Goal: Information Seeking & Learning: Learn about a topic

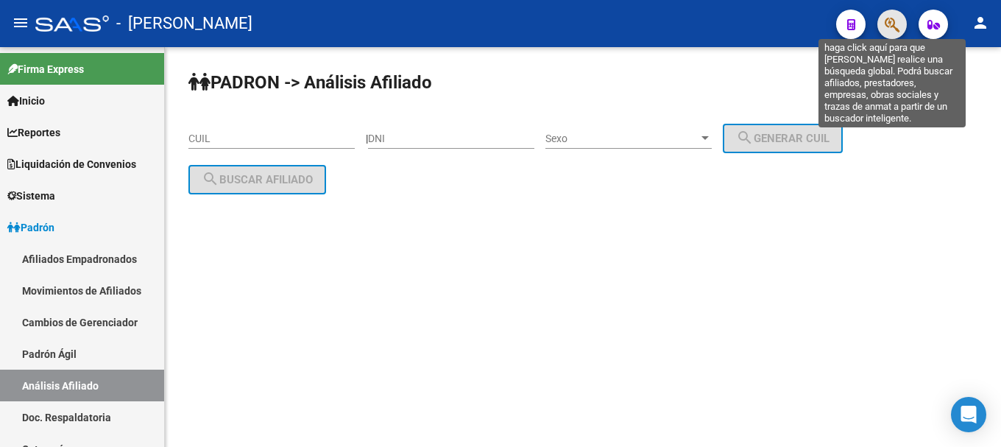
click at [891, 25] on icon "button" at bounding box center [892, 24] width 15 height 17
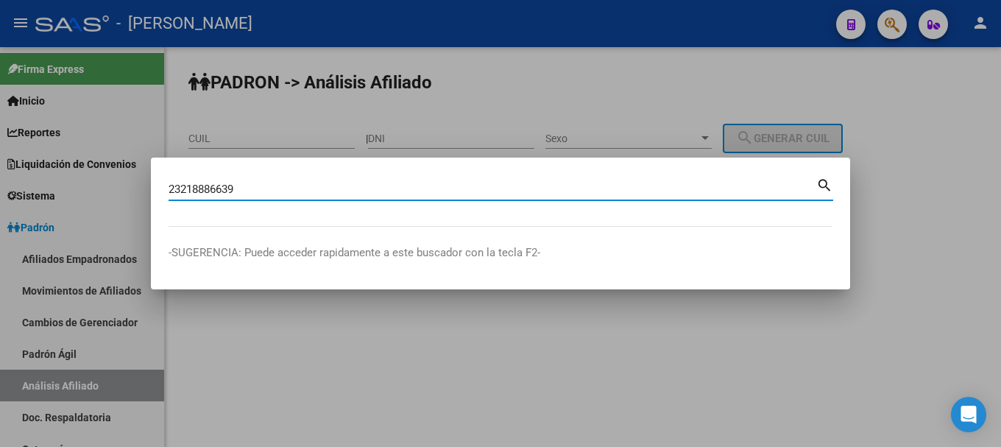
type input "23218886639"
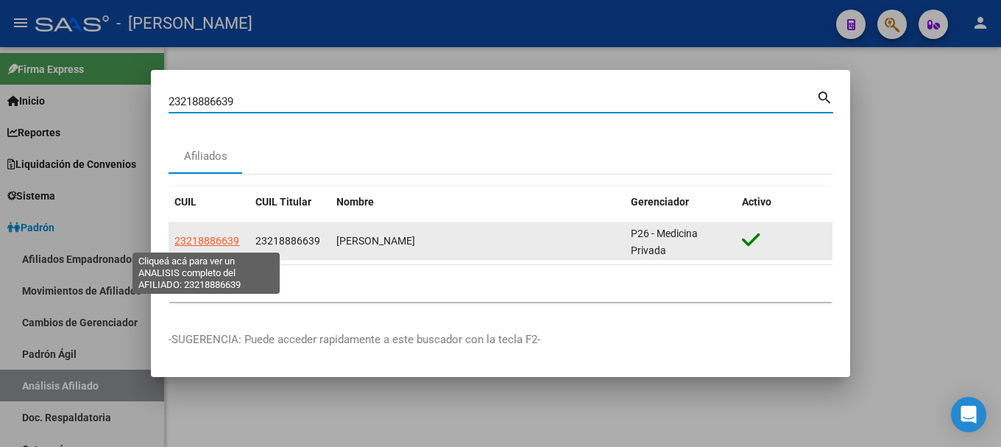
click at [211, 246] on span "23218886639" at bounding box center [206, 241] width 65 height 12
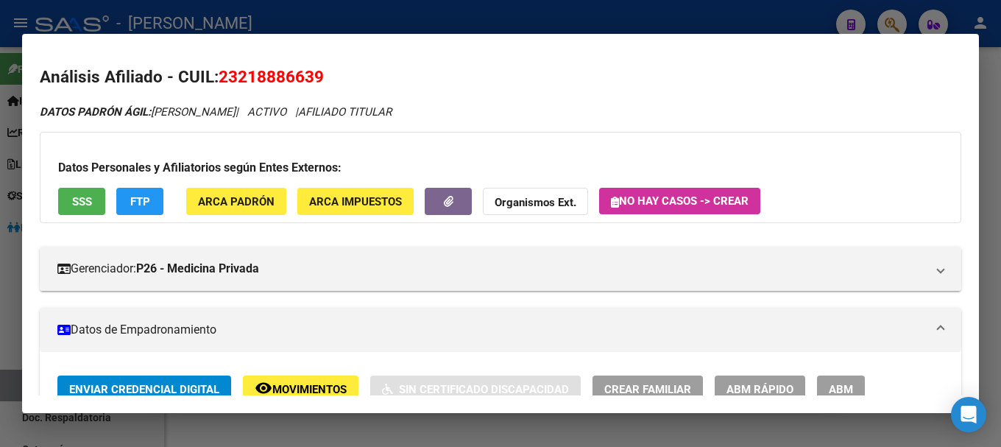
click at [308, 85] on span "23218886639" at bounding box center [271, 76] width 105 height 19
copy span "23218886639"
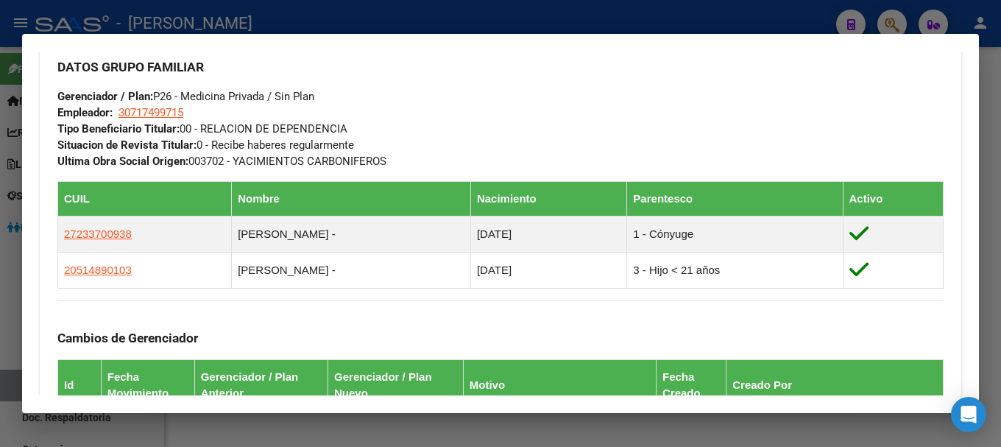
scroll to position [736, 0]
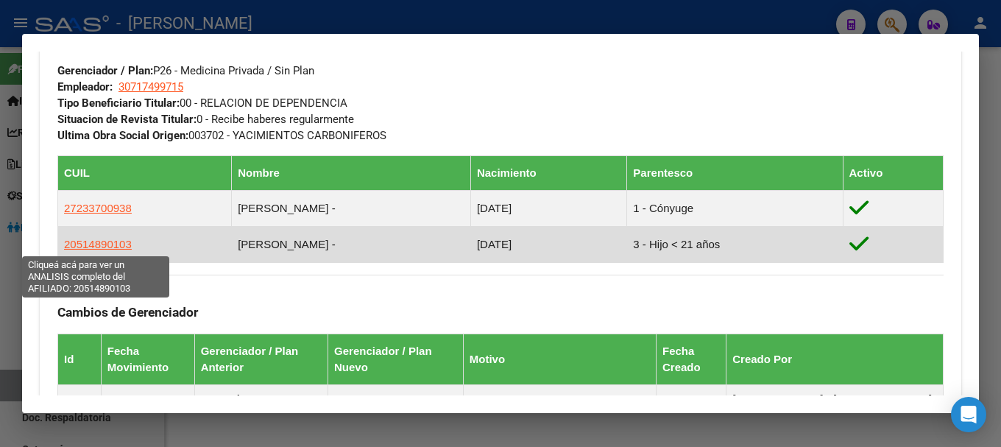
click at [103, 241] on span "20514890103" at bounding box center [98, 244] width 68 height 13
type textarea "20514890103"
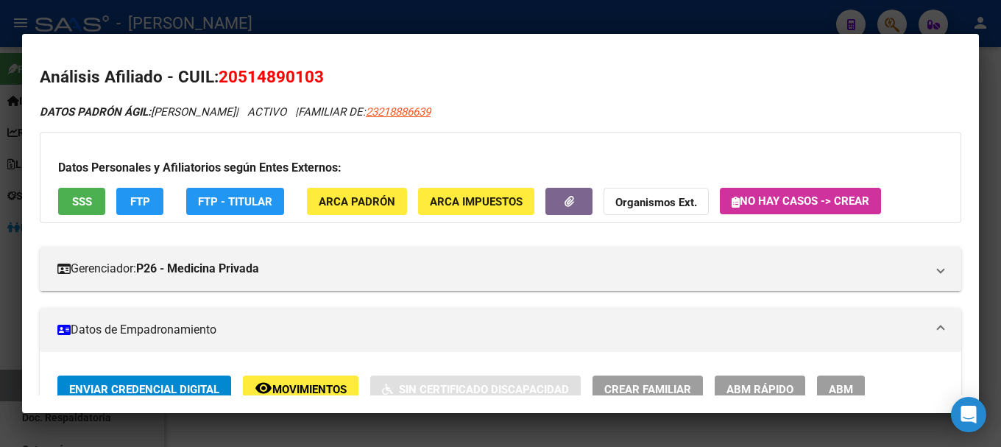
drag, startPoint x: 236, startPoint y: 74, endPoint x: 283, endPoint y: 76, distance: 47.2
click at [283, 76] on span "20514890103" at bounding box center [271, 76] width 105 height 19
click at [315, 77] on span "20514890103" at bounding box center [271, 76] width 105 height 19
drag, startPoint x: 241, startPoint y: 75, endPoint x: 313, endPoint y: 75, distance: 72.1
click at [313, 75] on span "20514890103" at bounding box center [271, 76] width 105 height 19
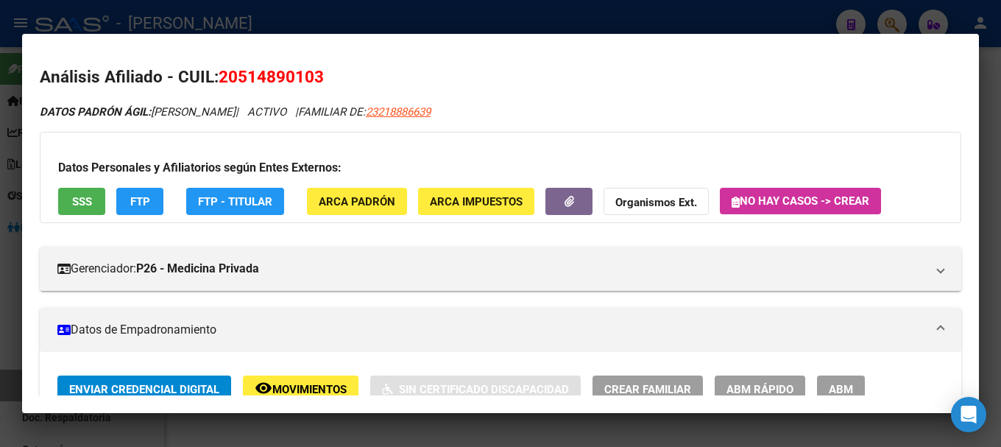
copy span "51489010"
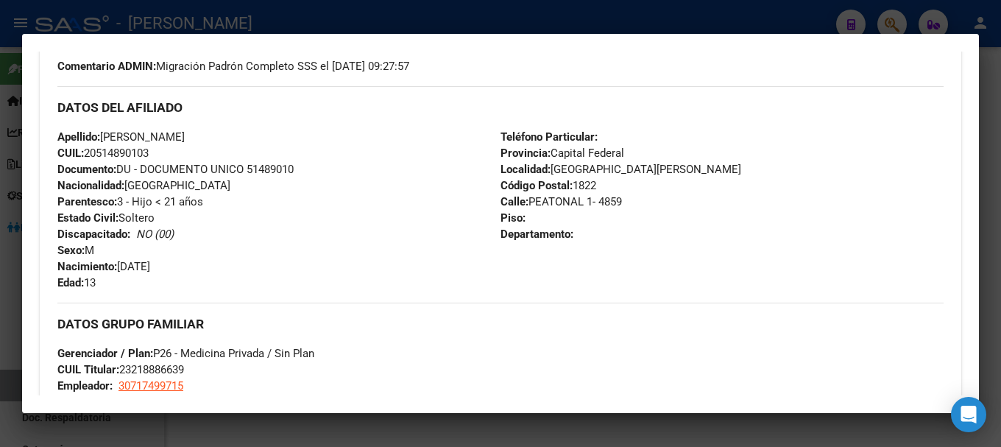
scroll to position [368, 0]
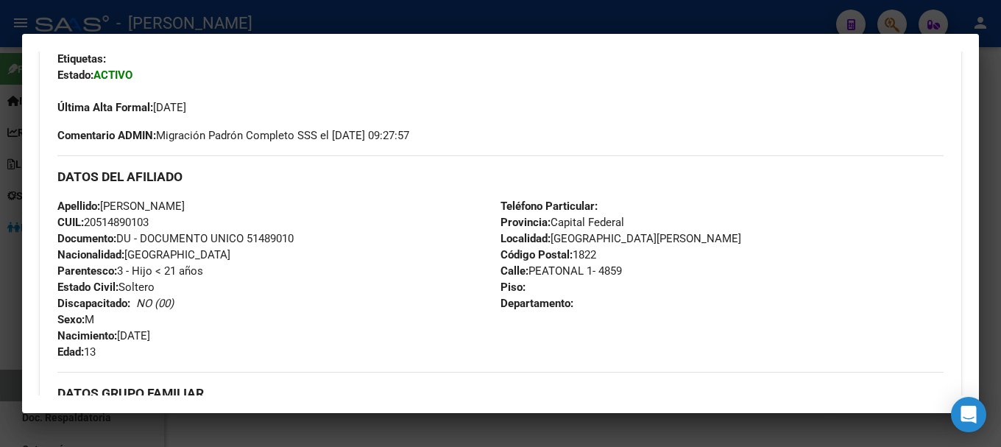
drag, startPoint x: 123, startPoint y: 334, endPoint x: 175, endPoint y: 338, distance: 52.4
click at [150, 338] on span "Nacimiento: [DEMOGRAPHIC_DATA]" at bounding box center [103, 335] width 93 height 13
copy span "26/11/201"
click at [393, 29] on div at bounding box center [500, 223] width 1001 height 447
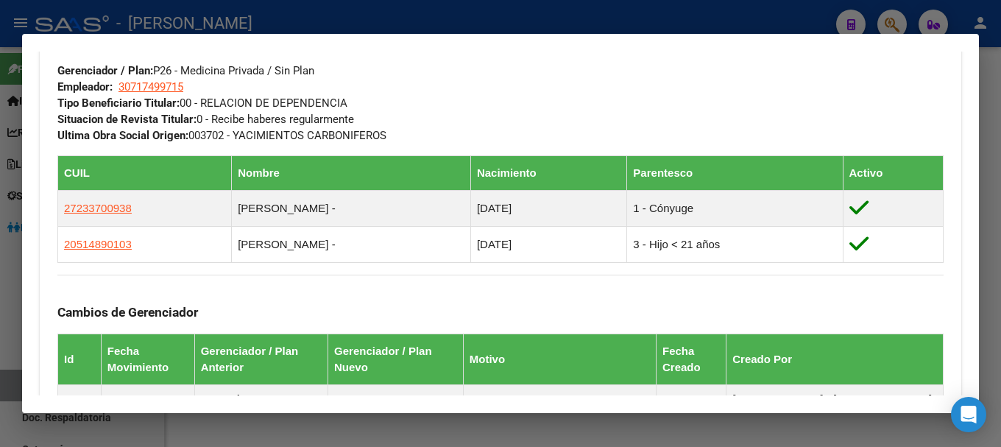
click at [425, 18] on div at bounding box center [500, 223] width 1001 height 447
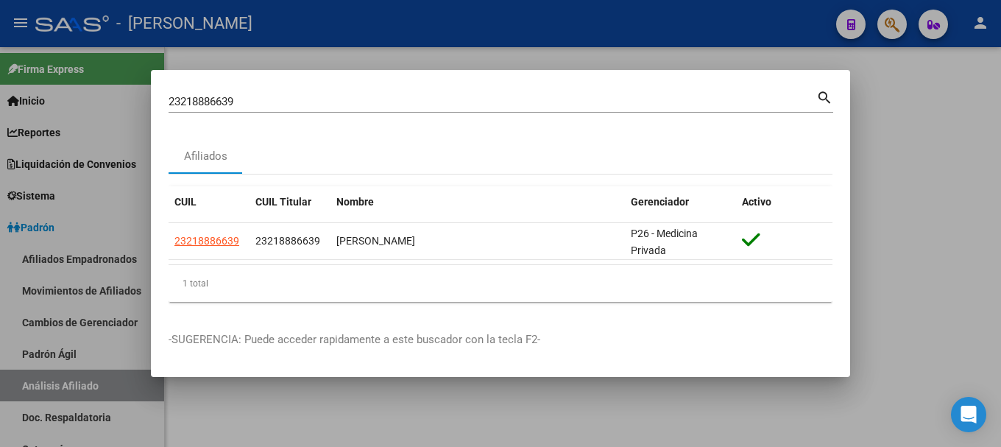
click at [406, 102] on input "23218886639" at bounding box center [493, 101] width 648 height 13
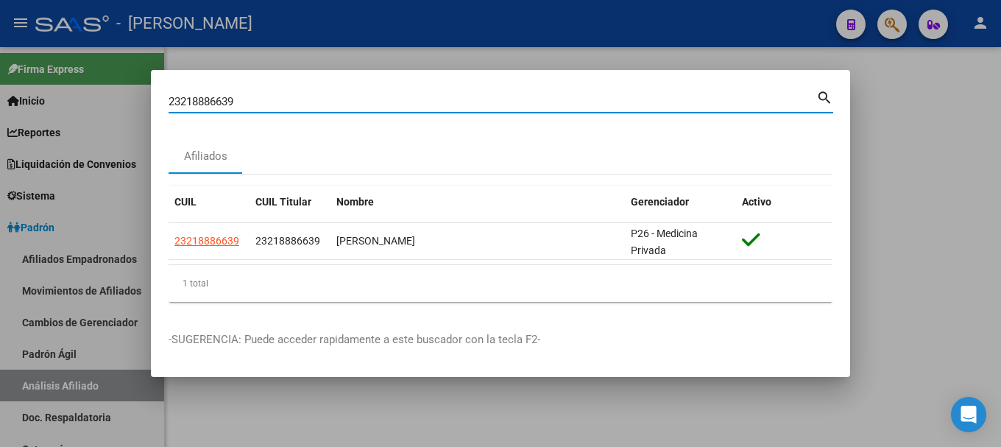
click at [406, 102] on input "23218886639" at bounding box center [493, 101] width 648 height 13
paste input "20148114"
type input "23220148114"
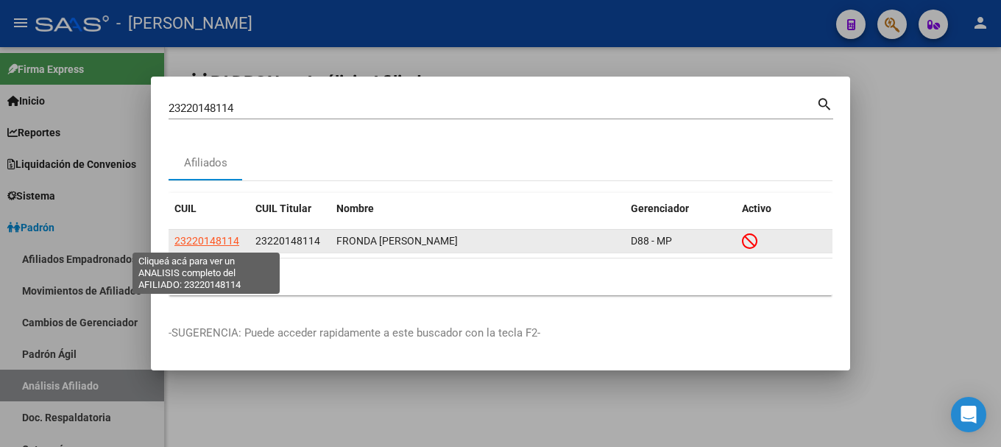
click at [207, 245] on span "23220148114" at bounding box center [206, 241] width 65 height 12
type textarea "23220148114"
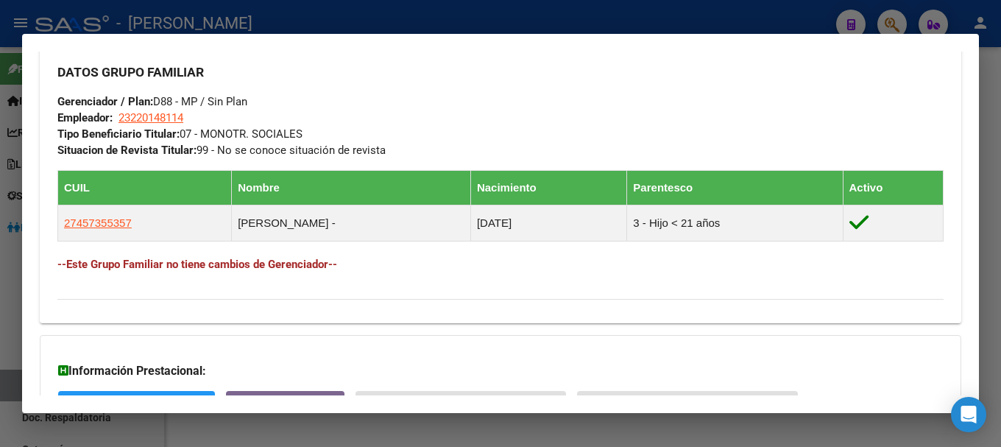
scroll to position [777, 0]
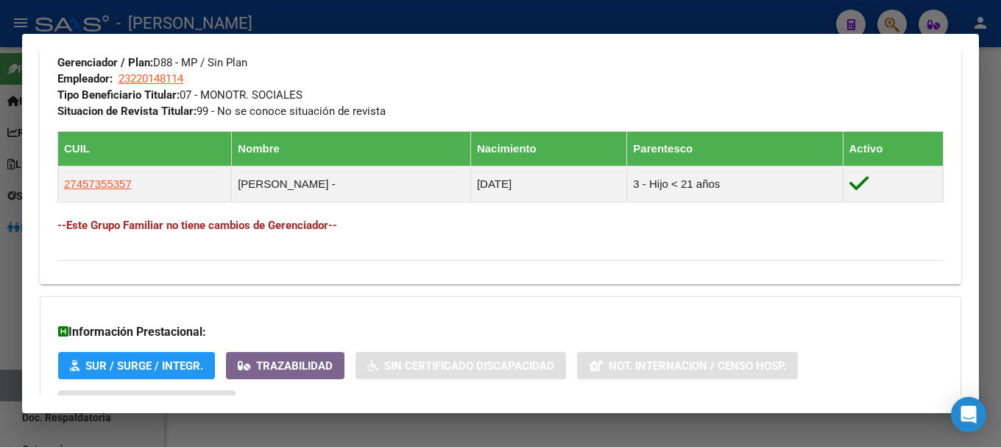
click at [136, 2] on div at bounding box center [500, 223] width 1001 height 447
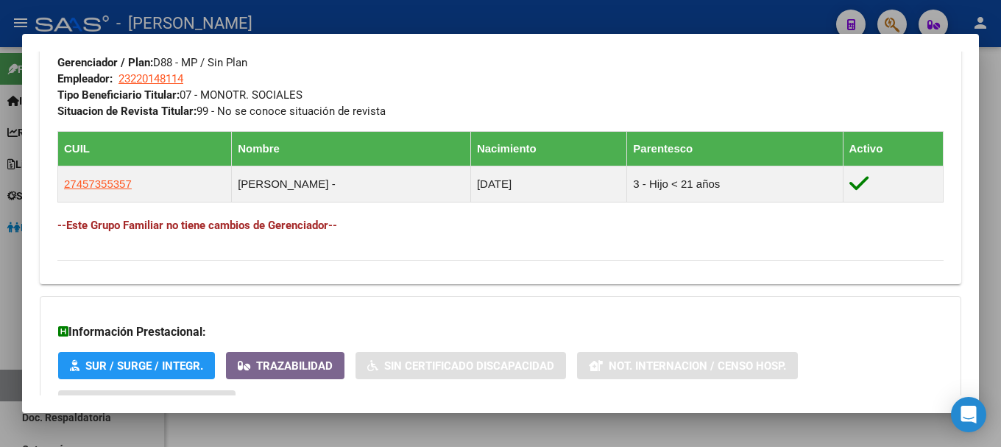
click at [136, 2] on div at bounding box center [500, 223] width 1001 height 447
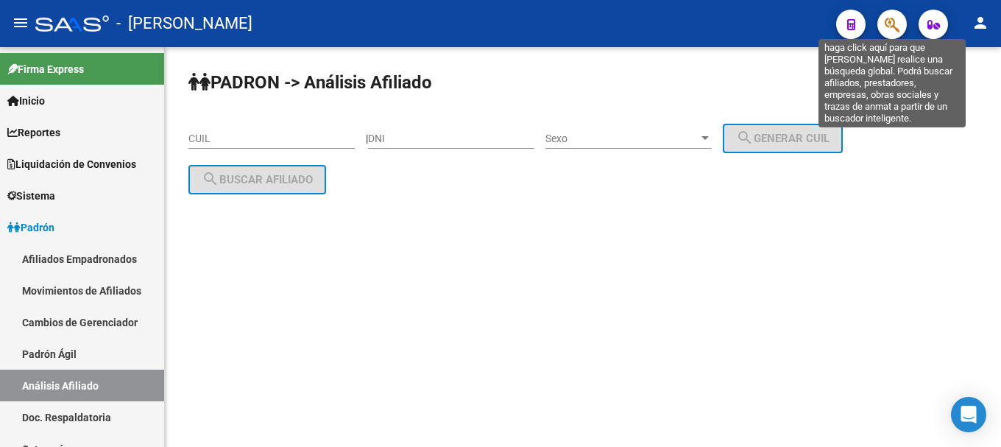
click at [900, 25] on icon "button" at bounding box center [892, 24] width 15 height 17
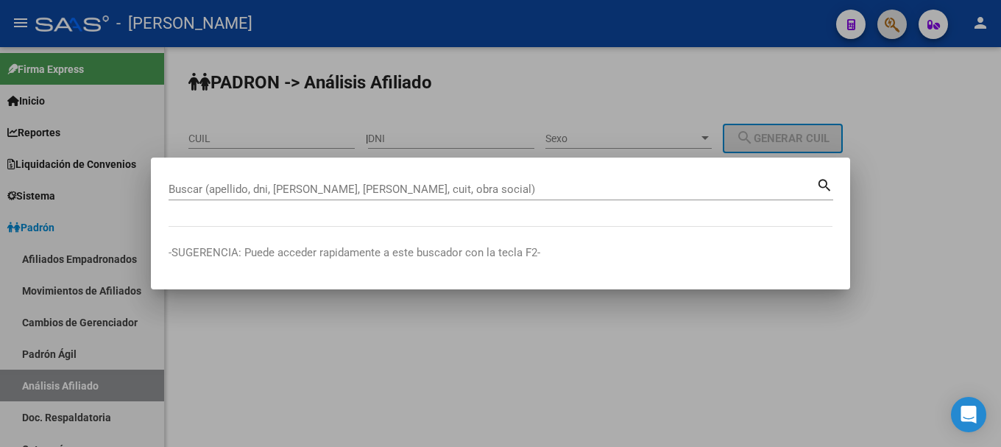
paste input "23222798434"
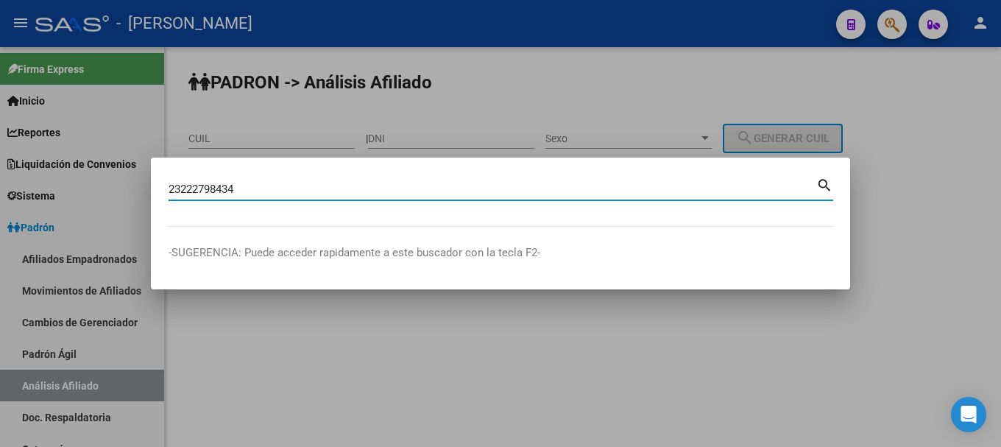
type input "23222798434"
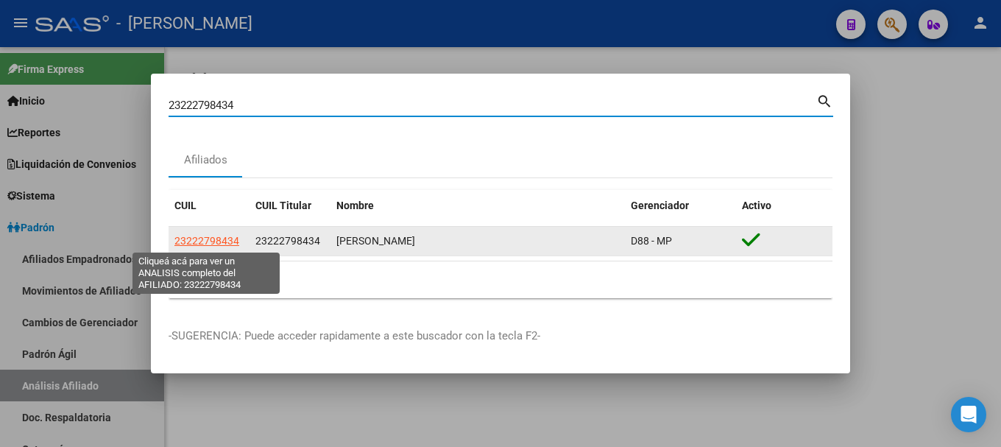
click at [213, 245] on span "23222798434" at bounding box center [206, 241] width 65 height 12
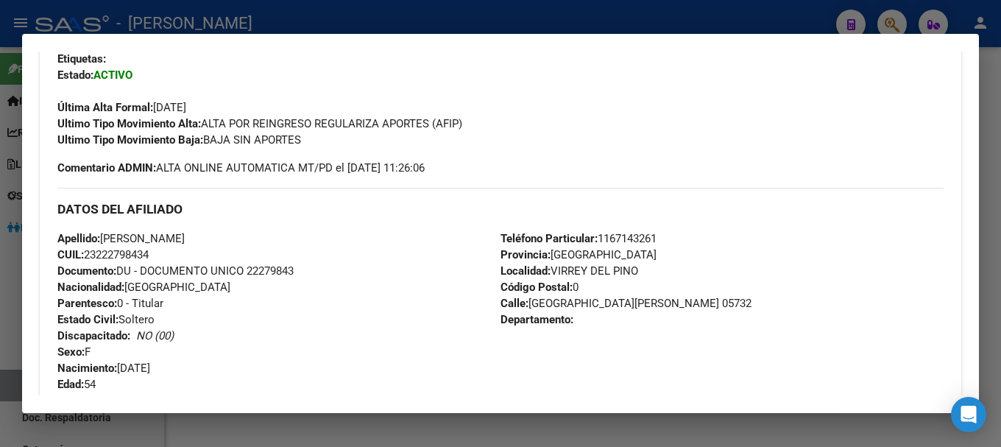
scroll to position [0, 0]
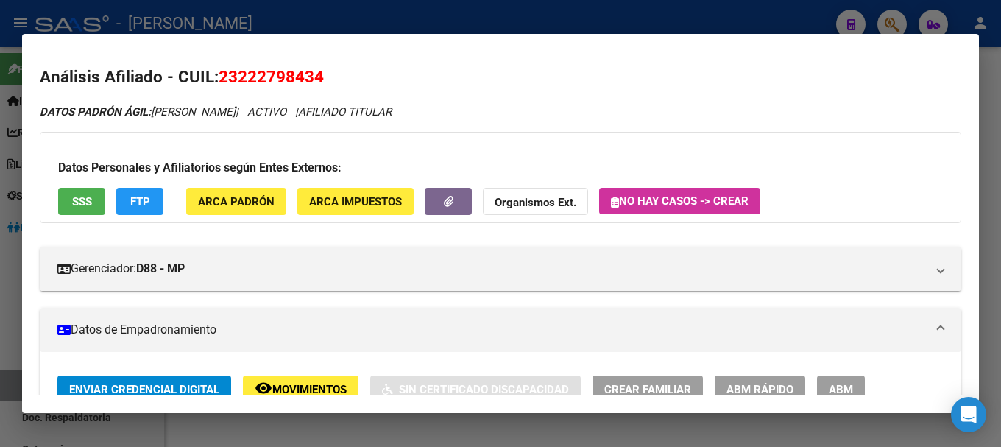
click at [253, 71] on span "23222798434" at bounding box center [271, 76] width 105 height 19
copy span "23222798434"
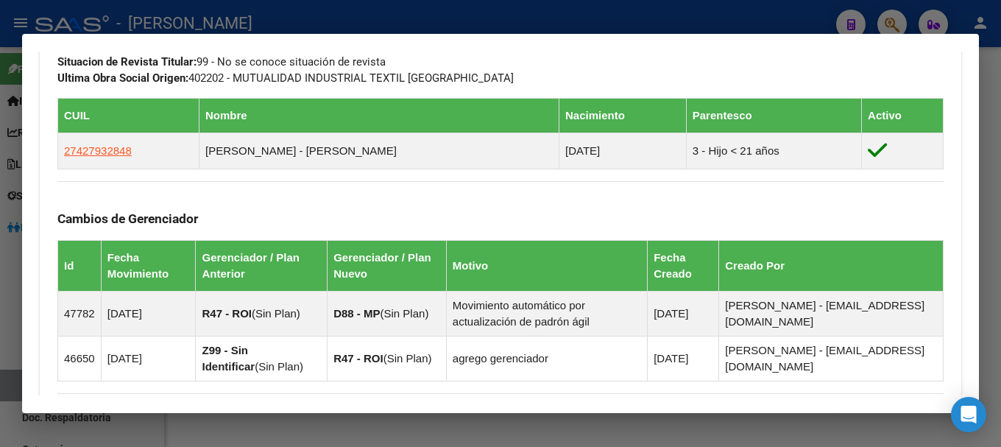
scroll to position [736, 0]
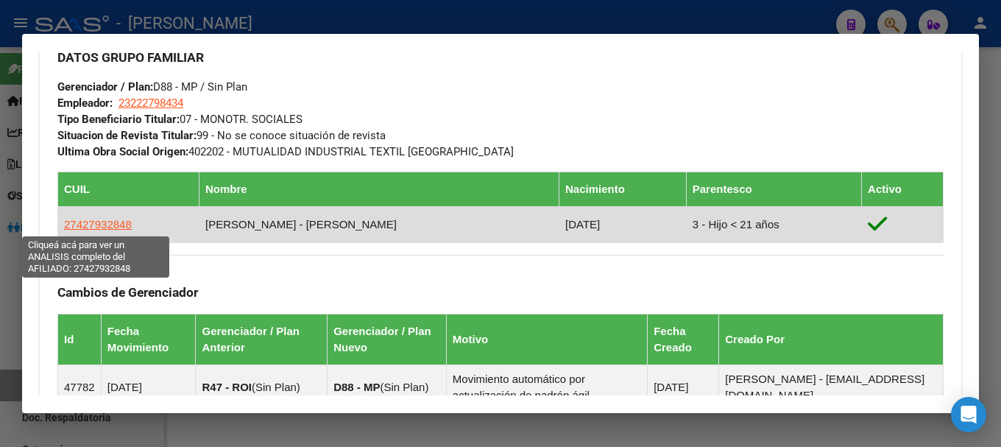
click at [74, 227] on span "27427932848" at bounding box center [98, 224] width 68 height 13
type textarea "27427932848"
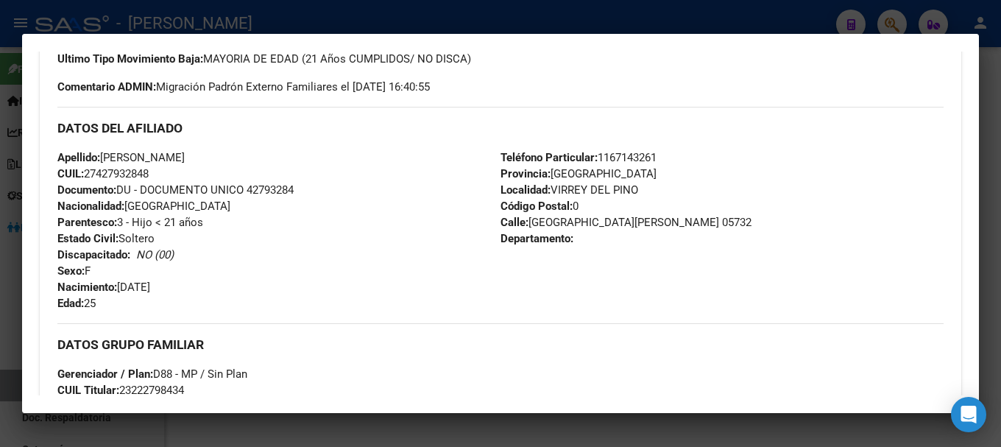
scroll to position [662, 0]
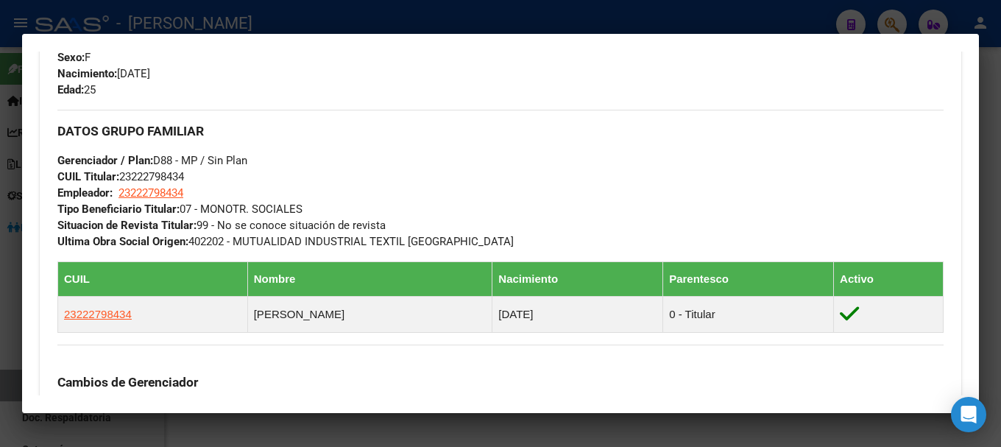
click at [356, 13] on div at bounding box center [500, 223] width 1001 height 447
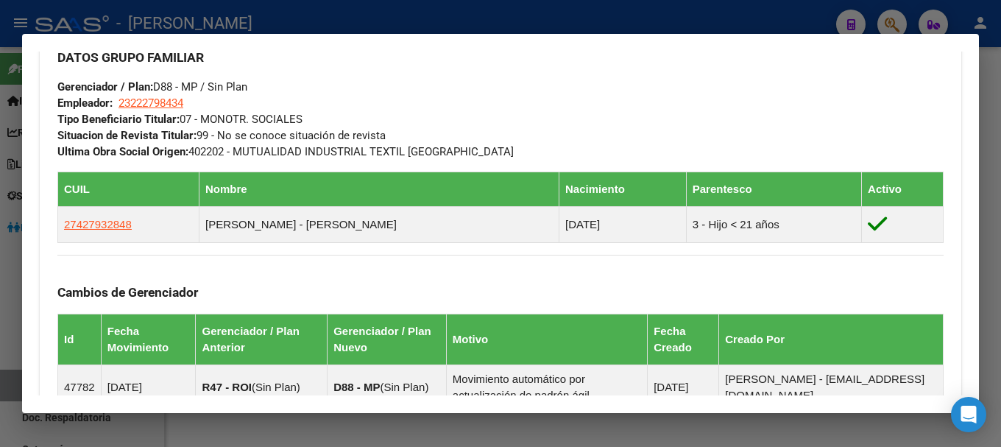
click at [375, 18] on div at bounding box center [500, 223] width 1001 height 447
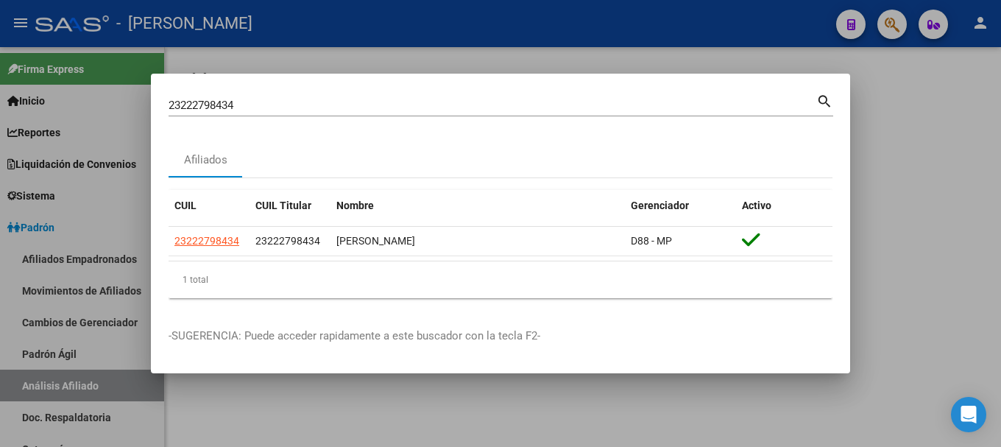
click at [332, 101] on input "23222798434" at bounding box center [493, 105] width 648 height 13
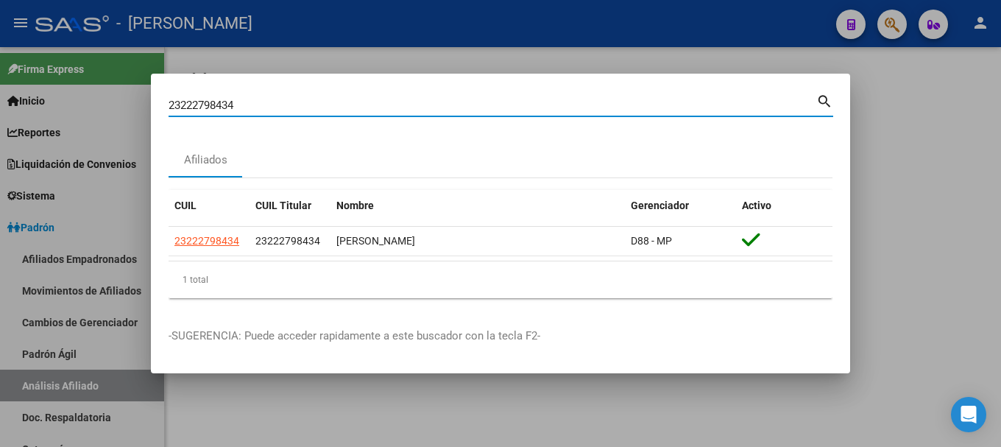
click at [332, 101] on input "23222798434" at bounding box center [493, 105] width 648 height 13
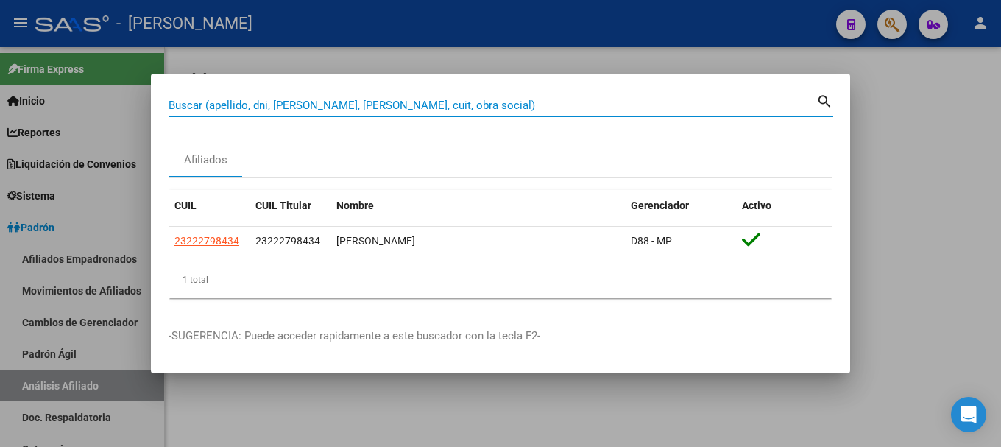
paste input "23228440264"
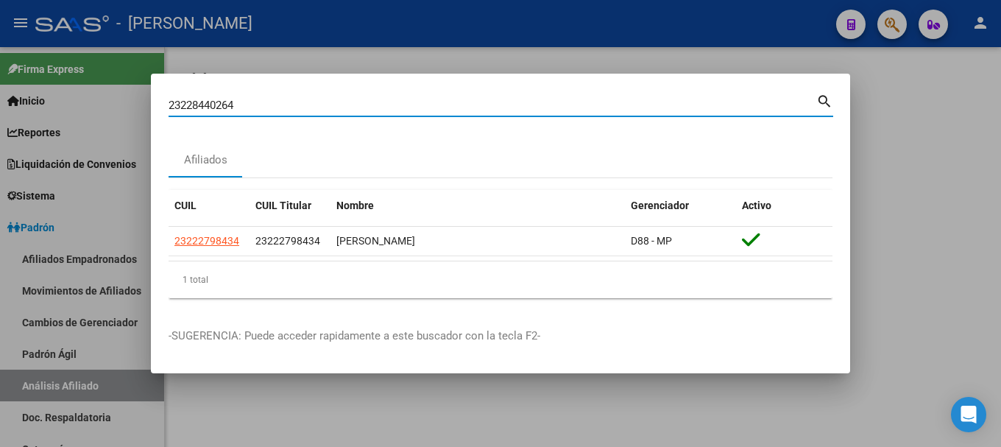
type input "23228440264"
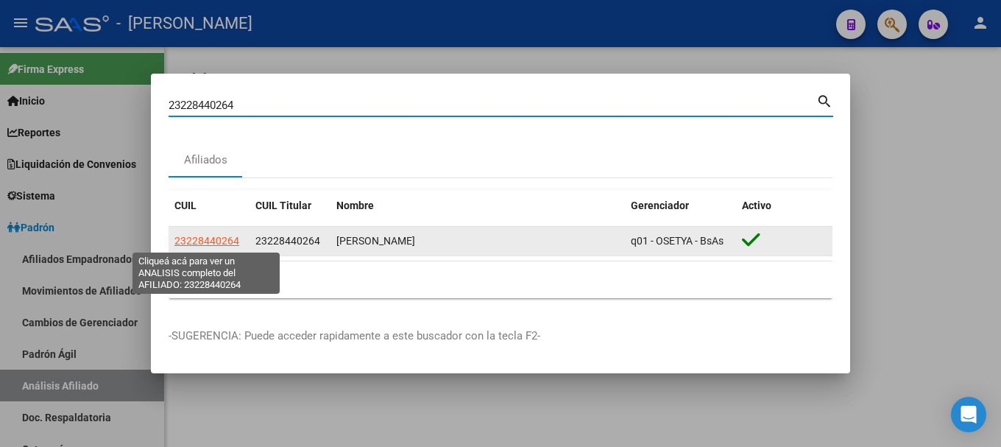
click at [198, 239] on span "23228440264" at bounding box center [206, 241] width 65 height 12
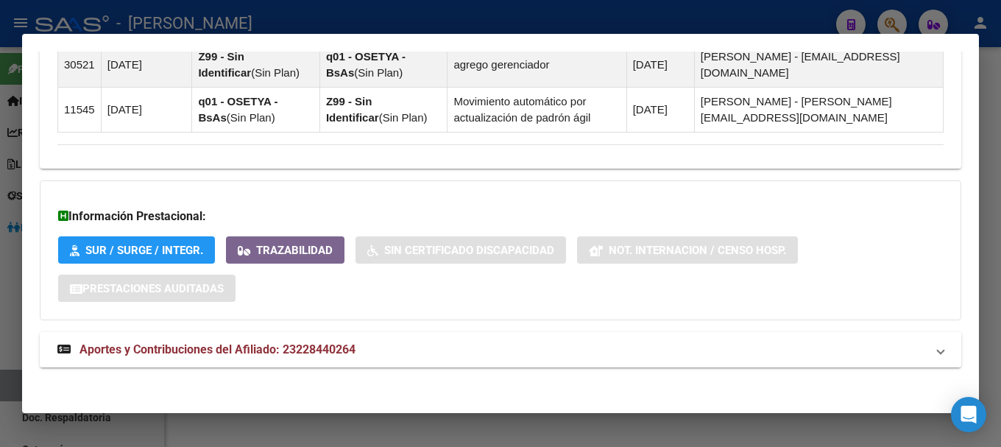
scroll to position [1097, 0]
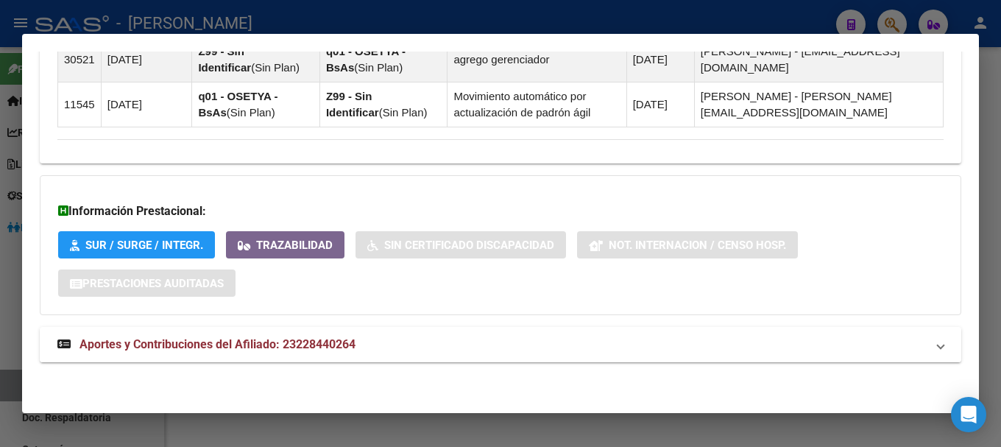
click at [470, 339] on mat-panel-title "Aportes y Contribuciones del Afiliado: 23228440264" at bounding box center [491, 345] width 869 height 18
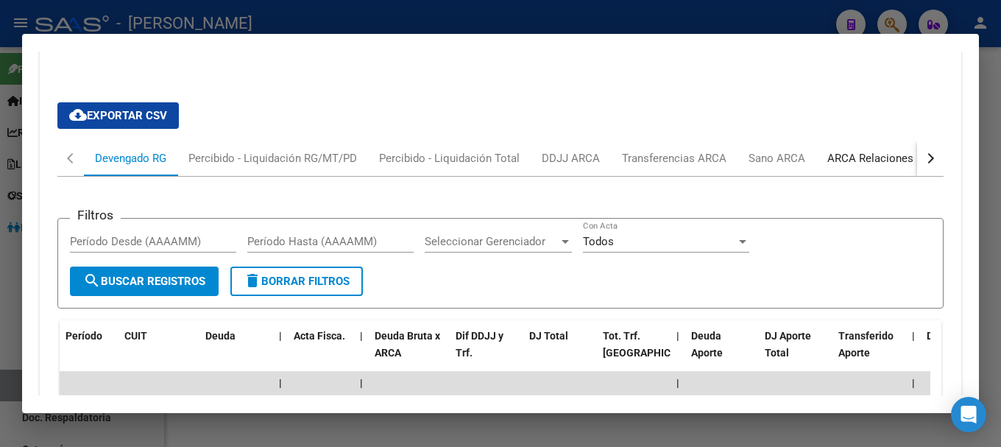
click at [874, 166] on div "ARCA Relaciones Laborales" at bounding box center [896, 158] width 138 height 16
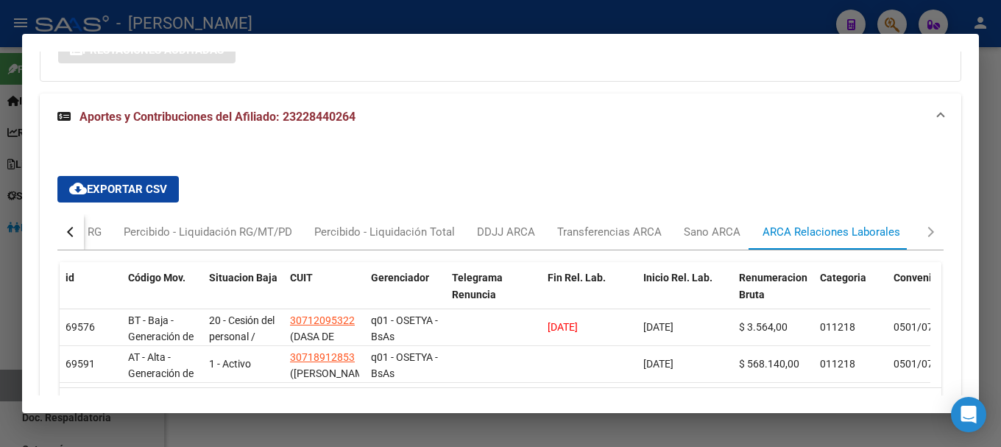
scroll to position [1404, 0]
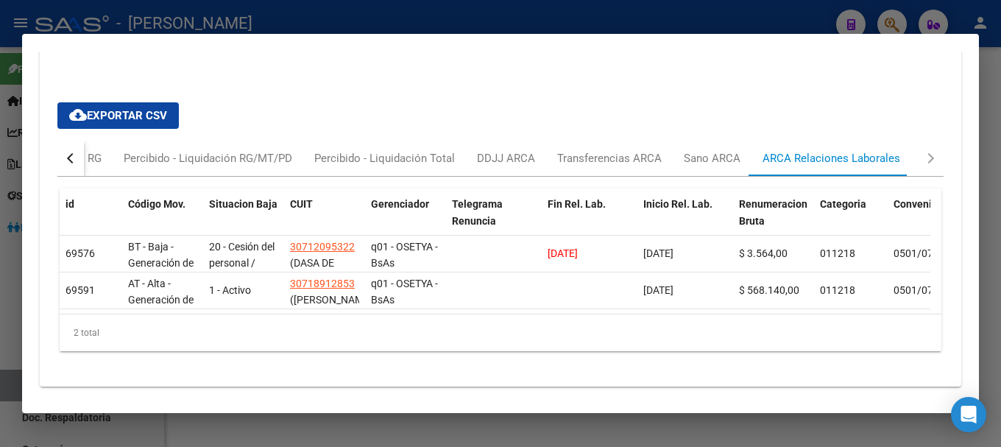
click at [64, 169] on button "button" at bounding box center [70, 158] width 26 height 35
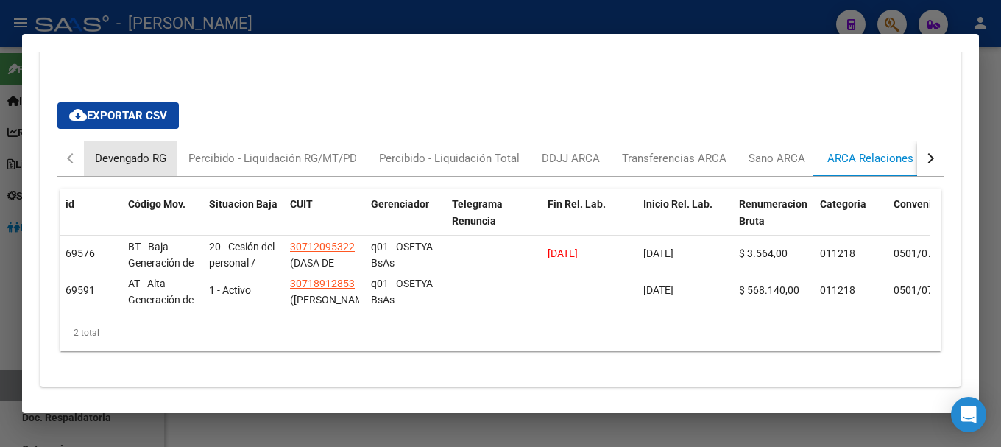
click at [91, 158] on div "Devengado RG" at bounding box center [130, 158] width 93 height 35
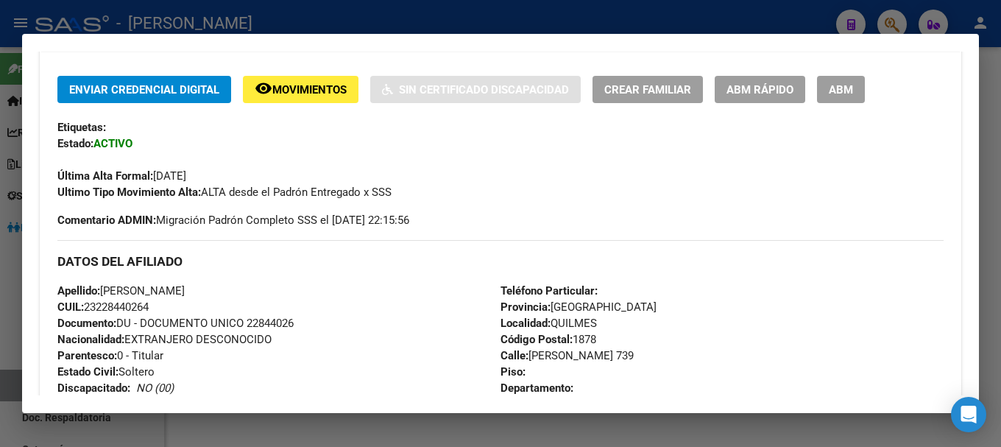
scroll to position [0, 0]
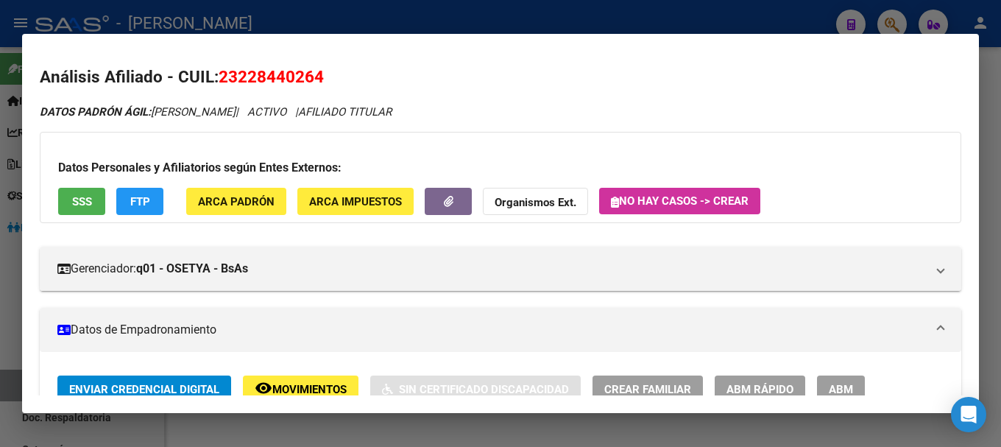
click at [270, 83] on span "23228440264" at bounding box center [271, 76] width 105 height 19
copy span "23228440264"
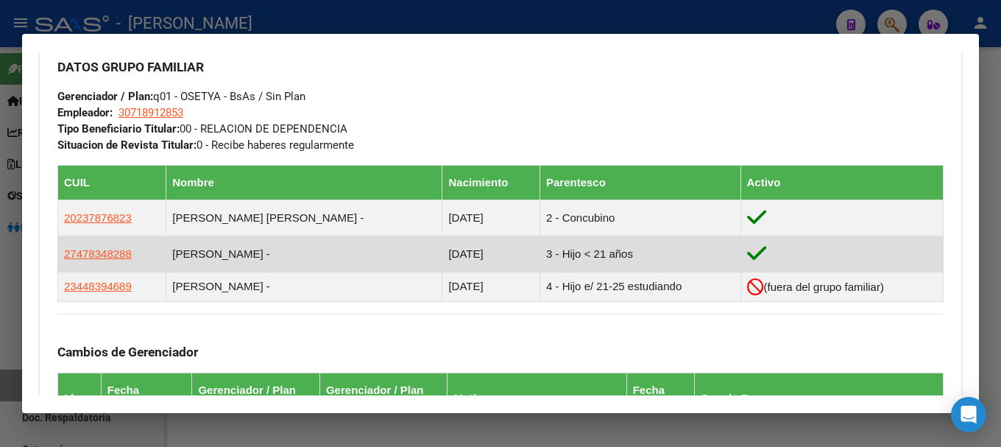
scroll to position [736, 0]
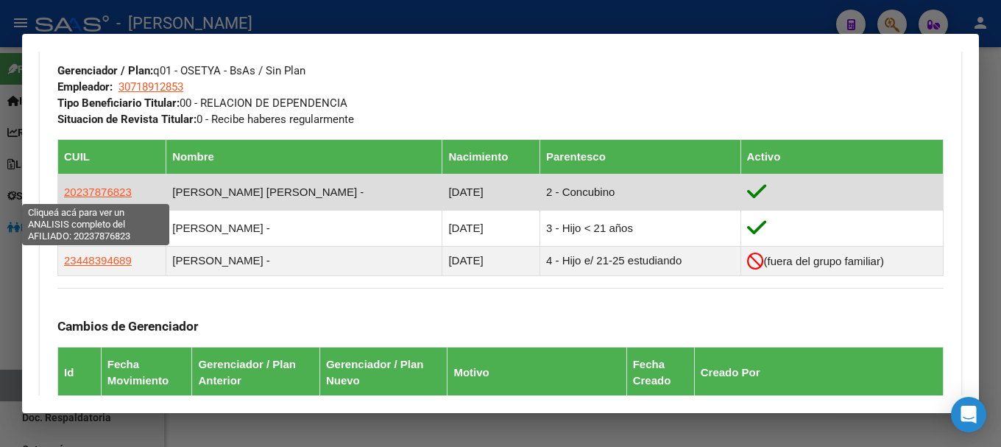
click at [113, 191] on span "20237876823" at bounding box center [98, 191] width 68 height 13
type textarea "20237876823"
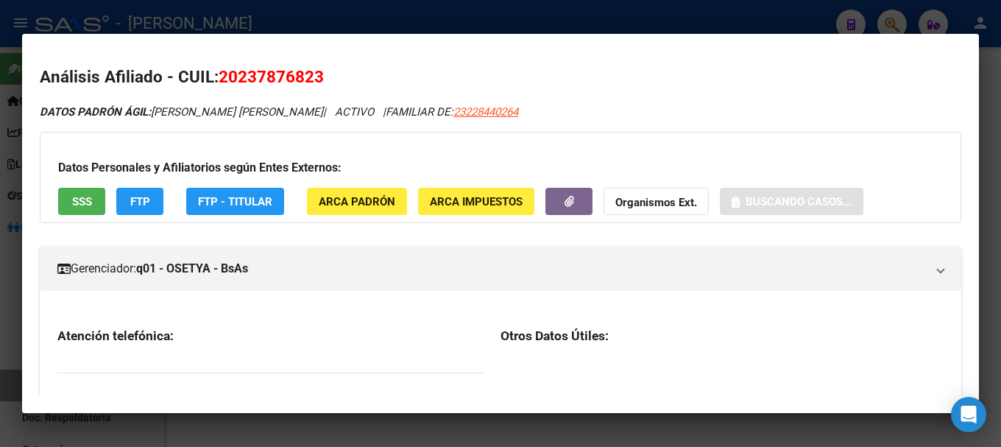
drag, startPoint x: 239, startPoint y: 71, endPoint x: 308, endPoint y: 70, distance: 69.2
click at [300, 70] on span "20237876823" at bounding box center [271, 76] width 105 height 19
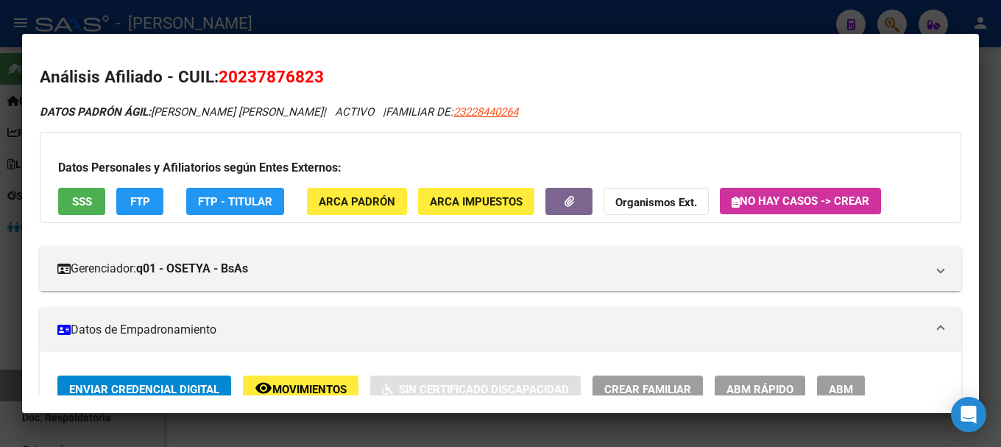
click at [312, 70] on span "20237876823" at bounding box center [271, 76] width 105 height 19
drag, startPoint x: 238, startPoint y: 75, endPoint x: 308, endPoint y: 77, distance: 69.2
click at [305, 77] on span "20237876823" at bounding box center [271, 76] width 105 height 19
click at [307, 89] on h2 "Análisis Afiliado - CUIL: 20237876823" at bounding box center [501, 77] width 922 height 25
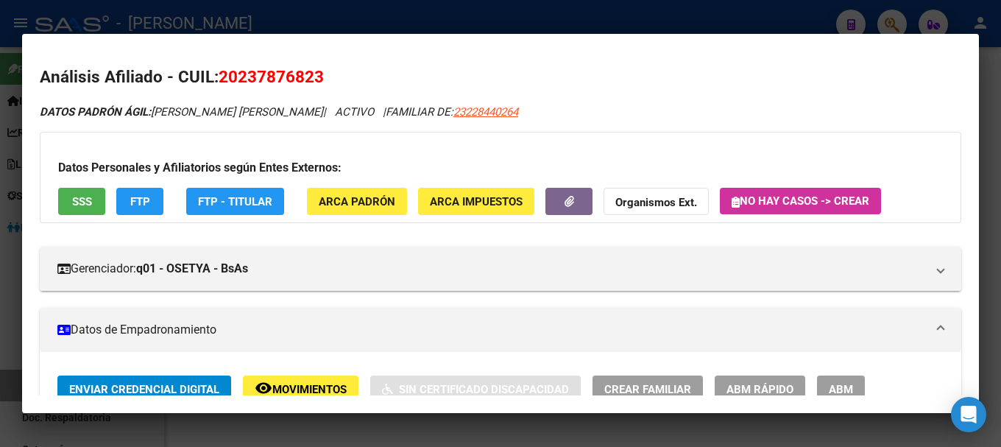
drag, startPoint x: 243, startPoint y: 77, endPoint x: 314, endPoint y: 78, distance: 70.7
click at [314, 78] on span "20237876823" at bounding box center [271, 76] width 105 height 19
copy span "23787682"
click at [304, 25] on div at bounding box center [500, 223] width 1001 height 447
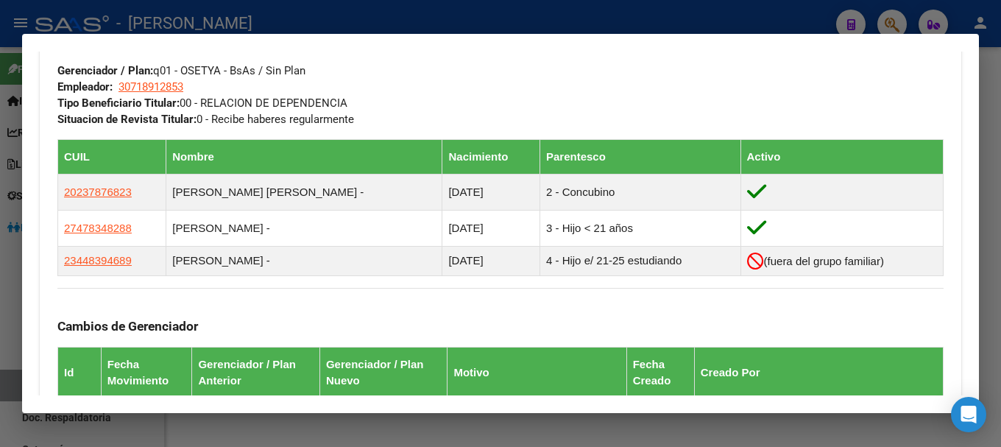
click at [392, 15] on div at bounding box center [500, 223] width 1001 height 447
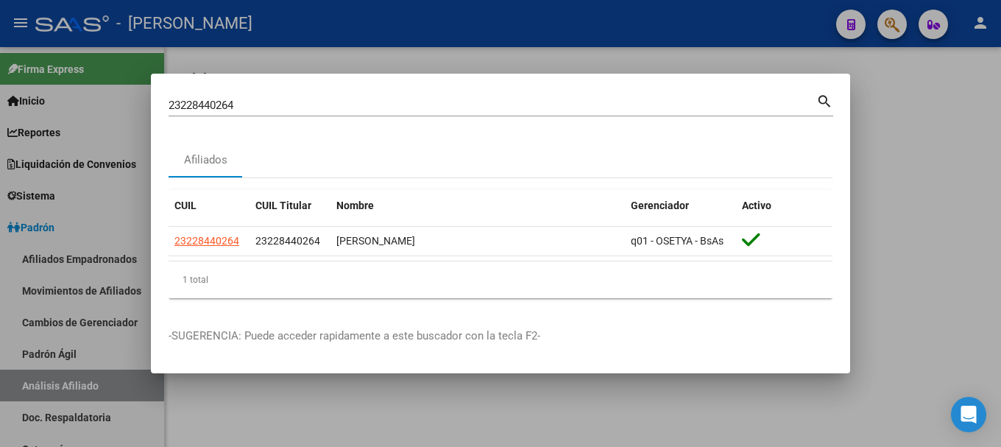
click at [398, 106] on input "23228440264" at bounding box center [493, 105] width 648 height 13
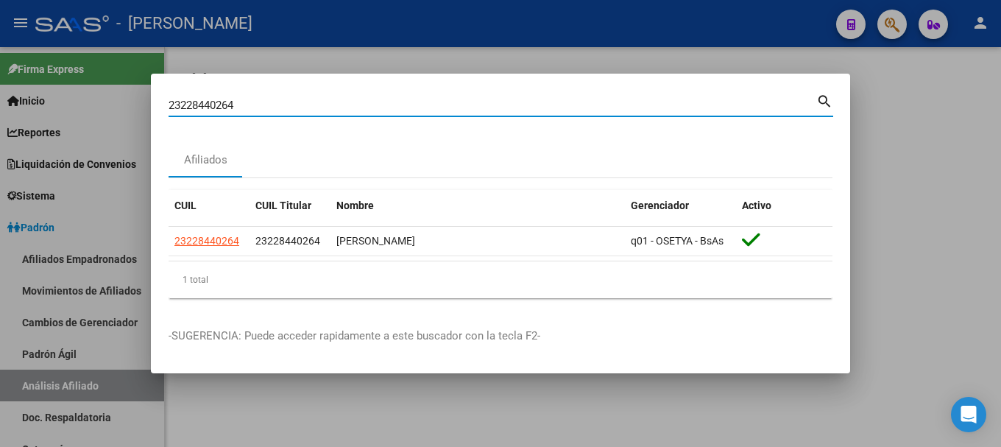
click at [398, 106] on input "23228440264" at bounding box center [493, 105] width 648 height 13
paste input "30153019"
type input "23230153019"
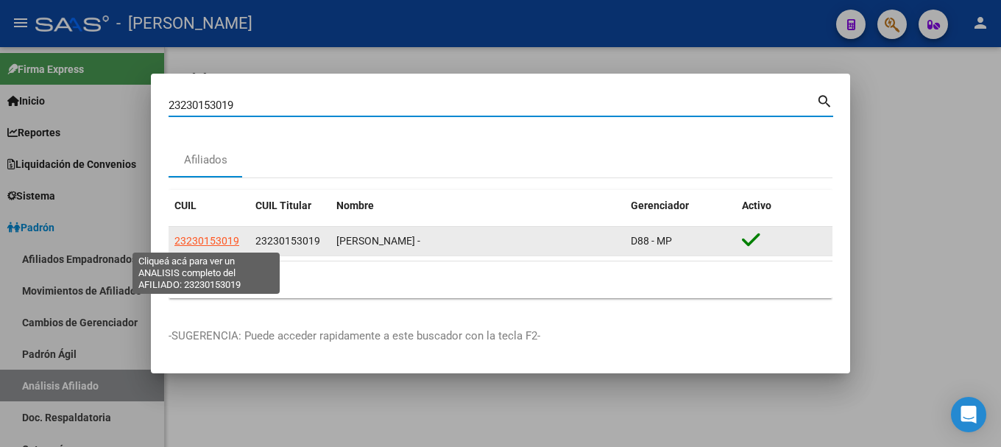
click at [215, 243] on span "23230153019" at bounding box center [206, 241] width 65 height 12
type textarea "23230153019"
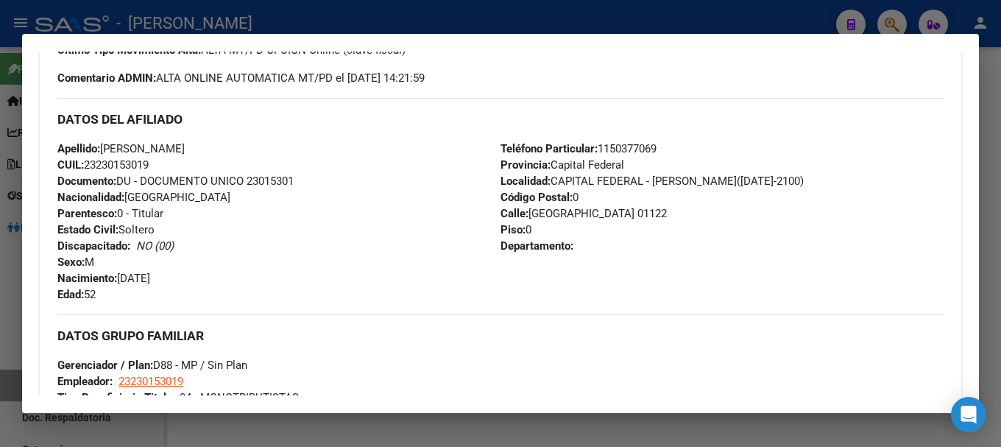
scroll to position [662, 0]
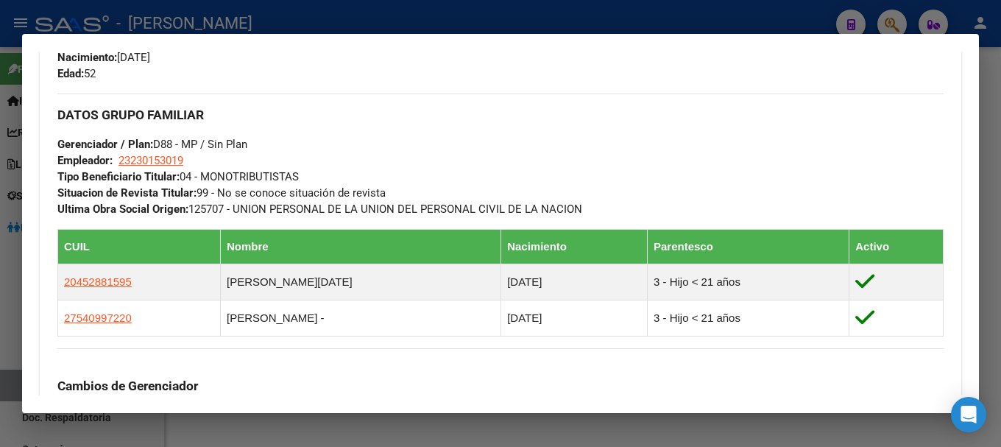
click at [241, 15] on div at bounding box center [500, 223] width 1001 height 447
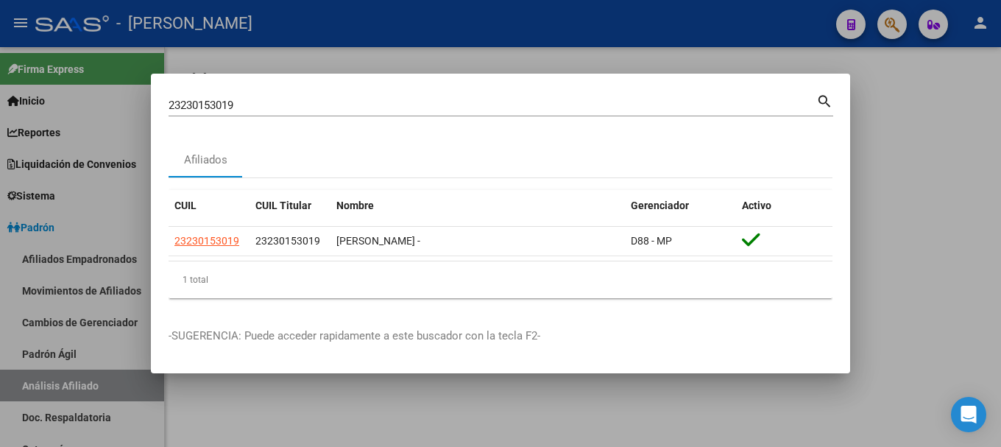
click at [370, 113] on div "23230153019 Buscar (apellido, dni, cuil, [PERSON_NAME], cuit, obra social)" at bounding box center [493, 105] width 648 height 22
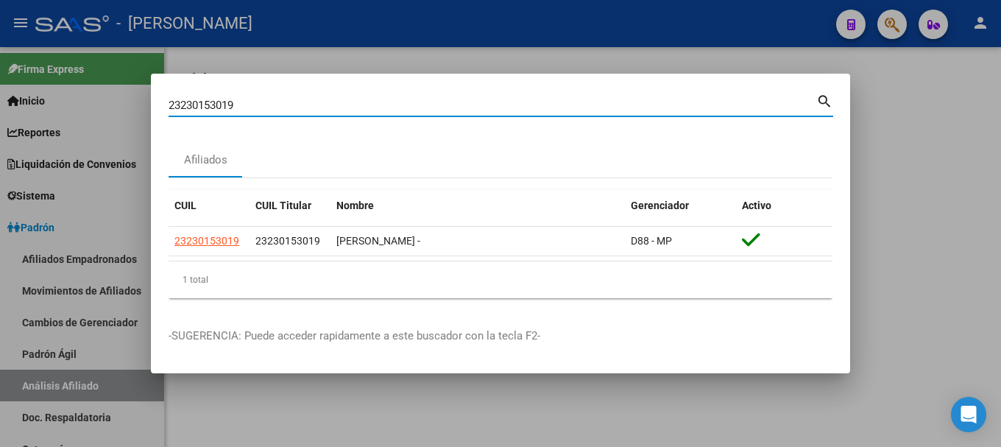
click at [370, 110] on input "23230153019" at bounding box center [493, 105] width 648 height 13
paste input "42563"
type input "23230425639"
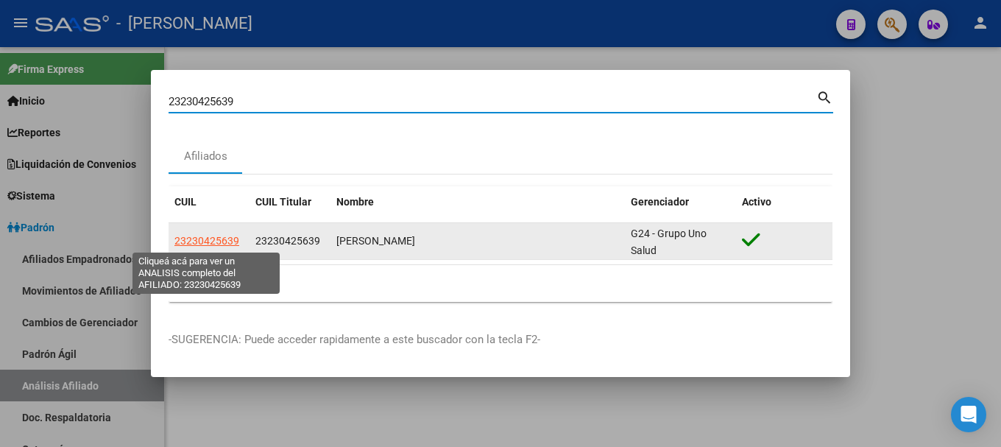
click at [191, 241] on span "23230425639" at bounding box center [206, 241] width 65 height 12
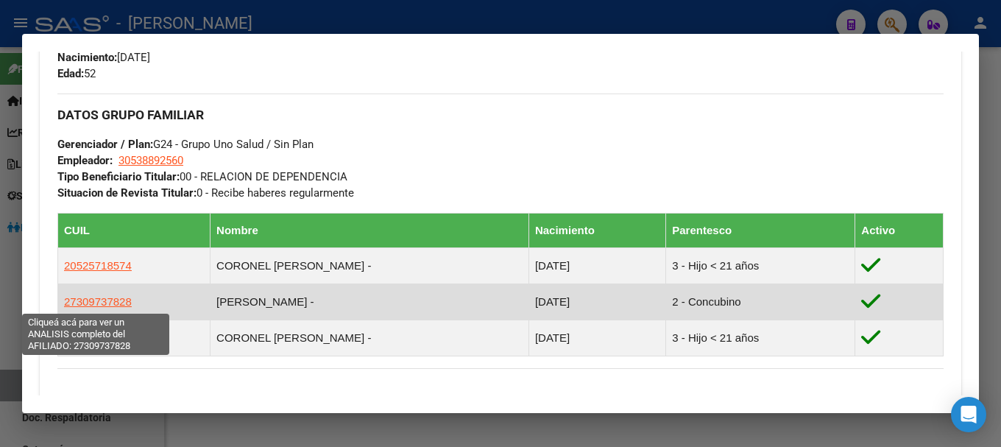
click at [80, 305] on span "27309737828" at bounding box center [98, 301] width 68 height 13
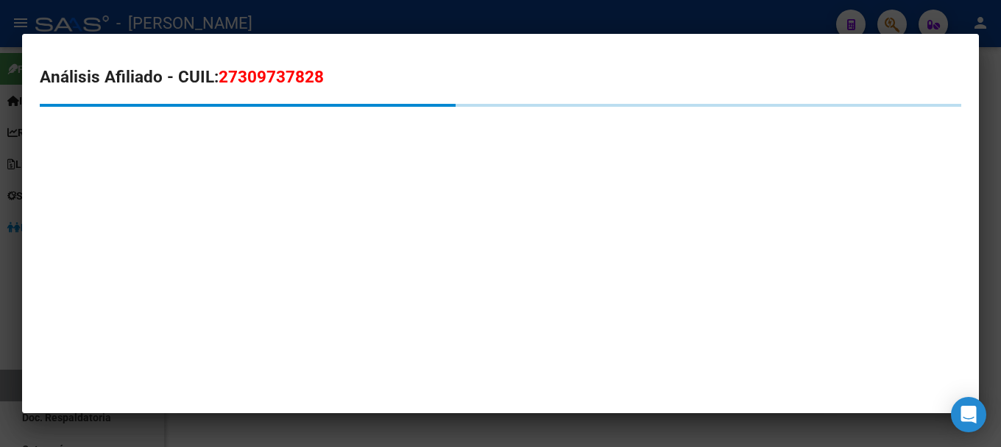
click at [278, 67] on span "27309737828" at bounding box center [271, 76] width 105 height 19
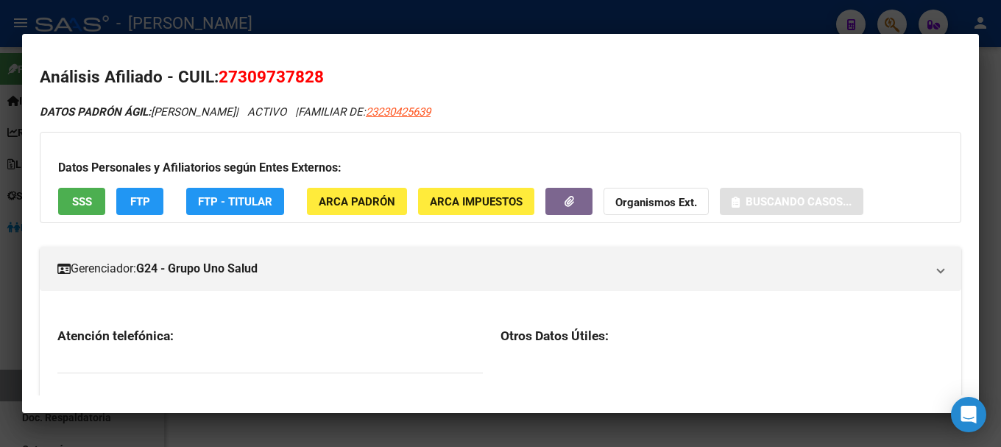
click at [278, 67] on span "27309737828" at bounding box center [271, 76] width 105 height 19
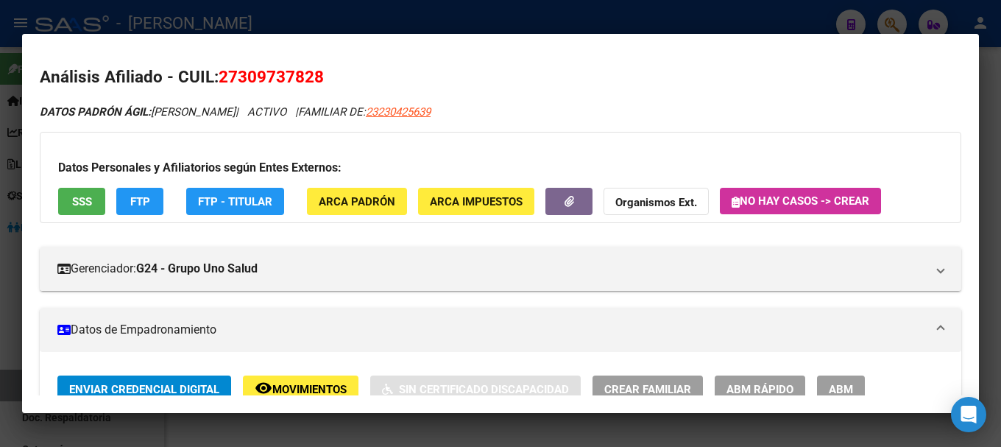
click at [253, 89] on h2 "Análisis Afiliado - CUIL: 27309737828" at bounding box center [501, 77] width 922 height 25
drag, startPoint x: 238, startPoint y: 78, endPoint x: 312, endPoint y: 82, distance: 74.4
click at [312, 82] on span "27309737828" at bounding box center [271, 76] width 105 height 19
copy span "30973782"
click at [321, 25] on div at bounding box center [500, 223] width 1001 height 447
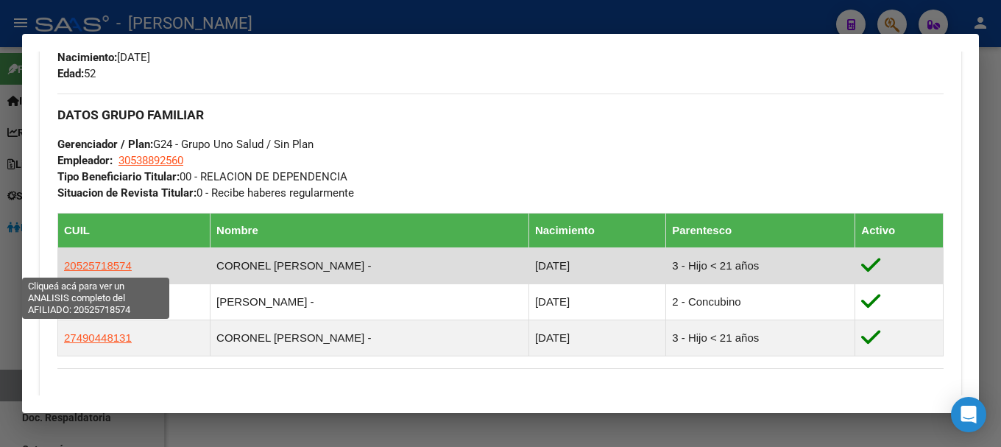
click at [89, 259] on span "20525718574" at bounding box center [98, 265] width 68 height 13
type textarea "20525718574"
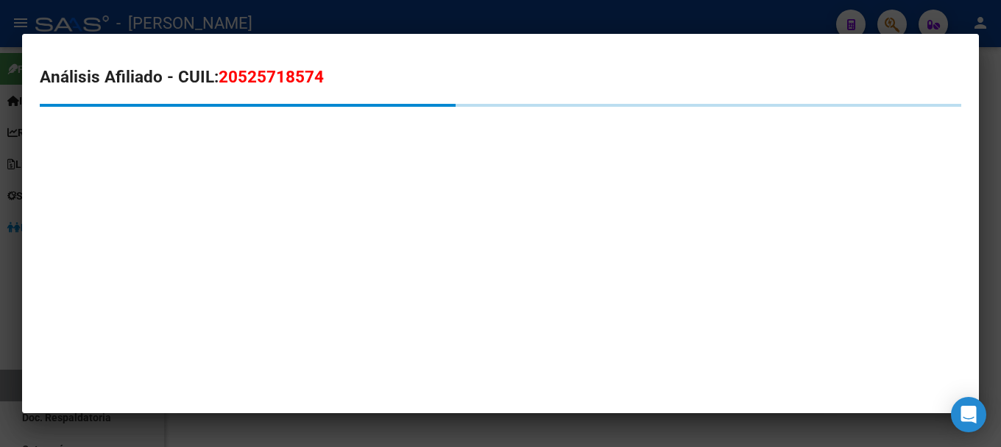
click at [271, 65] on h2 "Análisis Afiliado - CUIL: 20525718574" at bounding box center [501, 77] width 922 height 25
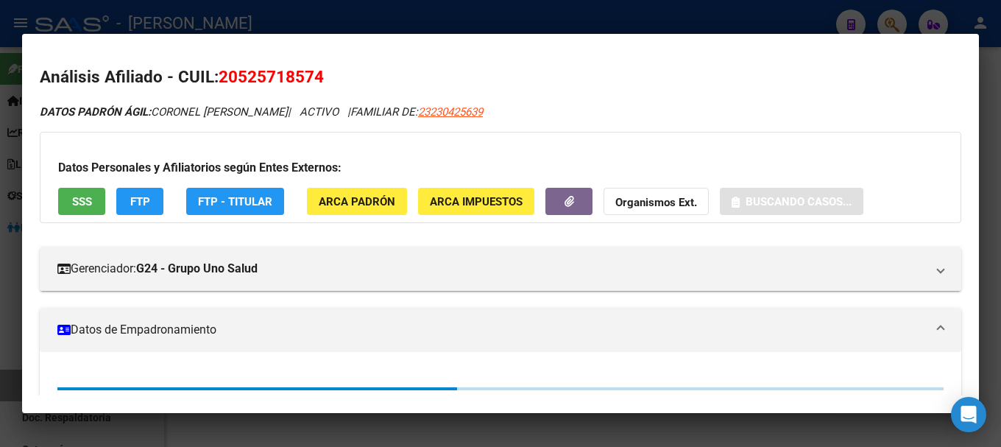
copy span "20525718574"
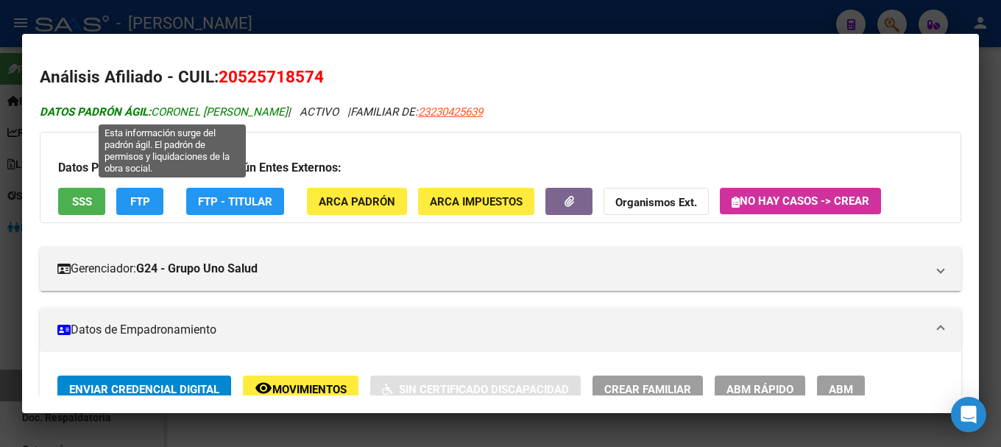
click at [230, 105] on span "DATOS PADRÓN ÁGIL: CORONEL [PERSON_NAME]" at bounding box center [164, 111] width 248 height 13
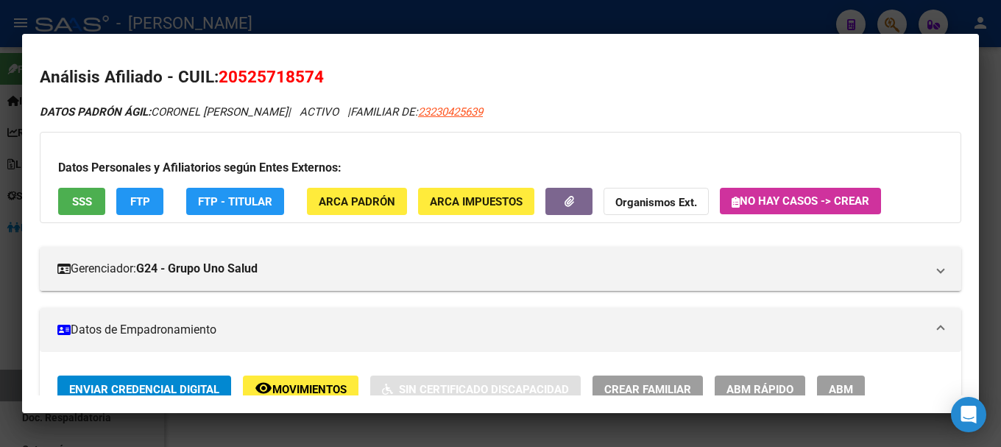
drag, startPoint x: 237, startPoint y: 79, endPoint x: 311, endPoint y: 72, distance: 74.7
click at [311, 72] on span "20525718574" at bounding box center [271, 76] width 105 height 19
copy span "52571857"
click at [280, 15] on div at bounding box center [500, 223] width 1001 height 447
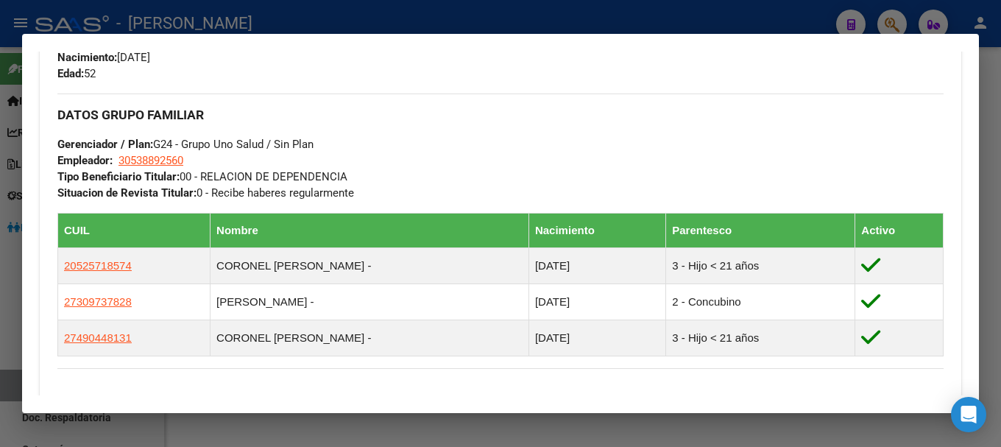
click at [392, 18] on div at bounding box center [500, 223] width 1001 height 447
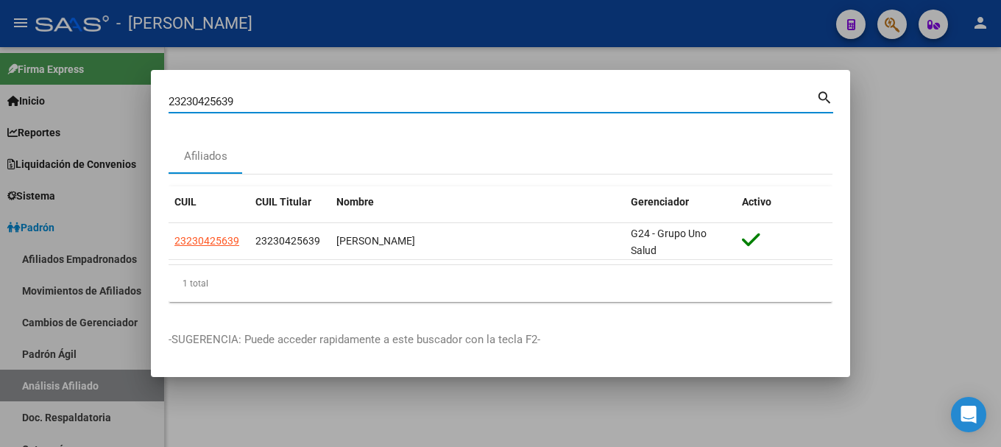
click at [368, 99] on input "23230425639" at bounding box center [493, 101] width 648 height 13
paste input "155400"
type input "23231554009"
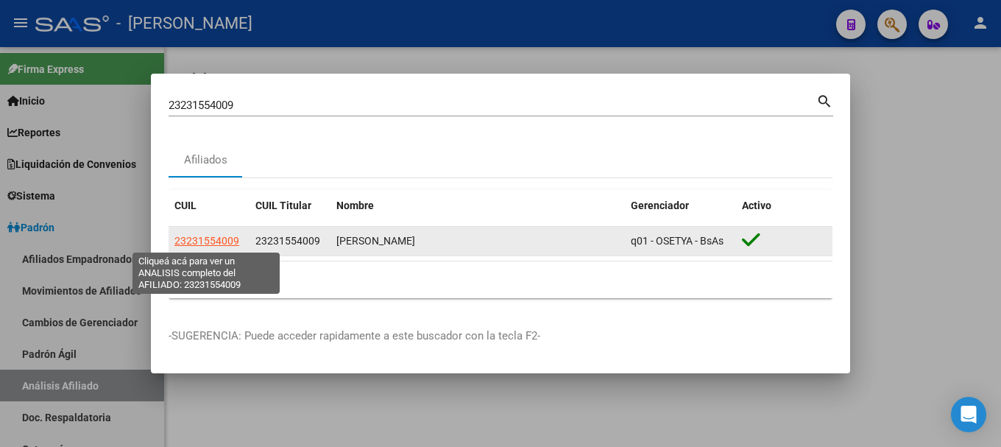
click at [202, 242] on span "23231554009" at bounding box center [206, 241] width 65 height 12
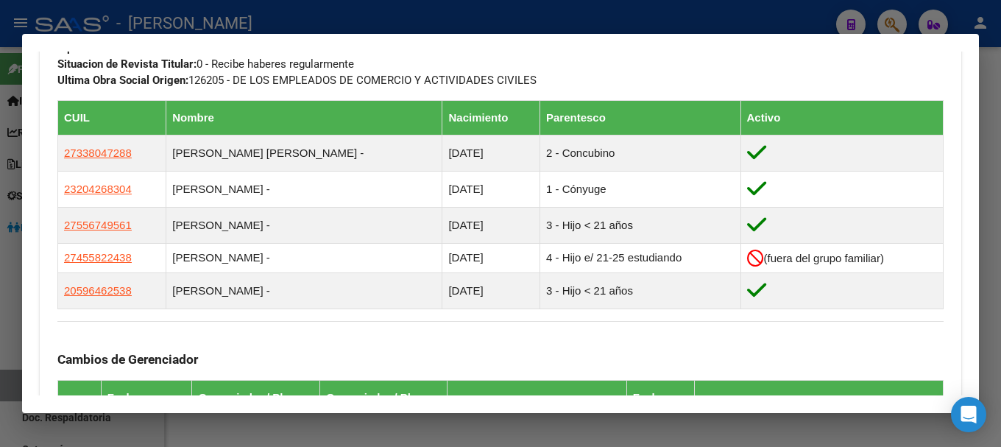
scroll to position [788, 0]
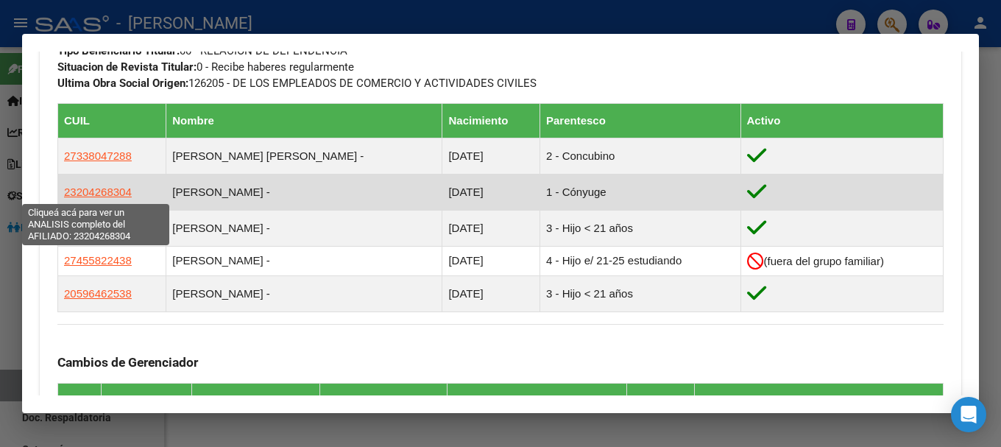
click at [101, 190] on span "23204268304" at bounding box center [98, 191] width 68 height 13
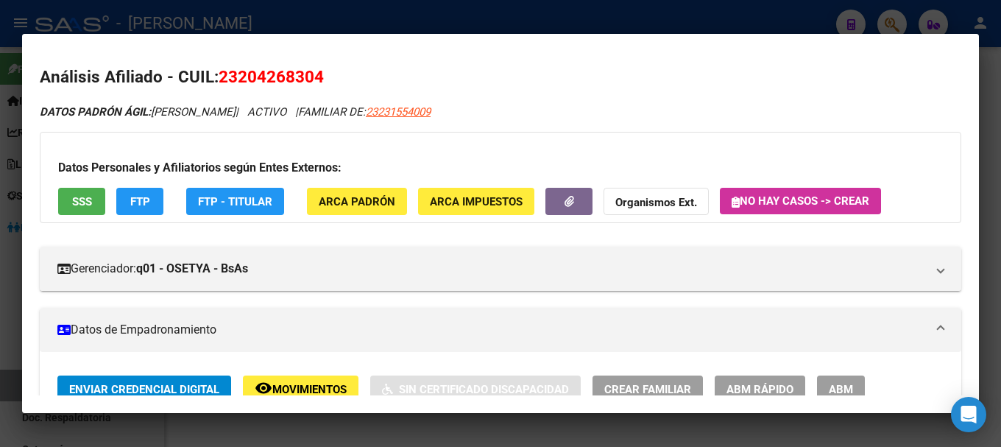
click at [431, 116] on span "23231554009" at bounding box center [398, 111] width 65 height 13
type textarea "23231554009"
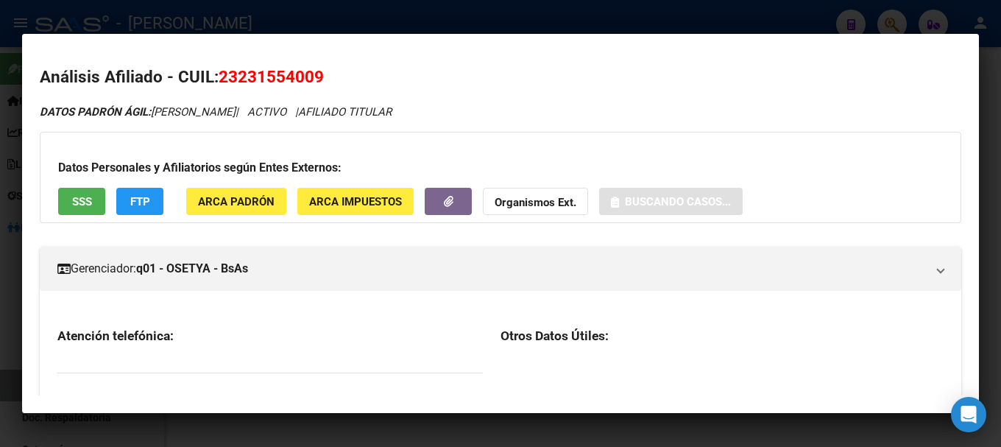
click at [270, 78] on span "23231554009" at bounding box center [271, 76] width 105 height 19
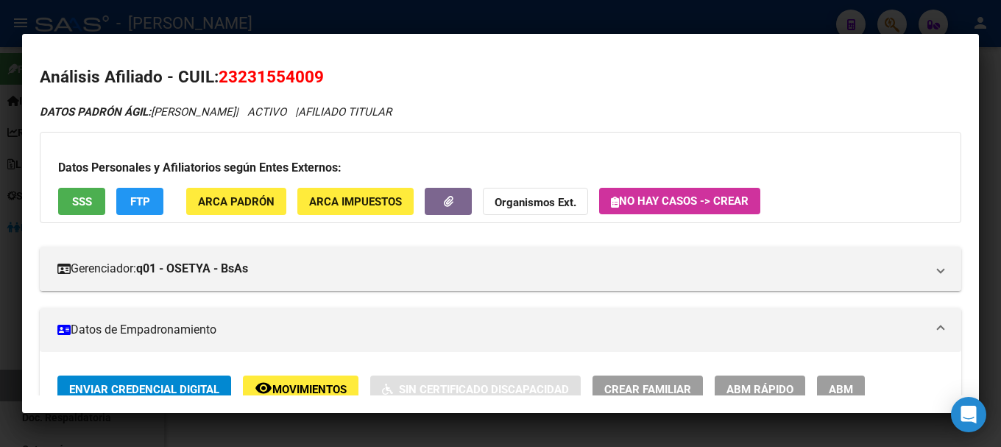
copy span "23155400"
drag, startPoint x: 241, startPoint y: 75, endPoint x: 311, endPoint y: 74, distance: 69.9
click at [311, 74] on span "23231554009" at bounding box center [271, 76] width 105 height 19
click at [311, 25] on div at bounding box center [500, 223] width 1001 height 447
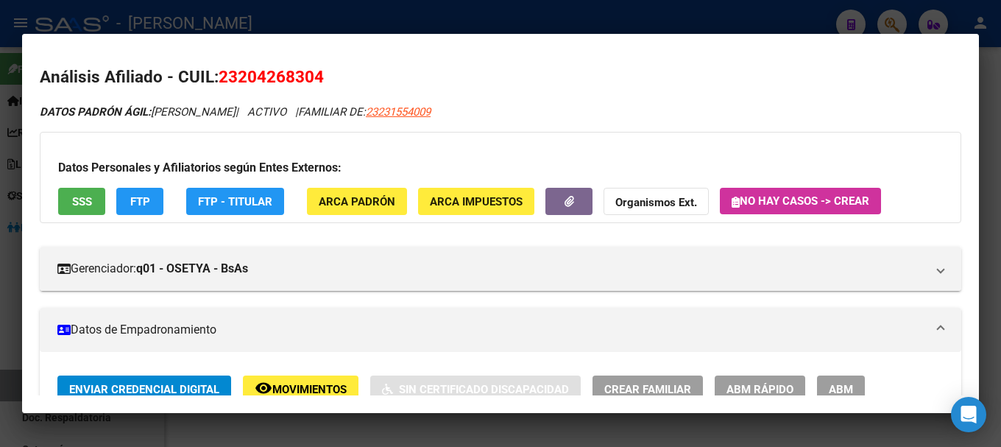
drag, startPoint x: 240, startPoint y: 68, endPoint x: 267, endPoint y: 68, distance: 27.2
click at [258, 68] on span "23204268304" at bounding box center [271, 76] width 105 height 19
drag, startPoint x: 272, startPoint y: 68, endPoint x: 292, endPoint y: 68, distance: 20.6
click at [292, 68] on span "23204268304" at bounding box center [271, 76] width 105 height 19
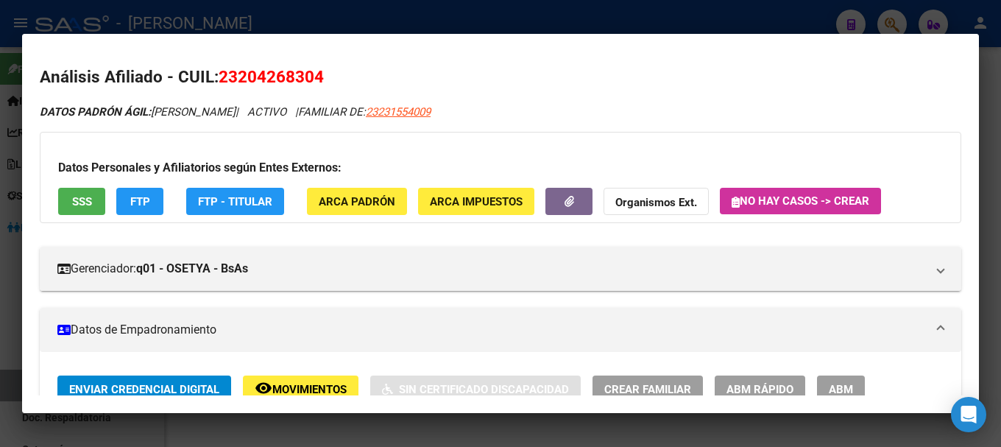
drag, startPoint x: 238, startPoint y: 71, endPoint x: 302, endPoint y: 77, distance: 63.6
click at [291, 78] on span "23204268304" at bounding box center [271, 76] width 105 height 19
click at [310, 77] on span "23204268304" at bounding box center [271, 76] width 105 height 19
drag, startPoint x: 238, startPoint y: 75, endPoint x: 315, endPoint y: 77, distance: 76.6
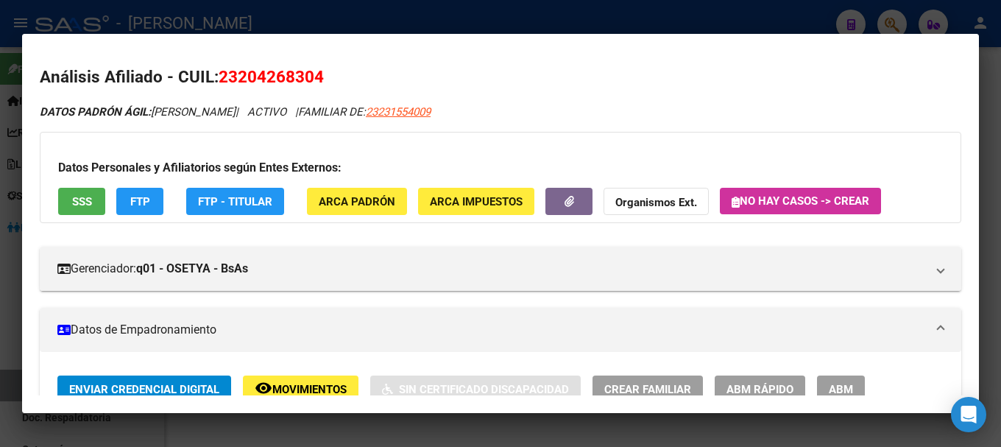
click at [315, 77] on span "23204268304" at bounding box center [271, 76] width 105 height 19
drag, startPoint x: 242, startPoint y: 75, endPoint x: 314, endPoint y: 73, distance: 72.2
click at [314, 73] on span "23204268304" at bounding box center [271, 76] width 105 height 19
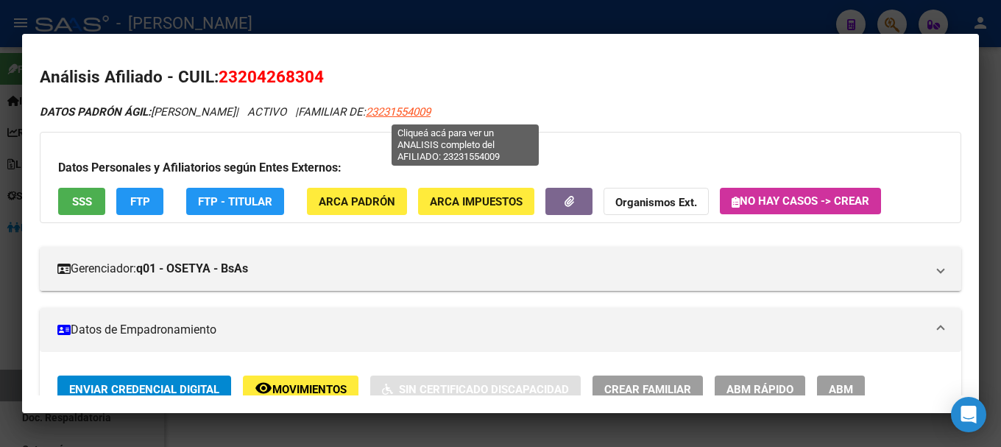
click at [431, 110] on span "23231554009" at bounding box center [398, 111] width 65 height 13
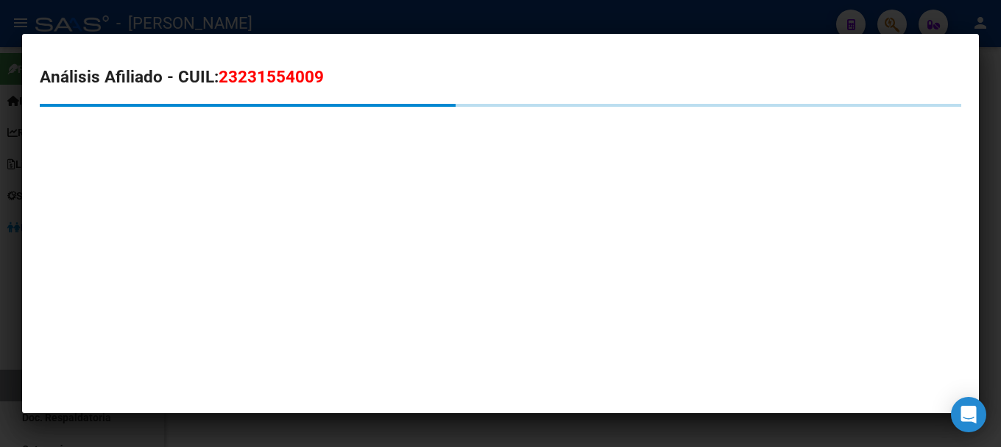
click at [286, 71] on span "23231554009" at bounding box center [271, 76] width 105 height 19
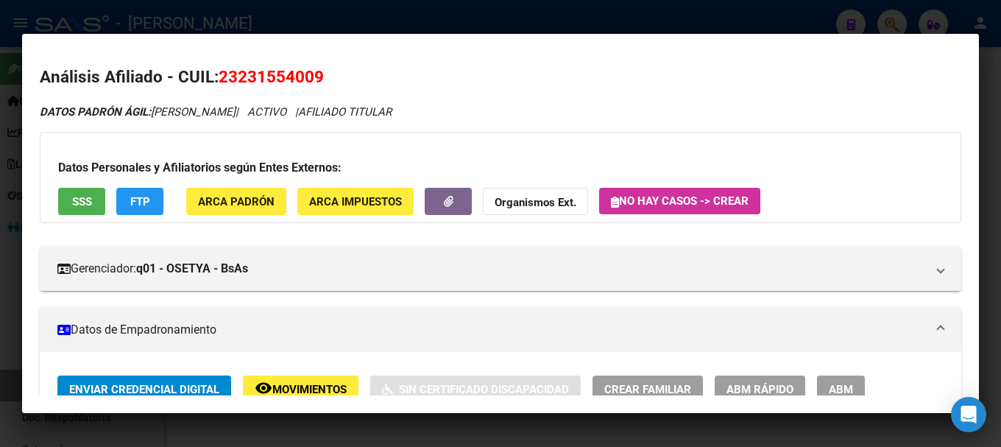
click at [354, 18] on div at bounding box center [500, 223] width 1001 height 447
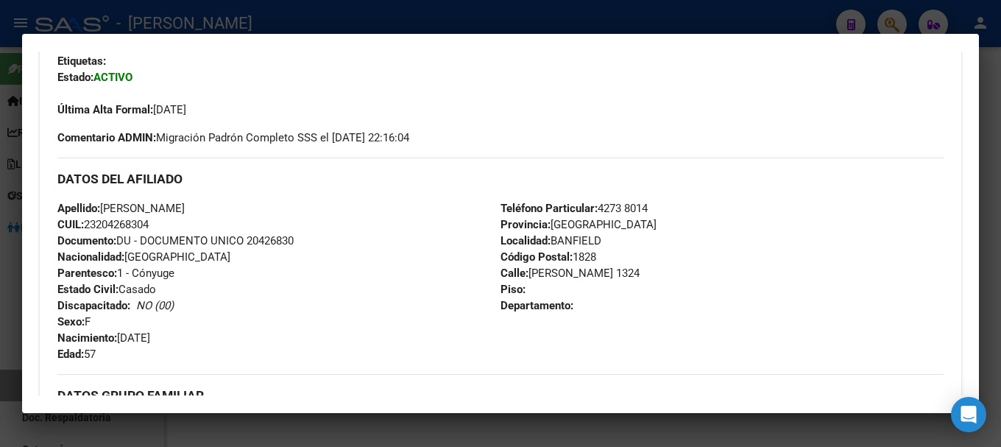
scroll to position [368, 0]
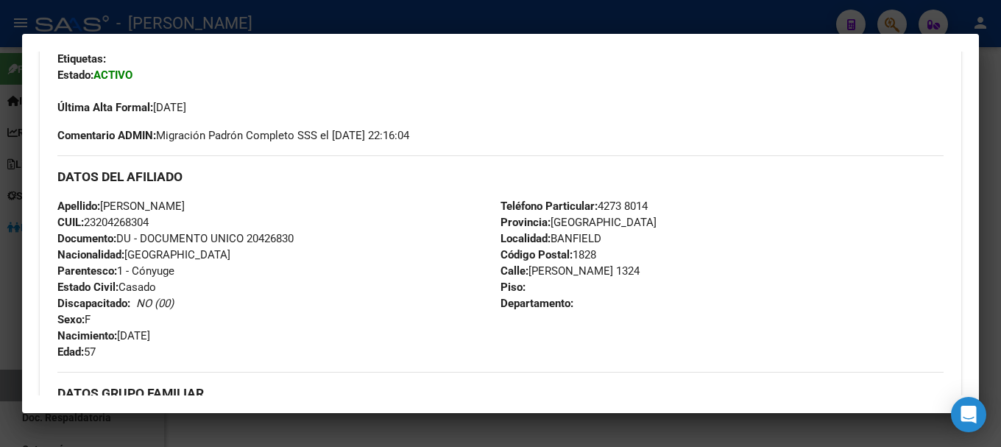
click at [372, 18] on div at bounding box center [500, 223] width 1001 height 447
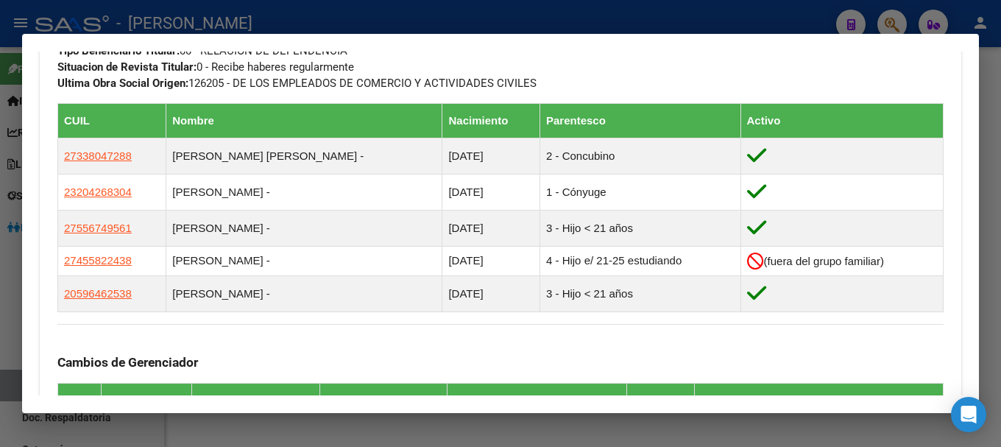
click at [420, 13] on div at bounding box center [500, 223] width 1001 height 447
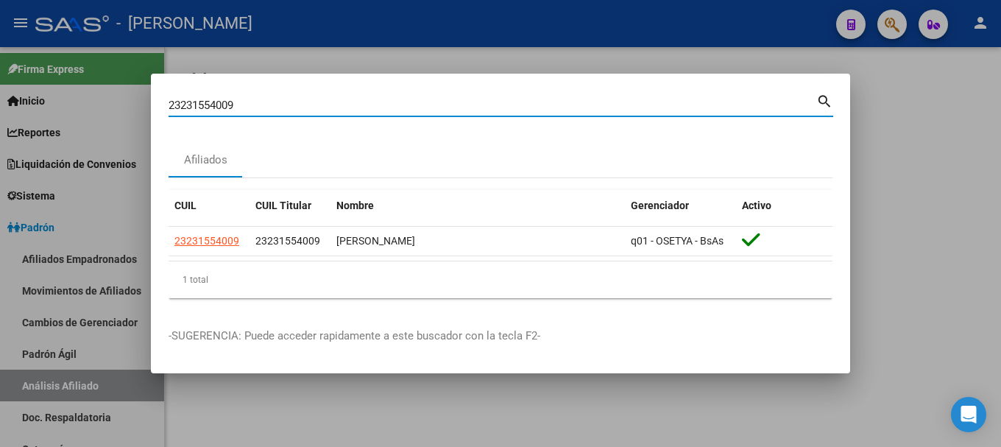
click at [424, 107] on input "23231554009" at bounding box center [493, 105] width 648 height 13
click at [424, 106] on input "23231554009" at bounding box center [493, 105] width 648 height 13
paste input "392064"
type input "23233920649"
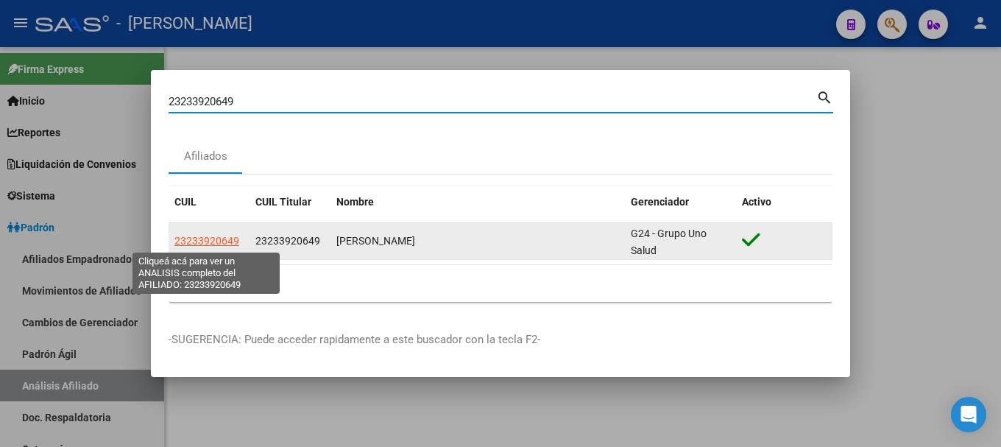
click at [224, 244] on span "23233920649" at bounding box center [206, 241] width 65 height 12
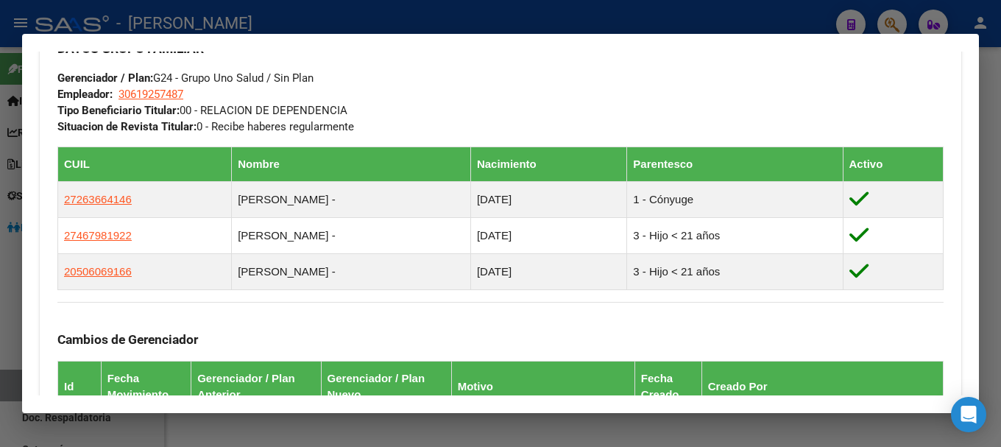
scroll to position [736, 0]
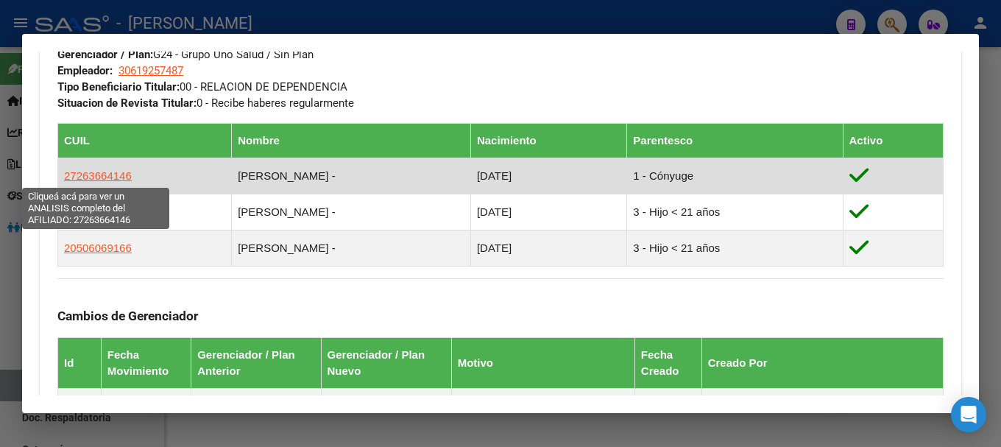
click at [96, 180] on span "27263664146" at bounding box center [98, 175] width 68 height 13
type textarea "27263664146"
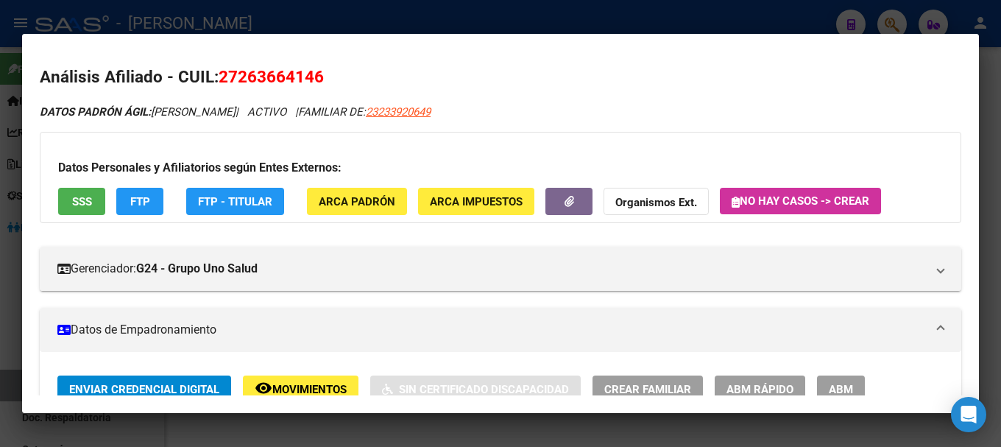
drag, startPoint x: 239, startPoint y: 76, endPoint x: 314, endPoint y: 82, distance: 75.4
click at [314, 82] on span "27263664146" at bounding box center [271, 76] width 105 height 19
click at [314, 0] on div at bounding box center [500, 223] width 1001 height 447
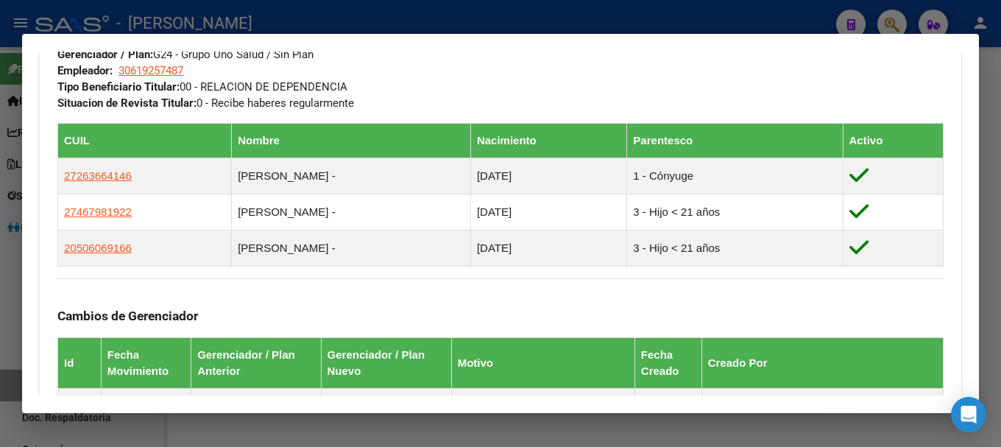
click at [402, 14] on div at bounding box center [500, 223] width 1001 height 447
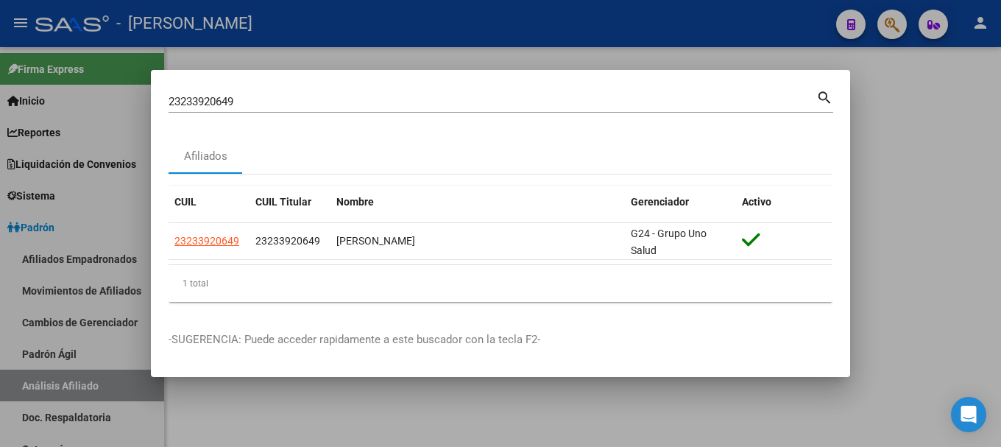
click at [420, 96] on input "23233920649" at bounding box center [493, 101] width 648 height 13
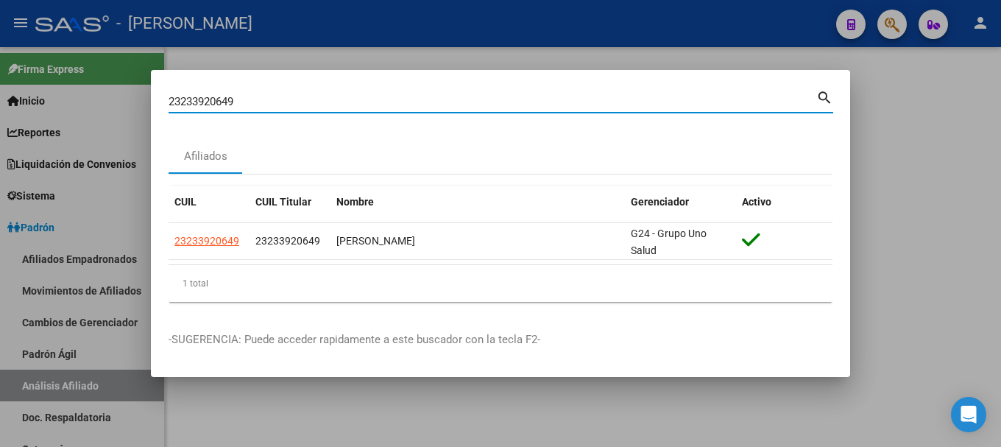
click at [420, 96] on input "23233920649" at bounding box center [493, 101] width 648 height 13
paste input "5623374"
type input "23235623374"
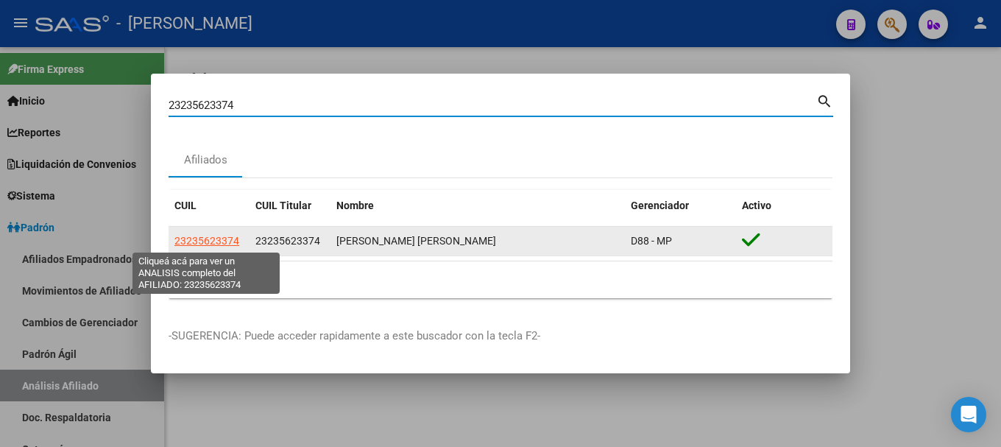
click at [233, 241] on span "23235623374" at bounding box center [206, 241] width 65 height 12
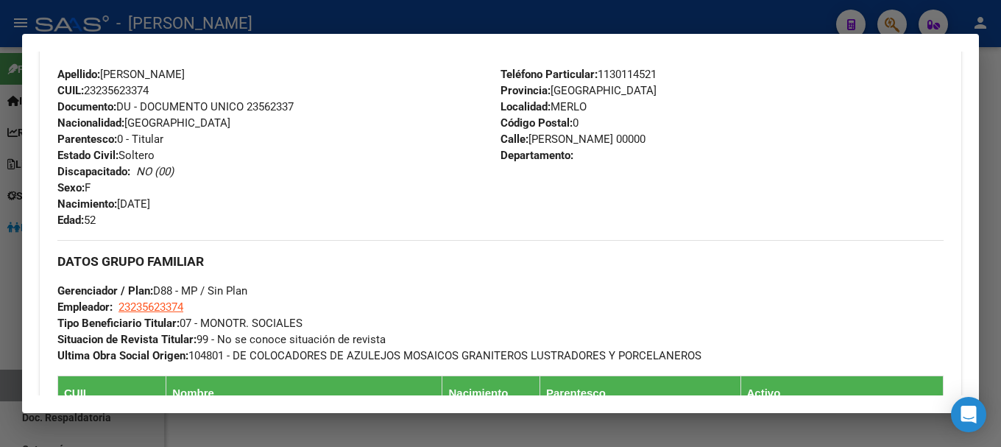
scroll to position [589, 0]
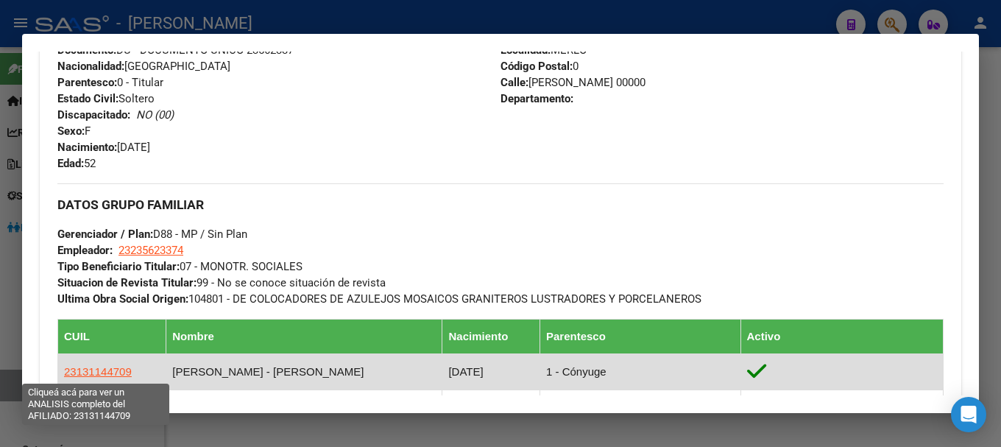
click at [99, 373] on span "23131144709" at bounding box center [98, 371] width 68 height 13
type textarea "23131144709"
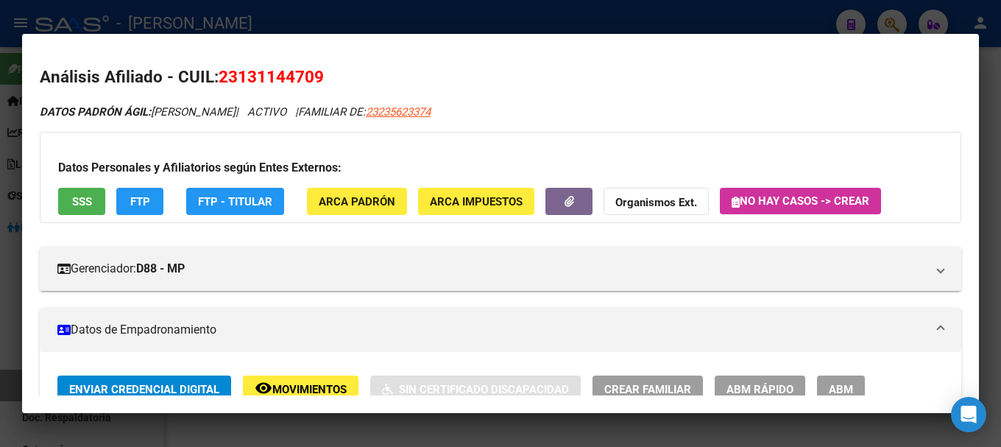
drag, startPoint x: 235, startPoint y: 75, endPoint x: 314, endPoint y: 80, distance: 78.9
click at [314, 80] on span "23131144709" at bounding box center [271, 76] width 105 height 19
click at [317, 11] on div at bounding box center [500, 223] width 1001 height 447
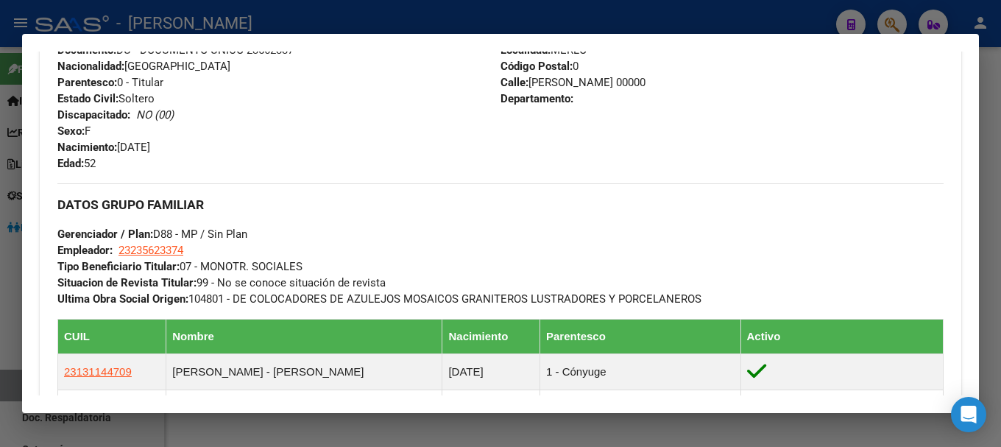
click at [391, 13] on div at bounding box center [500, 223] width 1001 height 447
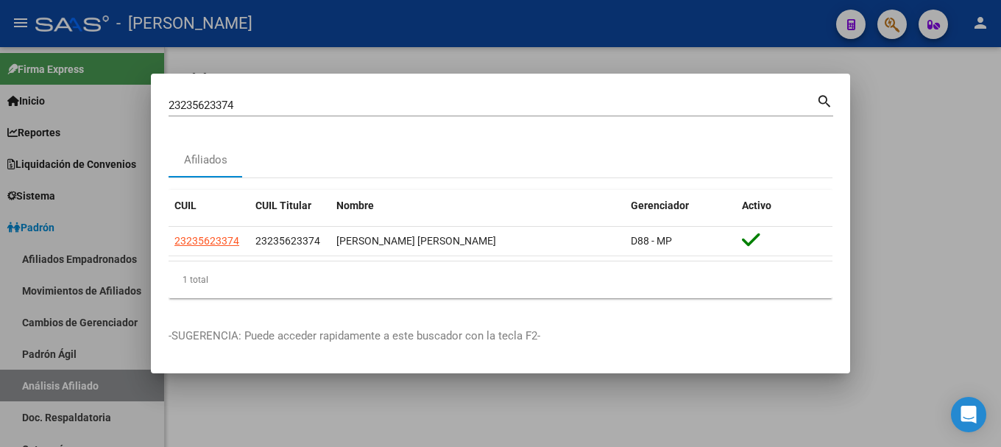
click at [364, 99] on input "23235623374" at bounding box center [493, 105] width 648 height 13
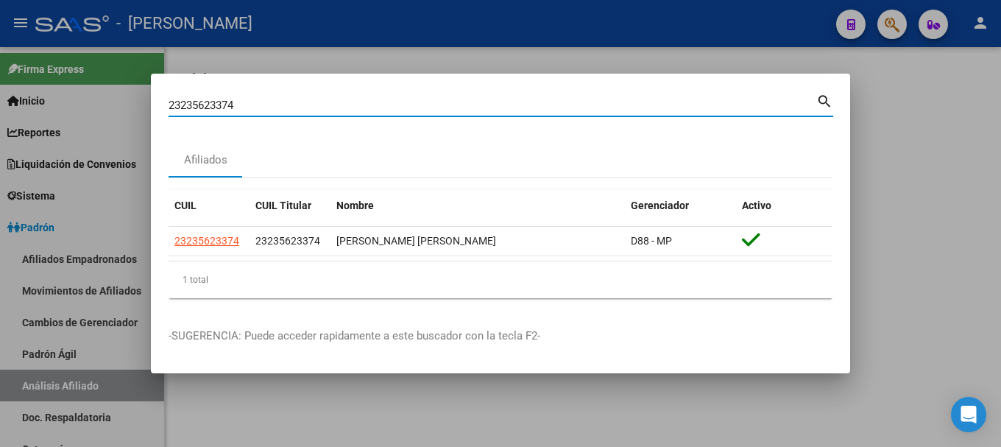
click at [364, 99] on input "23235623374" at bounding box center [493, 105] width 648 height 13
paste input "602660"
type input "23236026604"
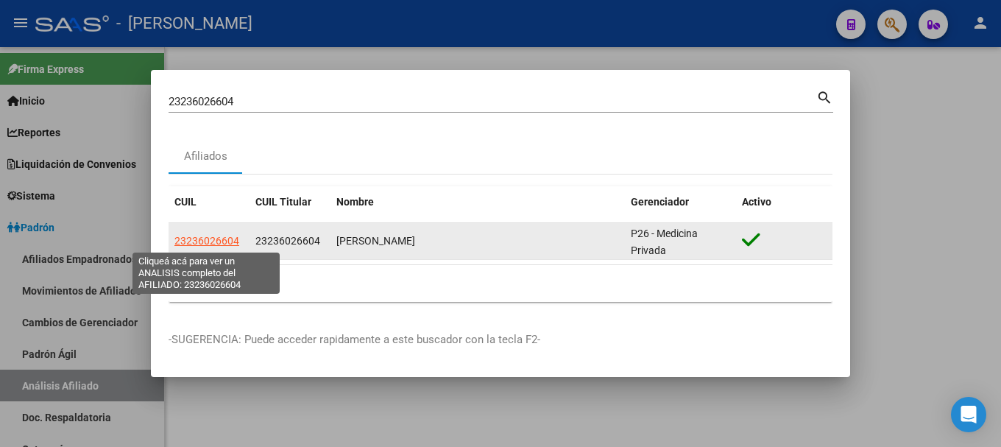
click at [192, 242] on span "23236026604" at bounding box center [206, 241] width 65 height 12
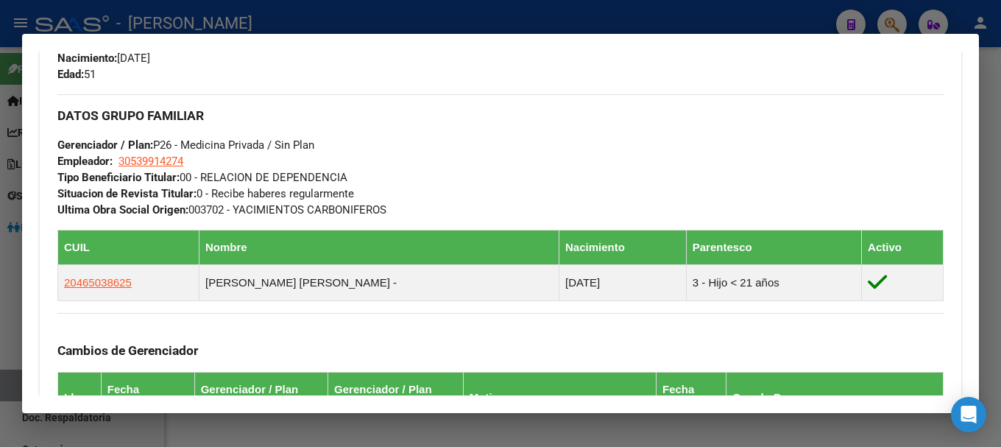
scroll to position [662, 0]
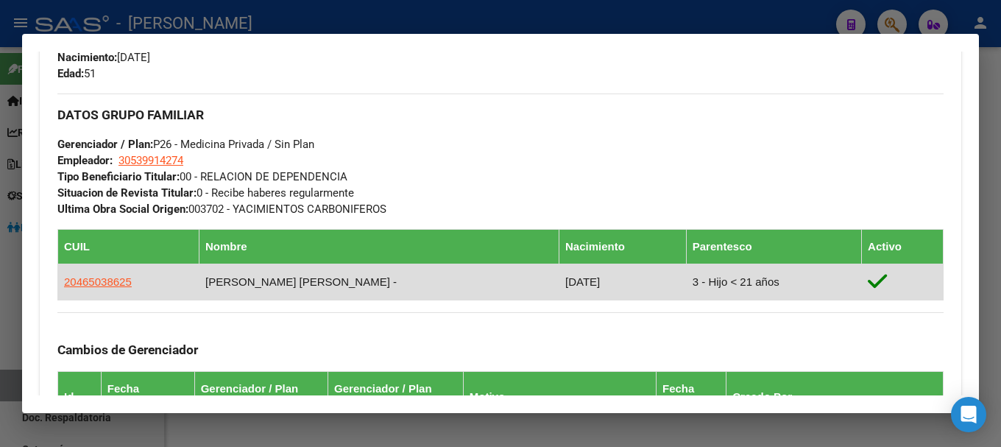
click at [132, 272] on td "20465038625" at bounding box center [128, 282] width 141 height 36
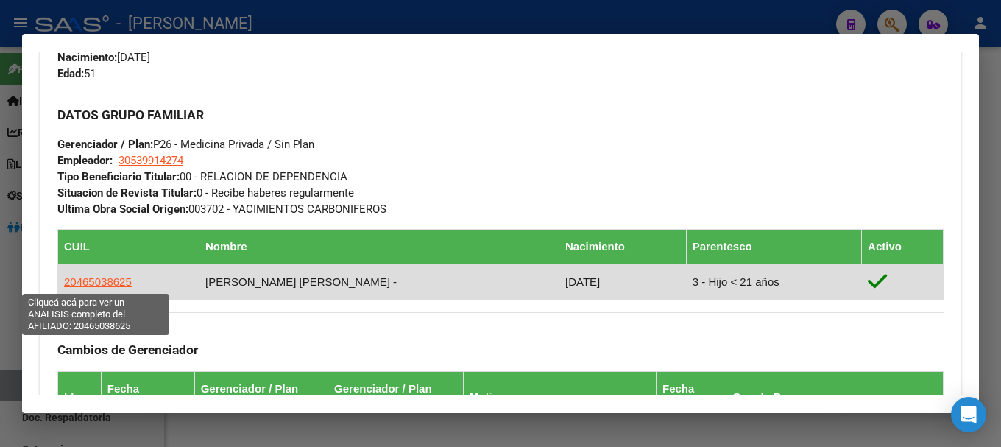
click at [105, 280] on span "20465038625" at bounding box center [98, 281] width 68 height 13
type textarea "20465038625"
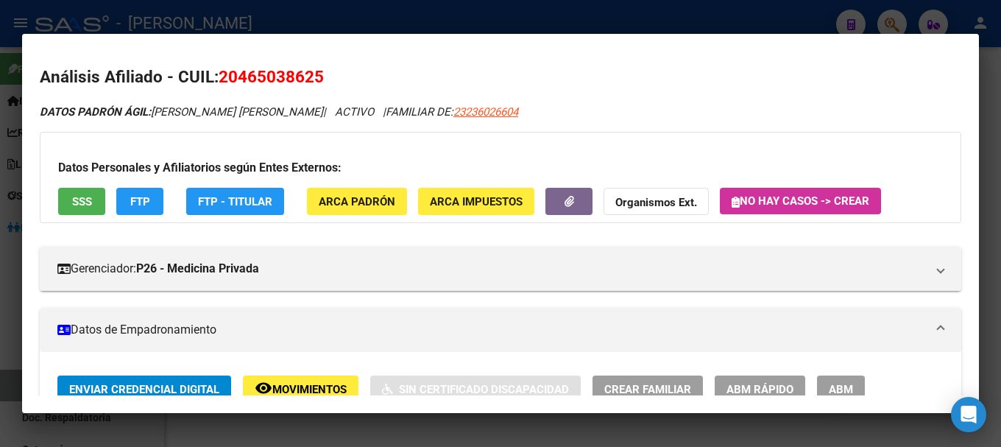
drag, startPoint x: 242, startPoint y: 77, endPoint x: 311, endPoint y: 78, distance: 68.5
click at [311, 78] on span "20465038625" at bounding box center [271, 76] width 105 height 19
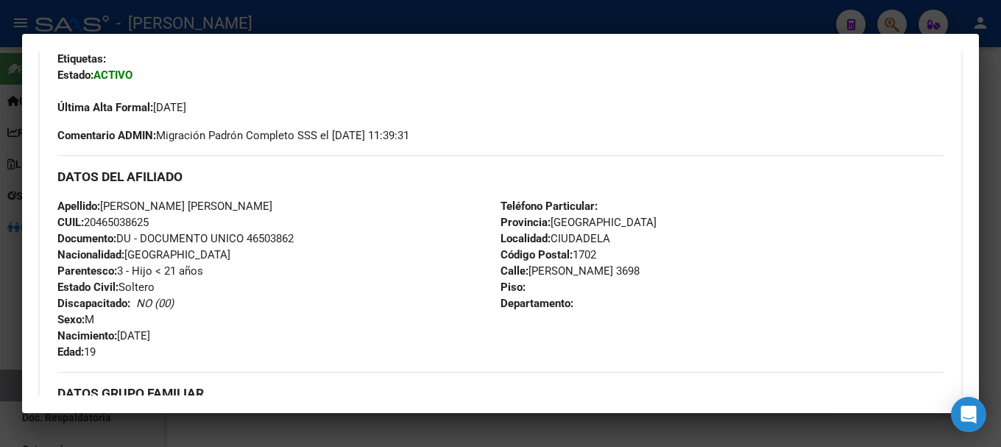
scroll to position [0, 0]
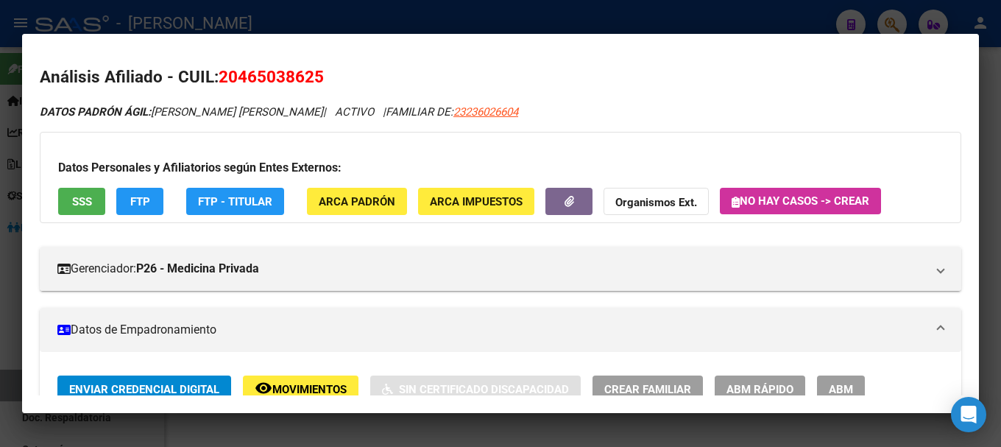
click at [310, 17] on div at bounding box center [500, 223] width 1001 height 447
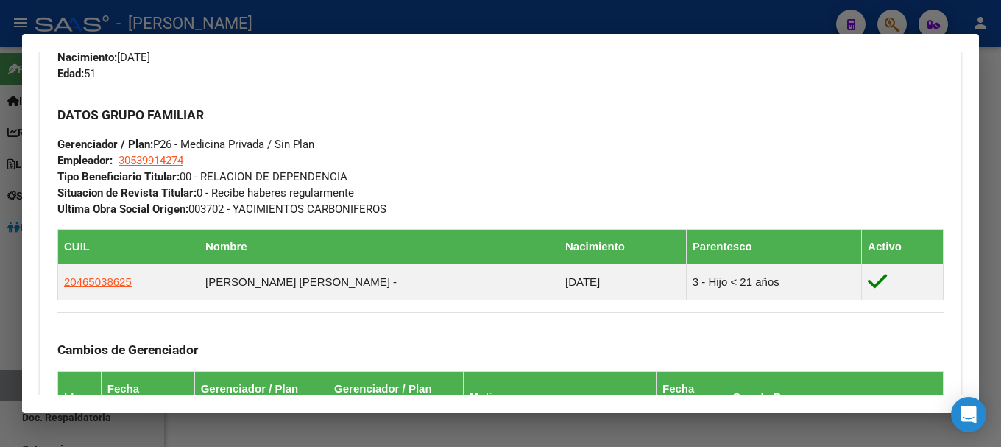
click at [436, 22] on div at bounding box center [500, 223] width 1001 height 447
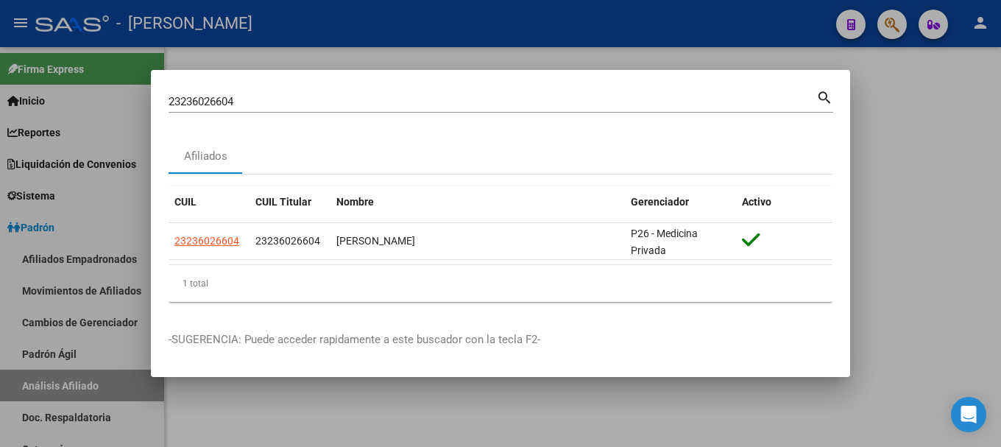
click at [439, 108] on input "23236026604" at bounding box center [493, 101] width 648 height 13
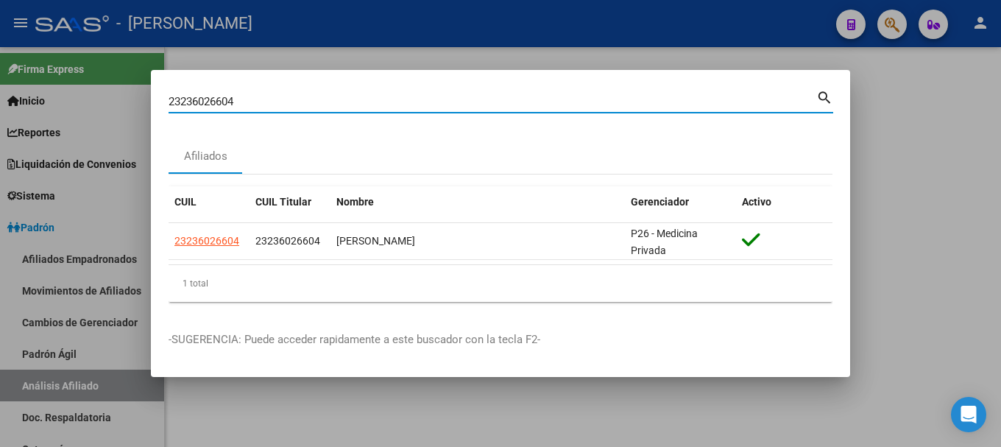
click at [439, 108] on input "23236026604" at bounding box center [493, 101] width 648 height 13
paste input "7562739"
type input "23237562739"
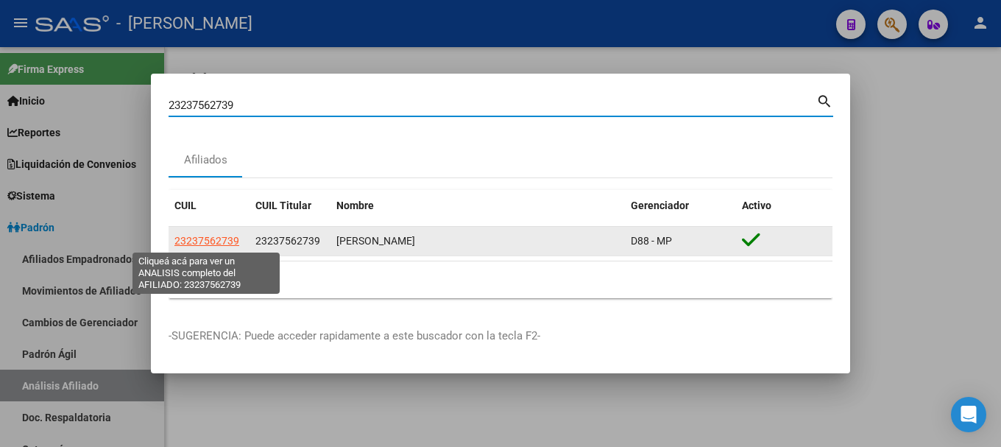
click at [211, 243] on span "23237562739" at bounding box center [206, 241] width 65 height 12
type textarea "23237562739"
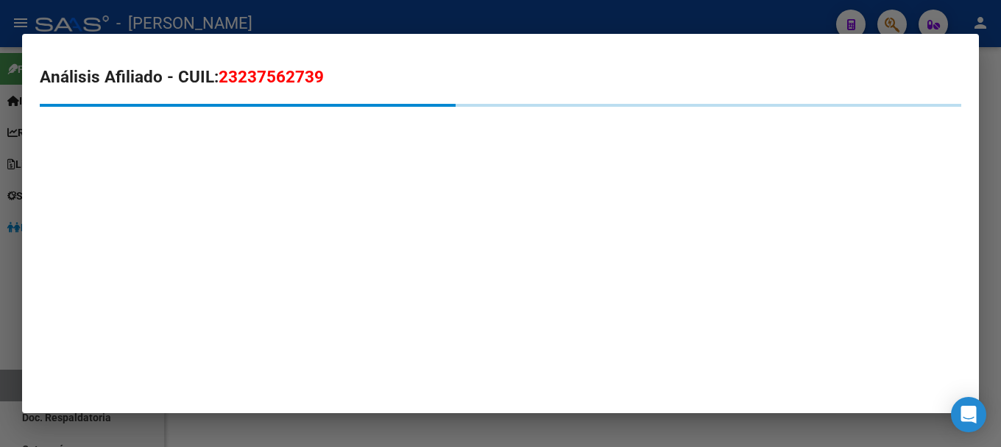
click at [281, 81] on span "23237562739" at bounding box center [271, 76] width 105 height 19
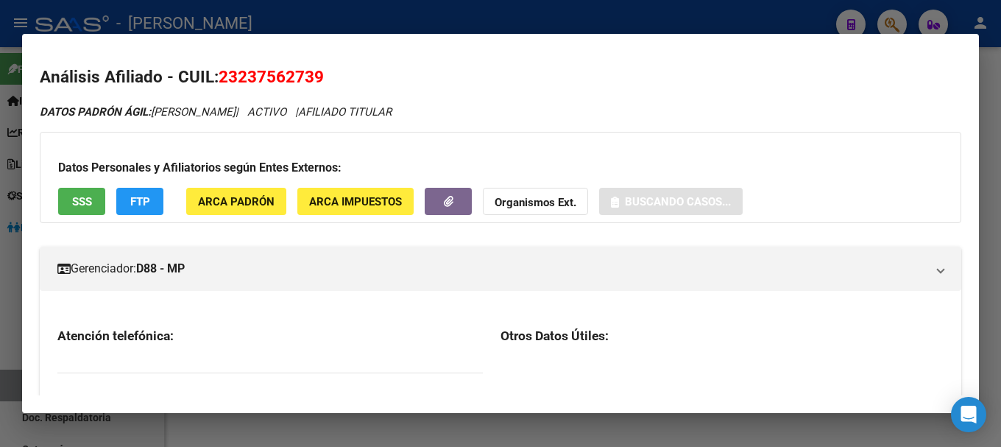
click at [281, 81] on span "23237562739" at bounding box center [271, 76] width 105 height 19
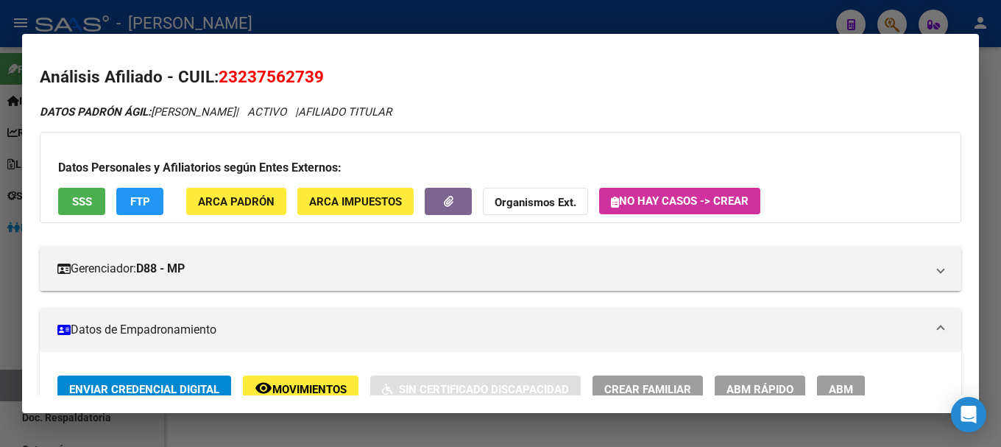
click at [322, 23] on div at bounding box center [500, 223] width 1001 height 447
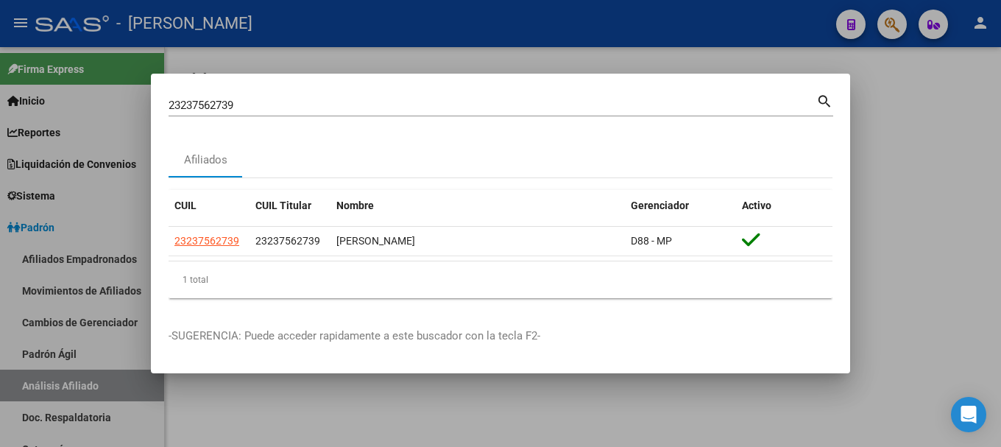
click at [336, 107] on input "23237562739" at bounding box center [493, 105] width 648 height 13
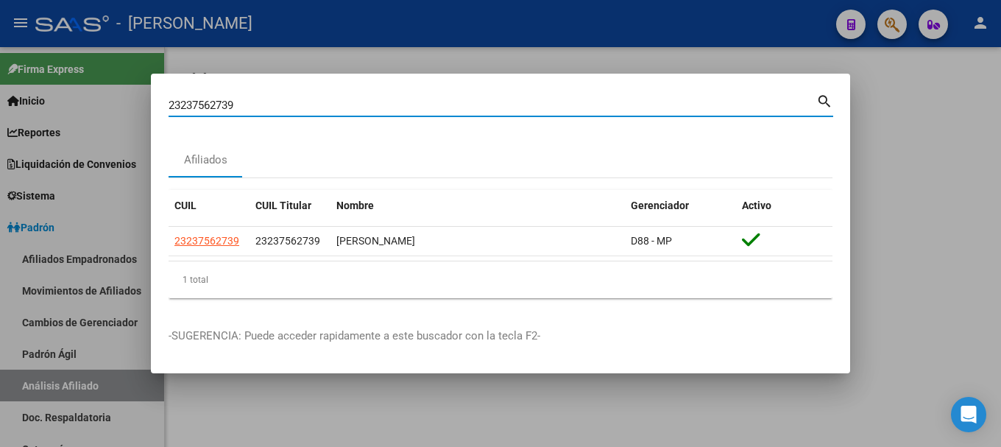
click at [336, 107] on input "23237562739" at bounding box center [493, 105] width 648 height 13
paste input "836365"
type input "23238363659"
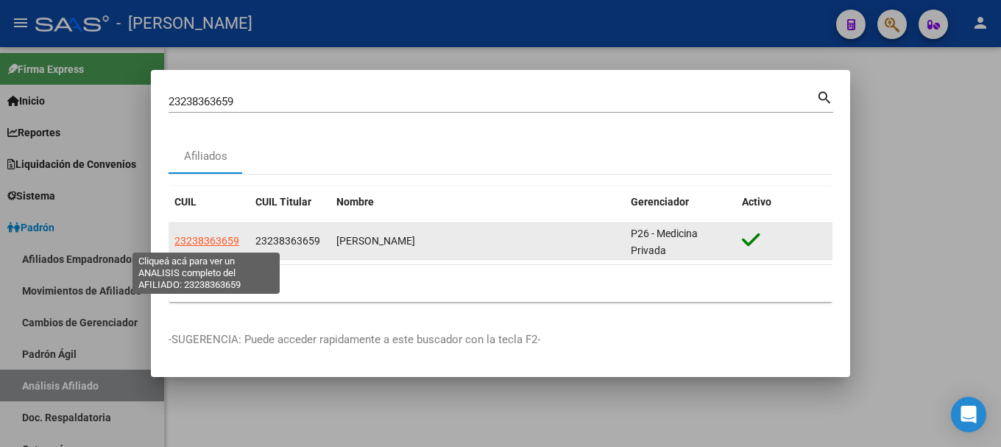
click at [205, 242] on span "23238363659" at bounding box center [206, 241] width 65 height 12
type textarea "23238363659"
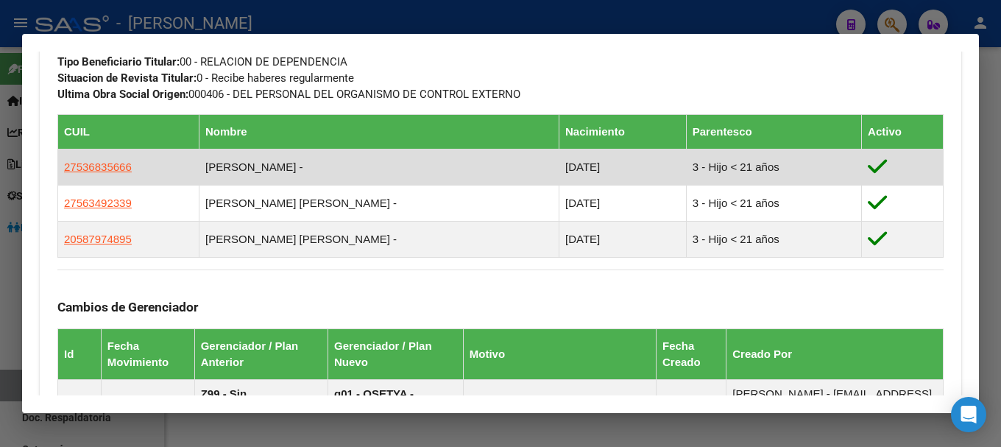
scroll to position [1120, 0]
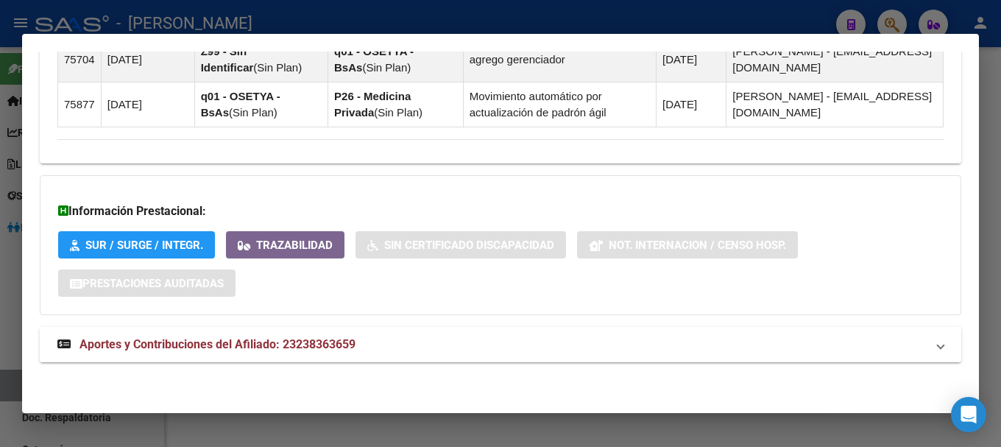
click at [283, 350] on span "Aportes y Contribuciones del Afiliado: 23238363659" at bounding box center [217, 344] width 276 height 14
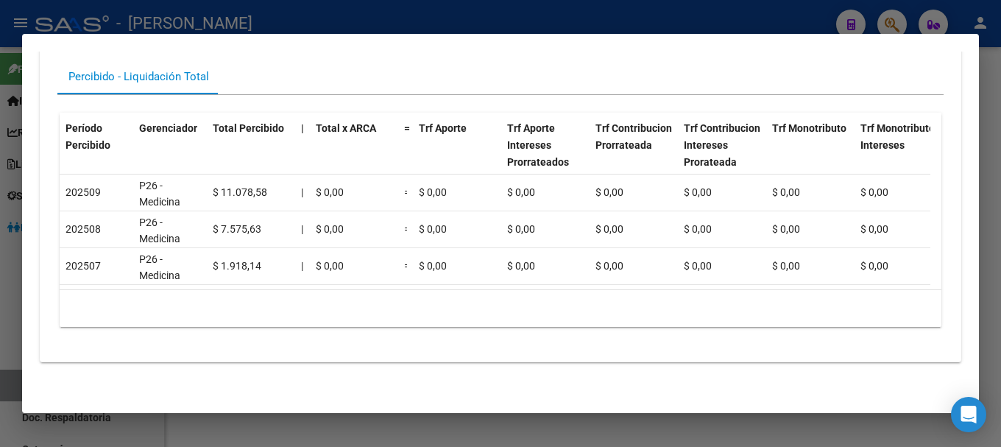
scroll to position [1519, 0]
click at [221, 11] on div at bounding box center [500, 223] width 1001 height 447
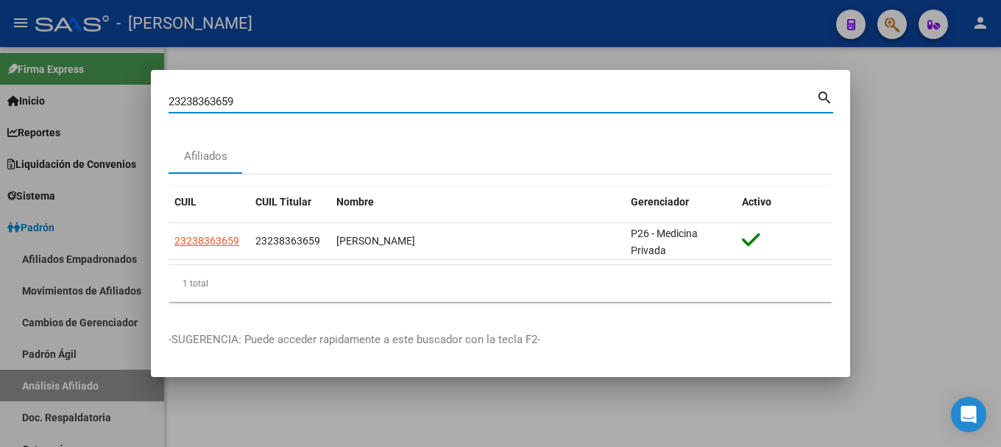
click at [356, 99] on input "23238363659" at bounding box center [493, 101] width 648 height 13
paste input "9242324"
type input "23239242324"
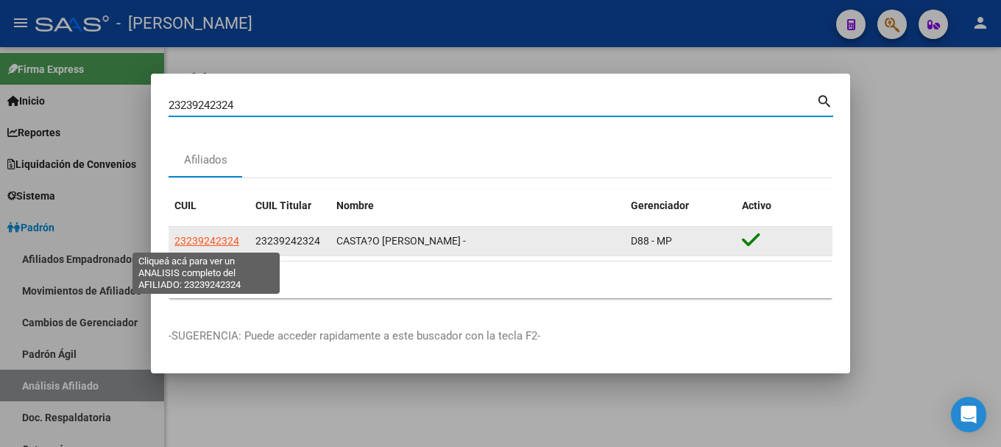
click at [204, 239] on span "23239242324" at bounding box center [206, 241] width 65 height 12
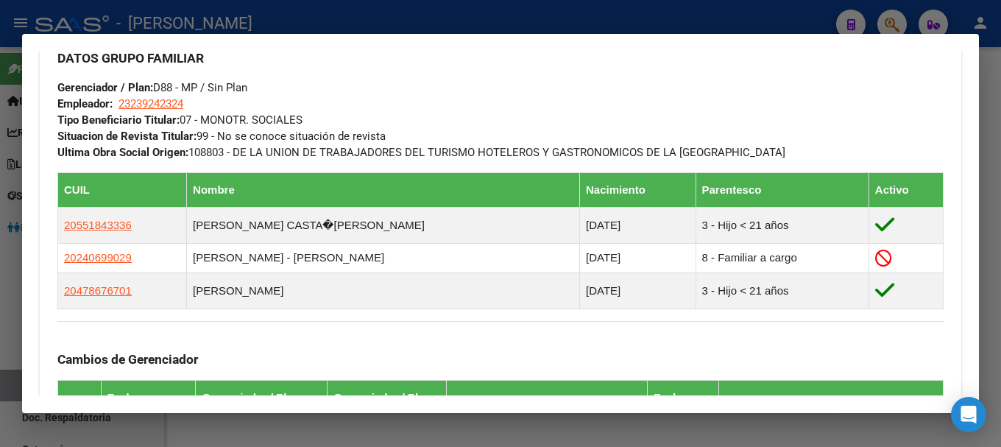
scroll to position [810, 0]
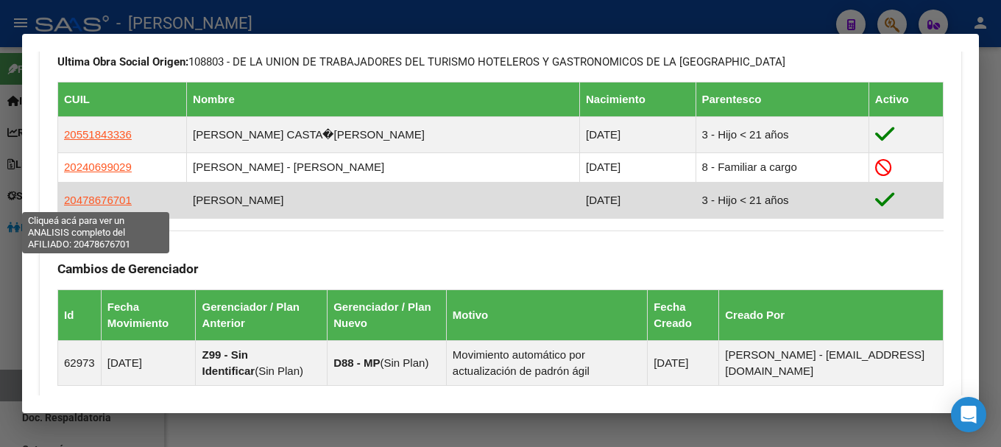
click at [99, 203] on span "20478676701" at bounding box center [98, 200] width 68 height 13
type textarea "20478676701"
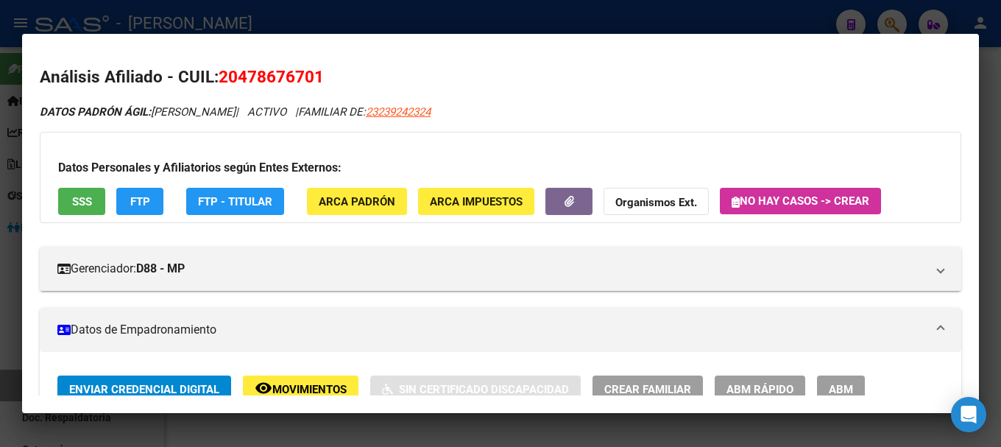
drag, startPoint x: 241, startPoint y: 74, endPoint x: 311, endPoint y: 81, distance: 69.5
click at [311, 81] on span "20478676701" at bounding box center [271, 76] width 105 height 19
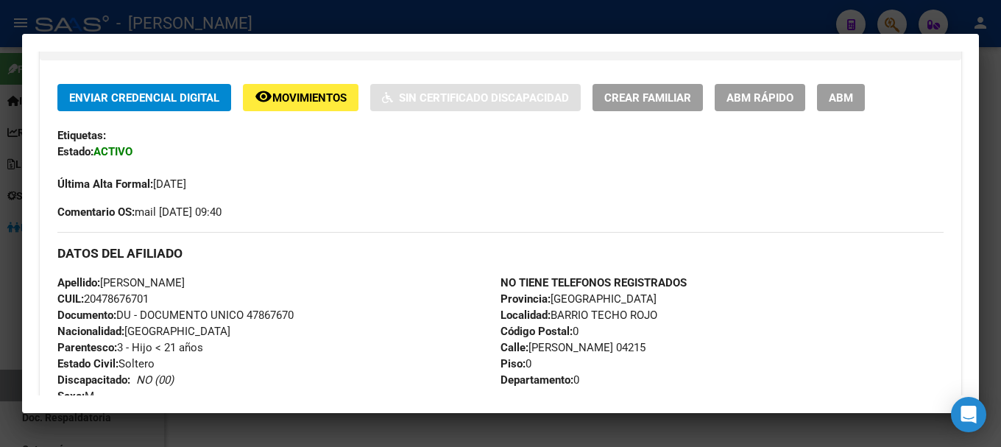
scroll to position [368, 0]
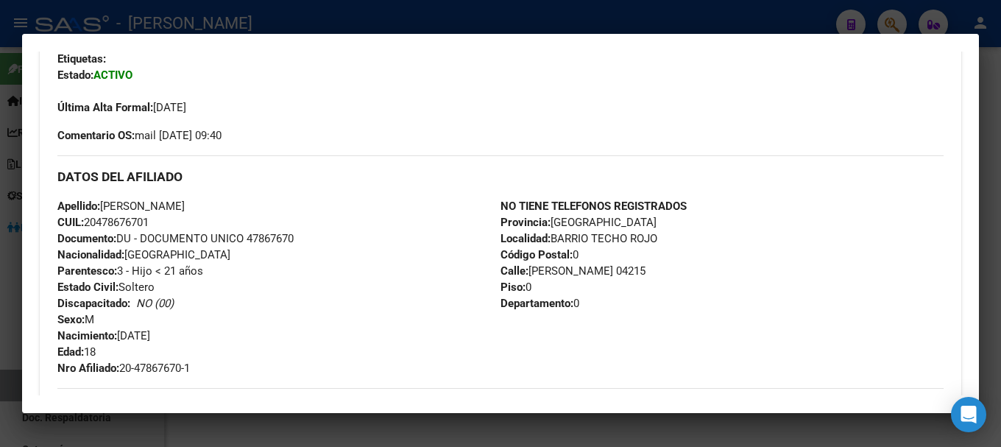
drag, startPoint x: 105, startPoint y: 202, endPoint x: 192, endPoint y: 207, distance: 87.7
click at [185, 207] on span "Apellido: [PERSON_NAME]" at bounding box center [120, 205] width 127 height 13
drag, startPoint x: 122, startPoint y: 335, endPoint x: 177, endPoint y: 332, distance: 55.3
click at [150, 332] on span "Nacimiento: [DEMOGRAPHIC_DATA]" at bounding box center [103, 335] width 93 height 13
click at [297, 19] on div at bounding box center [500, 223] width 1001 height 447
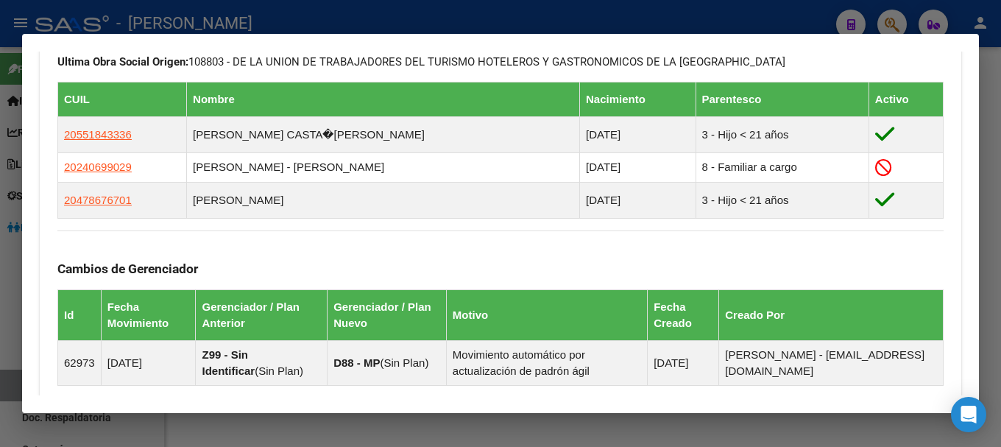
click at [389, 34] on mat-dialog-container "Análisis Afiliado - CUIL: 23239242324 DATOS PADRÓN ÁGIL: CASTA?O [PERSON_NAME] …" at bounding box center [500, 224] width 957 height 380
click at [396, 18] on div at bounding box center [500, 223] width 1001 height 447
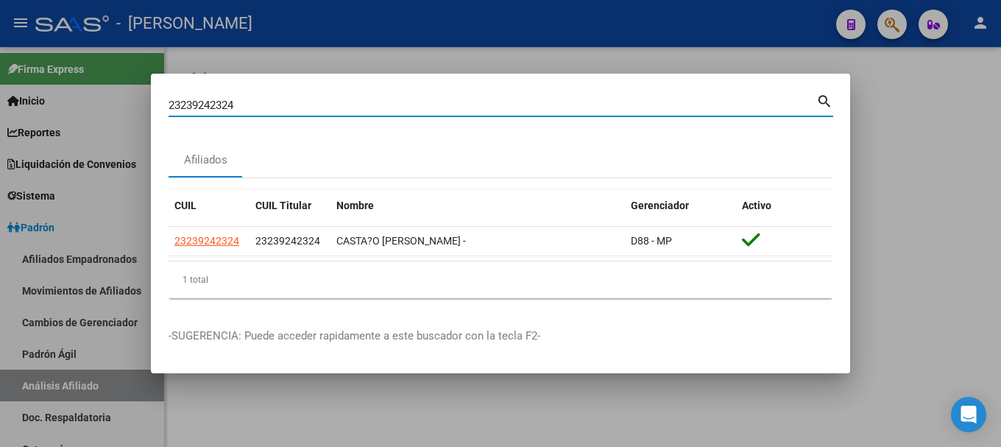
click at [389, 102] on input "23239242324" at bounding box center [493, 105] width 648 height 13
paste input "986579"
type input "23239986579"
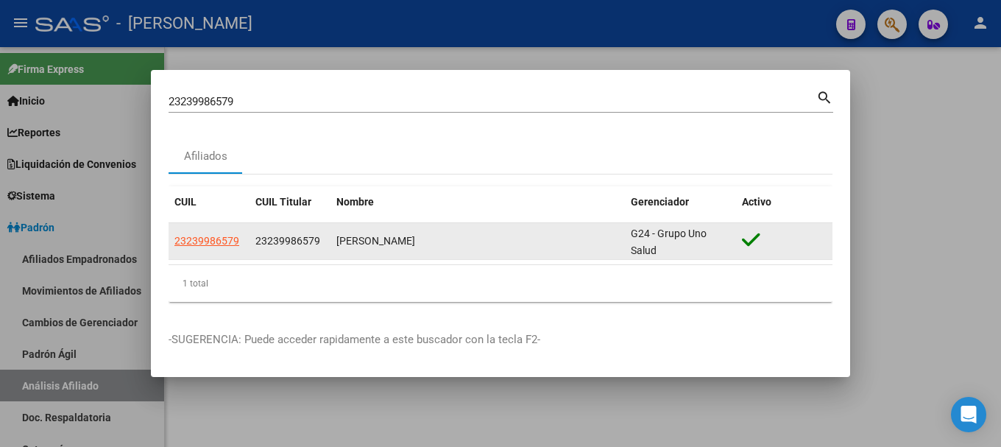
click at [238, 238] on div "23239986579" at bounding box center [208, 241] width 69 height 17
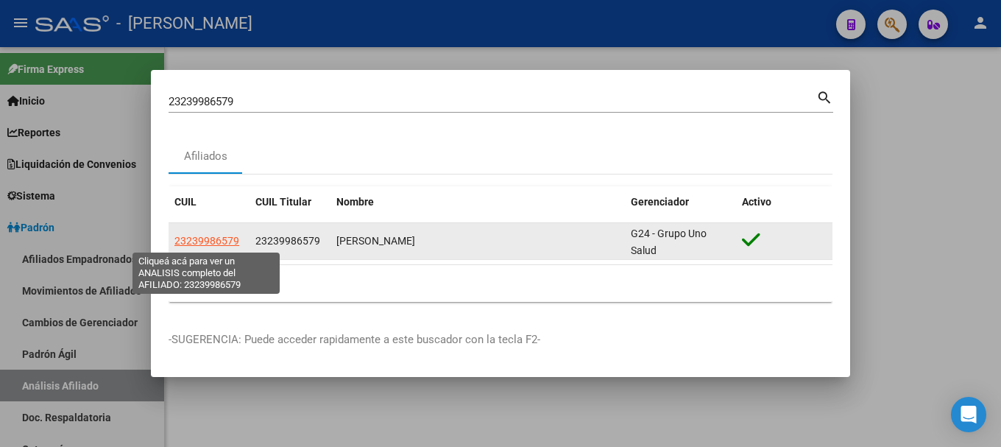
click at [216, 241] on span "23239986579" at bounding box center [206, 241] width 65 height 12
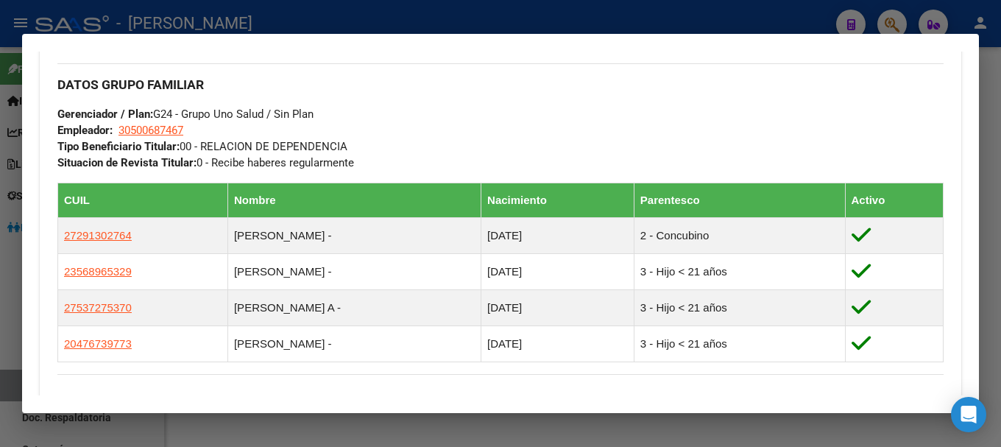
scroll to position [736, 0]
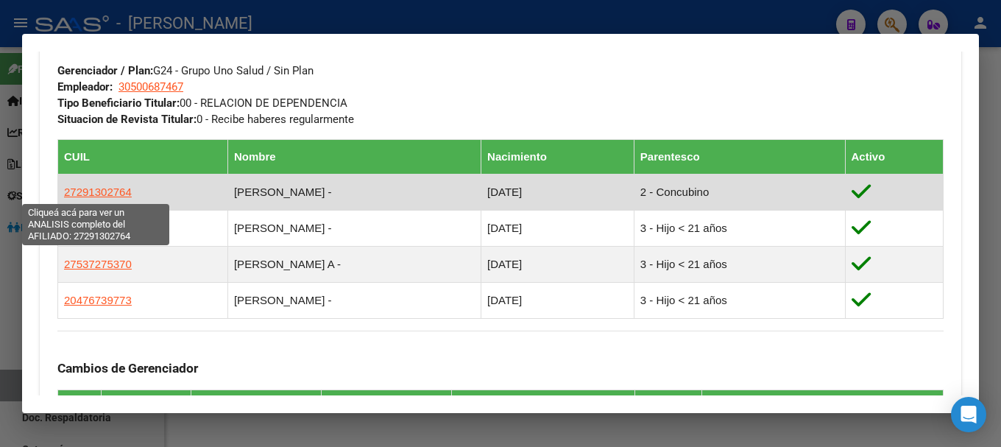
click at [116, 188] on span "27291302764" at bounding box center [98, 191] width 68 height 13
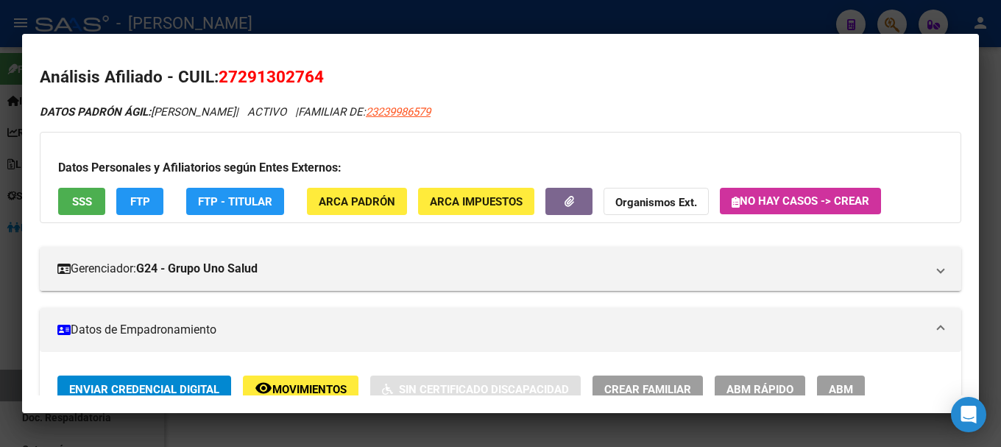
drag, startPoint x: 236, startPoint y: 77, endPoint x: 316, endPoint y: 79, distance: 79.6
click at [316, 79] on span "27291302764" at bounding box center [271, 76] width 105 height 19
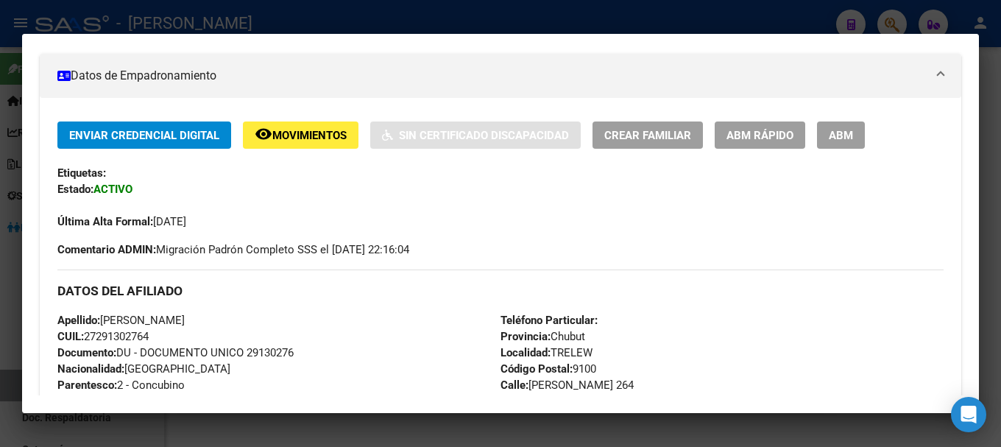
scroll to position [0, 0]
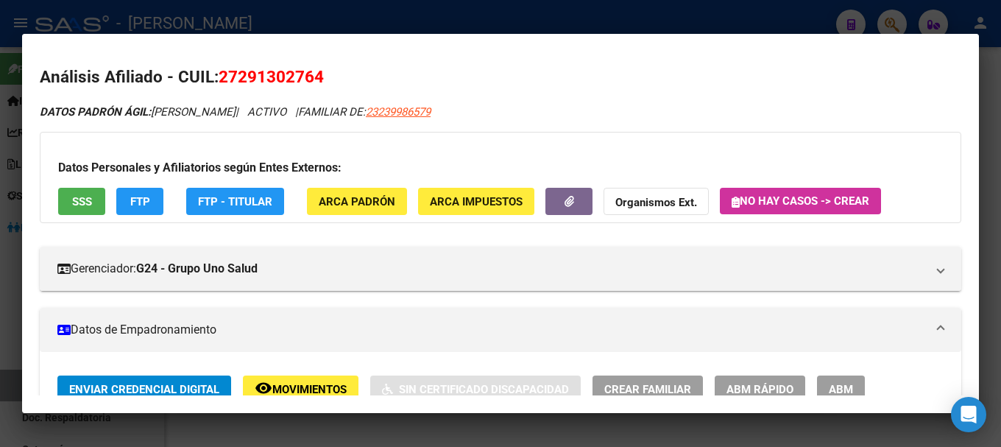
click at [261, 10] on div at bounding box center [500, 223] width 1001 height 447
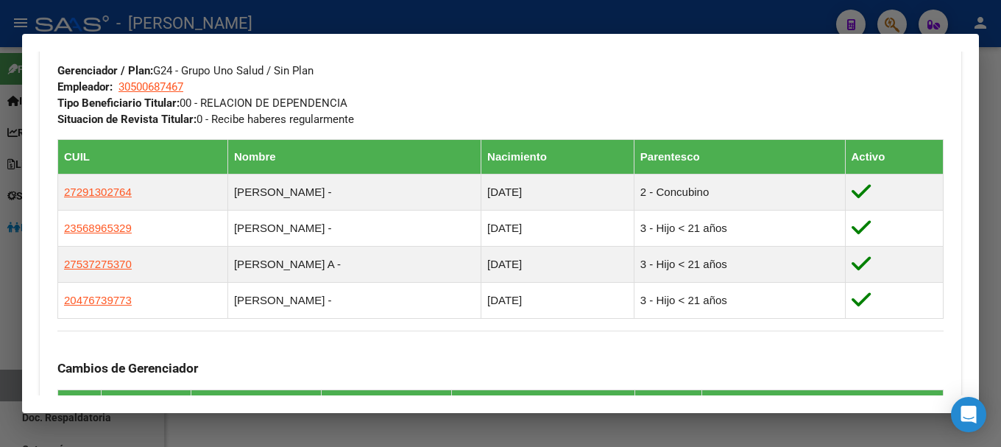
click at [258, 22] on div at bounding box center [500, 223] width 1001 height 447
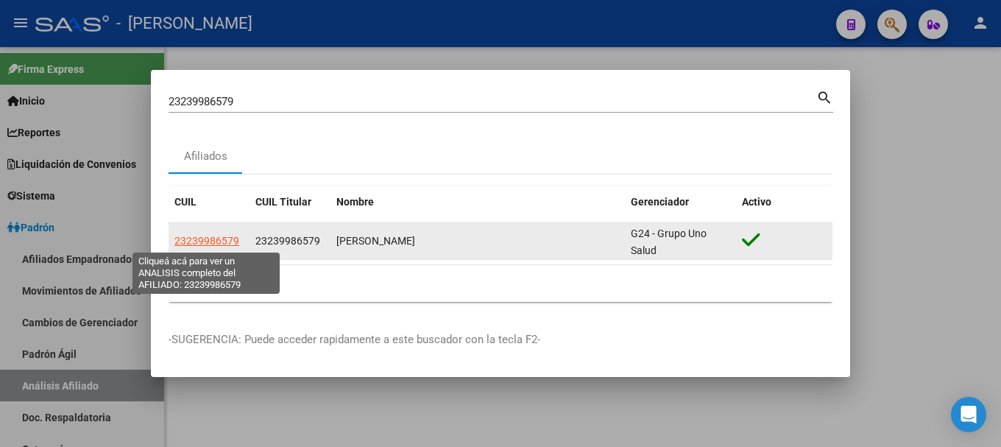
click at [206, 235] on span "23239986579" at bounding box center [206, 241] width 65 height 12
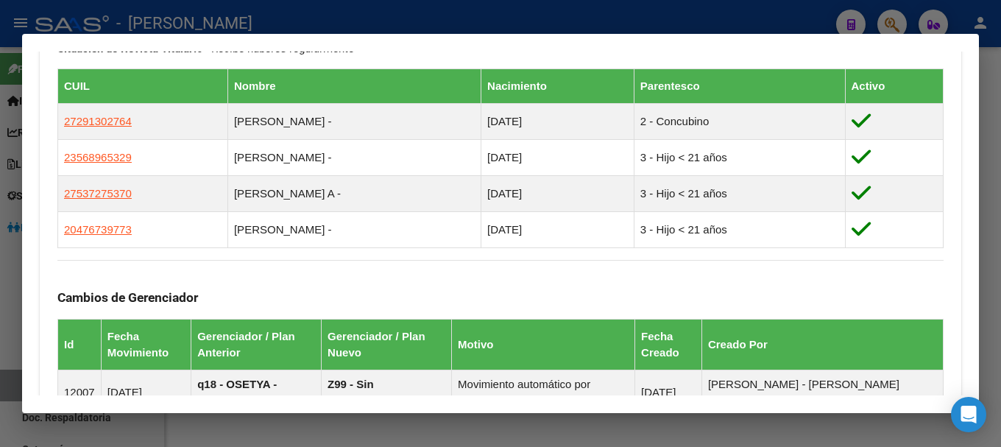
scroll to position [810, 0]
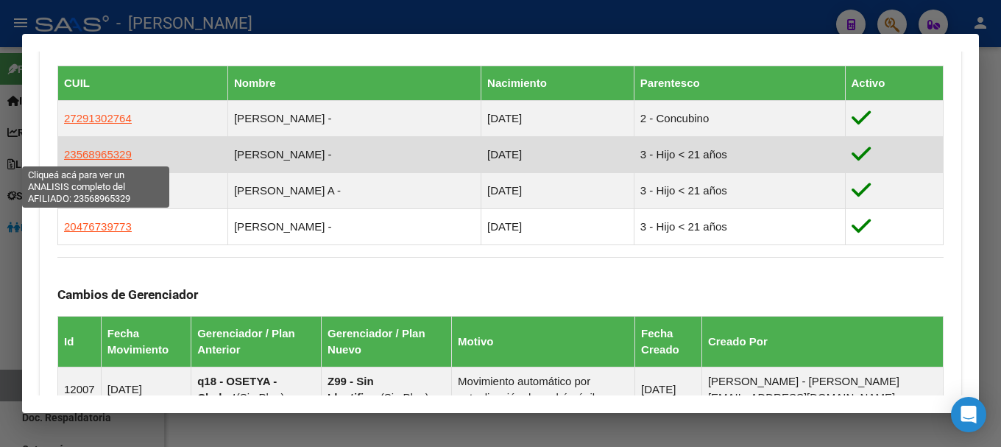
click at [98, 154] on span "23568965329" at bounding box center [98, 154] width 68 height 13
type textarea "23568965329"
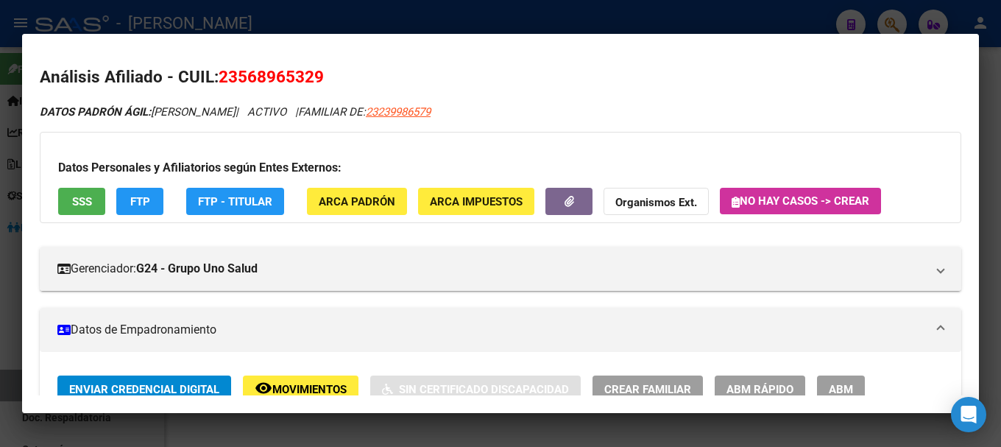
drag, startPoint x: 241, startPoint y: 76, endPoint x: 376, endPoint y: 74, distance: 134.7
click at [314, 76] on span "23568965329" at bounding box center [271, 76] width 105 height 19
click at [315, 30] on div at bounding box center [500, 223] width 1001 height 447
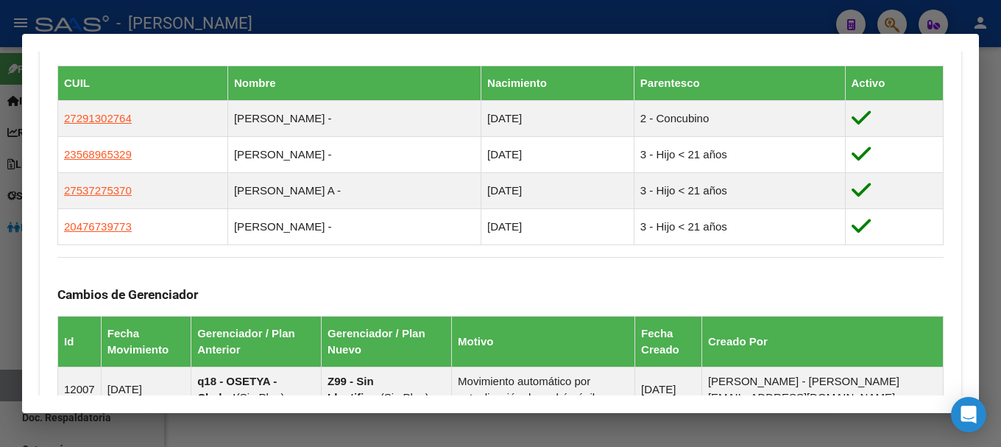
click at [373, 14] on div at bounding box center [500, 223] width 1001 height 447
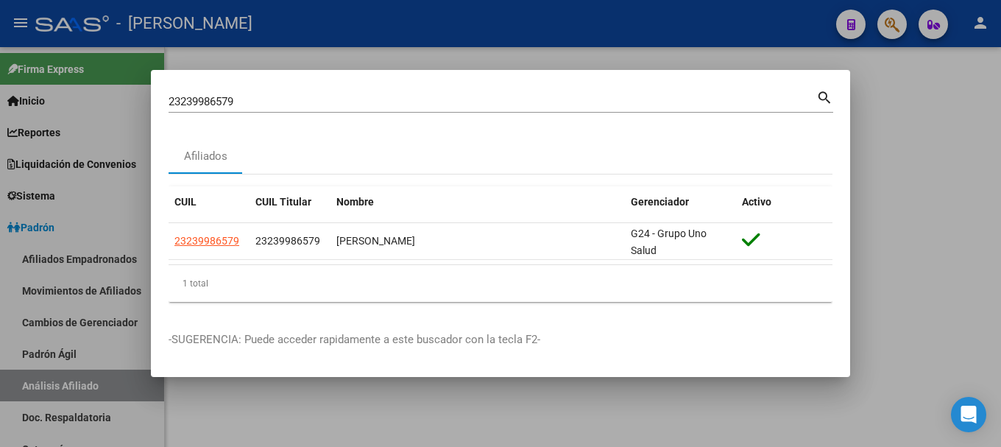
click at [422, 98] on input "23239986579" at bounding box center [493, 101] width 648 height 13
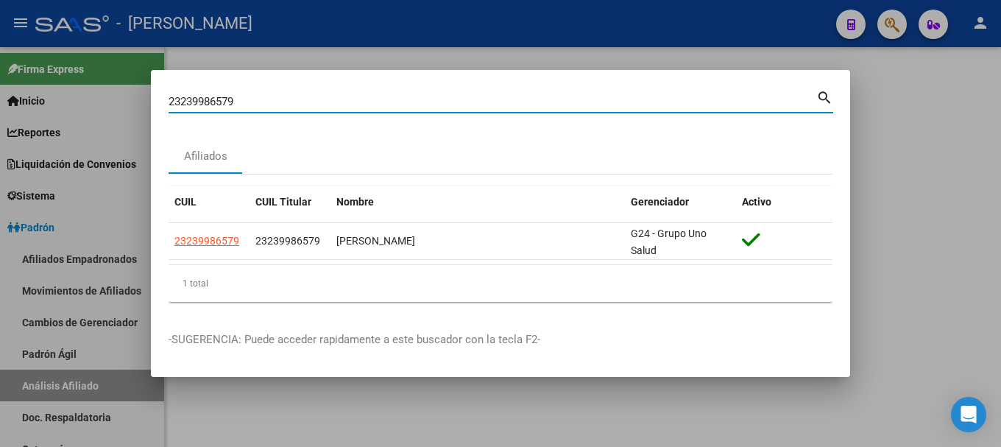
click at [422, 98] on input "23239986579" at bounding box center [493, 101] width 648 height 13
paste input "4098615"
type input "23240986159"
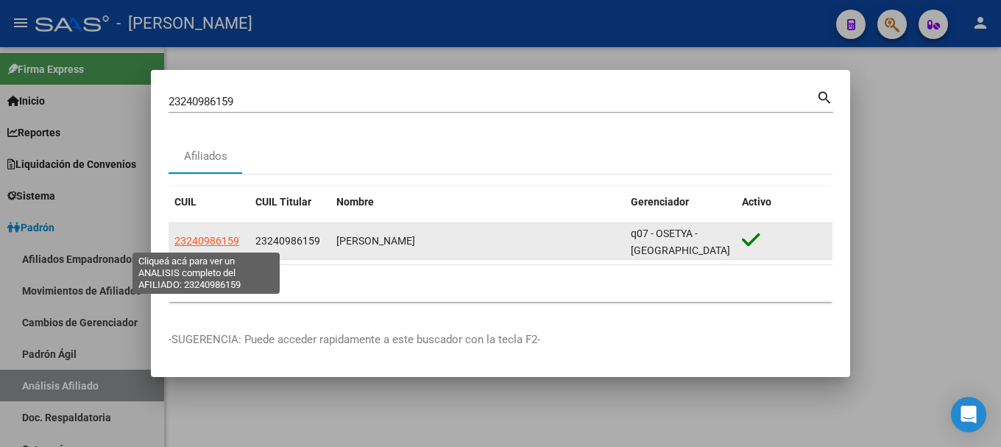
click at [192, 243] on span "23240986159" at bounding box center [206, 241] width 65 height 12
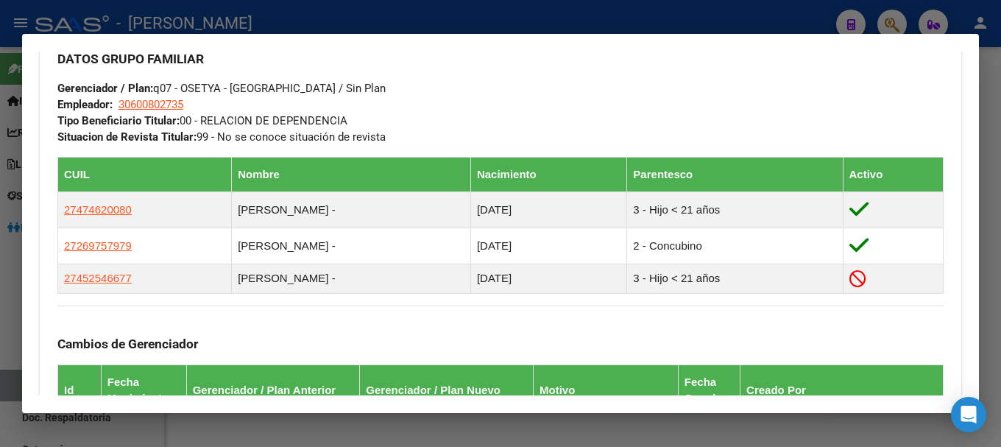
scroll to position [736, 0]
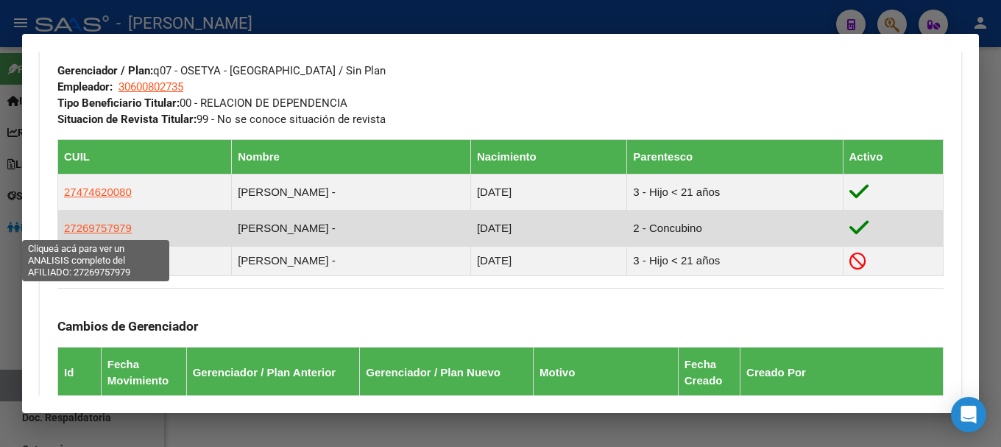
click at [104, 222] on span "27269757979" at bounding box center [98, 228] width 68 height 13
type textarea "27269757979"
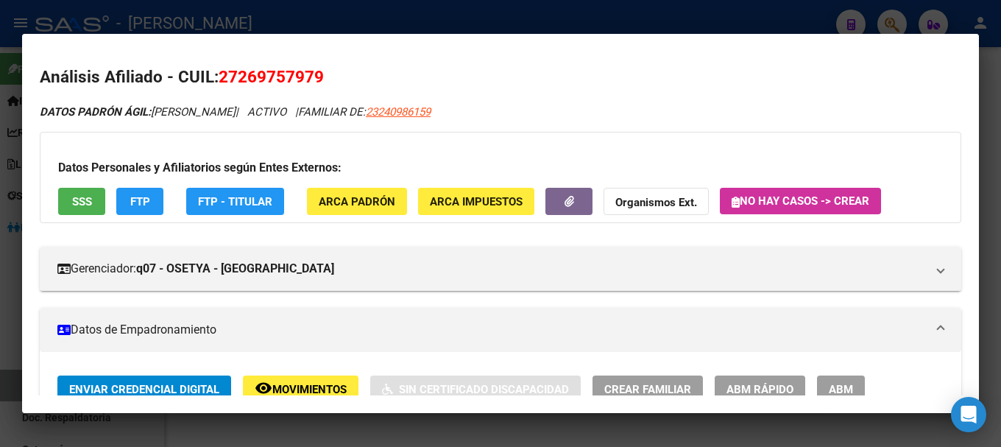
drag, startPoint x: 238, startPoint y: 68, endPoint x: 313, endPoint y: 75, distance: 75.4
click at [313, 75] on span "27269757979" at bounding box center [271, 76] width 105 height 19
click at [417, 22] on div at bounding box center [500, 223] width 1001 height 447
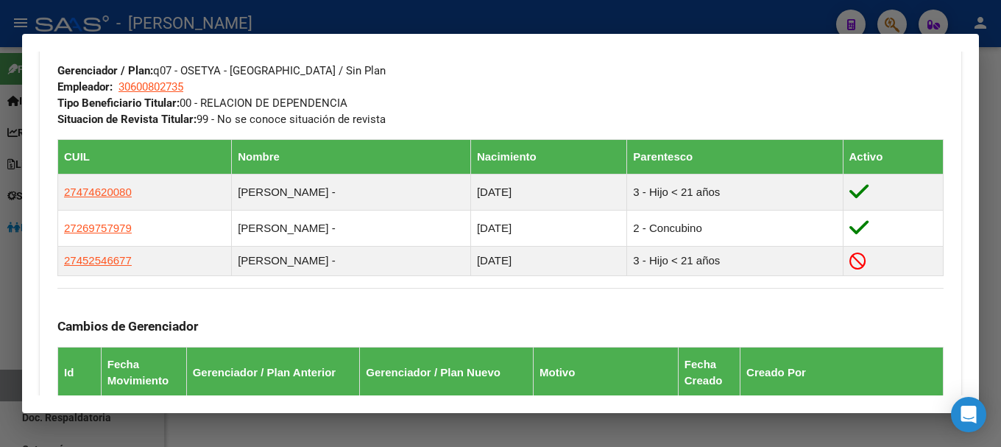
click at [417, 22] on div at bounding box center [500, 223] width 1001 height 447
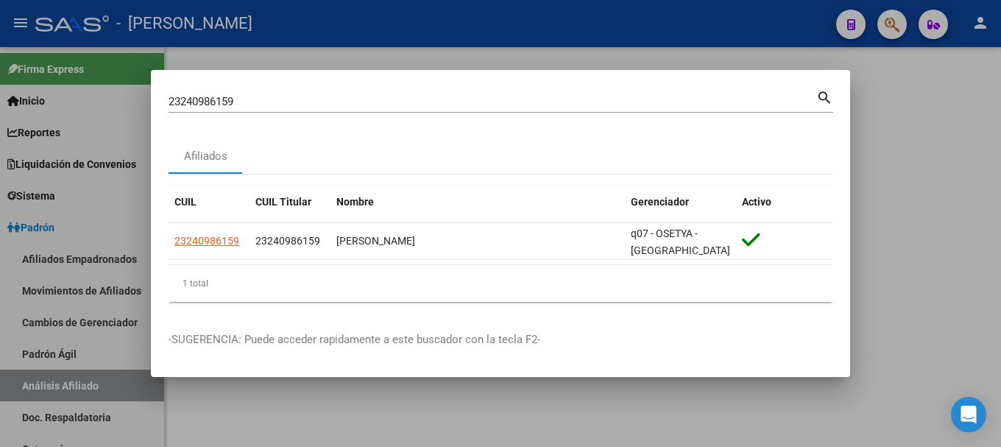
click at [417, 32] on div at bounding box center [500, 223] width 1001 height 447
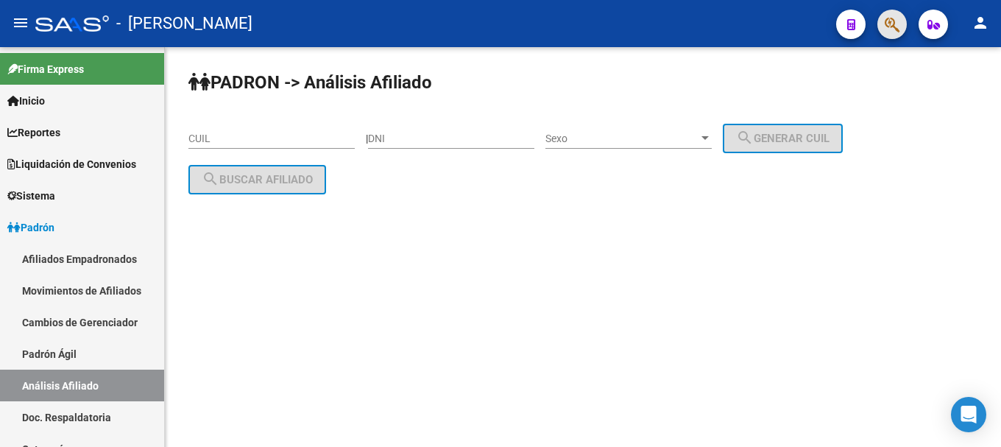
click at [900, 20] on button "button" at bounding box center [891, 24] width 29 height 29
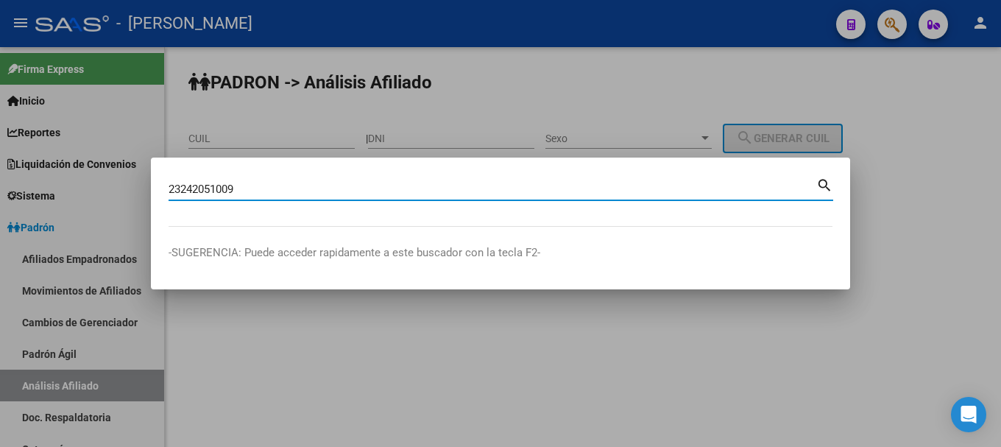
type input "23242051009"
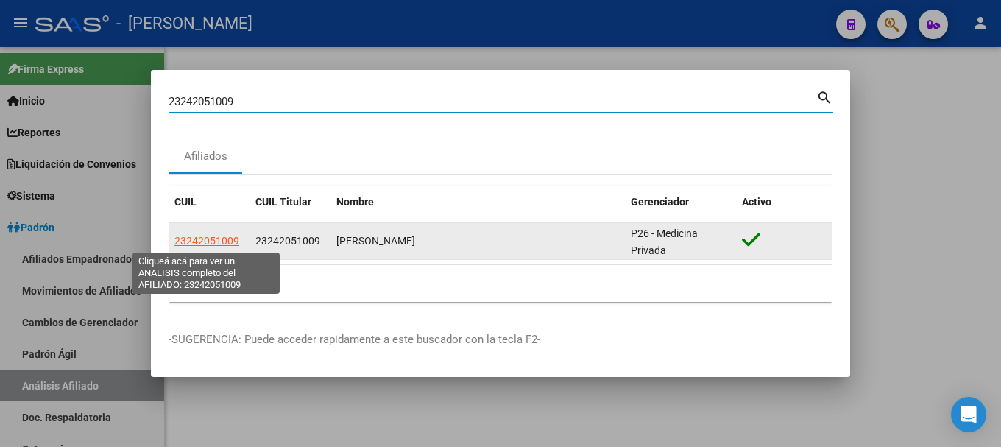
click at [222, 238] on span "23242051009" at bounding box center [206, 241] width 65 height 12
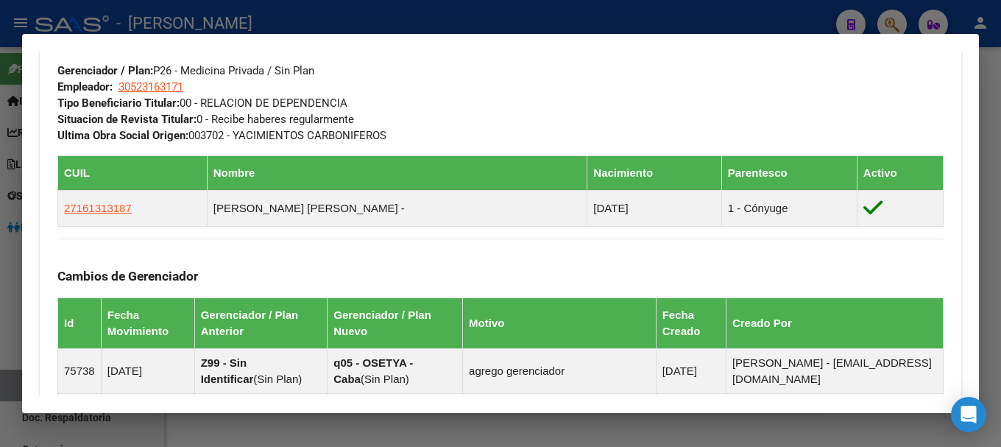
scroll to position [1047, 0]
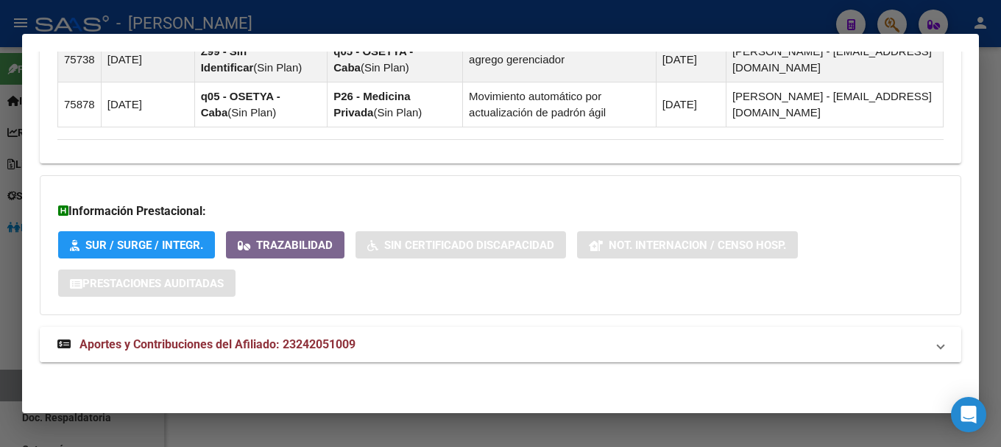
click at [438, 338] on mat-panel-title "Aportes y Contribuciones del Afiliado: 23242051009" at bounding box center [491, 345] width 869 height 18
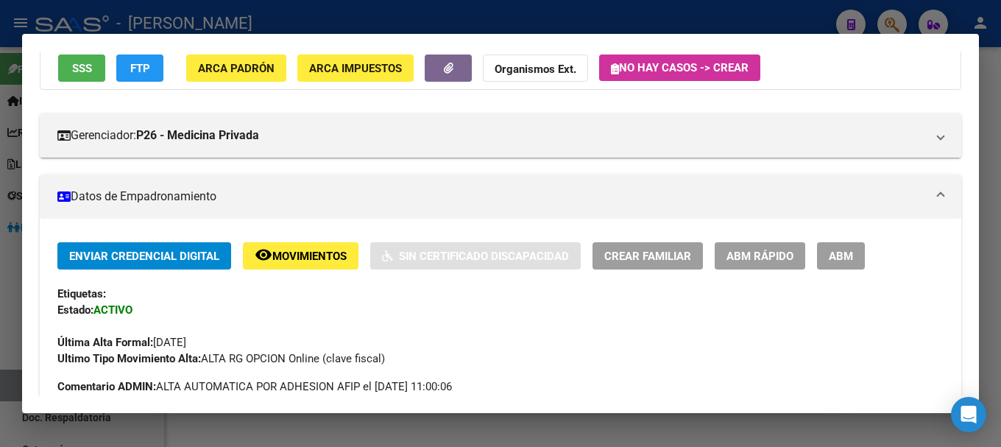
scroll to position [0, 0]
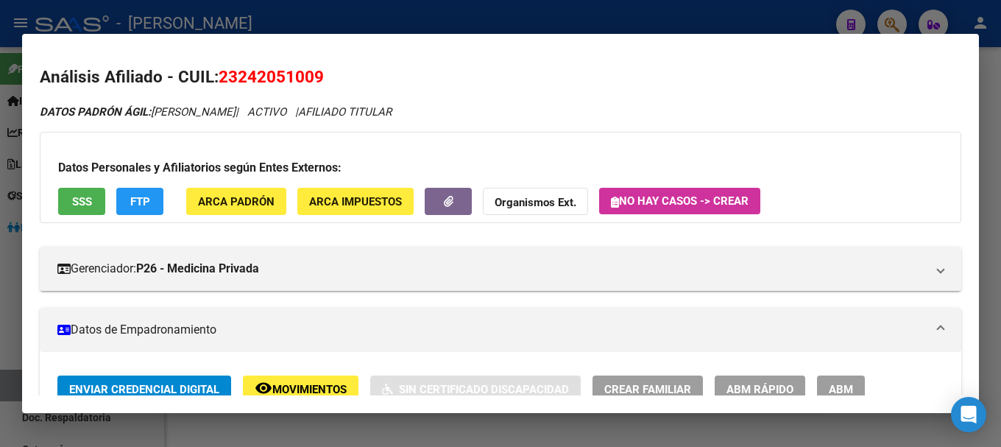
click at [291, 77] on span "23242051009" at bounding box center [271, 76] width 105 height 19
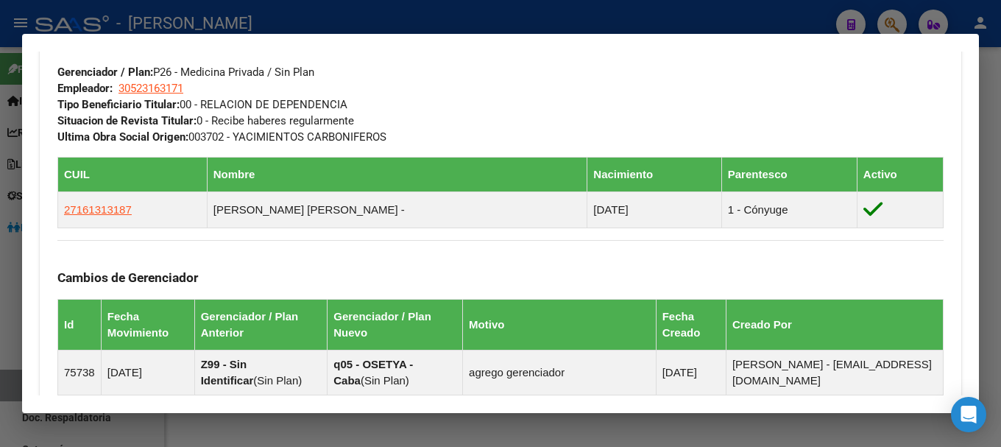
scroll to position [736, 0]
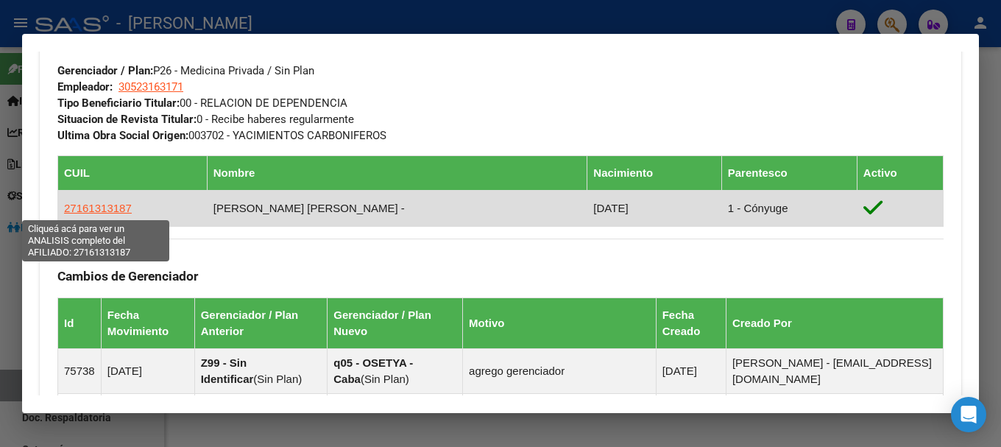
click at [105, 211] on span "27161313187" at bounding box center [98, 208] width 68 height 13
type textarea "27161313187"
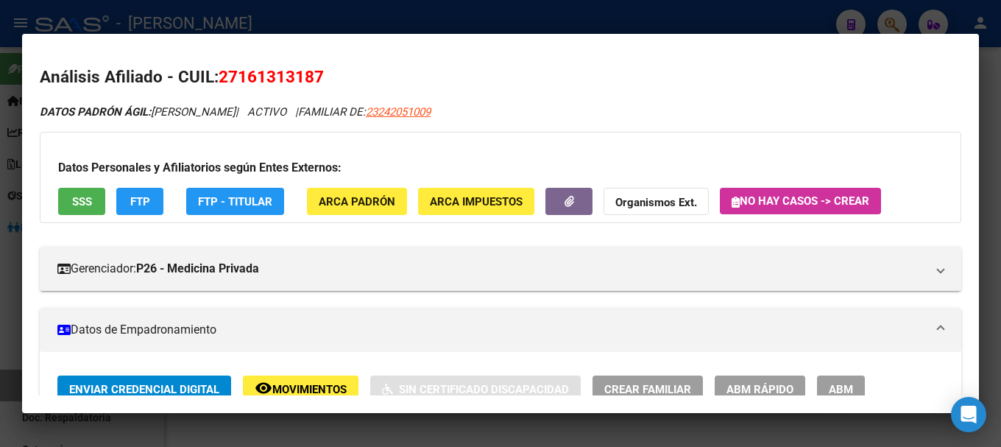
drag, startPoint x: 238, startPoint y: 74, endPoint x: 317, endPoint y: 76, distance: 78.8
click at [317, 76] on span "27161313187" at bounding box center [271, 76] width 105 height 19
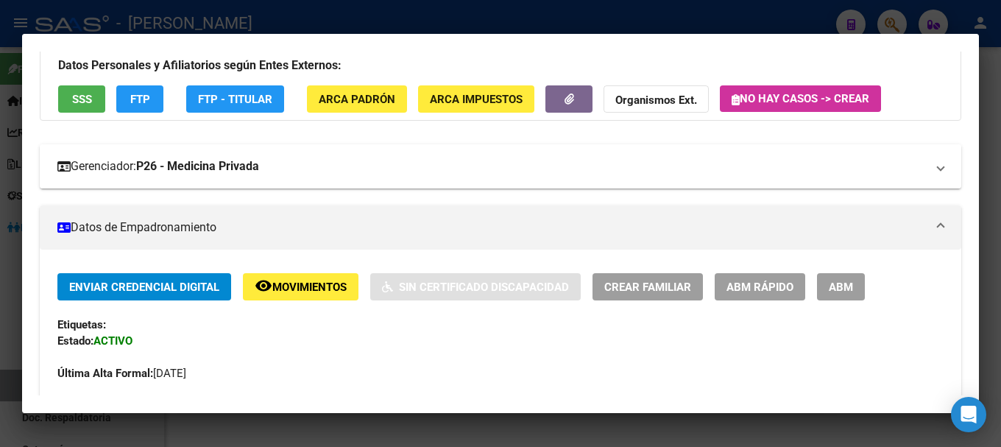
scroll to position [294, 0]
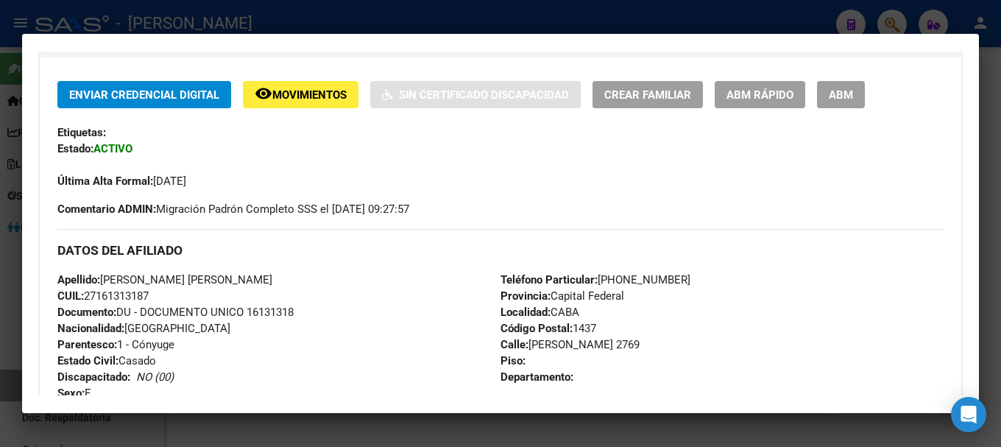
drag, startPoint x: 144, startPoint y: 277, endPoint x: 228, endPoint y: 278, distance: 83.9
click at [228, 278] on div "Apellido: [PERSON_NAME] [PERSON_NAME] CUIL: 27161313187 Documento: DU - DOCUMEN…" at bounding box center [278, 353] width 443 height 162
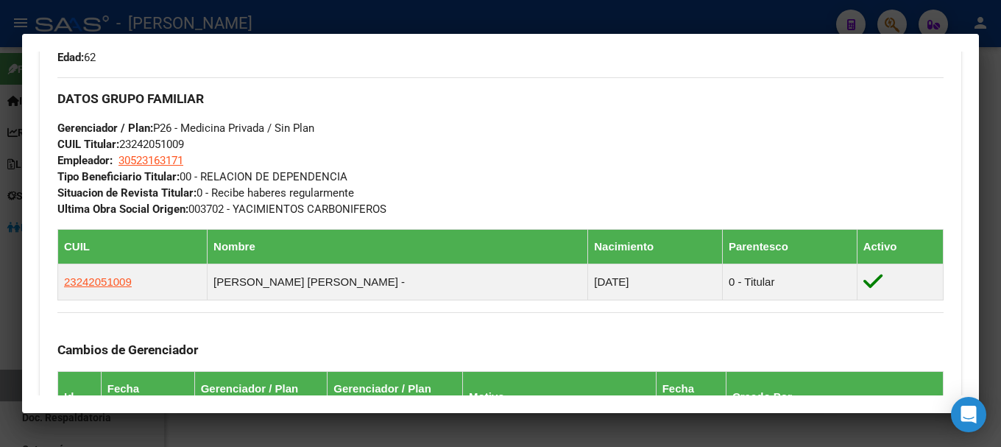
scroll to position [515, 0]
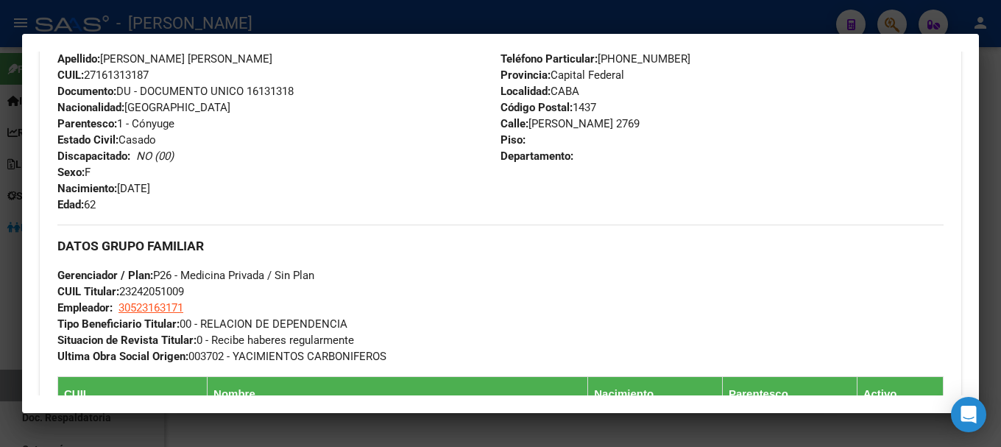
drag, startPoint x: 120, startPoint y: 186, endPoint x: 213, endPoint y: 183, distance: 92.8
click at [213, 183] on div "Apellido: [PERSON_NAME] [PERSON_NAME] CUIL: 27161313187 Documento: DU - DOCUMEN…" at bounding box center [278, 132] width 443 height 162
drag, startPoint x: 121, startPoint y: 187, endPoint x: 185, endPoint y: 185, distance: 63.3
click at [185, 185] on div "Apellido: [PERSON_NAME] [PERSON_NAME] CUIL: 27161313187 Documento: DU - DOCUMEN…" at bounding box center [278, 132] width 443 height 162
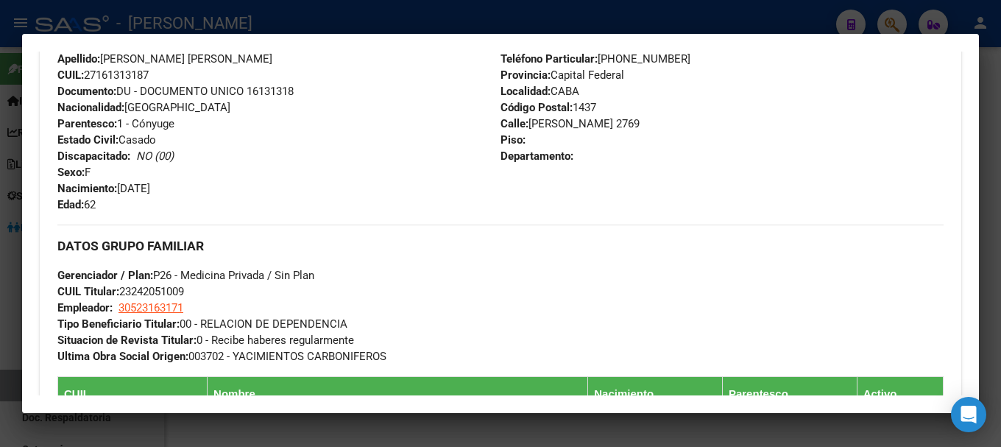
click at [263, 13] on div at bounding box center [500, 223] width 1001 height 447
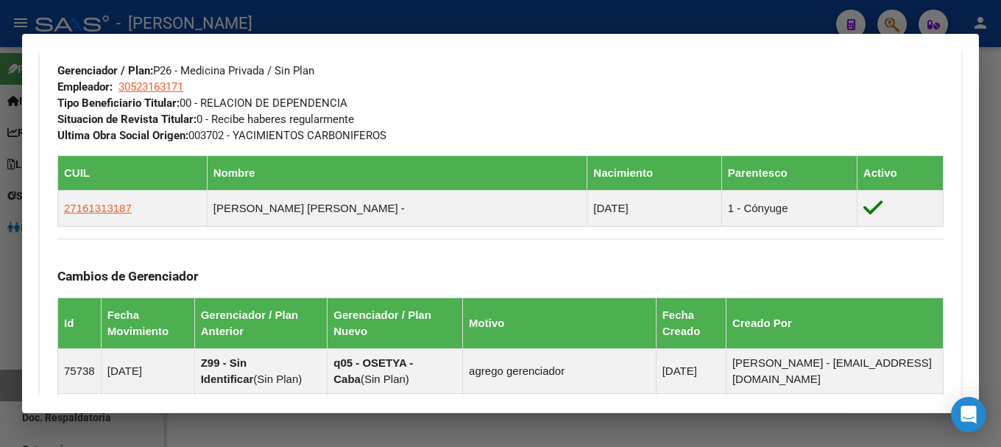
click at [318, 11] on div at bounding box center [500, 223] width 1001 height 447
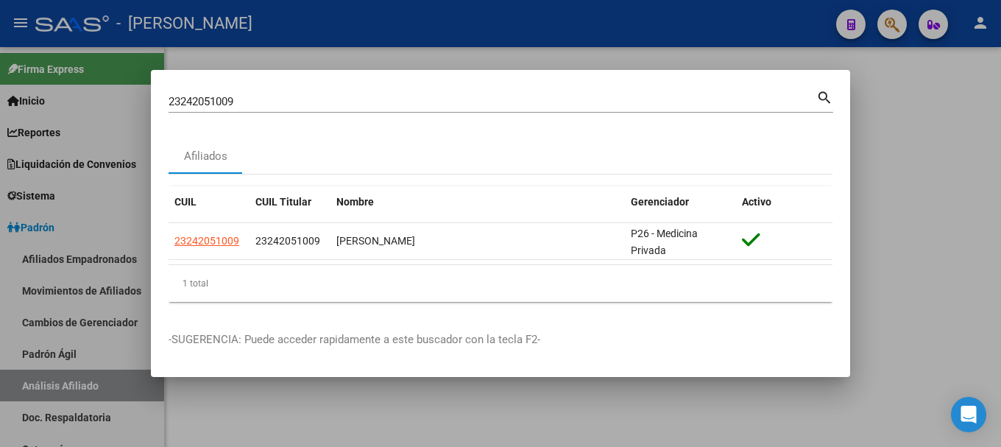
click at [319, 101] on input "23242051009" at bounding box center [493, 101] width 648 height 13
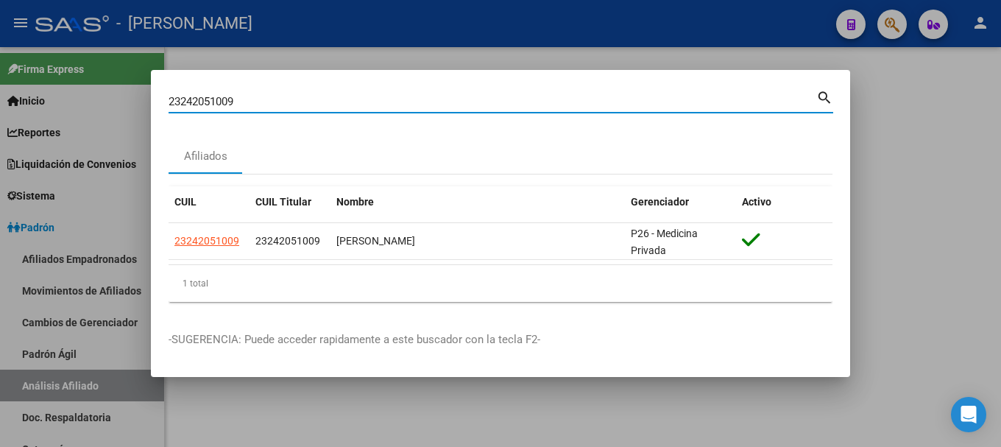
click at [319, 101] on input "23242051009" at bounding box center [493, 101] width 648 height 13
paste input "3063124"
type input "23243063124"
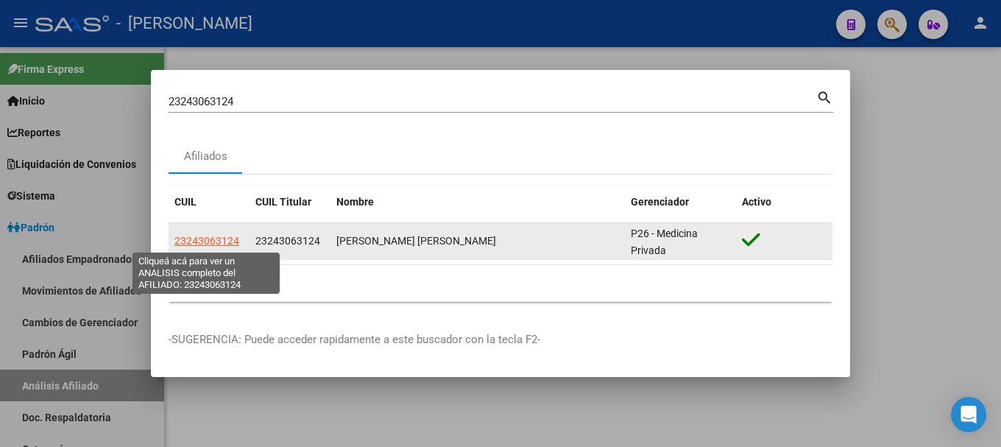
click at [219, 238] on span "23243063124" at bounding box center [206, 241] width 65 height 12
type textarea "23243063124"
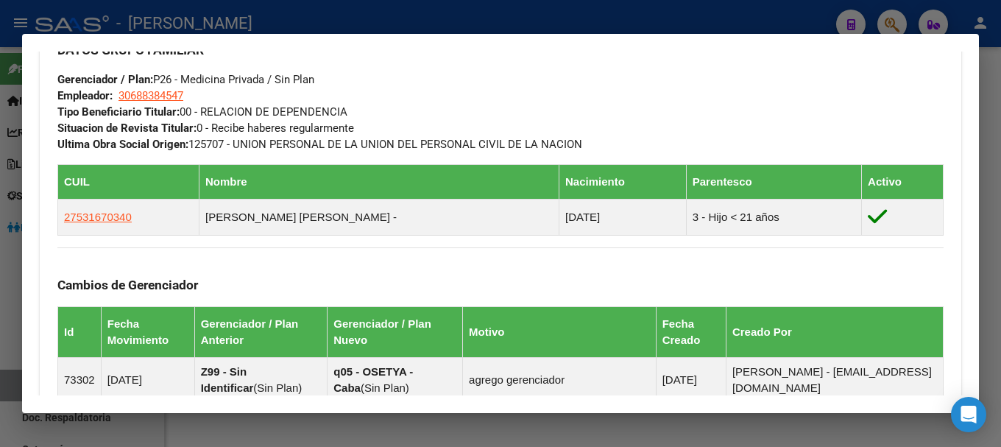
scroll to position [736, 0]
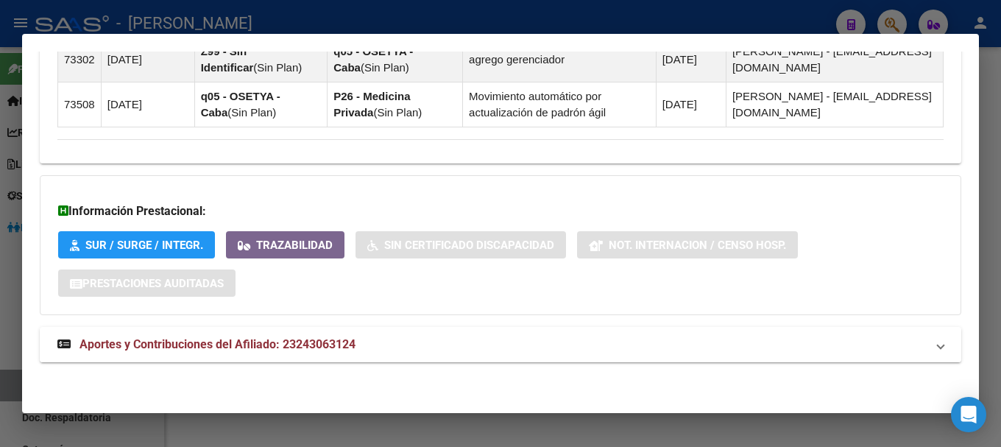
click at [280, 336] on strong "Aportes y Contribuciones del Afiliado: 23243063124" at bounding box center [206, 345] width 298 height 18
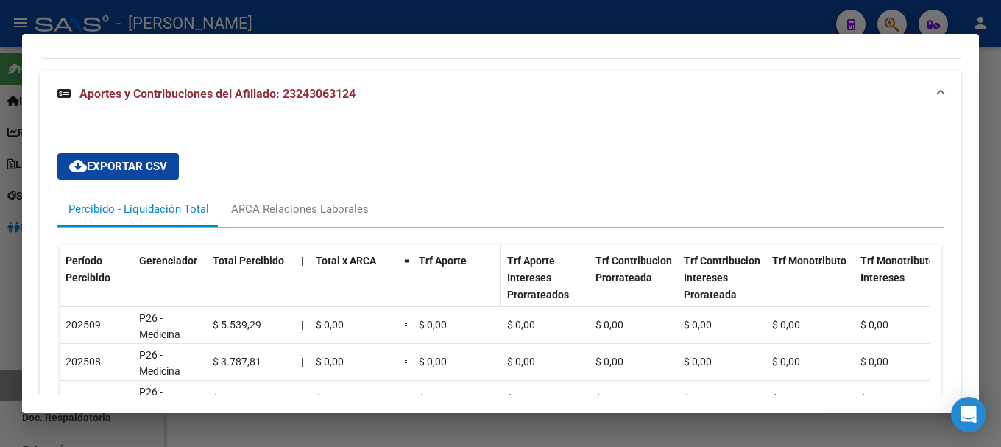
scroll to position [1354, 0]
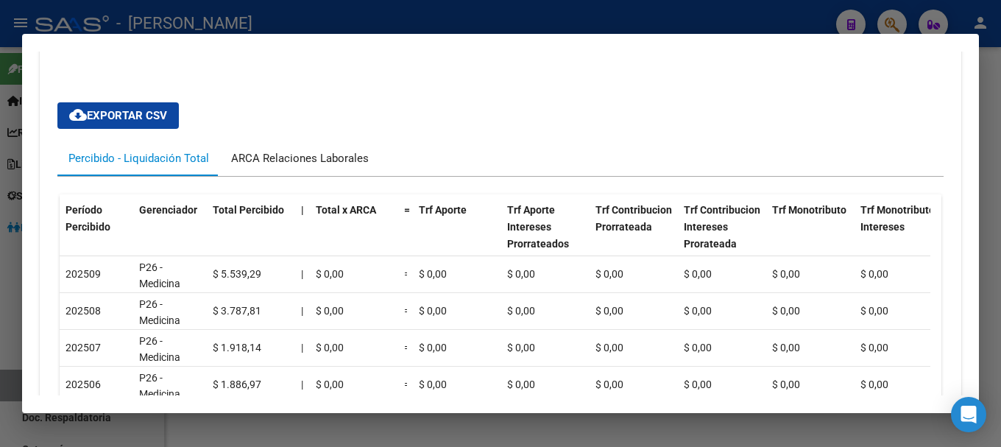
click at [300, 157] on div "ARCA Relaciones Laborales" at bounding box center [300, 158] width 138 height 16
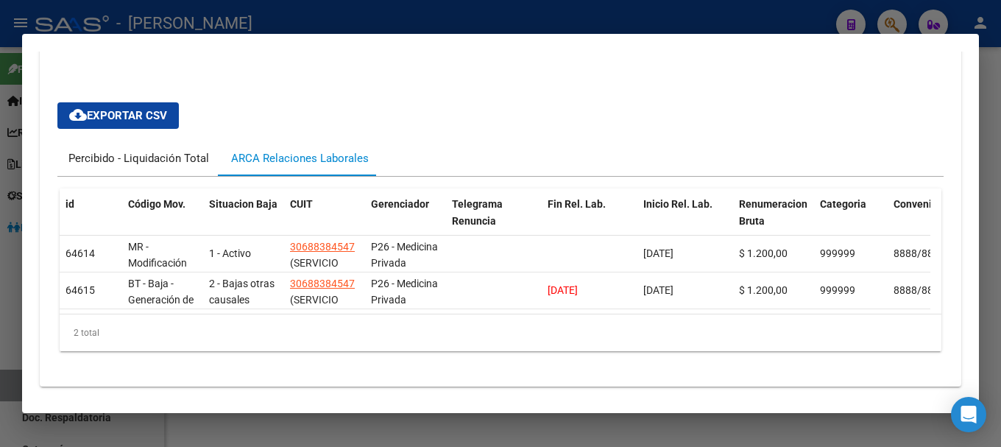
click at [161, 164] on div "Percibido - Liquidación Total" at bounding box center [138, 158] width 141 height 16
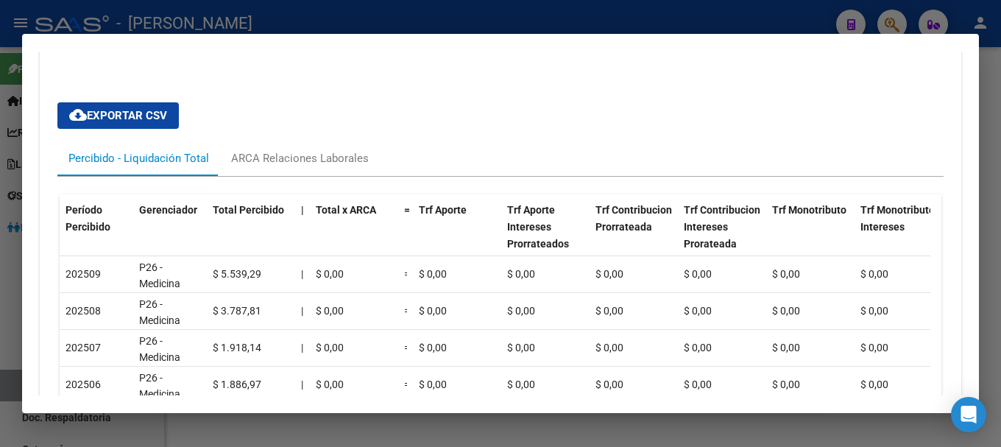
click at [239, 29] on div at bounding box center [500, 223] width 1001 height 447
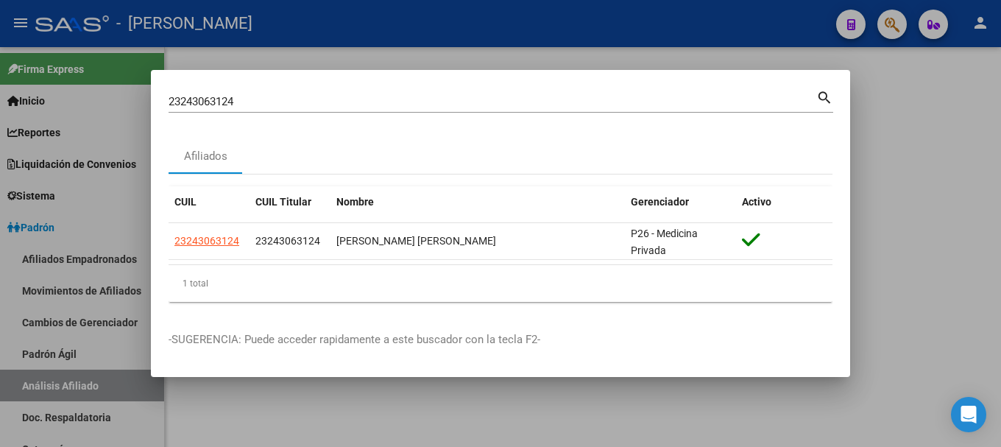
click at [322, 107] on input "23243063124" at bounding box center [493, 101] width 648 height 13
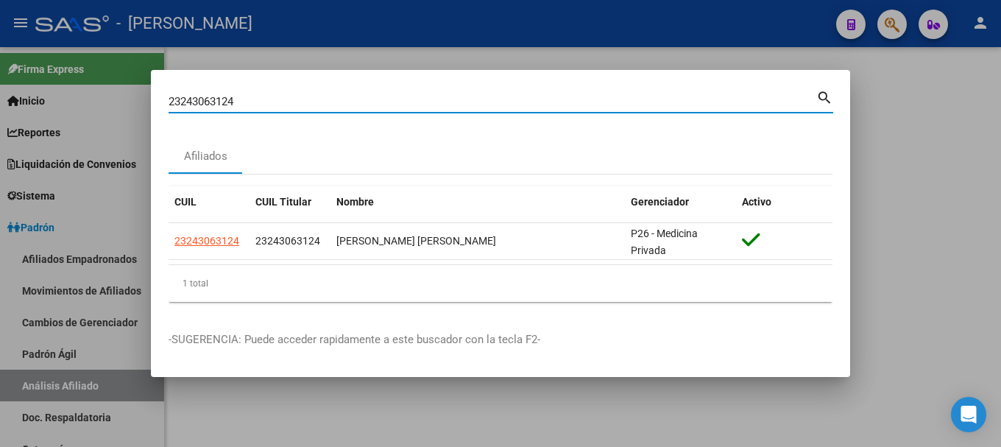
click at [322, 107] on input "23243063124" at bounding box center [493, 101] width 648 height 13
paste input "732999"
type input "23243732999"
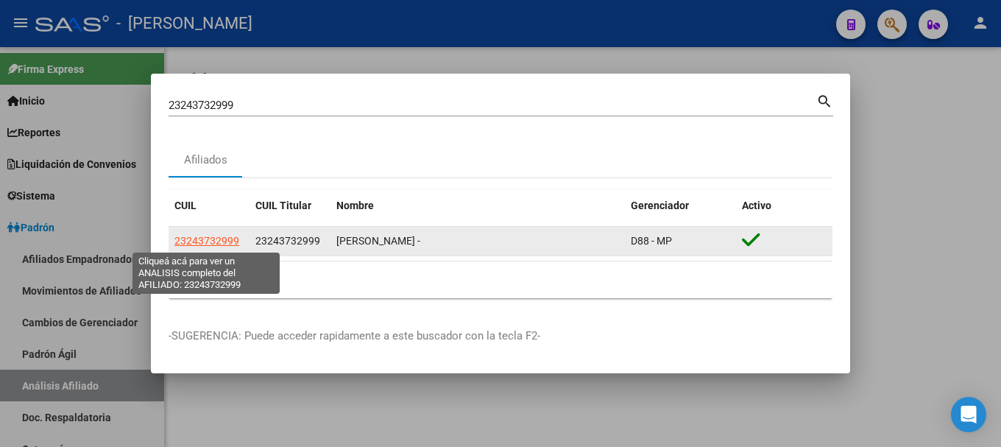
click at [188, 244] on span "23243732999" at bounding box center [206, 241] width 65 height 12
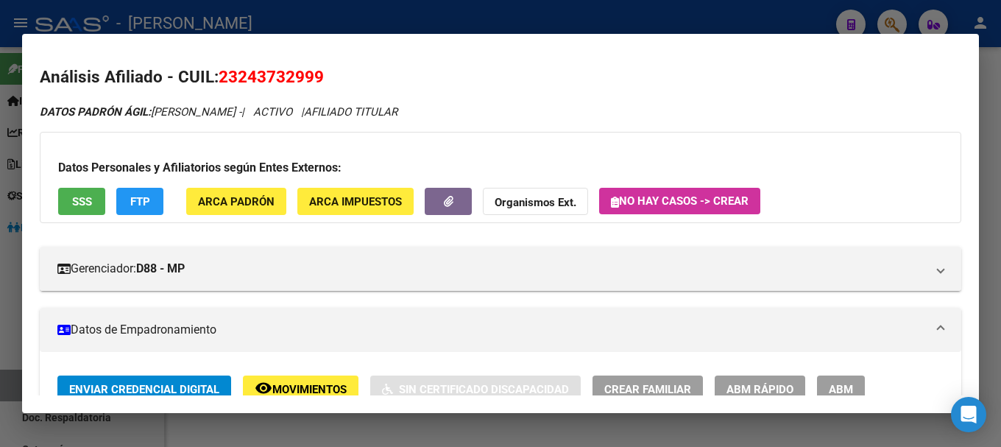
click at [293, 83] on span "23243732999" at bounding box center [271, 76] width 105 height 19
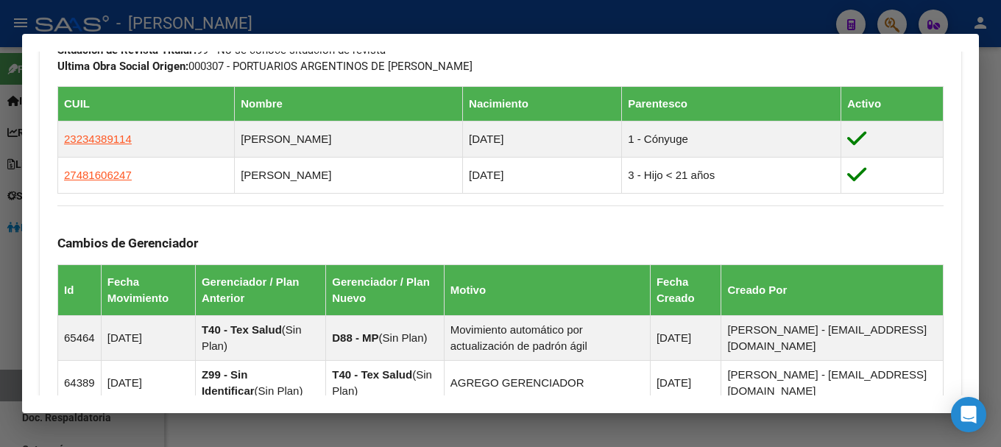
scroll to position [810, 0]
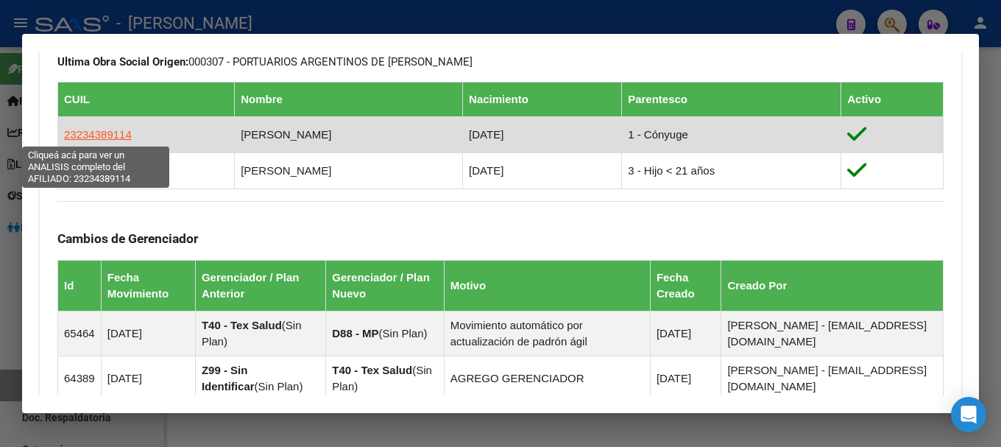
click at [99, 138] on span "23234389114" at bounding box center [98, 134] width 68 height 13
type textarea "23234389114"
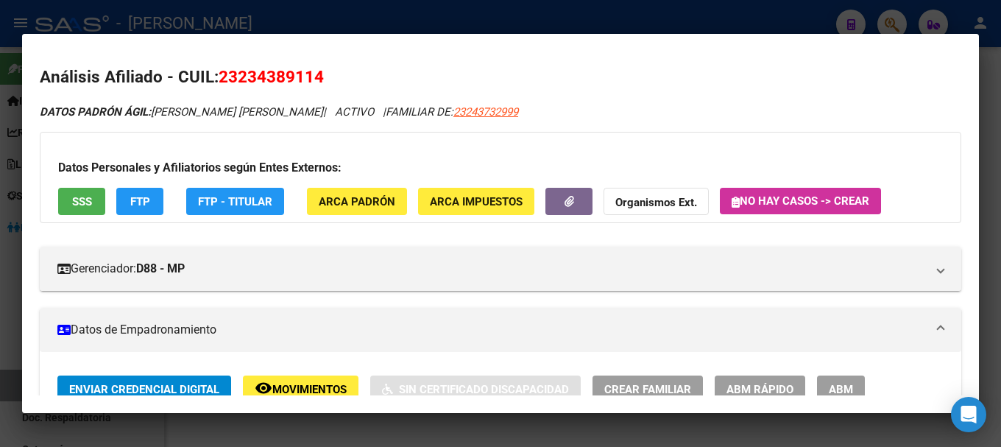
drag, startPoint x: 240, startPoint y: 74, endPoint x: 313, endPoint y: 71, distance: 72.9
click at [313, 71] on span "23234389114" at bounding box center [271, 76] width 105 height 19
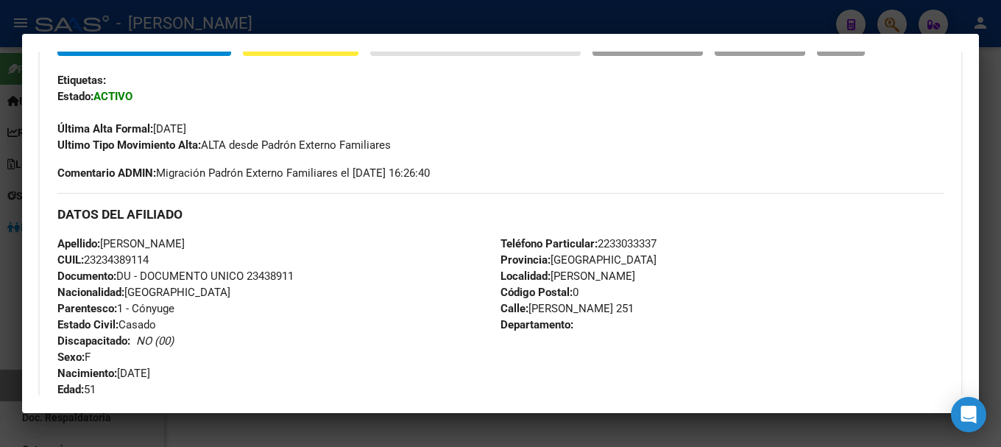
scroll to position [368, 0]
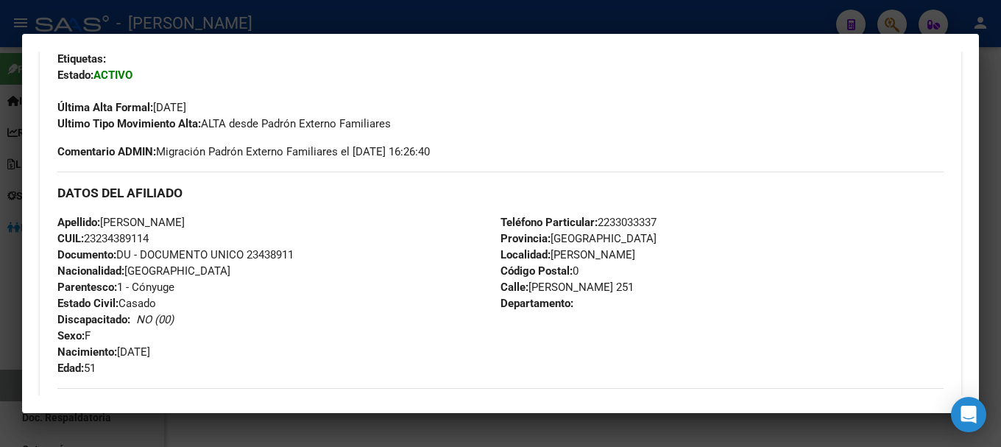
drag, startPoint x: 105, startPoint y: 223, endPoint x: 156, endPoint y: 221, distance: 50.8
click at [156, 221] on span "Apellido: [PERSON_NAME]" at bounding box center [120, 222] width 127 height 13
click at [182, 221] on span "Apellido: [PERSON_NAME]" at bounding box center [120, 222] width 127 height 13
drag, startPoint x: 104, startPoint y: 219, endPoint x: 185, endPoint y: 216, distance: 81.8
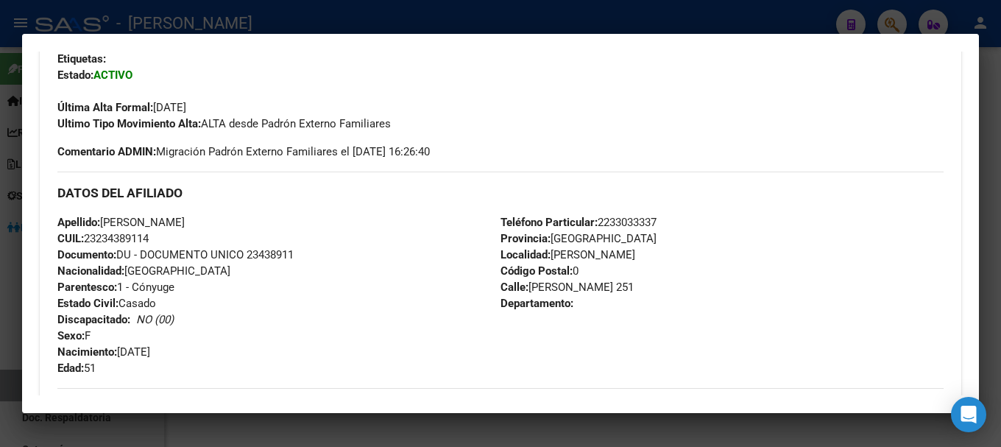
click at [185, 216] on span "Apellido: [PERSON_NAME]" at bounding box center [120, 222] width 127 height 13
drag, startPoint x: 120, startPoint y: 349, endPoint x: 201, endPoint y: 350, distance: 81.0
click at [194, 350] on div "Apellido: [PERSON_NAME] CUIL: 23234389114 Documento: DU - DOCUMENTO UNICO 23438…" at bounding box center [278, 295] width 443 height 162
click at [201, 350] on div "Apellido: [PERSON_NAME] CUIL: 23234389114 Documento: DU - DOCUMENTO UNICO 23438…" at bounding box center [278, 295] width 443 height 162
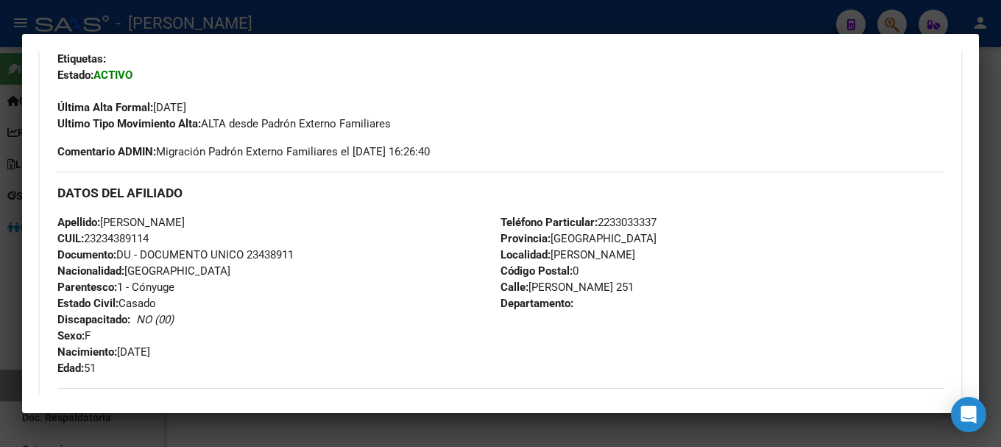
drag, startPoint x: 121, startPoint y: 350, endPoint x: 179, endPoint y: 352, distance: 57.4
click at [179, 352] on div "Apellido: [PERSON_NAME] CUIL: 23234389114 Documento: DU - DOCUMENTO UNICO 23438…" at bounding box center [278, 295] width 443 height 162
click at [293, 21] on div at bounding box center [500, 223] width 1001 height 447
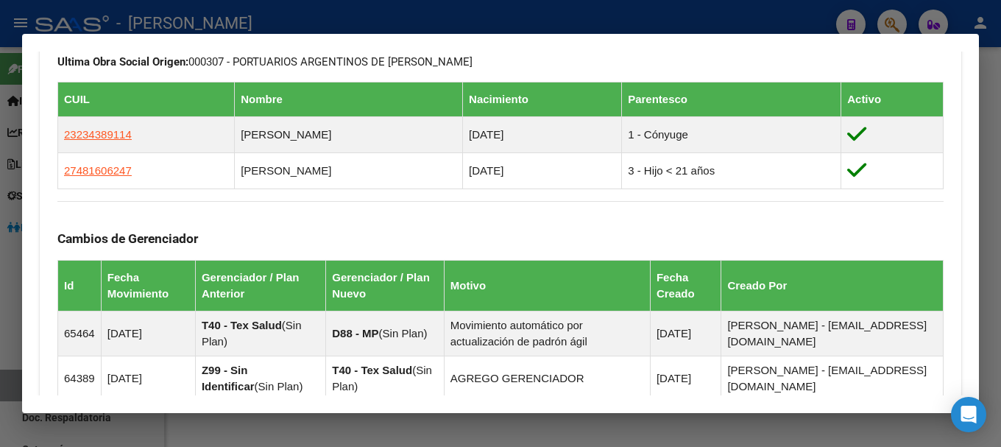
click at [409, 28] on div at bounding box center [500, 223] width 1001 height 447
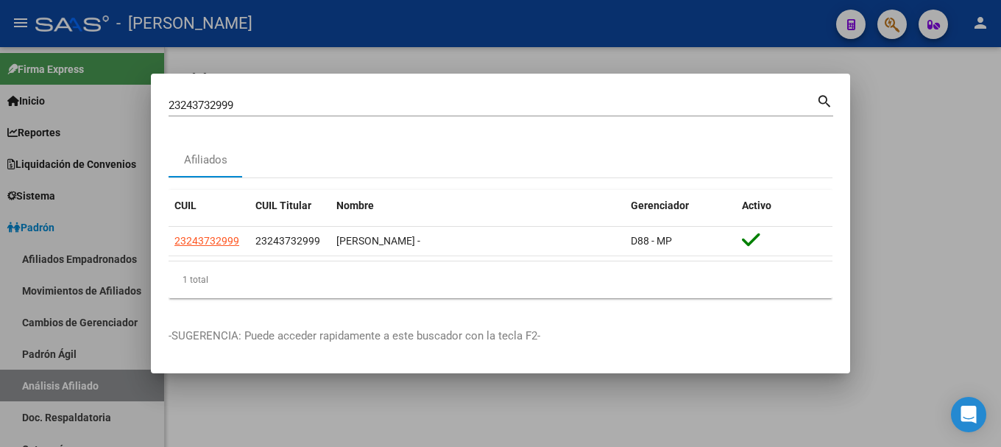
click at [456, 106] on input "23243732999" at bounding box center [493, 105] width 648 height 13
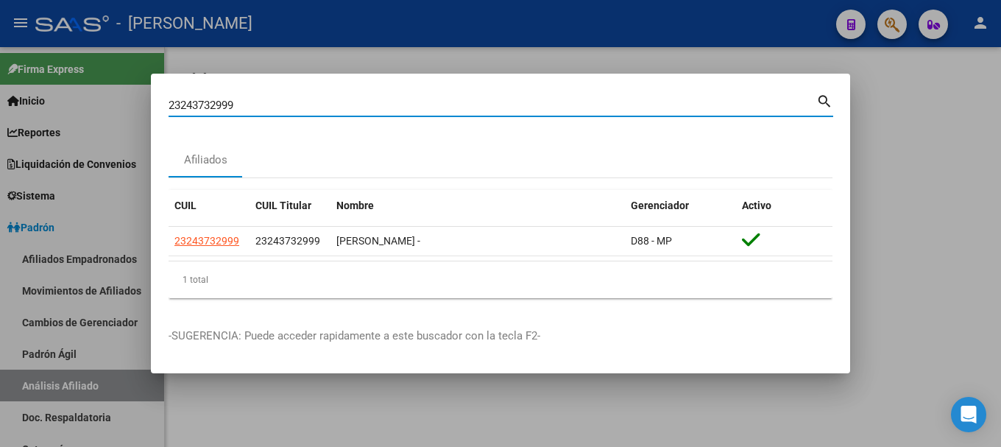
click at [456, 106] on input "23243732999" at bounding box center [493, 105] width 648 height 13
paste input "449491"
type input "23244494919"
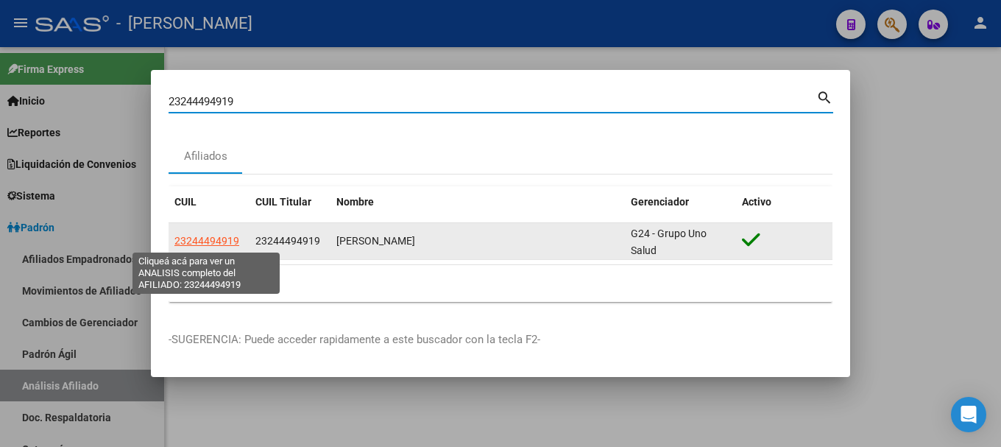
click at [213, 241] on span "23244494919" at bounding box center [206, 241] width 65 height 12
type textarea "23244494919"
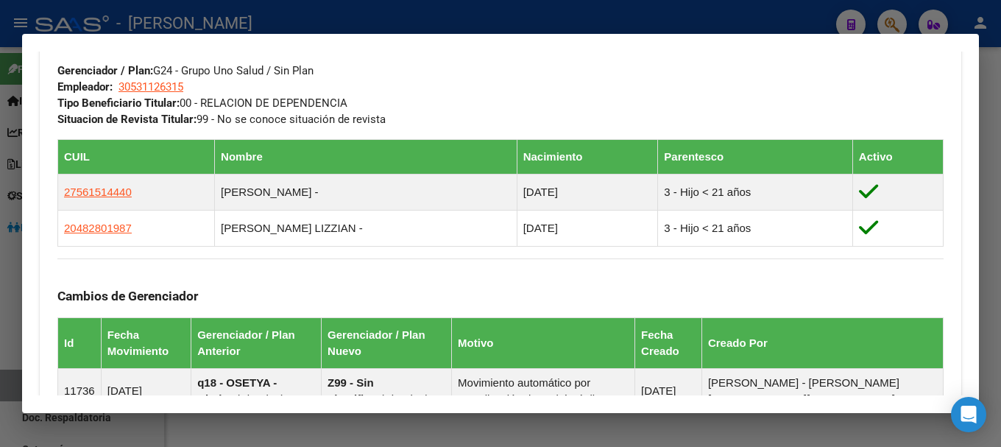
scroll to position [1112, 0]
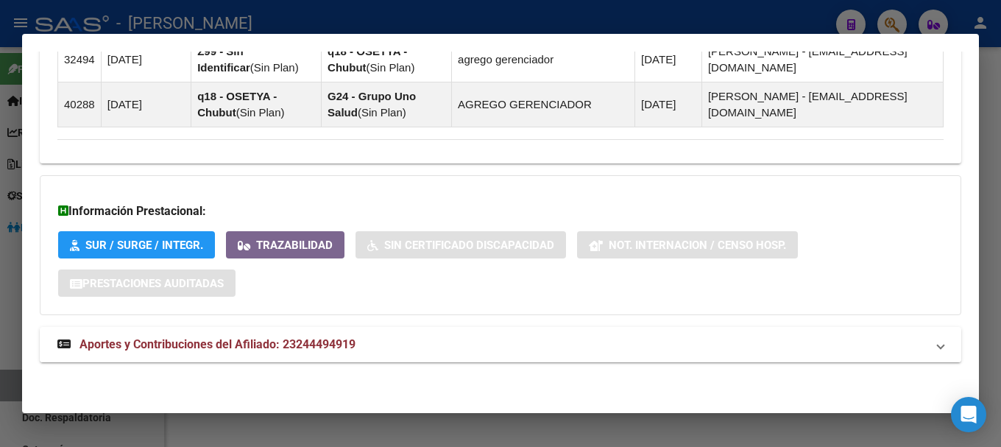
click at [429, 341] on mat-panel-title "Aportes y Contribuciones del Afiliado: 23244494919" at bounding box center [491, 345] width 869 height 18
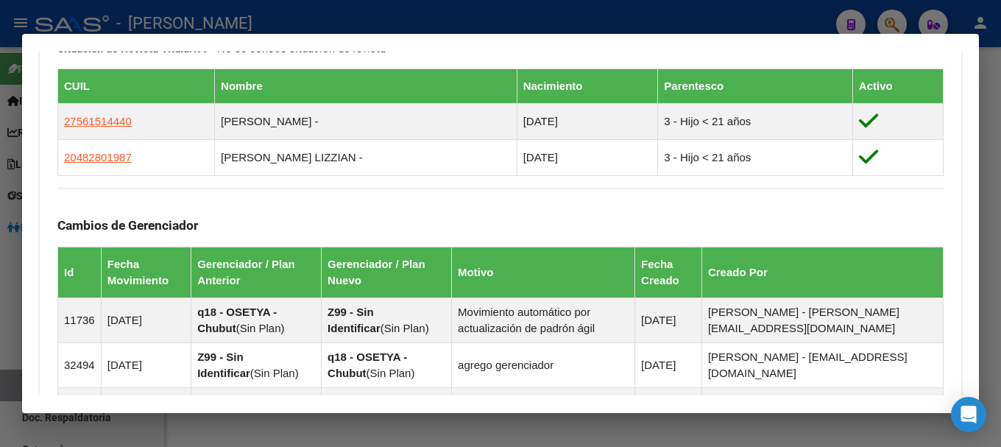
scroll to position [746, 0]
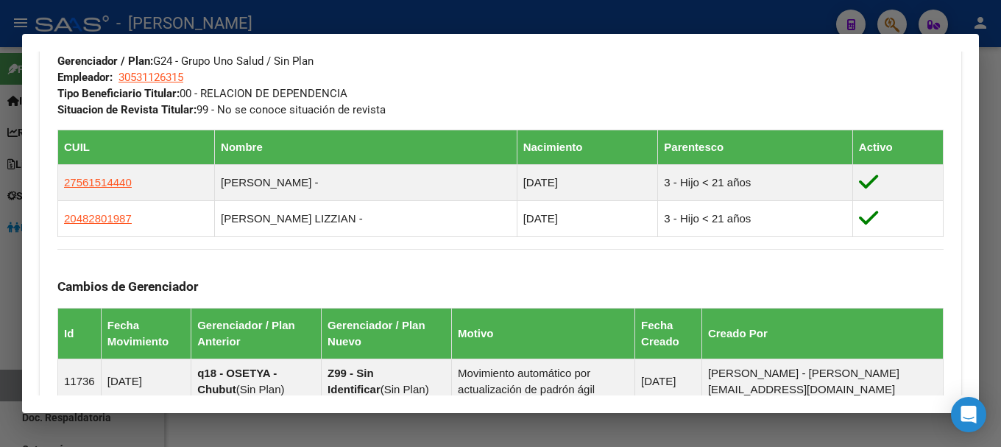
click at [288, 15] on div at bounding box center [500, 223] width 1001 height 447
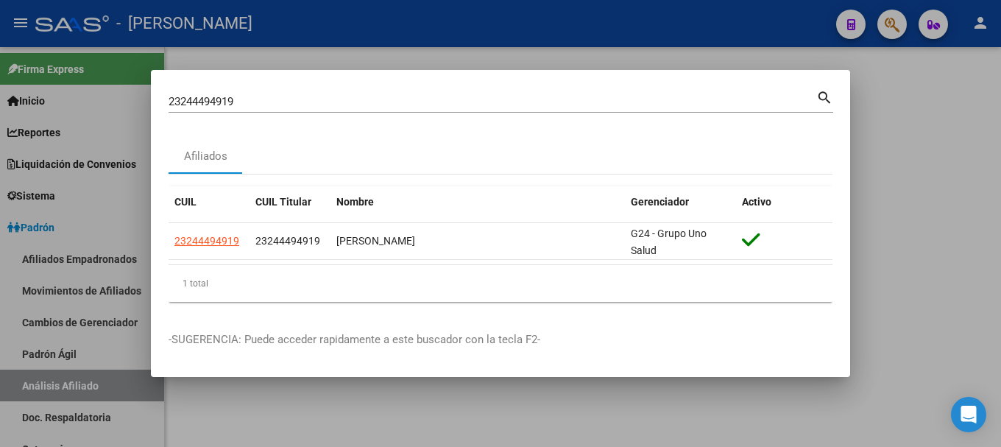
click at [380, 100] on input "23244494919" at bounding box center [493, 101] width 648 height 13
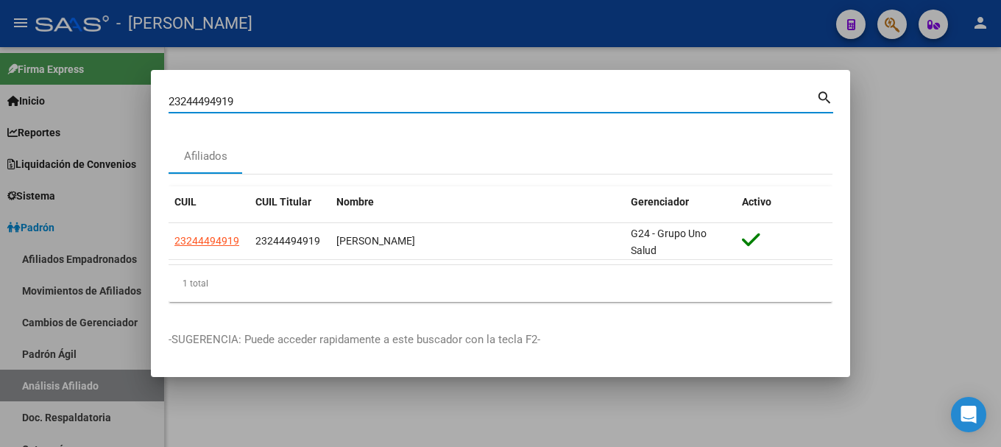
click at [380, 100] on input "23244494919" at bounding box center [493, 101] width 648 height 13
paste input "688454"
type input "23244688454"
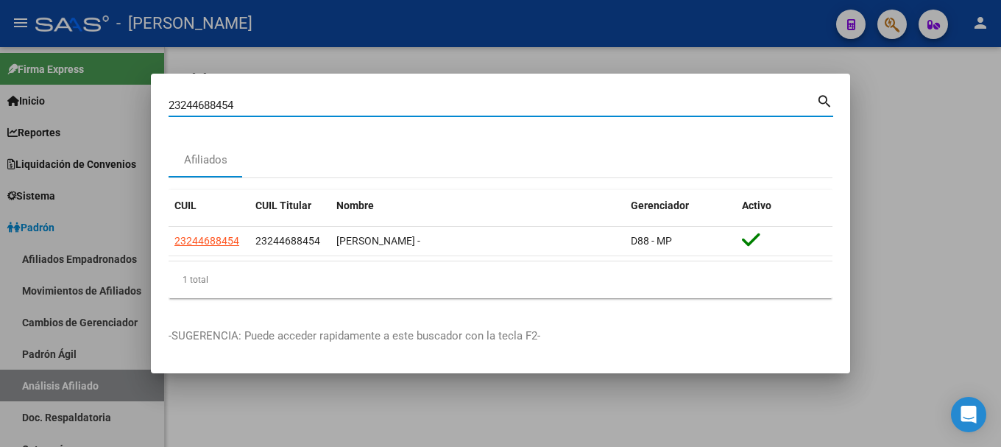
click at [208, 260] on datatable-body "23244688454 23244688454 [PERSON_NAME] - D88 - MP" at bounding box center [501, 244] width 664 height 34
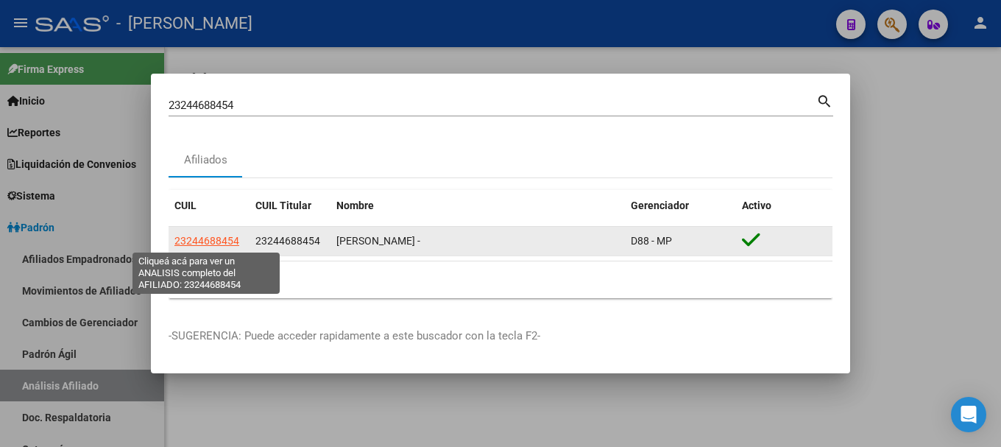
click at [213, 242] on span "23244688454" at bounding box center [206, 241] width 65 height 12
type textarea "23244688454"
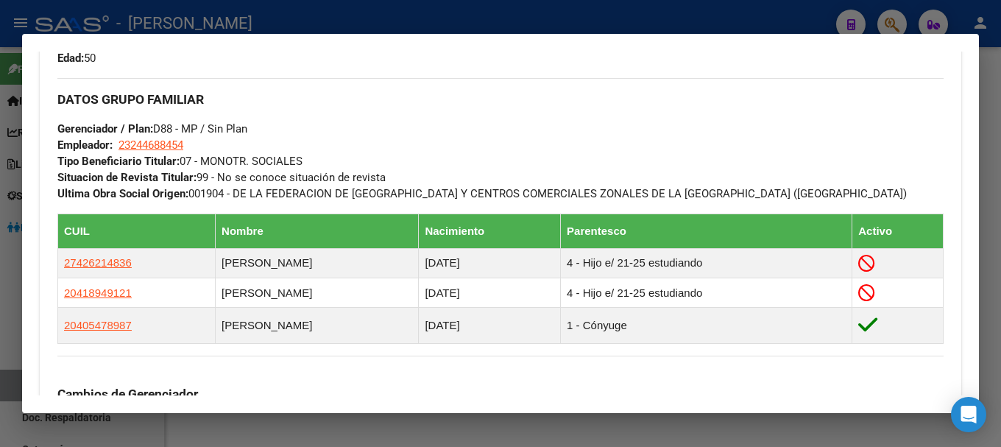
scroll to position [703, 0]
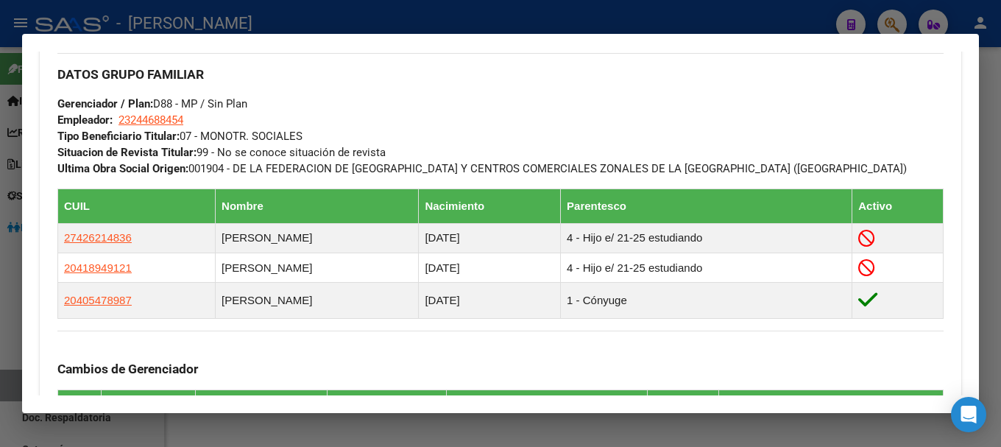
click at [303, 17] on div at bounding box center [500, 223] width 1001 height 447
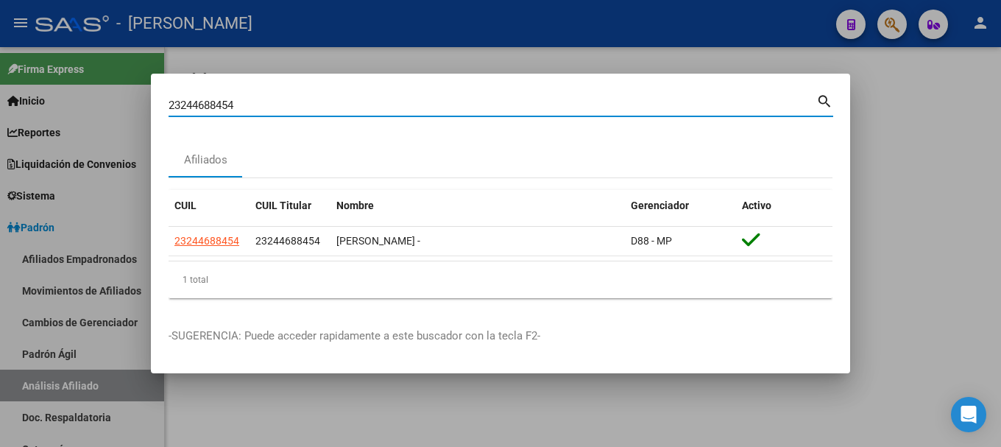
click at [353, 102] on input "23244688454" at bounding box center [493, 105] width 648 height 13
paste input "942034"
type input "23249420344"
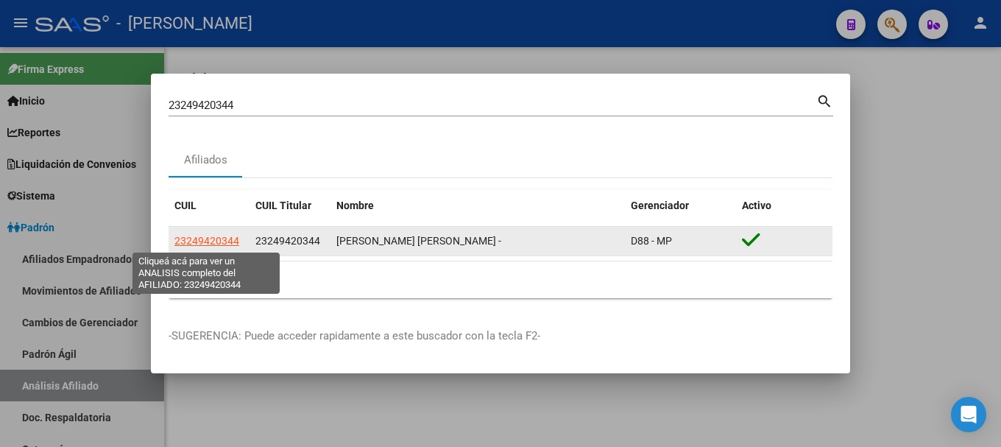
click at [211, 241] on span "23249420344" at bounding box center [206, 241] width 65 height 12
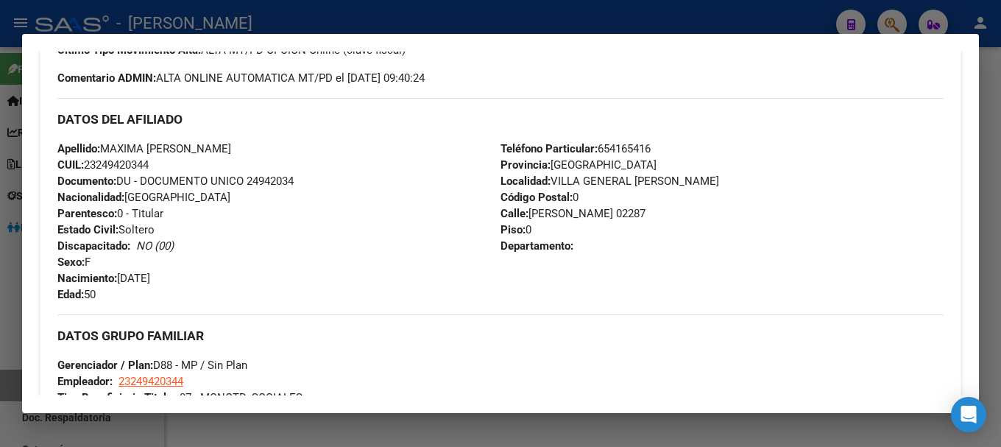
scroll to position [662, 0]
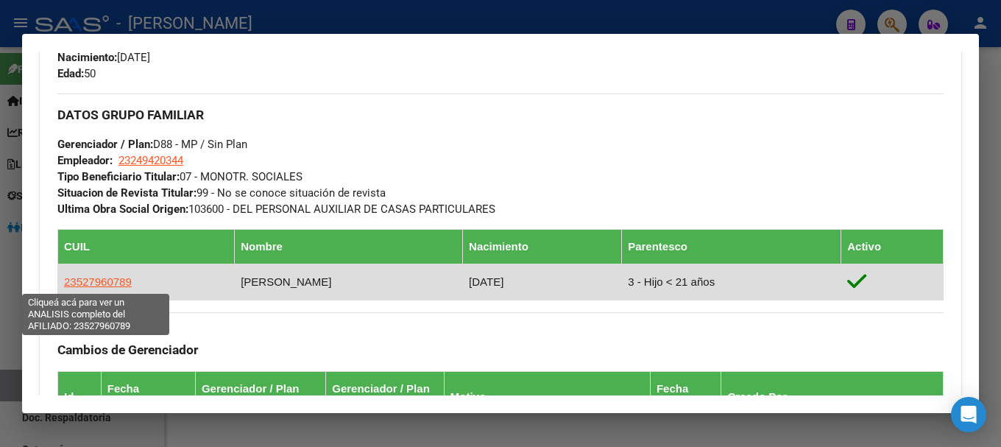
click at [96, 284] on span "23527960789" at bounding box center [98, 281] width 68 height 13
type textarea "23527960789"
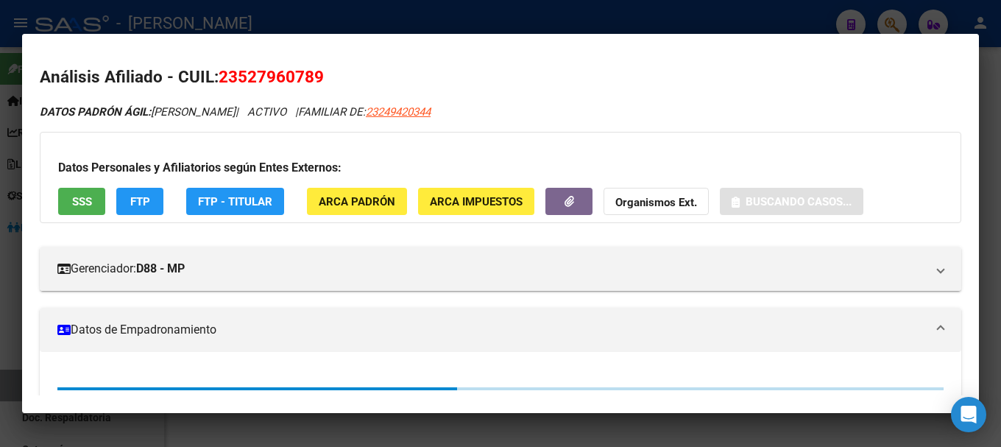
click at [241, 73] on span "23527960789" at bounding box center [271, 76] width 105 height 19
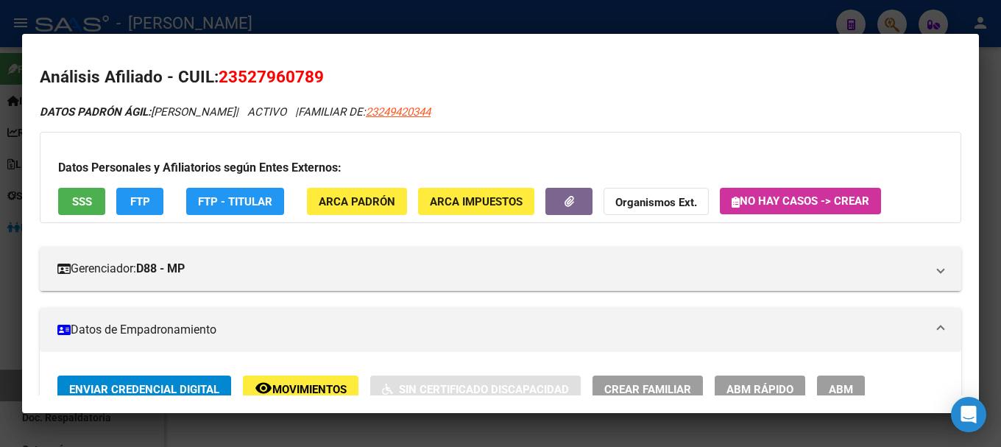
drag, startPoint x: 241, startPoint y: 73, endPoint x: 294, endPoint y: 74, distance: 53.0
click at [294, 74] on span "23527960789" at bounding box center [271, 76] width 105 height 19
click at [255, 83] on span "23527960789" at bounding box center [271, 76] width 105 height 19
drag, startPoint x: 238, startPoint y: 77, endPoint x: 314, endPoint y: 76, distance: 75.8
click at [314, 76] on span "23527960789" at bounding box center [271, 76] width 105 height 19
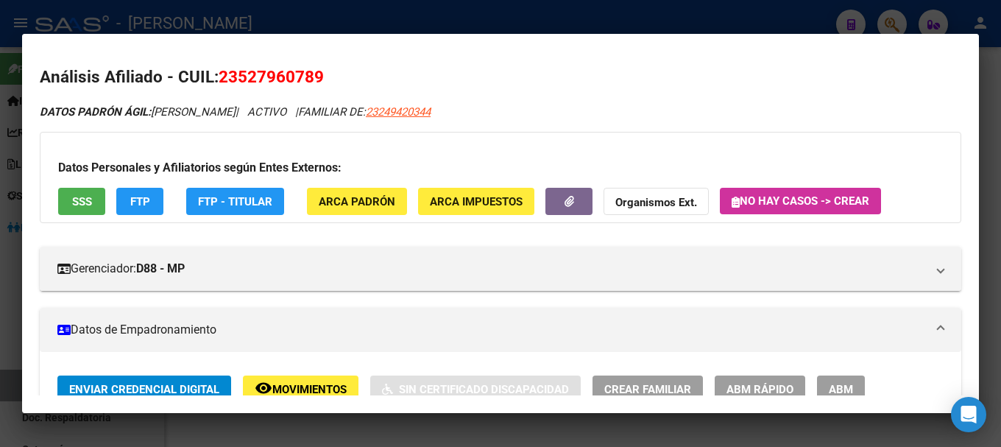
scroll to position [368, 0]
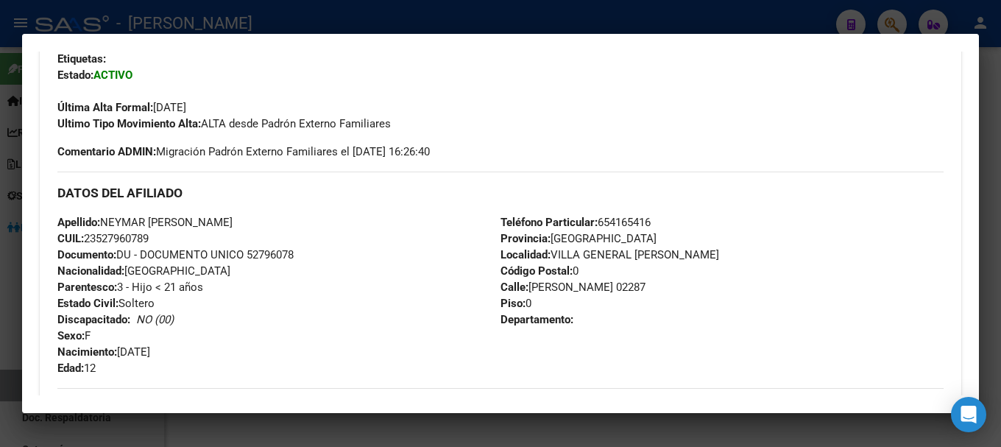
drag, startPoint x: 105, startPoint y: 220, endPoint x: 201, endPoint y: 222, distance: 95.7
click at [201, 222] on span "Apellido: NEYMAR [PERSON_NAME]" at bounding box center [144, 222] width 175 height 13
drag, startPoint x: 209, startPoint y: 222, endPoint x: 145, endPoint y: 219, distance: 64.1
click at [208, 222] on span "Apellido: NEYMAR [PERSON_NAME]" at bounding box center [144, 222] width 175 height 13
drag, startPoint x: 107, startPoint y: 218, endPoint x: 209, endPoint y: 220, distance: 102.3
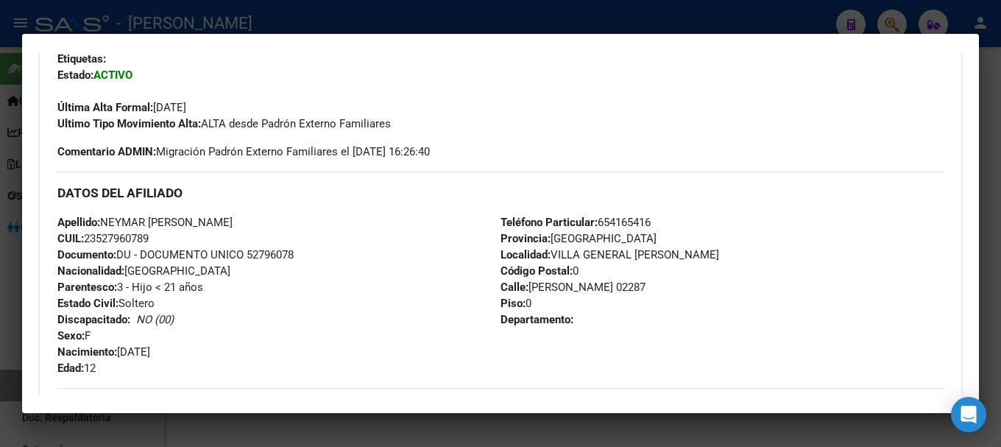
click at [161, 221] on span "Apellido: NEYMAR [PERSON_NAME]" at bounding box center [144, 222] width 175 height 13
click at [209, 220] on span "Apellido: NEYMAR [PERSON_NAME]" at bounding box center [144, 222] width 175 height 13
click at [219, 219] on span "Apellido: NEYMAR [PERSON_NAME]" at bounding box center [144, 222] width 175 height 13
drag, startPoint x: 105, startPoint y: 219, endPoint x: 208, endPoint y: 220, distance: 102.3
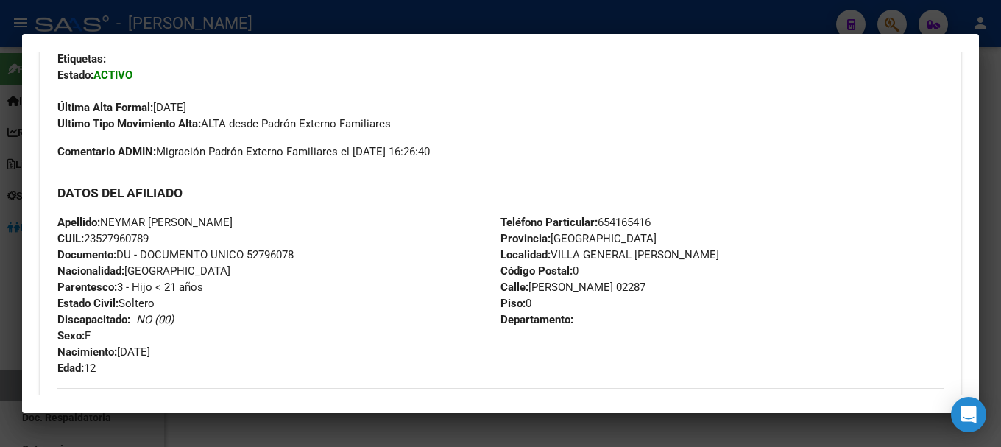
click at [200, 219] on span "Apellido: NEYMAR [PERSON_NAME]" at bounding box center [144, 222] width 175 height 13
click at [180, 235] on div "Apellido: NEYMAR [PERSON_NAME] CUIL: 23527960789 Documento: DU - DOCUMENTO UNIC…" at bounding box center [278, 295] width 443 height 162
drag, startPoint x: 103, startPoint y: 222, endPoint x: 224, endPoint y: 221, distance: 120.7
click at [224, 221] on span "Apellido: NEYMAR [PERSON_NAME]" at bounding box center [144, 222] width 175 height 13
drag, startPoint x: 122, startPoint y: 350, endPoint x: 178, endPoint y: 351, distance: 55.9
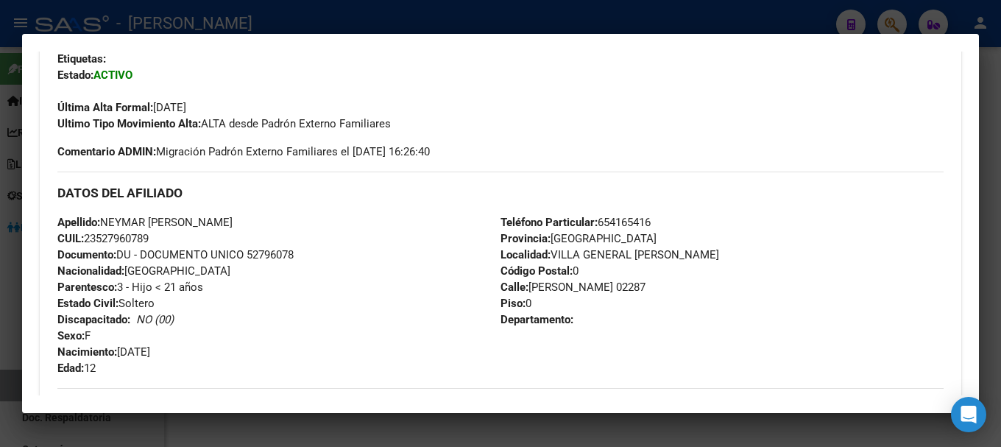
click at [150, 351] on span "Nacimiento: [DEMOGRAPHIC_DATA]" at bounding box center [103, 351] width 93 height 13
click at [123, 351] on span "Nacimiento: [DEMOGRAPHIC_DATA]" at bounding box center [103, 351] width 93 height 13
drag, startPoint x: 123, startPoint y: 351, endPoint x: 153, endPoint y: 351, distance: 30.2
click at [150, 351] on span "Nacimiento: [DEMOGRAPHIC_DATA]" at bounding box center [103, 351] width 93 height 13
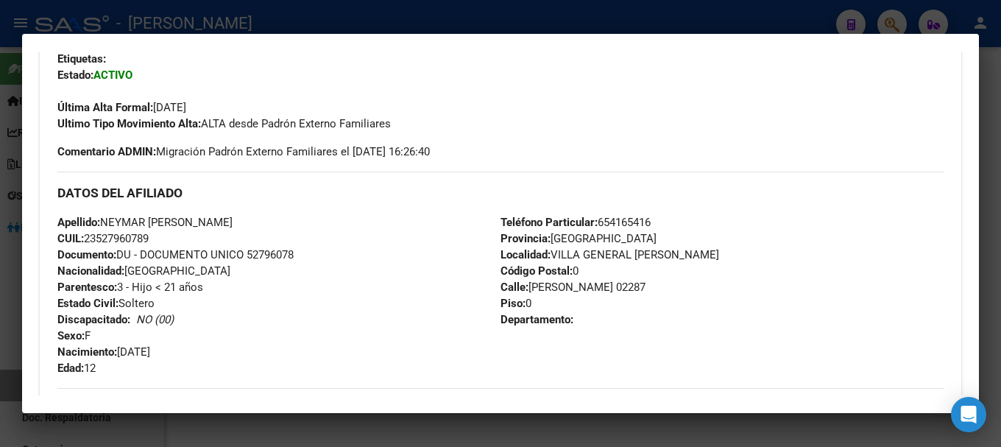
click at [300, 26] on div at bounding box center [500, 223] width 1001 height 447
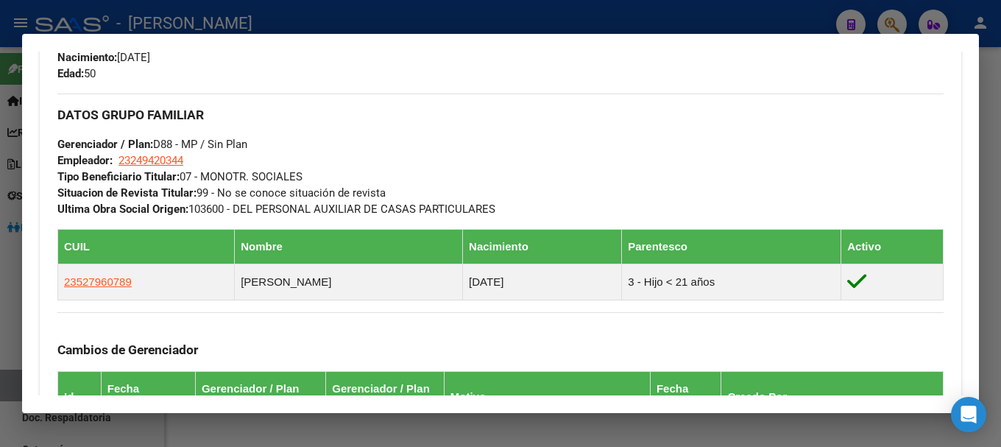
click at [378, 24] on div at bounding box center [500, 223] width 1001 height 447
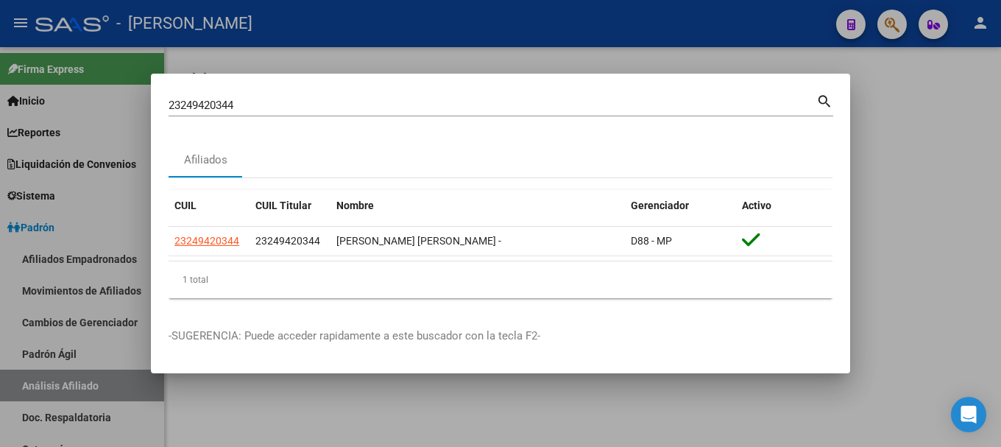
click at [344, 107] on input "23249420344" at bounding box center [493, 105] width 648 height 13
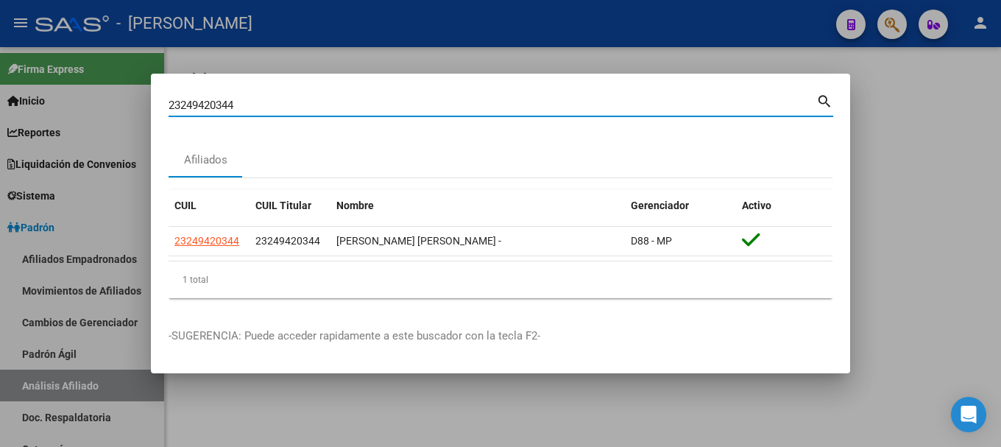
click at [344, 107] on input "23249420344" at bounding box center [493, 105] width 648 height 13
paste input "5380361"
type input "23253803614"
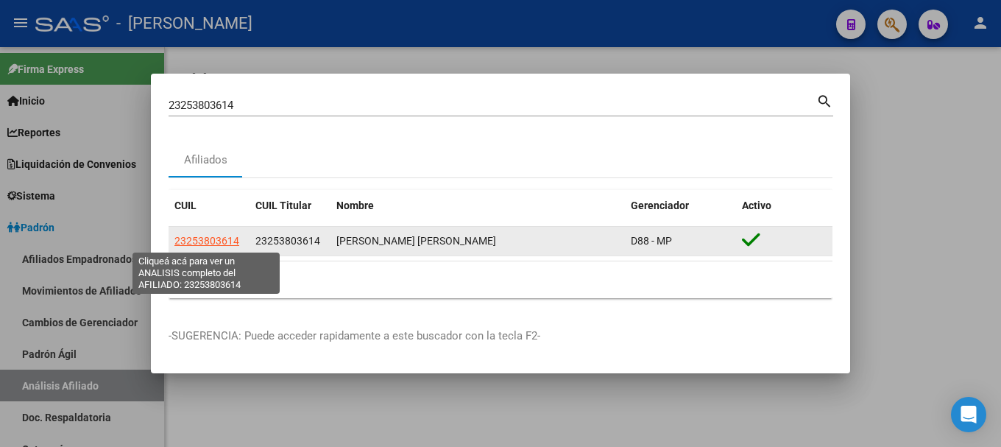
click at [230, 241] on span "23253803614" at bounding box center [206, 241] width 65 height 12
type textarea "23253803614"
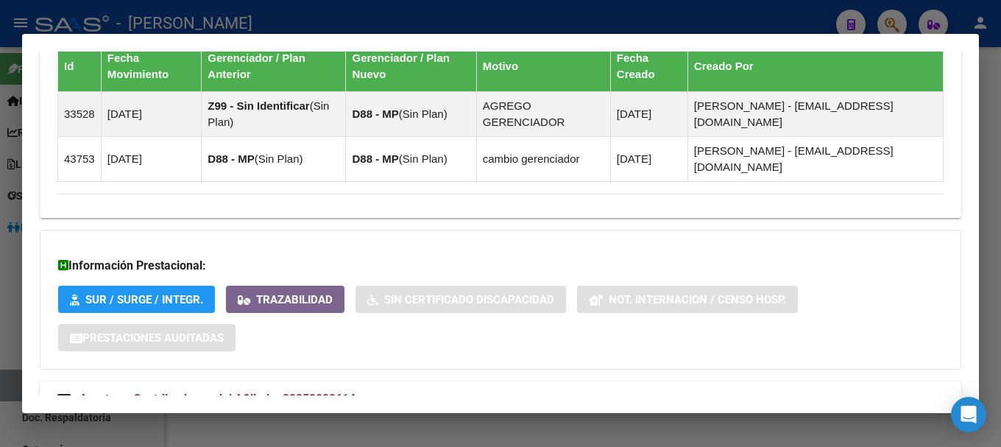
scroll to position [1237, 0]
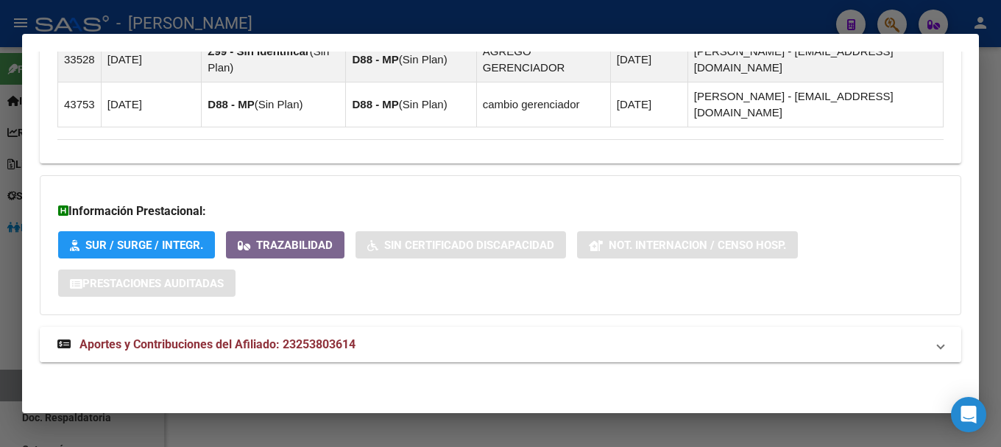
click at [411, 342] on mat-panel-title "Aportes y Contribuciones del Afiliado: 23253803614" at bounding box center [491, 345] width 869 height 18
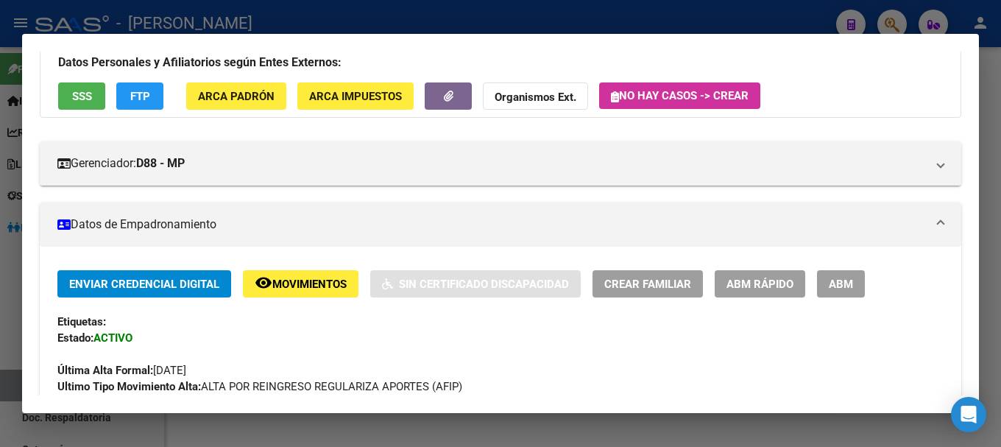
scroll to position [0, 0]
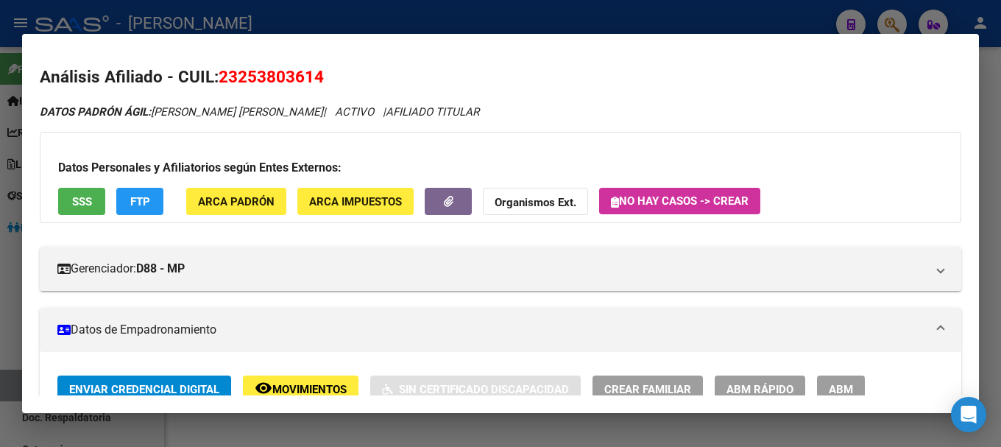
click at [275, 76] on span "23253803614" at bounding box center [271, 76] width 105 height 19
drag, startPoint x: 275, startPoint y: 76, endPoint x: 278, endPoint y: 20, distance: 56.0
click at [274, 75] on span "23253803614" at bounding box center [271, 76] width 105 height 19
click at [275, 24] on div at bounding box center [500, 223] width 1001 height 447
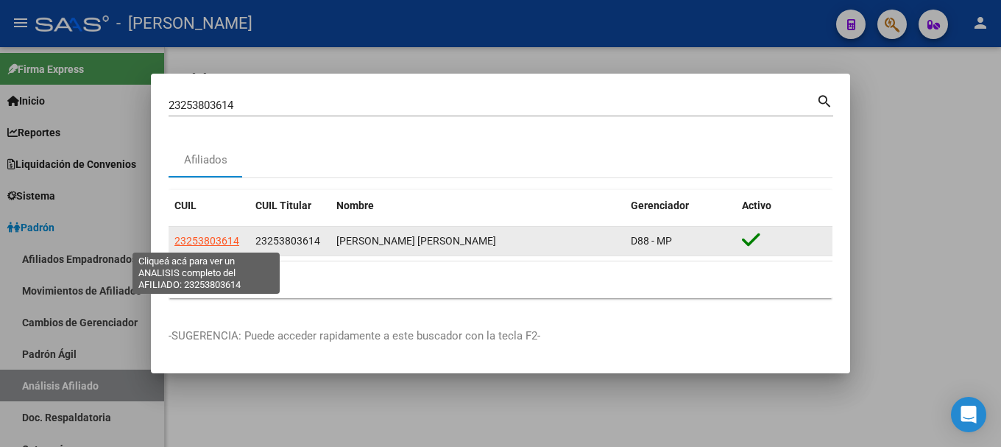
click at [190, 236] on span "23253803614" at bounding box center [206, 241] width 65 height 12
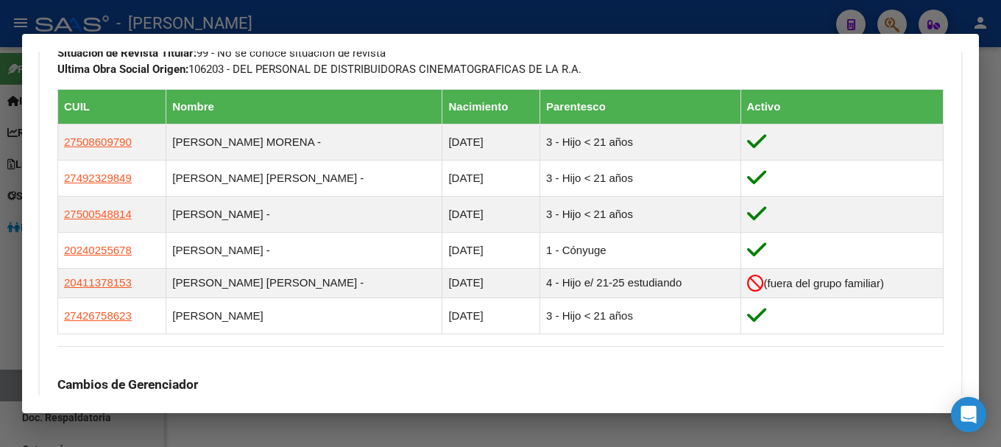
scroll to position [851, 0]
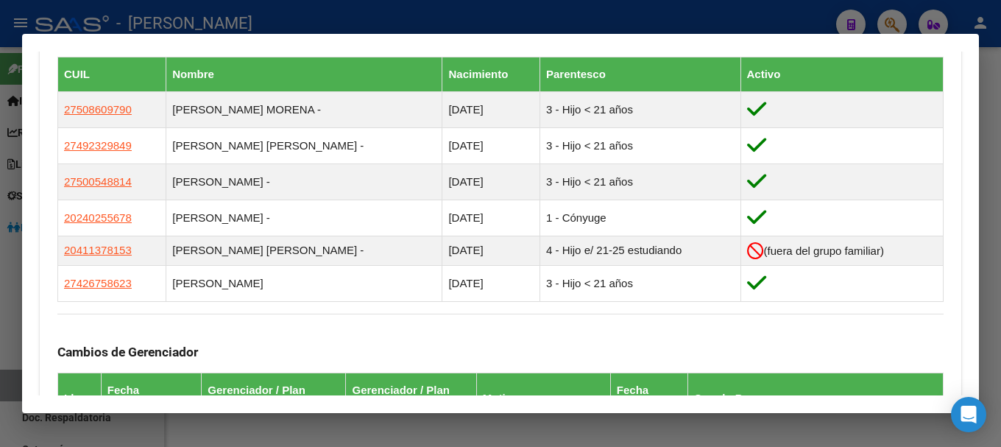
click at [244, 13] on div at bounding box center [500, 223] width 1001 height 447
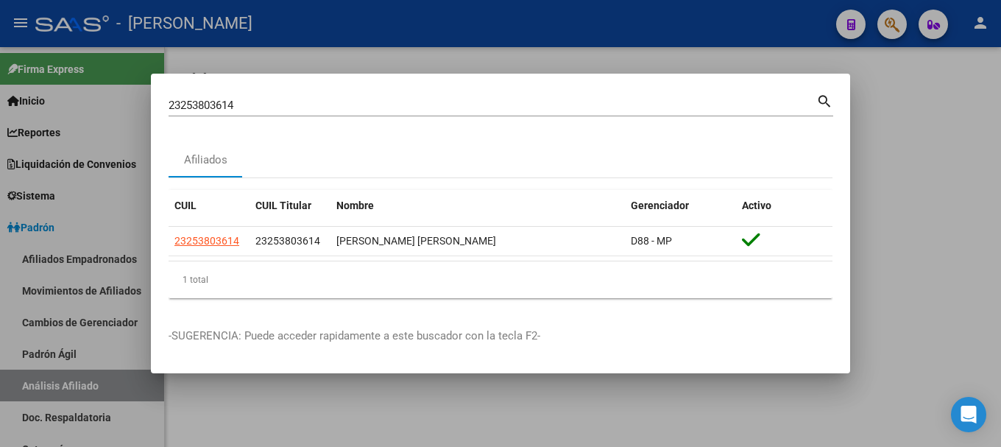
click at [385, 107] on input "23253803614" at bounding box center [493, 105] width 648 height 13
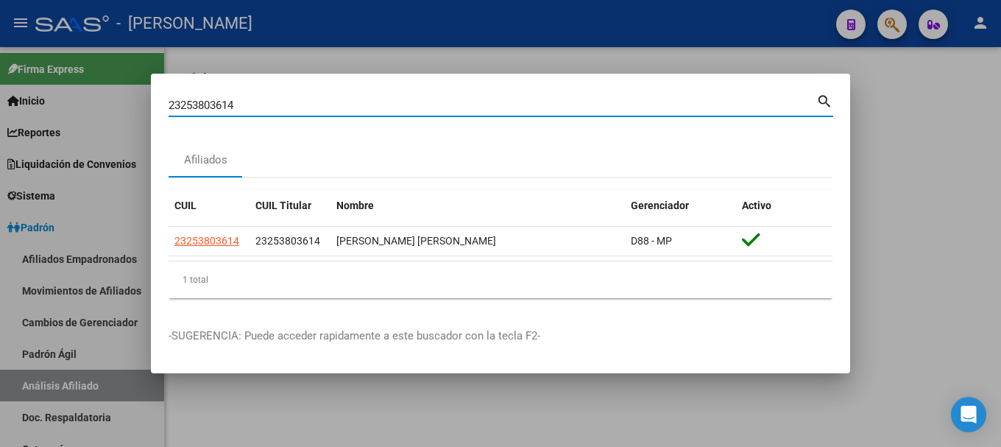
click at [385, 107] on input "23253803614" at bounding box center [493, 105] width 648 height 13
paste input "774829"
type input "23257748294"
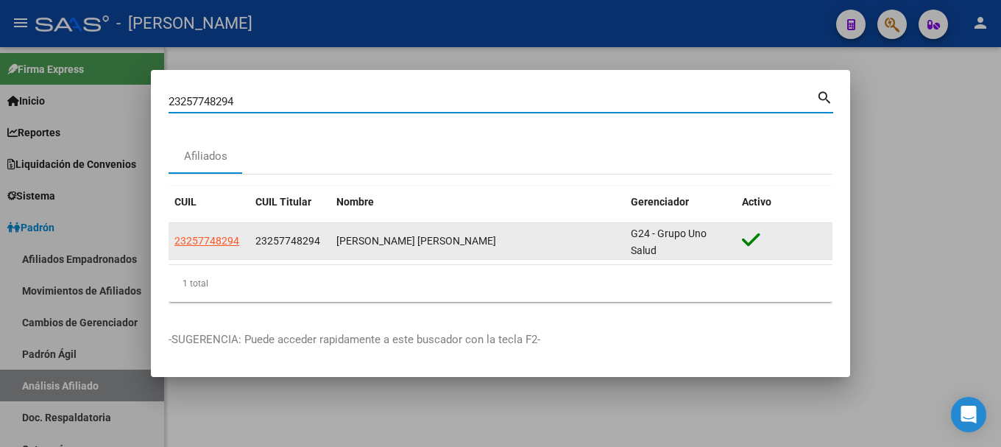
click at [226, 247] on app-link-go-to "23257748294" at bounding box center [206, 241] width 65 height 17
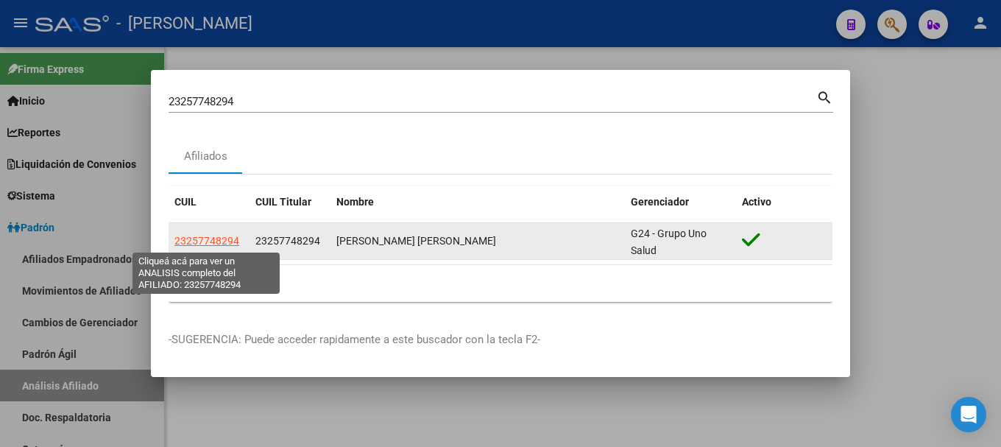
click at [226, 245] on span "23257748294" at bounding box center [206, 241] width 65 height 12
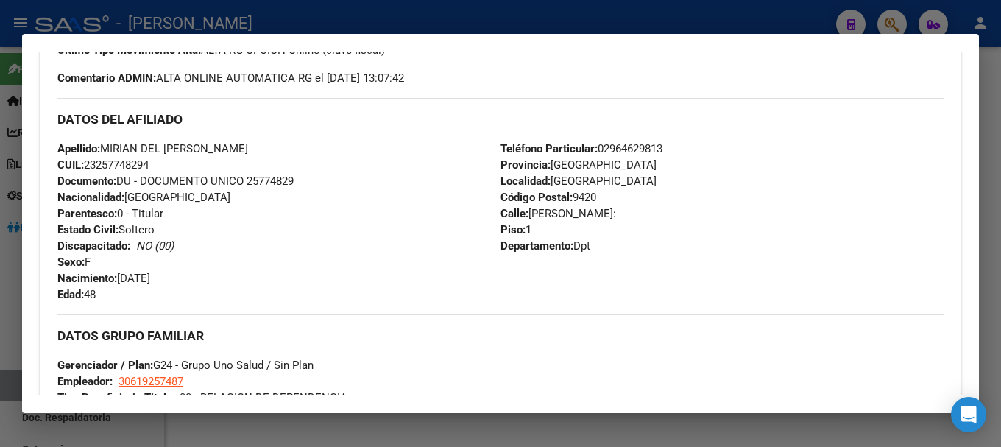
scroll to position [662, 0]
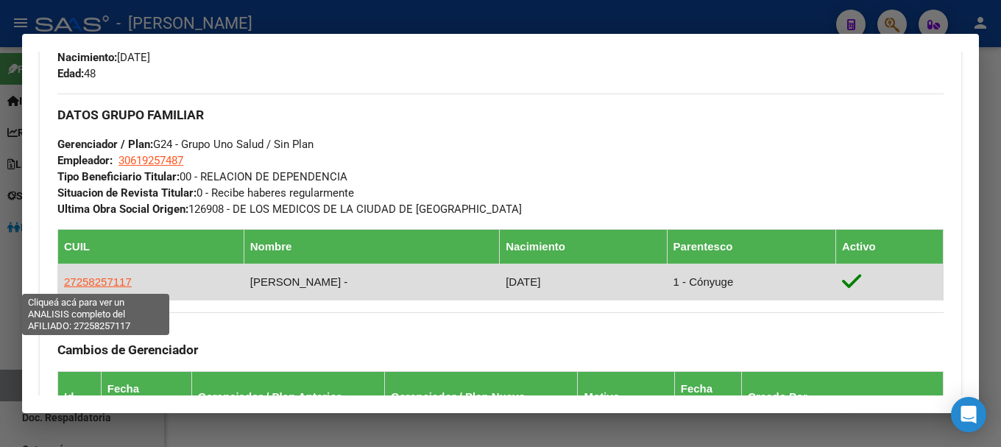
click at [110, 287] on span "27258257117" at bounding box center [98, 281] width 68 height 13
type textarea "27258257117"
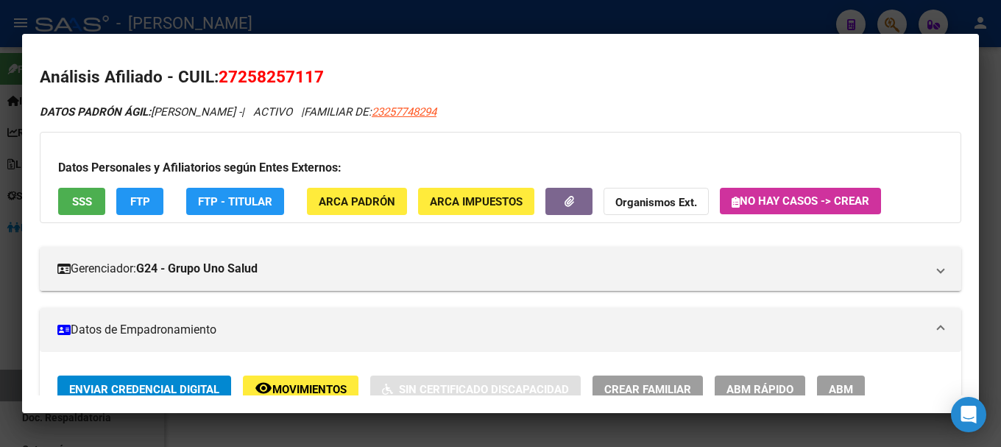
drag, startPoint x: 244, startPoint y: 73, endPoint x: 311, endPoint y: 74, distance: 67.7
click at [311, 74] on span "27258257117" at bounding box center [271, 76] width 105 height 19
drag, startPoint x: 240, startPoint y: 76, endPoint x: 315, endPoint y: 84, distance: 75.5
click at [315, 84] on span "27258257117" at bounding box center [271, 76] width 105 height 19
click at [350, 18] on div at bounding box center [500, 223] width 1001 height 447
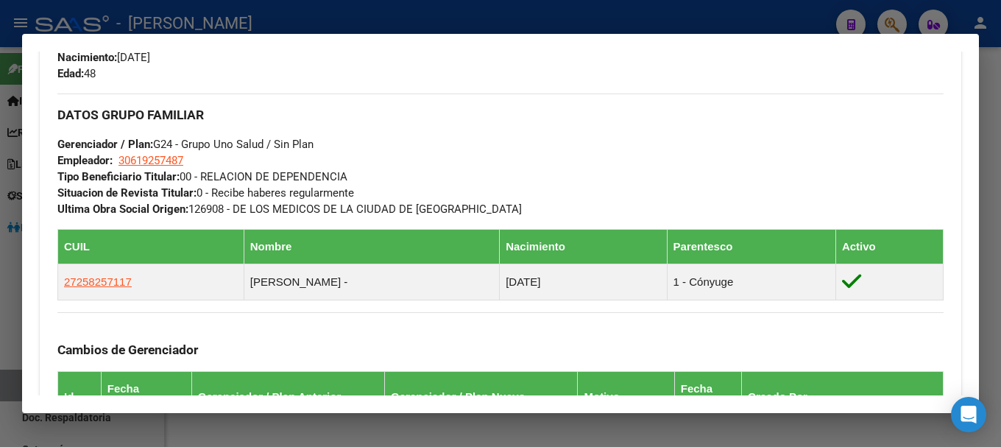
click at [379, 22] on div at bounding box center [500, 223] width 1001 height 447
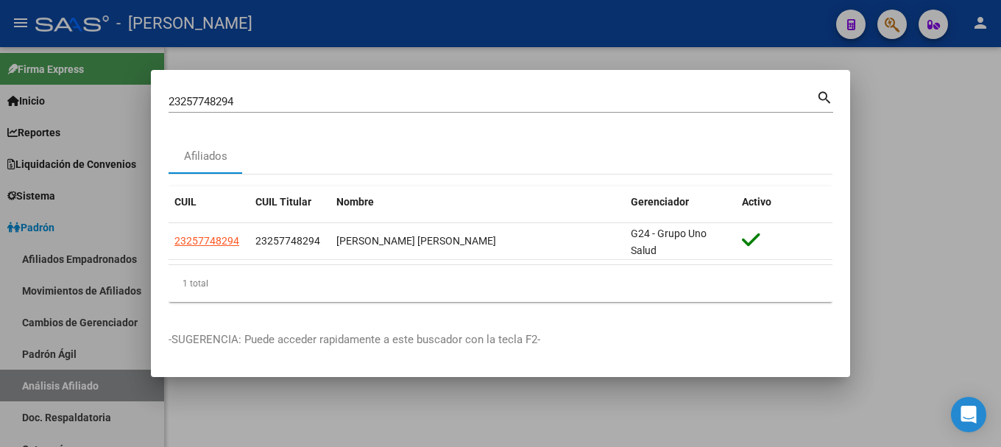
click at [367, 103] on input "23257748294" at bounding box center [493, 101] width 648 height 13
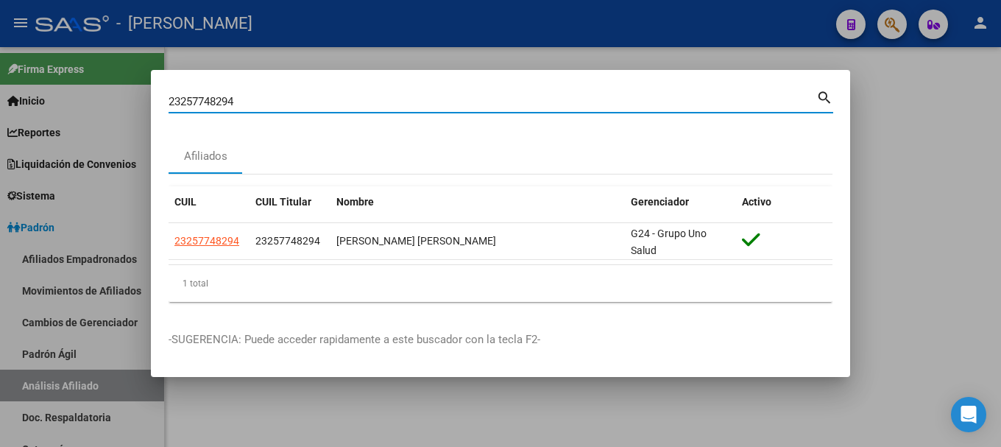
click at [367, 103] on input "23257748294" at bounding box center [493, 101] width 648 height 13
paste input "9450659"
type input "23259450659"
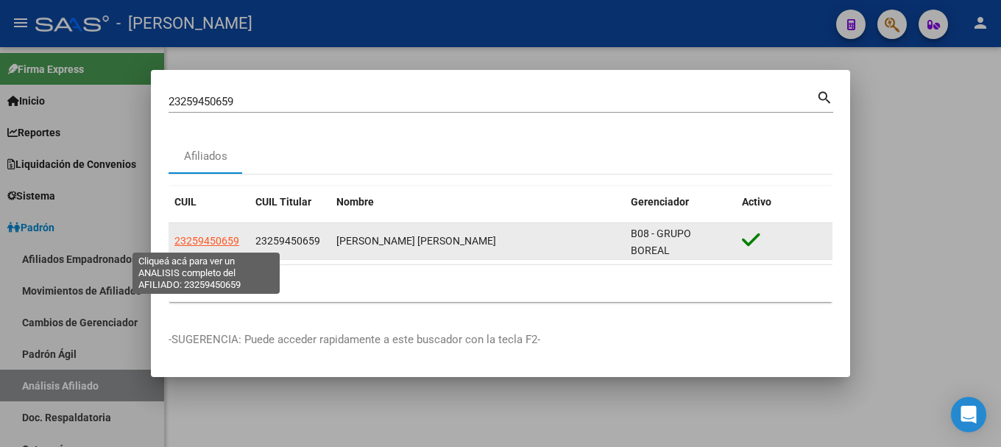
click at [228, 243] on span "23259450659" at bounding box center [206, 241] width 65 height 12
type textarea "23259450659"
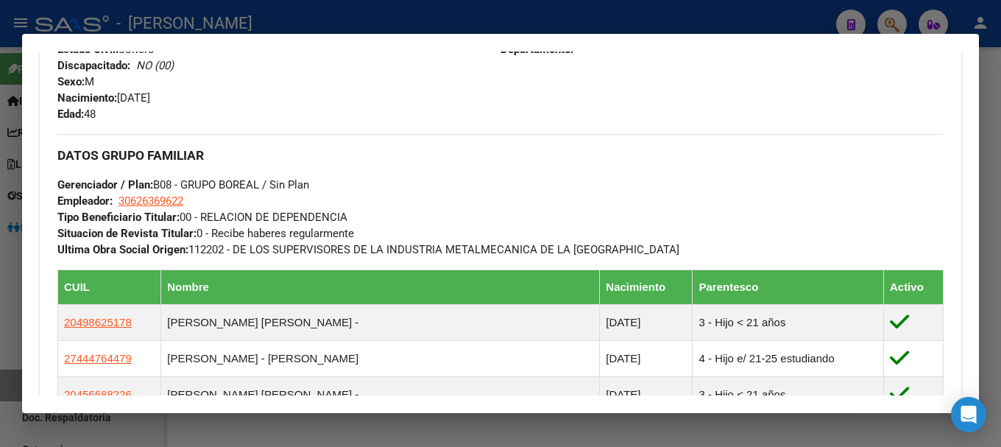
scroll to position [810, 0]
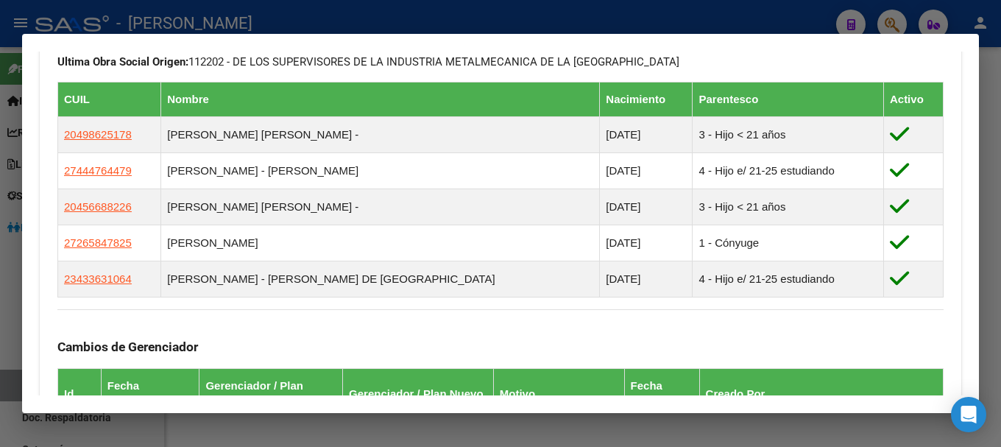
click at [292, 34] on mat-dialog-container "Análisis Afiliado - CUIL: 23259450659 DATOS PADRÓN ÁGIL: [PERSON_NAME] [PERSON_…" at bounding box center [500, 224] width 957 height 380
click at [308, 18] on div at bounding box center [500, 223] width 1001 height 447
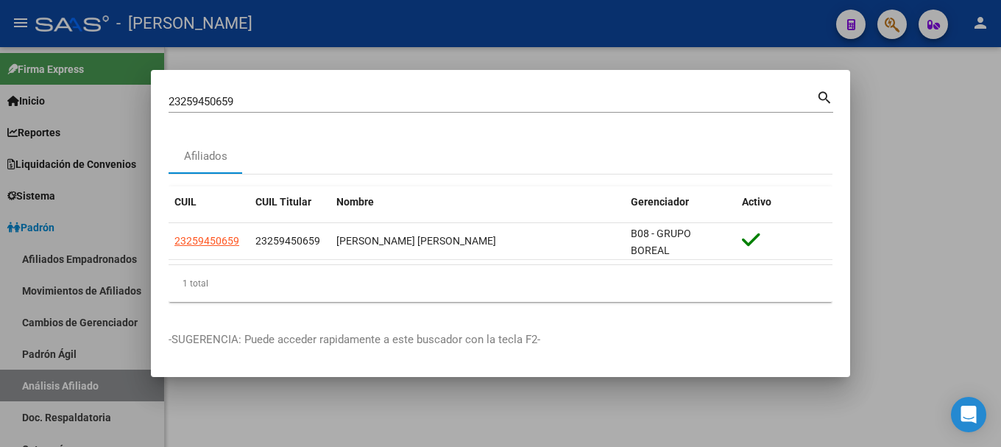
click at [361, 98] on input "23259450659" at bounding box center [493, 101] width 648 height 13
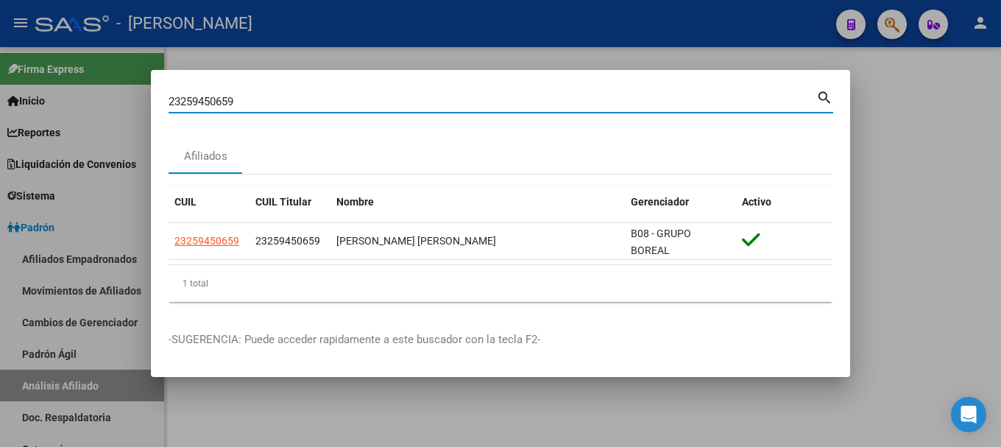
click at [361, 98] on input "23259450659" at bounding box center [493, 101] width 648 height 13
paste input "6004780"
type input "23260047809"
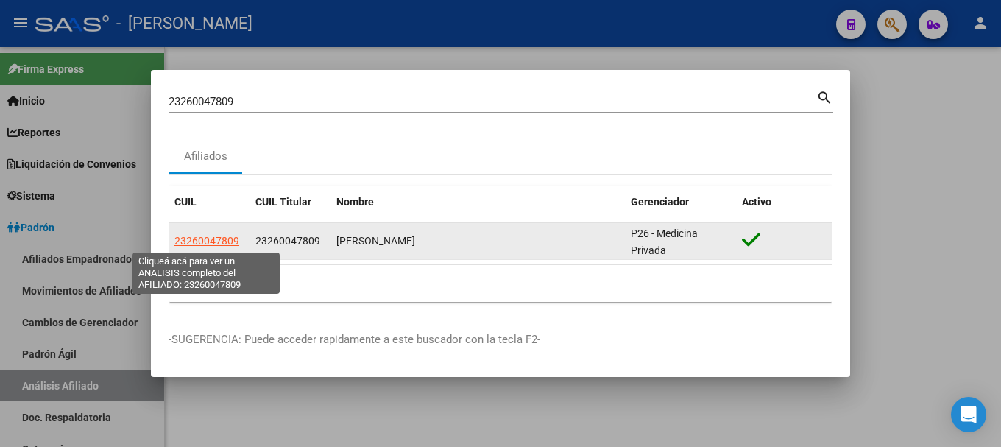
click at [197, 240] on span "23260047809" at bounding box center [206, 241] width 65 height 12
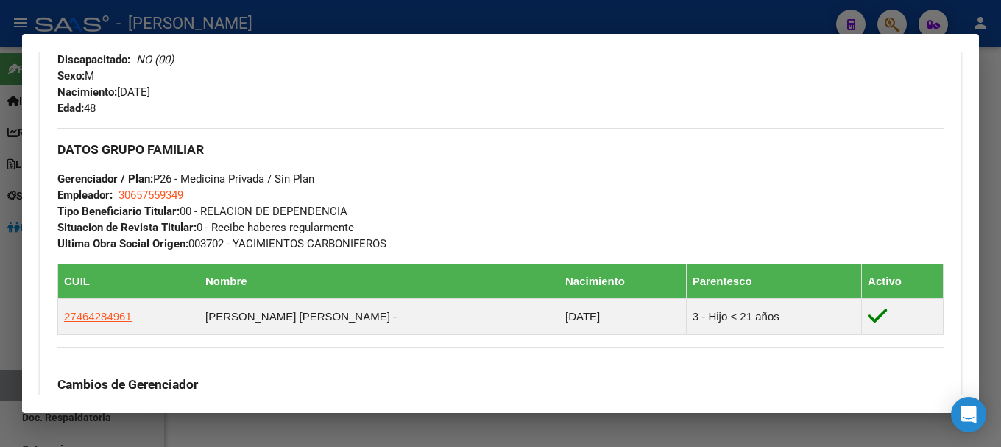
scroll to position [662, 0]
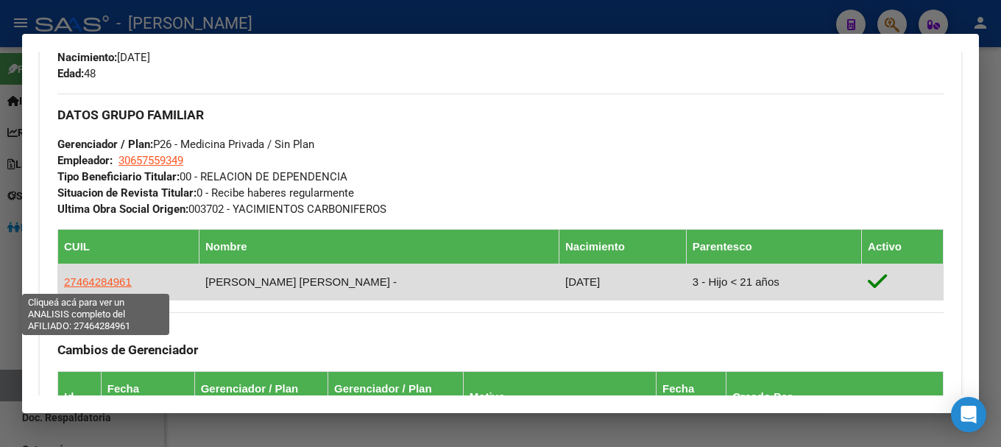
click at [99, 286] on span "27464284961" at bounding box center [98, 281] width 68 height 13
type textarea "27464284961"
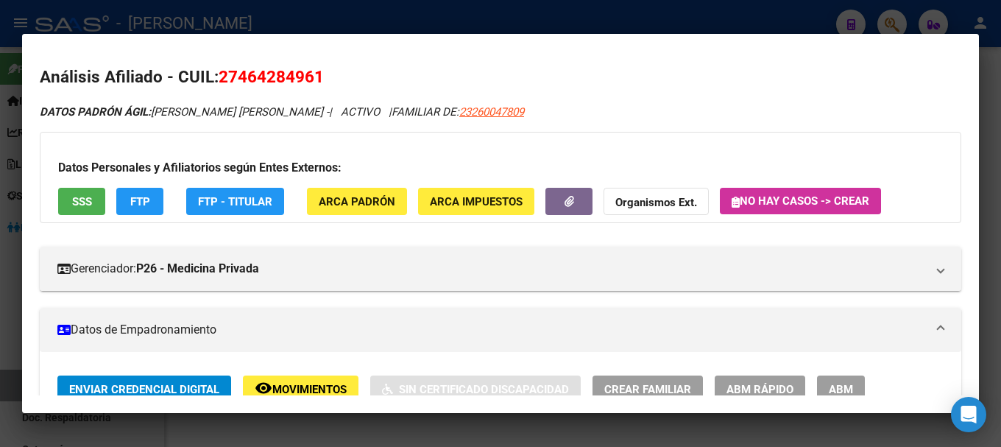
drag, startPoint x: 242, startPoint y: 79, endPoint x: 251, endPoint y: 78, distance: 8.9
click at [244, 78] on span "27464284961" at bounding box center [271, 76] width 105 height 19
drag, startPoint x: 239, startPoint y: 74, endPoint x: 313, endPoint y: 79, distance: 73.8
click at [313, 79] on span "27464284961" at bounding box center [271, 76] width 105 height 19
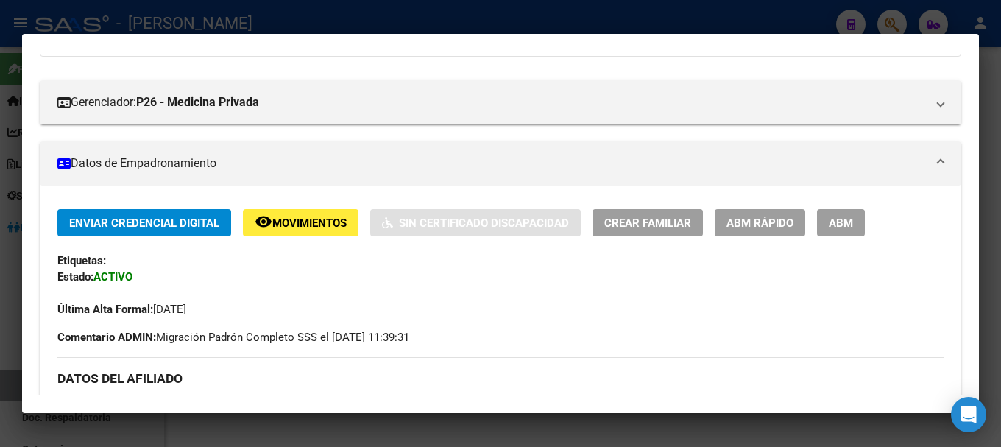
scroll to position [368, 0]
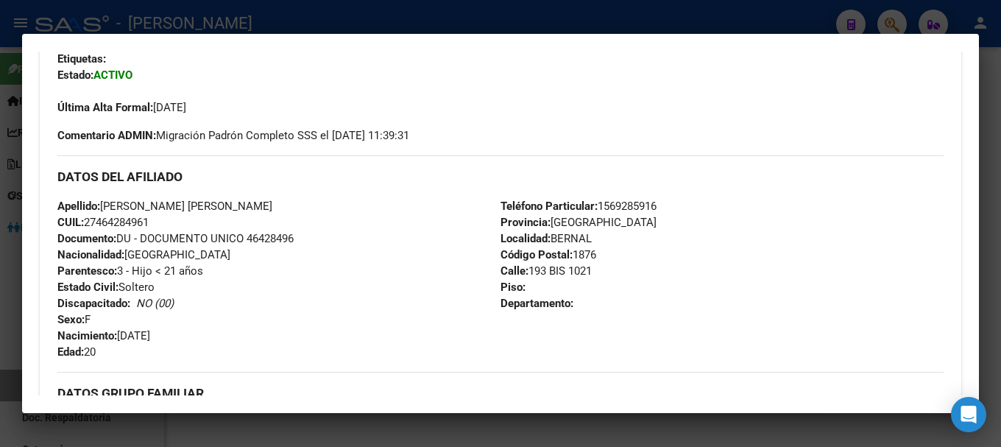
drag, startPoint x: 122, startPoint y: 334, endPoint x: 195, endPoint y: 338, distance: 73.0
click at [195, 338] on div "Apellido: [PERSON_NAME] [PERSON_NAME] CUIL: 27464284961 Documento: DU - DOCUMEN…" at bounding box center [278, 279] width 443 height 162
click at [222, 26] on div at bounding box center [500, 223] width 1001 height 447
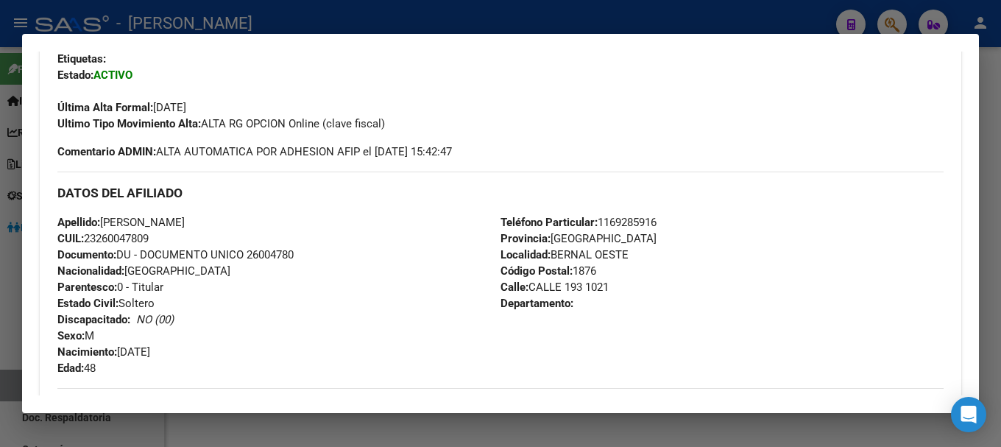
scroll to position [294, 0]
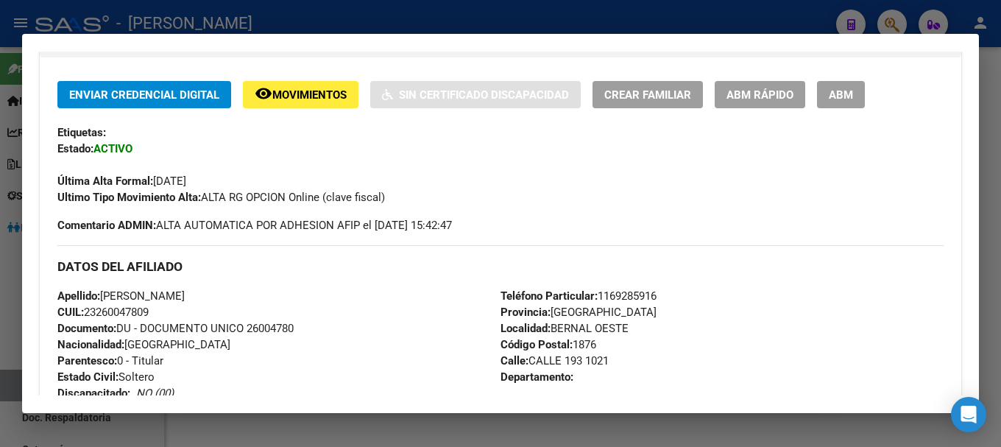
click at [289, 4] on div at bounding box center [500, 223] width 1001 height 447
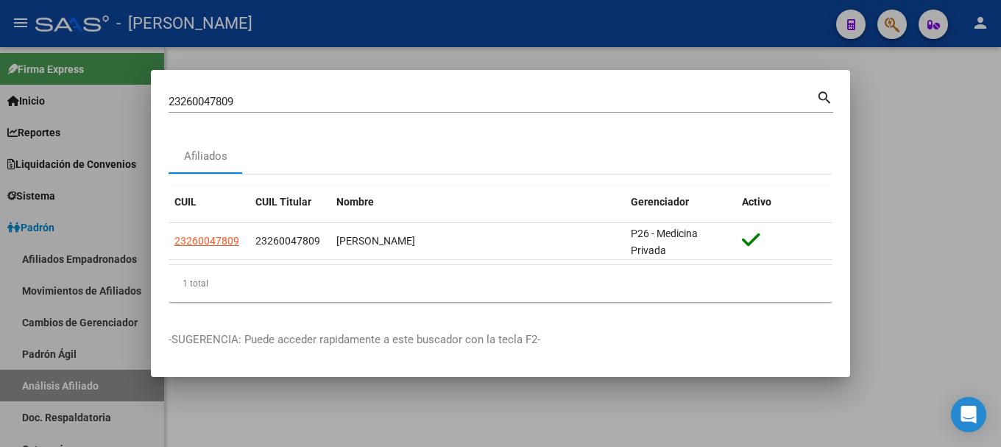
click at [324, 109] on div "23260047809 Buscar (apellido, dni, cuil, [PERSON_NAME], cuit, obra social)" at bounding box center [493, 102] width 648 height 22
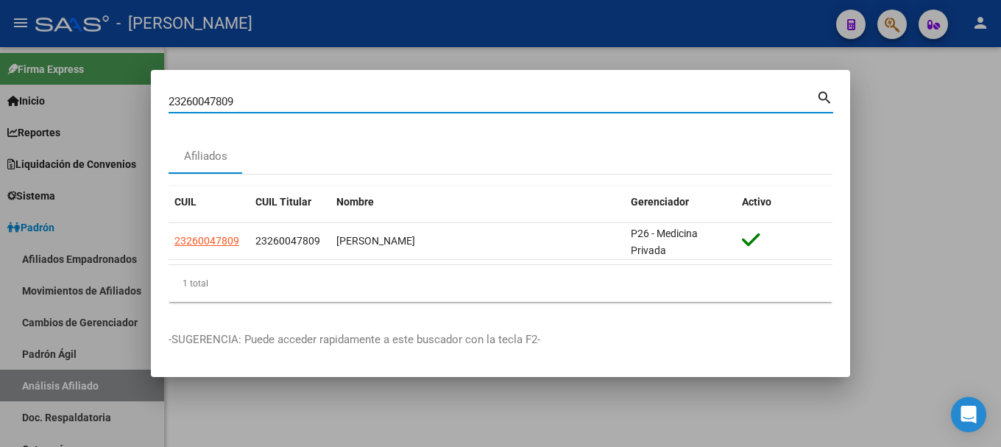
click at [318, 104] on input "23260047809" at bounding box center [493, 101] width 648 height 13
paste input "511904"
type input "23260511904"
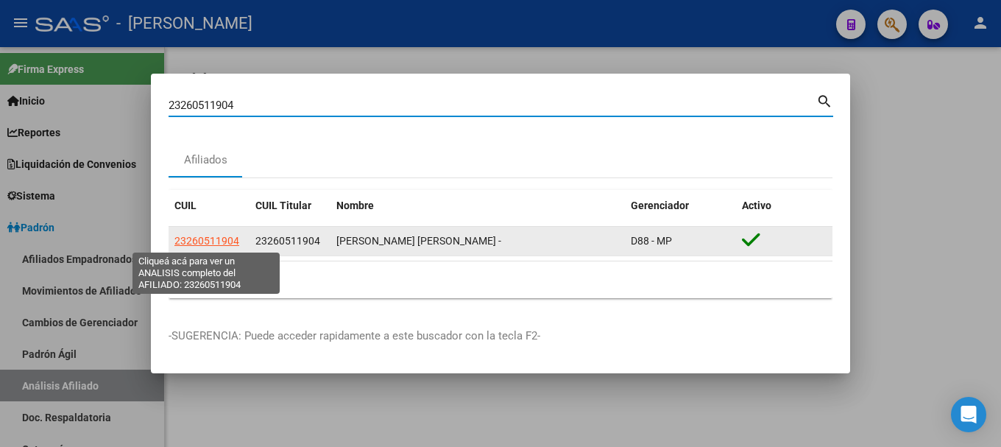
click at [212, 240] on span "23260511904" at bounding box center [206, 241] width 65 height 12
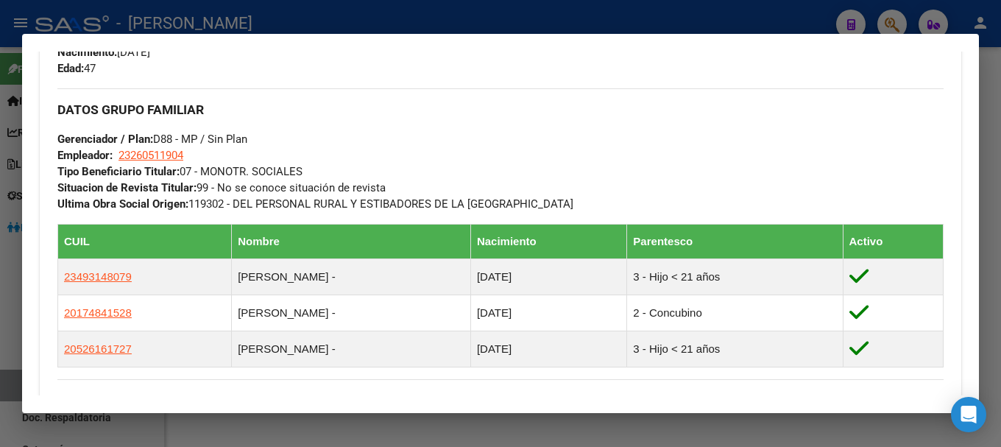
scroll to position [662, 0]
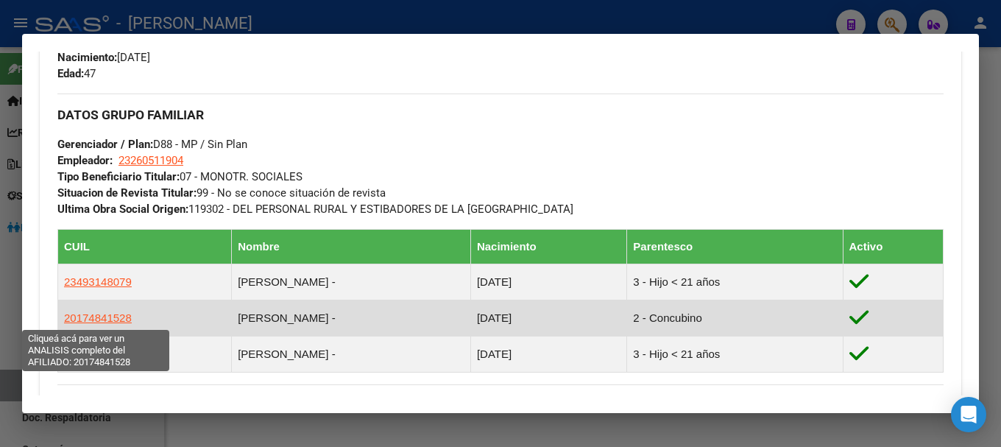
click at [103, 319] on span "20174841528" at bounding box center [98, 317] width 68 height 13
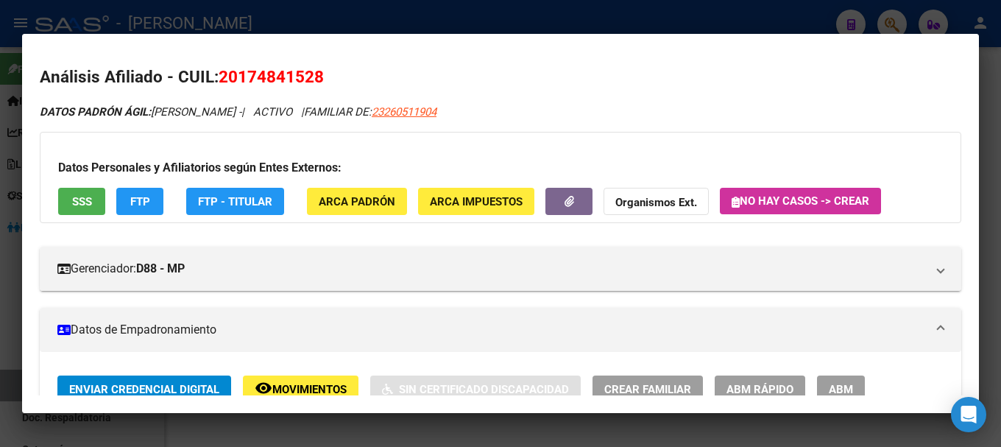
drag, startPoint x: 237, startPoint y: 77, endPoint x: 316, endPoint y: 77, distance: 78.8
click at [316, 77] on span "20174841528" at bounding box center [271, 76] width 105 height 19
click at [229, 15] on div at bounding box center [500, 223] width 1001 height 447
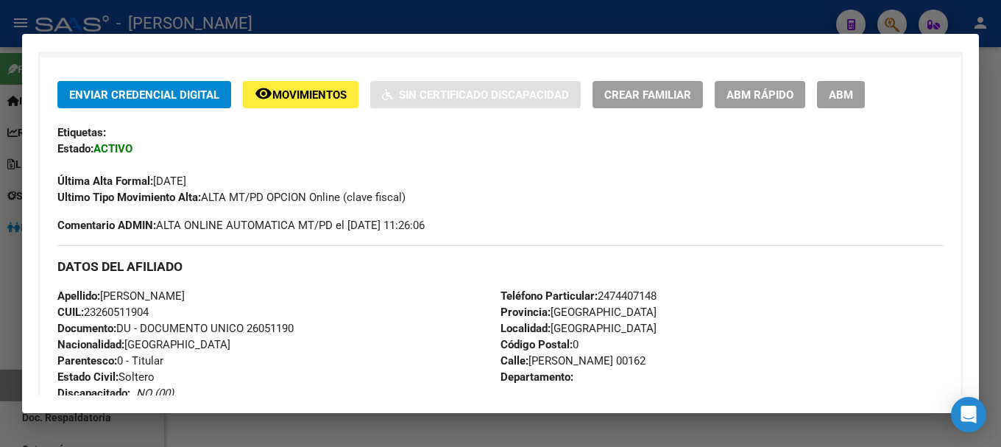
scroll to position [0, 0]
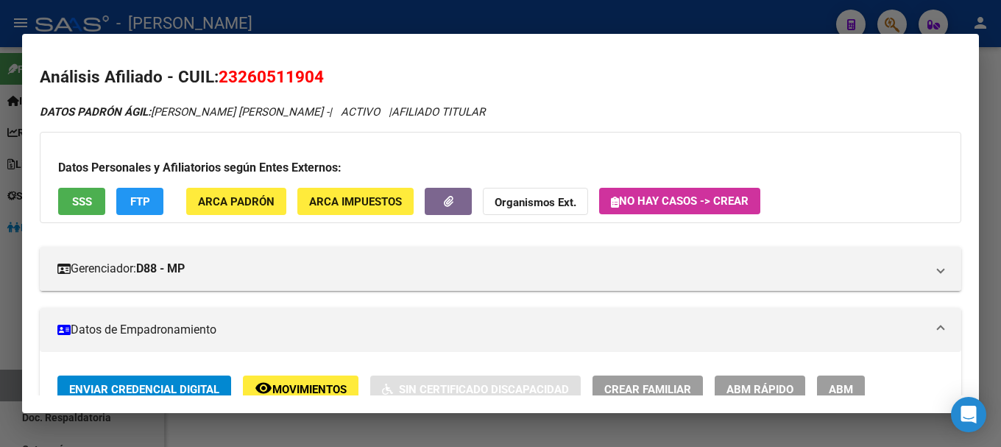
click at [272, 89] on h2 "Análisis Afiliado - CUIL: 23260511904" at bounding box center [501, 77] width 922 height 25
click at [275, 82] on span "23260511904" at bounding box center [271, 76] width 105 height 19
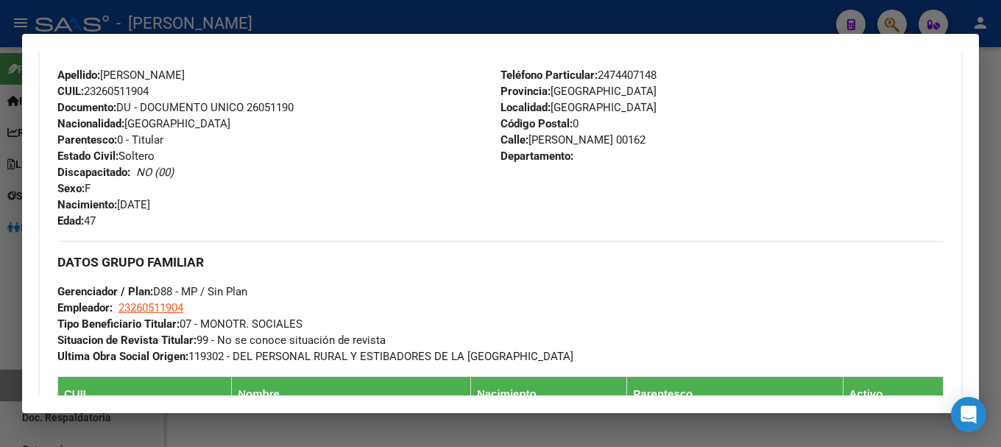
scroll to position [589, 0]
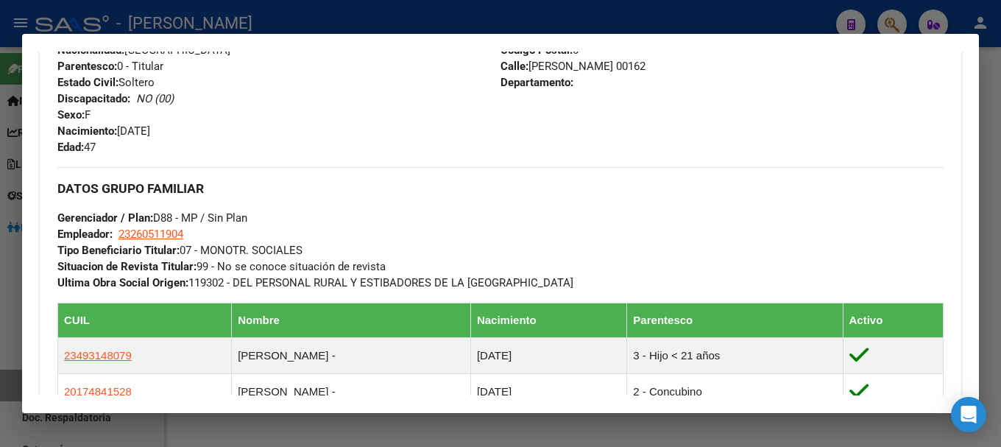
click at [353, 16] on div at bounding box center [500, 223] width 1001 height 447
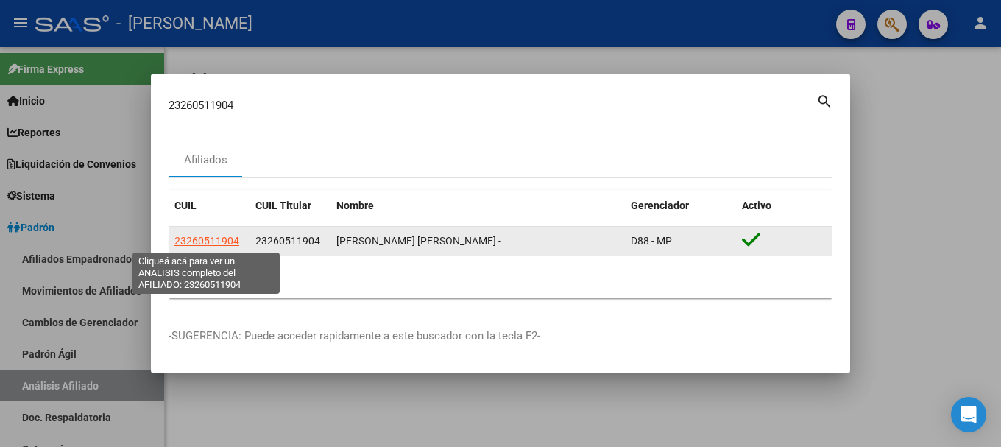
click at [218, 240] on span "23260511904" at bounding box center [206, 241] width 65 height 12
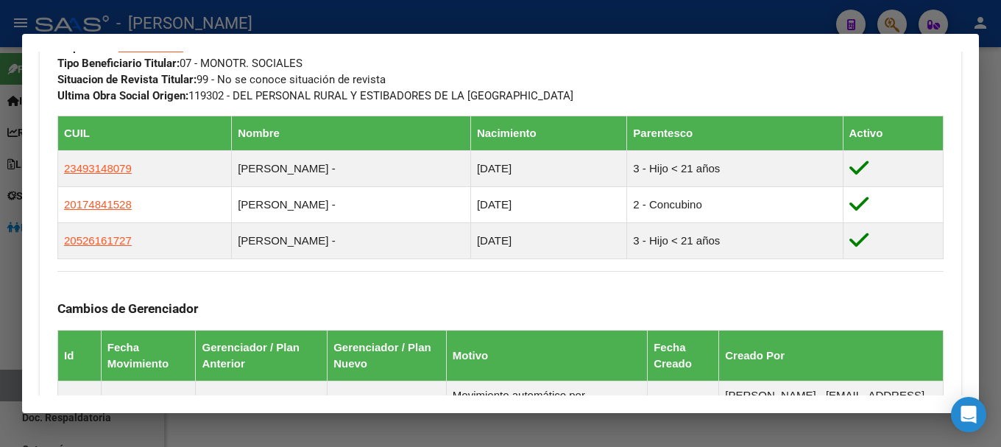
scroll to position [777, 0]
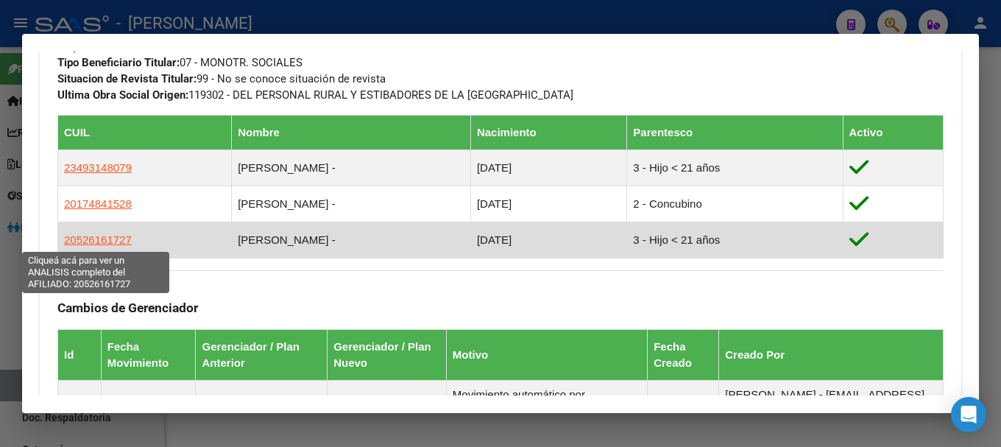
click at [110, 236] on span "20526161727" at bounding box center [98, 239] width 68 height 13
type textarea "20526161727"
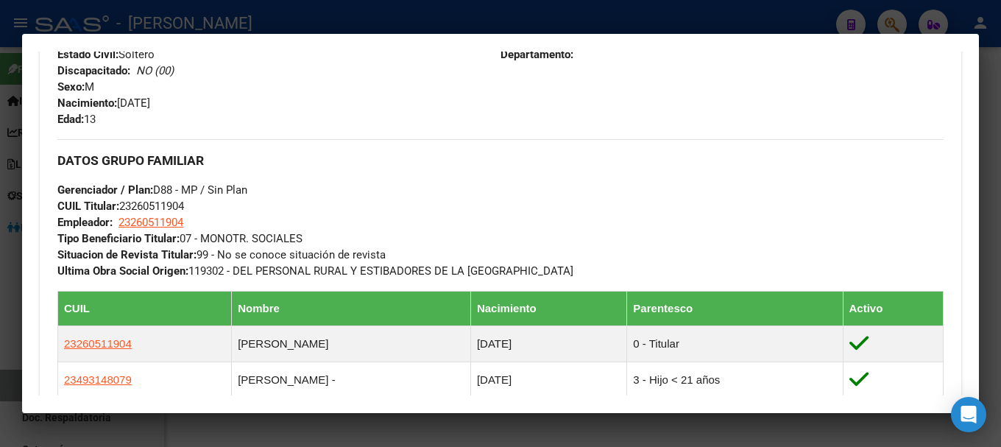
scroll to position [662, 0]
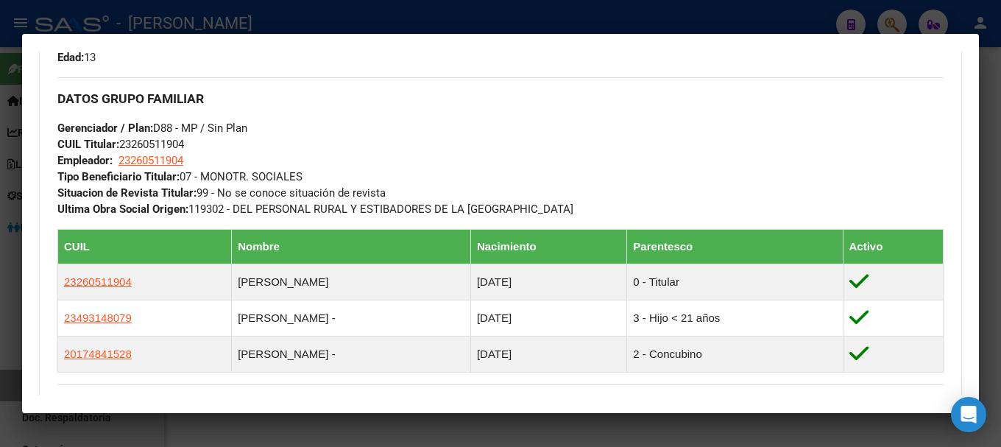
click at [299, 16] on div at bounding box center [500, 223] width 1001 height 447
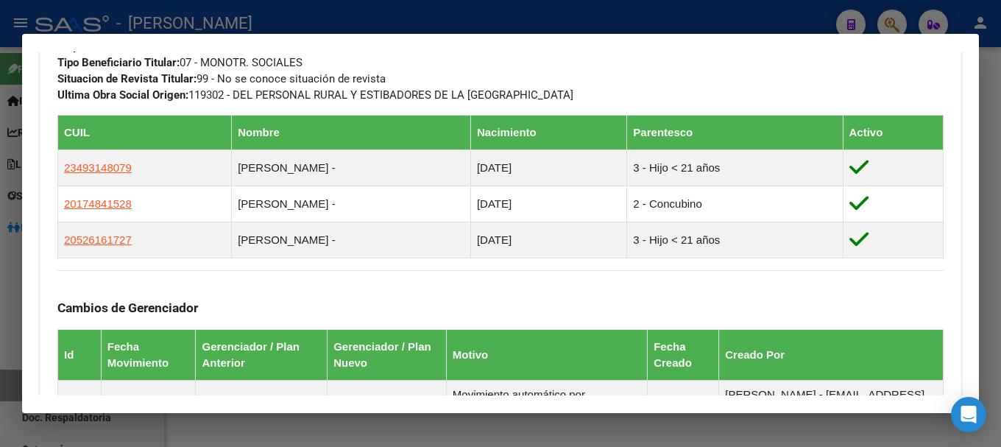
click at [389, 26] on div at bounding box center [500, 223] width 1001 height 447
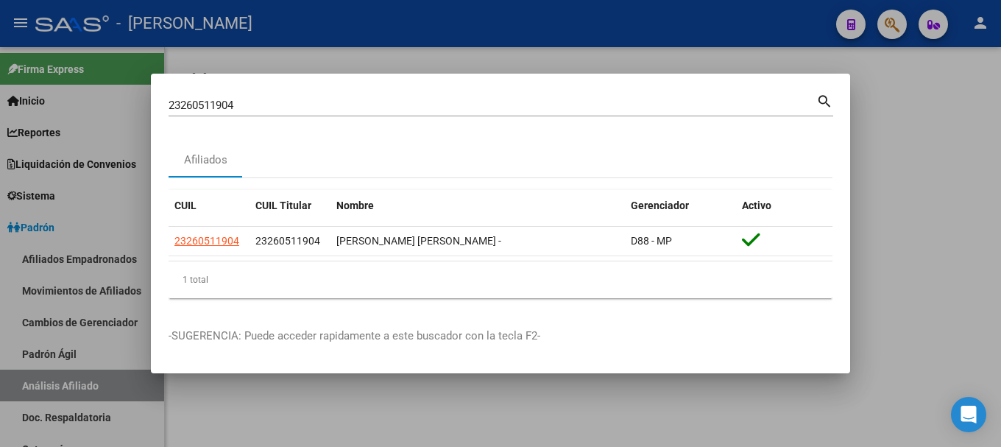
click at [390, 99] on input "23260511904" at bounding box center [493, 105] width 648 height 13
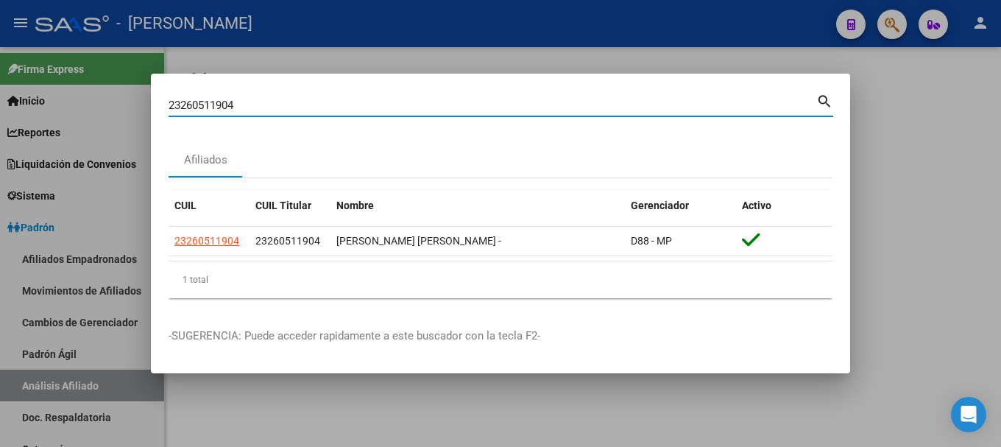
click at [390, 99] on input "23260511904" at bounding box center [493, 105] width 648 height 13
paste input "106561"
type input "23261065614"
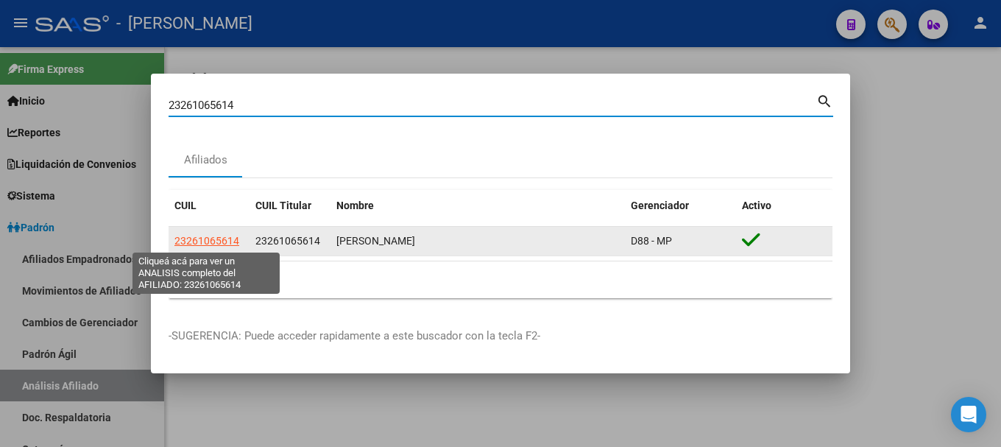
click at [230, 239] on span "23261065614" at bounding box center [206, 241] width 65 height 12
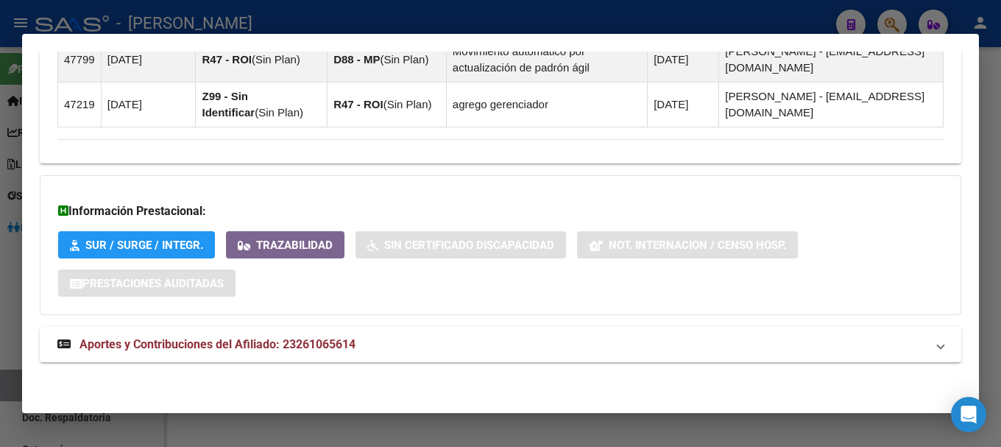
click at [268, 352] on strong "Aportes y Contribuciones del Afiliado: 23261065614" at bounding box center [206, 345] width 298 height 18
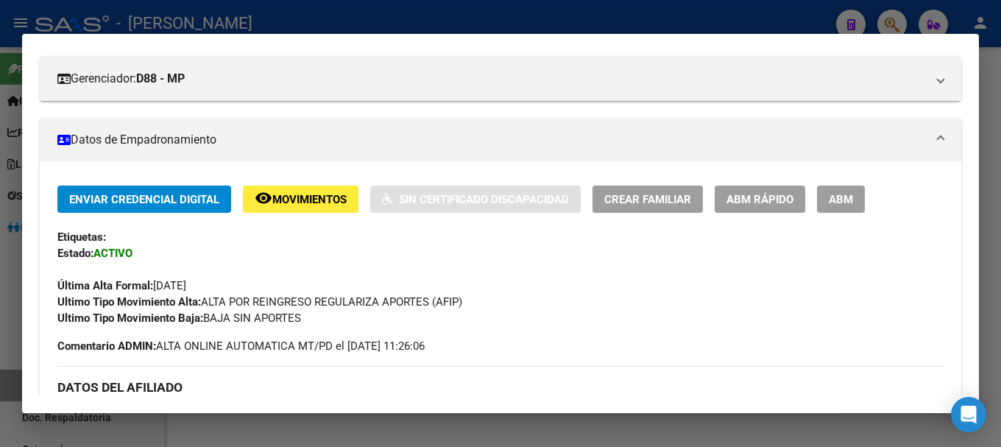
scroll to position [0, 0]
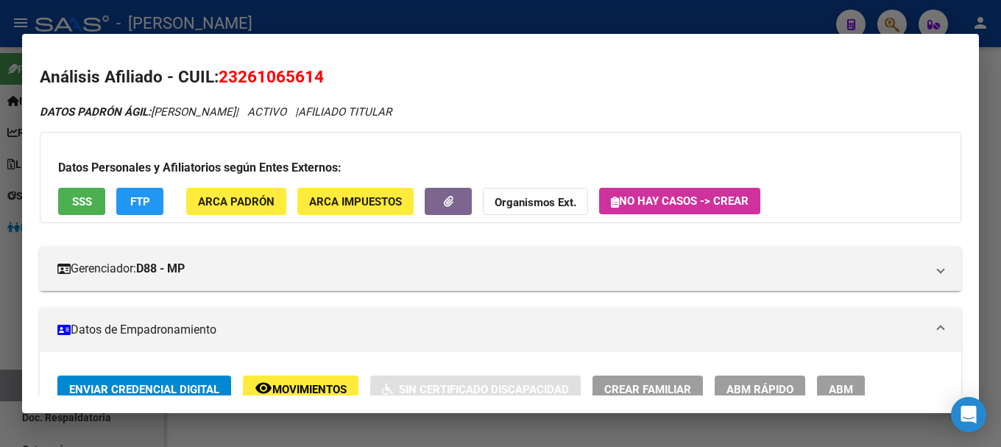
click at [291, 79] on span "23261065614" at bounding box center [271, 76] width 105 height 19
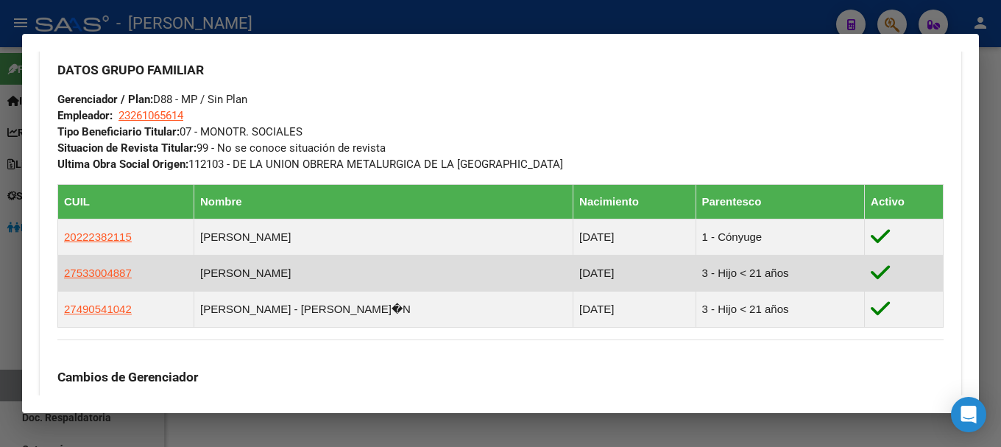
scroll to position [736, 0]
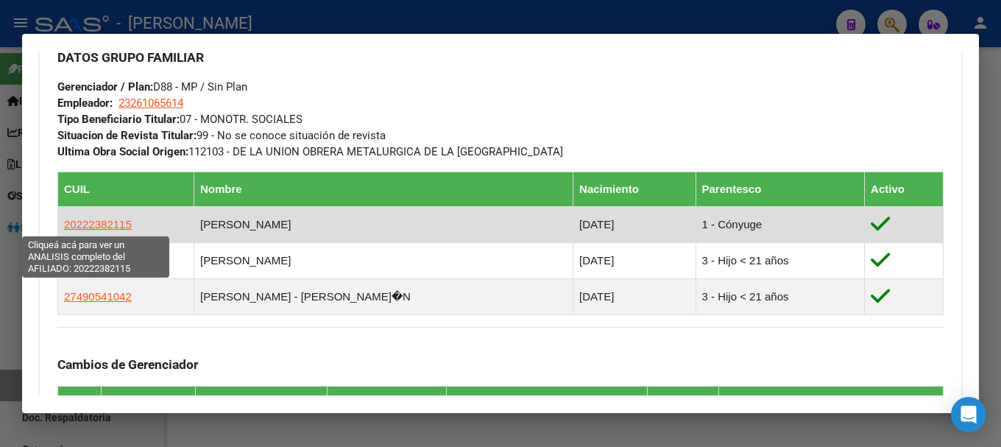
click at [85, 227] on span "20222382115" at bounding box center [98, 224] width 68 height 13
type textarea "20222382115"
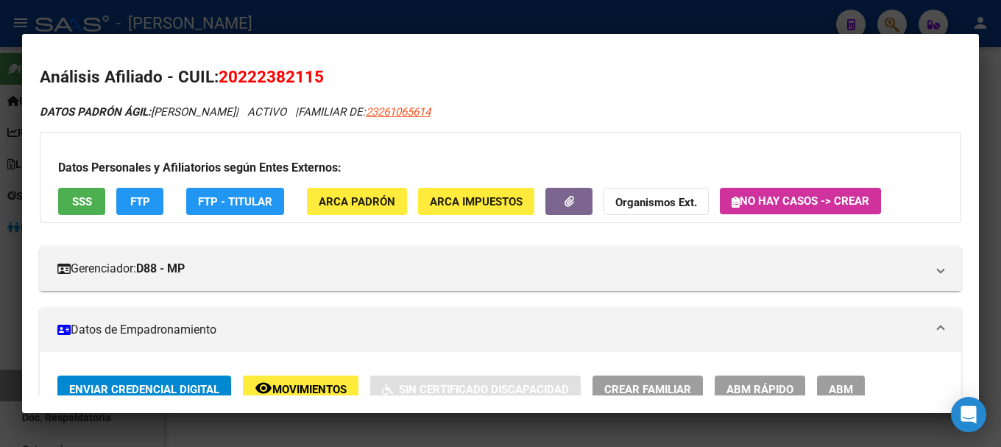
drag, startPoint x: 235, startPoint y: 74, endPoint x: 314, endPoint y: 78, distance: 78.8
click at [314, 78] on span "20222382115" at bounding box center [271, 76] width 105 height 19
click at [294, 16] on div at bounding box center [500, 223] width 1001 height 447
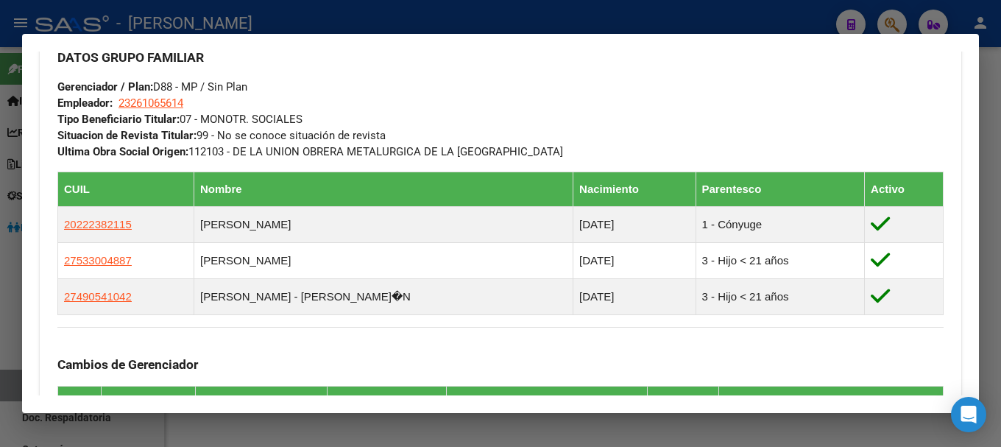
click at [336, 20] on div at bounding box center [500, 223] width 1001 height 447
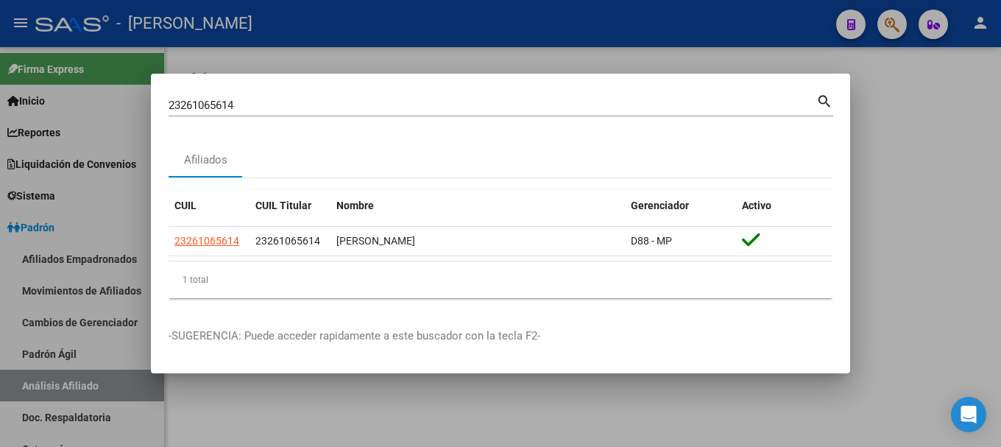
click at [347, 104] on input "23261065614" at bounding box center [493, 105] width 648 height 13
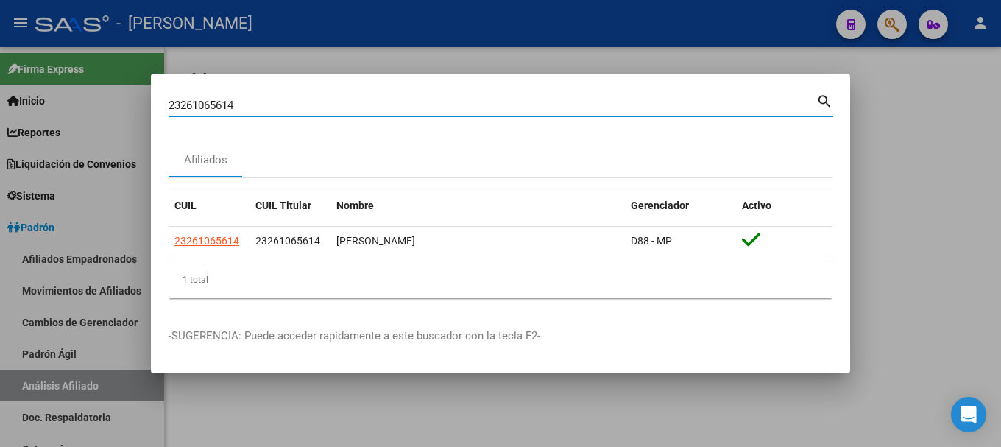
click at [347, 104] on input "23261065614" at bounding box center [493, 105] width 648 height 13
paste input "3894839"
type input "23263894839"
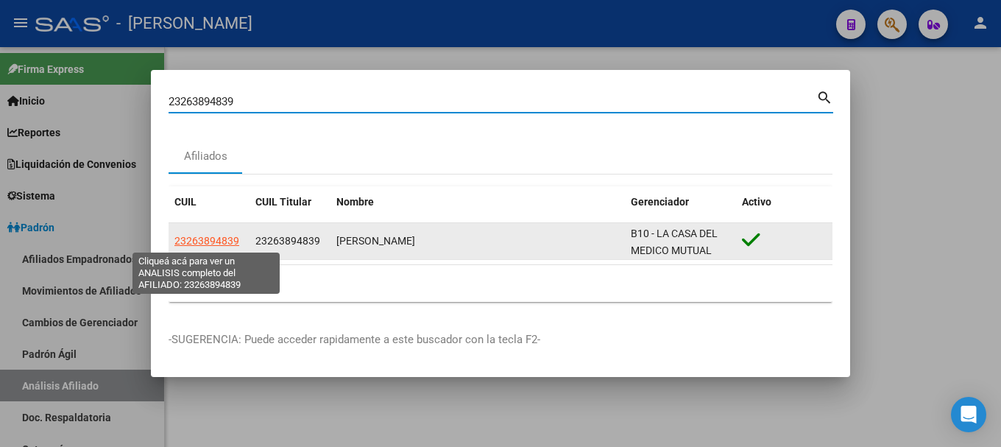
click at [227, 242] on span "23263894839" at bounding box center [206, 241] width 65 height 12
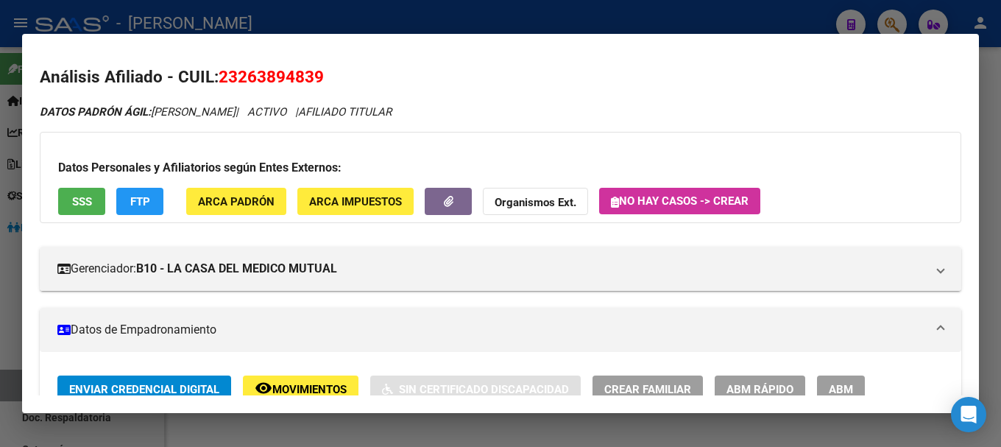
click at [274, 72] on span "23263894839" at bounding box center [271, 76] width 105 height 19
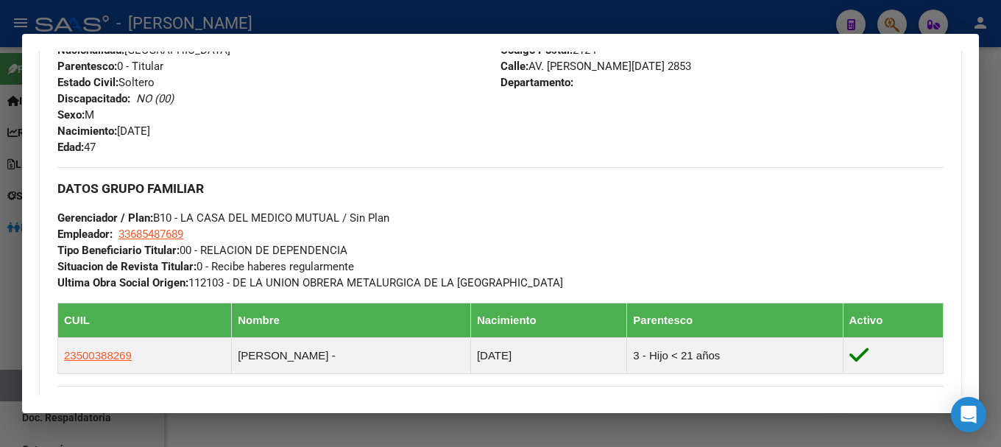
scroll to position [662, 0]
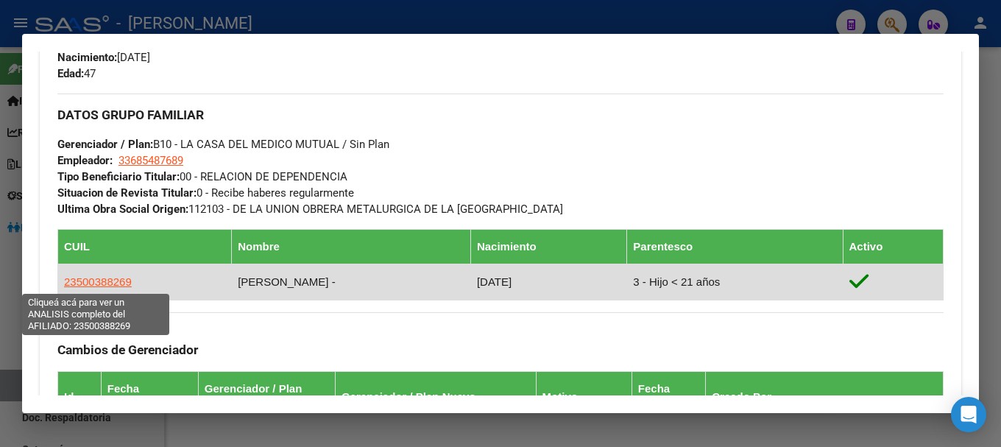
click at [88, 278] on span "23500388269" at bounding box center [98, 281] width 68 height 13
type textarea "23500388269"
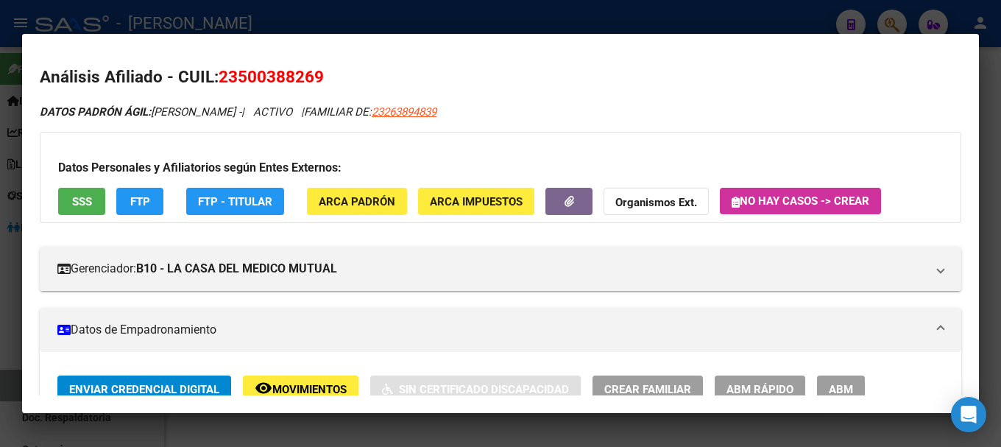
drag, startPoint x: 240, startPoint y: 77, endPoint x: 312, endPoint y: 78, distance: 72.1
click at [312, 78] on span "23500388269" at bounding box center [271, 76] width 105 height 19
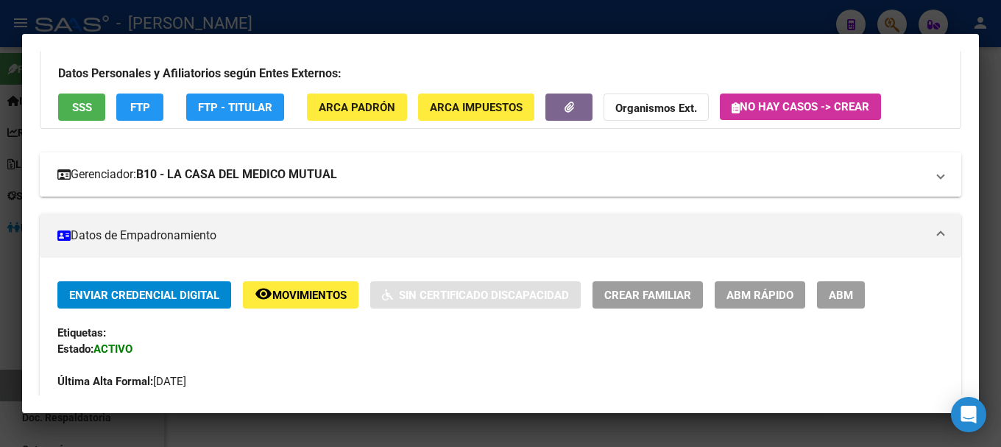
scroll to position [368, 0]
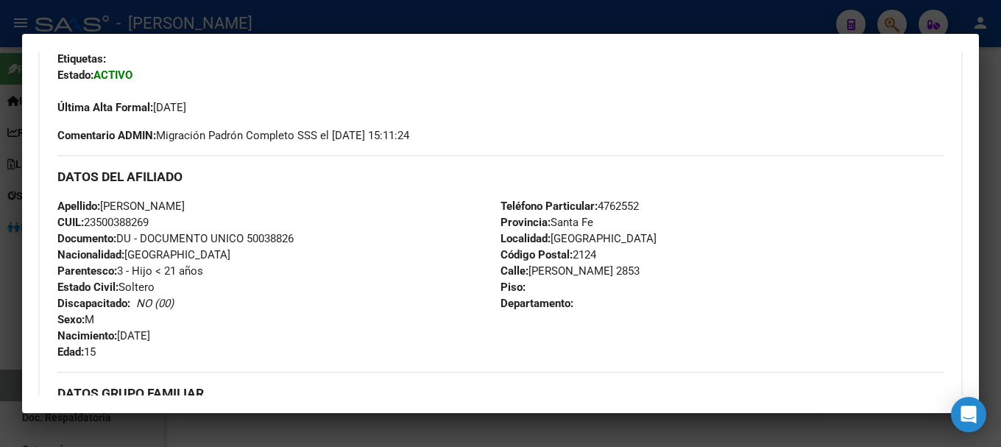
drag, startPoint x: 119, startPoint y: 331, endPoint x: 198, endPoint y: 332, distance: 78.8
click at [197, 332] on div "Apellido: [PERSON_NAME]: 23500388269 Documento: DU - DOCUMENTO UNICO 50038826 N…" at bounding box center [278, 279] width 443 height 162
click at [198, 332] on div "Apellido: [PERSON_NAME]: 23500388269 Documento: DU - DOCUMENTO UNICO 50038826 N…" at bounding box center [278, 279] width 443 height 162
drag, startPoint x: 121, startPoint y: 333, endPoint x: 207, endPoint y: 334, distance: 85.4
click at [137, 334] on span "Nacimiento: [DEMOGRAPHIC_DATA]" at bounding box center [103, 335] width 93 height 13
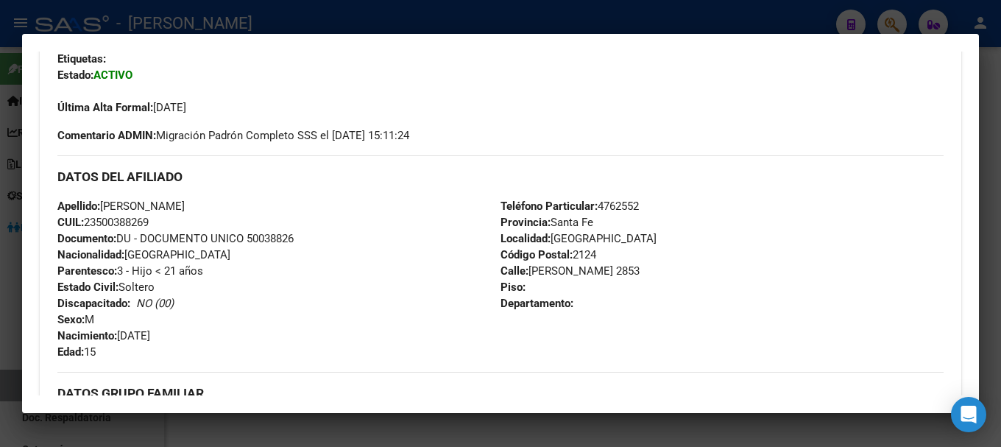
click at [207, 334] on div "Apellido: [PERSON_NAME]: 23500388269 Documento: DU - DOCUMENTO UNICO 50038826 N…" at bounding box center [278, 279] width 443 height 162
drag, startPoint x: 124, startPoint y: 334, endPoint x: 175, endPoint y: 334, distance: 50.8
click at [150, 334] on span "Nacimiento: [DEMOGRAPHIC_DATA]" at bounding box center [103, 335] width 93 height 13
drag, startPoint x: 121, startPoint y: 331, endPoint x: 178, endPoint y: 333, distance: 56.7
click at [150, 333] on span "Nacimiento: [DEMOGRAPHIC_DATA]" at bounding box center [103, 335] width 93 height 13
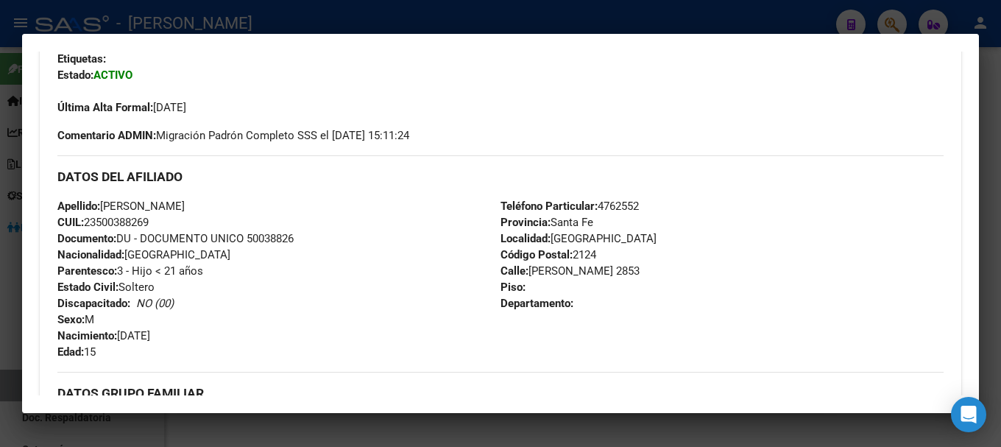
click at [183, 333] on div "Apellido: [PERSON_NAME]: 23500388269 Documento: DU - DOCUMENTO UNICO 50038826 N…" at bounding box center [278, 279] width 443 height 162
click at [309, 28] on div at bounding box center [500, 223] width 1001 height 447
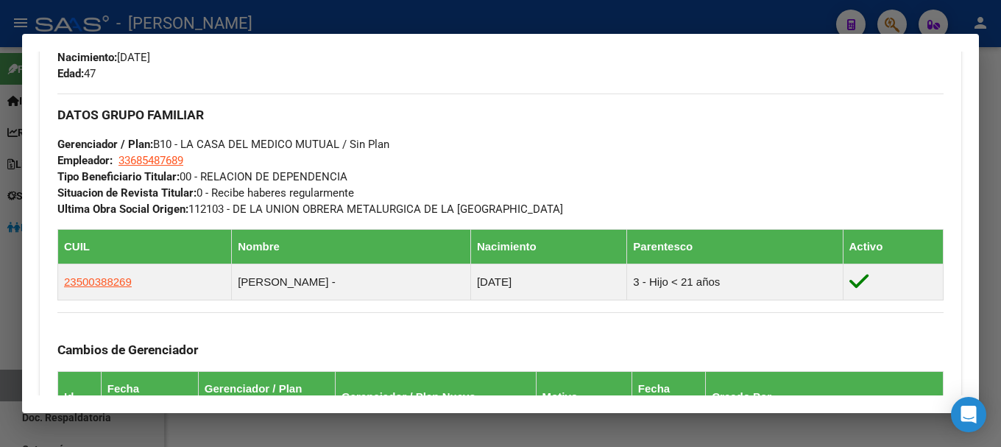
click at [364, 22] on div at bounding box center [500, 223] width 1001 height 447
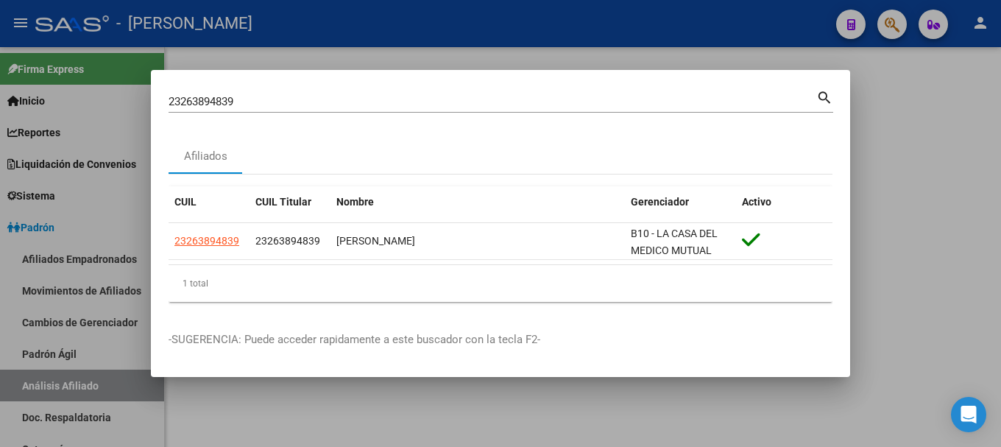
click at [363, 99] on input "23263894839" at bounding box center [493, 101] width 648 height 13
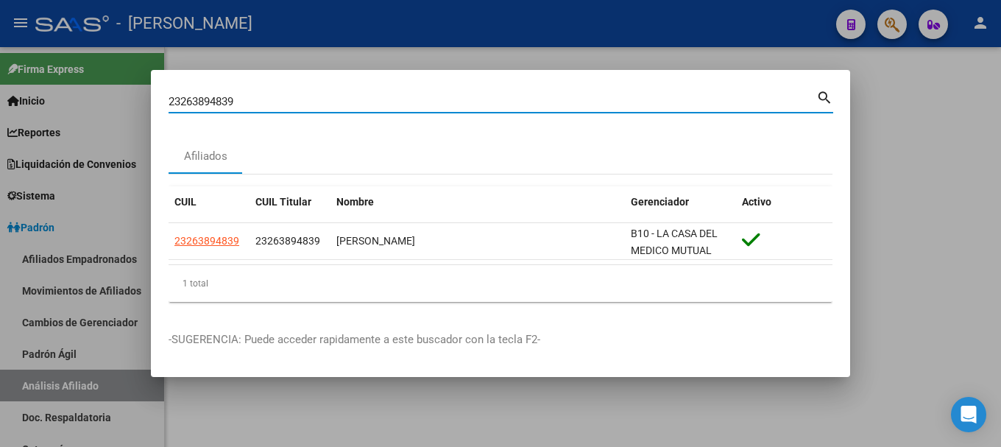
click at [363, 99] on input "23263894839" at bounding box center [493, 101] width 648 height 13
paste input "52702"
type input "23265270239"
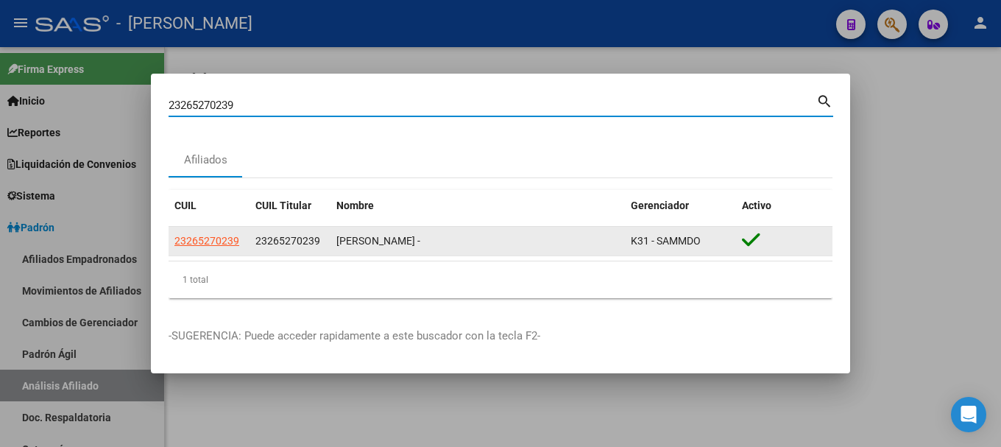
click at [209, 233] on app-link-go-to "23265270239" at bounding box center [206, 241] width 65 height 17
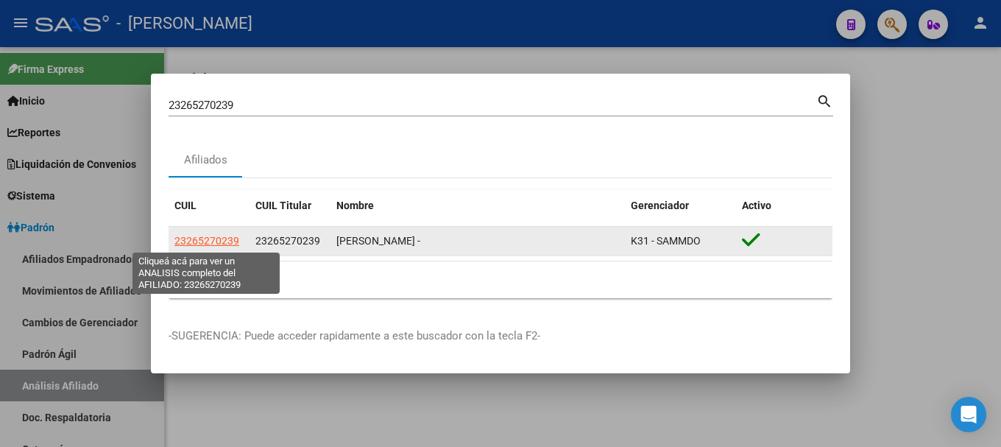
click at [217, 242] on span "23265270239" at bounding box center [206, 241] width 65 height 12
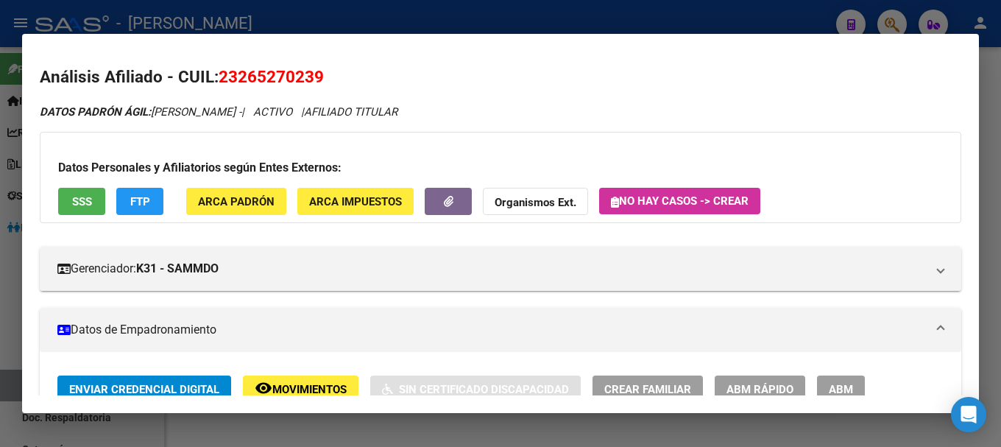
click at [306, 79] on span "23265270239" at bounding box center [271, 76] width 105 height 19
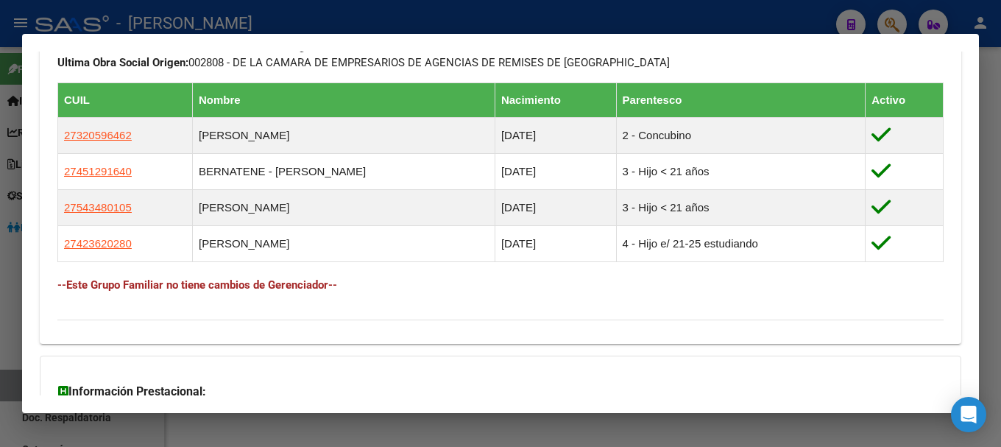
scroll to position [810, 0]
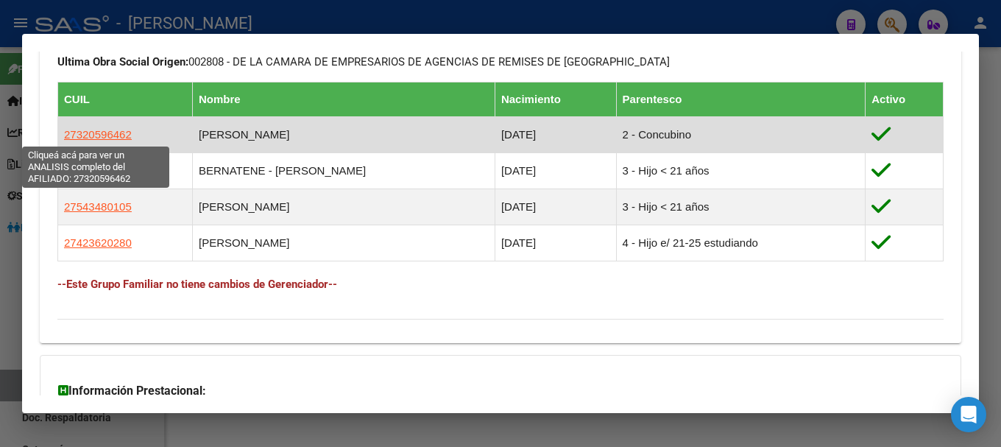
click at [121, 138] on span "27320596462" at bounding box center [98, 134] width 68 height 13
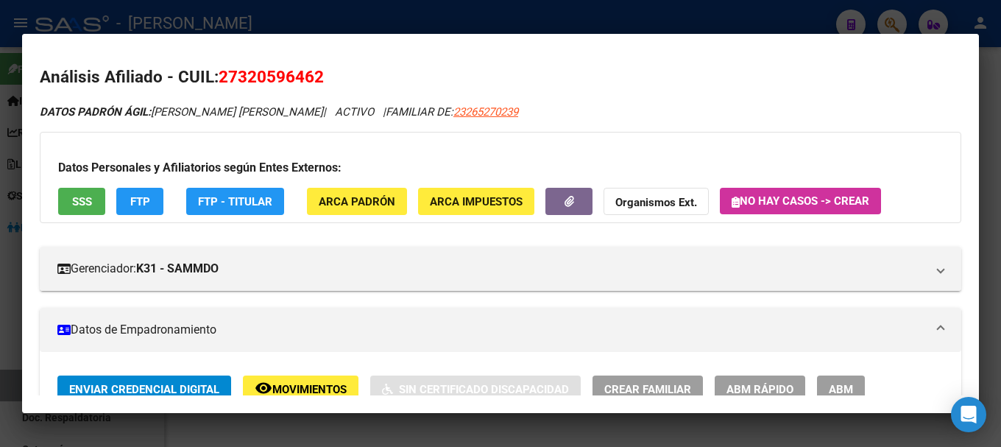
drag, startPoint x: 238, startPoint y: 76, endPoint x: 315, endPoint y: 77, distance: 76.6
click at [315, 77] on span "27320596462" at bounding box center [271, 76] width 105 height 19
drag, startPoint x: 238, startPoint y: 74, endPoint x: 316, endPoint y: 75, distance: 77.3
click at [316, 75] on span "27320596462" at bounding box center [271, 76] width 105 height 19
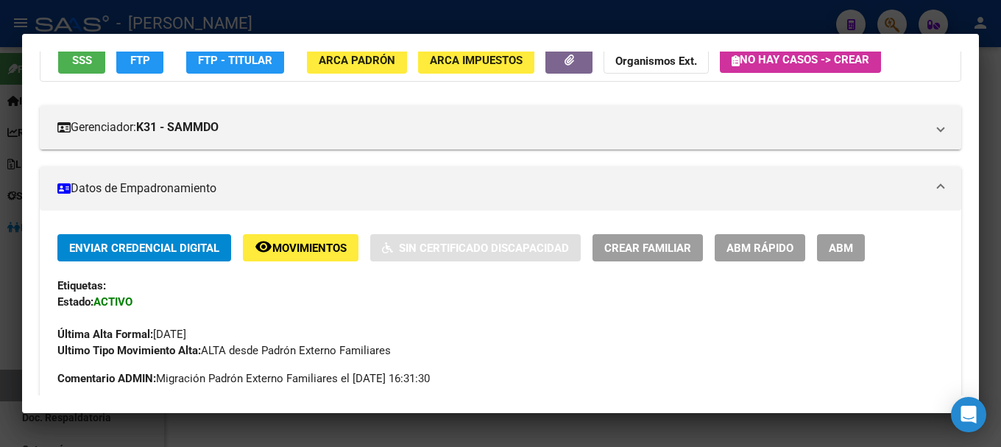
scroll to position [368, 0]
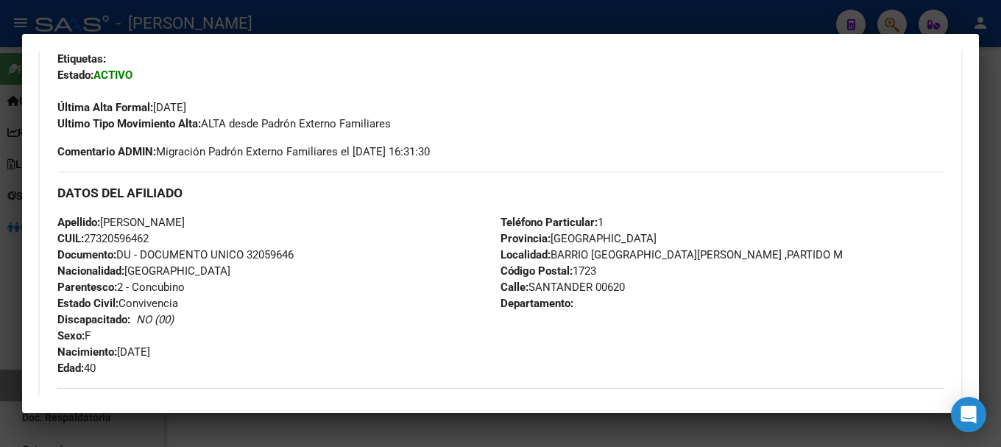
drag, startPoint x: 122, startPoint y: 353, endPoint x: 181, endPoint y: 348, distance: 59.1
click at [181, 348] on div "Apellido: [PERSON_NAME]: 27320596462 Documento: DU - DOCUMENTO UNICO 32059646 N…" at bounding box center [278, 295] width 443 height 162
click at [185, 348] on div "Apellido: [PERSON_NAME]: 27320596462 Documento: DU - DOCUMENTO UNICO 32059646 N…" at bounding box center [278, 295] width 443 height 162
drag, startPoint x: 122, startPoint y: 349, endPoint x: 184, endPoint y: 348, distance: 61.8
click at [184, 348] on div "Apellido: [PERSON_NAME]: 27320596462 Documento: DU - DOCUMENTO UNICO 32059646 N…" at bounding box center [278, 295] width 443 height 162
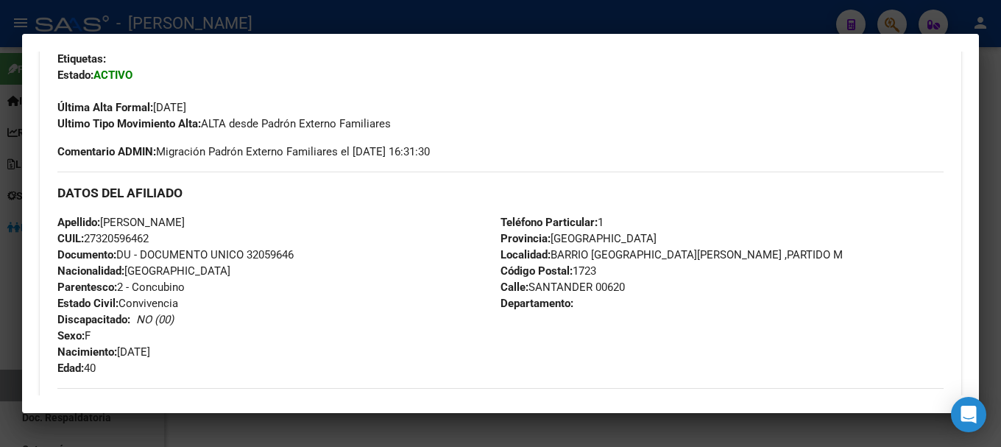
scroll to position [589, 0]
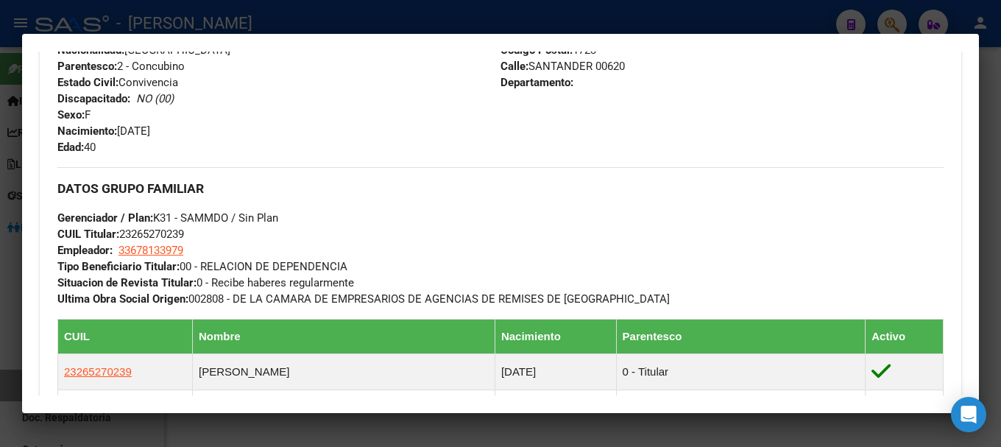
click at [269, 19] on div at bounding box center [500, 223] width 1001 height 447
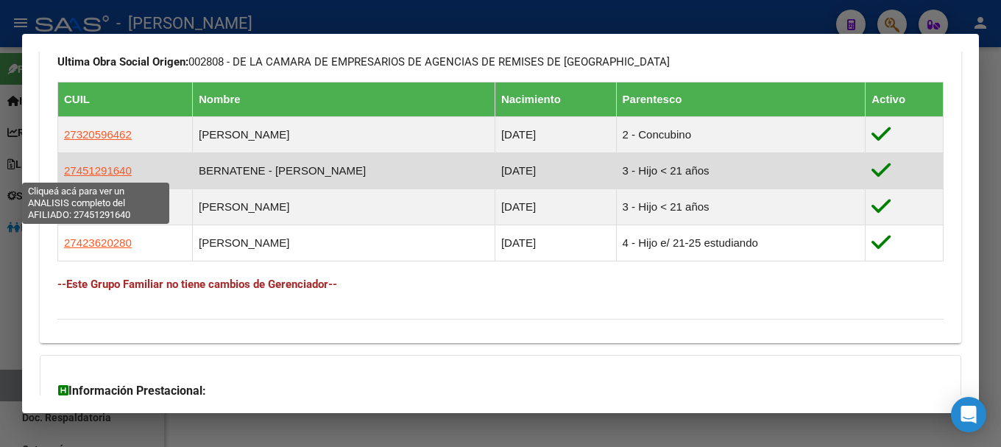
click at [105, 174] on span "27451291640" at bounding box center [98, 170] width 68 height 13
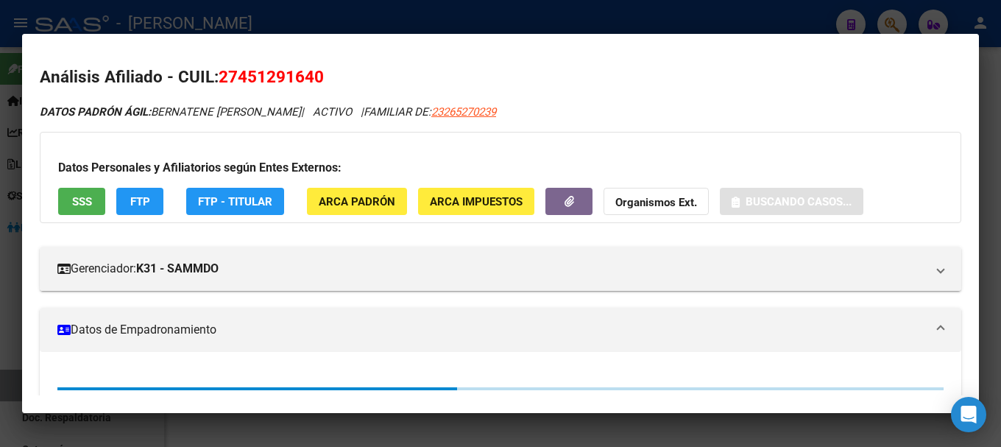
click at [268, 69] on span "27451291640" at bounding box center [271, 76] width 105 height 19
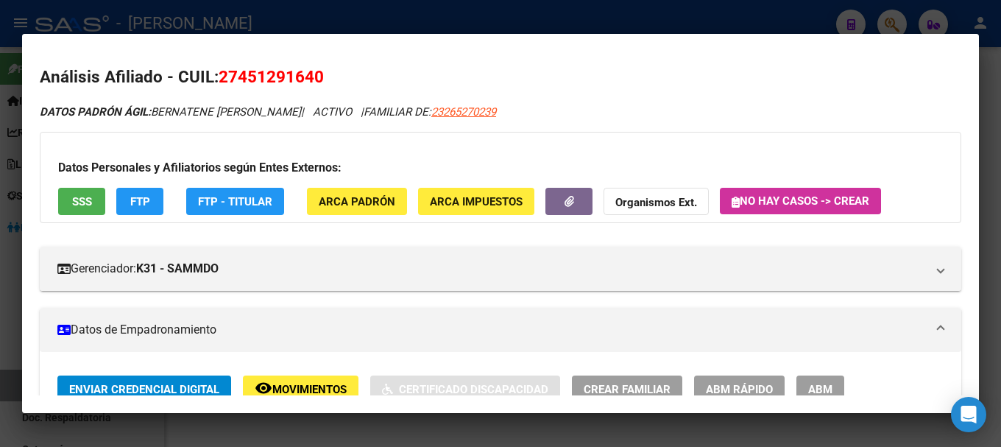
click at [268, 69] on span "27451291640" at bounding box center [271, 76] width 105 height 19
click at [265, 59] on mat-dialog-content "Análisis Afiliado - CUIL: 27451291640 DATOS PADRÓN ÁGIL: [PERSON_NAME] | ACTIVO…" at bounding box center [500, 224] width 957 height 344
drag, startPoint x: 235, startPoint y: 79, endPoint x: 328, endPoint y: 77, distance: 93.5
click at [328, 77] on h2 "Análisis Afiliado - CUIL: 27451291640" at bounding box center [501, 77] width 922 height 25
click at [292, 104] on div "DATOS PADRÓN ÁGIL: [PERSON_NAME] | ACTIVO | FAMILIAR DE: 23265270239" at bounding box center [501, 112] width 922 height 17
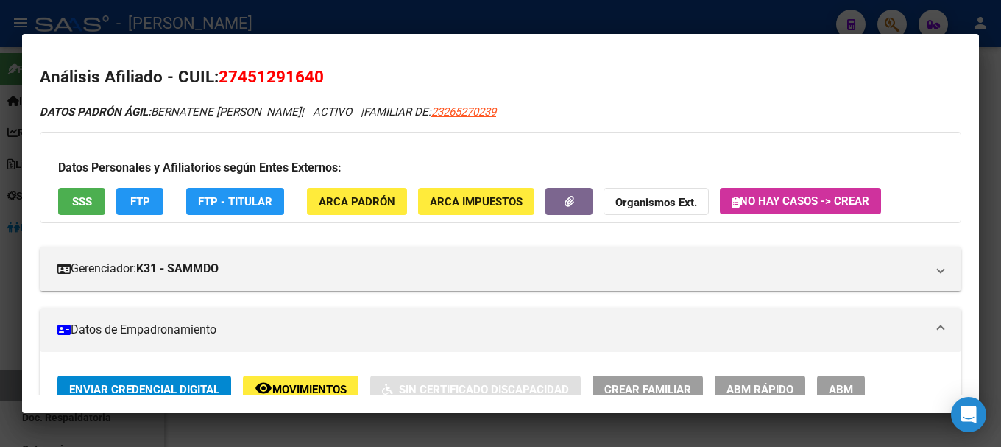
drag, startPoint x: 241, startPoint y: 79, endPoint x: 314, endPoint y: 79, distance: 73.6
click at [314, 79] on span "27451291640" at bounding box center [271, 76] width 105 height 19
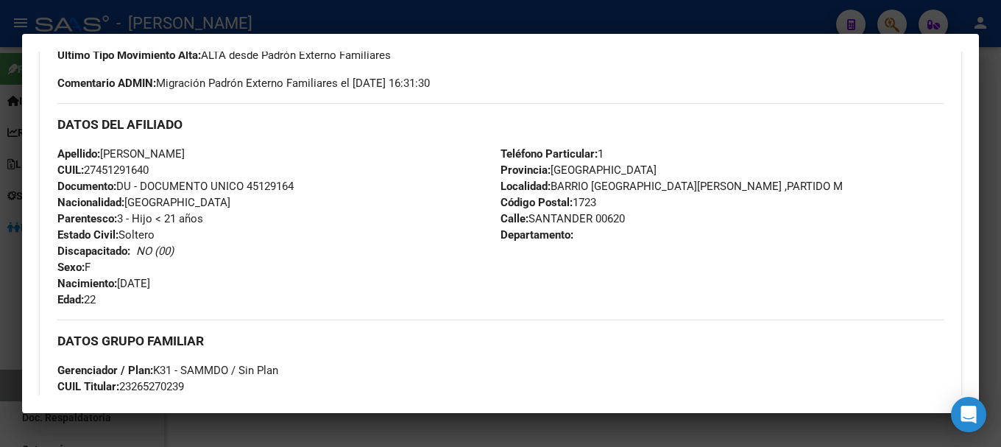
scroll to position [442, 0]
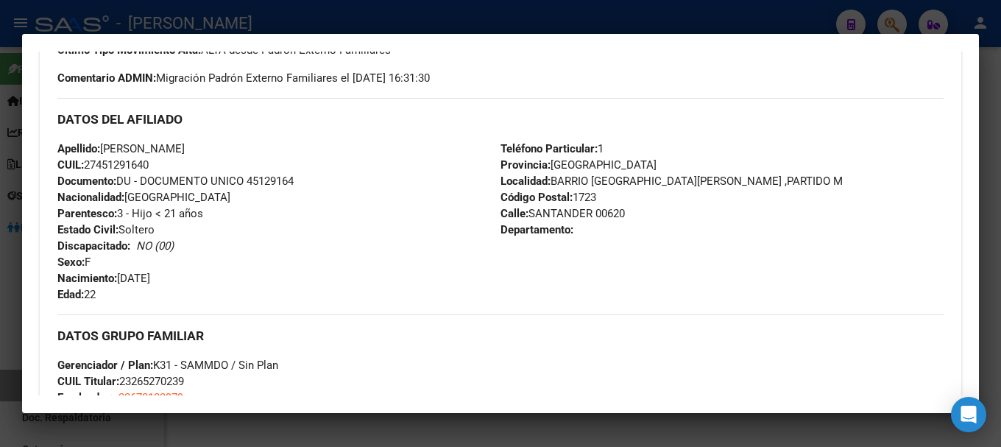
drag, startPoint x: 190, startPoint y: 146, endPoint x: 272, endPoint y: 147, distance: 81.7
click at [272, 147] on div "Apellido: [PERSON_NAME]: 27451291640 Documento: DU - DOCUMENTO UNICO 45129164 N…" at bounding box center [278, 222] width 443 height 162
drag, startPoint x: 106, startPoint y: 146, endPoint x: 183, endPoint y: 146, distance: 76.6
click at [183, 146] on span "Apellido: [PERSON_NAME]" at bounding box center [120, 148] width 127 height 13
drag, startPoint x: 120, startPoint y: 275, endPoint x: 182, endPoint y: 275, distance: 61.8
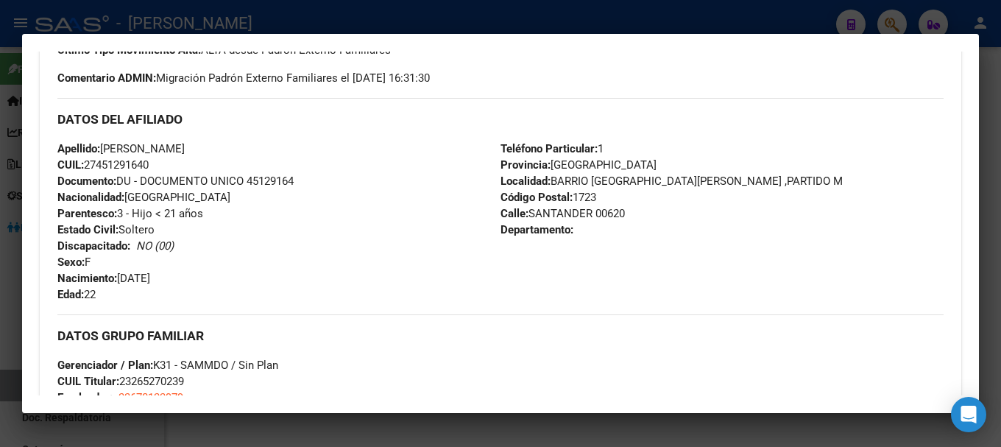
click at [182, 275] on div "Apellido: [PERSON_NAME]: 27451291640 Documento: DU - DOCUMENTO UNICO 45129164 N…" at bounding box center [278, 222] width 443 height 162
click at [306, 17] on div at bounding box center [500, 223] width 1001 height 447
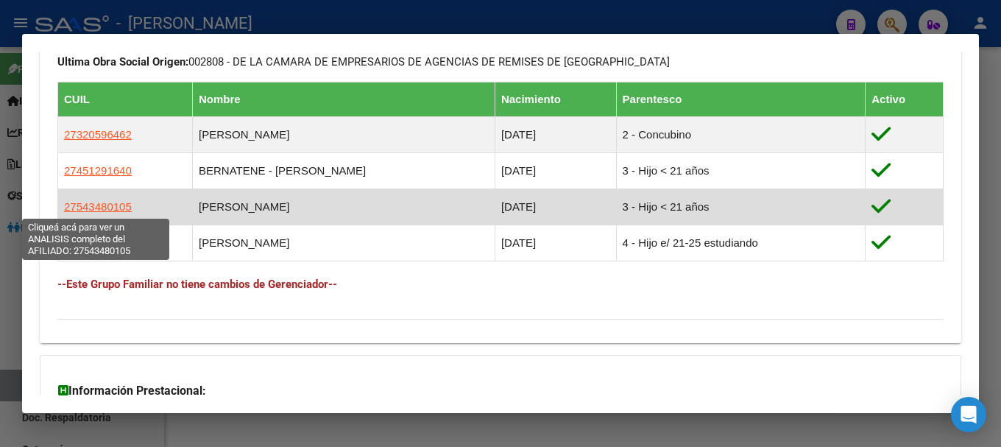
click at [113, 209] on span "27543480105" at bounding box center [98, 206] width 68 height 13
type textarea "27543480105"
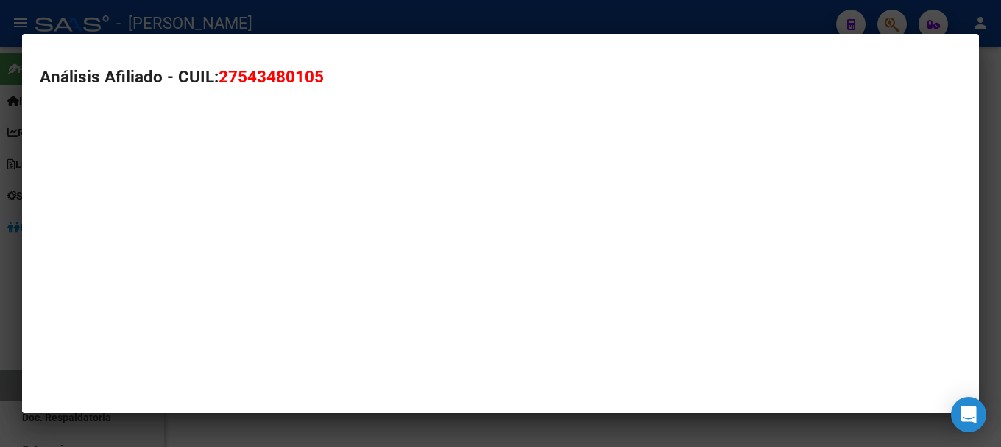
click at [113, 209] on div "Análisis Afiliado - CUIL: 27543480105" at bounding box center [500, 224] width 957 height 380
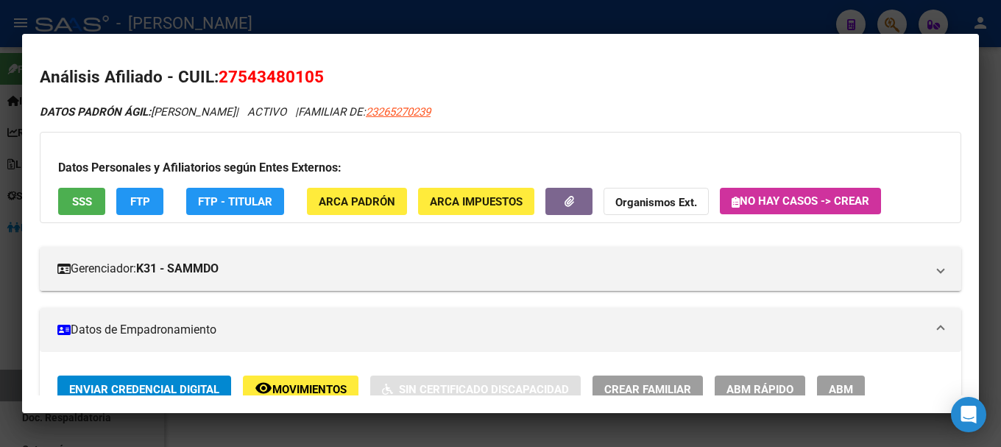
drag, startPoint x: 237, startPoint y: 71, endPoint x: 314, endPoint y: 74, distance: 76.6
click at [314, 74] on span "27543480105" at bounding box center [271, 76] width 105 height 19
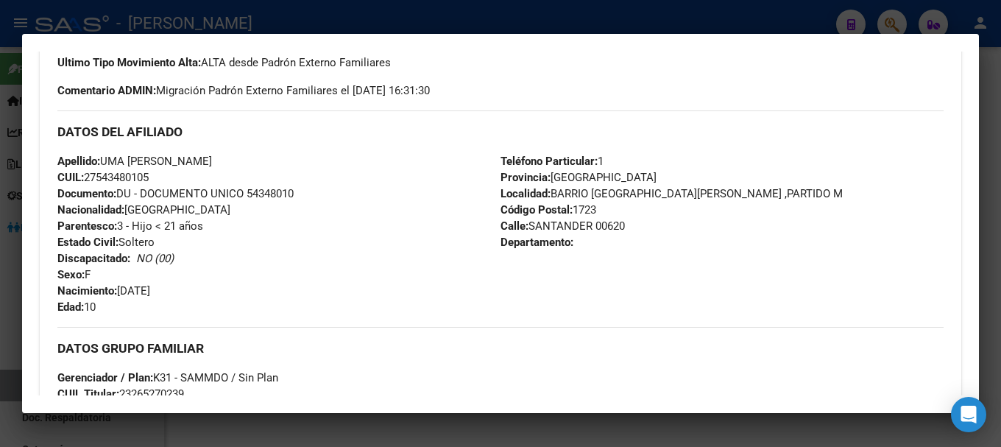
scroll to position [515, 0]
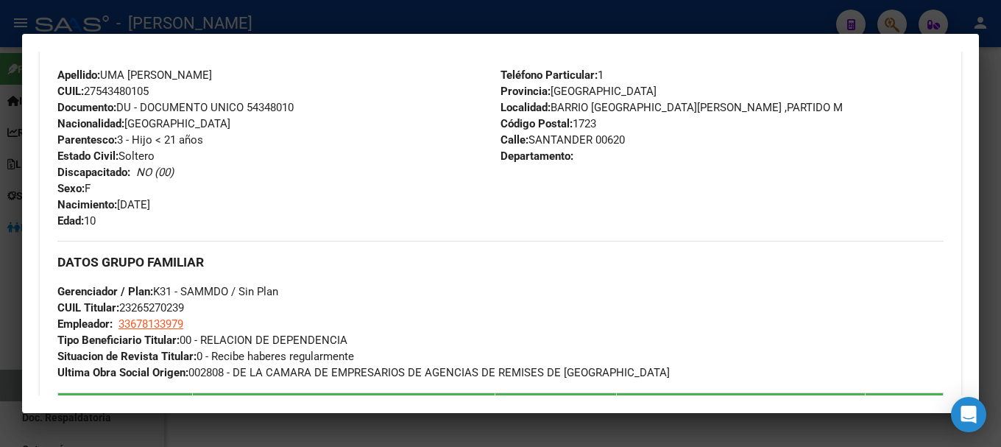
drag, startPoint x: 121, startPoint y: 203, endPoint x: 198, endPoint y: 201, distance: 76.6
click at [191, 201] on div "Apellido: UMA [PERSON_NAME]: 27543480105 Documento: DU - DOCUMENTO UNICO 543480…" at bounding box center [278, 148] width 443 height 162
click at [311, 25] on div at bounding box center [500, 223] width 1001 height 447
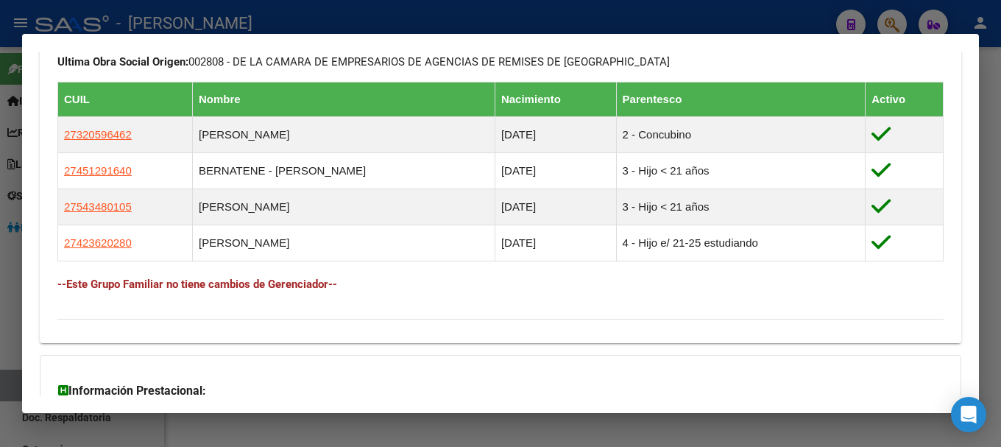
click at [439, 17] on div at bounding box center [500, 223] width 1001 height 447
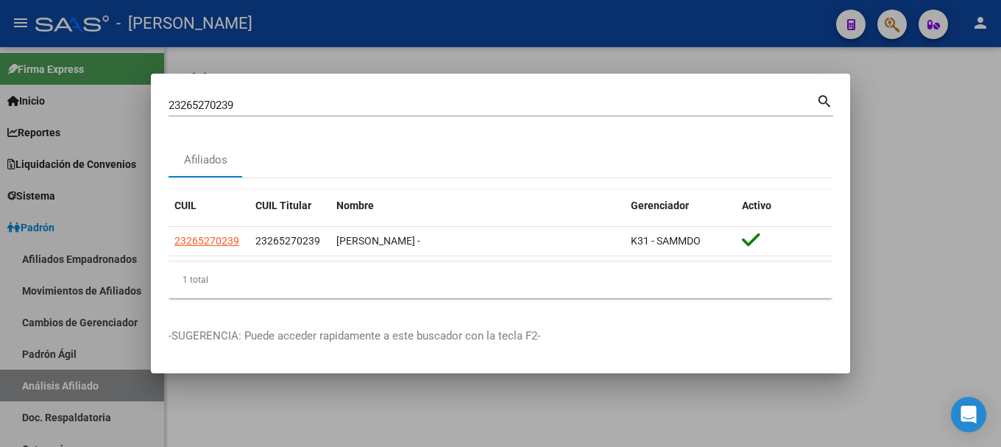
click at [428, 103] on input "23265270239" at bounding box center [493, 105] width 648 height 13
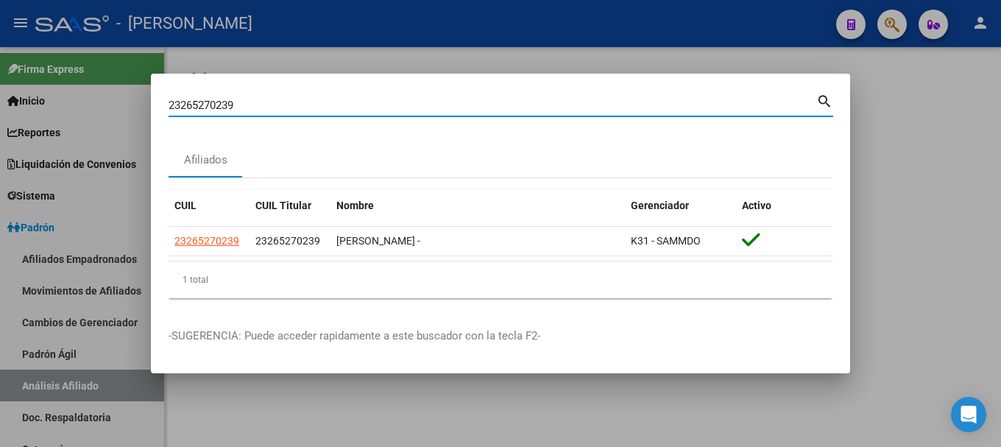
click at [428, 103] on input "23265270239" at bounding box center [493, 105] width 648 height 13
paste input "667282"
type input "23266672829"
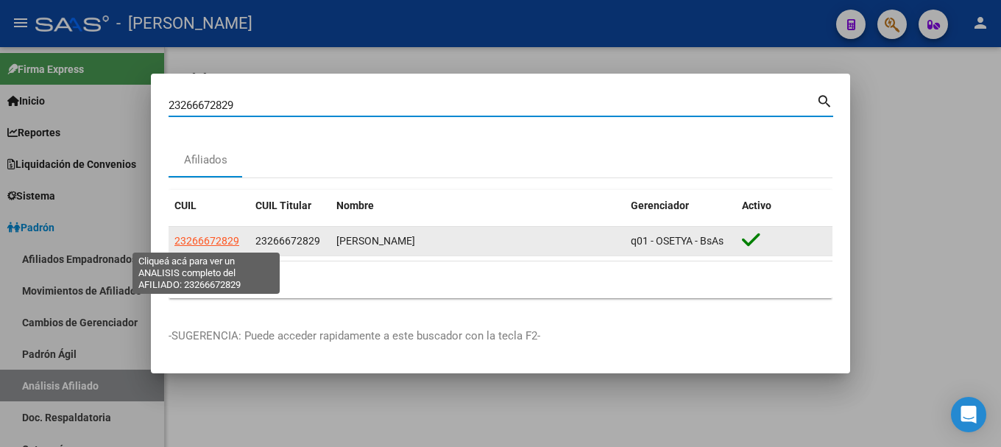
click at [224, 241] on span "23266672829" at bounding box center [206, 241] width 65 height 12
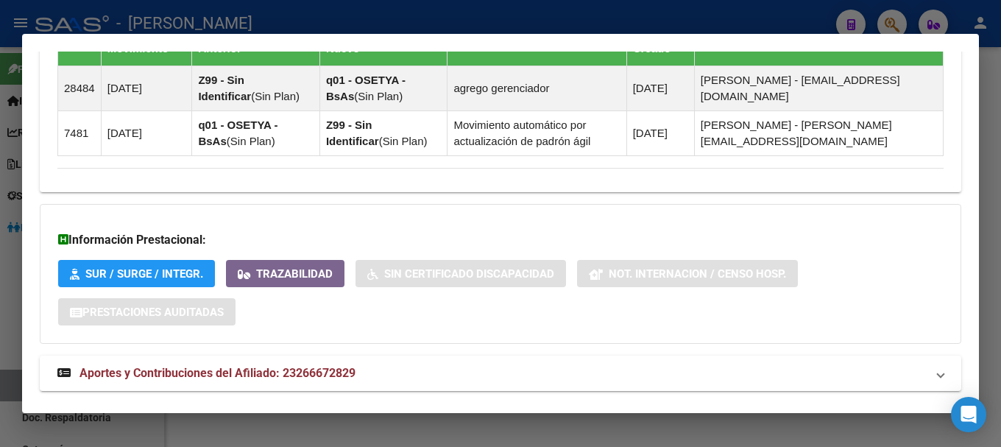
scroll to position [1133, 0]
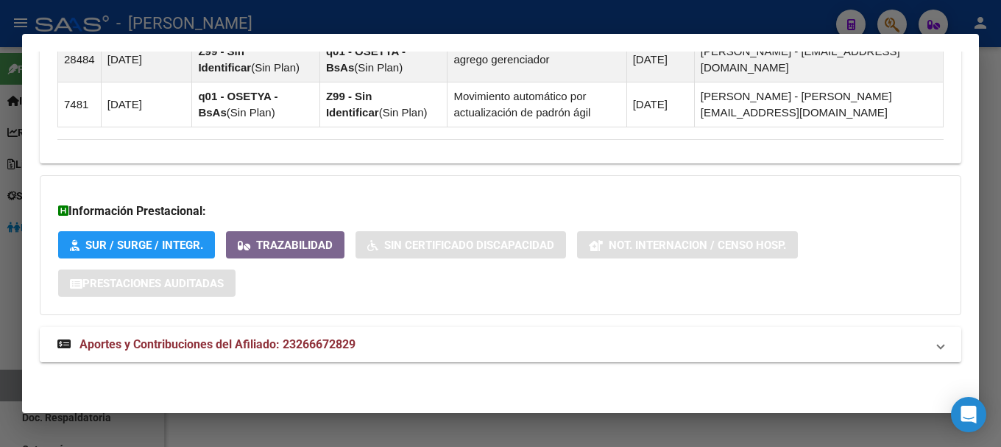
click at [498, 339] on mat-panel-title "Aportes y Contribuciones del Afiliado: 23266672829" at bounding box center [491, 345] width 869 height 18
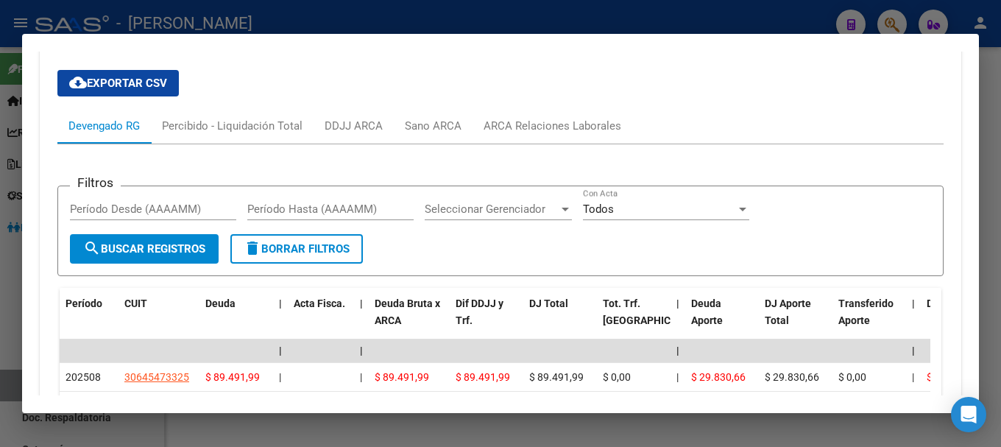
scroll to position [1513, 0]
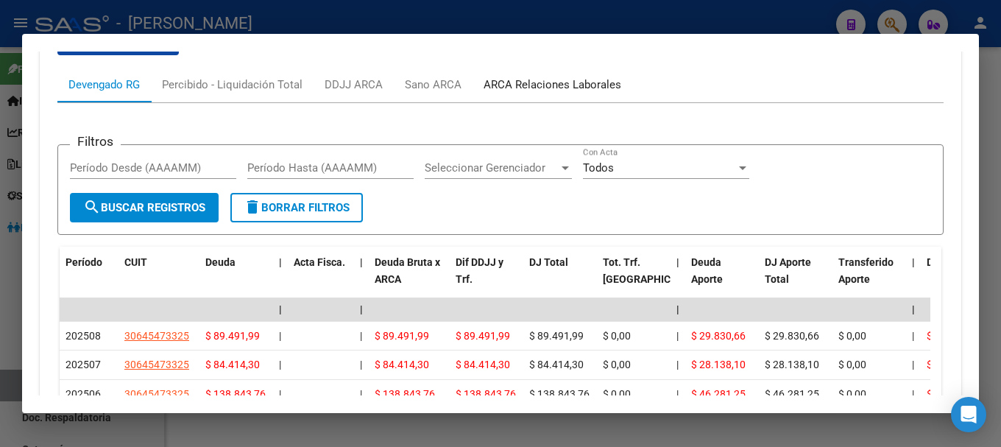
click at [523, 81] on div "ARCA Relaciones Laborales" at bounding box center [553, 85] width 138 height 16
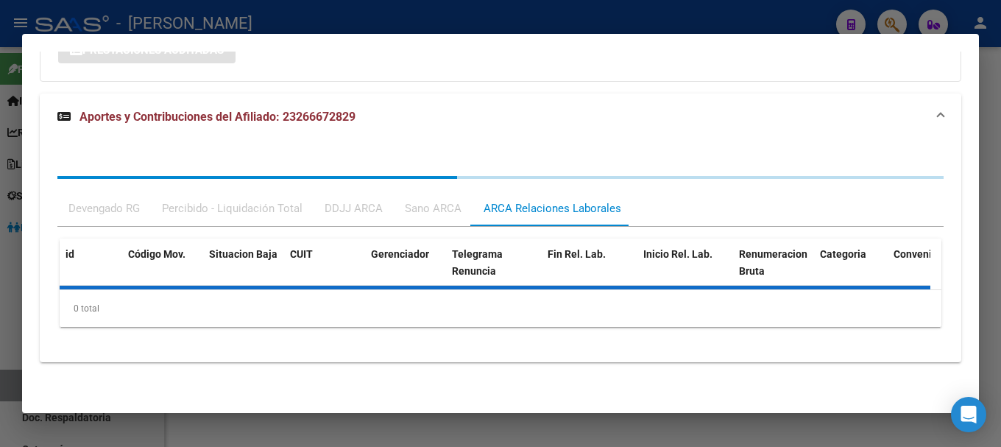
scroll to position [1434, 0]
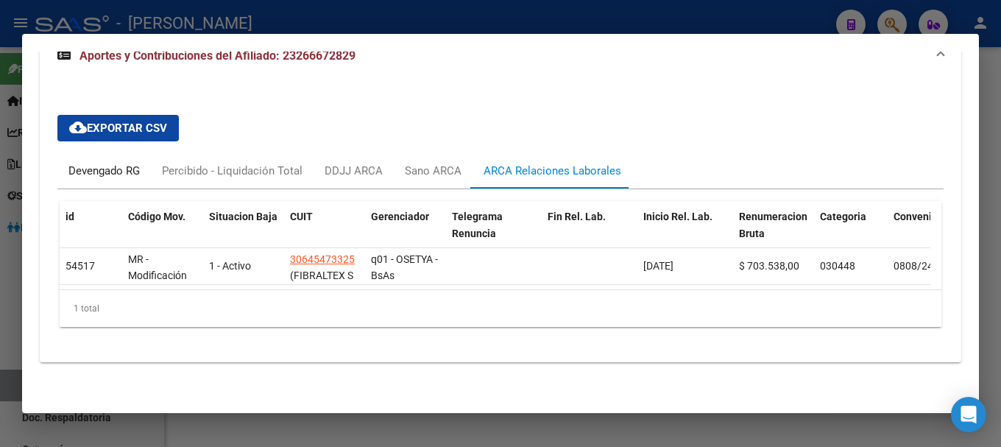
click at [71, 163] on div "Devengado RG" at bounding box center [103, 171] width 71 height 16
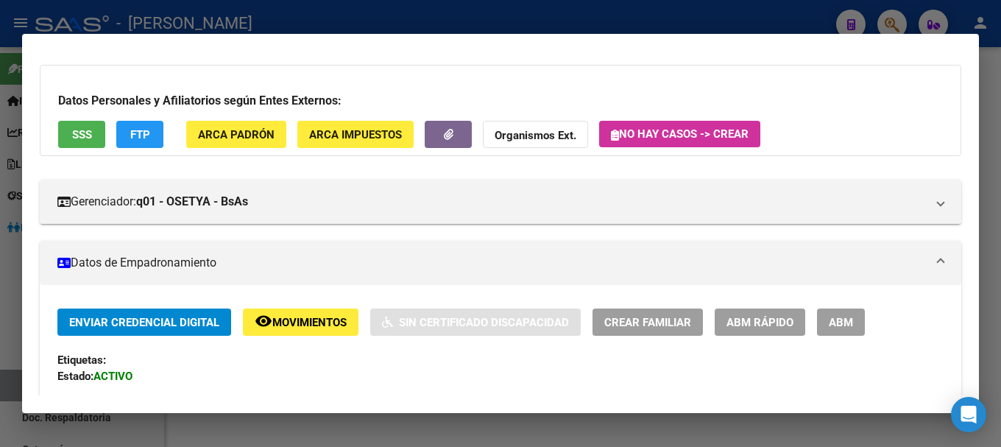
scroll to position [0, 0]
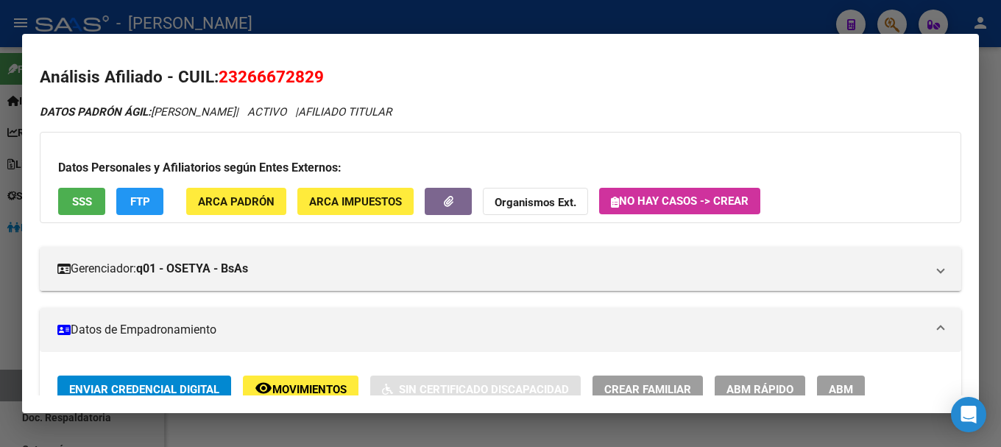
click at [297, 79] on span "23266672829" at bounding box center [271, 76] width 105 height 19
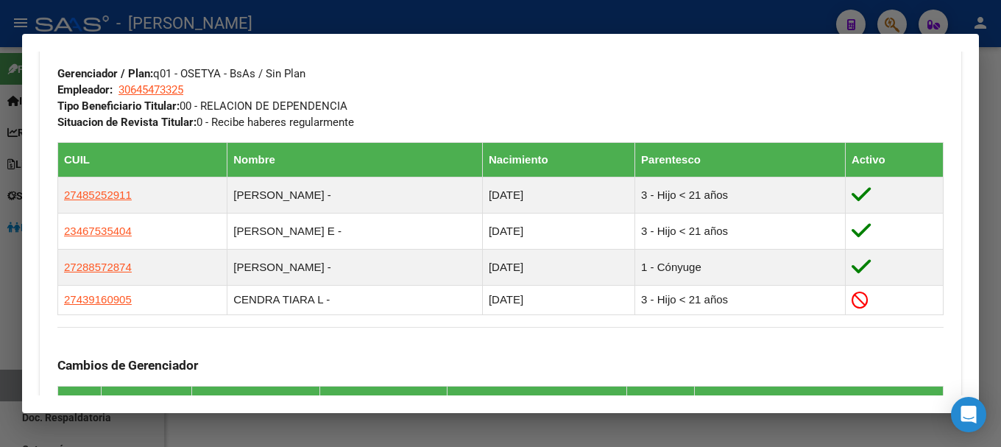
scroll to position [736, 0]
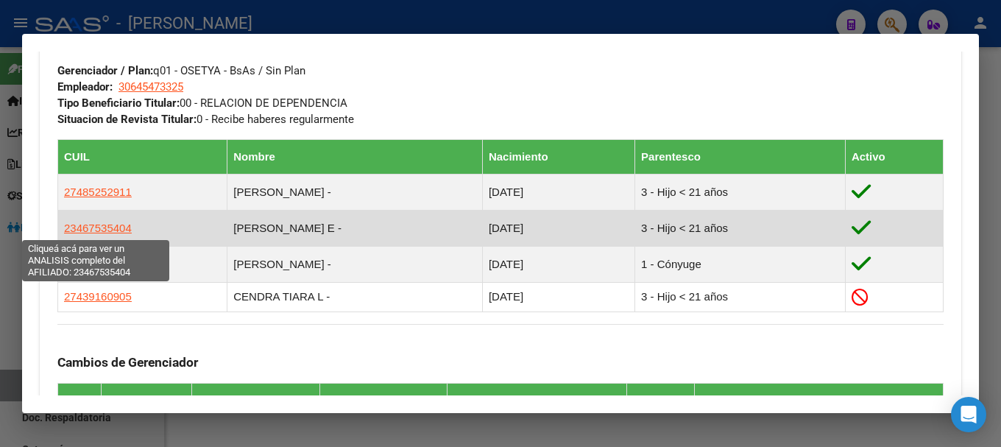
click at [94, 230] on span "23467535404" at bounding box center [98, 228] width 68 height 13
type textarea "23467535404"
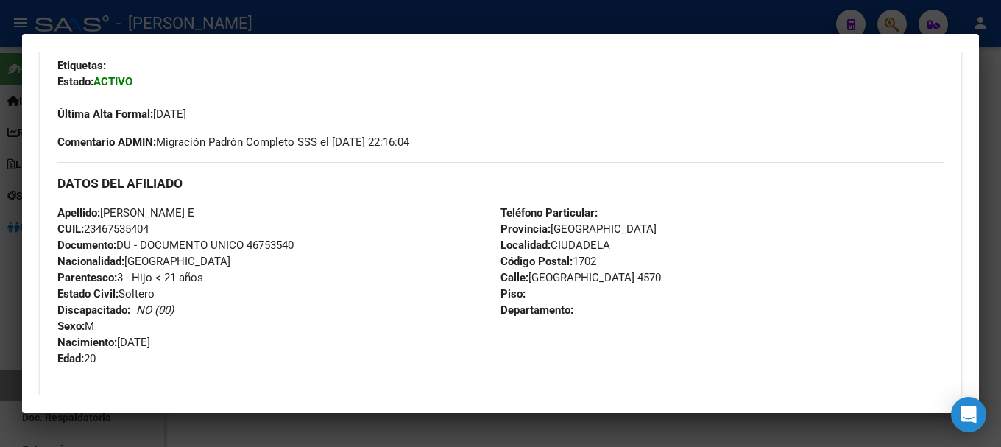
scroll to position [368, 0]
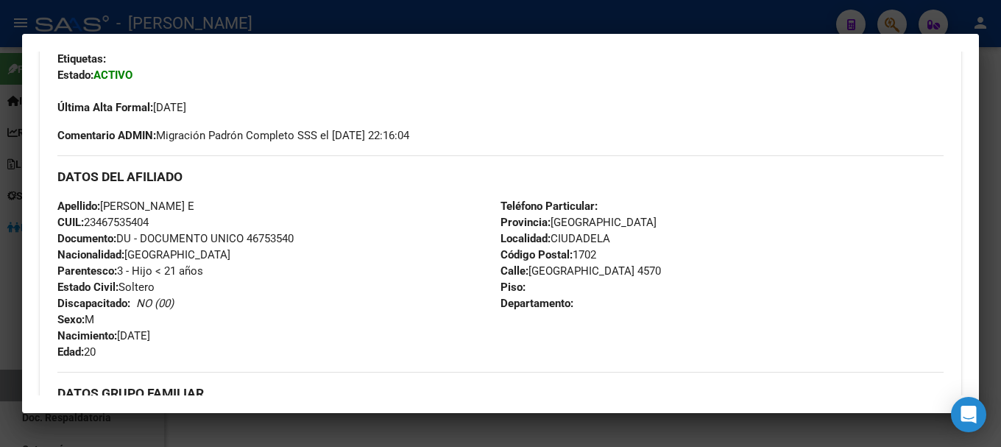
drag, startPoint x: 97, startPoint y: 219, endPoint x: 148, endPoint y: 223, distance: 50.9
click at [148, 223] on span "CUIL: 23467535404" at bounding box center [102, 222] width 91 height 13
click at [205, 24] on div at bounding box center [500, 223] width 1001 height 447
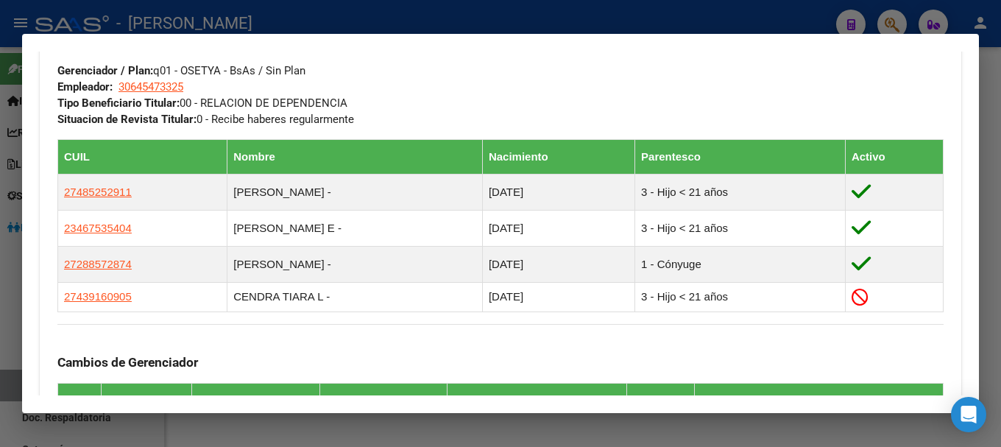
click at [366, 35] on mat-dialog-container "Análisis Afiliado - CUIL: 23266672829 DATOS PADRÓN ÁGIL: [PERSON_NAME] | ACTIVO…" at bounding box center [500, 224] width 957 height 380
click at [367, 29] on div at bounding box center [500, 223] width 1001 height 447
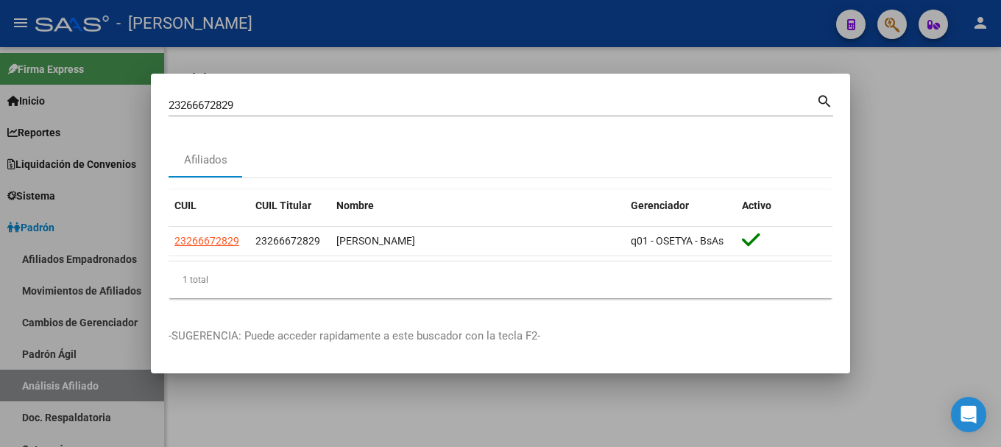
click at [353, 109] on input "23266672829" at bounding box center [493, 105] width 648 height 13
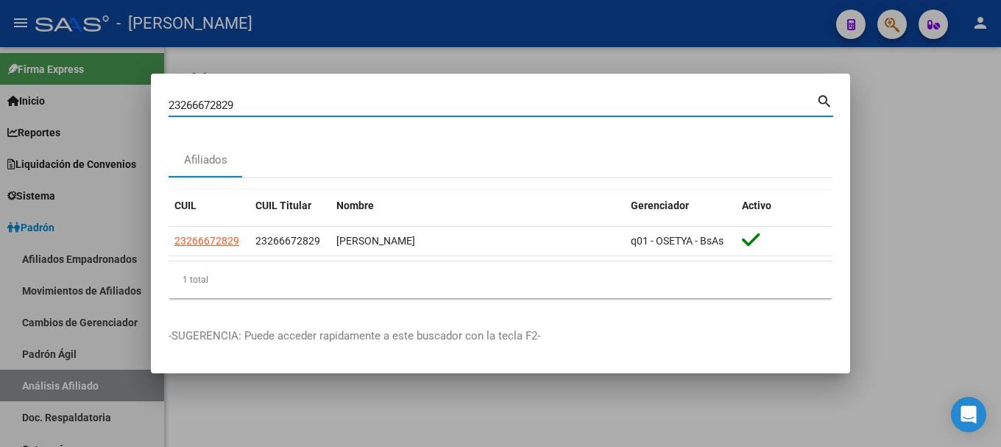
click at [353, 109] on input "23266672829" at bounding box center [493, 105] width 648 height 13
paste input "76265"
type input "23267626529"
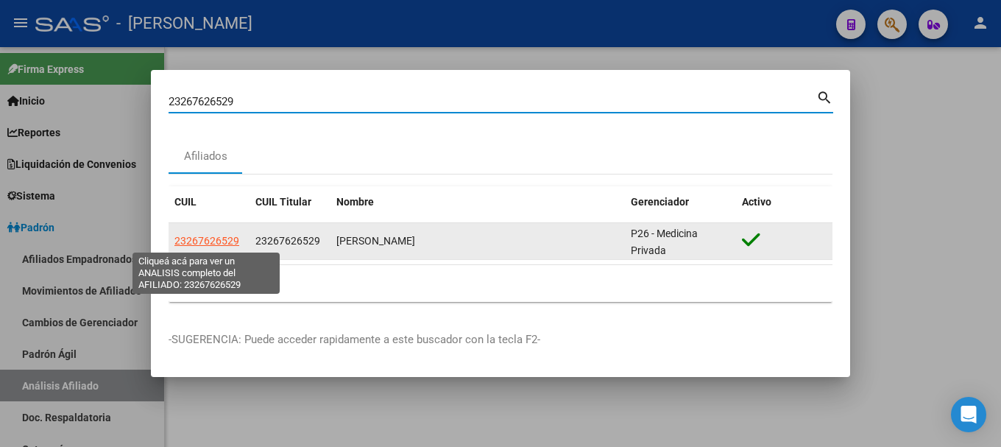
click at [222, 238] on span "23267626529" at bounding box center [206, 241] width 65 height 12
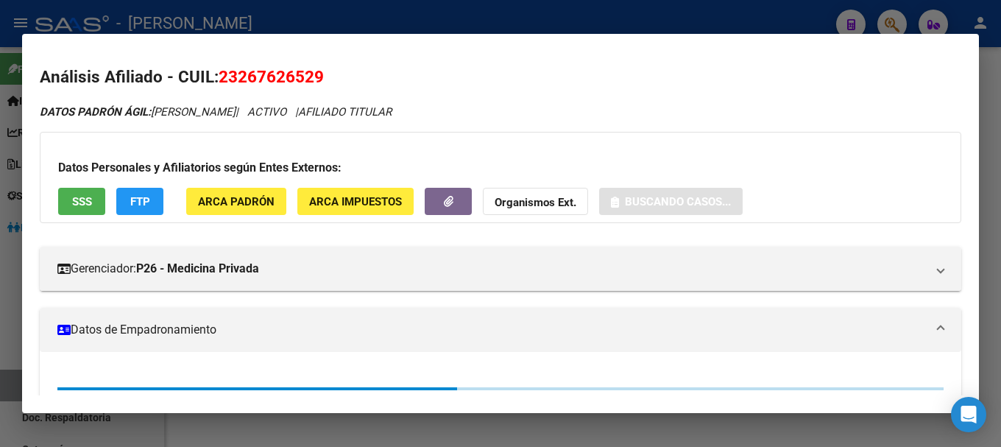
click at [289, 70] on span "23267626529" at bounding box center [271, 76] width 105 height 19
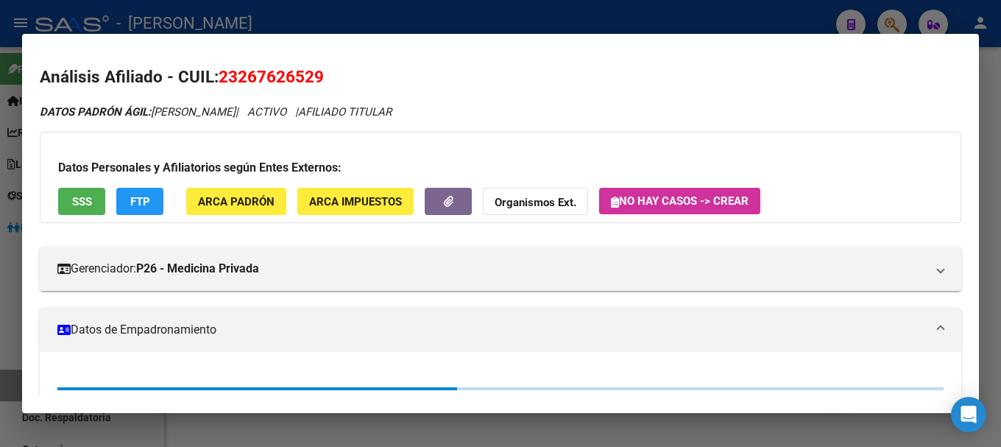
click at [289, 70] on span "23267626529" at bounding box center [271, 76] width 105 height 19
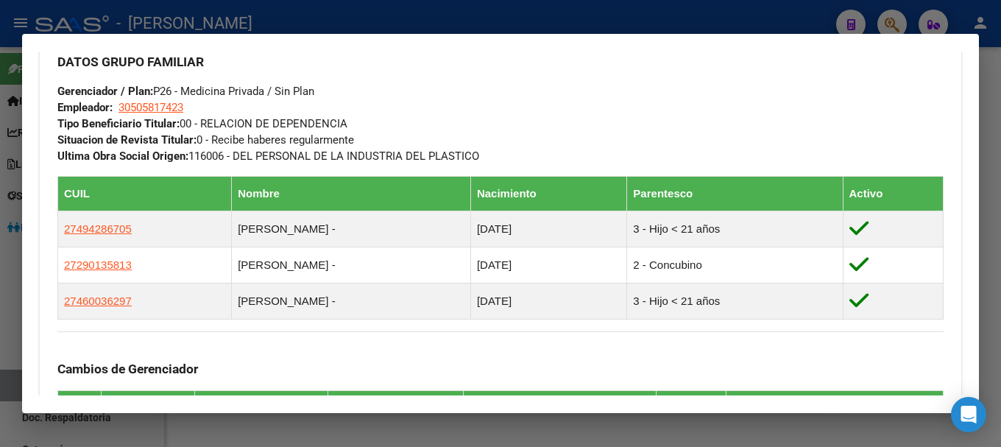
scroll to position [736, 0]
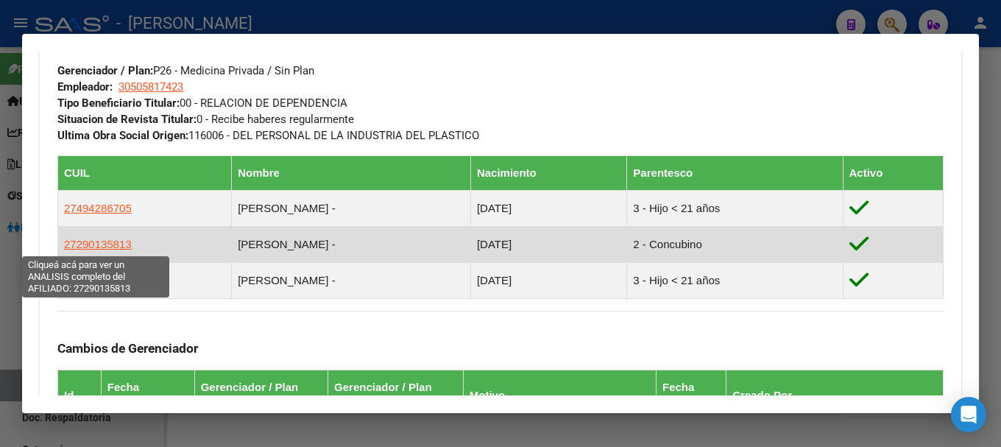
click at [101, 242] on span "27290135813" at bounding box center [98, 244] width 68 height 13
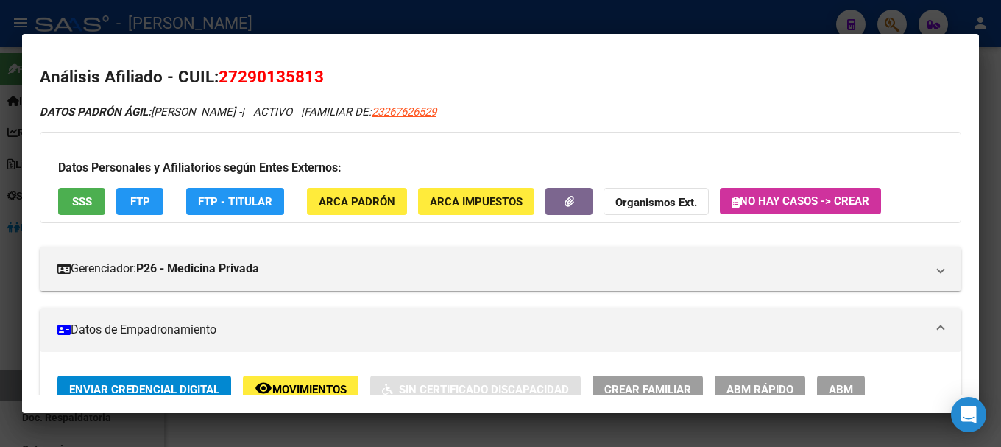
drag, startPoint x: 242, startPoint y: 77, endPoint x: 312, endPoint y: 78, distance: 69.9
click at [312, 78] on span "27290135813" at bounding box center [271, 76] width 105 height 19
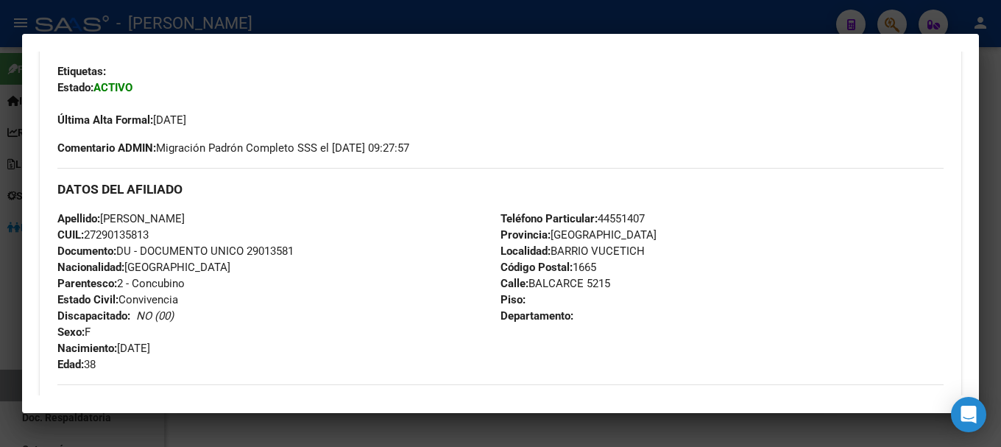
scroll to position [368, 0]
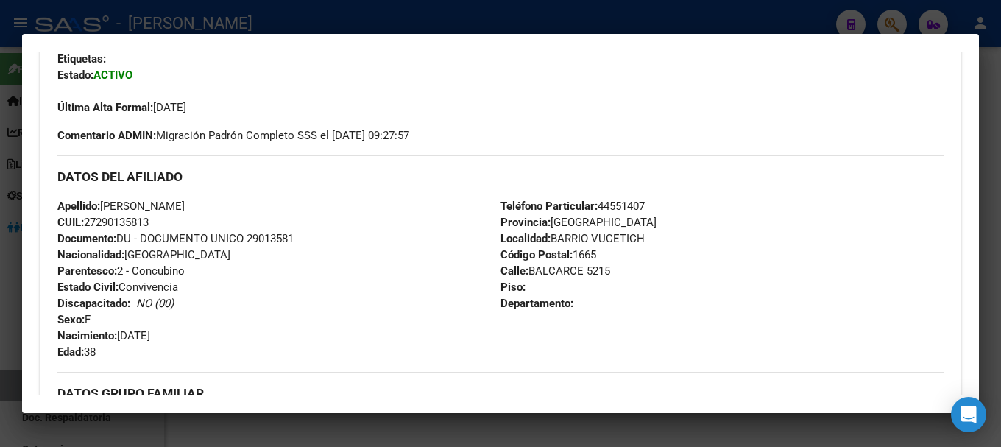
drag, startPoint x: 121, startPoint y: 331, endPoint x: 185, endPoint y: 338, distance: 64.4
click at [185, 338] on div "Apellido: [PERSON_NAME]: 27290135813 Documento: DU - DOCUMENTO UNICO 29013581 N…" at bounding box center [278, 279] width 443 height 162
click at [322, 21] on div at bounding box center [500, 223] width 1001 height 447
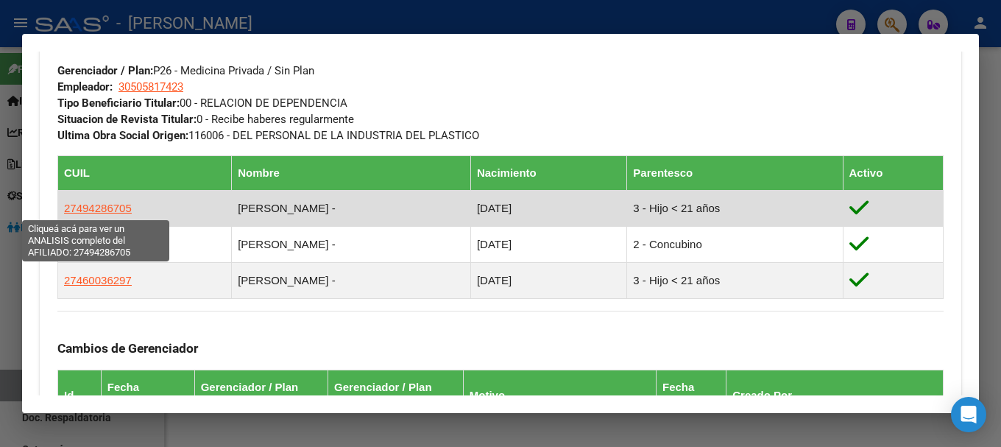
click at [103, 203] on span "27494286705" at bounding box center [98, 208] width 68 height 13
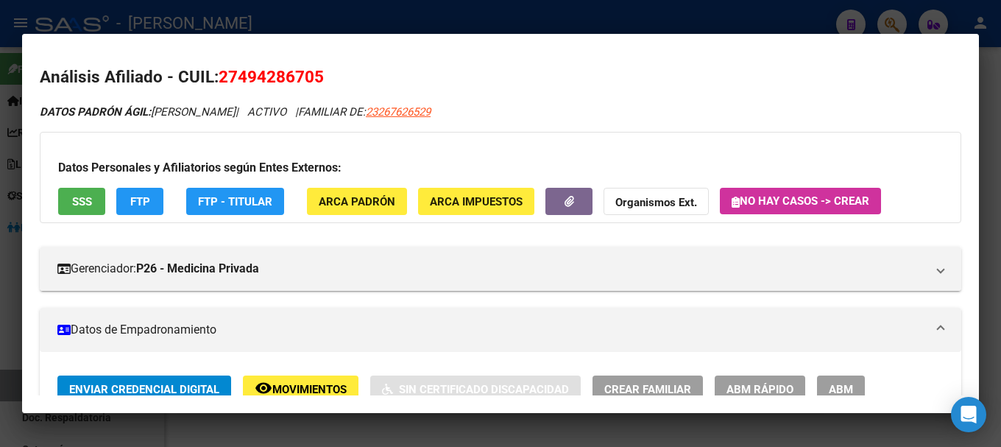
drag, startPoint x: 241, startPoint y: 79, endPoint x: 313, endPoint y: 73, distance: 71.6
click at [313, 73] on span "27494286705" at bounding box center [271, 76] width 105 height 19
drag, startPoint x: 238, startPoint y: 74, endPoint x: 325, endPoint y: 78, distance: 86.2
click at [325, 78] on h2 "Análisis Afiliado - CUIL: 27494286705" at bounding box center [501, 77] width 922 height 25
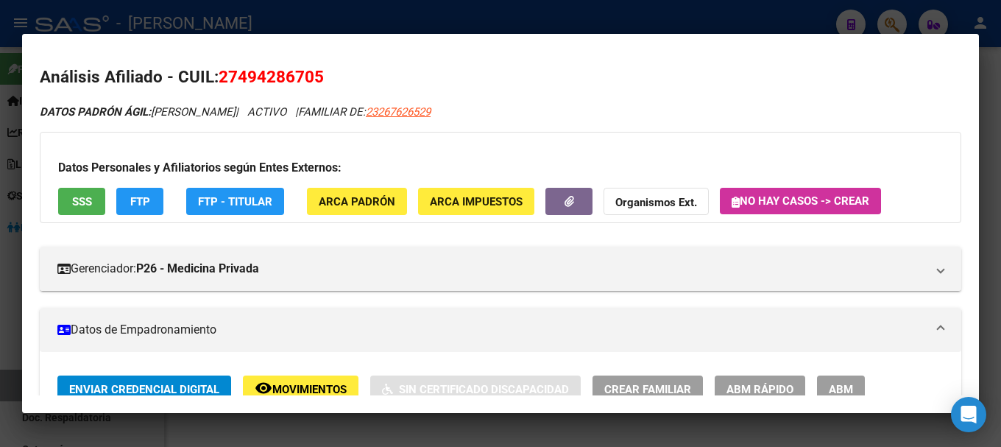
drag, startPoint x: 234, startPoint y: 75, endPoint x: 317, endPoint y: 75, distance: 82.4
click at [317, 75] on span "27494286705" at bounding box center [271, 76] width 105 height 19
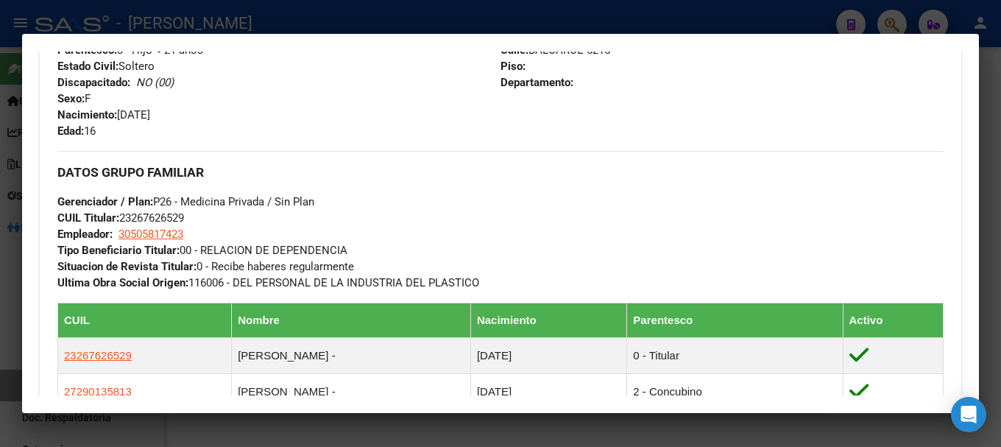
scroll to position [662, 0]
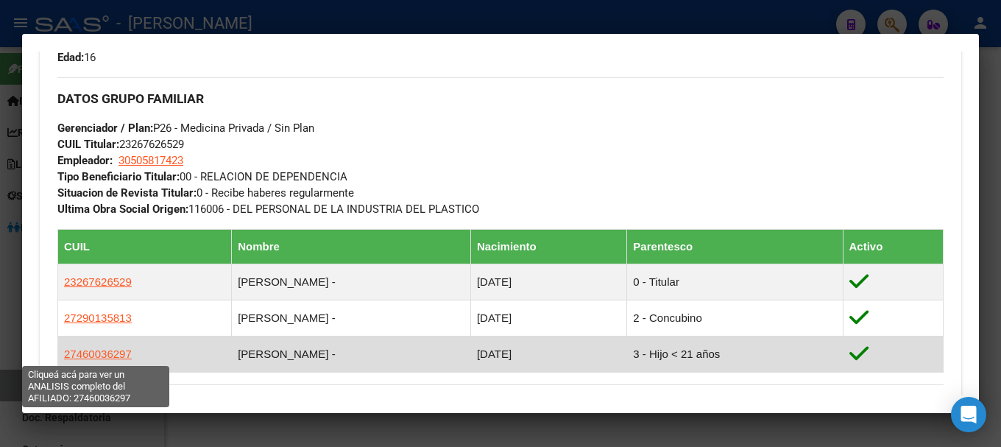
click at [120, 354] on span "27460036297" at bounding box center [98, 353] width 68 height 13
type textarea "27460036297"
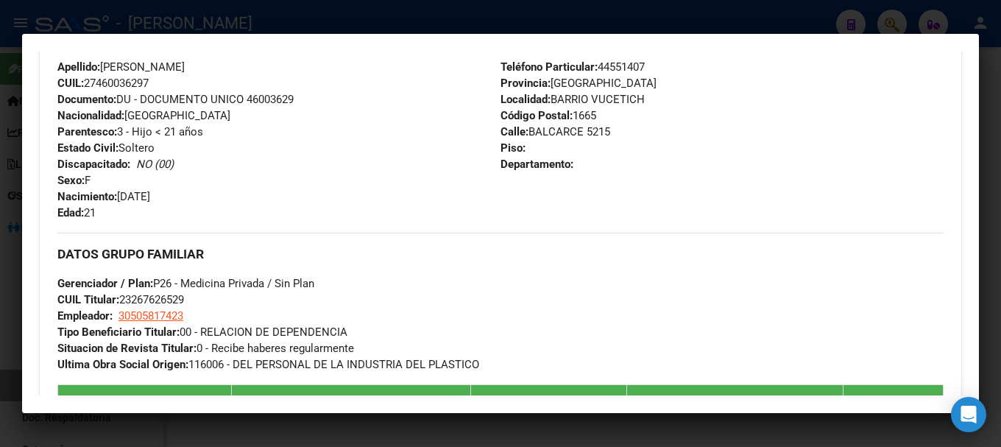
scroll to position [515, 0]
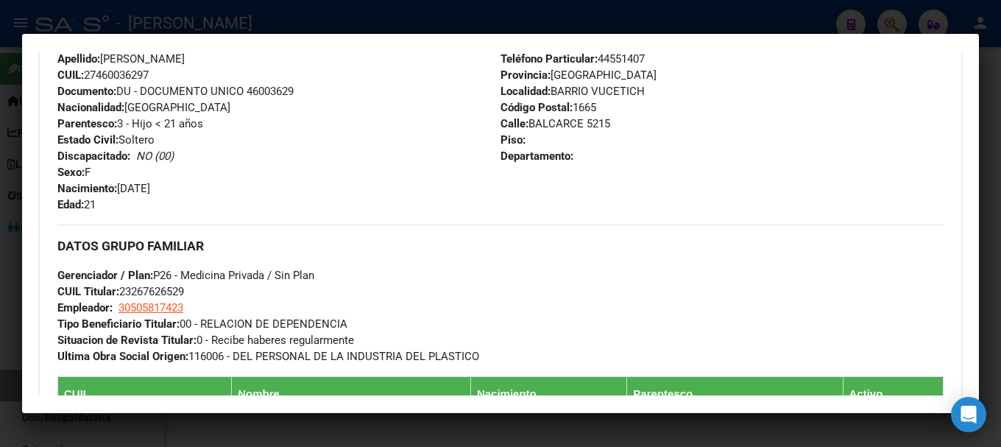
click at [311, 18] on div at bounding box center [500, 223] width 1001 height 447
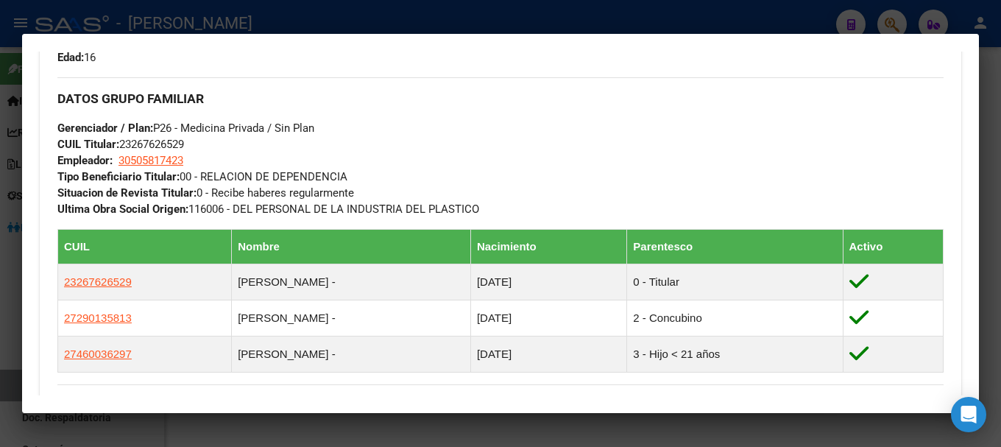
click at [311, 18] on div at bounding box center [500, 223] width 1001 height 447
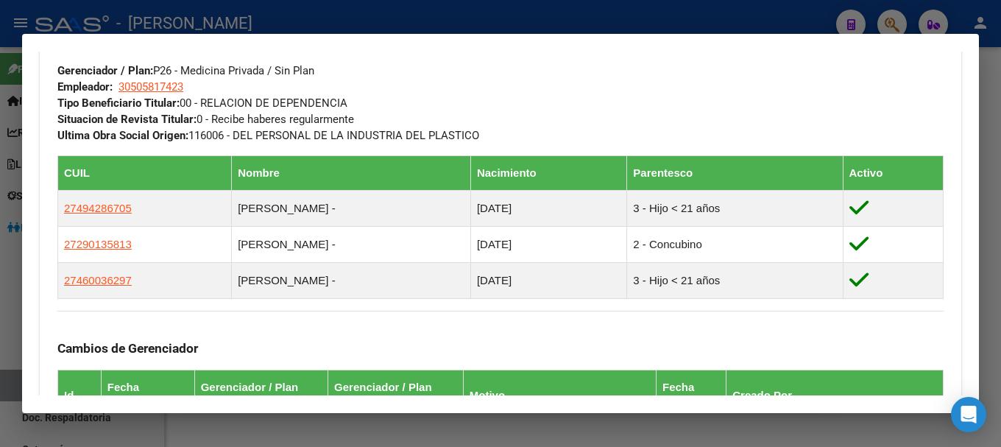
click at [311, 18] on div at bounding box center [500, 223] width 1001 height 447
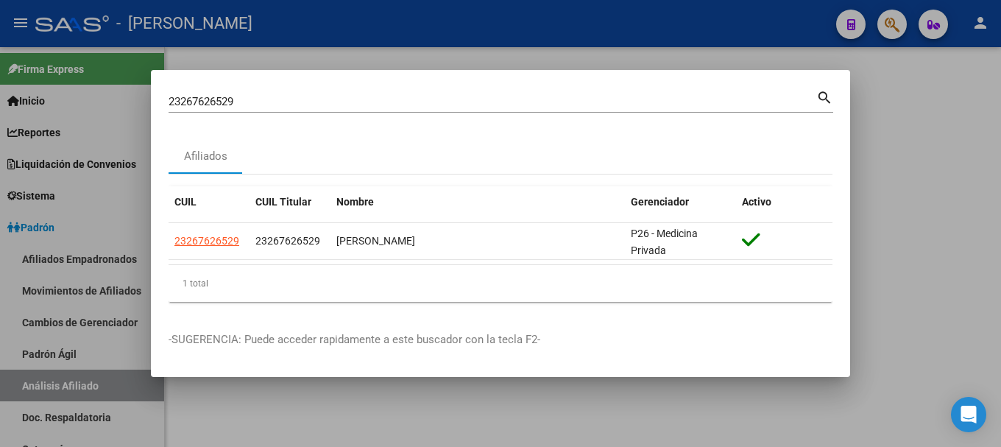
click at [481, 105] on input "23267626529" at bounding box center [493, 101] width 648 height 13
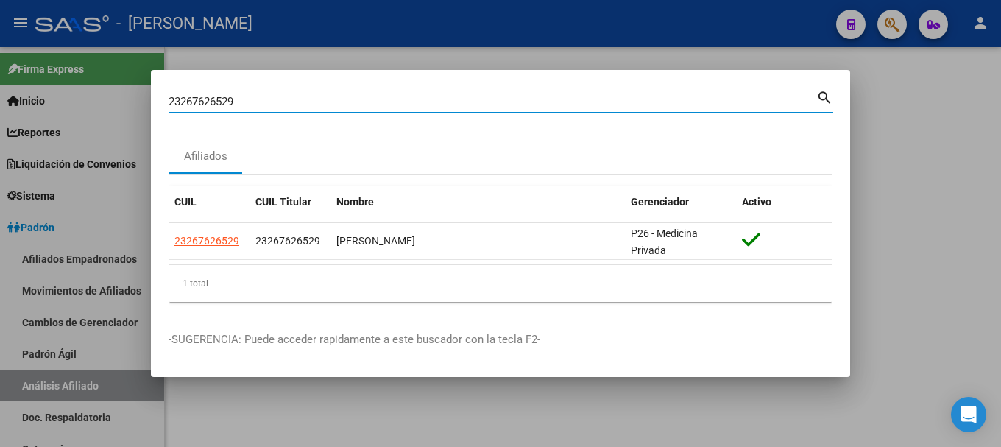
click at [481, 105] on input "23267626529" at bounding box center [493, 101] width 648 height 13
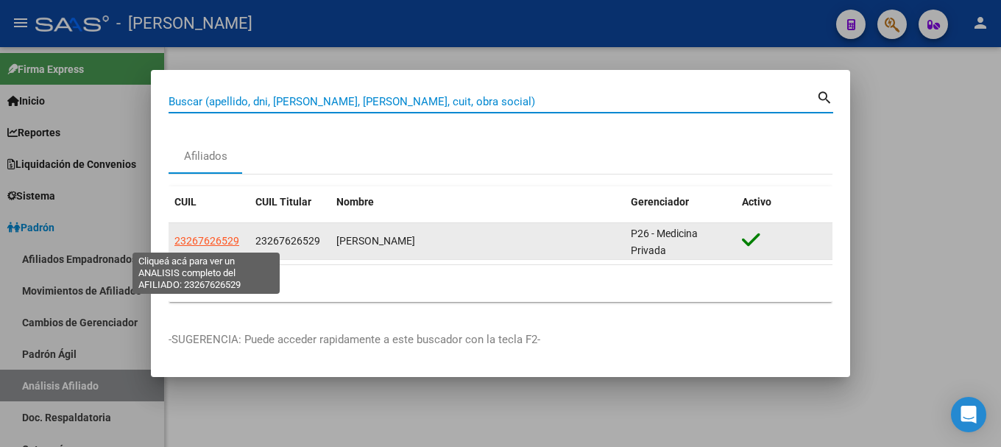
click at [225, 244] on span "23267626529" at bounding box center [206, 241] width 65 height 12
type textarea "23267626529"
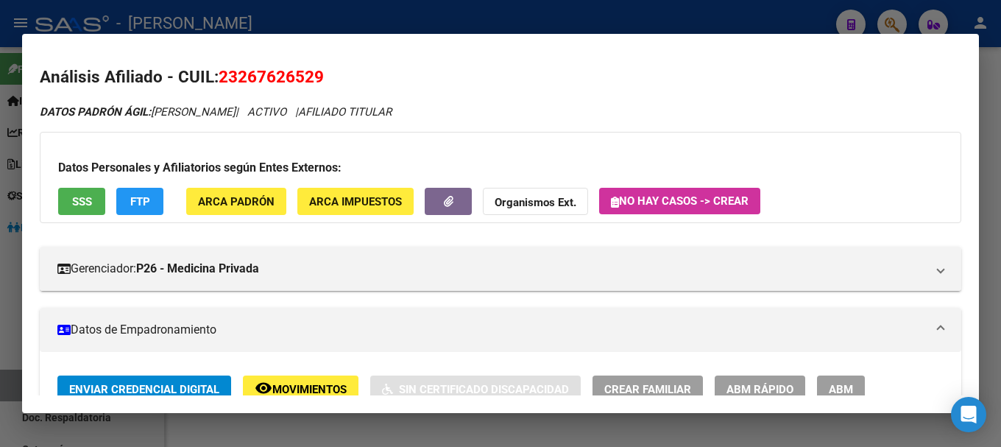
click at [325, 16] on div at bounding box center [500, 223] width 1001 height 447
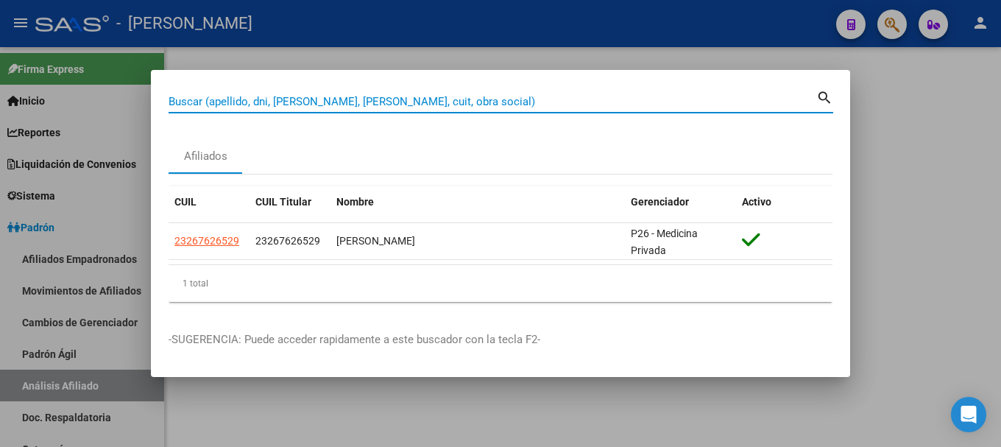
click at [350, 105] on input "Buscar (apellido, dni, [PERSON_NAME], [PERSON_NAME], cuit, obra social)" at bounding box center [493, 101] width 648 height 13
paste input "23267626529"
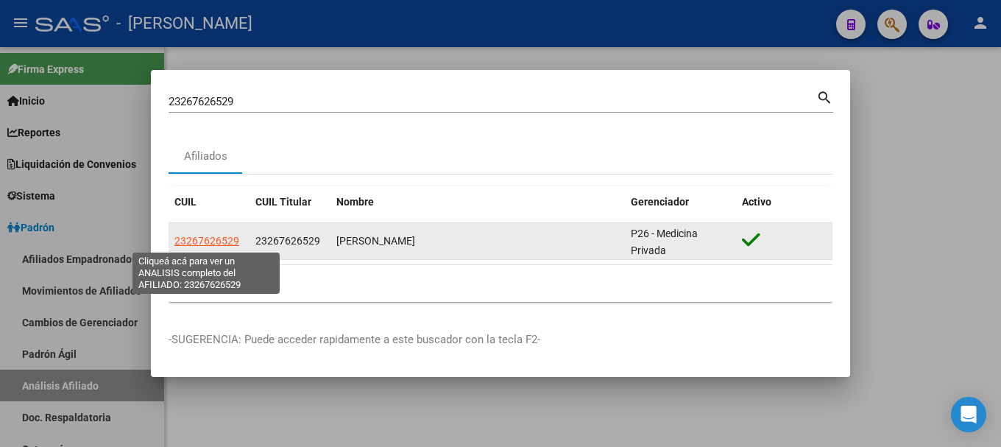
click at [215, 241] on span "23267626529" at bounding box center [206, 241] width 65 height 12
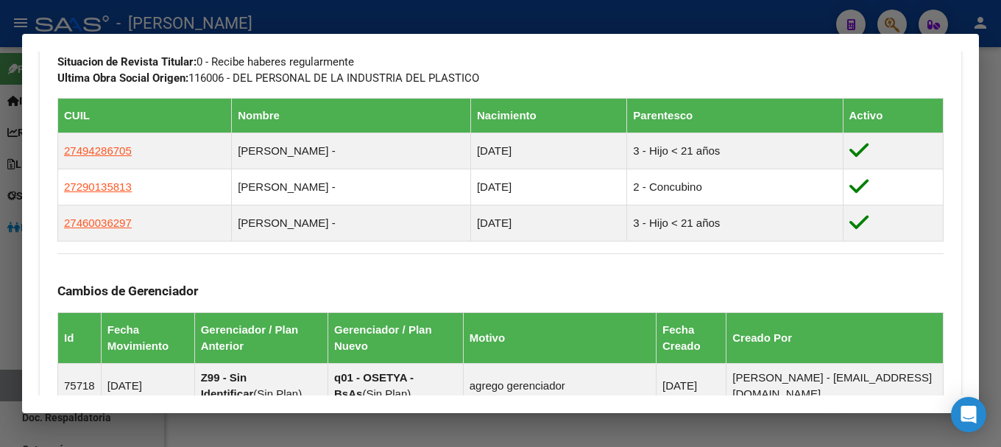
scroll to position [810, 0]
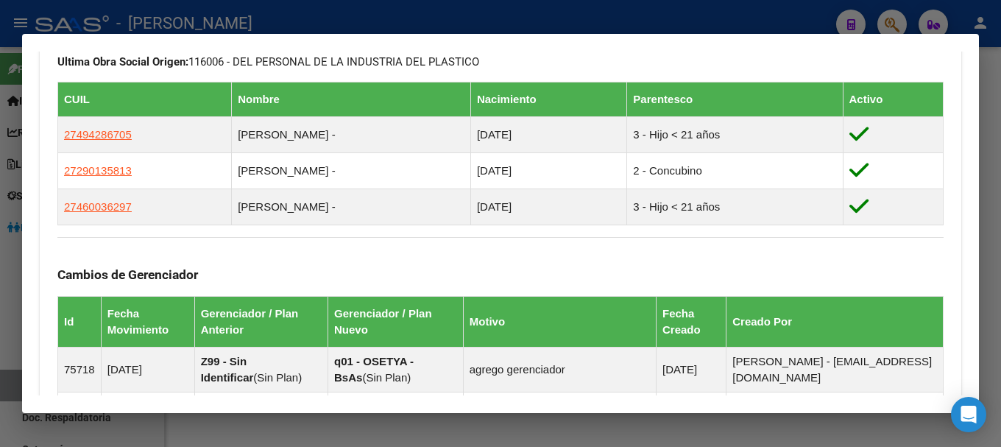
click at [319, 31] on div at bounding box center [500, 223] width 1001 height 447
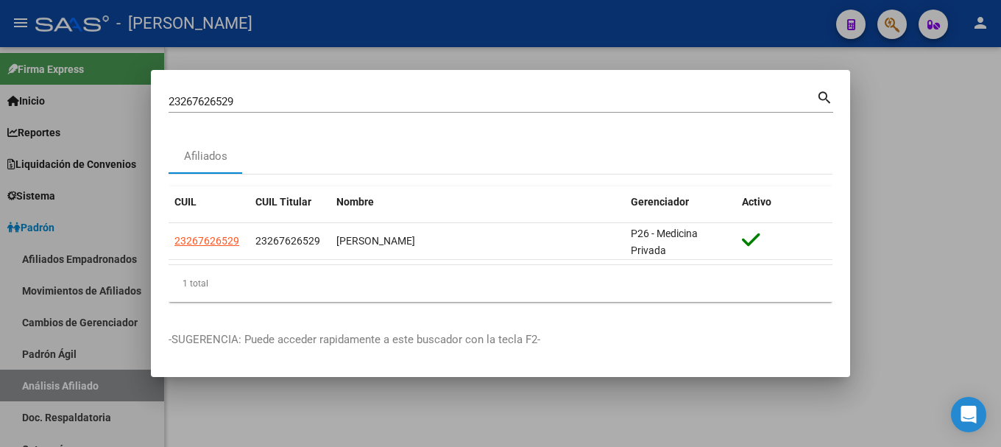
click at [370, 93] on div "23267626529 [PERSON_NAME] (apellido, dni, [PERSON_NAME], [PERSON_NAME], cuit, o…" at bounding box center [493, 102] width 648 height 22
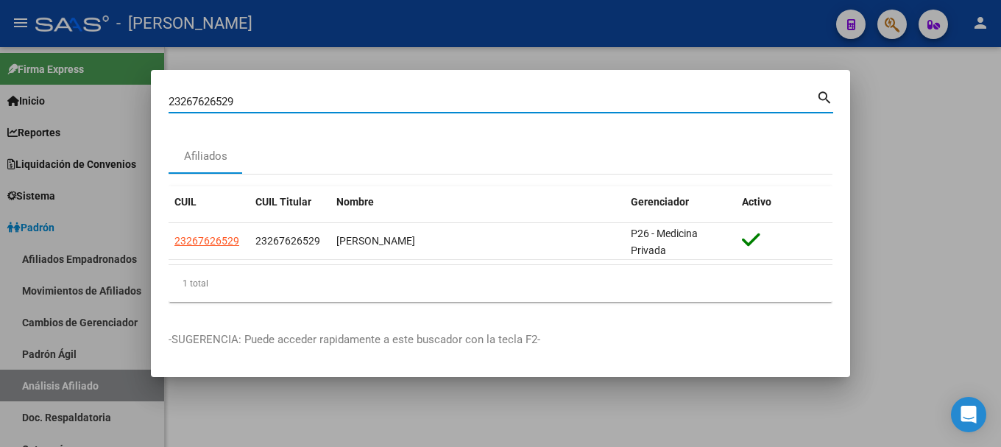
click at [370, 93] on div "23267626529 [PERSON_NAME] (apellido, dni, [PERSON_NAME], [PERSON_NAME], cuit, o…" at bounding box center [493, 102] width 648 height 22
click at [372, 107] on input "23267626529" at bounding box center [493, 101] width 648 height 13
paste input "890924"
type input "23268909249"
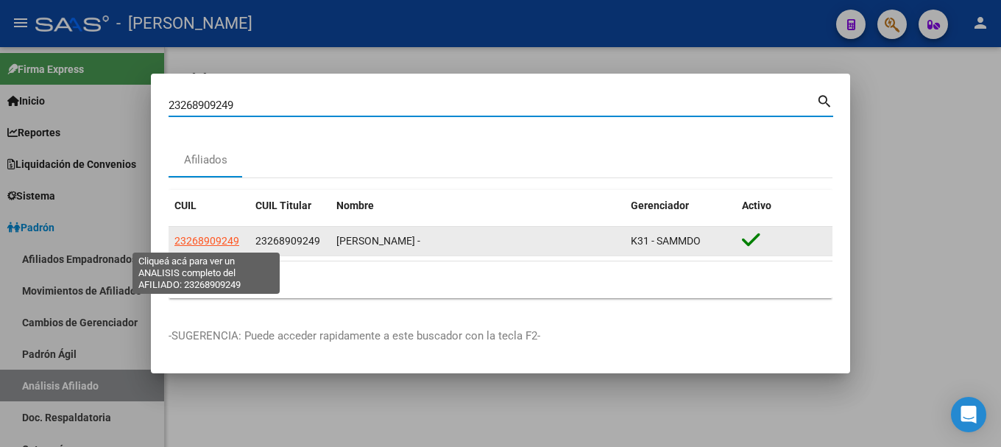
click at [213, 238] on span "23268909249" at bounding box center [206, 241] width 65 height 12
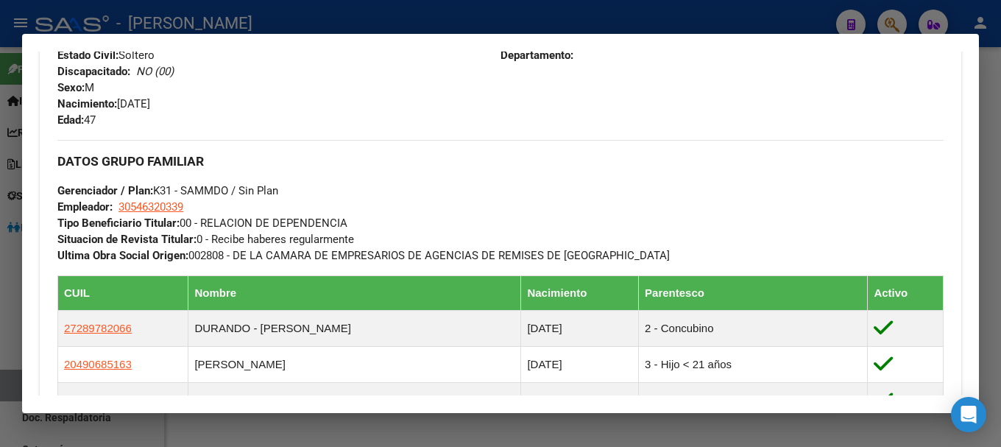
scroll to position [736, 0]
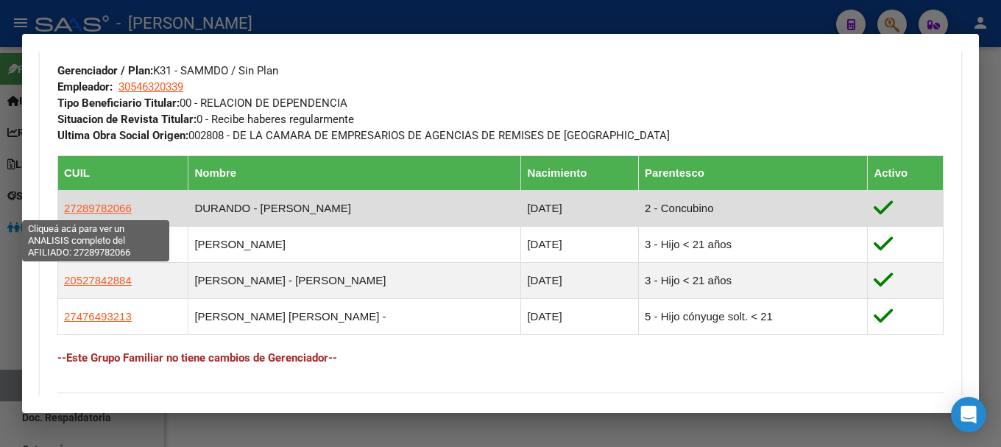
click at [107, 213] on span "27289782066" at bounding box center [98, 208] width 68 height 13
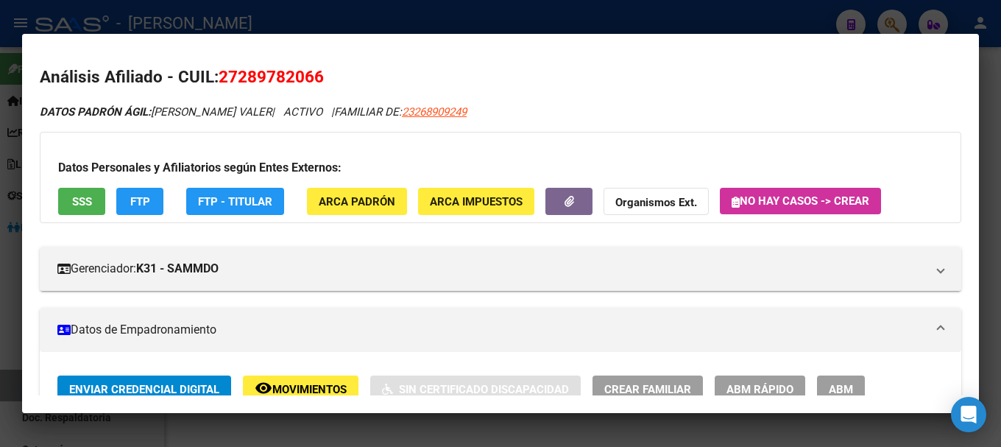
drag, startPoint x: 239, startPoint y: 76, endPoint x: 314, endPoint y: 75, distance: 75.1
click at [314, 75] on span "27289782066" at bounding box center [271, 76] width 105 height 19
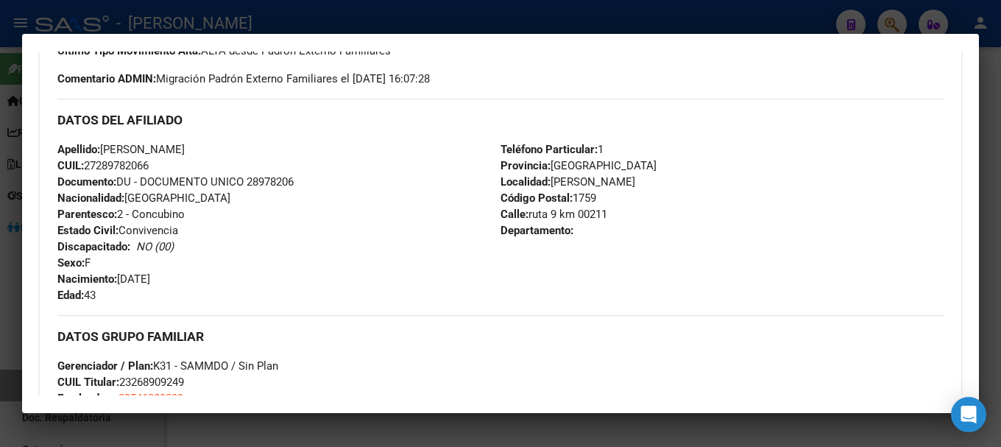
scroll to position [442, 0]
drag, startPoint x: 136, startPoint y: 278, endPoint x: 212, endPoint y: 276, distance: 75.9
click at [212, 276] on div "Apellido: [PERSON_NAME]: 27289782066 Documento: DU - DOCUMENTO UNICO 28978206 N…" at bounding box center [278, 222] width 443 height 162
drag, startPoint x: 122, startPoint y: 279, endPoint x: 187, endPoint y: 279, distance: 64.8
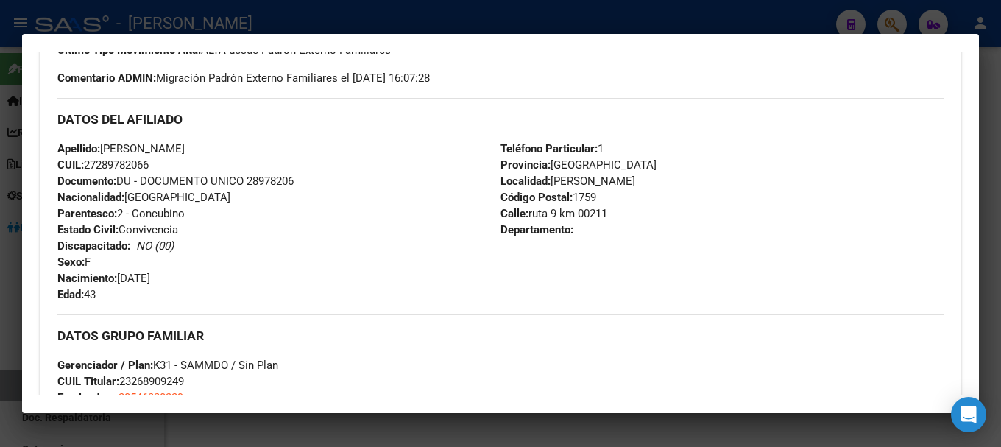
click at [187, 279] on div "Apellido: [PERSON_NAME]: 27289782066 Documento: DU - DOCUMENTO UNICO 28978206 N…" at bounding box center [278, 222] width 443 height 162
click at [372, 3] on div at bounding box center [500, 223] width 1001 height 447
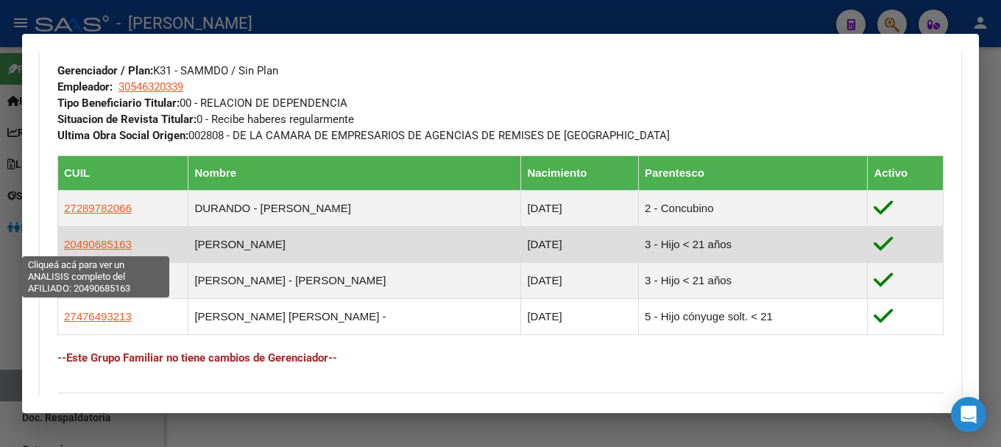
click at [88, 243] on span "20490685163" at bounding box center [98, 244] width 68 height 13
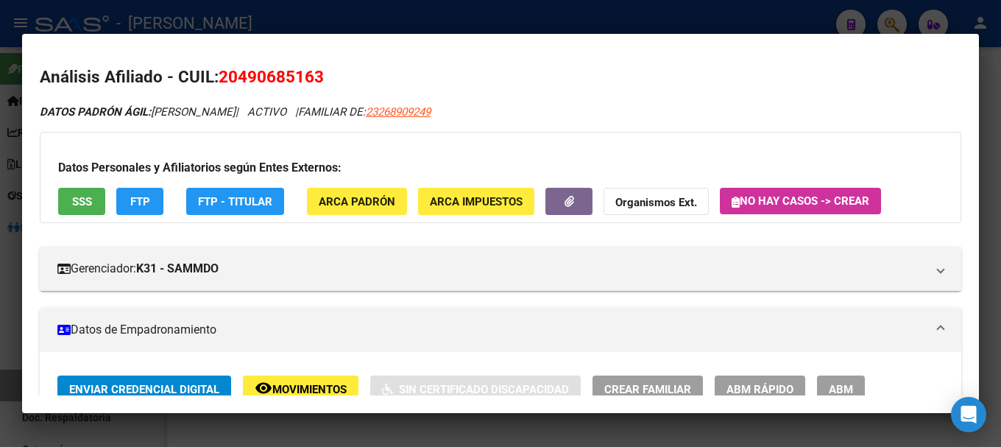
drag, startPoint x: 241, startPoint y: 75, endPoint x: 317, endPoint y: 75, distance: 75.1
click at [317, 75] on span "20490685163" at bounding box center [271, 76] width 105 height 19
drag, startPoint x: 239, startPoint y: 79, endPoint x: 311, endPoint y: 80, distance: 72.2
click at [311, 80] on span "20490685163" at bounding box center [271, 76] width 105 height 19
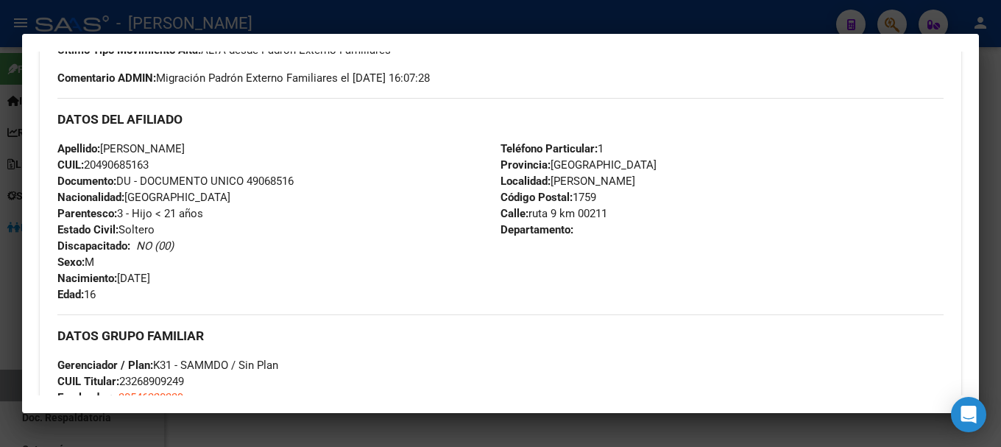
click at [394, 34] on mat-dialog-container "Análisis Afiliado - CUIL: 20490685163 DATOS PADRÓN ÁGIL: [PERSON_NAME] | ACTIVO…" at bounding box center [500, 224] width 957 height 380
click at [406, 17] on div at bounding box center [500, 223] width 1001 height 447
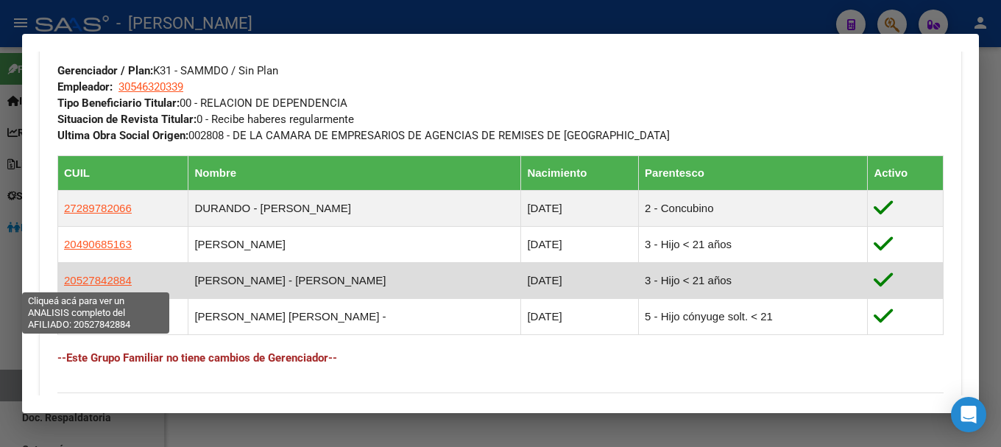
click at [77, 280] on span "20527842884" at bounding box center [98, 280] width 68 height 13
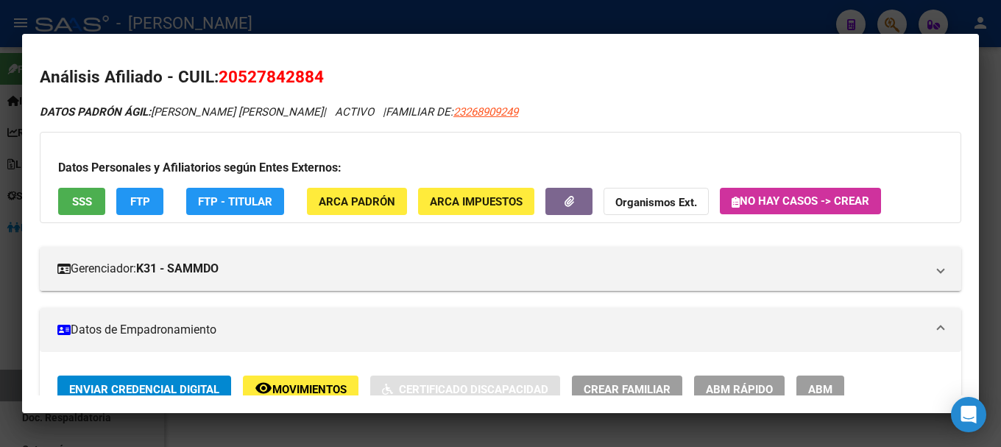
drag, startPoint x: 236, startPoint y: 74, endPoint x: 317, endPoint y: 69, distance: 81.1
click at [317, 69] on span "20527842884" at bounding box center [271, 76] width 105 height 19
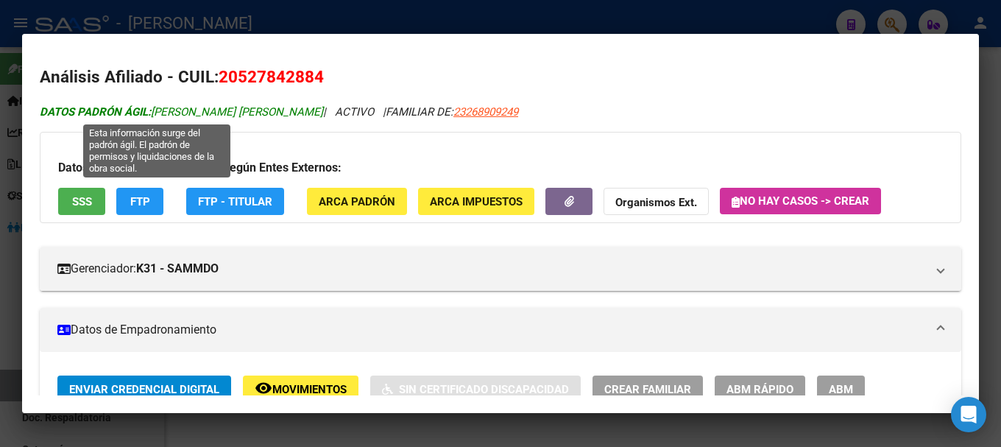
drag, startPoint x: 216, startPoint y: 112, endPoint x: 269, endPoint y: 112, distance: 53.0
click at [269, 112] on span "DATOS PADRÓN ÁGIL: [PERSON_NAME] [PERSON_NAME]" at bounding box center [181, 111] width 283 height 13
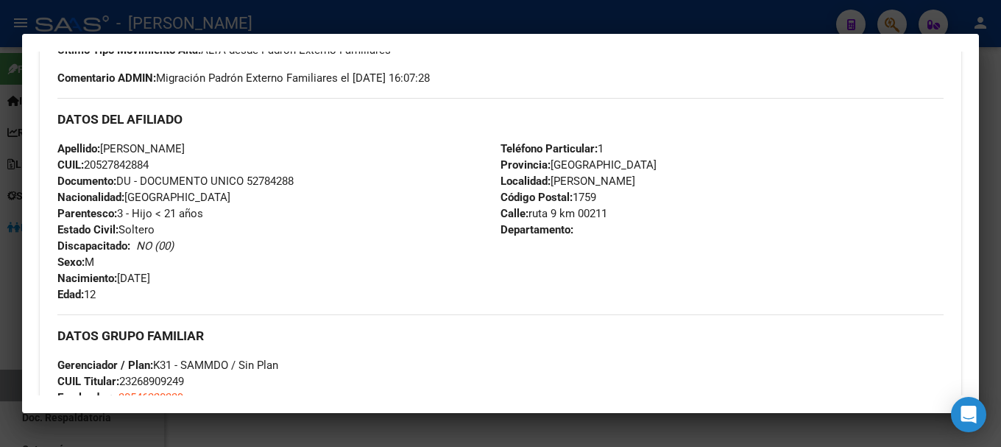
drag, startPoint x: 121, startPoint y: 279, endPoint x: 163, endPoint y: 278, distance: 42.0
click at [150, 278] on span "Nacimiento: [DEMOGRAPHIC_DATA]" at bounding box center [103, 278] width 93 height 13
click at [184, 278] on div "Apellido: [PERSON_NAME] CUIL: 20527842884 Documento: DU - DOCUMENTO UNICO 52784…" at bounding box center [278, 222] width 443 height 162
drag, startPoint x: 121, startPoint y: 276, endPoint x: 193, endPoint y: 276, distance: 72.1
click at [193, 276] on div "Apellido: [PERSON_NAME] CUIL: 20527842884 Documento: DU - DOCUMENTO UNICO 52784…" at bounding box center [278, 222] width 443 height 162
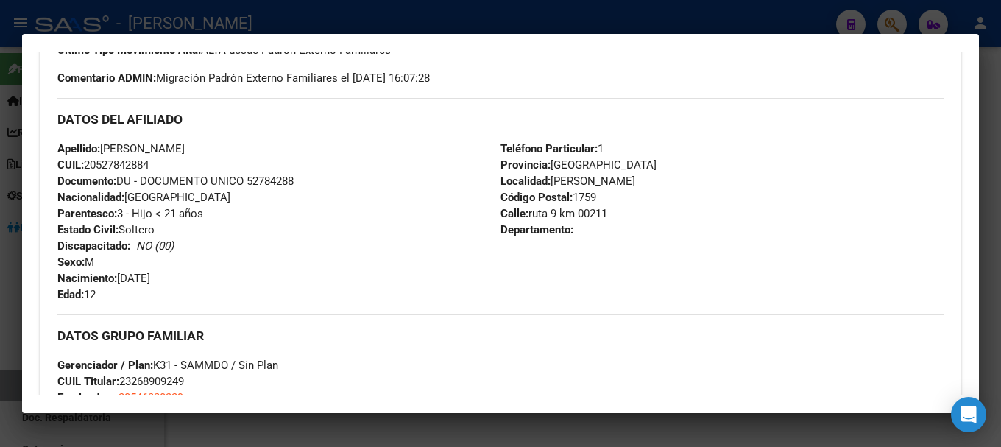
click at [282, 25] on div at bounding box center [500, 223] width 1001 height 447
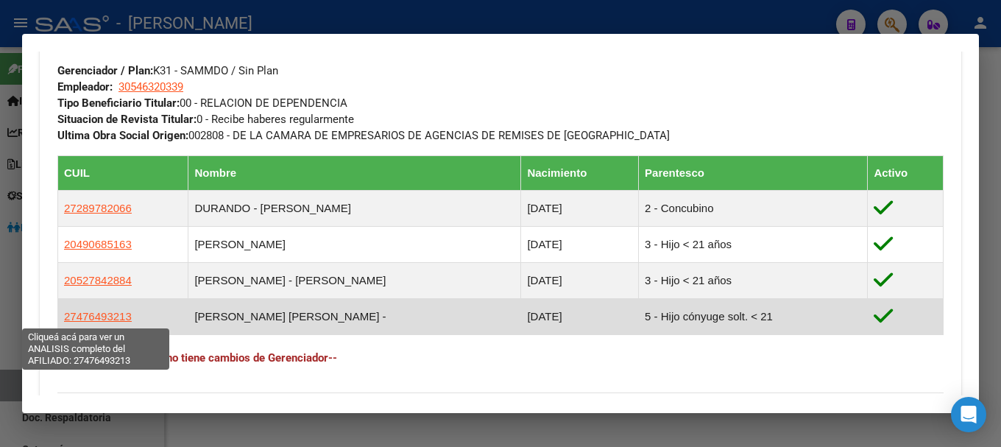
click at [118, 319] on span "27476493213" at bounding box center [98, 316] width 68 height 13
type textarea "27476493213"
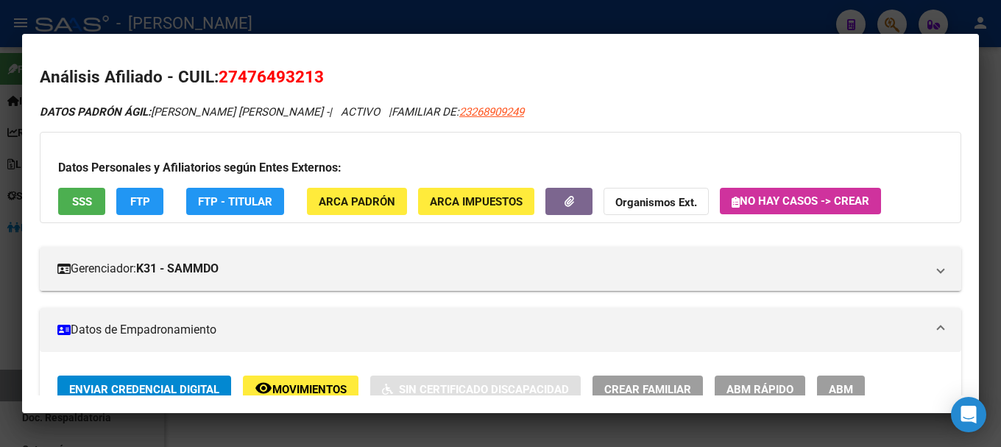
drag, startPoint x: 238, startPoint y: 76, endPoint x: 316, endPoint y: 78, distance: 77.3
click at [316, 78] on span "27476493213" at bounding box center [271, 76] width 105 height 19
drag, startPoint x: 236, startPoint y: 77, endPoint x: 315, endPoint y: 77, distance: 78.8
click at [315, 77] on span "27476493213" at bounding box center [271, 76] width 105 height 19
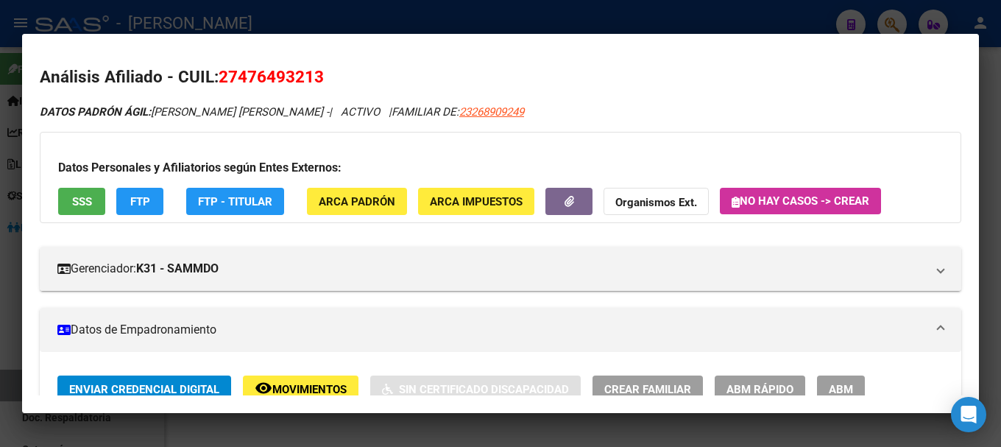
click at [315, 77] on span "27476493213" at bounding box center [271, 76] width 105 height 19
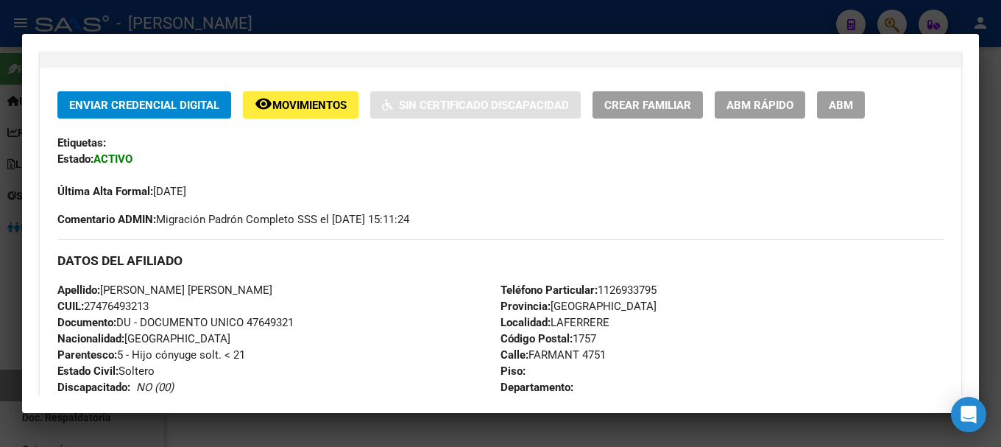
scroll to position [294, 0]
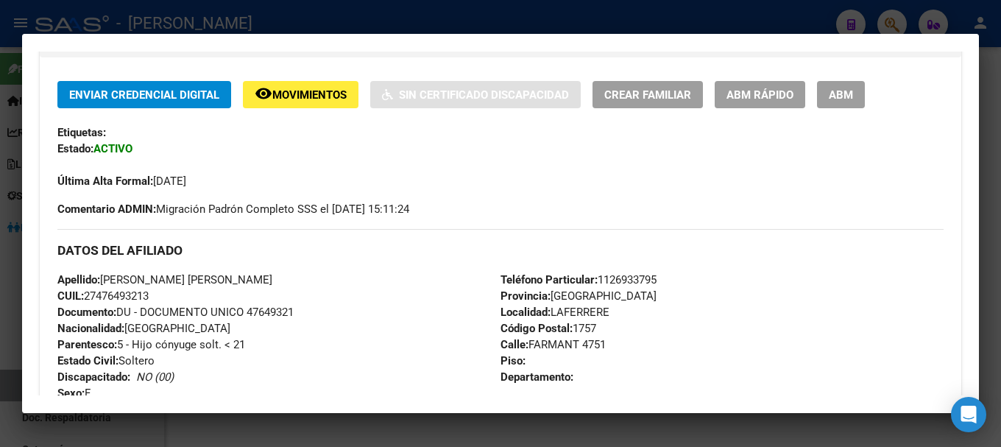
drag, startPoint x: 166, startPoint y: 278, endPoint x: 249, endPoint y: 275, distance: 83.3
click at [249, 275] on div "Apellido: [PERSON_NAME] [PERSON_NAME] CUIL: 27476493213 Documento: DU - DOCUMEN…" at bounding box center [278, 353] width 443 height 162
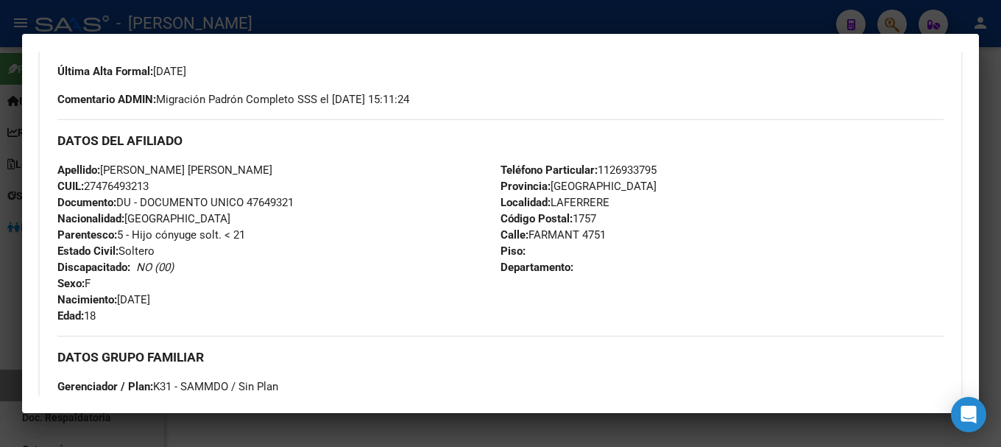
scroll to position [442, 0]
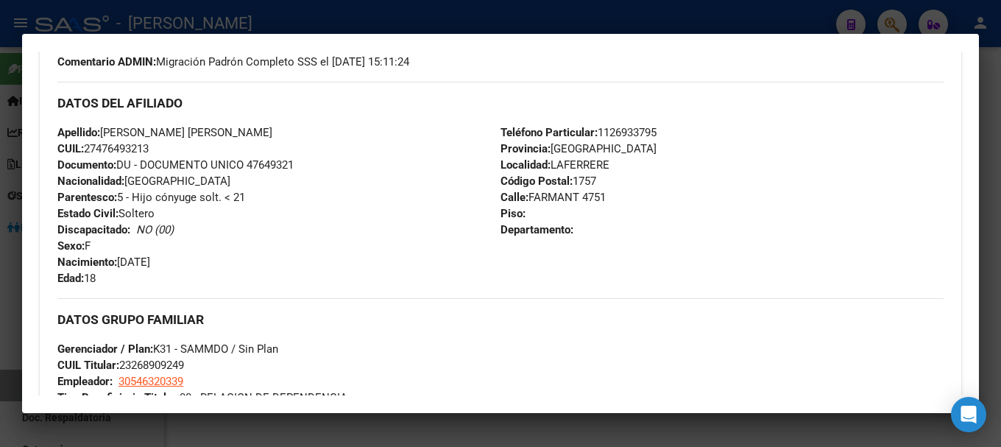
drag, startPoint x: 119, startPoint y: 261, endPoint x: 206, endPoint y: 261, distance: 87.6
click at [206, 261] on div "Apellido: [PERSON_NAME] [PERSON_NAME] CUIL: 27476493213 Documento: DU - DOCUMEN…" at bounding box center [278, 205] width 443 height 162
click at [116, 260] on strong "Nacimiento:" at bounding box center [87, 261] width 60 height 13
drag, startPoint x: 123, startPoint y: 260, endPoint x: 188, endPoint y: 261, distance: 65.5
click at [188, 261] on div "Apellido: [PERSON_NAME] [PERSON_NAME] CUIL: 27476493213 Documento: DU - DOCUMEN…" at bounding box center [278, 205] width 443 height 162
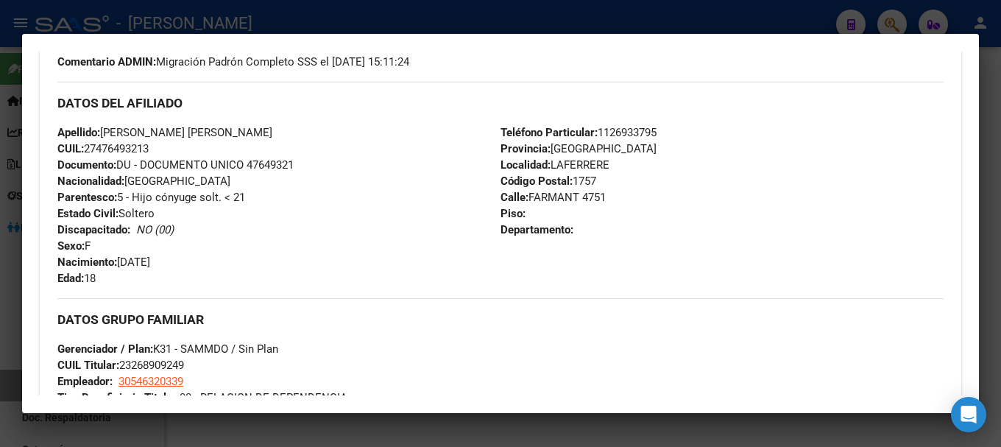
click at [334, 21] on div at bounding box center [500, 223] width 1001 height 447
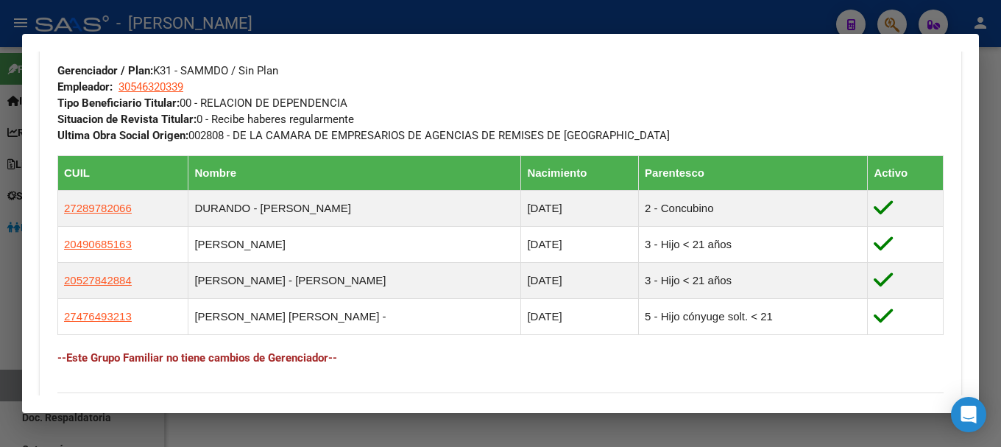
drag, startPoint x: 380, startPoint y: 37, endPoint x: 388, endPoint y: 33, distance: 8.9
click at [386, 35] on mat-dialog-container "Análisis Afiliado - CUIL: 23268909249 DATOS PADRÓN ÁGIL: [PERSON_NAME] - | ACTI…" at bounding box center [500, 224] width 957 height 380
click at [388, 34] on mat-dialog-container "Análisis Afiliado - CUIL: 23268909249 DATOS PADRÓN ÁGIL: [PERSON_NAME] - | ACTI…" at bounding box center [500, 224] width 957 height 380
click at [395, 26] on div at bounding box center [500, 223] width 1001 height 447
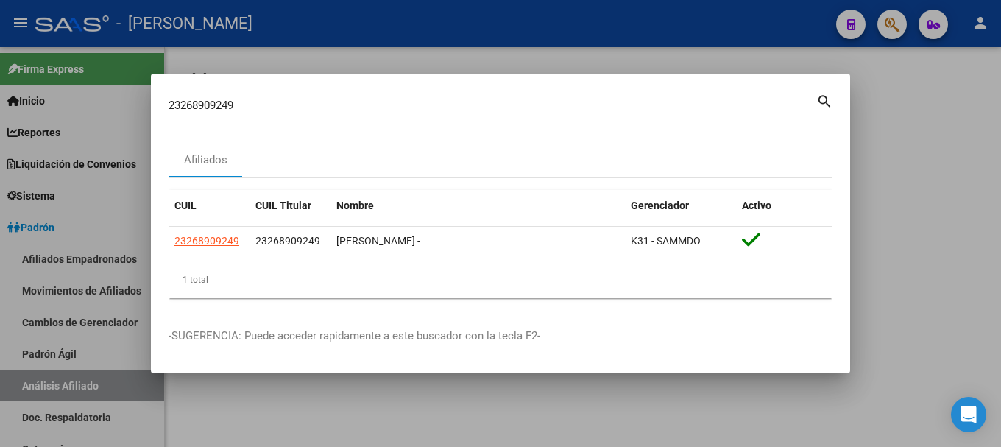
click at [414, 107] on input "23268909249" at bounding box center [493, 105] width 648 height 13
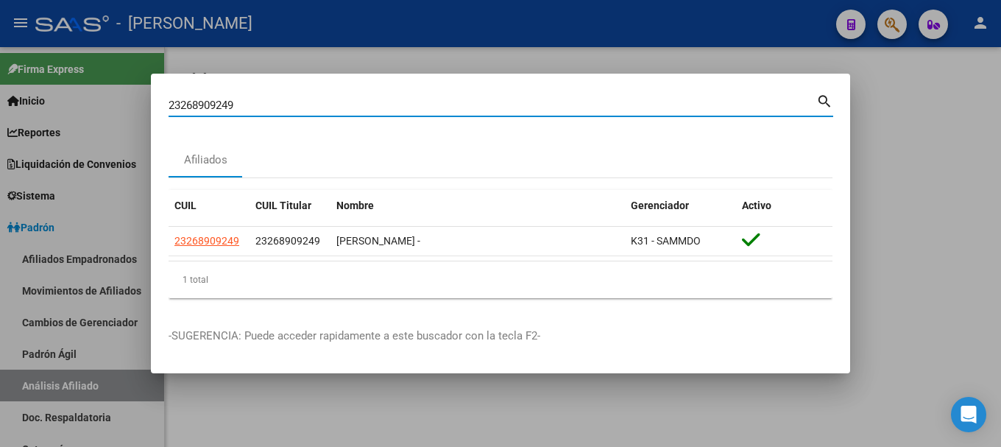
click at [414, 107] on input "23268909249" at bounding box center [493, 105] width 648 height 13
paste input "9116943"
type input "23269116943"
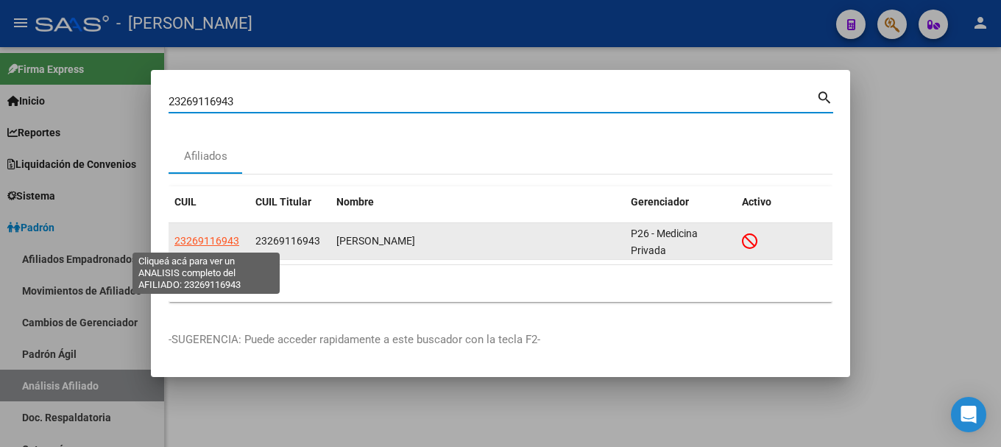
click at [222, 242] on span "23269116943" at bounding box center [206, 241] width 65 height 12
type textarea "23269116943"
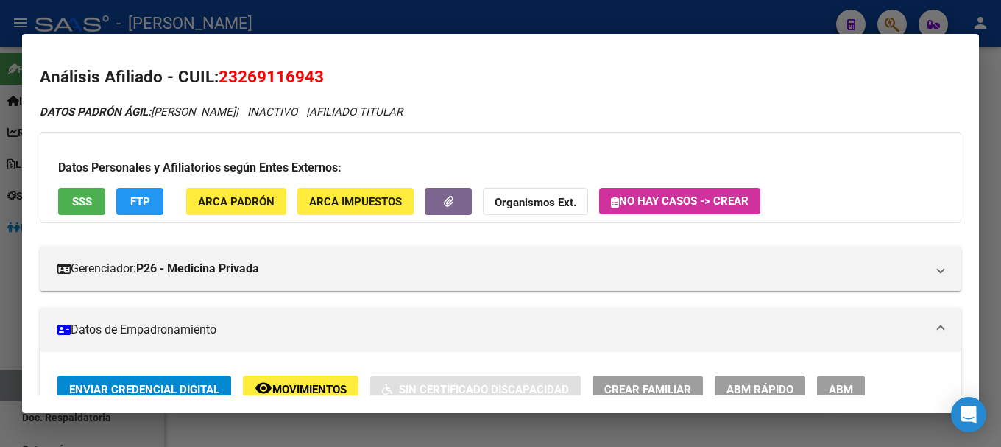
click at [229, 17] on div at bounding box center [500, 223] width 1001 height 447
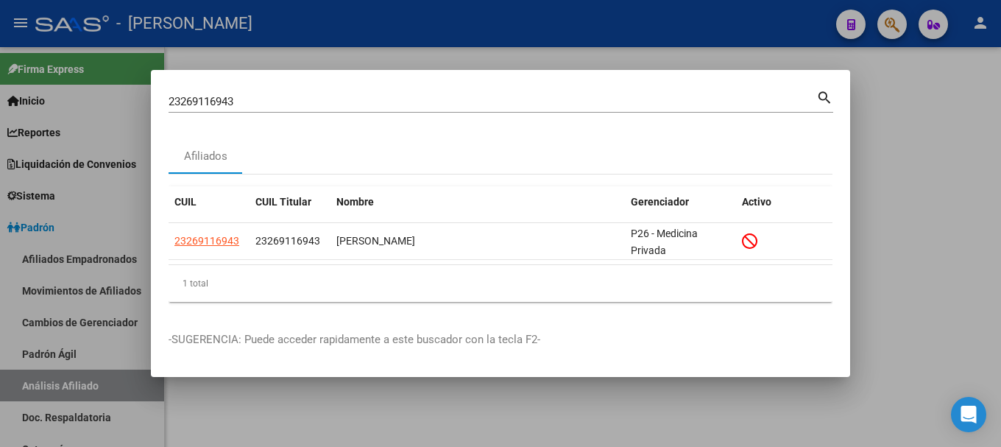
click at [358, 88] on div "23269116943 Buscar (apellido, dni, cuil, [PERSON_NAME], cuit, obra social) sear…" at bounding box center [501, 100] width 665 height 25
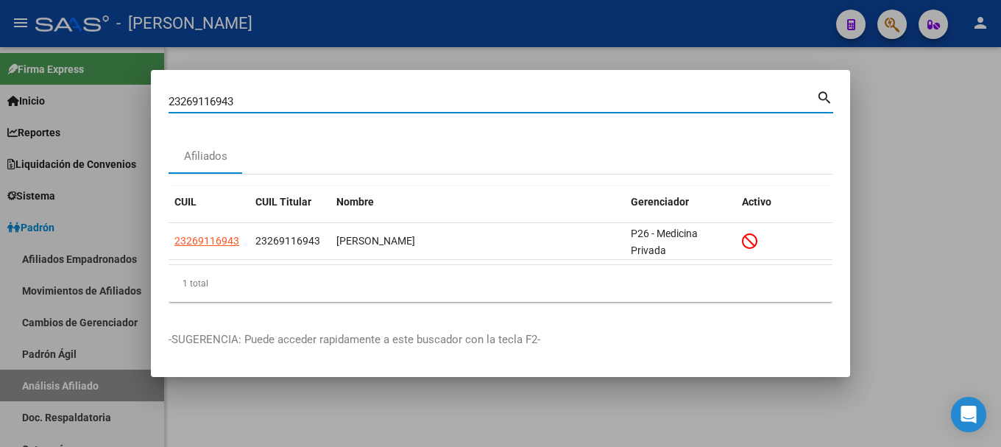
click at [361, 96] on input "23269116943" at bounding box center [493, 101] width 648 height 13
paste input "72728429"
type input "23272728429"
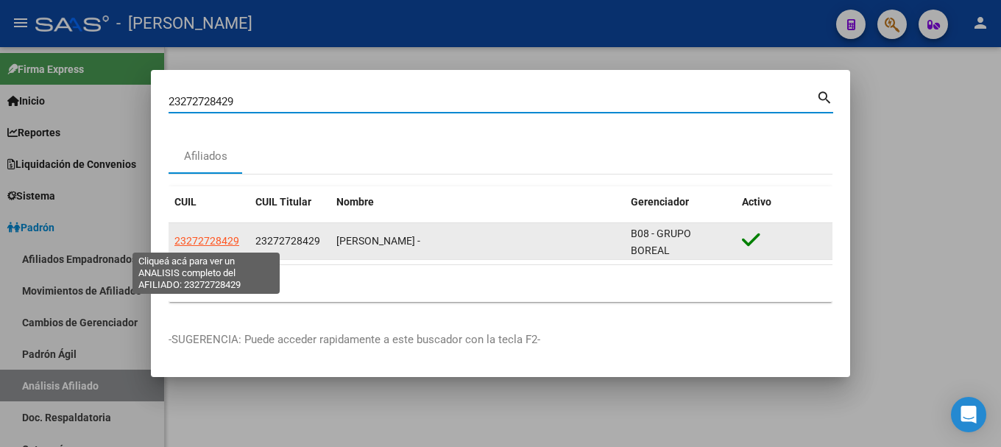
click at [185, 238] on span "23272728429" at bounding box center [206, 241] width 65 height 12
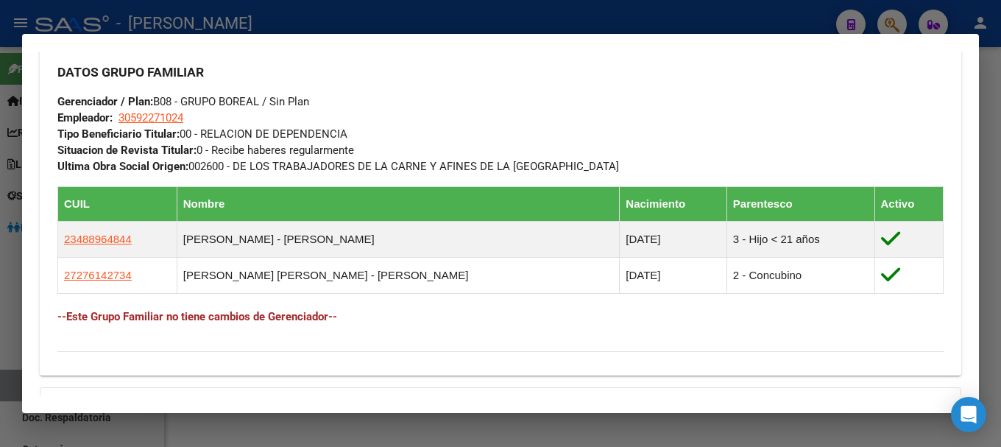
scroll to position [883, 0]
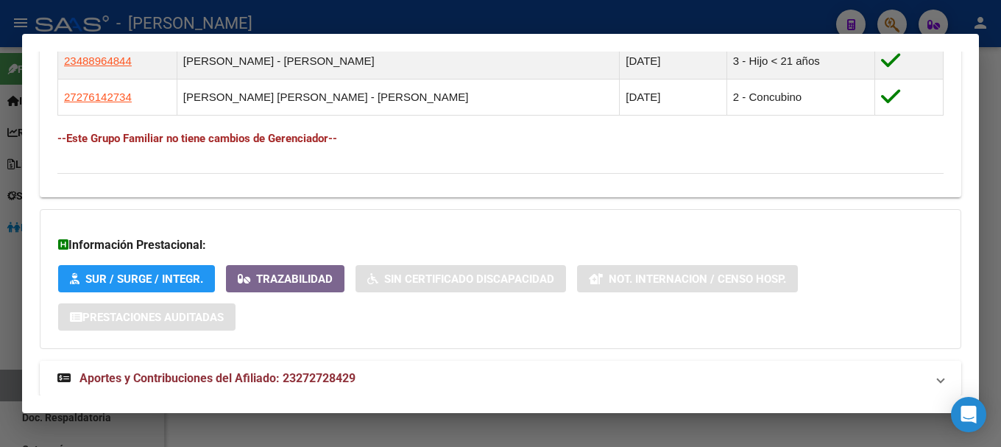
click at [339, 367] on mat-expansion-panel-header "Aportes y Contribuciones del Afiliado: 23272728429" at bounding box center [501, 378] width 922 height 35
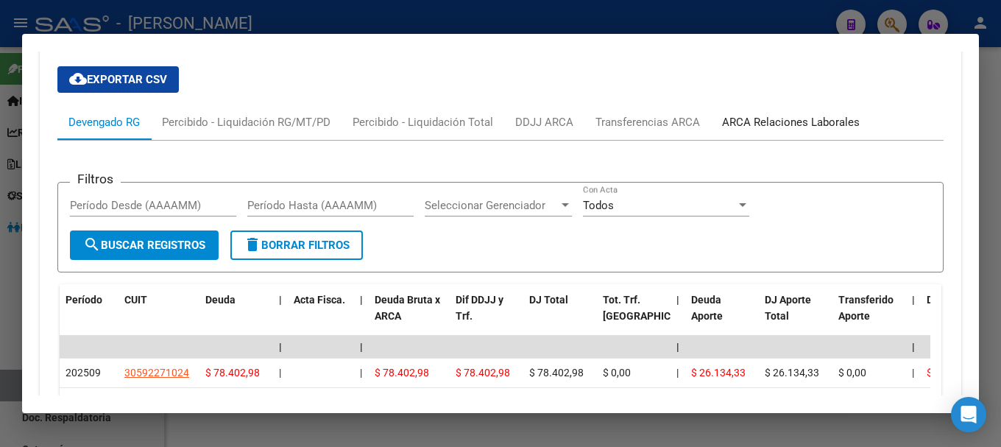
click at [832, 121] on div "ARCA Relaciones Laborales" at bounding box center [791, 122] width 138 height 16
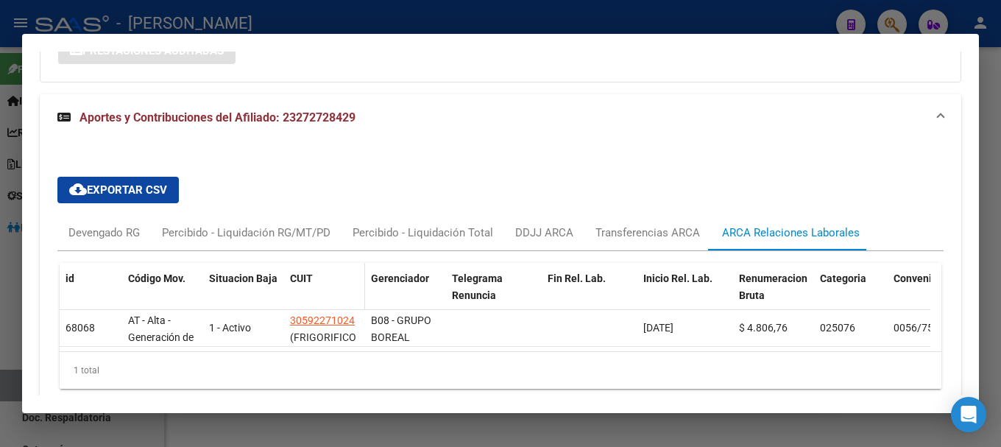
scroll to position [1218, 0]
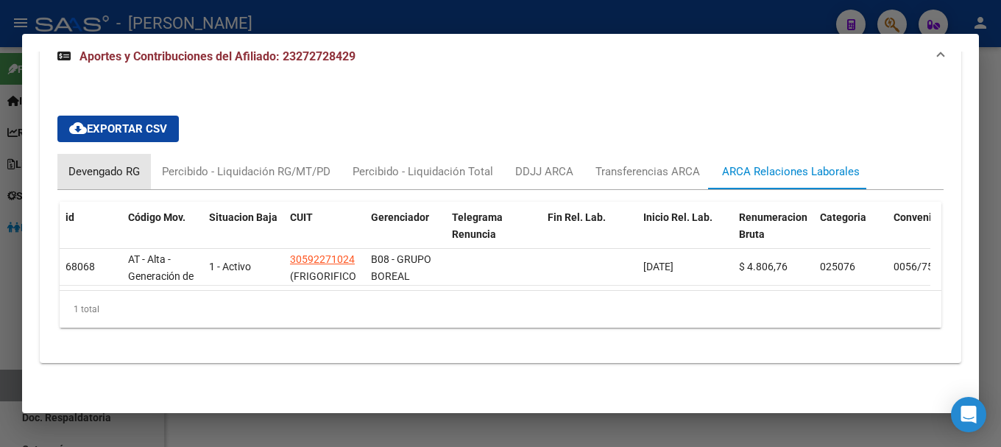
click at [86, 163] on div "Devengado RG" at bounding box center [103, 171] width 71 height 16
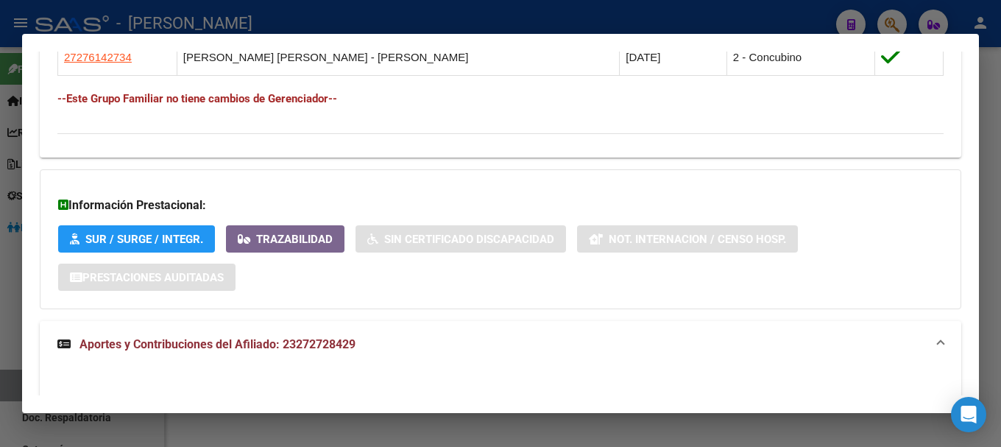
scroll to position [702, 0]
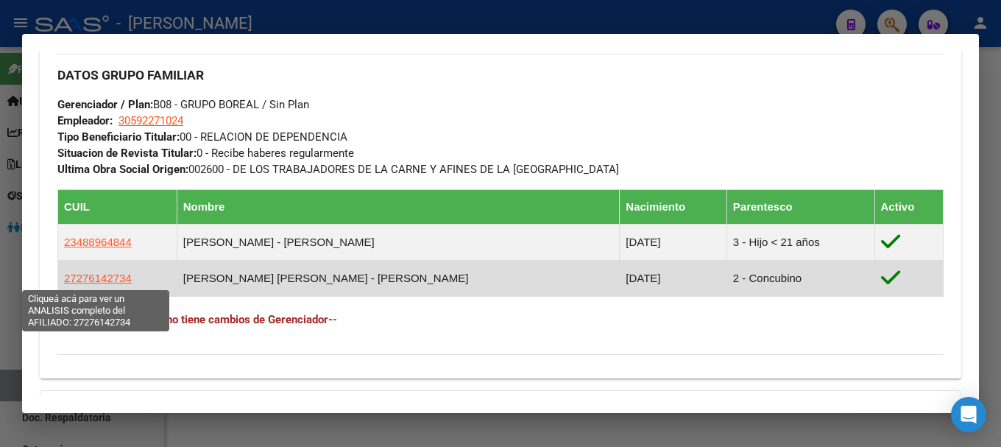
click at [76, 277] on span "27276142734" at bounding box center [98, 278] width 68 height 13
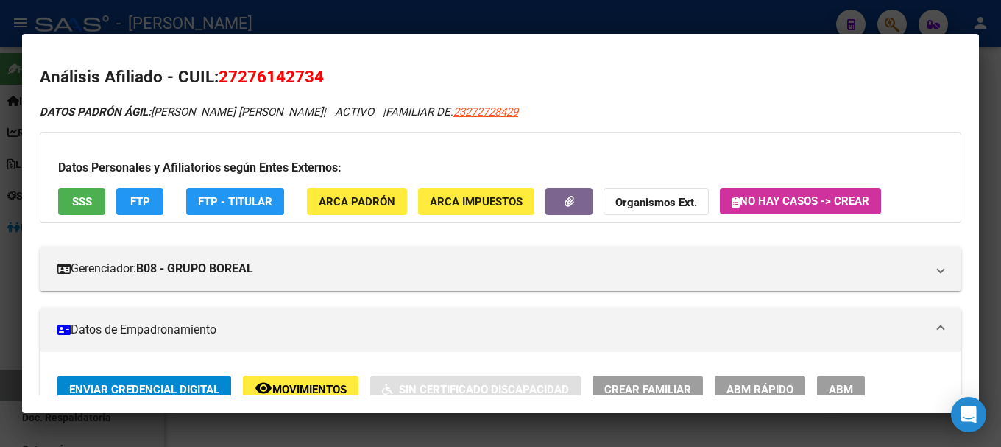
drag, startPoint x: 238, startPoint y: 77, endPoint x: 314, endPoint y: 77, distance: 75.1
click at [314, 77] on span "27276142734" at bounding box center [271, 76] width 105 height 19
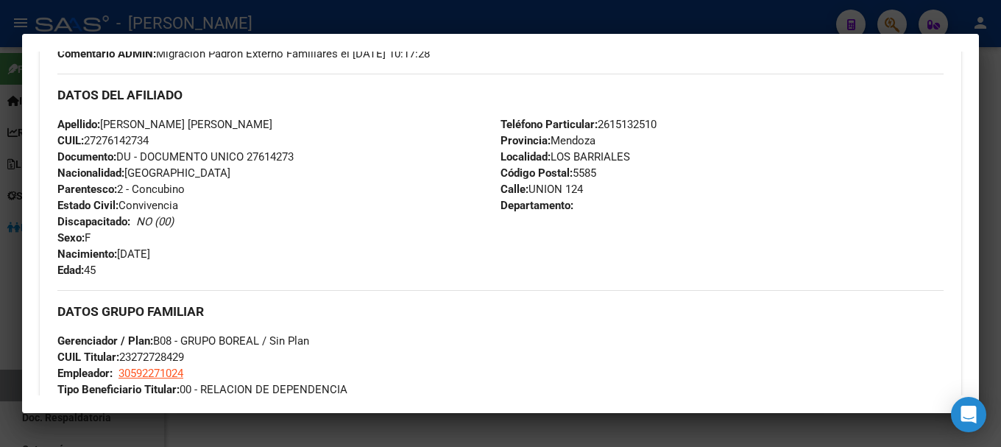
scroll to position [442, 0]
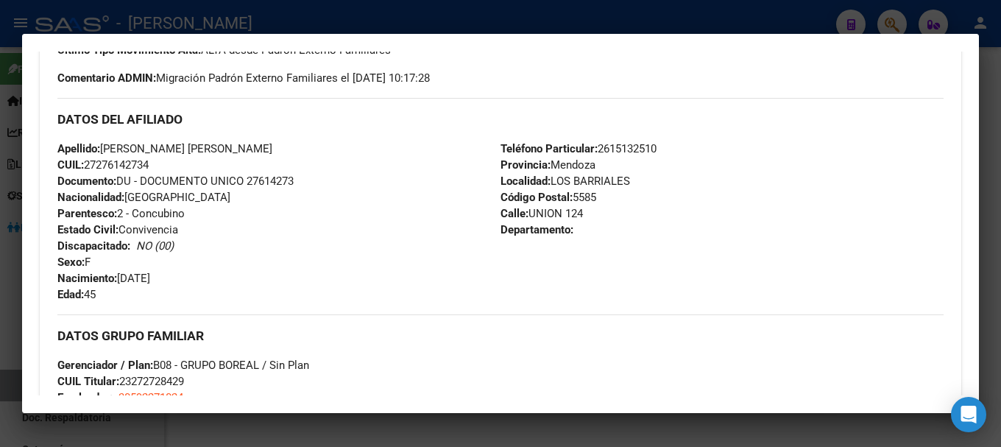
click at [357, 14] on div at bounding box center [500, 223] width 1001 height 447
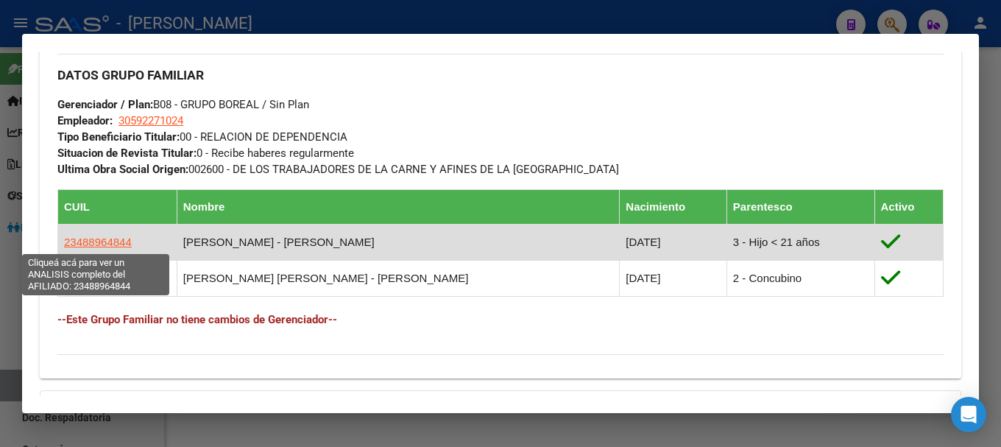
click at [112, 247] on span "23488964844" at bounding box center [98, 242] width 68 height 13
type textarea "23488964844"
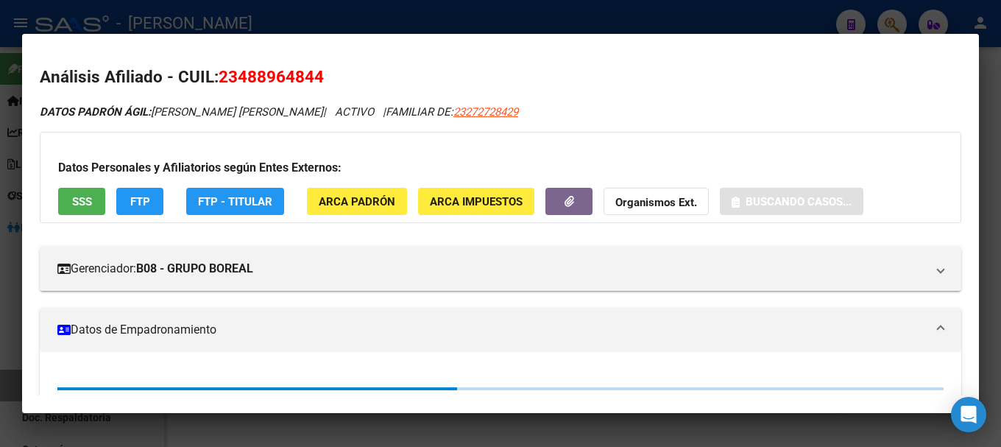
drag, startPoint x: 239, startPoint y: 76, endPoint x: 308, endPoint y: 76, distance: 68.5
click at [290, 76] on span "23488964844" at bounding box center [271, 76] width 105 height 19
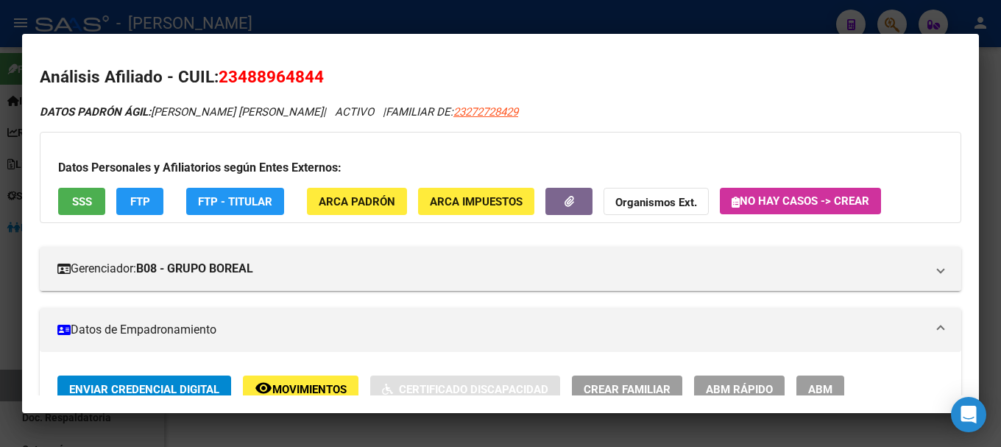
click at [312, 76] on span "23488964844" at bounding box center [271, 76] width 105 height 19
click at [246, 76] on span "23488964844" at bounding box center [271, 76] width 105 height 19
drag, startPoint x: 240, startPoint y: 75, endPoint x: 312, endPoint y: 71, distance: 72.2
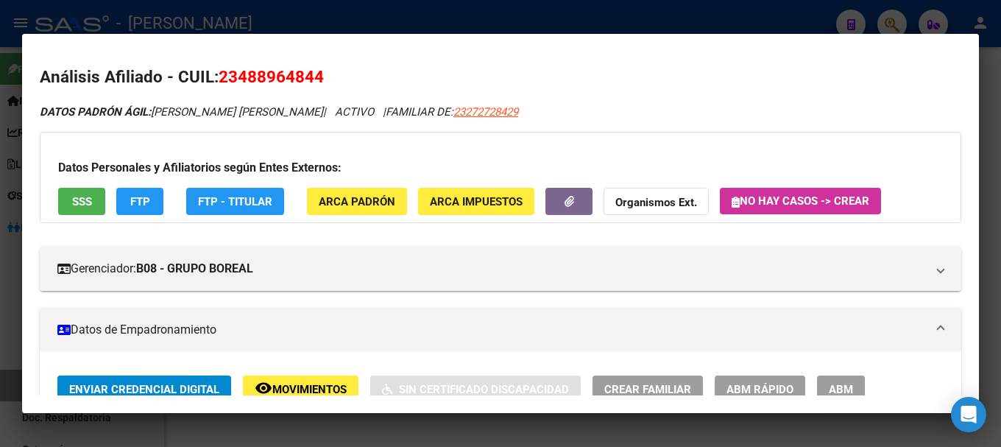
click at [312, 71] on span "23488964844" at bounding box center [271, 76] width 105 height 19
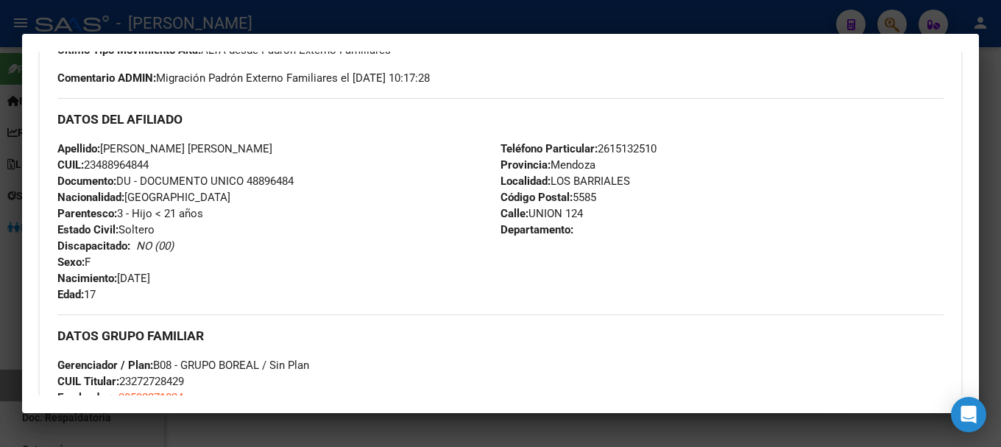
drag, startPoint x: 104, startPoint y: 147, endPoint x: 181, endPoint y: 148, distance: 77.3
click at [181, 148] on span "Apellido: [PERSON_NAME] [PERSON_NAME]" at bounding box center [164, 148] width 215 height 13
drag, startPoint x: 122, startPoint y: 275, endPoint x: 192, endPoint y: 278, distance: 70.0
click at [192, 278] on div "Apellido: [PERSON_NAME] [PERSON_NAME]: 23488964844 Documento: DU - DOCUMENTO UN…" at bounding box center [278, 222] width 443 height 162
click at [254, 3] on div at bounding box center [500, 223] width 1001 height 447
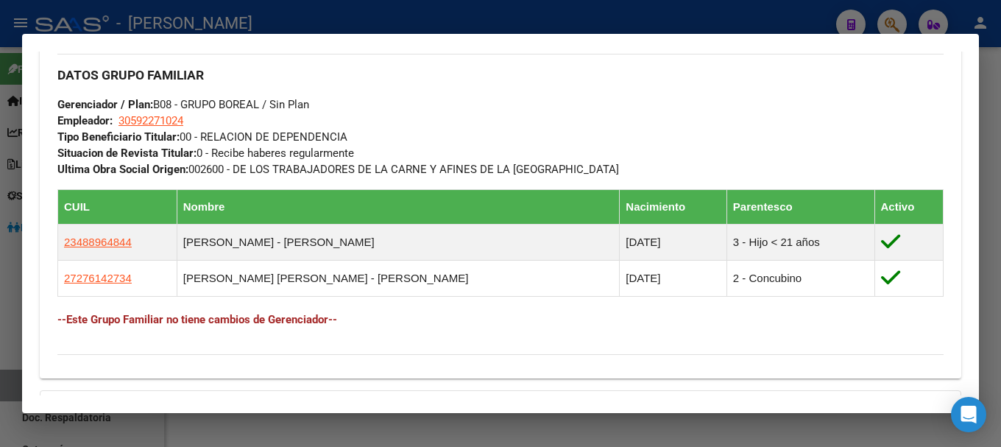
click at [336, 21] on div at bounding box center [500, 223] width 1001 height 447
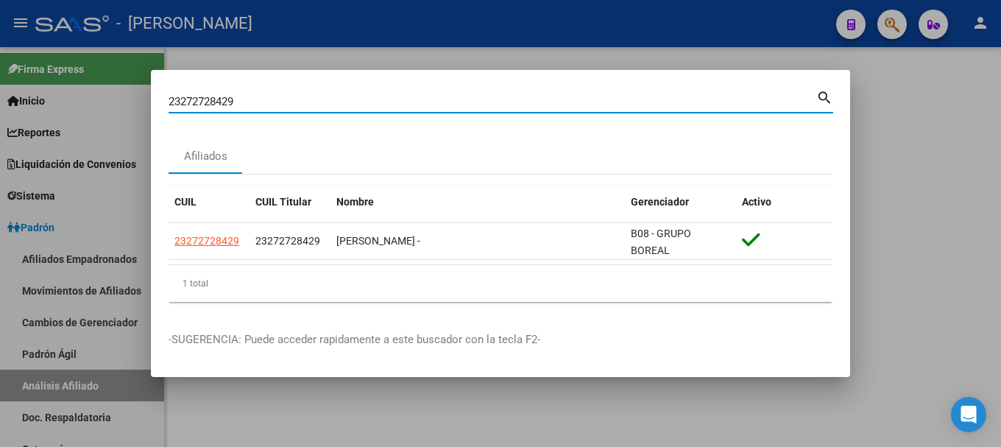
click at [348, 102] on input "23272728429" at bounding box center [493, 101] width 648 height 13
paste input "99954"
type input "23272799954"
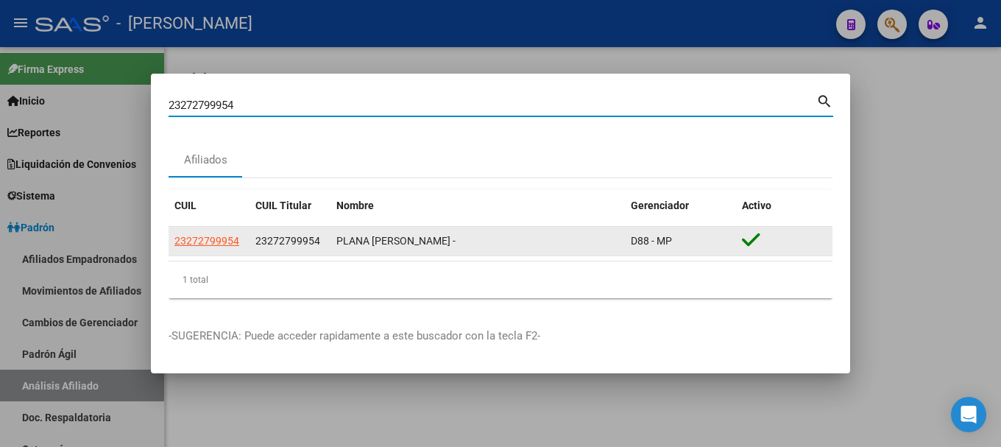
click at [222, 252] on datatable-body-cell "23272799954" at bounding box center [209, 241] width 81 height 29
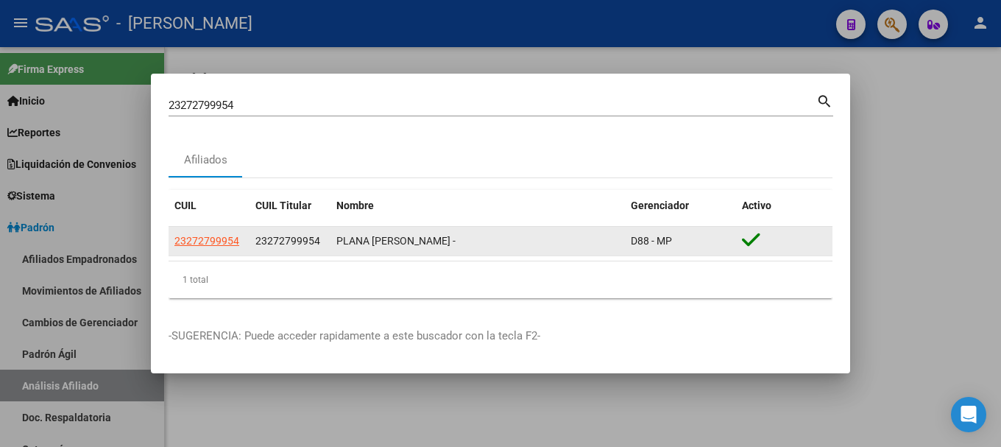
click at [220, 247] on app-link-go-to "23272799954" at bounding box center [206, 241] width 65 height 17
click at [220, 235] on span "23272799954" at bounding box center [206, 241] width 65 height 12
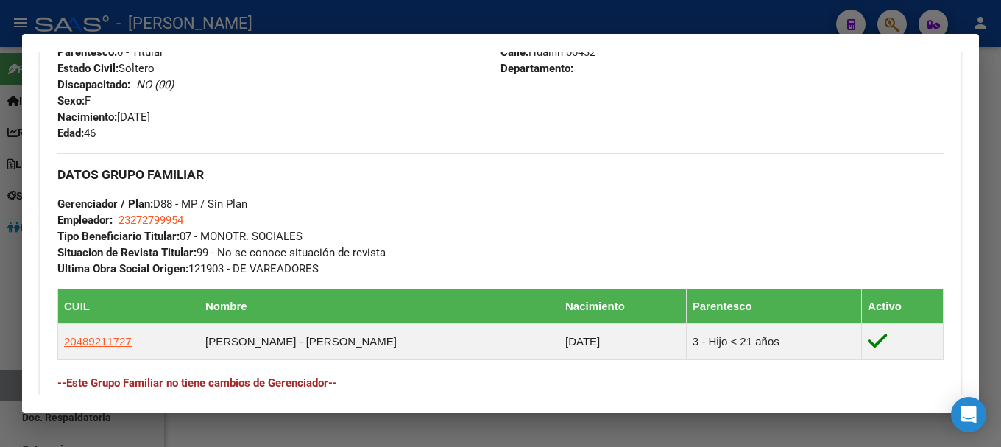
scroll to position [736, 0]
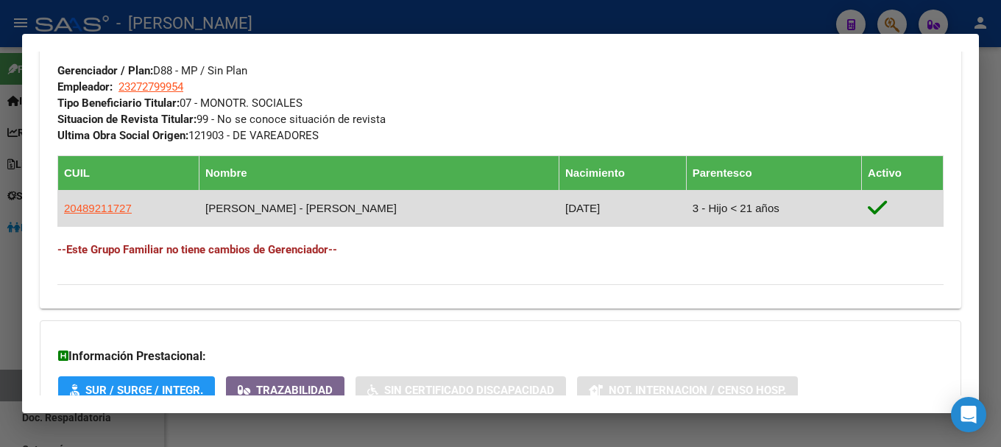
click at [111, 204] on span "20489211727" at bounding box center [98, 208] width 68 height 13
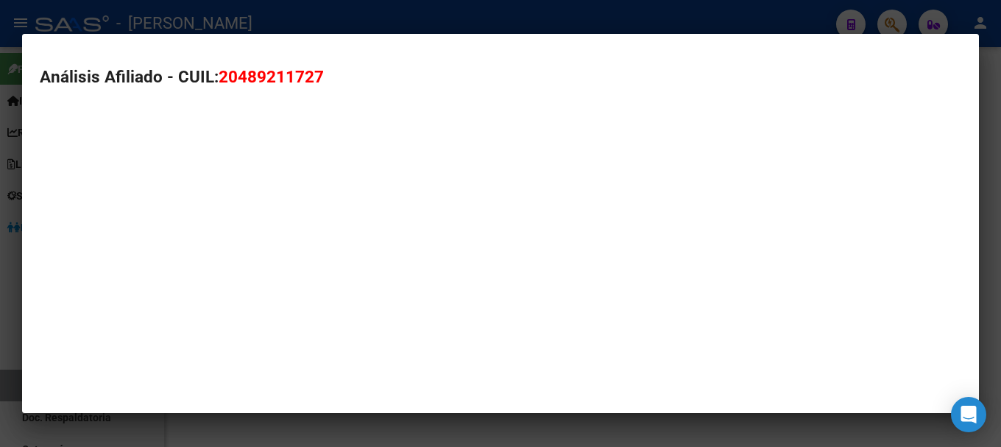
type textarea "20489211727"
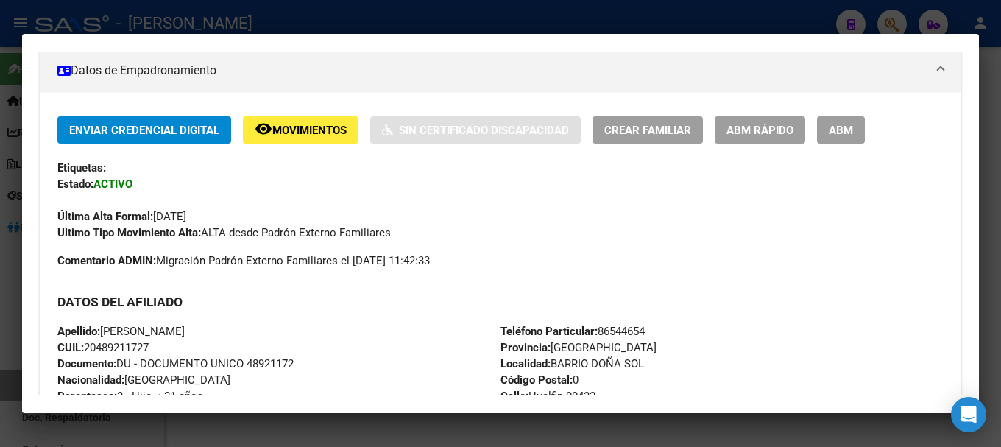
scroll to position [294, 0]
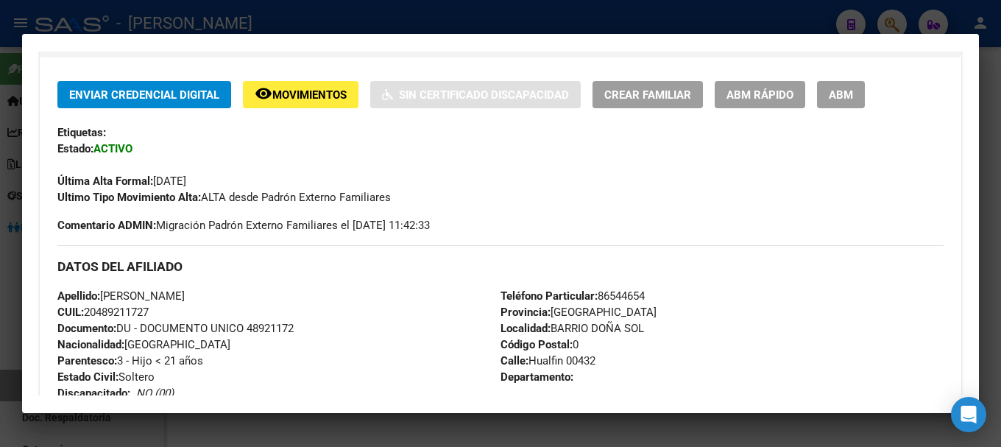
drag, startPoint x: 100, startPoint y: 310, endPoint x: 149, endPoint y: 310, distance: 49.3
click at [149, 310] on span "CUIL: 20489211727" at bounding box center [102, 311] width 91 height 13
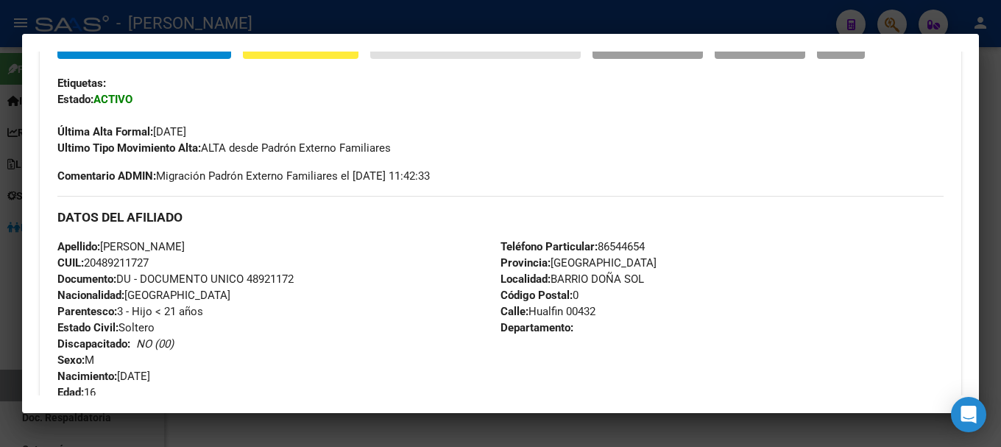
scroll to position [442, 0]
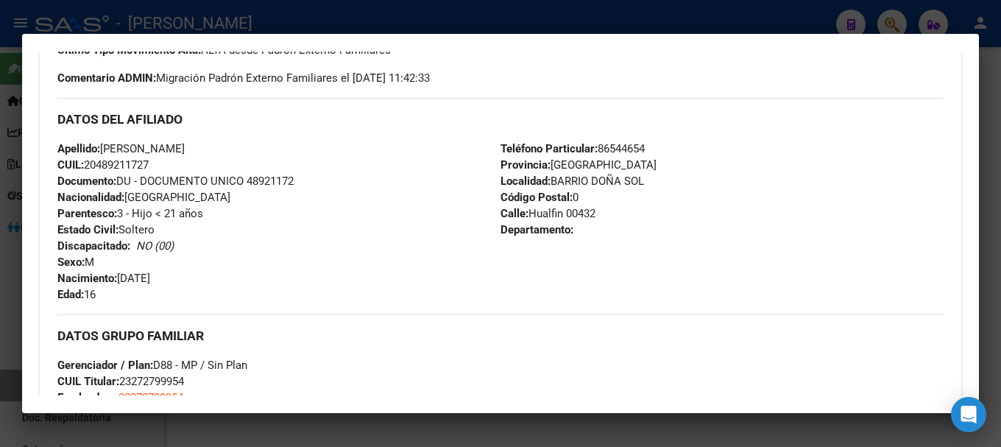
drag, startPoint x: 194, startPoint y: 143, endPoint x: 234, endPoint y: 146, distance: 39.9
click at [185, 146] on span "Apellido: [PERSON_NAME]" at bounding box center [120, 148] width 127 height 13
click at [269, 147] on div "Apellido: [PERSON_NAME] CUIL: 20489211727 Documento: DU - DOCUMENTO UNICO 48921…" at bounding box center [278, 222] width 443 height 162
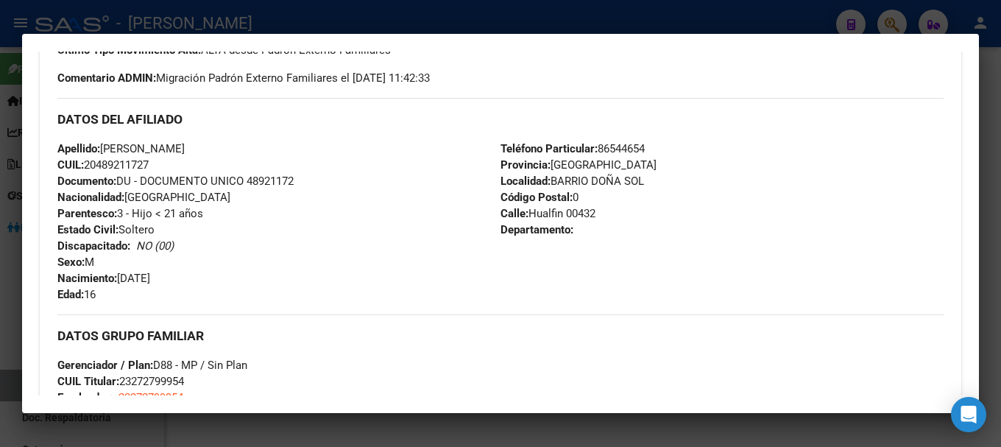
drag, startPoint x: 203, startPoint y: 146, endPoint x: 188, endPoint y: 147, distance: 14.8
click at [185, 146] on span "Apellido: [PERSON_NAME]" at bounding box center [120, 148] width 127 height 13
click at [185, 147] on span "Apellido: [PERSON_NAME]" at bounding box center [120, 148] width 127 height 13
drag, startPoint x: 191, startPoint y: 147, endPoint x: 244, endPoint y: 142, distance: 54.0
click at [244, 144] on div "Apellido: [PERSON_NAME] CUIL: 20489211727 Documento: DU - DOCUMENTO UNICO 48921…" at bounding box center [278, 222] width 443 height 162
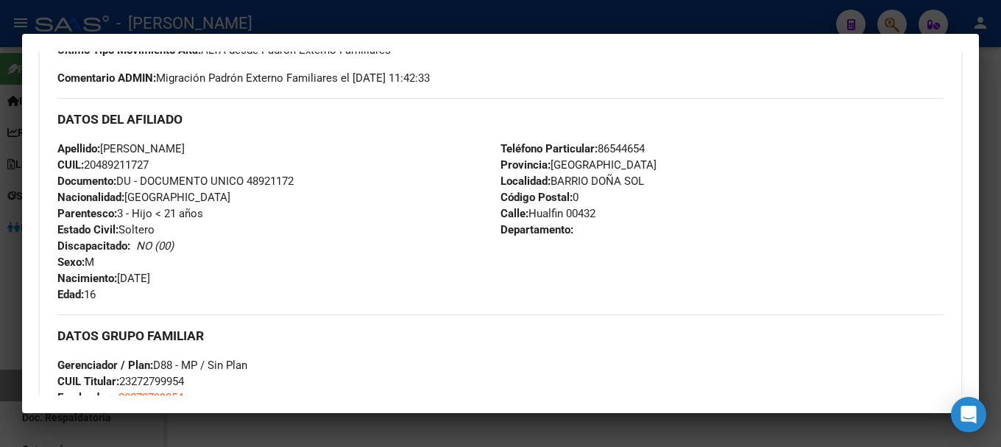
drag, startPoint x: 121, startPoint y: 278, endPoint x: 193, endPoint y: 276, distance: 72.2
click at [193, 276] on div "Apellido: [PERSON_NAME] CUIL: 20489211727 Documento: DU - DOCUMENTO UNICO 48921…" at bounding box center [278, 222] width 443 height 162
click at [234, 10] on div at bounding box center [500, 223] width 1001 height 447
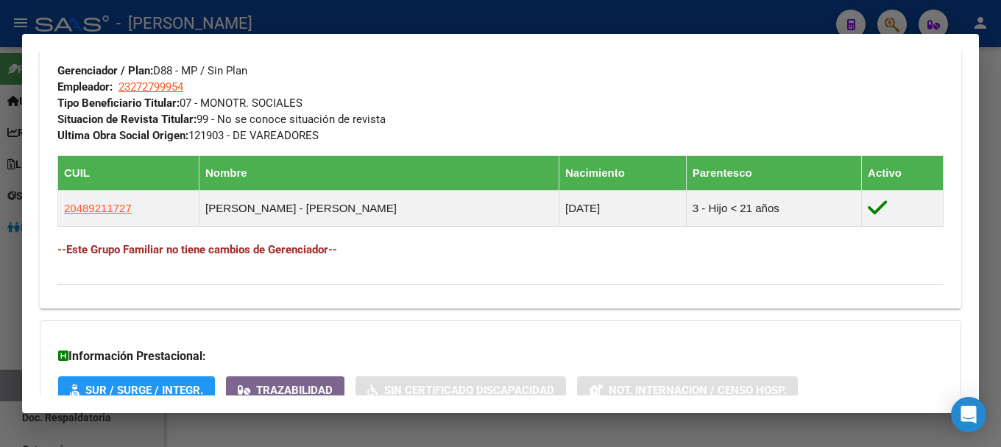
click at [373, 14] on div at bounding box center [500, 223] width 1001 height 447
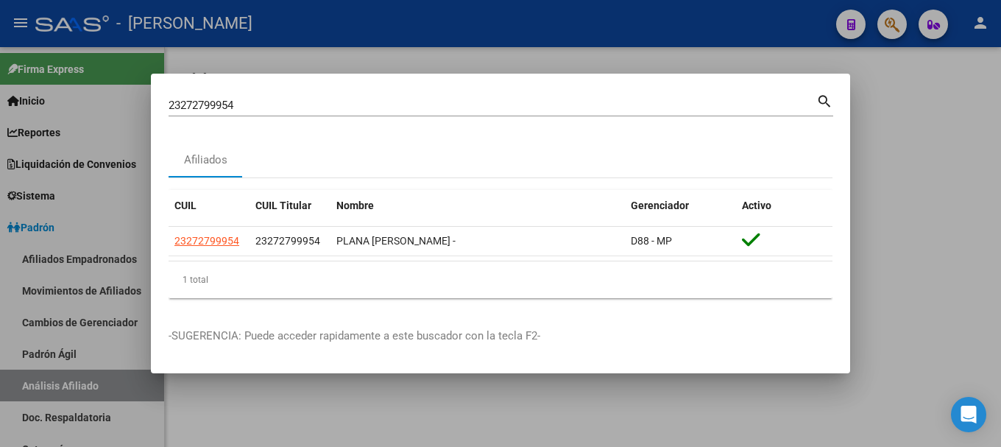
click at [353, 100] on input "23272799954" at bounding box center [493, 105] width 648 height 13
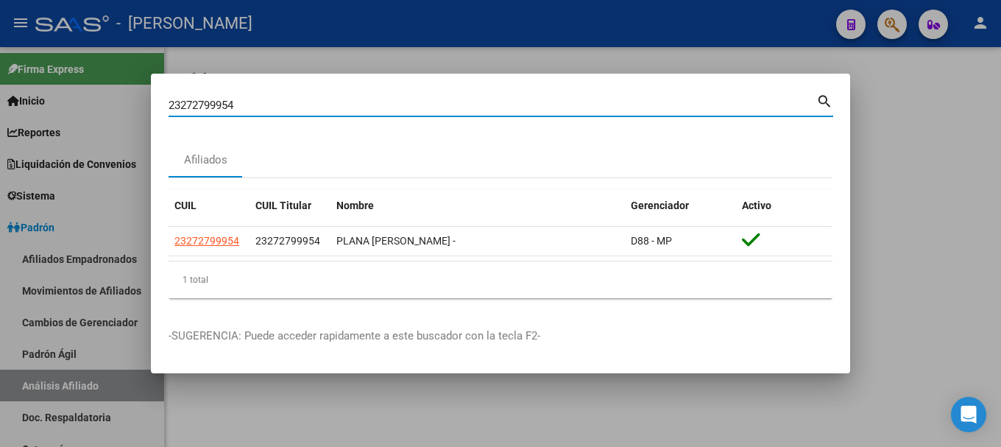
click at [353, 100] on input "23272799954" at bounding box center [493, 105] width 648 height 13
paste input "3361189"
type input "23273361189"
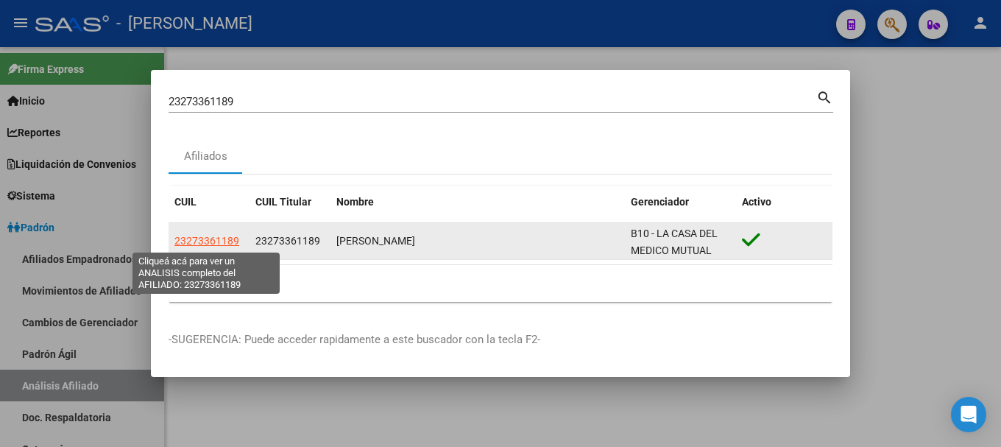
click at [211, 235] on span "23273361189" at bounding box center [206, 241] width 65 height 12
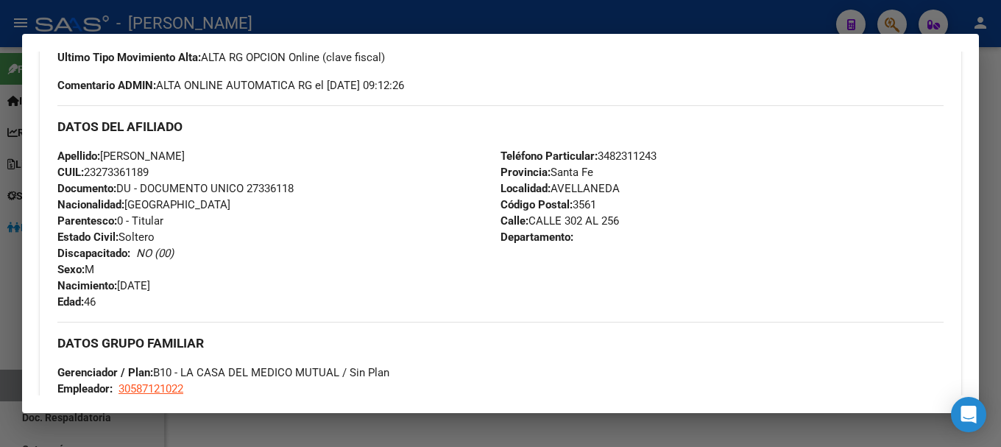
scroll to position [630, 0]
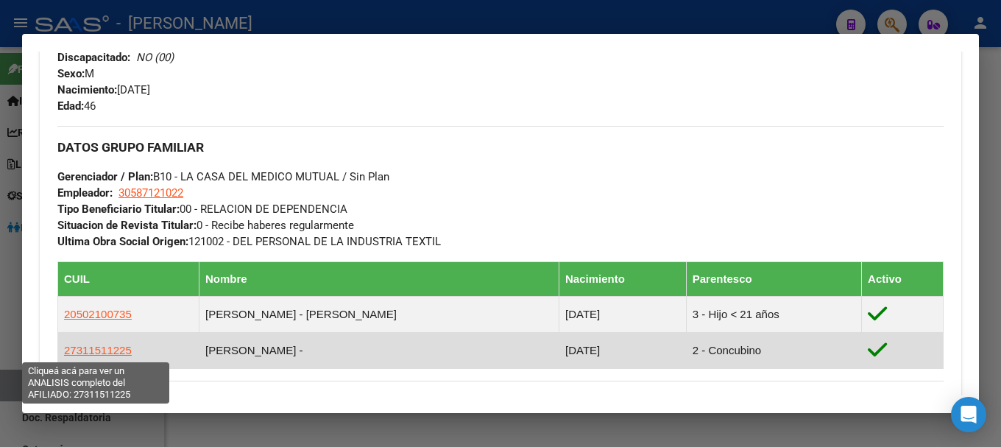
click at [106, 347] on span "27311511225" at bounding box center [98, 350] width 68 height 13
type textarea "27311511225"
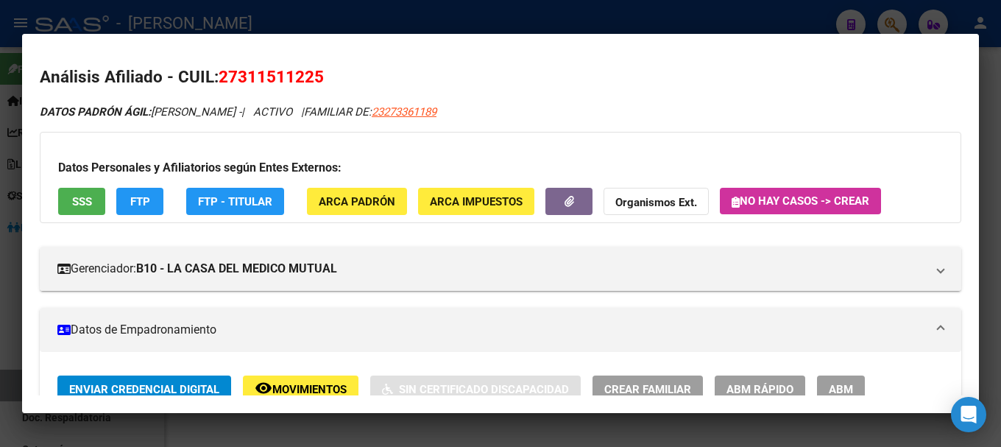
drag, startPoint x: 237, startPoint y: 77, endPoint x: 303, endPoint y: 79, distance: 65.6
click at [299, 79] on span "27311511225" at bounding box center [271, 76] width 105 height 19
drag, startPoint x: 303, startPoint y: 79, endPoint x: 315, endPoint y: 81, distance: 12.6
click at [315, 81] on span "27311511225" at bounding box center [271, 76] width 105 height 19
drag, startPoint x: 235, startPoint y: 75, endPoint x: 314, endPoint y: 81, distance: 79.0
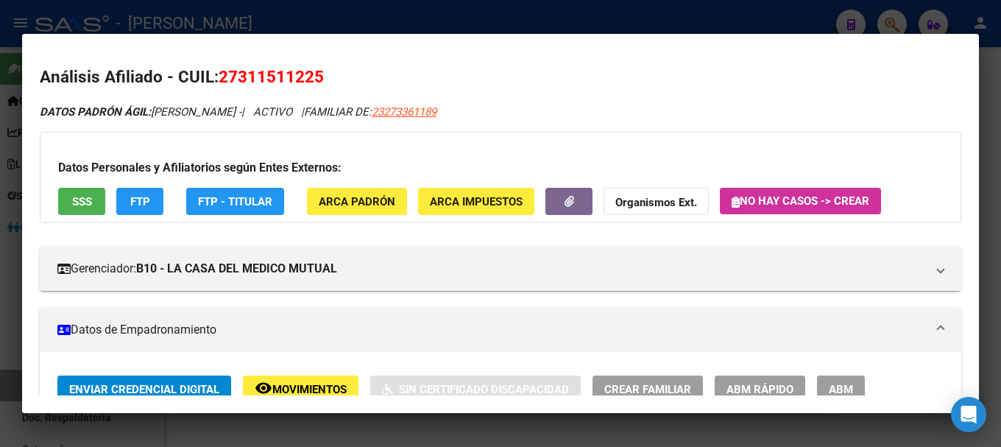
click at [314, 81] on span "27311511225" at bounding box center [271, 76] width 105 height 19
click at [306, 10] on div at bounding box center [500, 223] width 1001 height 447
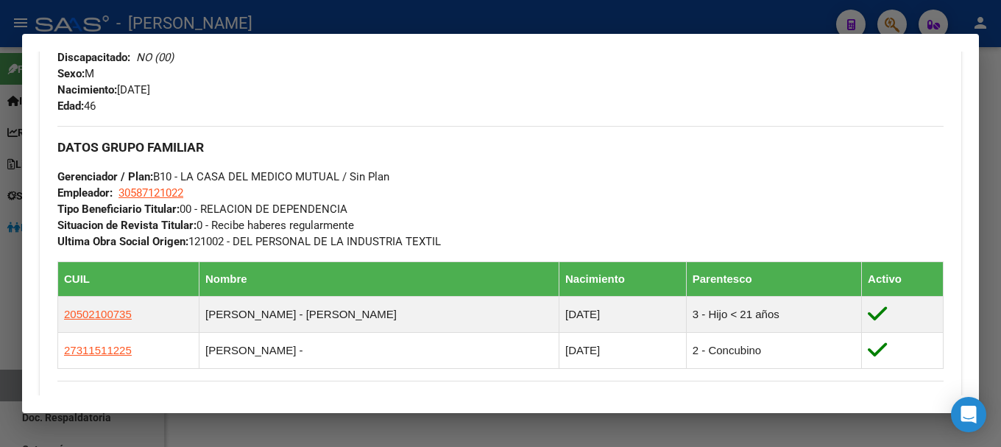
click at [430, 21] on div at bounding box center [500, 223] width 1001 height 447
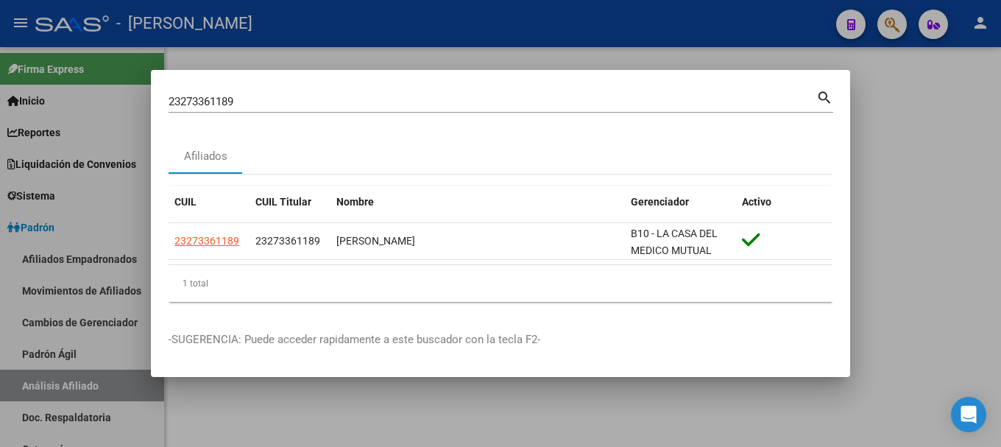
click at [392, 95] on input "23273361189" at bounding box center [493, 101] width 648 height 13
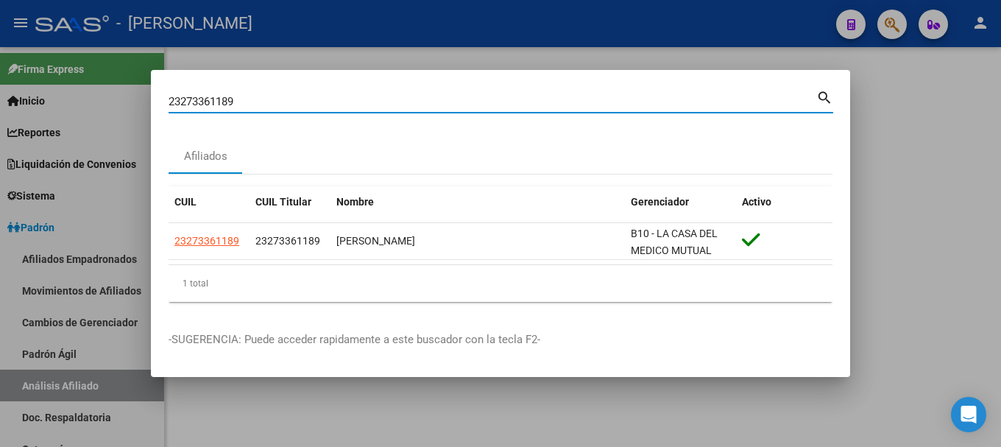
click at [392, 95] on input "23273361189" at bounding box center [493, 101] width 648 height 13
paste input "495057"
type input "23274950579"
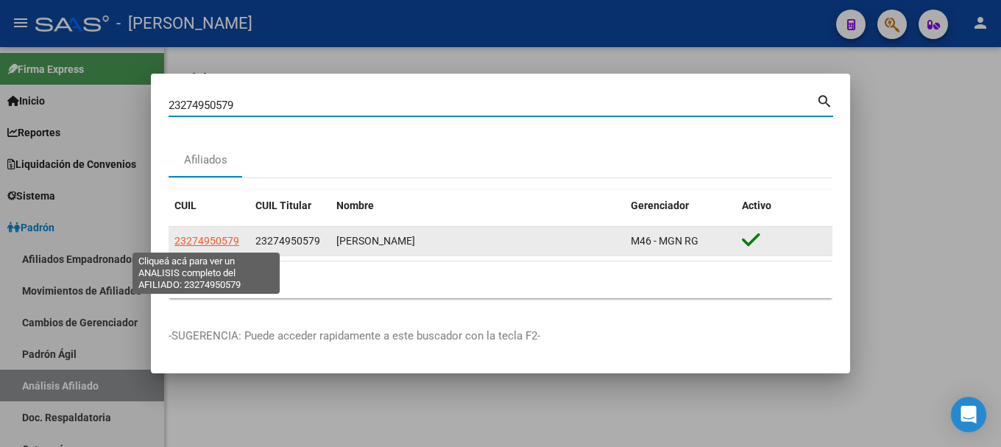
click at [205, 242] on span "23274950579" at bounding box center [206, 241] width 65 height 12
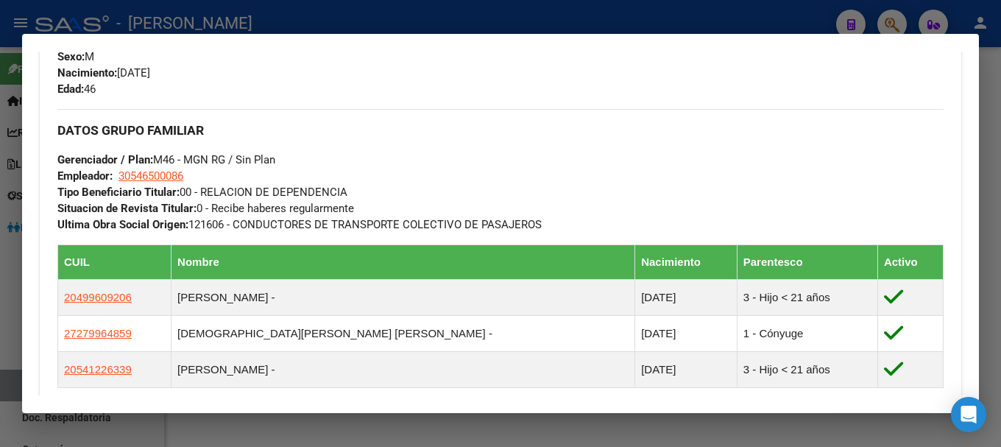
scroll to position [736, 0]
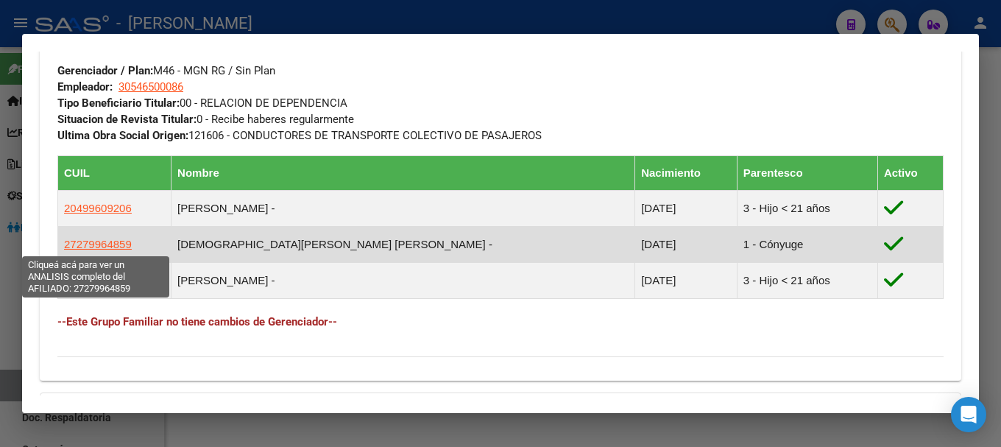
click at [96, 243] on span "27279964859" at bounding box center [98, 244] width 68 height 13
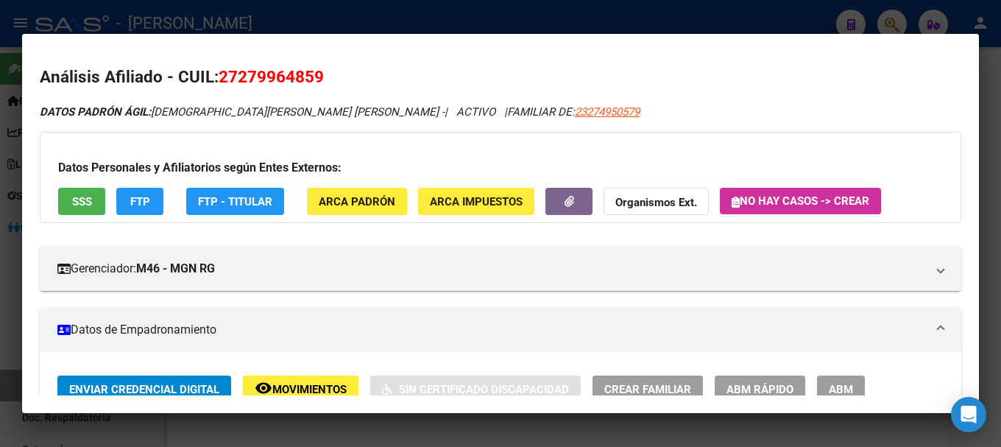
drag, startPoint x: 238, startPoint y: 71, endPoint x: 314, endPoint y: 74, distance: 75.9
click at [314, 74] on span "27279964859" at bounding box center [271, 76] width 105 height 19
click at [329, 15] on div at bounding box center [500, 223] width 1001 height 447
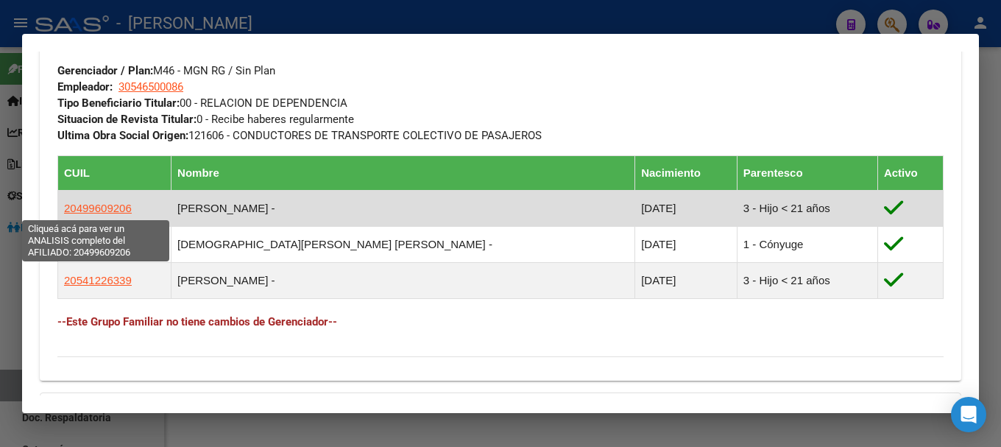
click at [115, 211] on span "20499609206" at bounding box center [98, 208] width 68 height 13
type textarea "20499609206"
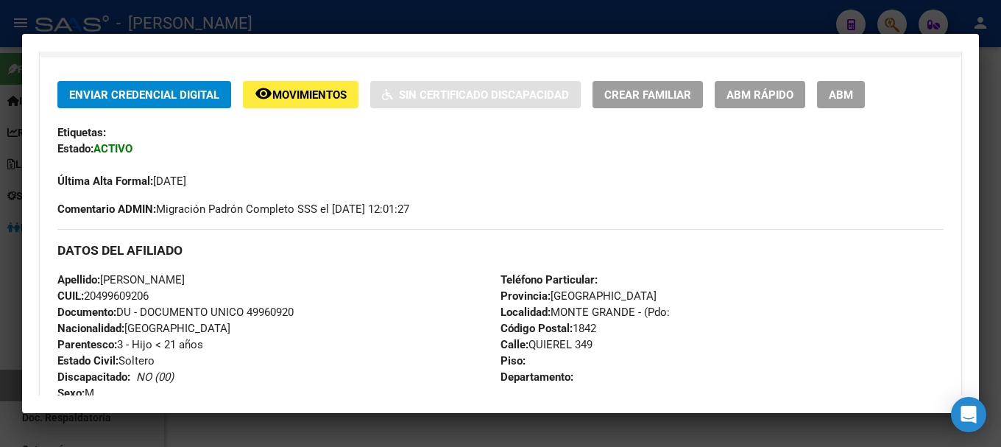
scroll to position [442, 0]
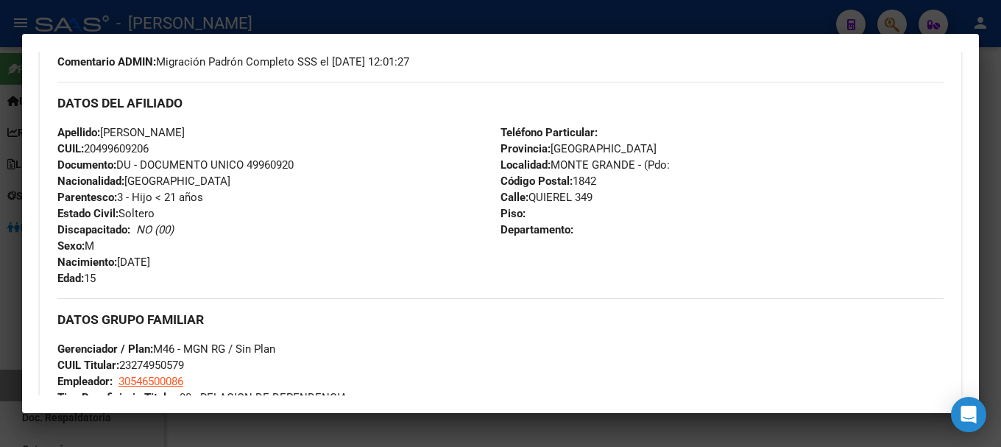
drag, startPoint x: 102, startPoint y: 146, endPoint x: 127, endPoint y: 146, distance: 25.0
click at [120, 146] on span "CUIL: 20499609206" at bounding box center [102, 148] width 91 height 13
drag, startPoint x: 132, startPoint y: 146, endPoint x: 149, endPoint y: 146, distance: 16.9
click at [133, 146] on span "CUIL: 20499609206" at bounding box center [102, 148] width 91 height 13
click at [149, 147] on span "CUIL: 20499609206" at bounding box center [102, 148] width 91 height 13
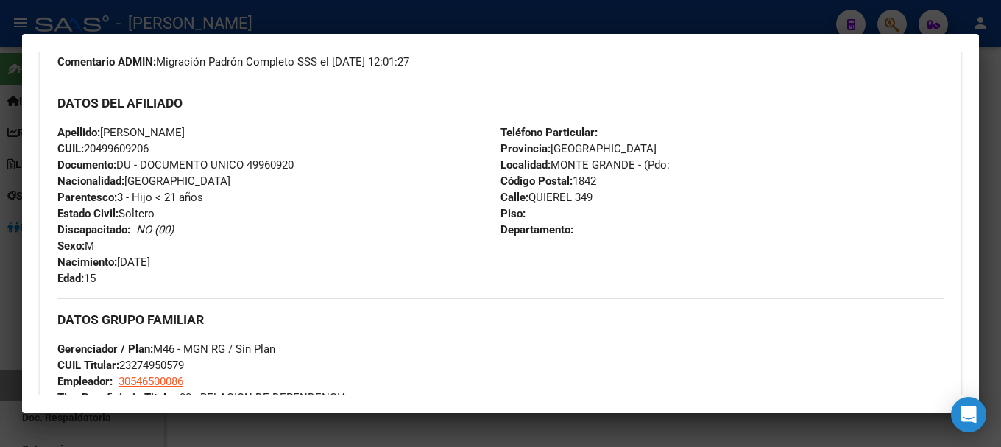
drag, startPoint x: 97, startPoint y: 144, endPoint x: 147, endPoint y: 152, distance: 50.6
click at [147, 152] on span "CUIL: 20499609206" at bounding box center [102, 148] width 91 height 13
click at [334, 13] on div at bounding box center [500, 223] width 1001 height 447
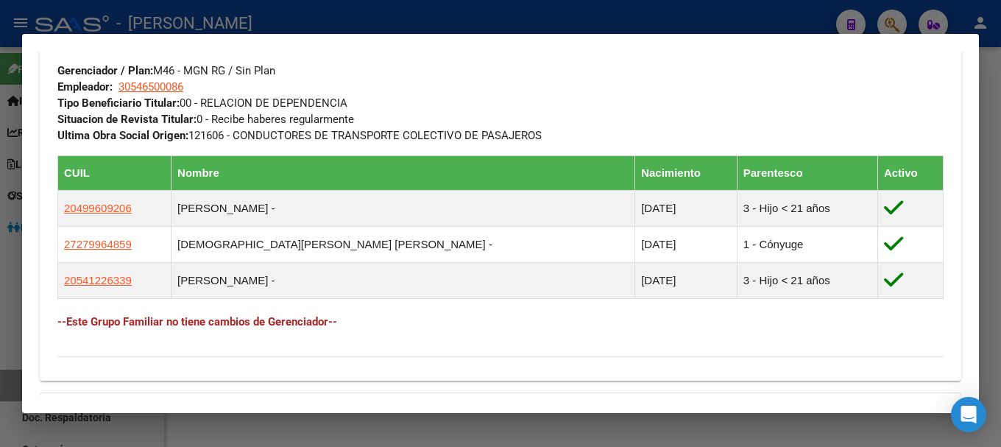
click at [439, 16] on div at bounding box center [500, 223] width 1001 height 447
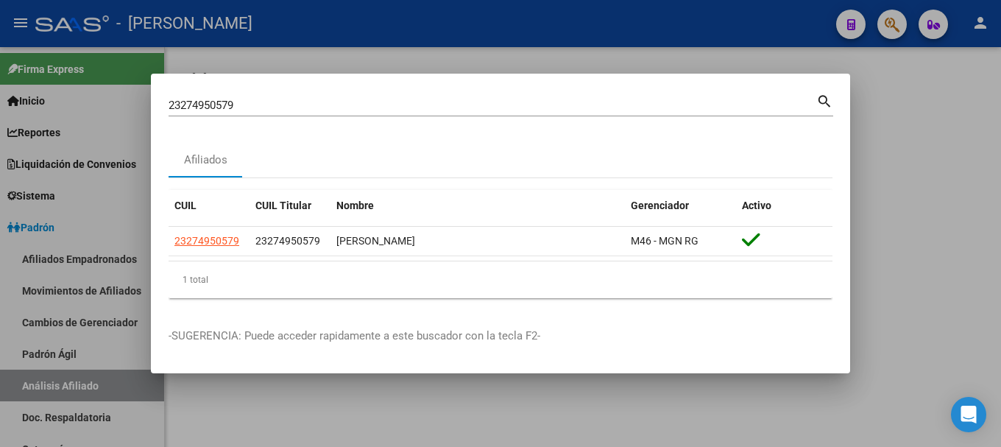
click at [413, 113] on div "23274950579 Buscar (apellido, dni, [PERSON_NAME], [PERSON_NAME], cuit, obra soc…" at bounding box center [493, 105] width 648 height 22
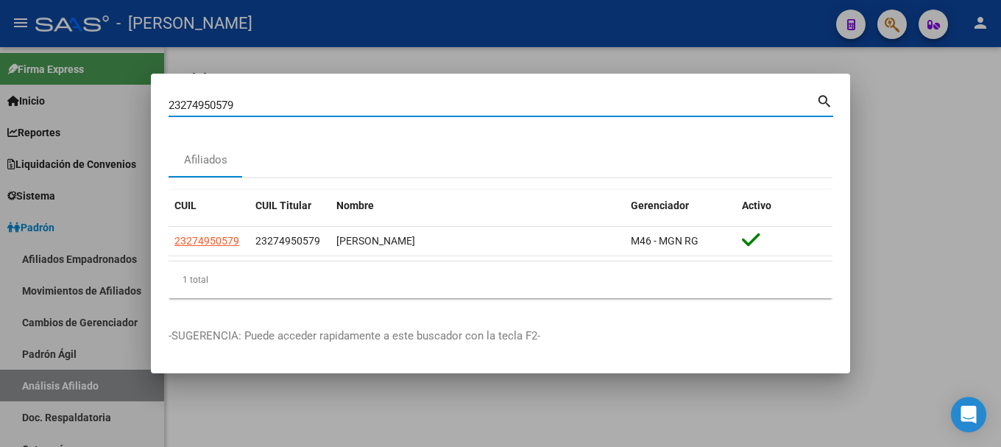
click at [413, 113] on div "23274950579 Buscar (apellido, dni, [PERSON_NAME], [PERSON_NAME], cuit, obra soc…" at bounding box center [493, 105] width 648 height 22
click at [413, 107] on input "23274950579" at bounding box center [493, 105] width 648 height 13
paste input "5156884"
type input "23275156884"
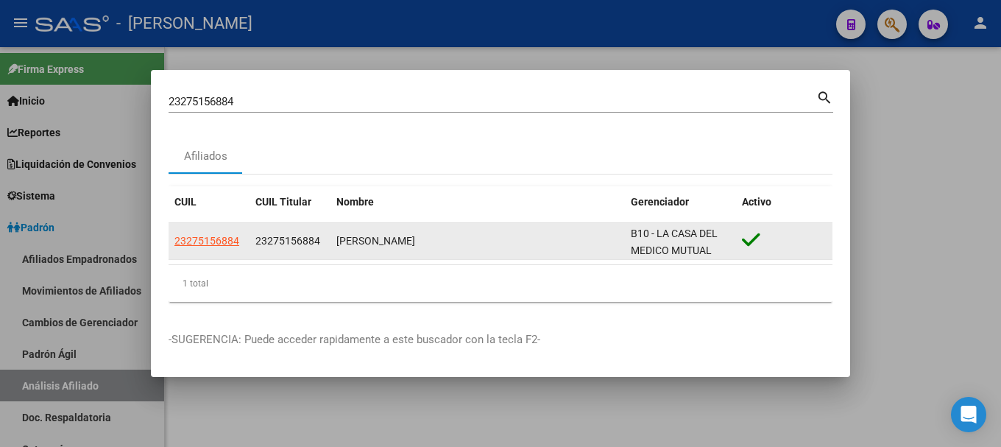
click at [215, 229] on datatable-body-cell "23275156884" at bounding box center [209, 241] width 81 height 36
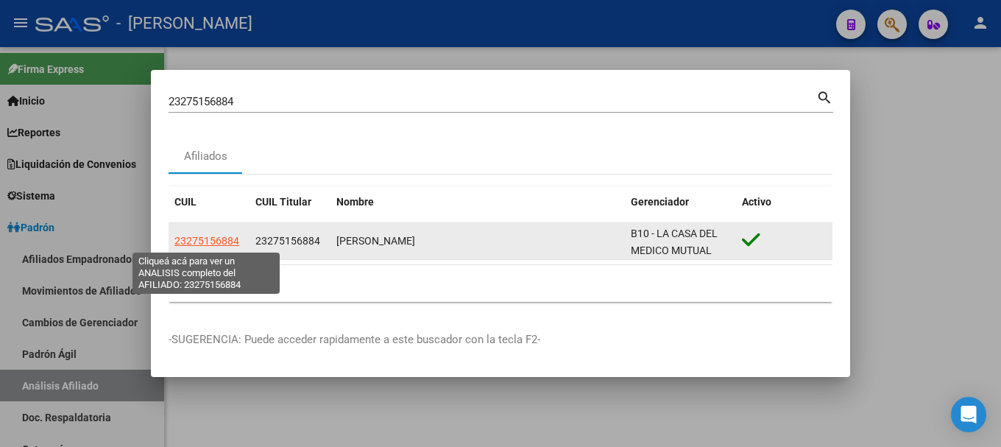
click at [223, 243] on span "23275156884" at bounding box center [206, 241] width 65 height 12
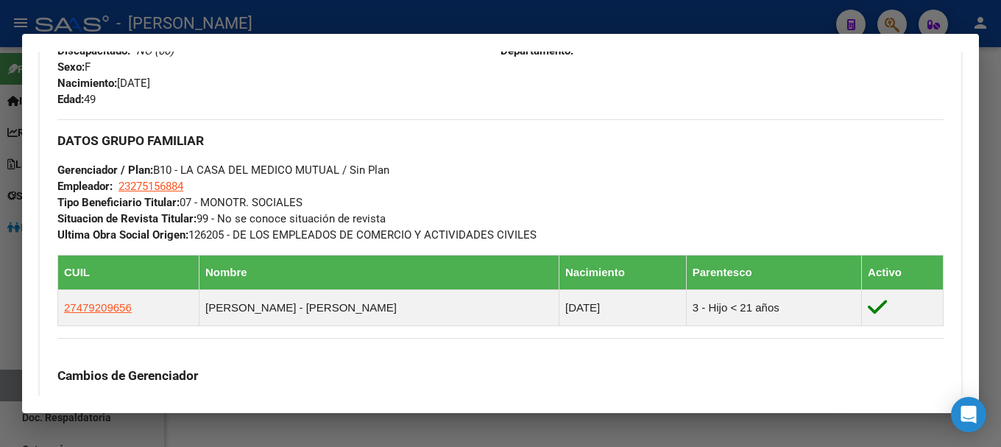
scroll to position [654, 0]
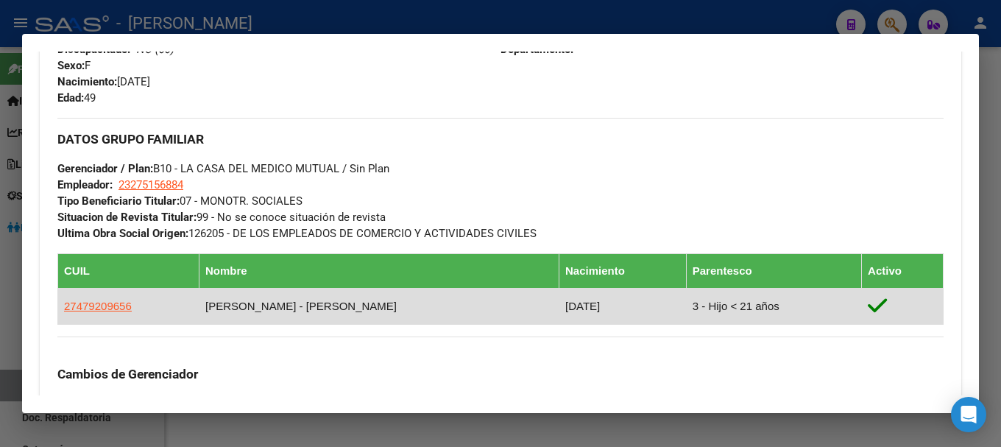
click at [132, 302] on td "27479209656" at bounding box center [128, 306] width 141 height 36
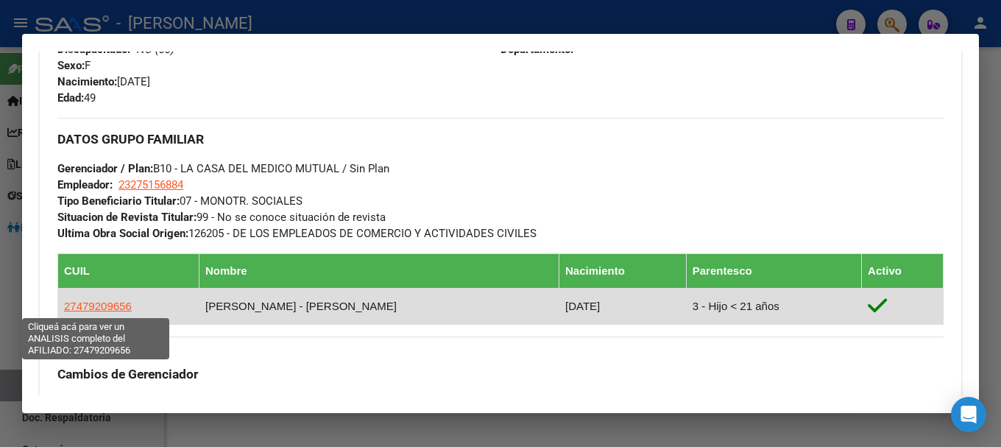
click at [107, 307] on span "27479209656" at bounding box center [98, 306] width 68 height 13
type textarea "27479209656"
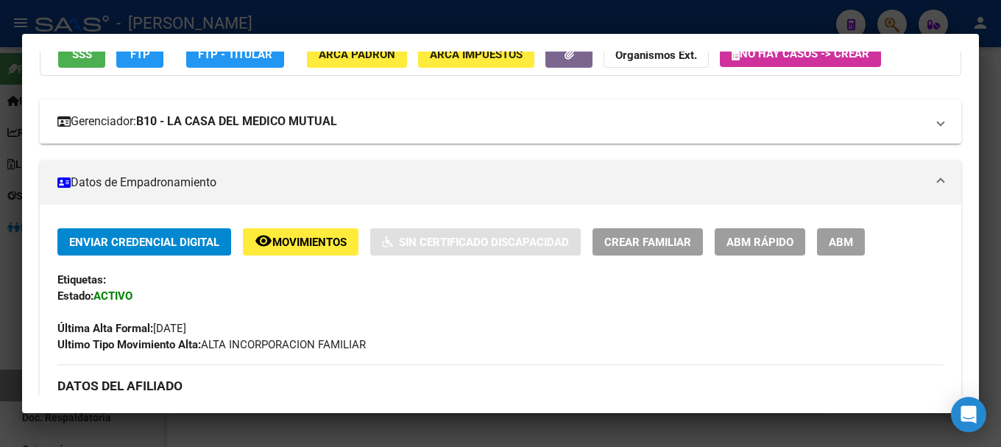
scroll to position [0, 0]
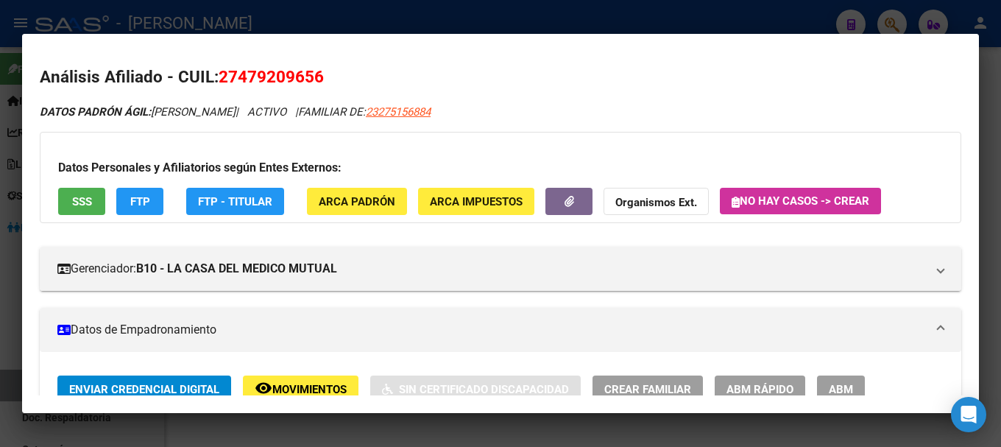
click at [462, 17] on div at bounding box center [500, 223] width 1001 height 447
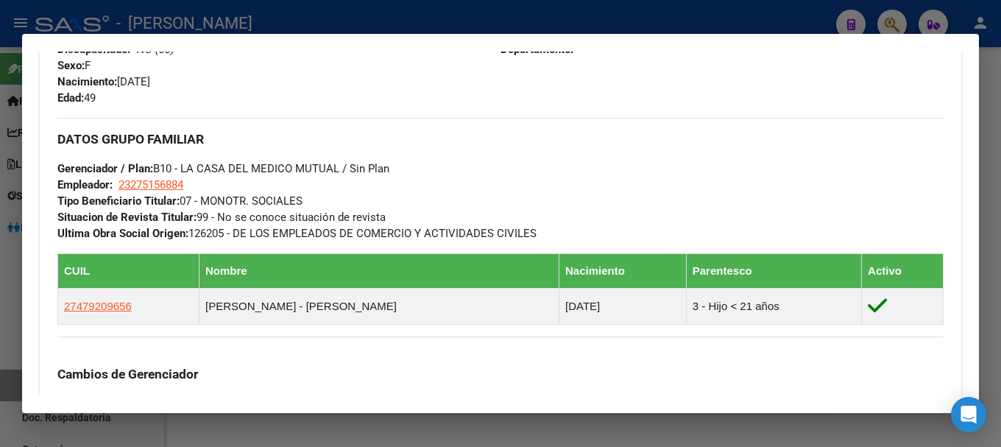
click at [314, 15] on div at bounding box center [500, 223] width 1001 height 447
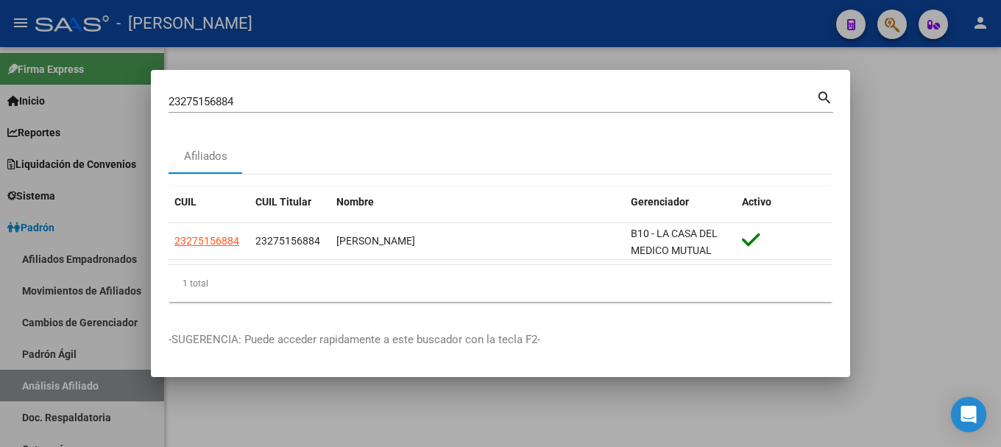
click at [348, 105] on input "23275156884" at bounding box center [493, 101] width 648 height 13
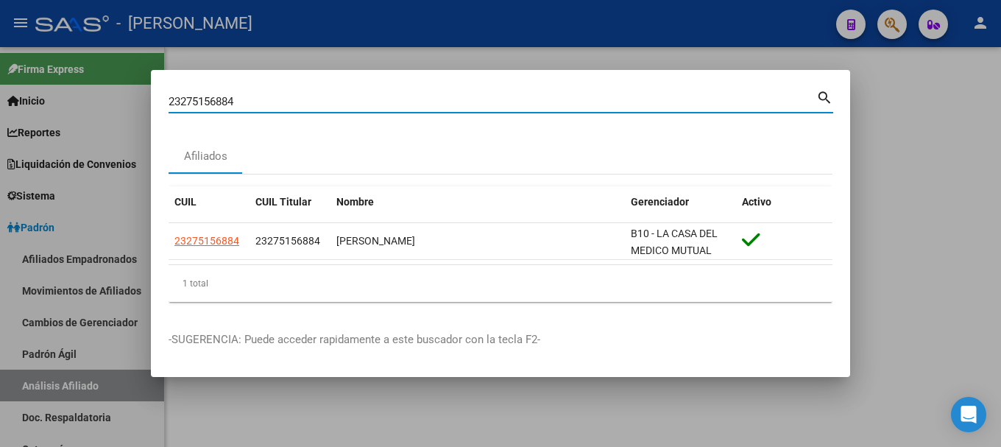
click at [348, 105] on input "23275156884" at bounding box center [493, 101] width 648 height 13
paste input "940739"
type input "23275940739"
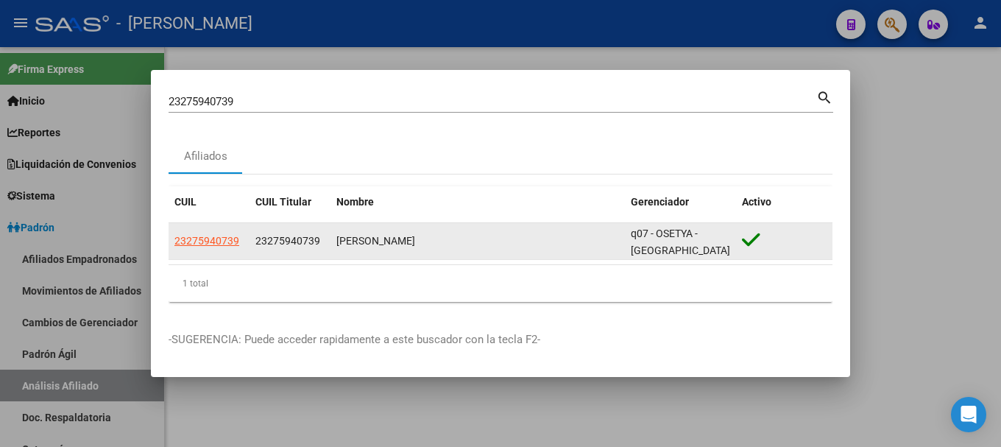
click at [192, 229] on datatable-body-cell "23275940739" at bounding box center [209, 241] width 81 height 36
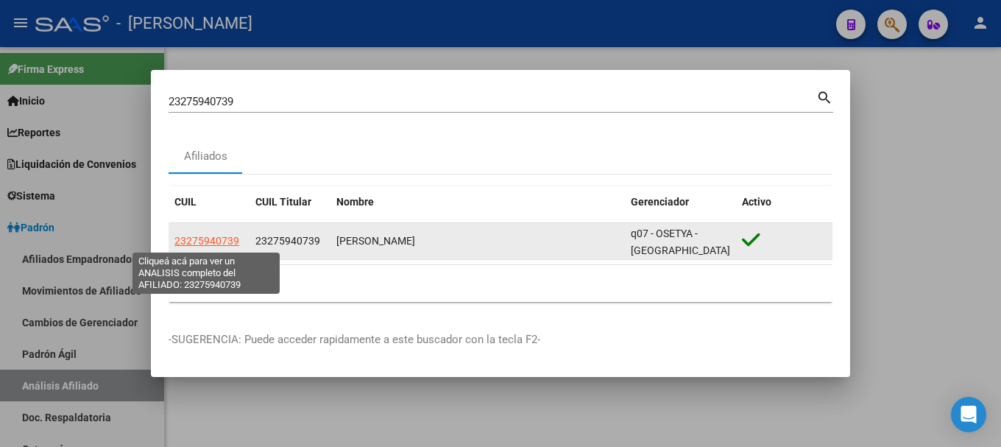
click at [202, 238] on span "23275940739" at bounding box center [206, 241] width 65 height 12
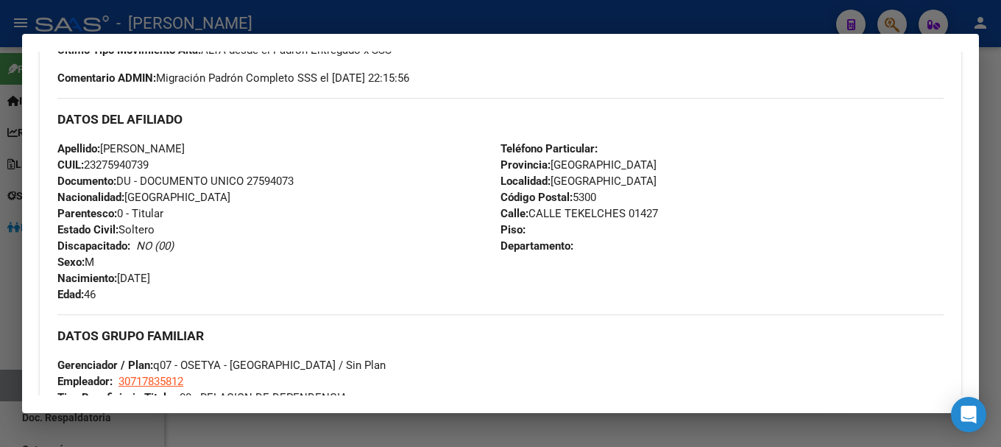
scroll to position [662, 0]
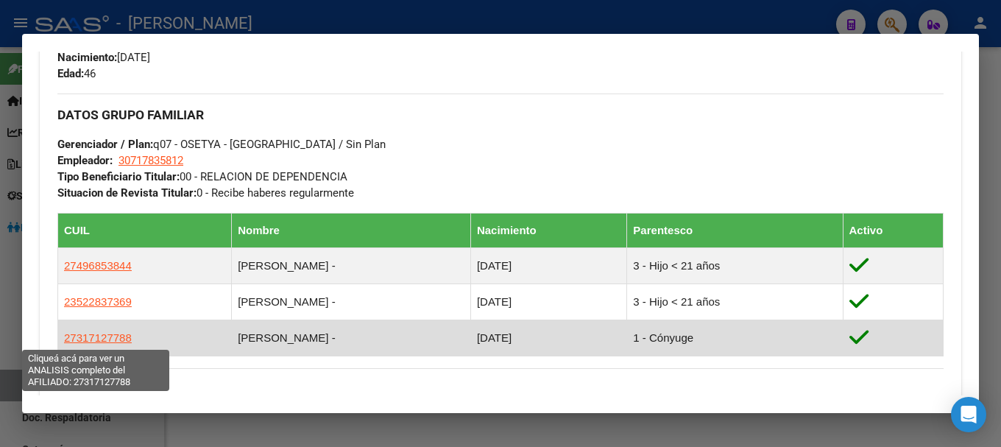
click at [119, 342] on span "27317127788" at bounding box center [98, 337] width 68 height 13
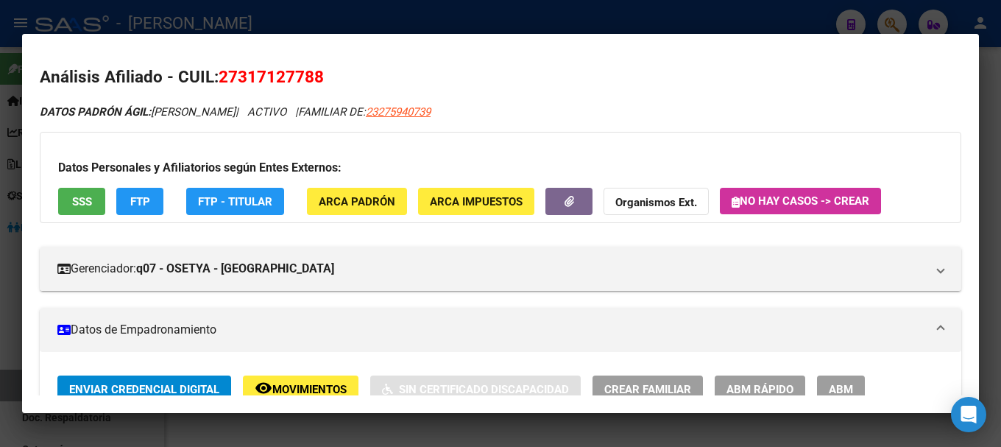
drag, startPoint x: 236, startPoint y: 68, endPoint x: 317, endPoint y: 77, distance: 81.5
click at [317, 77] on span "27317127788" at bounding box center [271, 76] width 105 height 19
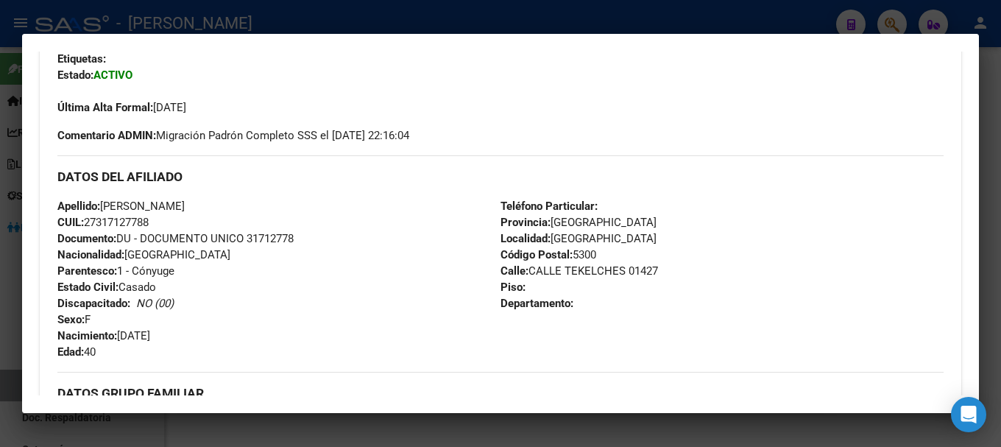
scroll to position [589, 0]
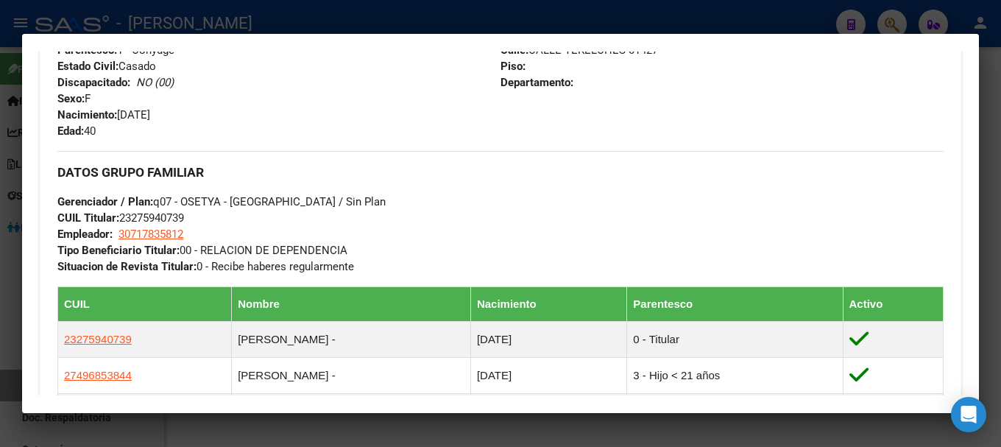
click at [311, 4] on div at bounding box center [500, 223] width 1001 height 447
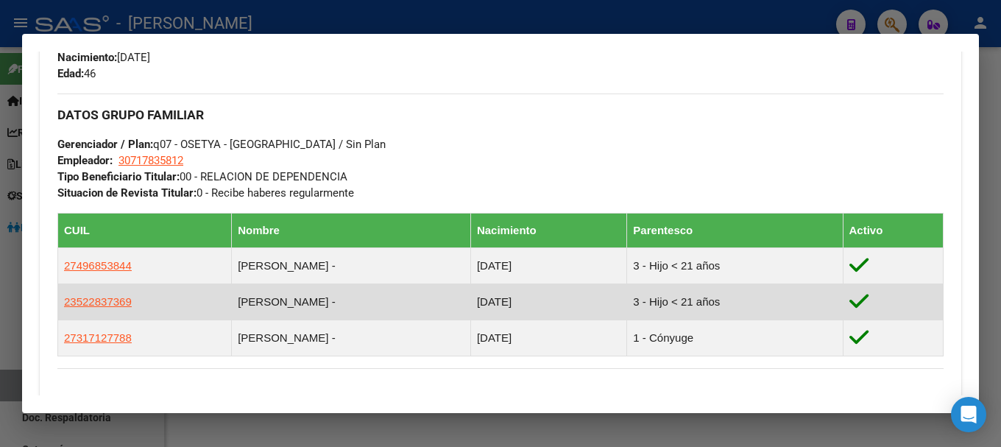
scroll to position [736, 0]
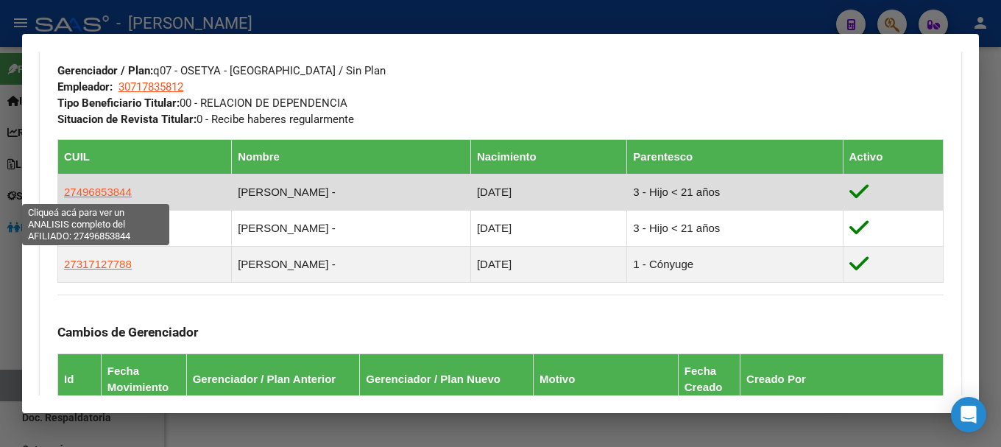
click at [99, 187] on span "27496853844" at bounding box center [98, 191] width 68 height 13
type textarea "27496853844"
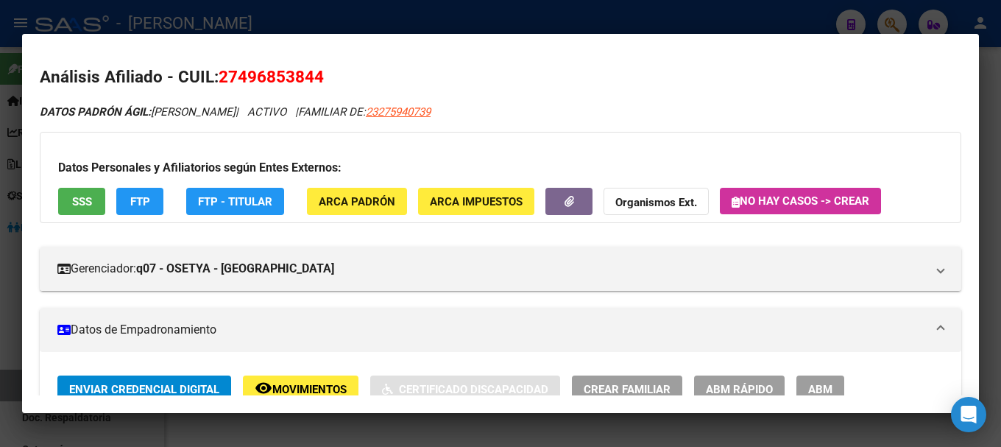
drag, startPoint x: 236, startPoint y: 76, endPoint x: 315, endPoint y: 75, distance: 79.5
click at [315, 75] on span "27496853844" at bounding box center [271, 76] width 105 height 19
click at [255, 74] on span "27496853844" at bounding box center [271, 76] width 105 height 19
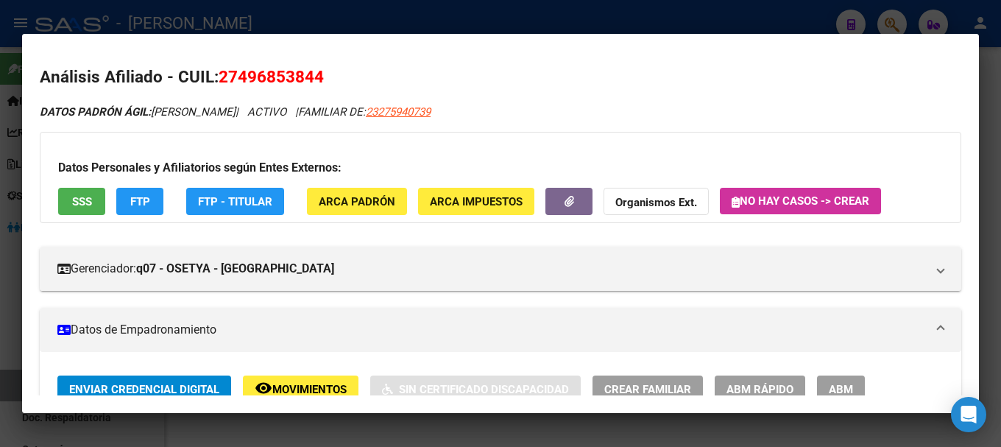
click at [238, 74] on span "27496853844" at bounding box center [271, 76] width 105 height 19
drag, startPoint x: 283, startPoint y: 74, endPoint x: 300, endPoint y: 73, distance: 16.9
click at [288, 74] on span "27496853844" at bounding box center [271, 76] width 105 height 19
click at [300, 73] on span "27496853844" at bounding box center [271, 76] width 105 height 19
drag, startPoint x: 238, startPoint y: 71, endPoint x: 312, endPoint y: 73, distance: 74.4
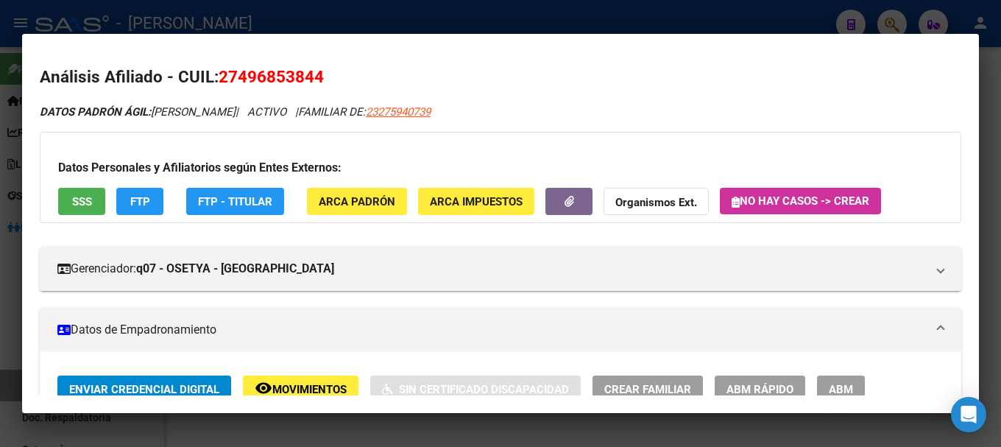
click at [312, 73] on span "27496853844" at bounding box center [271, 76] width 105 height 19
click at [355, 7] on div at bounding box center [500, 223] width 1001 height 447
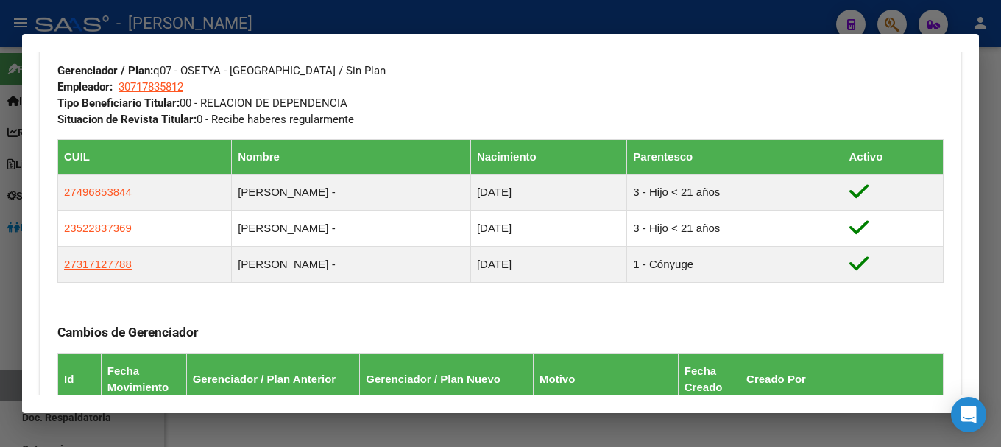
click at [409, 25] on div at bounding box center [500, 223] width 1001 height 447
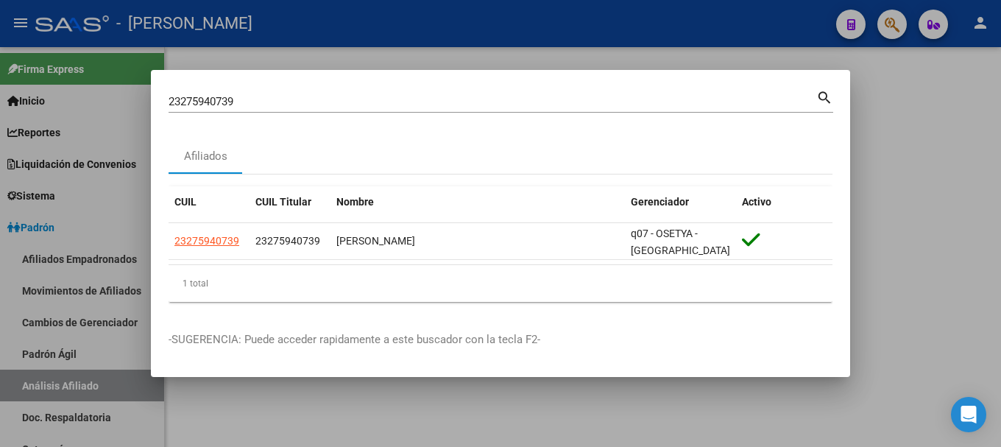
click at [397, 105] on input "23275940739" at bounding box center [493, 101] width 648 height 13
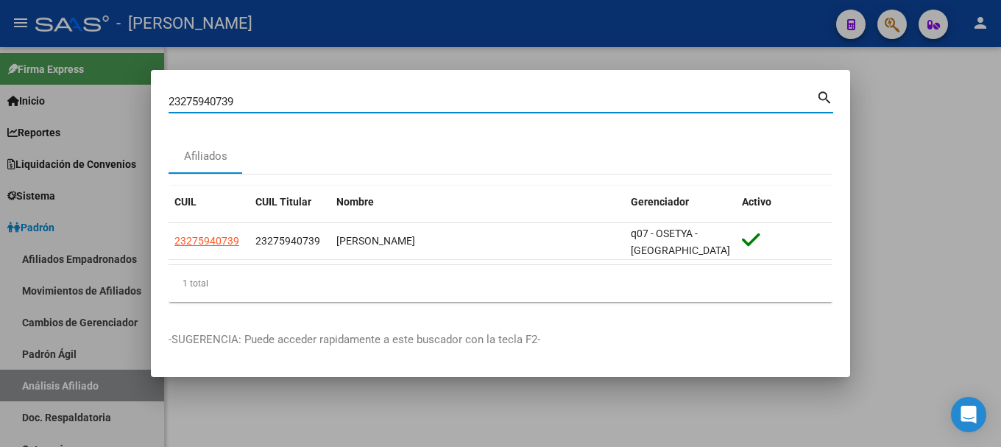
click at [397, 105] on input "23275940739" at bounding box center [493, 101] width 648 height 13
paste input "677342"
type input "23276773429"
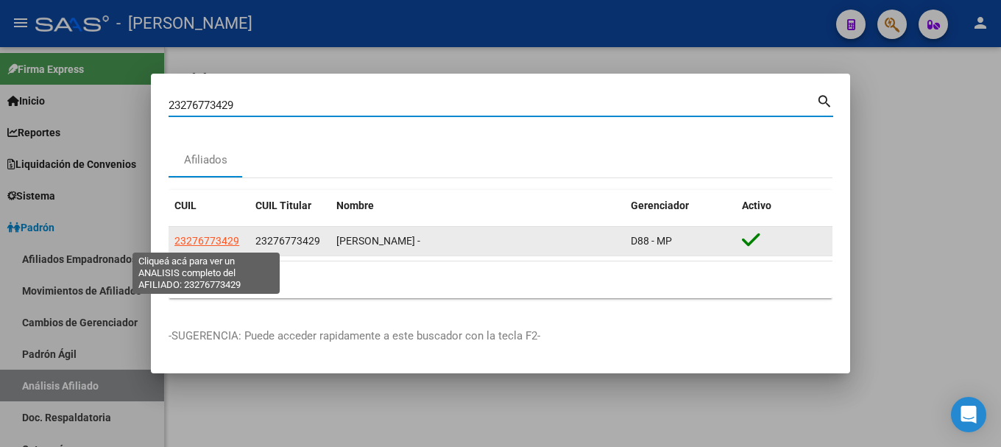
click at [221, 238] on span "23276773429" at bounding box center [206, 241] width 65 height 12
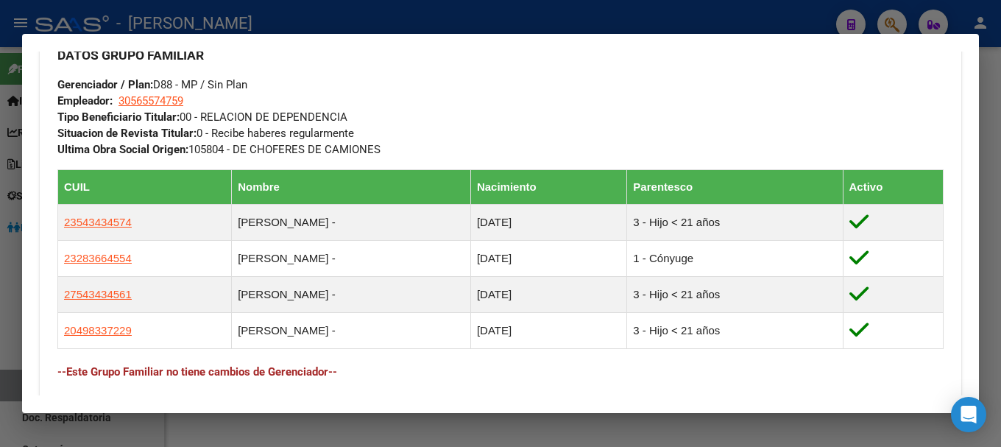
scroll to position [810, 0]
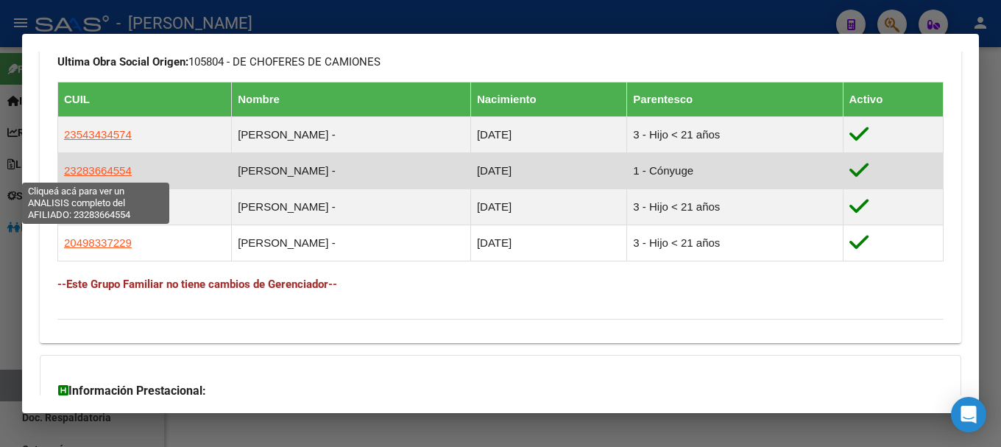
click at [95, 167] on span "23283664554" at bounding box center [98, 170] width 68 height 13
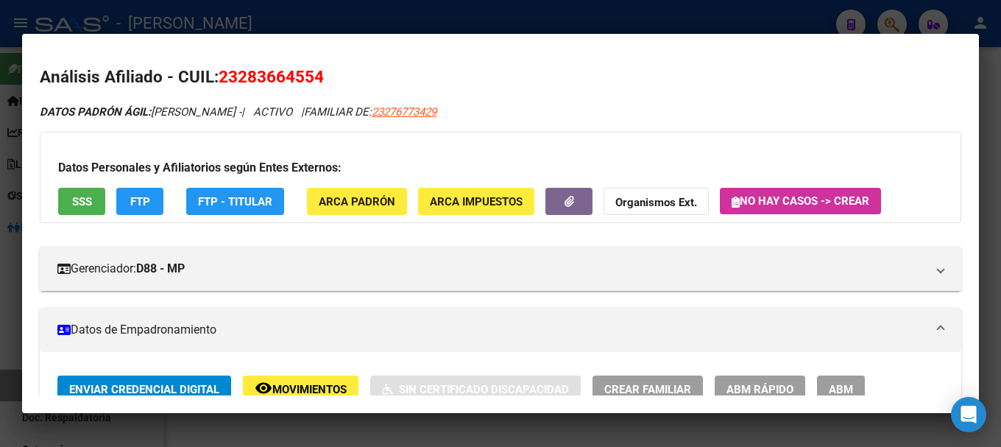
drag, startPoint x: 238, startPoint y: 74, endPoint x: 314, endPoint y: 78, distance: 76.6
click at [314, 78] on span "23283664554" at bounding box center [271, 76] width 105 height 19
drag, startPoint x: 242, startPoint y: 74, endPoint x: 319, endPoint y: 75, distance: 76.6
click at [319, 75] on span "23283664554" at bounding box center [271, 76] width 105 height 19
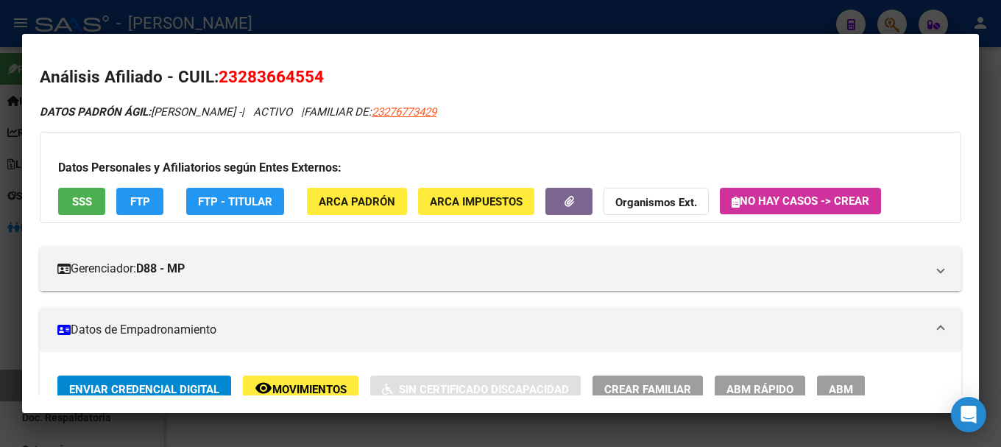
click at [319, 75] on span "23283664554" at bounding box center [271, 76] width 105 height 19
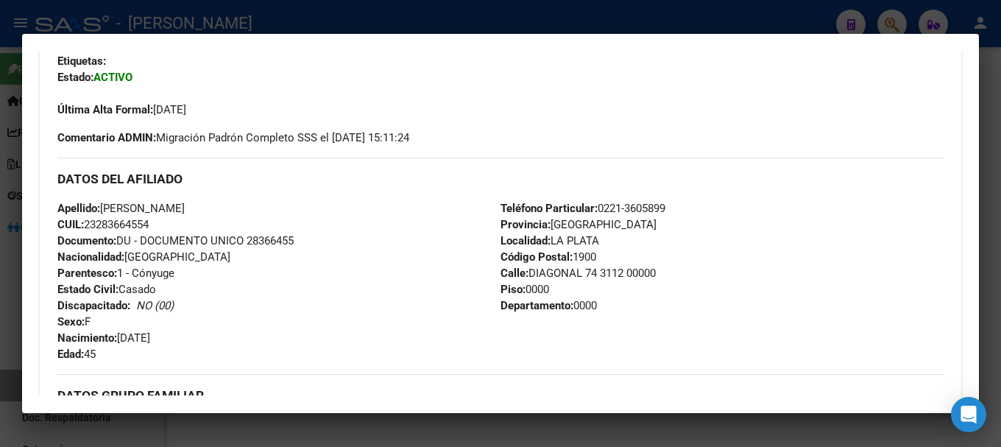
scroll to position [368, 0]
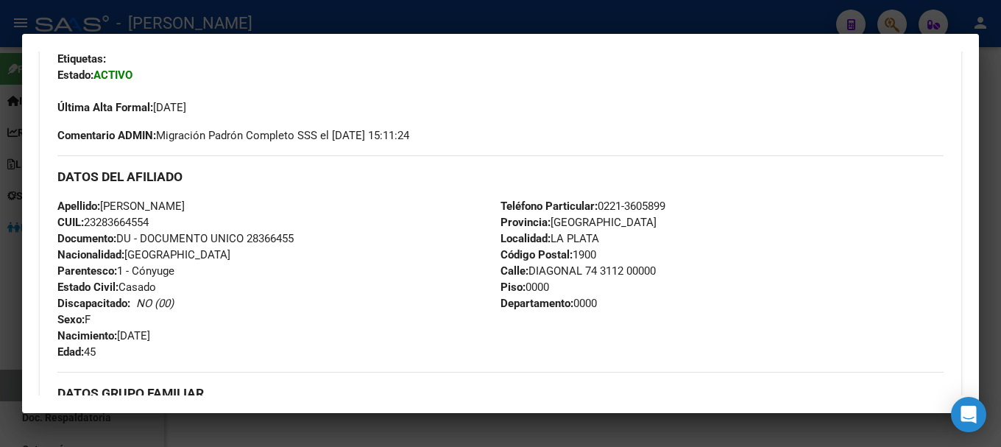
drag, startPoint x: 106, startPoint y: 206, endPoint x: 131, endPoint y: 206, distance: 25.0
click at [118, 206] on span "Apellido: [PERSON_NAME]" at bounding box center [120, 205] width 127 height 13
drag, startPoint x: 149, startPoint y: 206, endPoint x: 160, endPoint y: 206, distance: 10.3
click at [160, 206] on span "Apellido: [PERSON_NAME]" at bounding box center [120, 205] width 127 height 13
drag, startPoint x: 169, startPoint y: 204, endPoint x: 264, endPoint y: 202, distance: 94.2
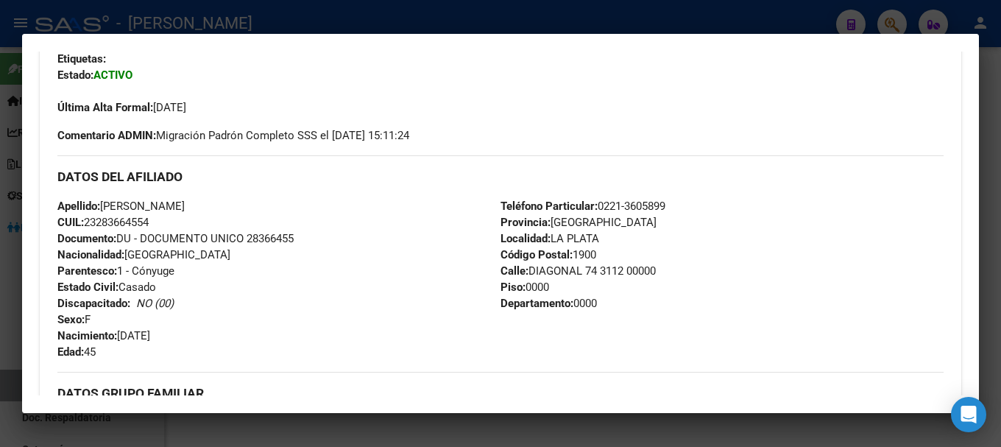
click at [264, 202] on div "Apellido: [PERSON_NAME]: 23283664554 Documento: DU - DOCUMENTO UNICO 28366455 N…" at bounding box center [278, 279] width 443 height 162
drag, startPoint x: 121, startPoint y: 334, endPoint x: 197, endPoint y: 336, distance: 75.8
click at [197, 336] on div "Apellido: [PERSON_NAME]: 23283664554 Documento: DU - DOCUMENTO UNICO 28366455 N…" at bounding box center [278, 279] width 443 height 162
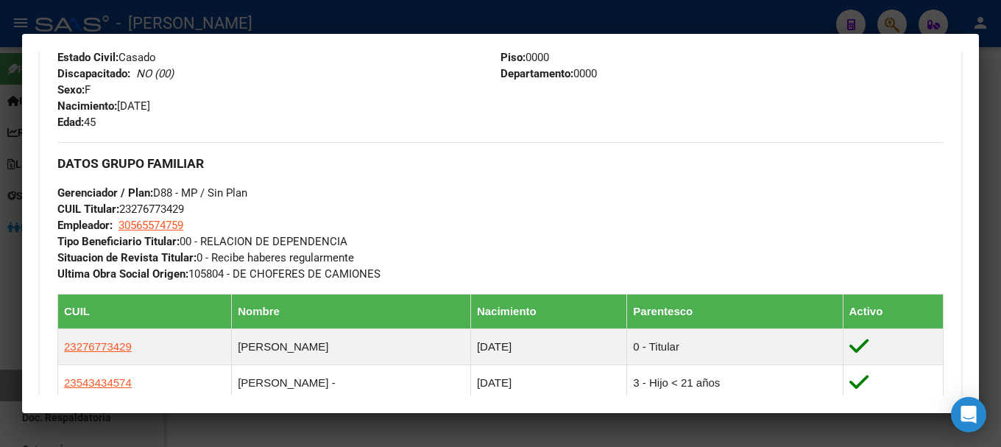
scroll to position [662, 0]
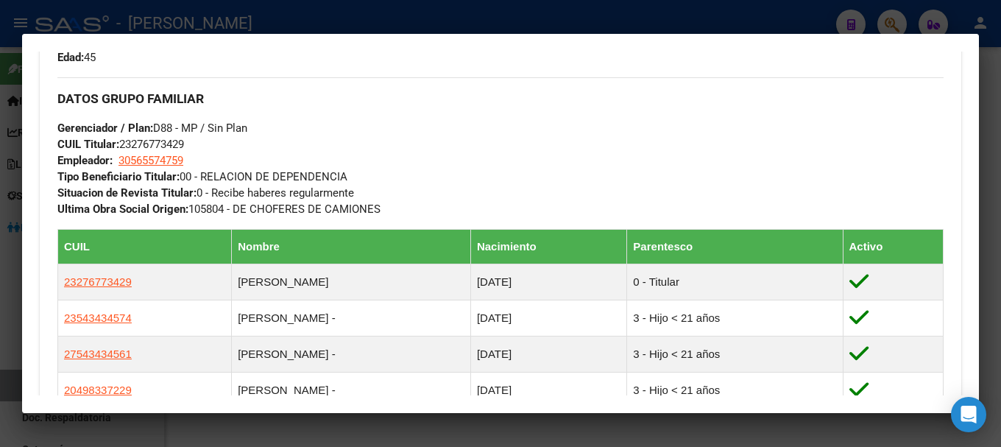
click at [379, 18] on div at bounding box center [500, 223] width 1001 height 447
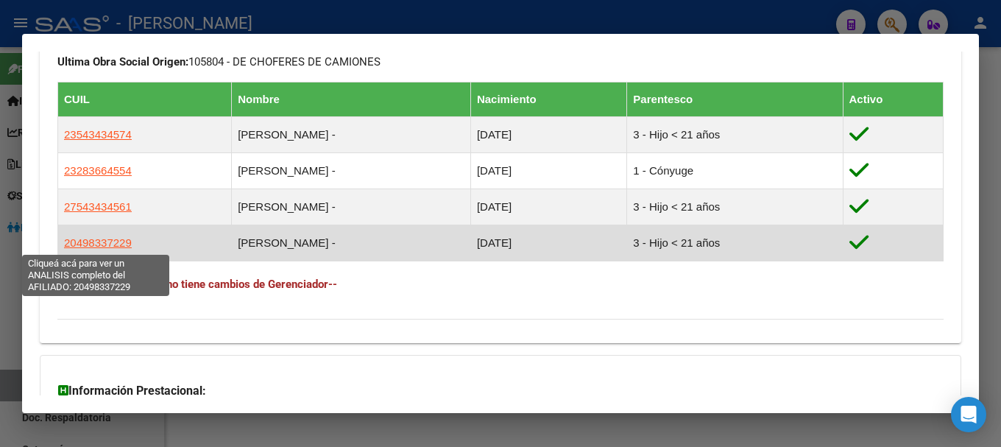
click at [103, 232] on td "20498337229" at bounding box center [145, 243] width 174 height 36
click at [96, 244] on span "20498337229" at bounding box center [98, 242] width 68 height 13
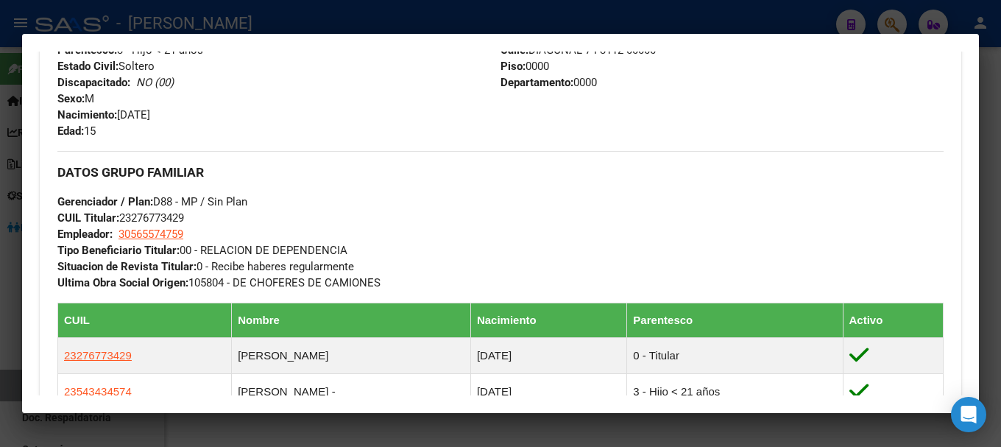
scroll to position [442, 0]
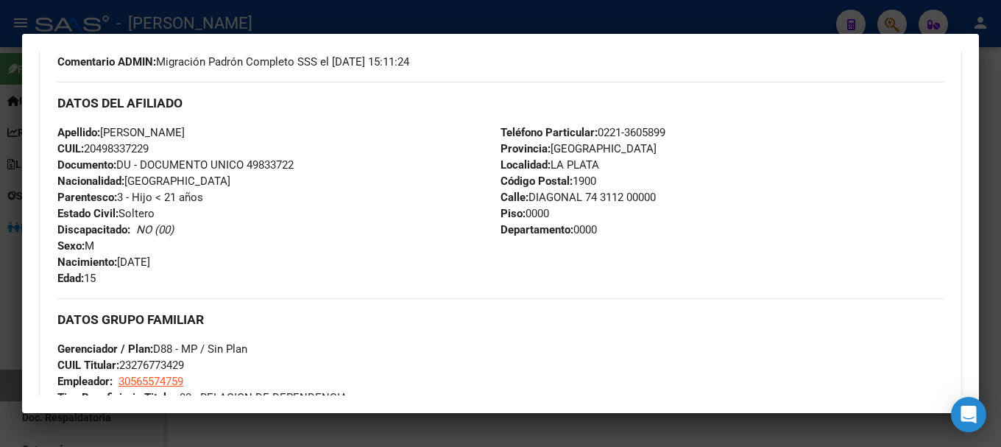
drag, startPoint x: 99, startPoint y: 146, endPoint x: 149, endPoint y: 146, distance: 49.3
click at [149, 146] on span "CUIL: 20498337229" at bounding box center [102, 148] width 91 height 13
drag, startPoint x: 119, startPoint y: 132, endPoint x: 213, endPoint y: 119, distance: 94.4
click at [185, 127] on span "Apellido: [PERSON_NAME]" at bounding box center [120, 132] width 127 height 13
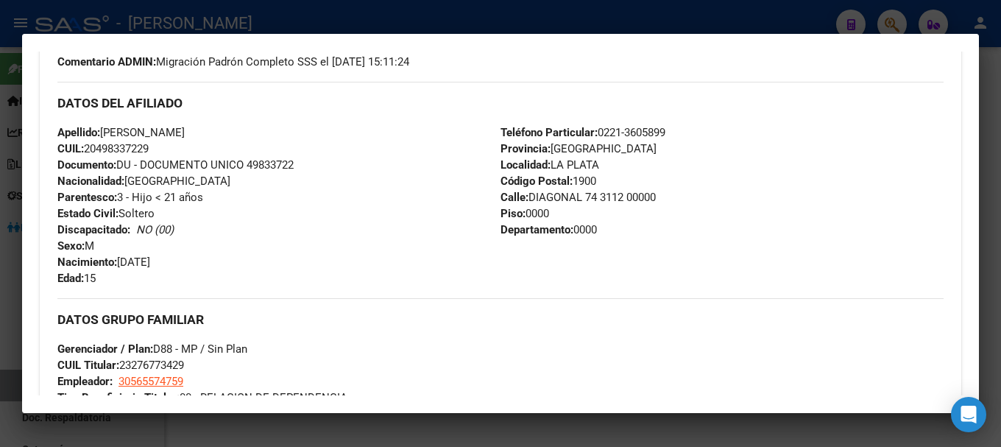
drag, startPoint x: 124, startPoint y: 262, endPoint x: 177, endPoint y: 262, distance: 53.7
click at [150, 262] on span "Nacimiento: [DEMOGRAPHIC_DATA]" at bounding box center [103, 261] width 93 height 13
drag, startPoint x: 124, startPoint y: 260, endPoint x: 180, endPoint y: 260, distance: 56.7
click at [180, 260] on div "Apellido: [PERSON_NAME] CUIL: 20498337229 Documento: DU - DOCUMENTO UNICO 49833…" at bounding box center [278, 205] width 443 height 162
click at [333, 28] on div at bounding box center [500, 223] width 1001 height 447
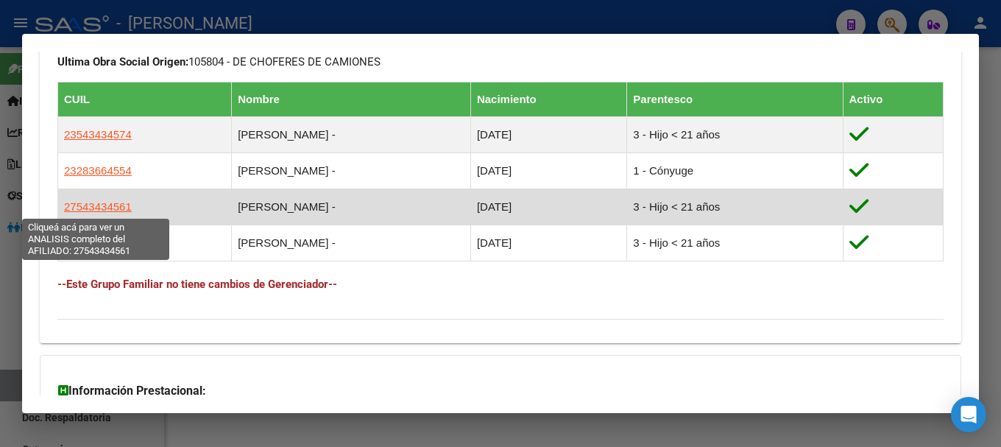
click at [102, 202] on span "27543434561" at bounding box center [98, 206] width 68 height 13
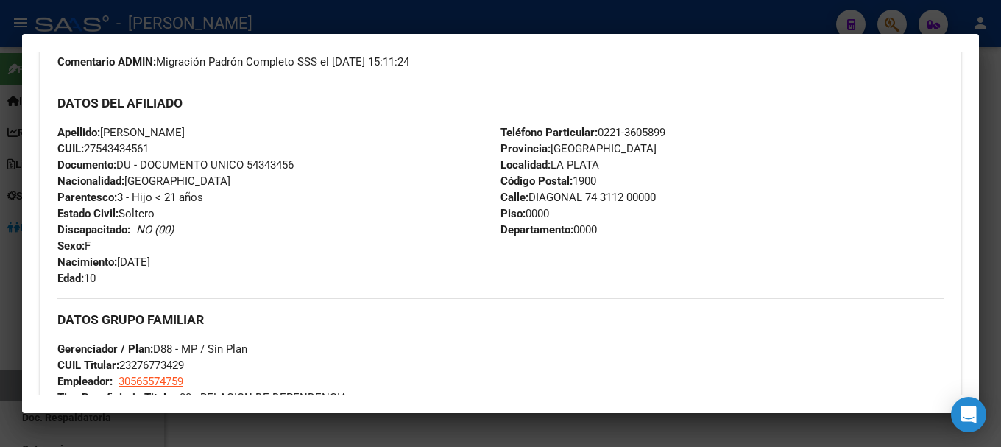
drag, startPoint x: 99, startPoint y: 146, endPoint x: 146, endPoint y: 149, distance: 47.9
click at [146, 149] on span "CUIL: 27543434561" at bounding box center [102, 148] width 91 height 13
drag, startPoint x: 105, startPoint y: 129, endPoint x: 216, endPoint y: 130, distance: 111.2
click at [185, 131] on span "Apellido: [PERSON_NAME]" at bounding box center [120, 132] width 127 height 13
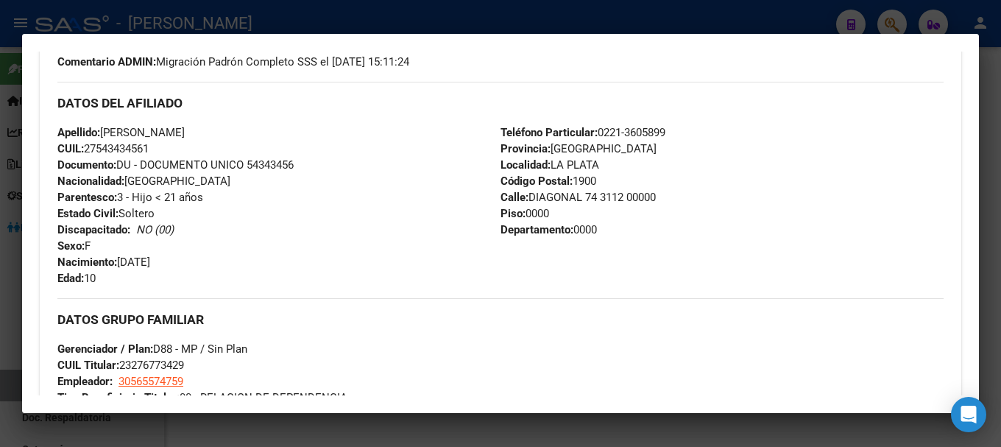
click at [185, 130] on span "Apellido: [PERSON_NAME]" at bounding box center [120, 132] width 127 height 13
drag, startPoint x: 199, startPoint y: 141, endPoint x: 135, endPoint y: 138, distance: 63.3
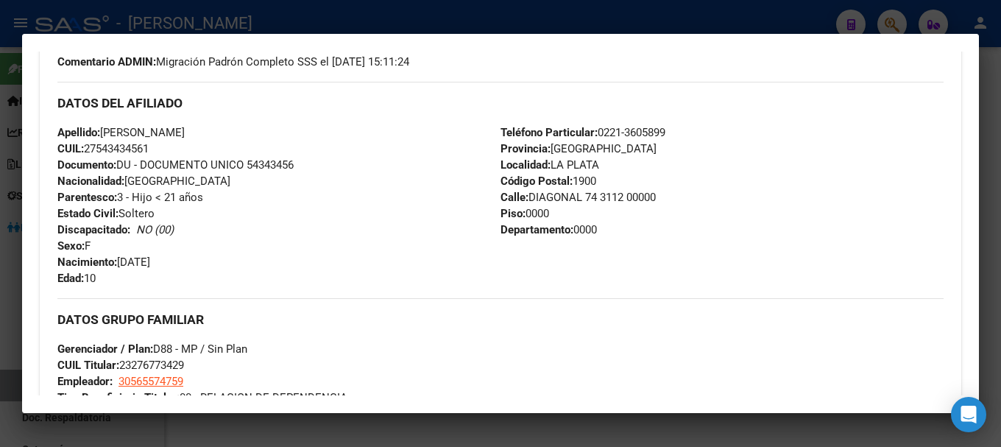
click at [196, 141] on div "Apellido: [PERSON_NAME]: 27543434561 Documento: DU - DOCUMENTO UNICO 54343456 N…" at bounding box center [278, 205] width 443 height 162
drag, startPoint x: 106, startPoint y: 130, endPoint x: 175, endPoint y: 40, distance: 113.4
click at [185, 132] on span "Apellido: [PERSON_NAME]" at bounding box center [120, 132] width 127 height 13
click at [257, 13] on div at bounding box center [500, 223] width 1001 height 447
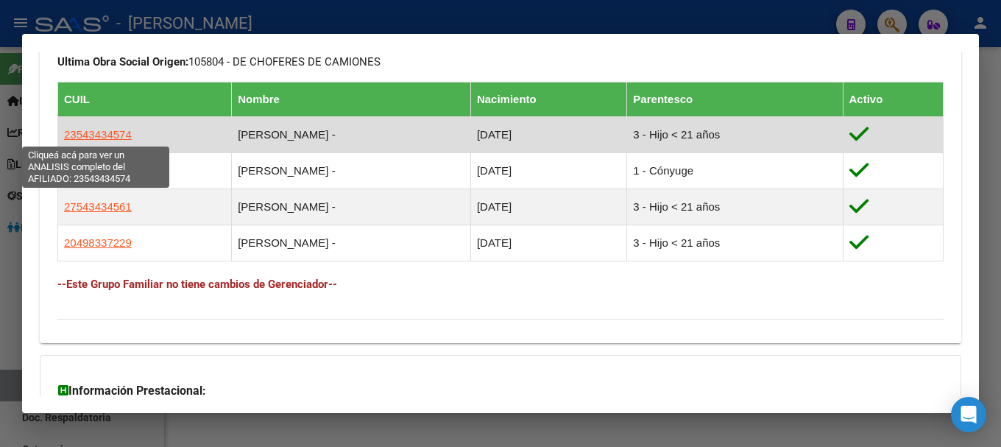
click at [119, 131] on span "23543434574" at bounding box center [98, 134] width 68 height 13
type textarea "23543434574"
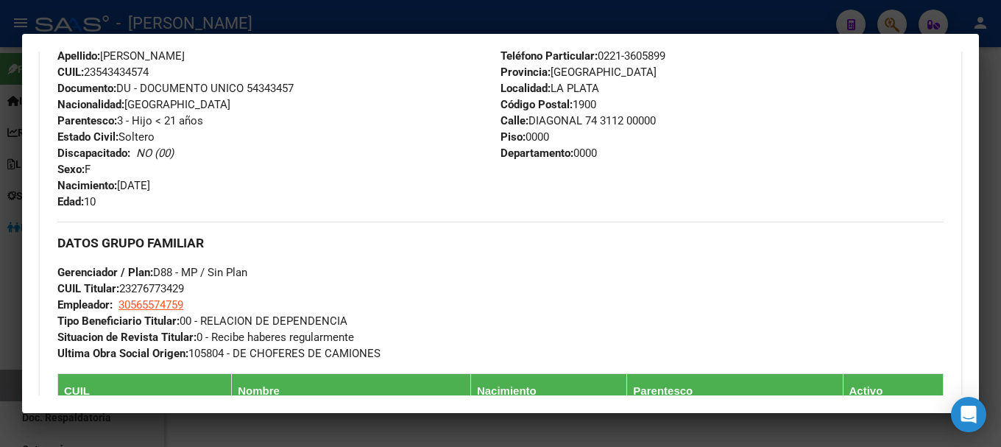
scroll to position [445, 0]
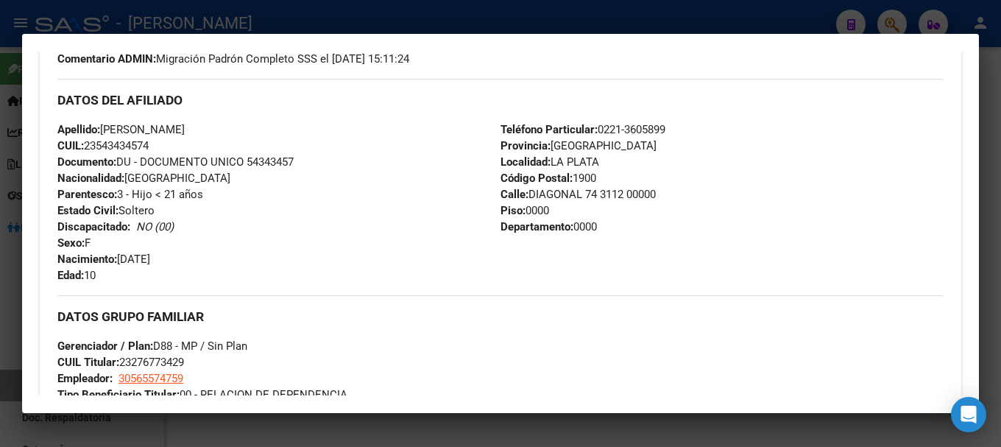
drag, startPoint x: 99, startPoint y: 144, endPoint x: 148, endPoint y: 144, distance: 49.3
click at [148, 144] on span "CUIL: 23543434574" at bounding box center [102, 145] width 91 height 13
drag, startPoint x: 105, startPoint y: 126, endPoint x: 211, endPoint y: 127, distance: 105.3
click at [185, 127] on span "Apellido: [PERSON_NAME]" at bounding box center [120, 129] width 127 height 13
drag, startPoint x: 121, startPoint y: 259, endPoint x: 194, endPoint y: 258, distance: 72.9
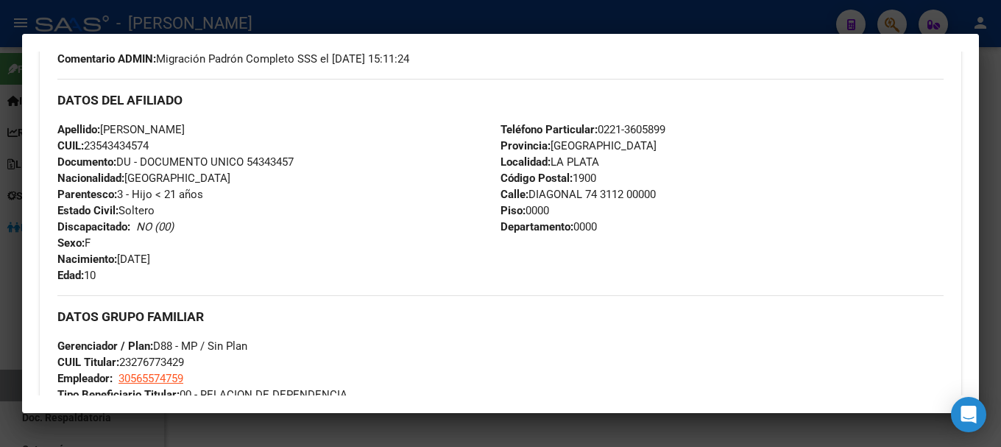
click at [194, 258] on div "Apellido: [PERSON_NAME]: 23543434574 Documento: DU - DOCUMENTO UNICO 54343457 N…" at bounding box center [278, 202] width 443 height 162
click at [315, 31] on div at bounding box center [500, 223] width 1001 height 447
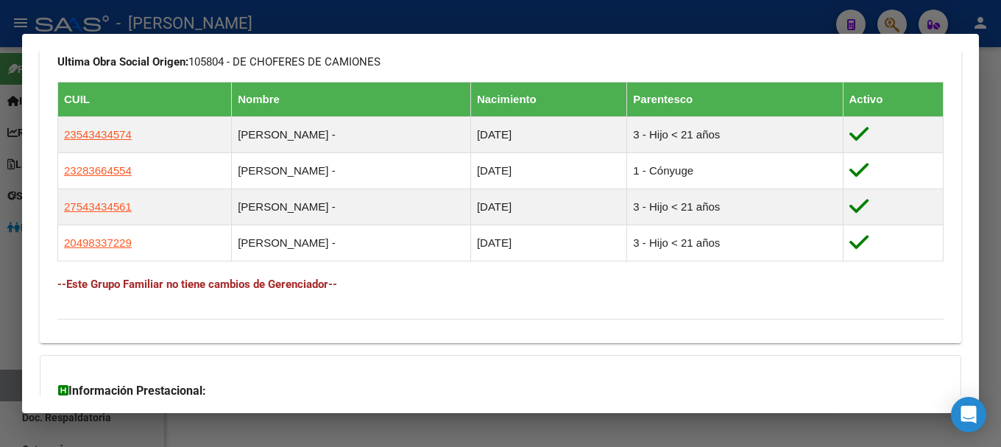
click at [345, 34] on mat-dialog-container "Análisis Afiliado - CUIL: 23276773429 DATOS PADRÓN ÁGIL: [PERSON_NAME] - | ACTI…" at bounding box center [500, 224] width 957 height 380
click at [370, 21] on div at bounding box center [500, 223] width 1001 height 447
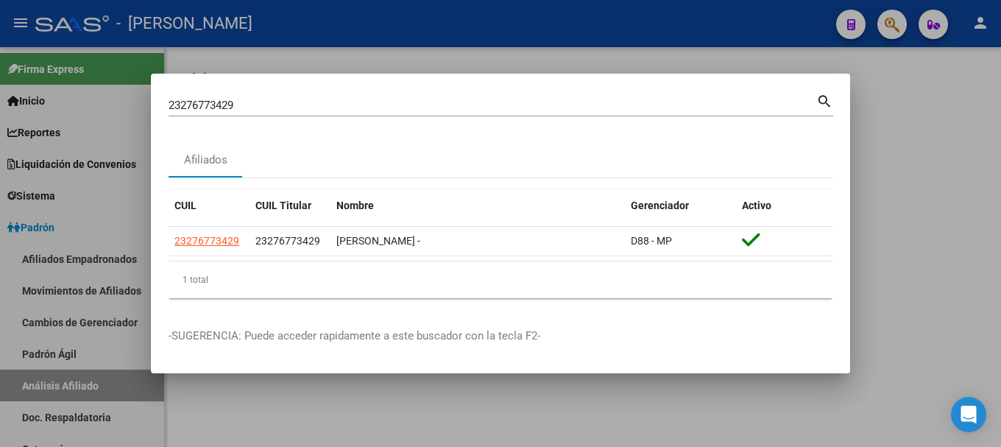
click at [374, 102] on input "23276773429" at bounding box center [493, 105] width 648 height 13
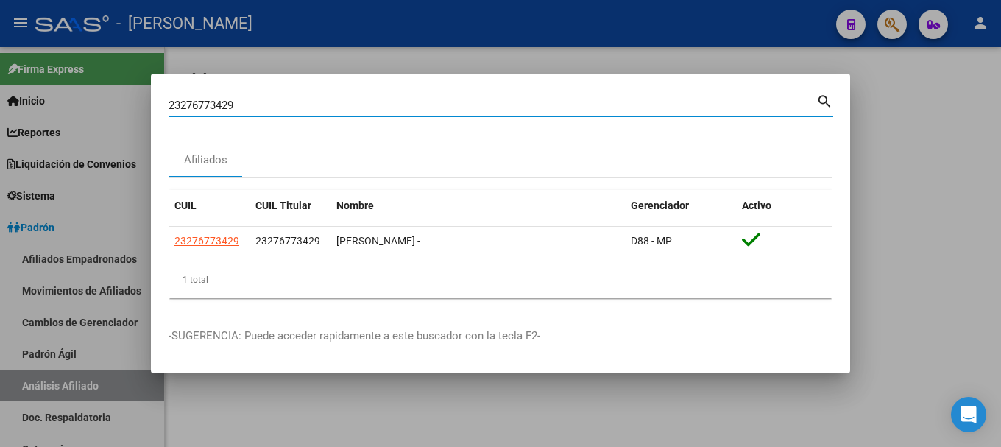
click at [374, 102] on input "23276773429" at bounding box center [493, 105] width 648 height 13
paste input "801898"
type input "23278018989"
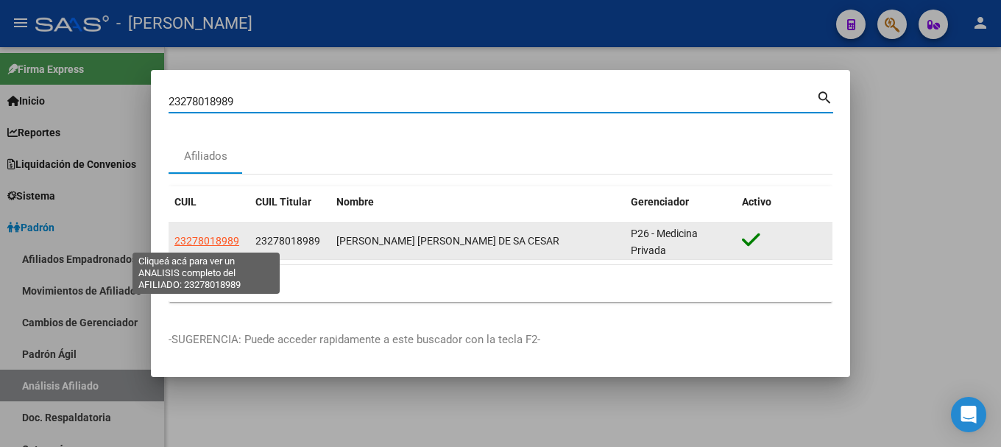
click at [205, 238] on span "23278018989" at bounding box center [206, 241] width 65 height 12
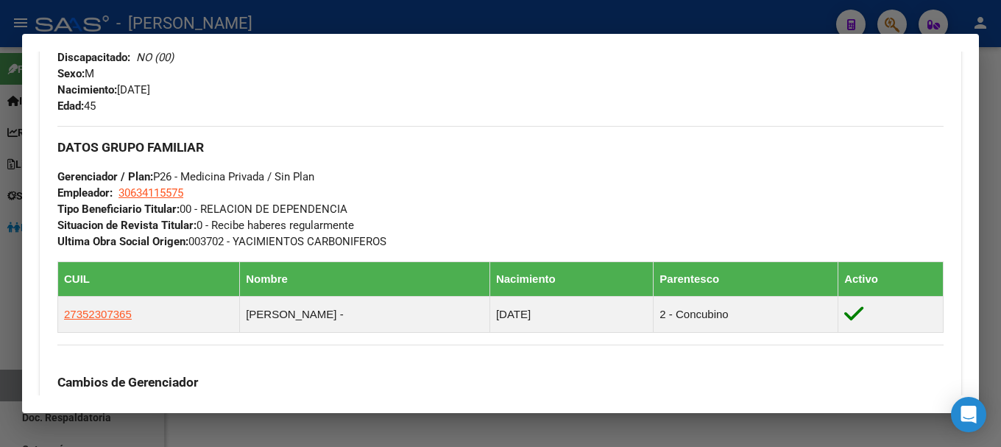
scroll to position [777, 0]
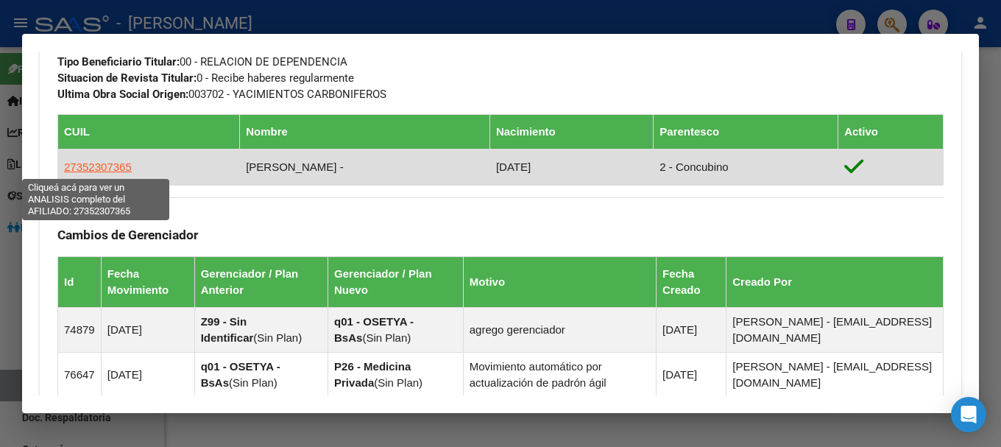
click at [121, 165] on span "27352307365" at bounding box center [98, 166] width 68 height 13
type textarea "27352307365"
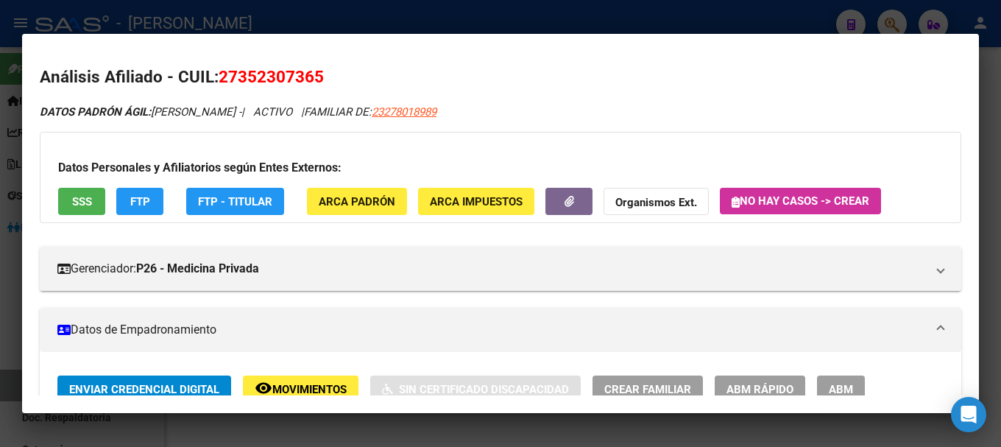
drag, startPoint x: 238, startPoint y: 74, endPoint x: 317, endPoint y: 74, distance: 78.8
click at [317, 74] on span "27352307365" at bounding box center [271, 76] width 105 height 19
click at [337, 21] on div at bounding box center [500, 223] width 1001 height 447
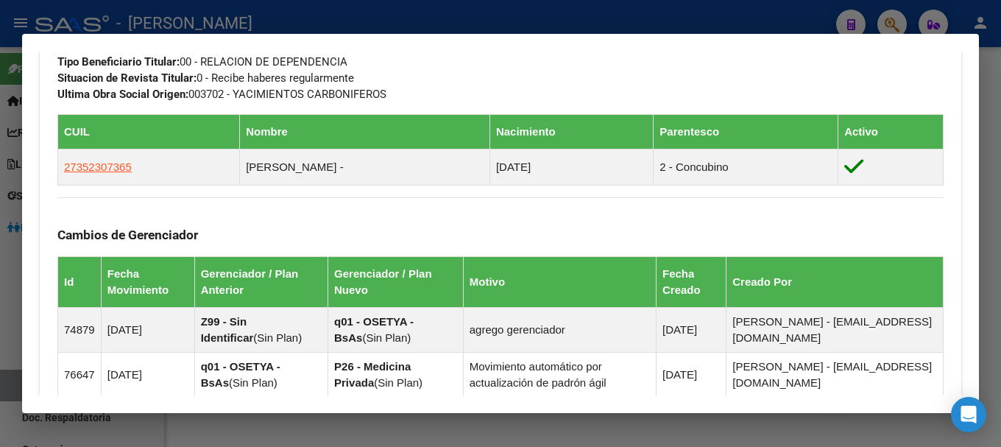
click at [447, 32] on div at bounding box center [500, 223] width 1001 height 447
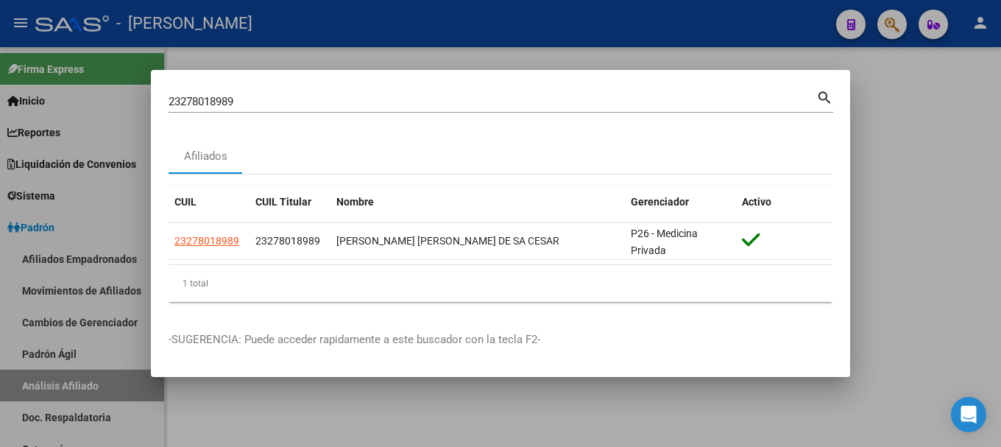
click at [437, 99] on input "23278018989" at bounding box center [493, 101] width 648 height 13
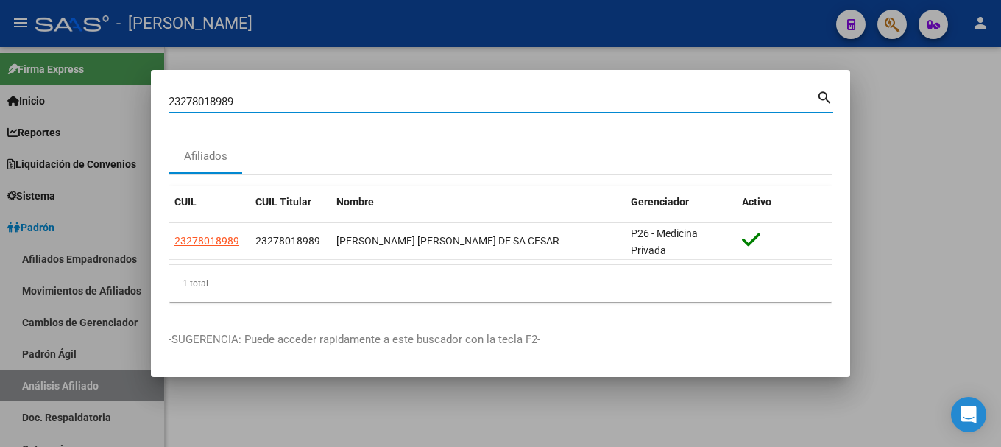
paste input "8107923"
type input "23281079239"
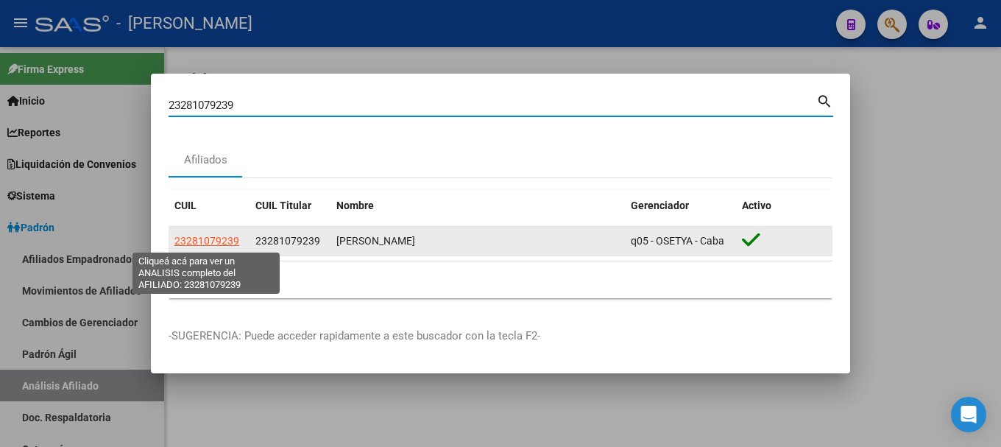
click at [228, 244] on span "23281079239" at bounding box center [206, 241] width 65 height 12
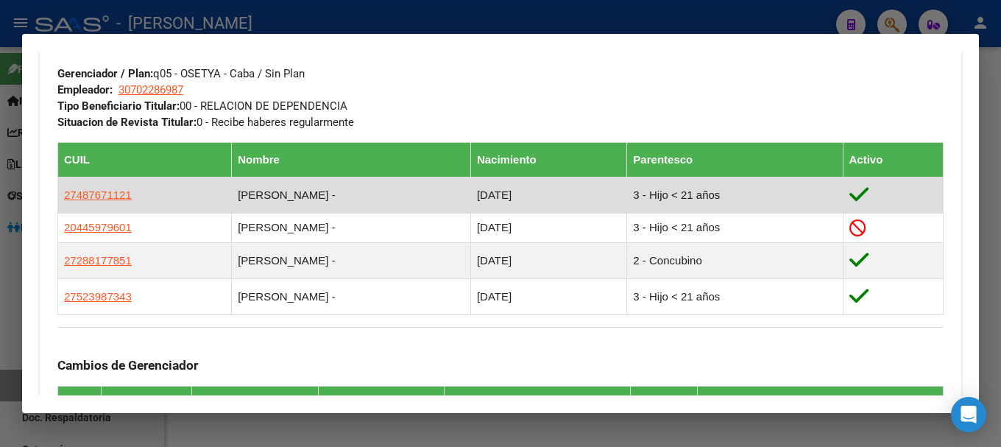
scroll to position [736, 0]
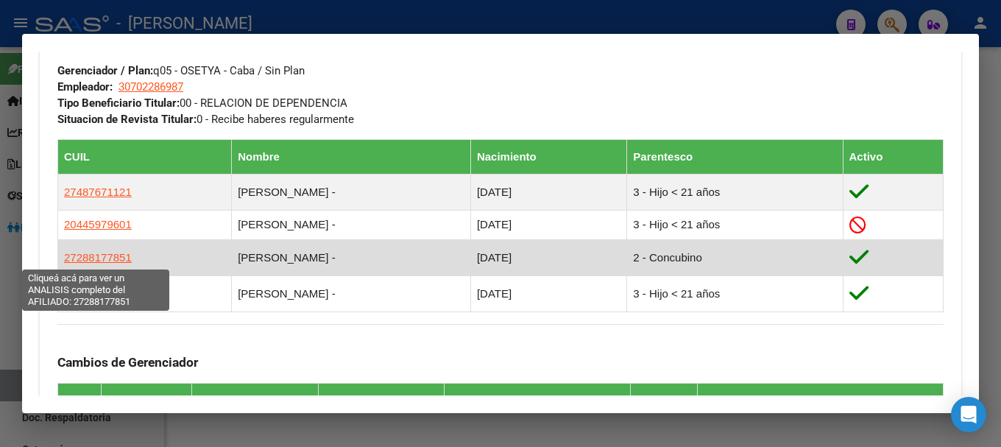
click at [110, 255] on span "27288177851" at bounding box center [98, 257] width 68 height 13
type textarea "27288177851"
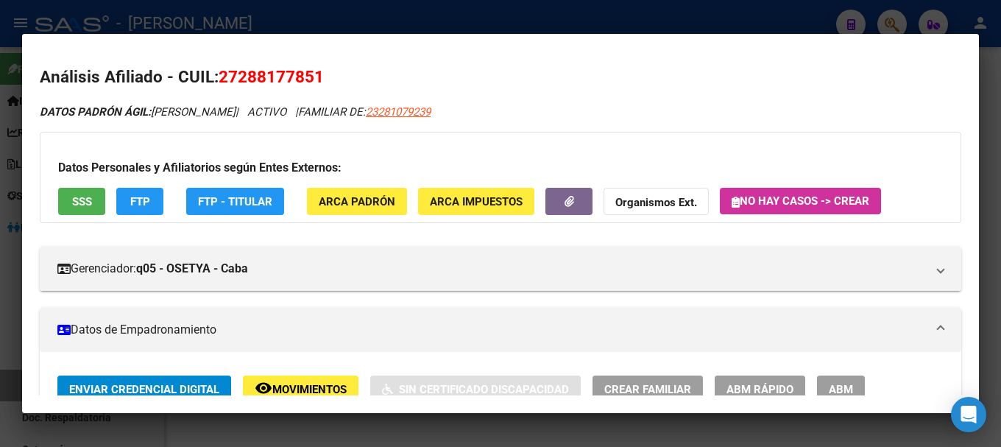
drag, startPoint x: 238, startPoint y: 73, endPoint x: 313, endPoint y: 69, distance: 75.2
click at [313, 69] on span "27288177851" at bounding box center [271, 76] width 105 height 19
click at [328, 21] on div at bounding box center [500, 223] width 1001 height 447
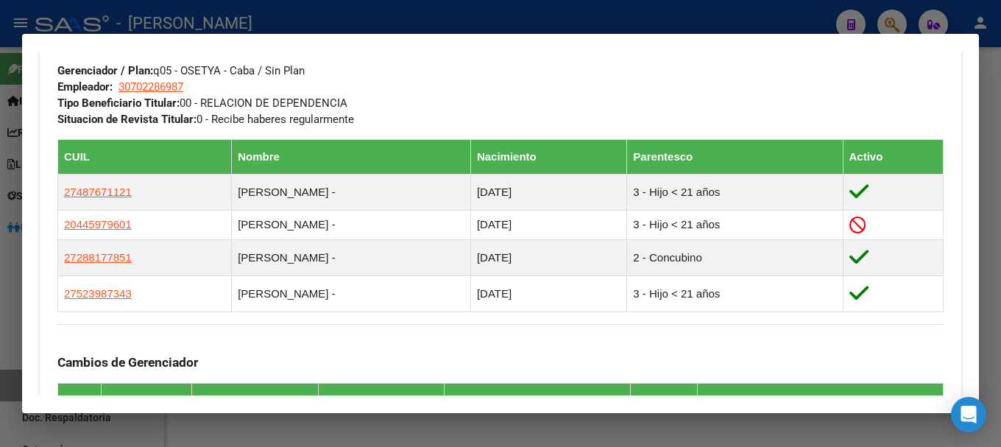
click at [393, 14] on div at bounding box center [500, 223] width 1001 height 447
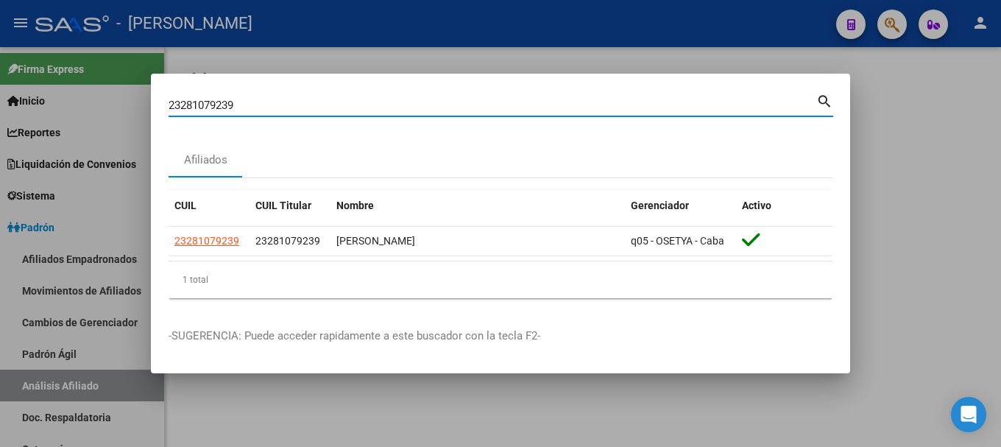
click at [409, 99] on input "23281079239" at bounding box center [493, 105] width 648 height 13
paste input "79057"
type input "23281790579"
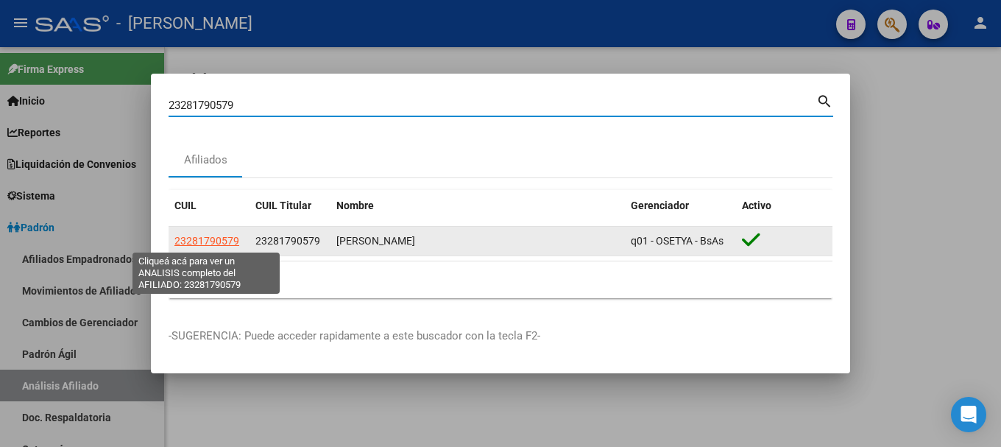
click at [195, 242] on span "23281790579" at bounding box center [206, 241] width 65 height 12
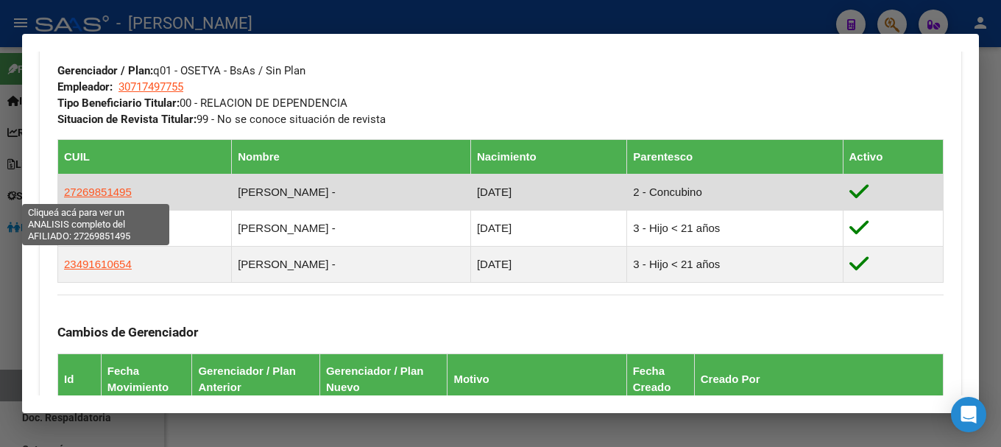
click at [108, 197] on span "27269851495" at bounding box center [98, 191] width 68 height 13
type textarea "27269851495"
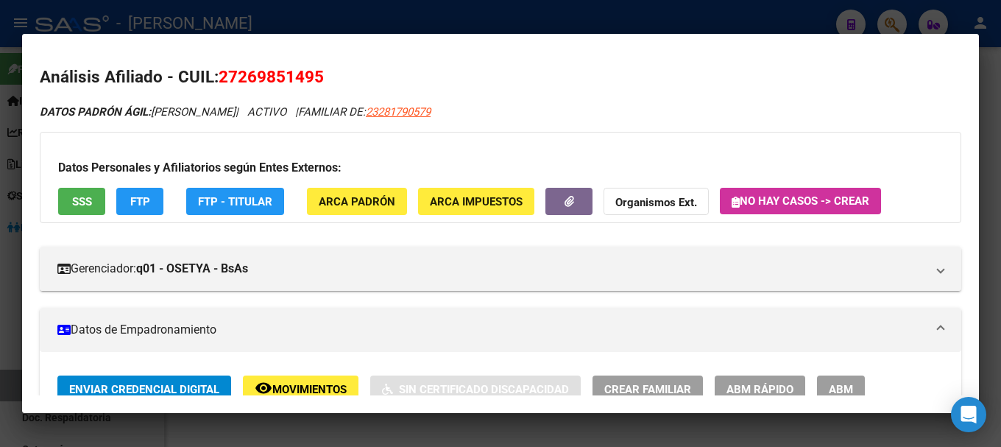
drag, startPoint x: 239, startPoint y: 76, endPoint x: 314, endPoint y: 71, distance: 74.5
click at [314, 71] on span "27269851495" at bounding box center [271, 76] width 105 height 19
click at [338, 17] on div at bounding box center [500, 223] width 1001 height 447
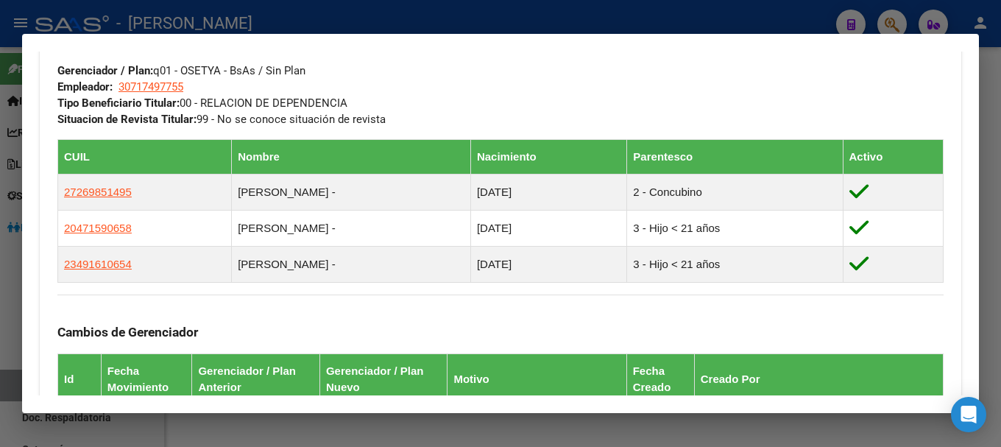
click at [389, 17] on div at bounding box center [500, 223] width 1001 height 447
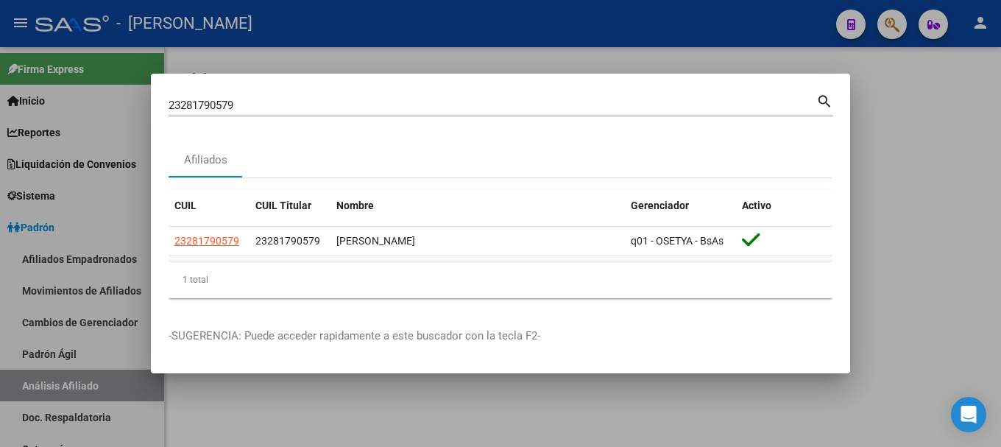
click at [424, 105] on input "23281790579" at bounding box center [493, 105] width 648 height 13
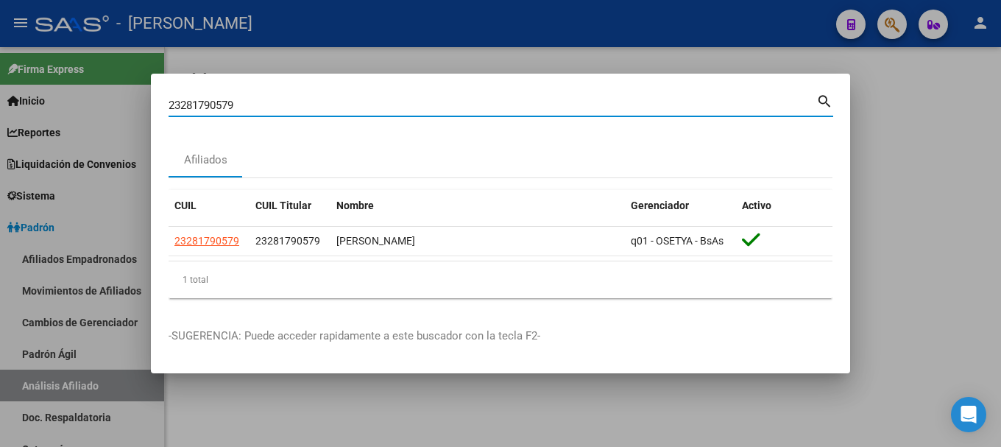
click at [423, 105] on input "23281790579" at bounding box center [493, 105] width 648 height 13
paste input "3166864"
type input "23283166864"
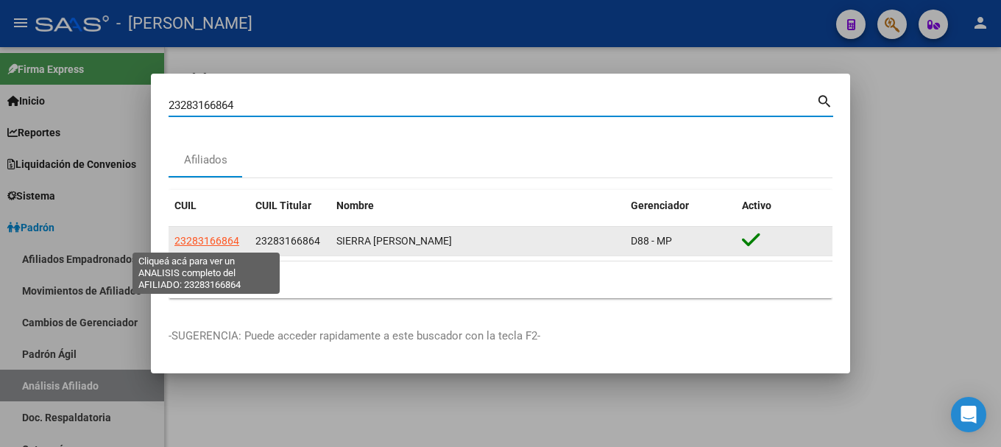
click at [217, 238] on span "23283166864" at bounding box center [206, 241] width 65 height 12
type textarea "23283166864"
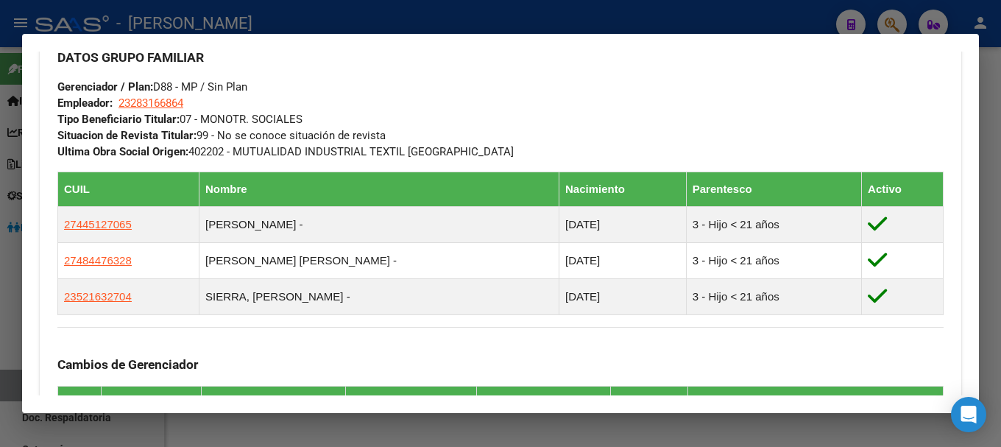
click at [317, 15] on div at bounding box center [500, 223] width 1001 height 447
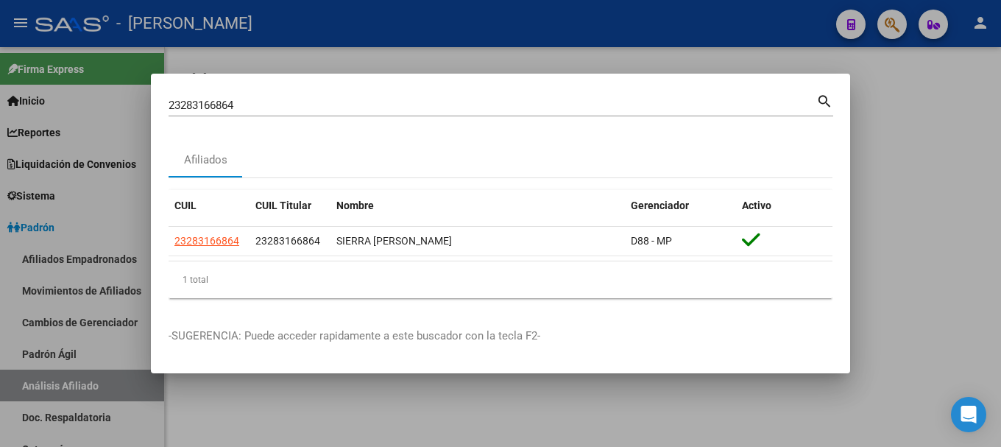
click at [320, 107] on input "23283166864" at bounding box center [493, 105] width 648 height 13
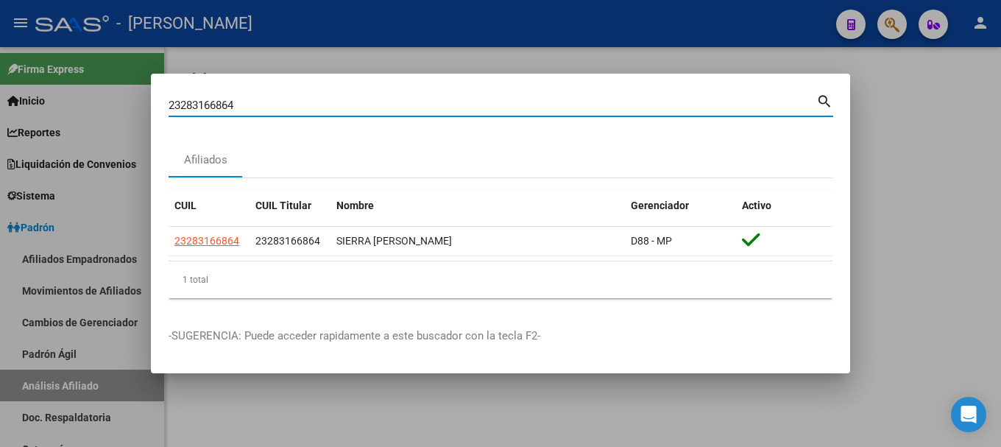
click at [320, 107] on input "23283166864" at bounding box center [493, 105] width 648 height 13
paste input "6158919"
type input "23286158919"
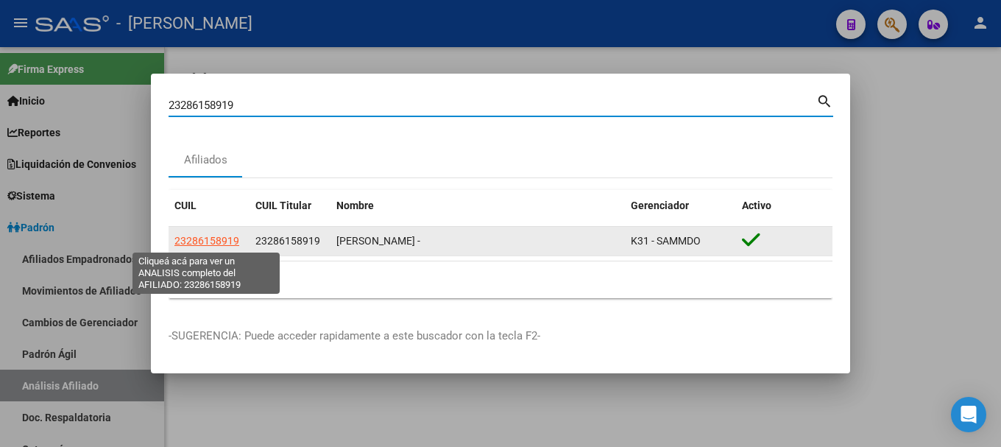
click at [195, 236] on span "23286158919" at bounding box center [206, 241] width 65 height 12
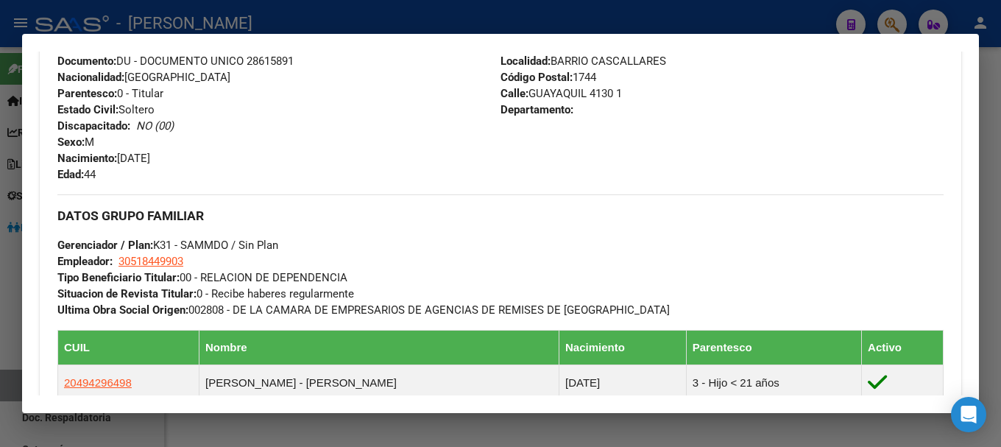
scroll to position [589, 0]
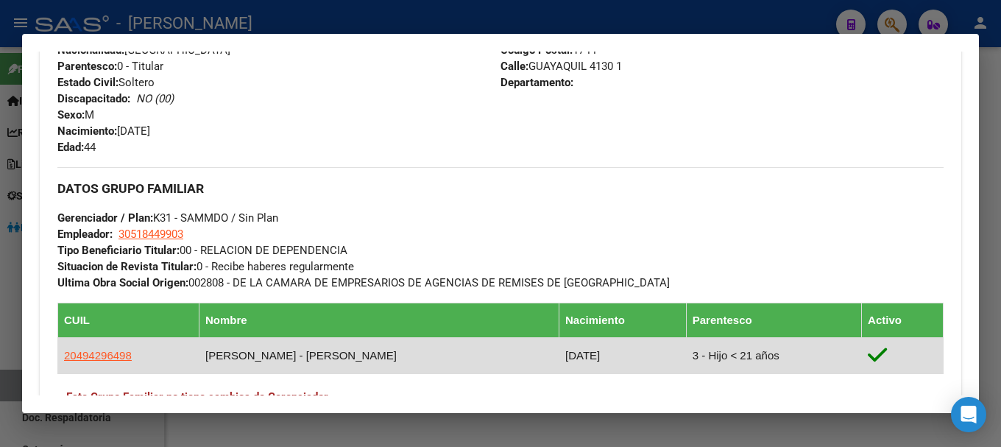
click at [101, 351] on span "20494296498" at bounding box center [98, 355] width 68 height 13
type textarea "20494296498"
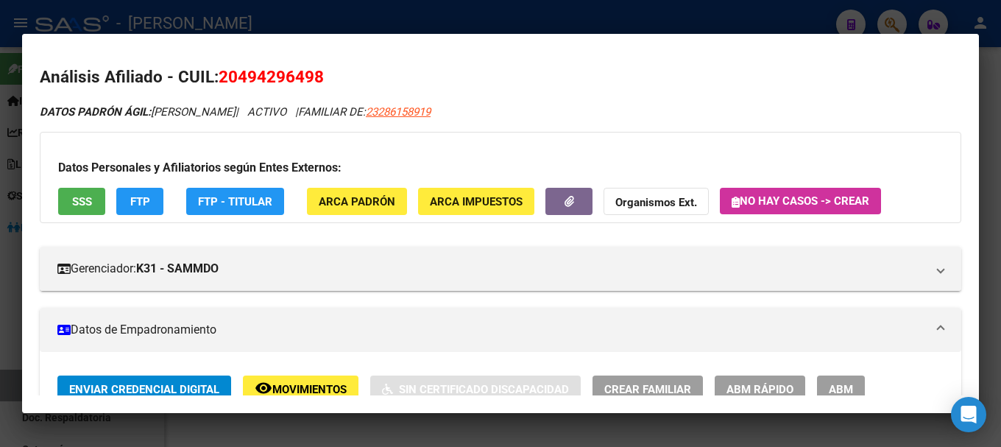
drag, startPoint x: 241, startPoint y: 72, endPoint x: 311, endPoint y: 76, distance: 70.8
click at [311, 76] on span "20494296498" at bounding box center [271, 76] width 105 height 19
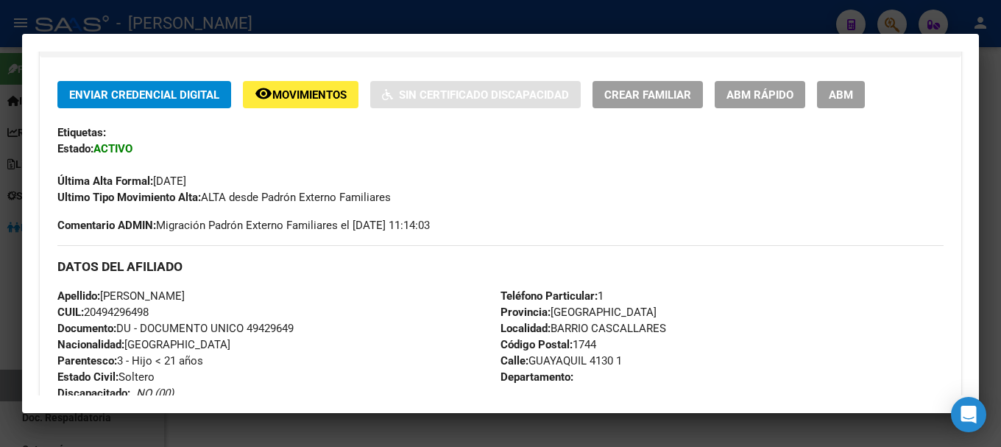
scroll to position [368, 0]
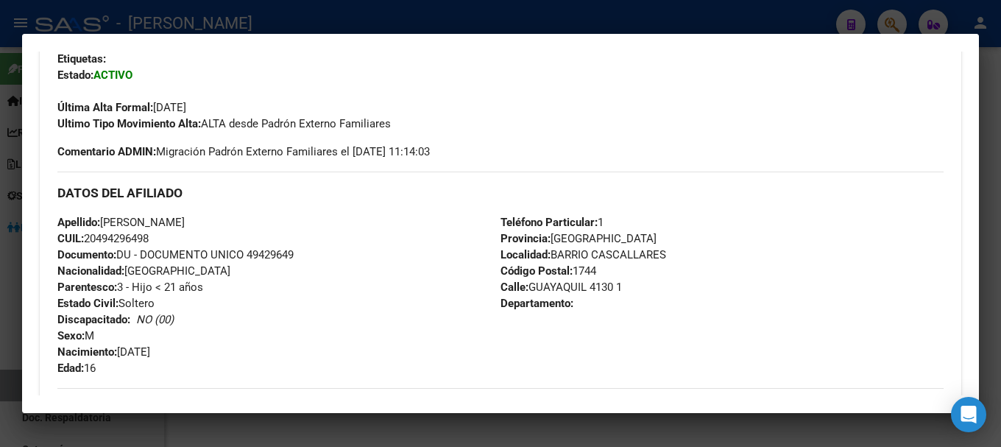
click at [185, 222] on span "Apellido: [PERSON_NAME]" at bounding box center [120, 222] width 127 height 13
click at [105, 222] on span "Apellido: [PERSON_NAME]" at bounding box center [120, 222] width 127 height 13
drag, startPoint x: 107, startPoint y: 221, endPoint x: 168, endPoint y: 221, distance: 61.1
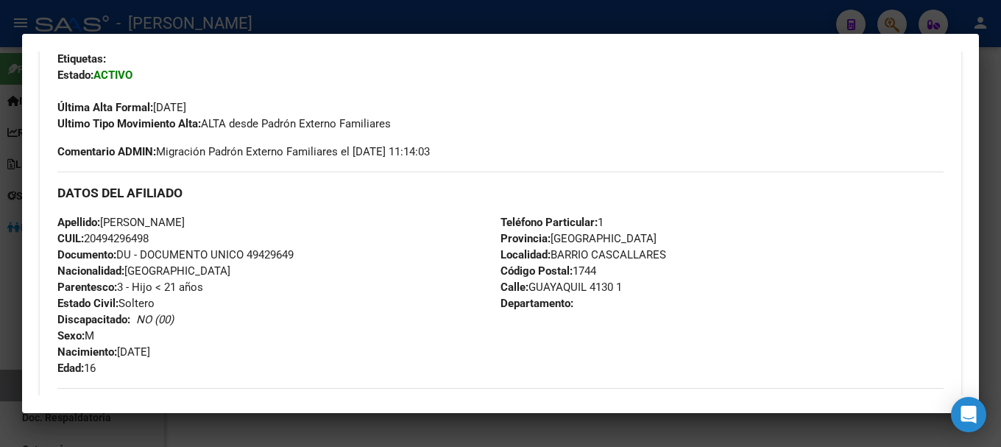
click at [168, 221] on span "Apellido: [PERSON_NAME]" at bounding box center [120, 222] width 127 height 13
click at [170, 244] on div "Apellido: [PERSON_NAME]: 20494296498 Documento: DU - DOCUMENTO UNICO 49429649 N…" at bounding box center [278, 295] width 443 height 162
drag, startPoint x: 106, startPoint y: 221, endPoint x: 190, endPoint y: 221, distance: 83.9
click at [185, 221] on span "Apellido: [PERSON_NAME]" at bounding box center [120, 222] width 127 height 13
click at [278, 12] on div at bounding box center [500, 223] width 1001 height 447
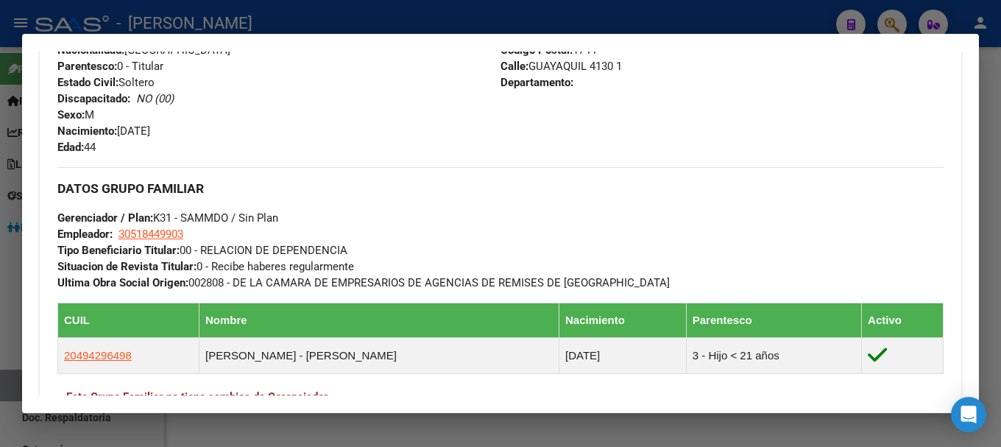
click at [331, 9] on div at bounding box center [500, 223] width 1001 height 447
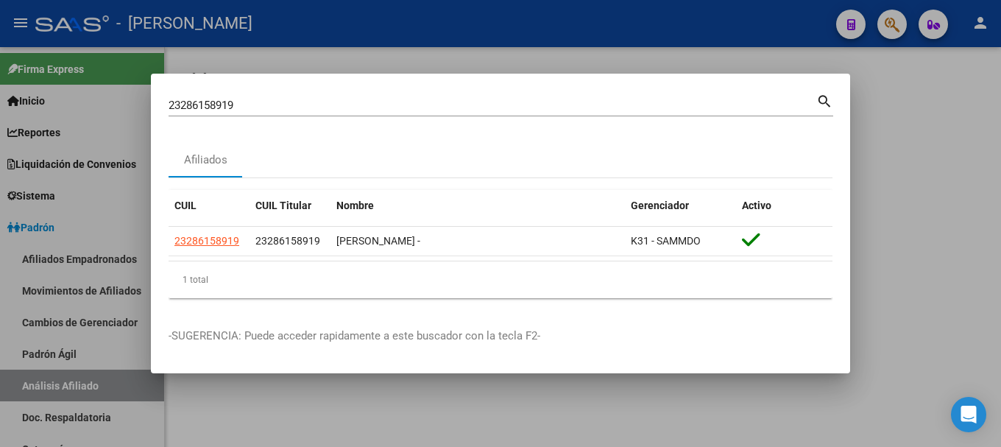
click at [337, 102] on input "23286158919" at bounding box center [493, 105] width 648 height 13
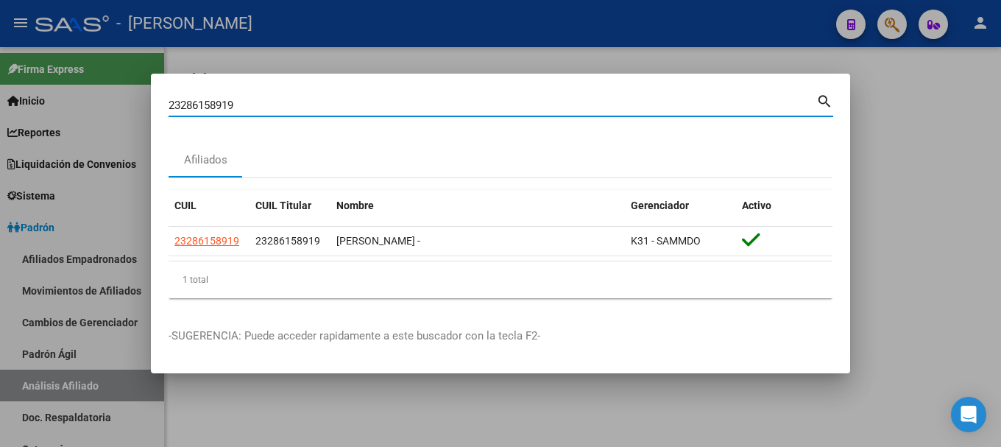
click at [337, 102] on input "23286158919" at bounding box center [493, 105] width 648 height 13
paste input "7840764"
type input "23287840764"
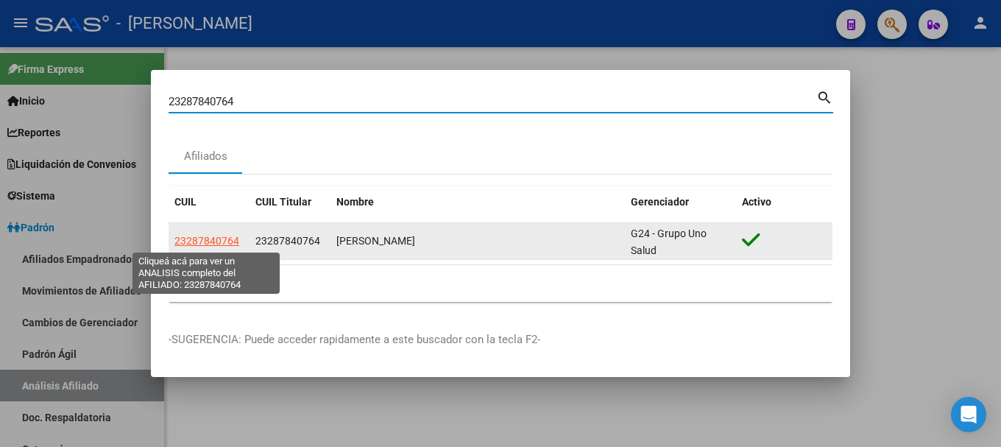
click at [230, 236] on span "23287840764" at bounding box center [206, 241] width 65 height 12
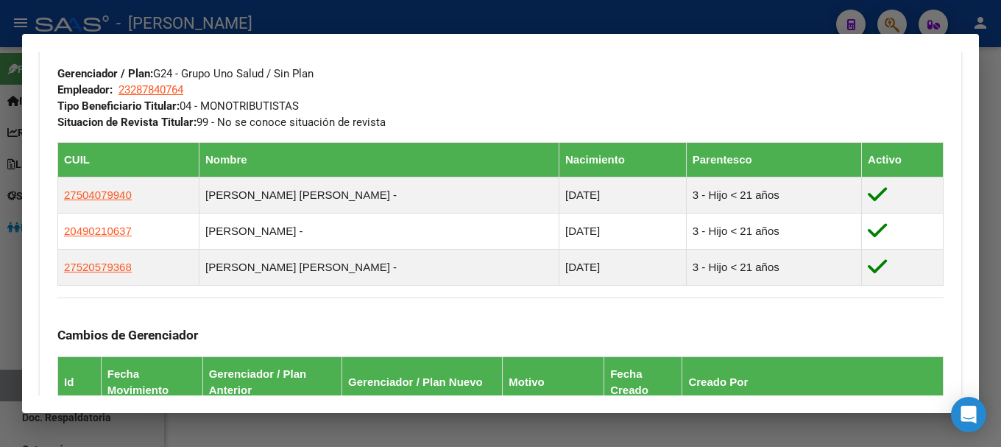
scroll to position [736, 0]
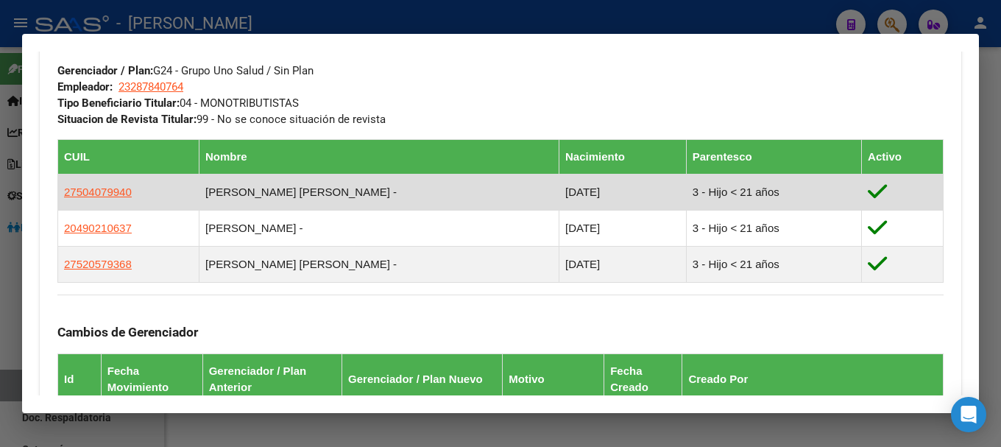
click at [80, 202] on td "27504079940" at bounding box center [128, 192] width 141 height 36
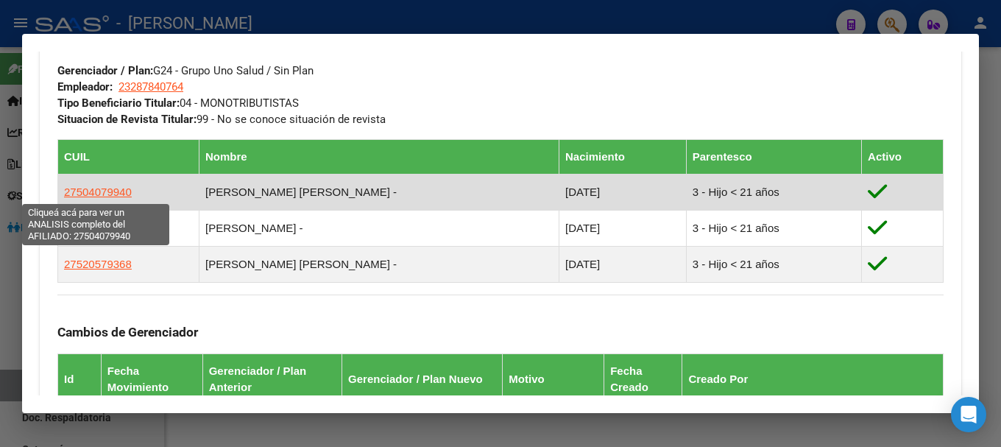
click at [117, 189] on span "27504079940" at bounding box center [98, 191] width 68 height 13
type textarea "27504079940"
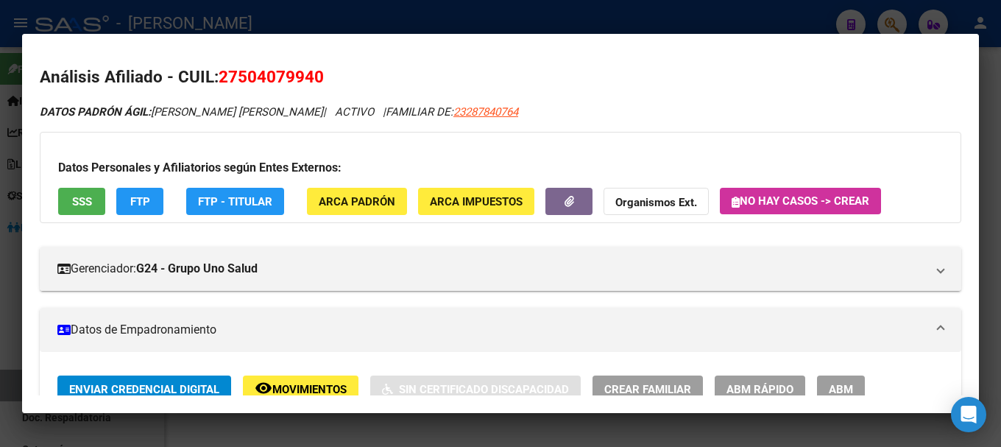
drag, startPoint x: 256, startPoint y: 76, endPoint x: 311, endPoint y: 78, distance: 55.3
click at [311, 78] on span "27504079940" at bounding box center [271, 76] width 105 height 19
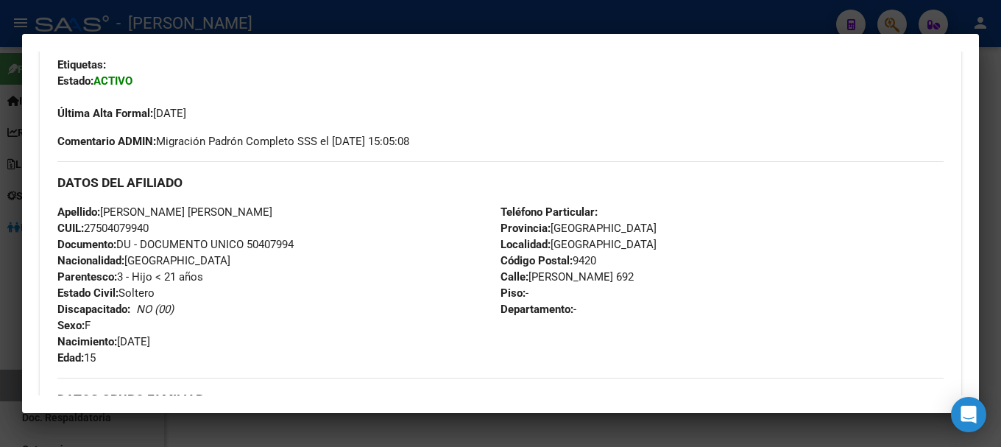
scroll to position [368, 0]
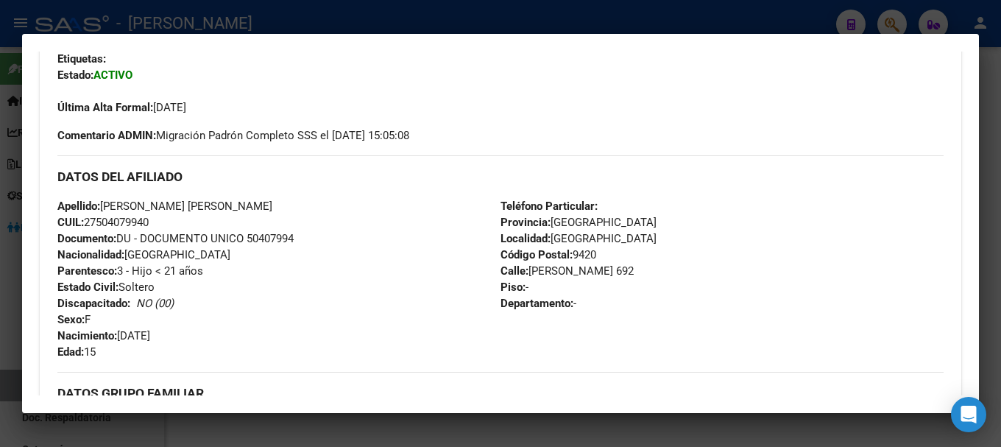
click at [365, 6] on div at bounding box center [500, 223] width 1001 height 447
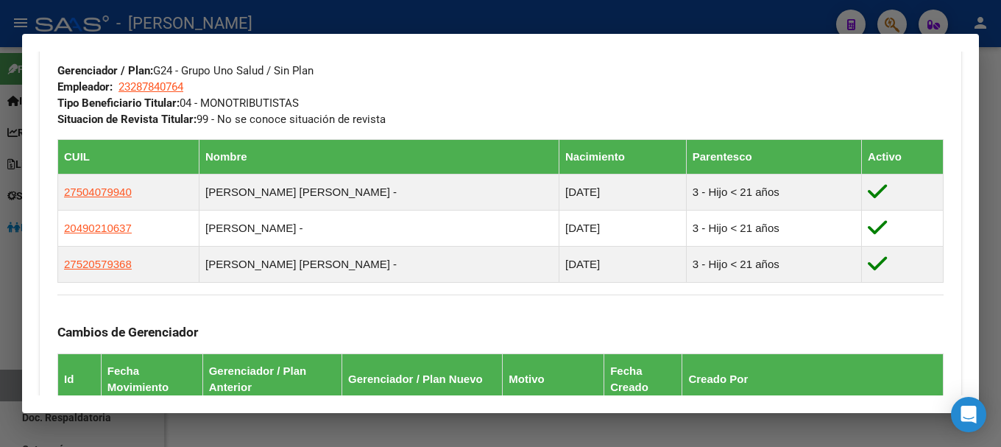
click at [405, 18] on div at bounding box center [500, 223] width 1001 height 447
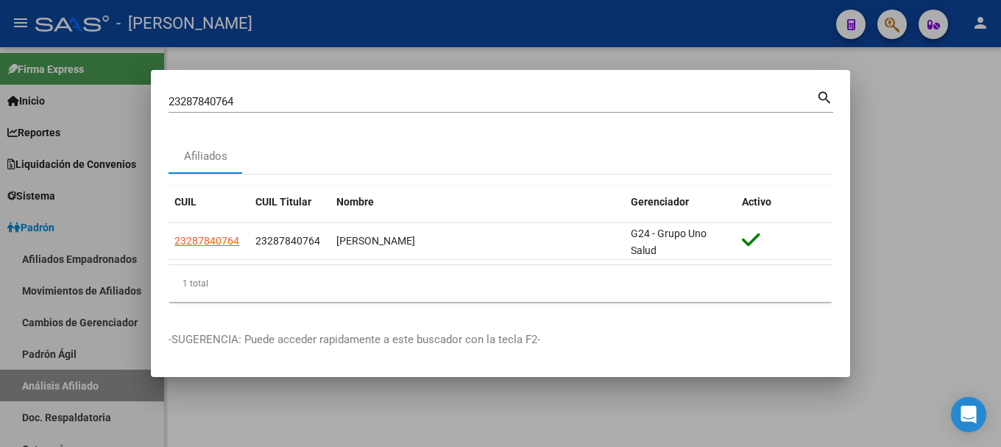
click at [406, 94] on div "23287840764 Buscar (apellido, dni, [PERSON_NAME], [PERSON_NAME], cuit, obra soc…" at bounding box center [493, 102] width 648 height 22
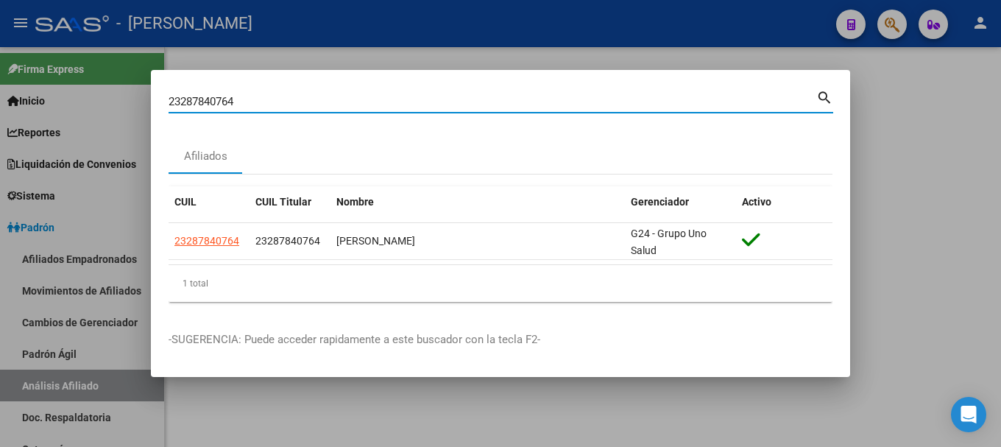
click at [399, 101] on input "23287840764" at bounding box center [493, 101] width 648 height 13
click at [398, 101] on input "23287840764" at bounding box center [493, 101] width 648 height 13
paste input "9718898"
type input "23297188984"
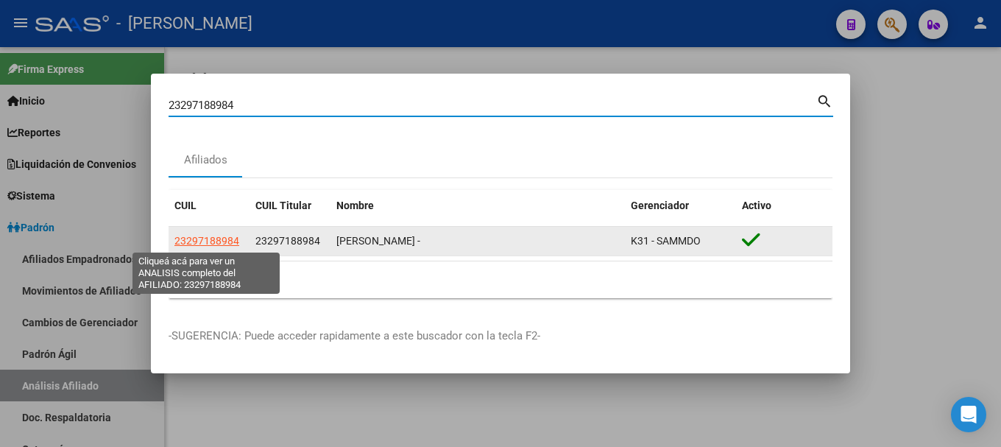
click at [212, 239] on span "23297188984" at bounding box center [206, 241] width 65 height 12
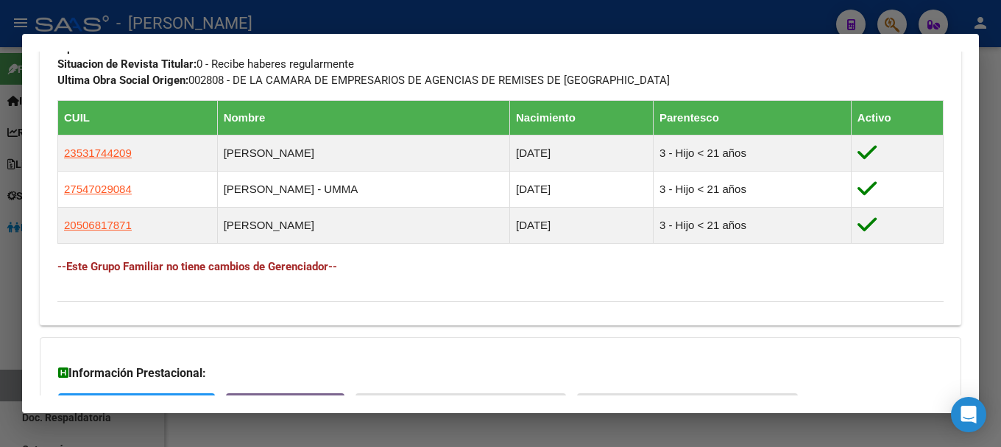
scroll to position [810, 0]
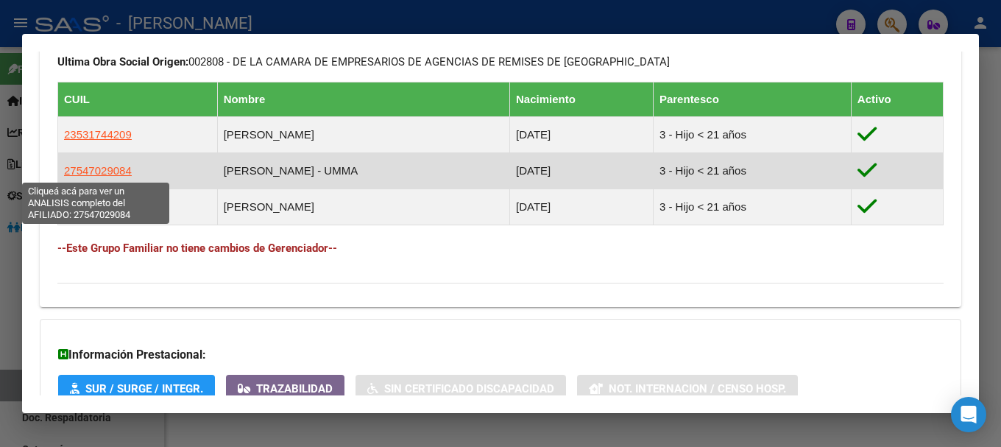
click at [104, 171] on span "27547029084" at bounding box center [98, 170] width 68 height 13
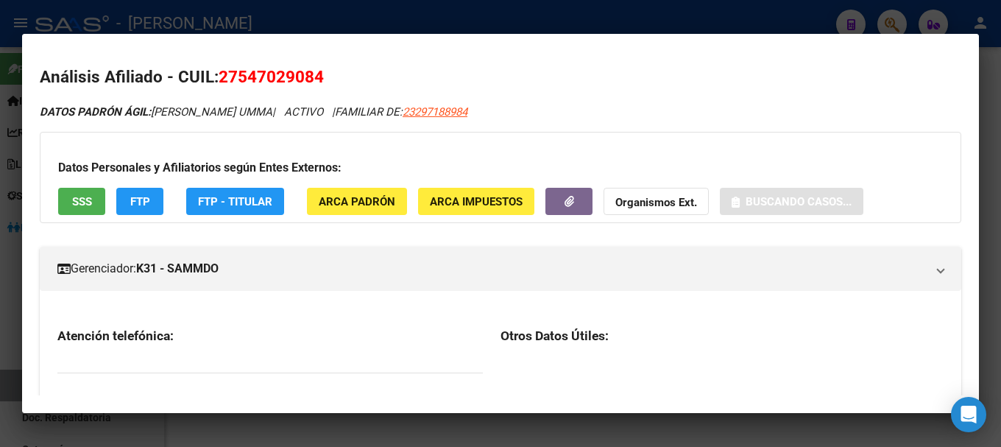
click at [232, 71] on span "27547029084" at bounding box center [271, 76] width 105 height 19
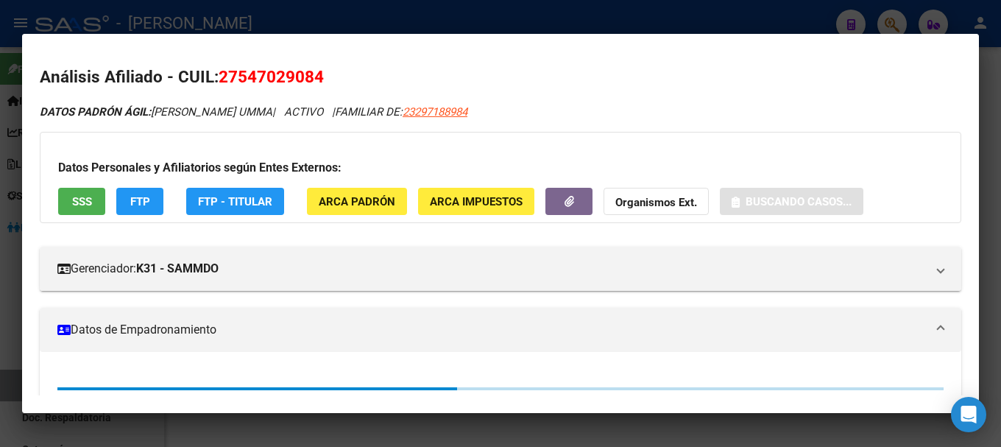
click at [232, 71] on span "27547029084" at bounding box center [271, 76] width 105 height 19
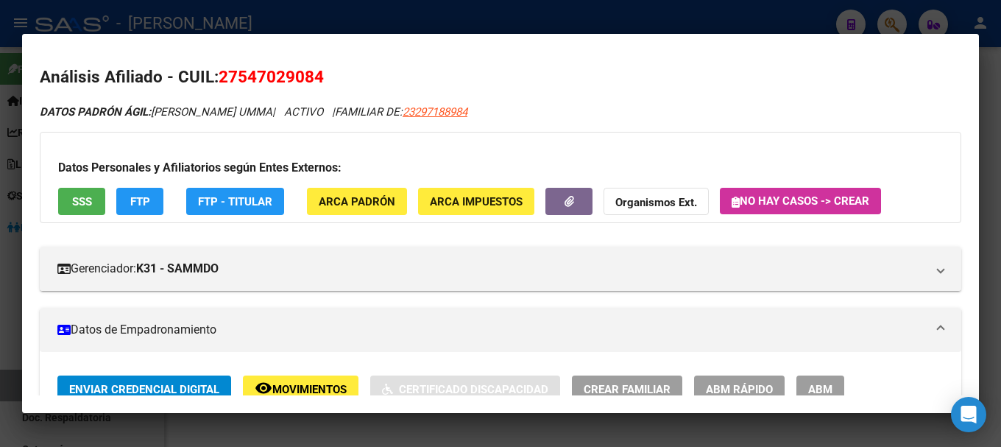
click at [240, 71] on span "27547029084" at bounding box center [271, 76] width 105 height 19
drag, startPoint x: 240, startPoint y: 77, endPoint x: 314, endPoint y: 78, distance: 74.4
click at [314, 78] on span "27547029084" at bounding box center [271, 76] width 105 height 19
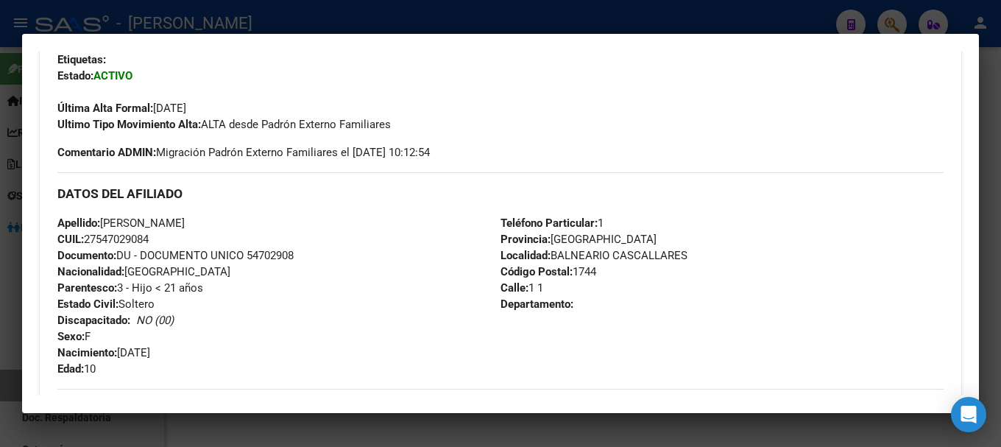
scroll to position [368, 0]
click at [232, 0] on div at bounding box center [500, 223] width 1001 height 447
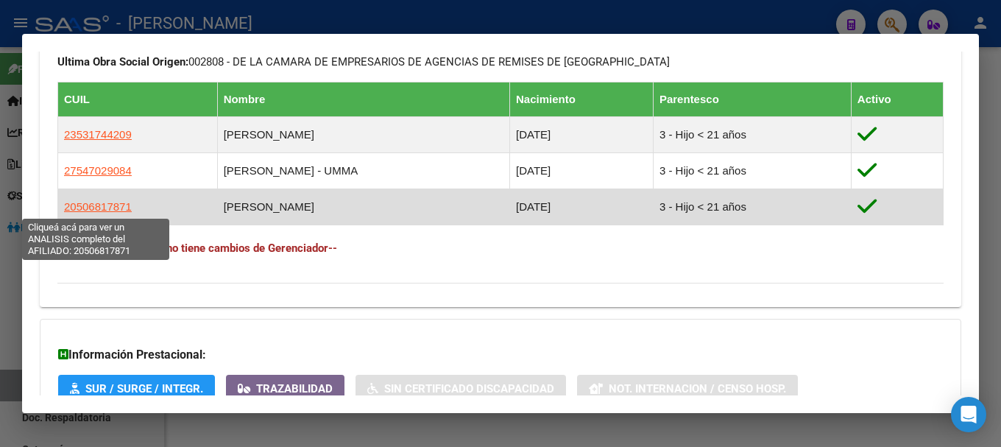
click at [105, 202] on span "20506817871" at bounding box center [98, 206] width 68 height 13
type textarea "20506817871"
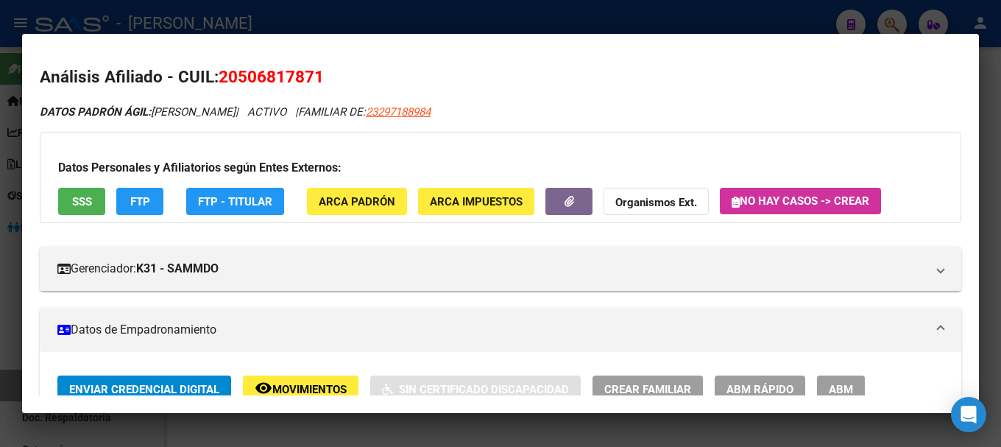
drag, startPoint x: 244, startPoint y: 79, endPoint x: 317, endPoint y: 83, distance: 72.2
click at [317, 83] on span "20506817871" at bounding box center [271, 76] width 105 height 19
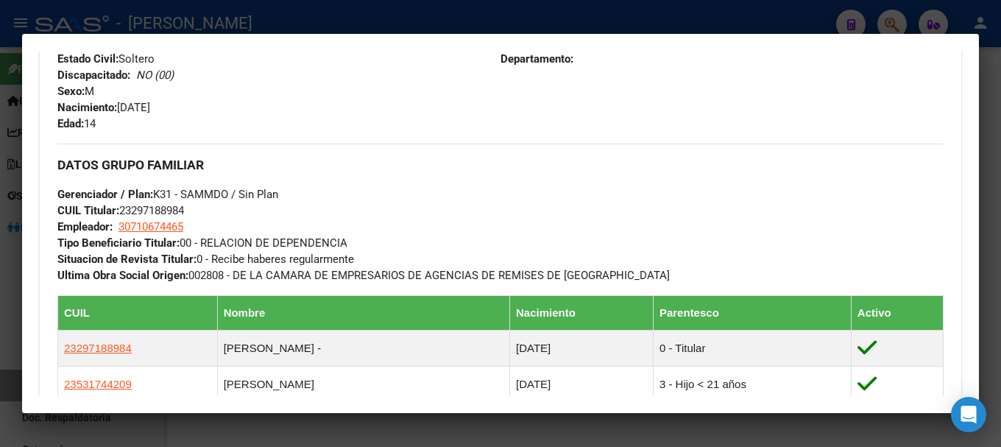
scroll to position [589, 0]
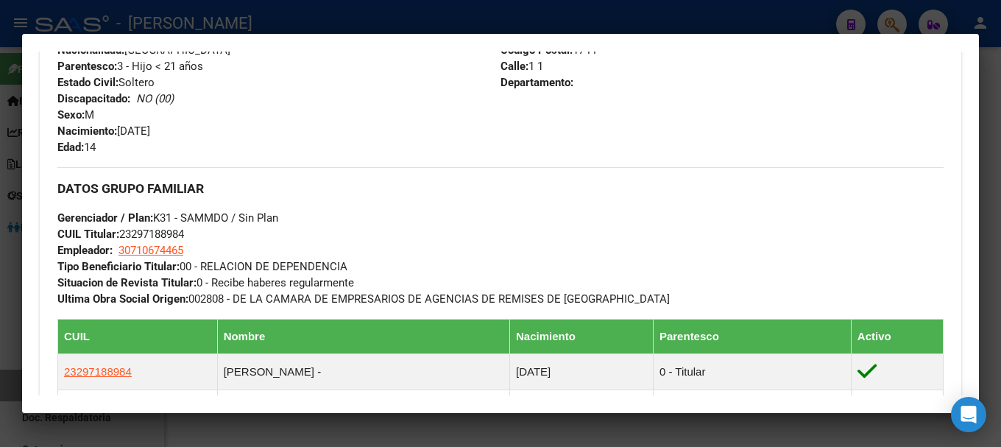
drag, startPoint x: 121, startPoint y: 130, endPoint x: 183, endPoint y: 127, distance: 61.9
click at [183, 127] on div "Apellido: [PERSON_NAME] CUIL: 20506817871 Documento: DU - DOCUMENTO UNICO 50681…" at bounding box center [278, 74] width 443 height 162
click at [250, 7] on div at bounding box center [500, 223] width 1001 height 447
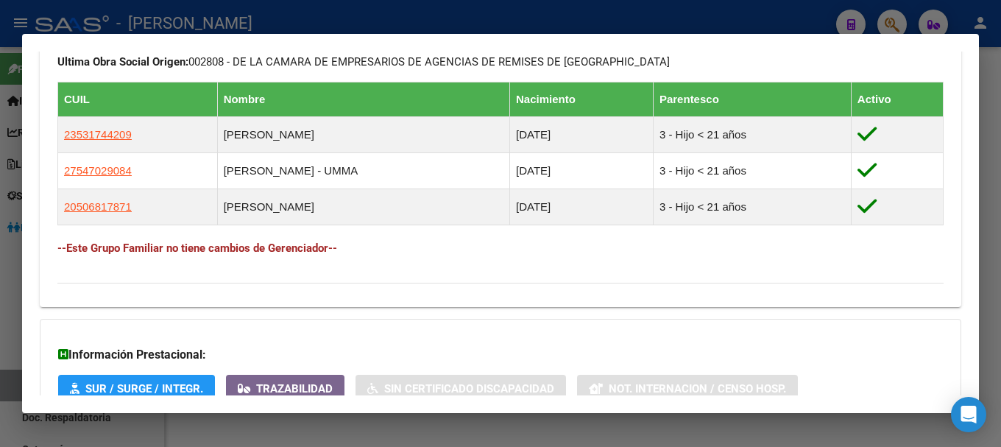
click at [347, 13] on div at bounding box center [500, 223] width 1001 height 447
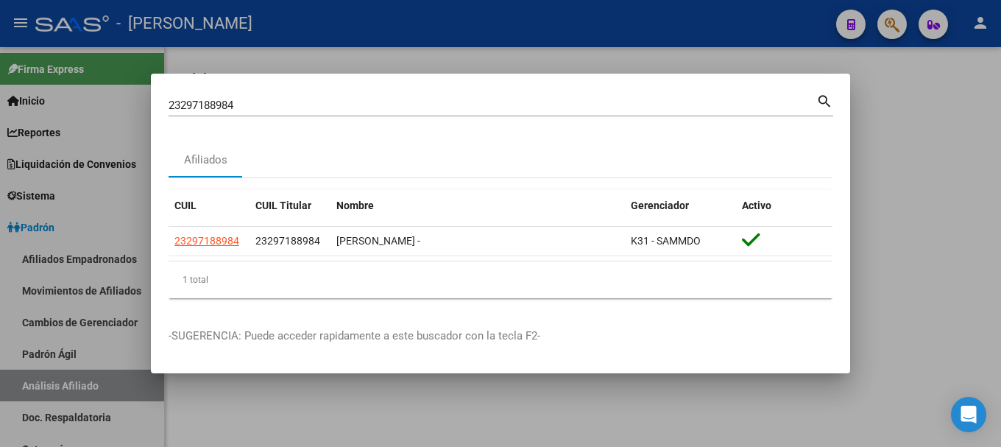
click at [321, 106] on input "23297188984" at bounding box center [493, 105] width 648 height 13
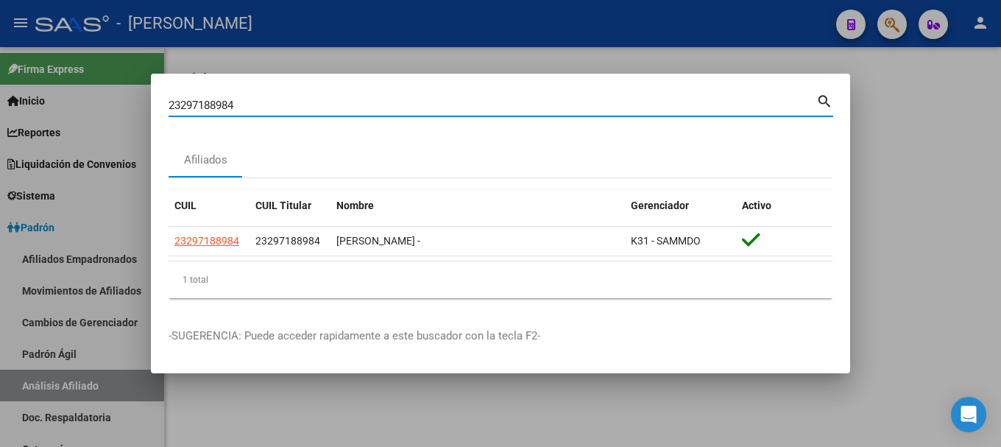
click at [321, 106] on input "23297188984" at bounding box center [493, 105] width 648 height 13
paste input "872559"
type input "23297872559"
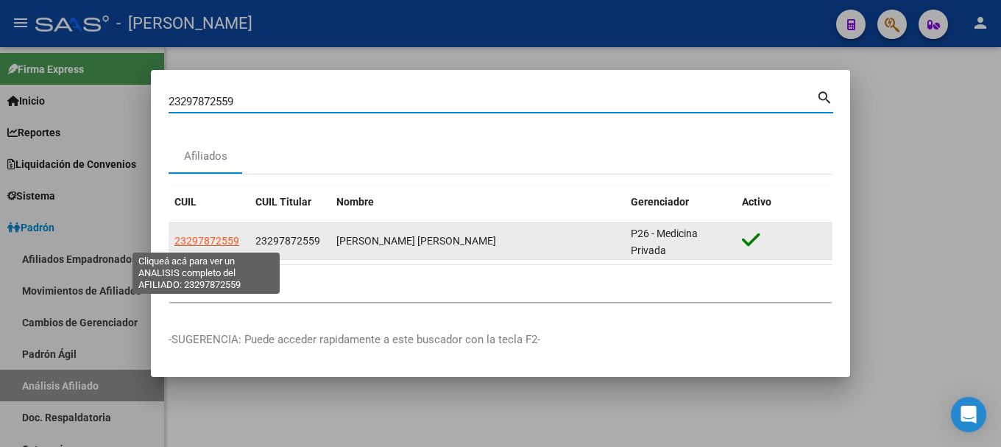
click at [215, 244] on span "23297872559" at bounding box center [206, 241] width 65 height 12
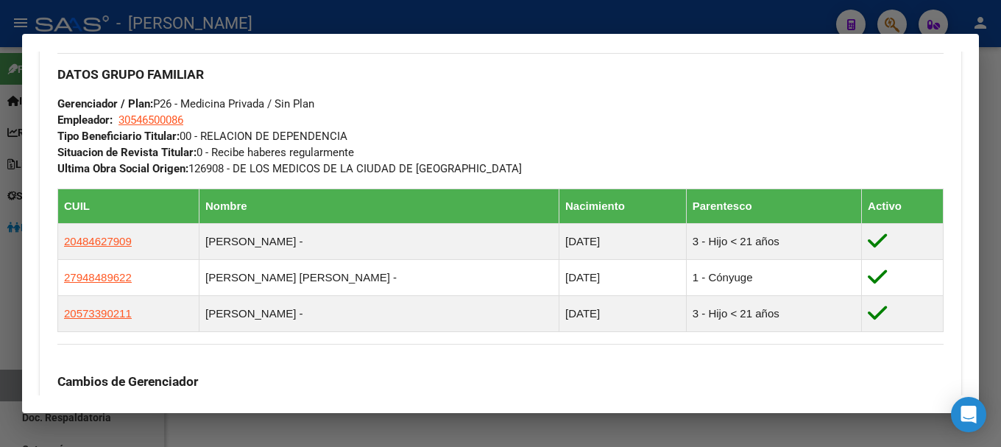
scroll to position [736, 0]
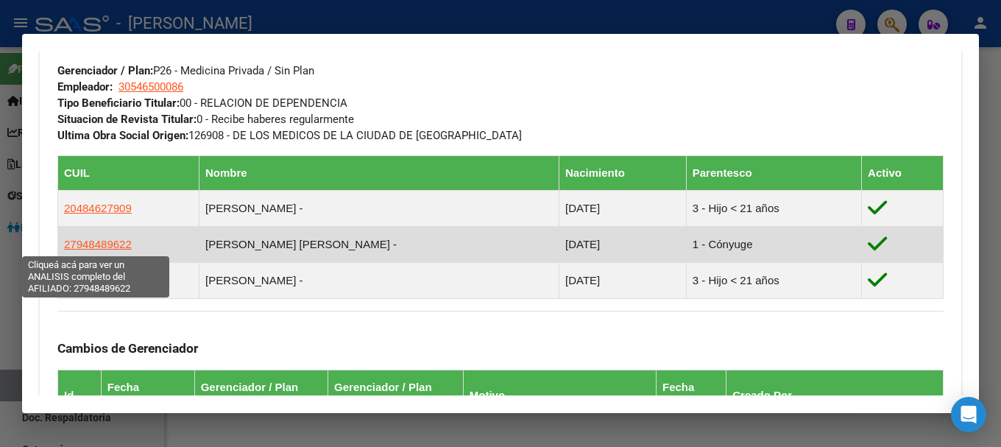
click at [102, 241] on span "27948489622" at bounding box center [98, 244] width 68 height 13
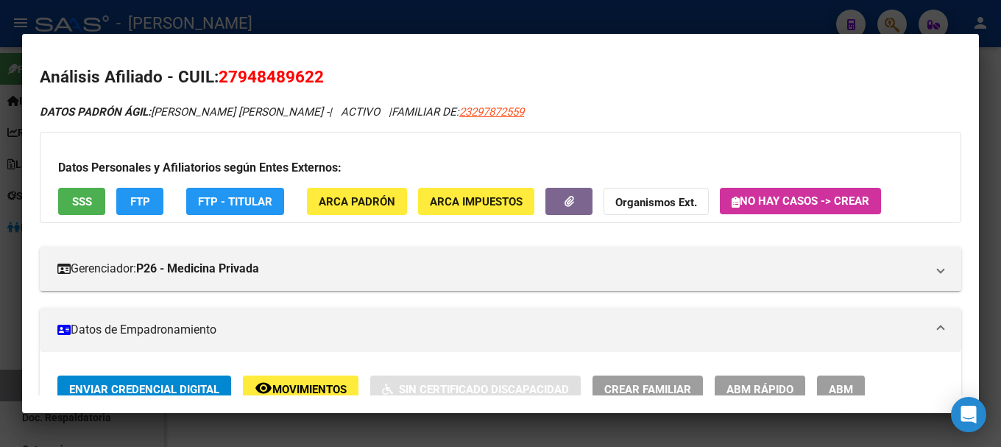
drag, startPoint x: 241, startPoint y: 74, endPoint x: 314, endPoint y: 75, distance: 72.9
click at [314, 75] on span "27948489622" at bounding box center [271, 76] width 105 height 19
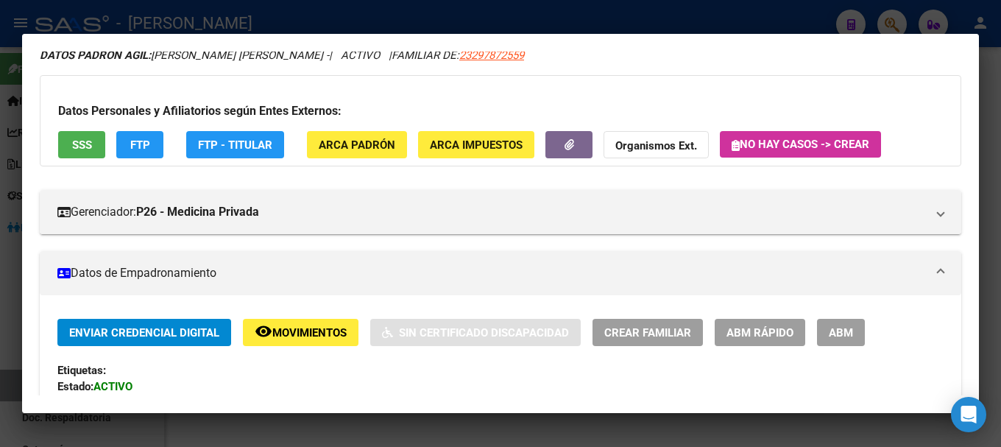
scroll to position [368, 0]
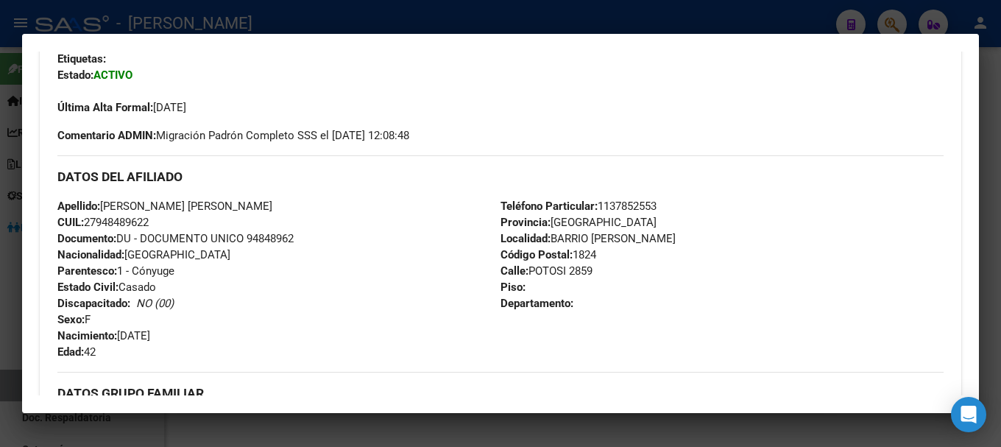
drag, startPoint x: 105, startPoint y: 205, endPoint x: 211, endPoint y: 204, distance: 105.3
click at [211, 204] on span "Apellido: [PERSON_NAME] [PERSON_NAME]" at bounding box center [164, 205] width 215 height 13
drag, startPoint x: 121, startPoint y: 333, endPoint x: 204, endPoint y: 333, distance: 82.4
click at [204, 333] on div "Apellido: [PERSON_NAME] [PERSON_NAME]: 27948489622 Documento: DU - DOCUMENTO UN…" at bounding box center [278, 279] width 443 height 162
click at [397, 18] on div at bounding box center [500, 223] width 1001 height 447
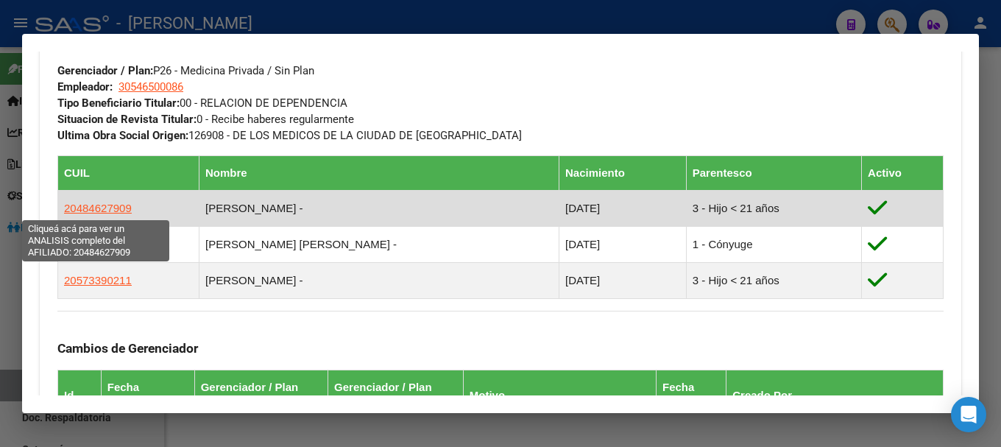
click at [110, 203] on span "20484627909" at bounding box center [98, 208] width 68 height 13
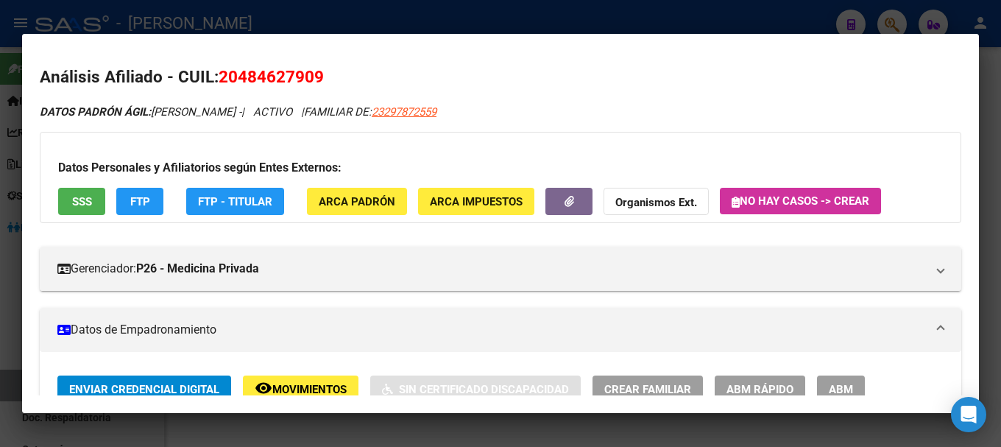
drag, startPoint x: 242, startPoint y: 74, endPoint x: 314, endPoint y: 85, distance: 72.1
click at [314, 85] on span "20484627909" at bounding box center [271, 76] width 105 height 19
drag, startPoint x: 241, startPoint y: 75, endPoint x: 311, endPoint y: 74, distance: 69.2
click at [311, 74] on span "20484627909" at bounding box center [271, 76] width 105 height 19
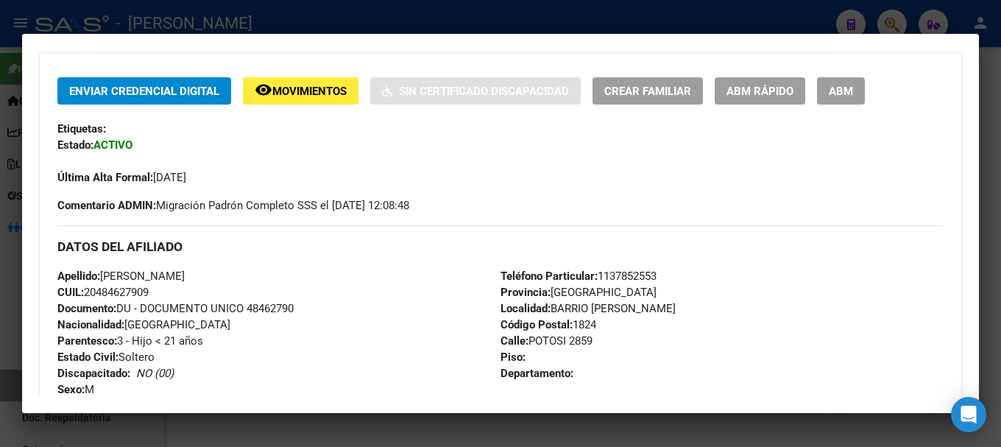
scroll to position [442, 0]
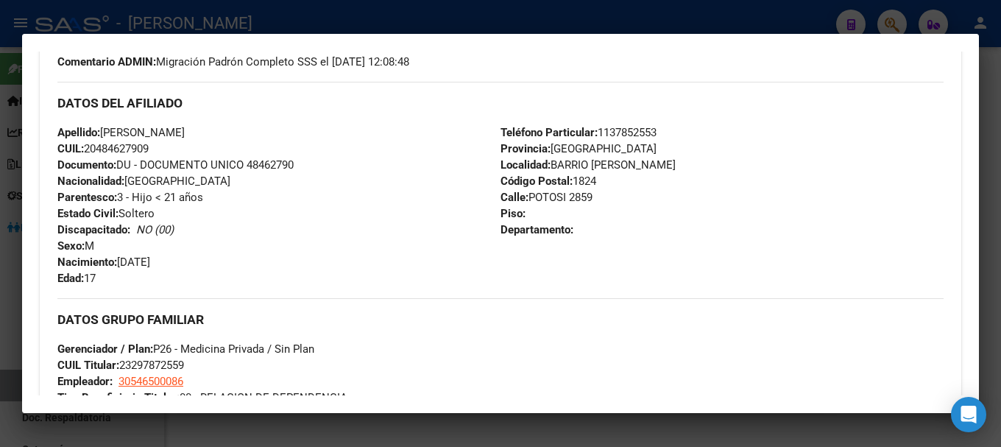
click at [322, 29] on div at bounding box center [500, 223] width 1001 height 447
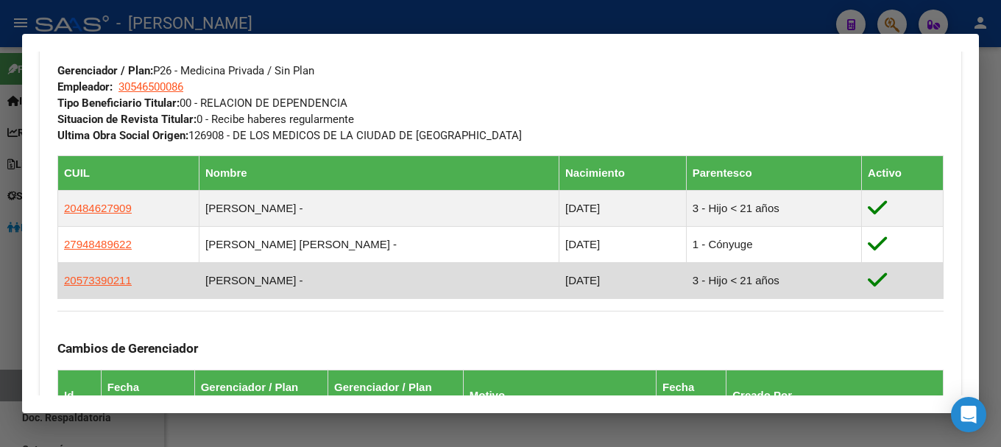
click at [111, 278] on span "20573390211" at bounding box center [98, 280] width 68 height 13
type textarea "20573390211"
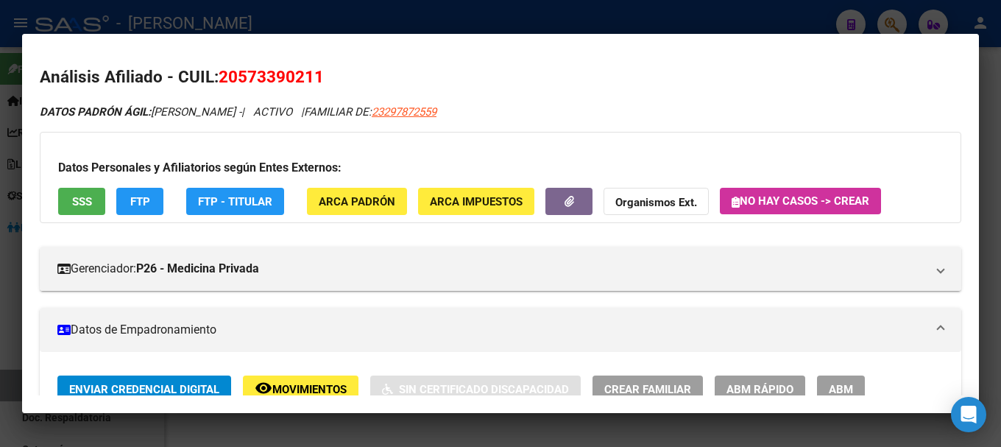
drag, startPoint x: 241, startPoint y: 78, endPoint x: 318, endPoint y: 88, distance: 78.0
click at [318, 88] on h2 "Análisis Afiliado - CUIL: 20573390211" at bounding box center [501, 77] width 922 height 25
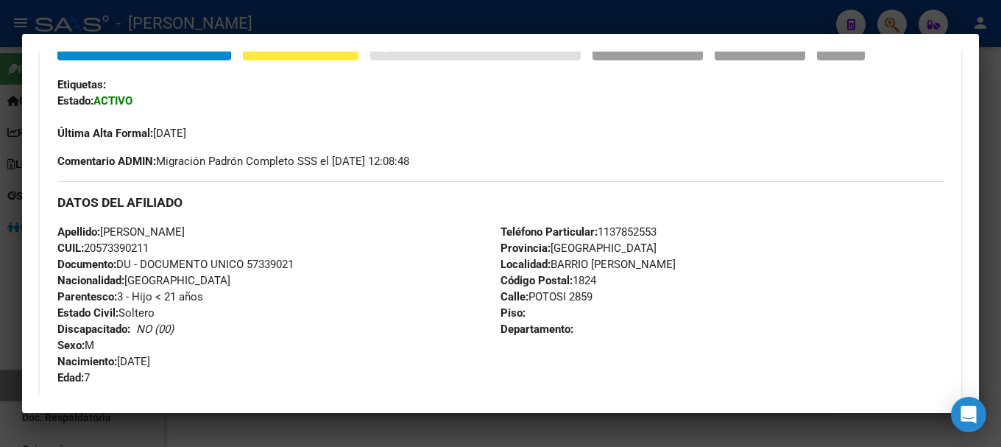
scroll to position [368, 0]
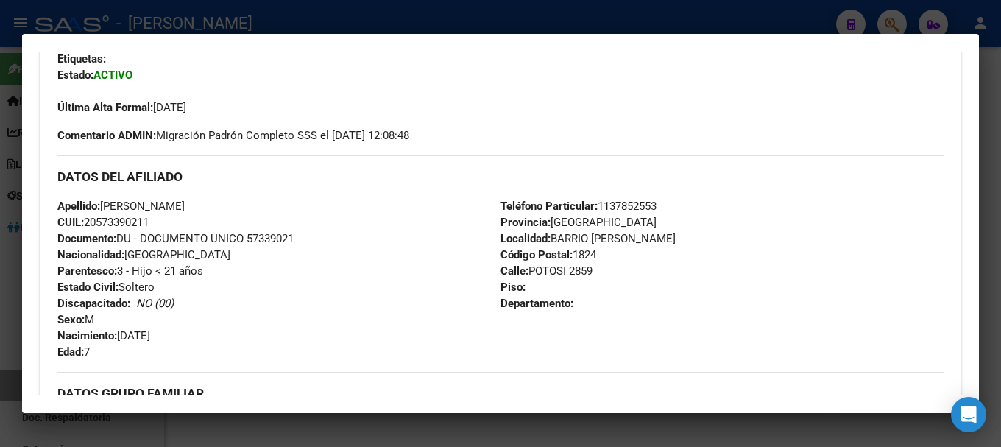
click at [373, 23] on div at bounding box center [500, 223] width 1001 height 447
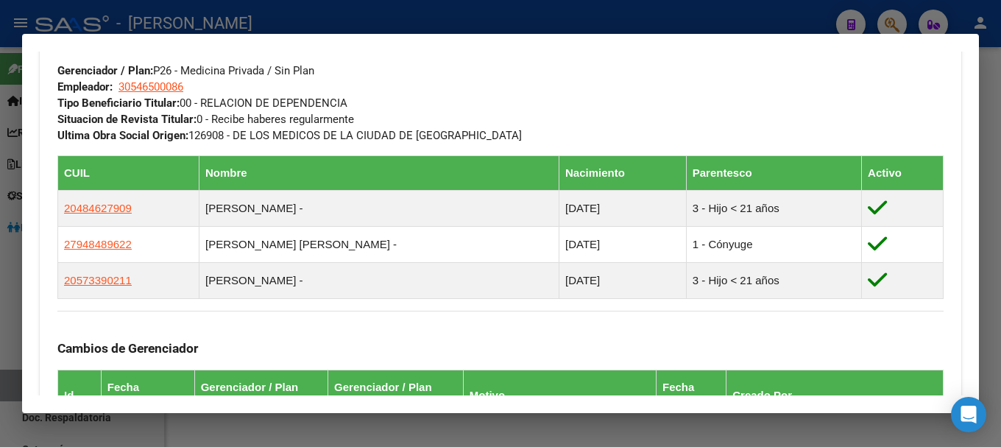
click at [472, 24] on div at bounding box center [500, 223] width 1001 height 447
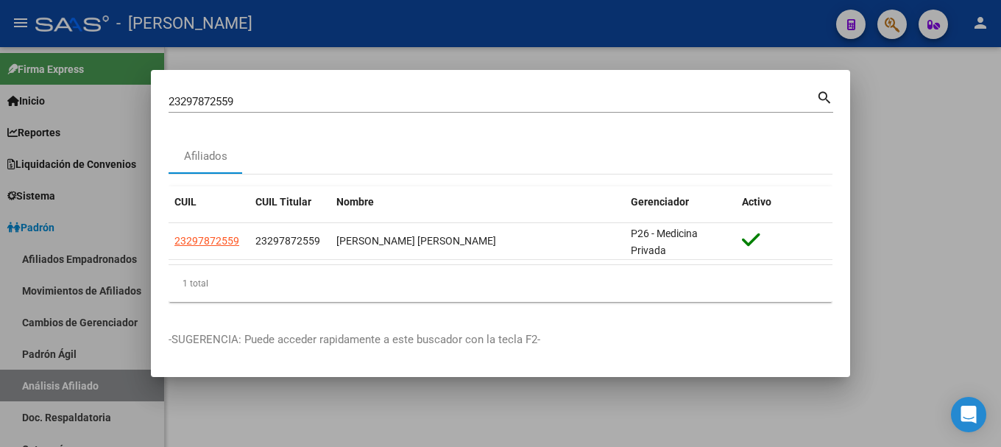
click at [366, 104] on input "23297872559" at bounding box center [493, 101] width 648 height 13
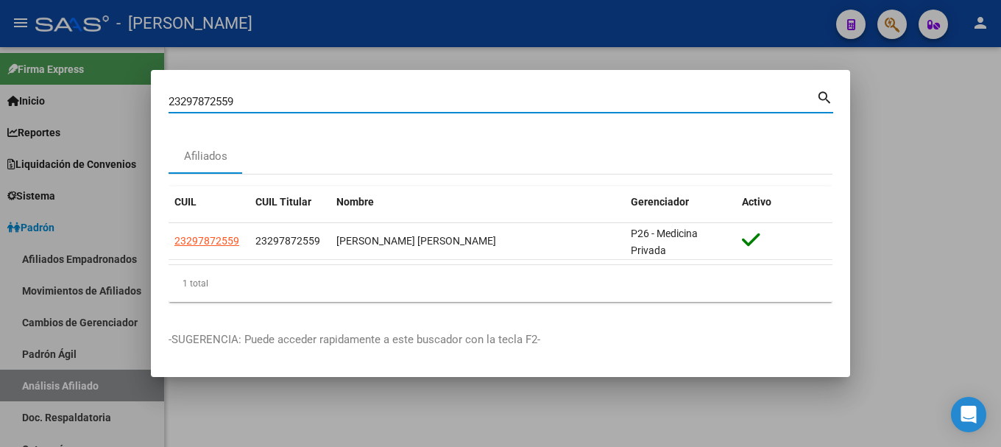
click at [366, 104] on input "23297872559" at bounding box center [493, 101] width 648 height 13
paste input "992932"
type input "23299929329"
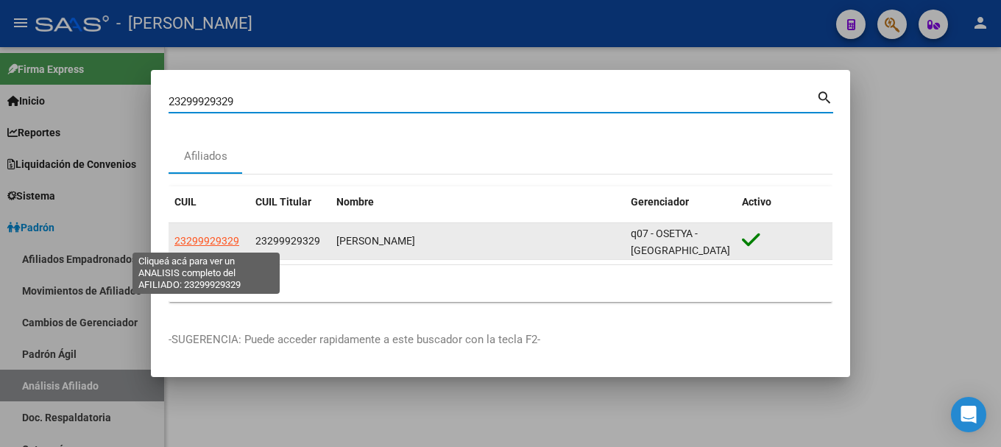
click at [209, 239] on span "23299929329" at bounding box center [206, 241] width 65 height 12
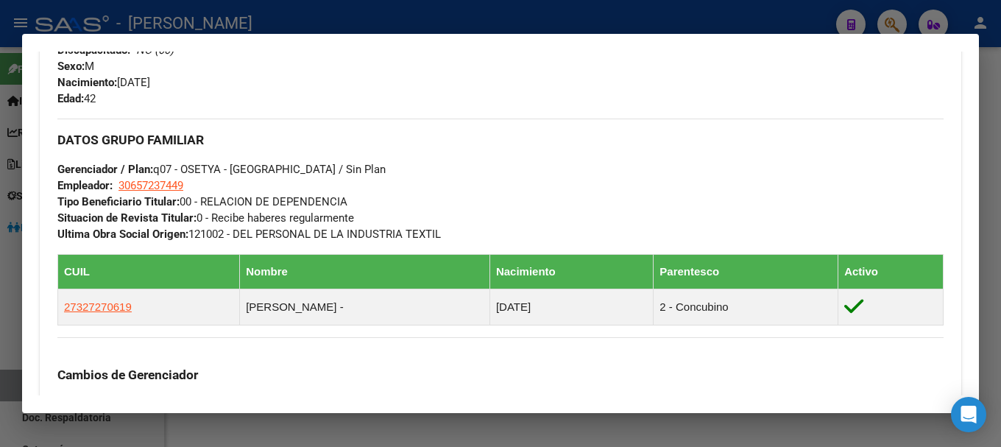
scroll to position [662, 0]
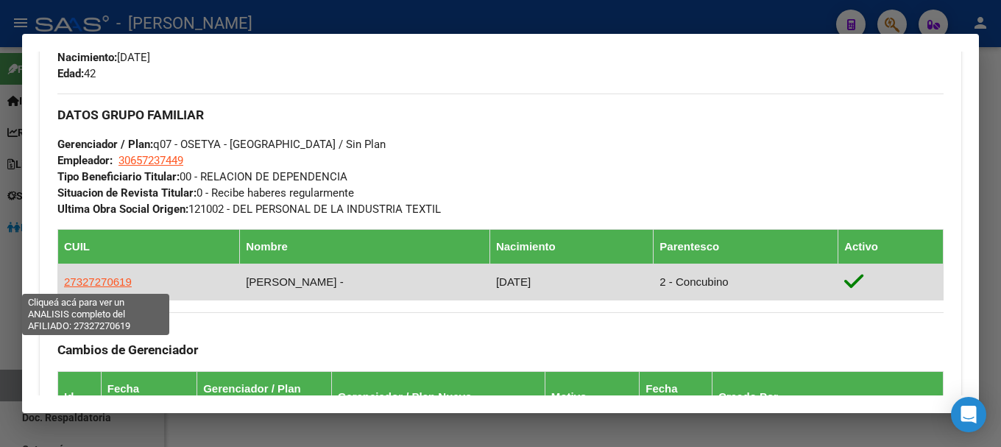
click at [124, 281] on span "27327270619" at bounding box center [98, 281] width 68 height 13
type textarea "27327270619"
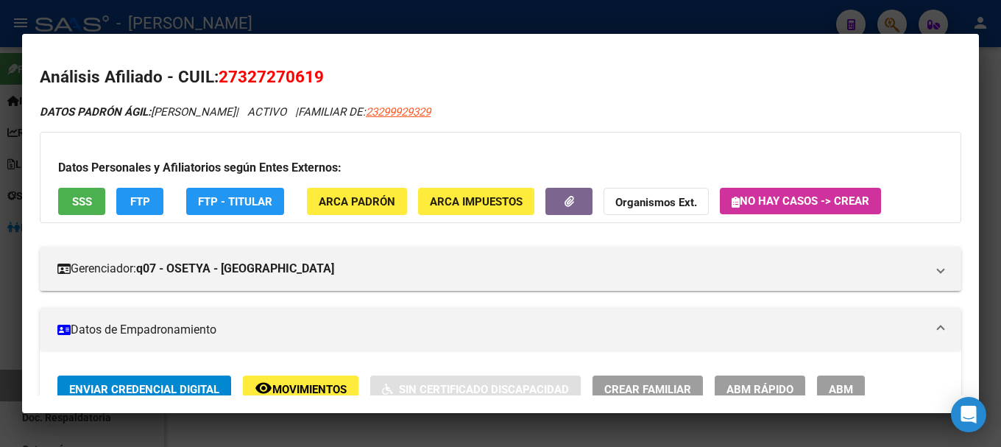
drag, startPoint x: 238, startPoint y: 71, endPoint x: 314, endPoint y: 77, distance: 75.4
click at [314, 77] on span "27327270619" at bounding box center [271, 76] width 105 height 19
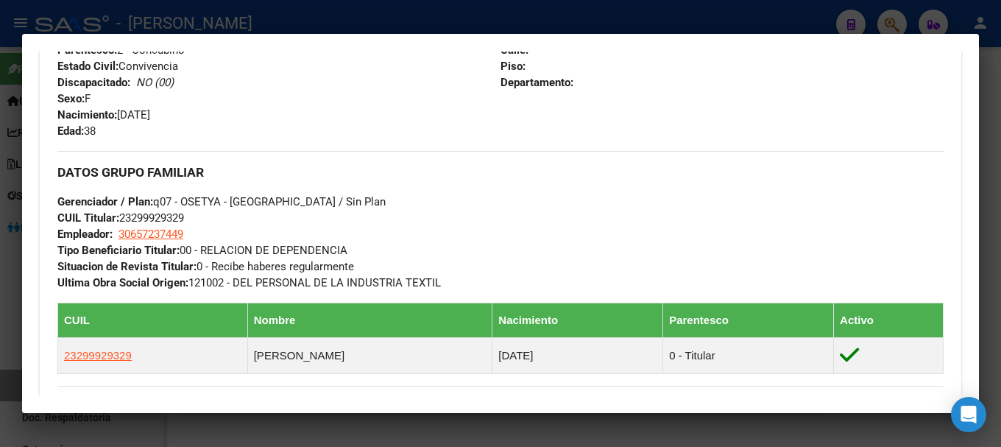
scroll to position [442, 0]
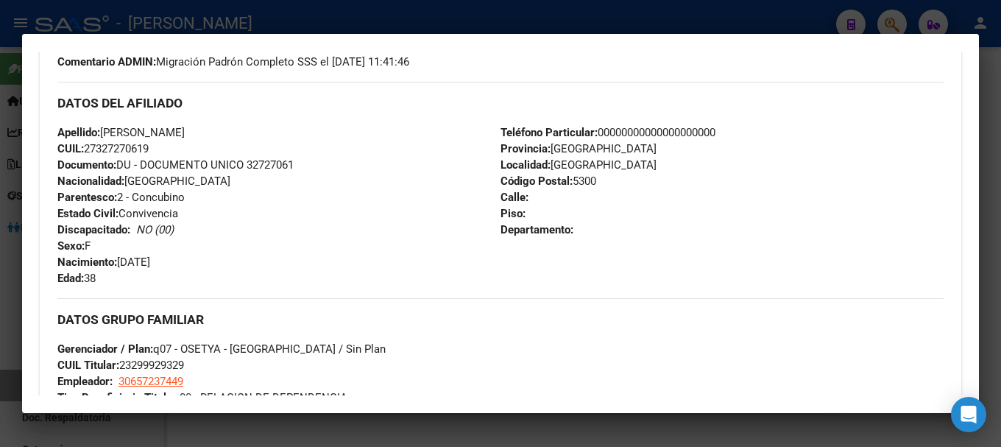
click at [99, 148] on span "CUIL: 27327270619" at bounding box center [102, 148] width 91 height 13
drag, startPoint x: 99, startPoint y: 148, endPoint x: 128, endPoint y: 149, distance: 28.7
click at [128, 149] on span "CUIL: 27327270619" at bounding box center [102, 148] width 91 height 13
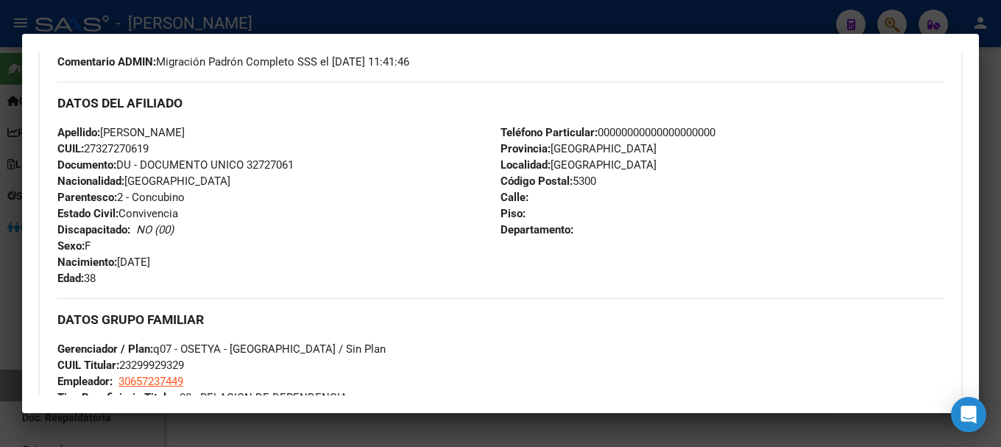
click at [121, 153] on span "CUIL: 27327270619" at bounding box center [102, 148] width 91 height 13
drag, startPoint x: 100, startPoint y: 152, endPoint x: 149, endPoint y: 152, distance: 49.3
click at [149, 152] on span "CUIL: 27327270619" at bounding box center [102, 148] width 91 height 13
drag, startPoint x: 98, startPoint y: 148, endPoint x: 150, endPoint y: 148, distance: 52.3
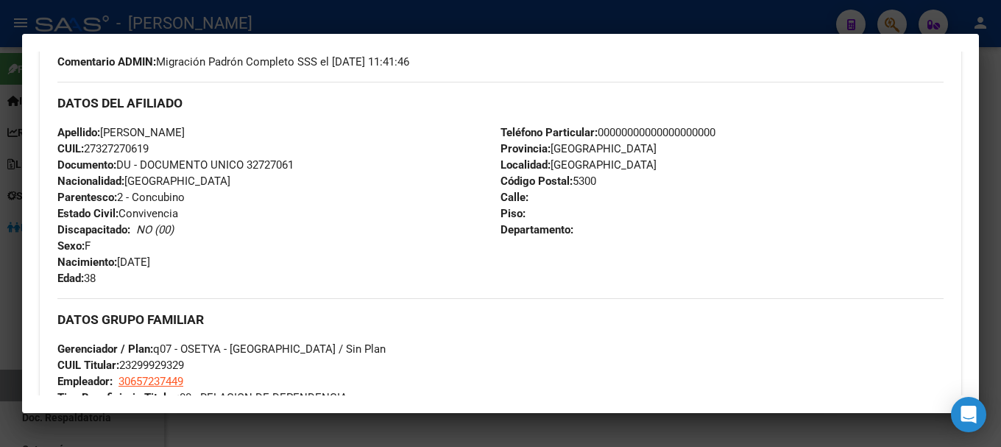
click at [149, 148] on span "CUIL: 27327270619" at bounding box center [102, 148] width 91 height 13
click at [314, 18] on div at bounding box center [500, 223] width 1001 height 447
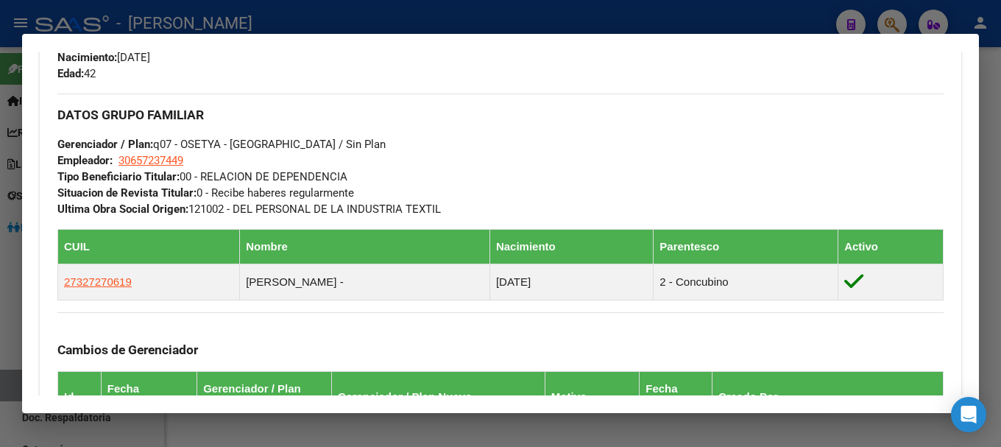
click at [431, 23] on div at bounding box center [500, 223] width 1001 height 447
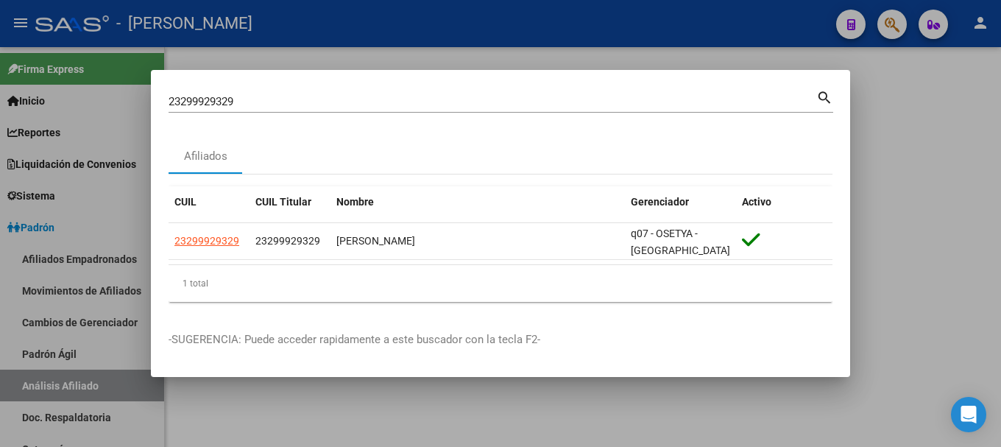
click at [409, 102] on input "23299929329" at bounding box center [493, 101] width 648 height 13
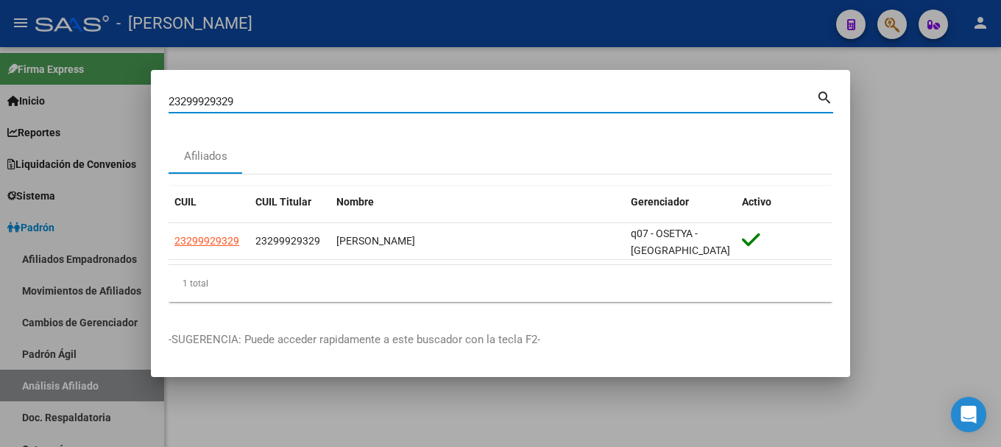
click at [409, 102] on input "23299929329" at bounding box center [493, 101] width 648 height 13
paste input "303729704"
type input "23303729704"
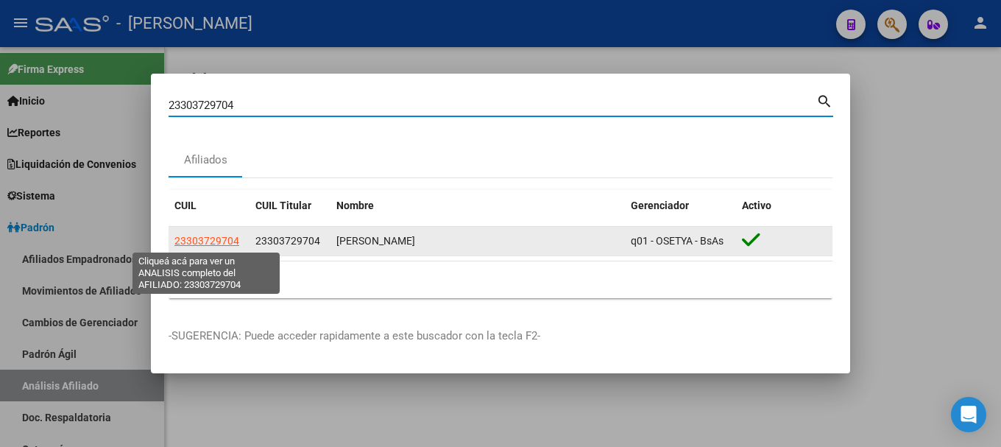
click at [218, 238] on span "23303729704" at bounding box center [206, 241] width 65 height 12
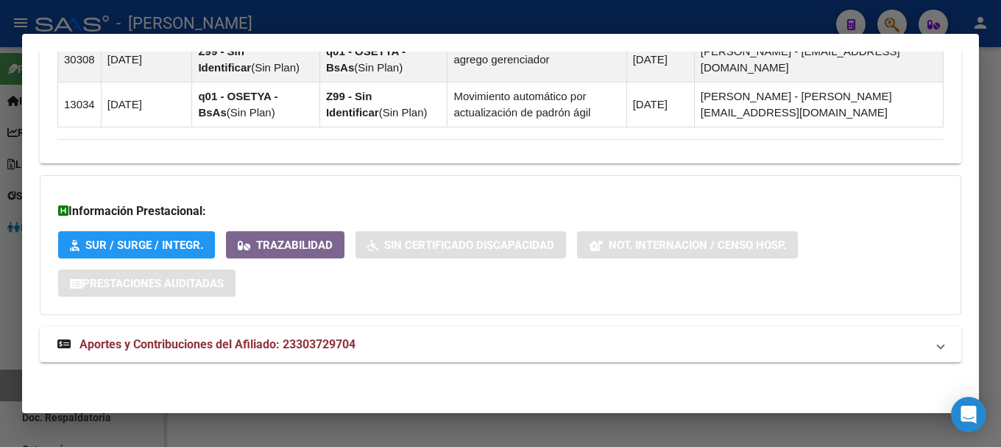
scroll to position [832, 0]
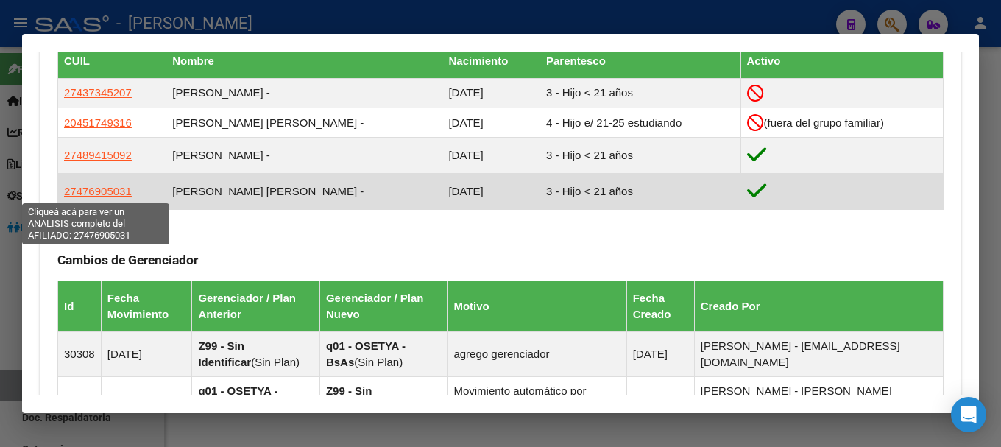
click at [125, 188] on span "27476905031" at bounding box center [98, 191] width 68 height 13
type textarea "27476905031"
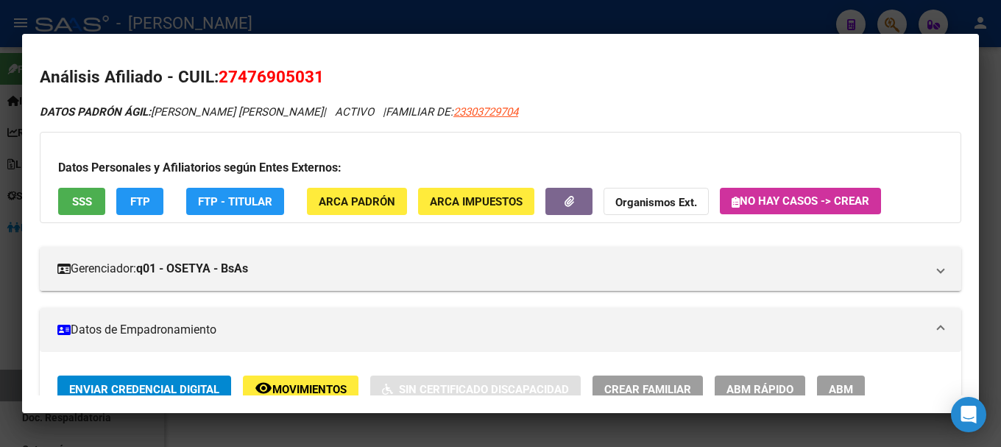
drag, startPoint x: 240, startPoint y: 74, endPoint x: 313, endPoint y: 77, distance: 72.9
click at [313, 77] on span "27476905031" at bounding box center [271, 76] width 105 height 19
click at [271, 13] on div at bounding box center [500, 223] width 1001 height 447
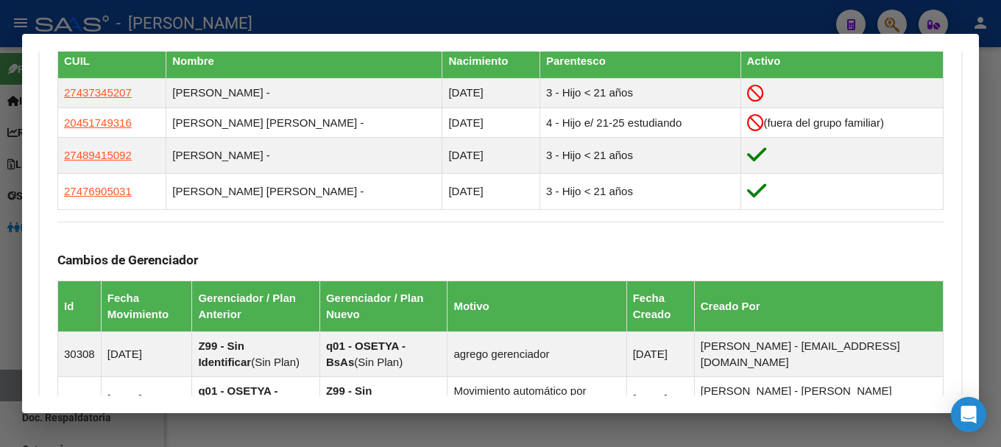
click at [386, 11] on div at bounding box center [500, 223] width 1001 height 447
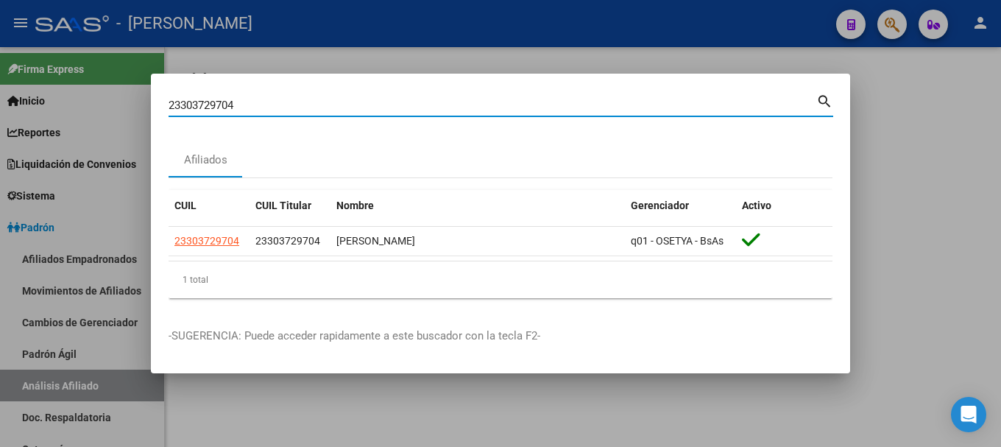
click at [353, 103] on input "23303729704" at bounding box center [493, 105] width 648 height 13
paste input "5281859"
type input "23305281859"
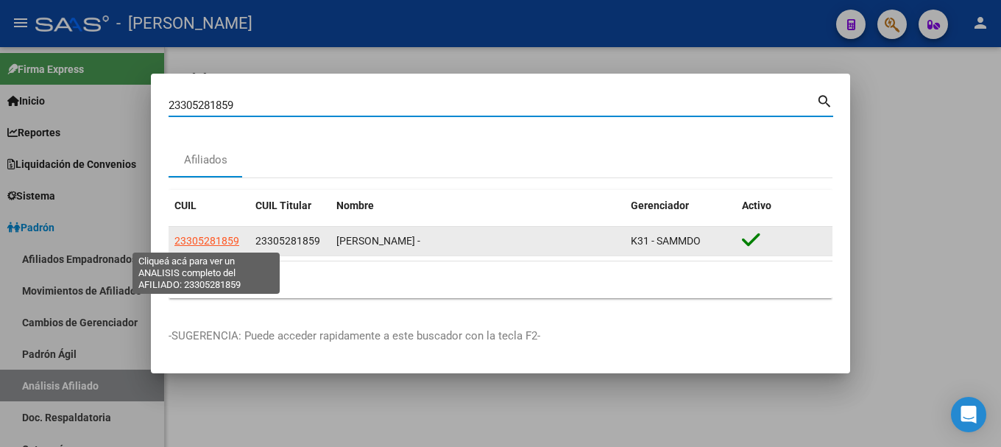
click at [220, 244] on span "23305281859" at bounding box center [206, 241] width 65 height 12
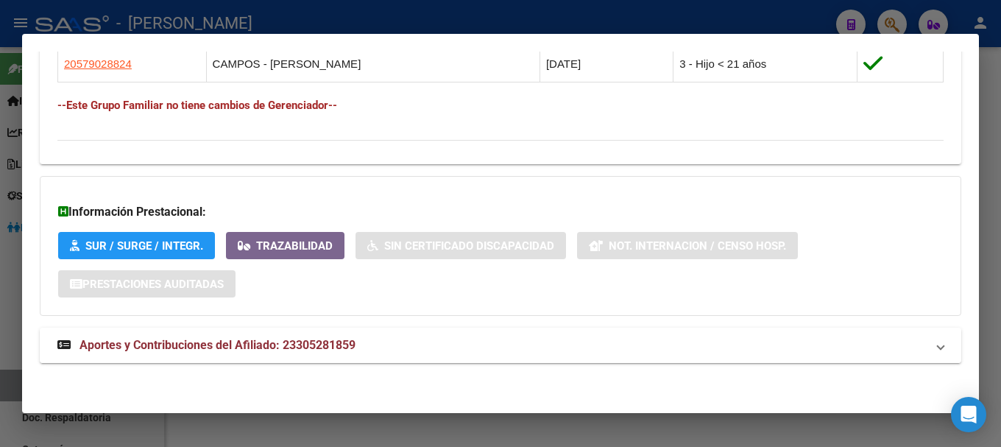
click at [434, 341] on mat-panel-title "Aportes y Contribuciones del Afiliado: 23305281859" at bounding box center [491, 345] width 869 height 18
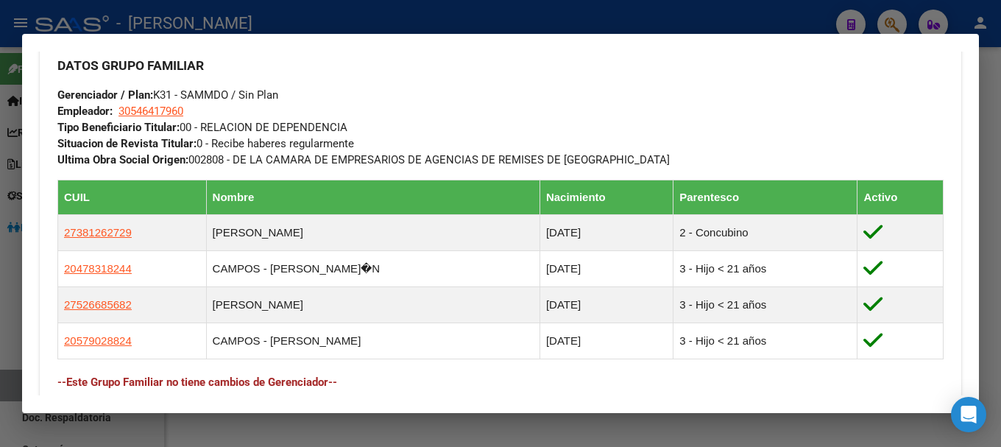
scroll to position [736, 0]
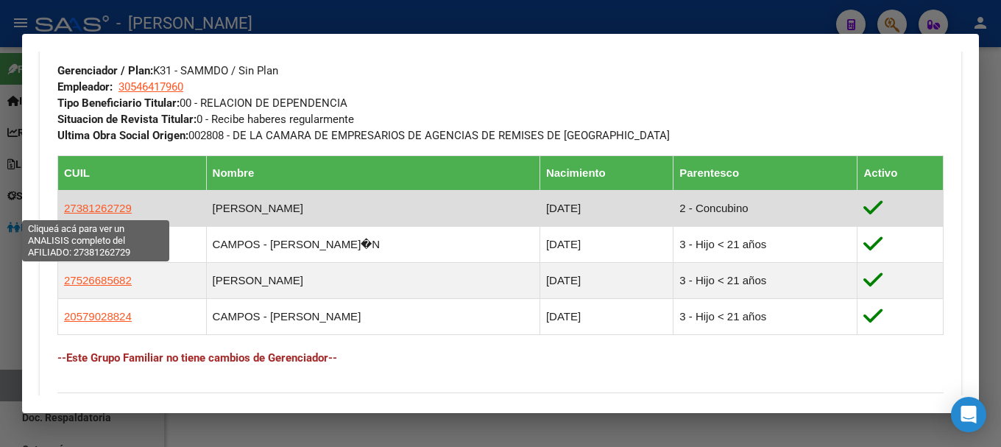
click at [124, 205] on span "27381262729" at bounding box center [98, 208] width 68 height 13
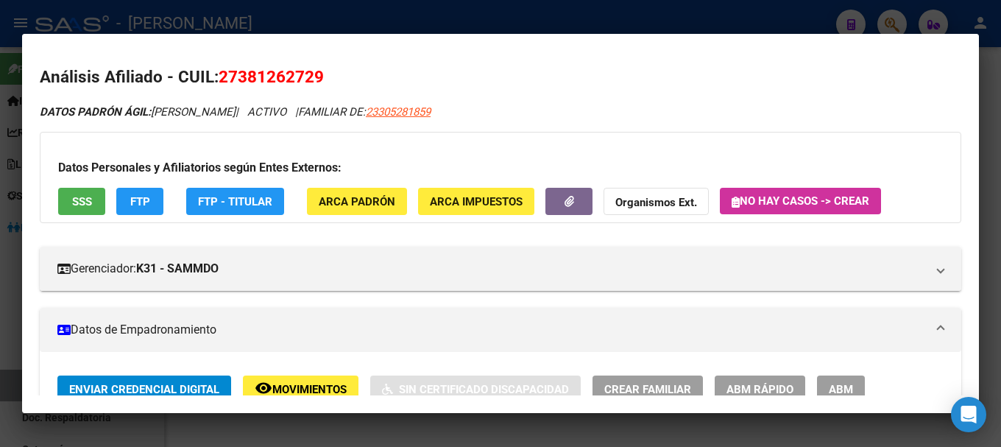
drag, startPoint x: 233, startPoint y: 75, endPoint x: 280, endPoint y: 80, distance: 47.4
click at [280, 80] on span "27381262729" at bounding box center [271, 76] width 105 height 19
drag, startPoint x: 238, startPoint y: 75, endPoint x: 315, endPoint y: 77, distance: 77.3
click at [315, 77] on span "27381262729" at bounding box center [271, 76] width 105 height 19
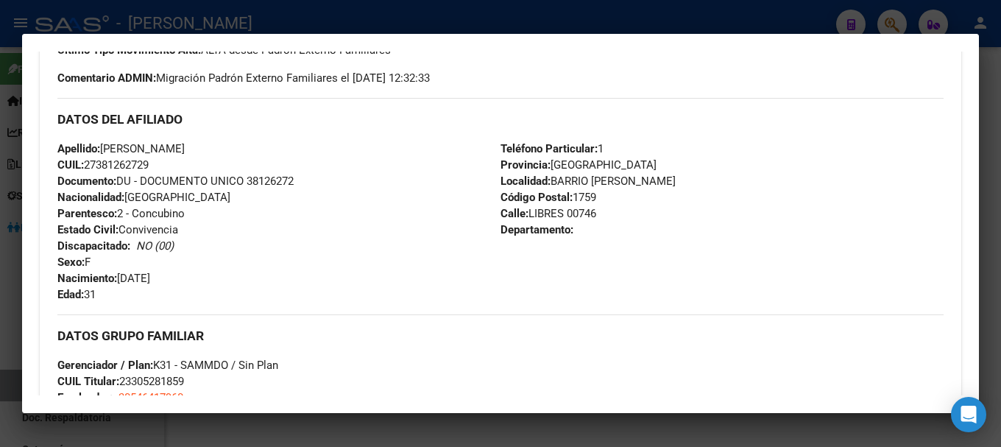
scroll to position [368, 0]
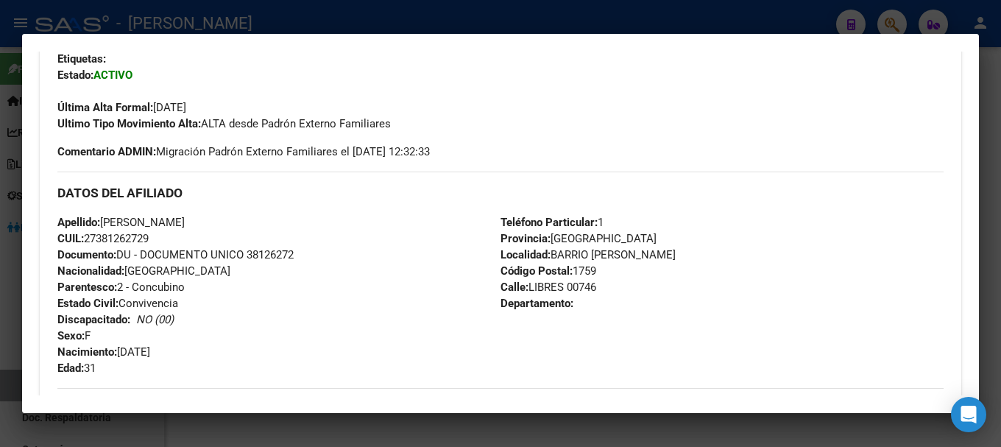
click at [326, 18] on div at bounding box center [500, 223] width 1001 height 447
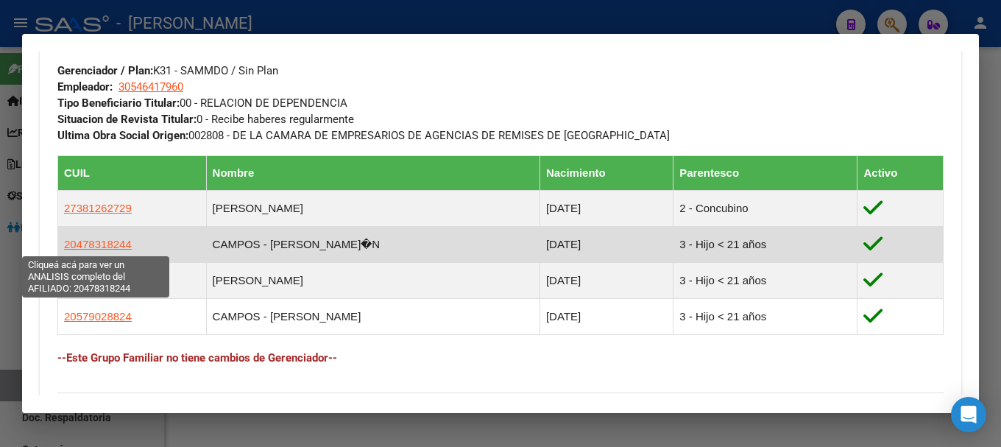
click at [111, 245] on span "20478318244" at bounding box center [98, 244] width 68 height 13
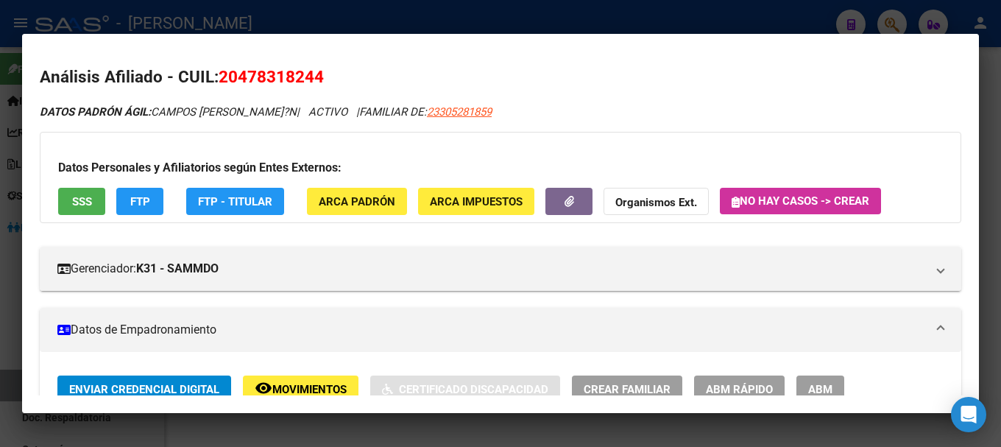
drag, startPoint x: 234, startPoint y: 71, endPoint x: 318, endPoint y: 77, distance: 84.1
click at [318, 77] on span "20478318244" at bounding box center [271, 76] width 105 height 19
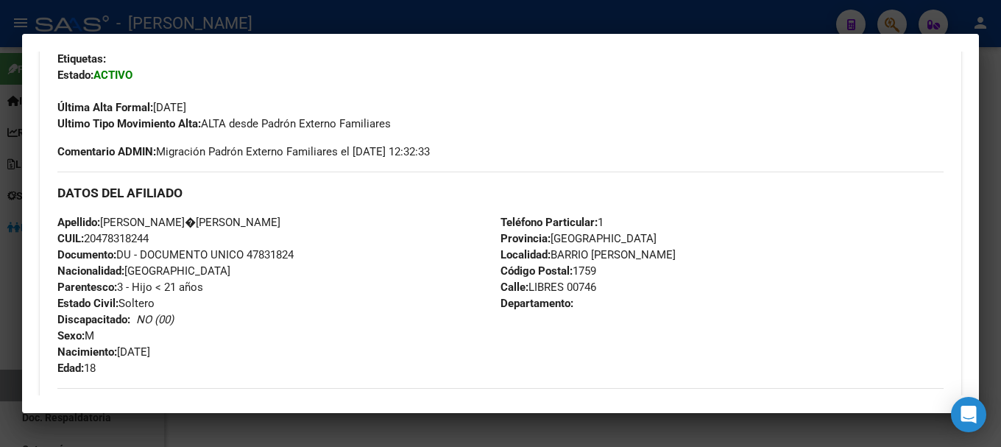
scroll to position [442, 0]
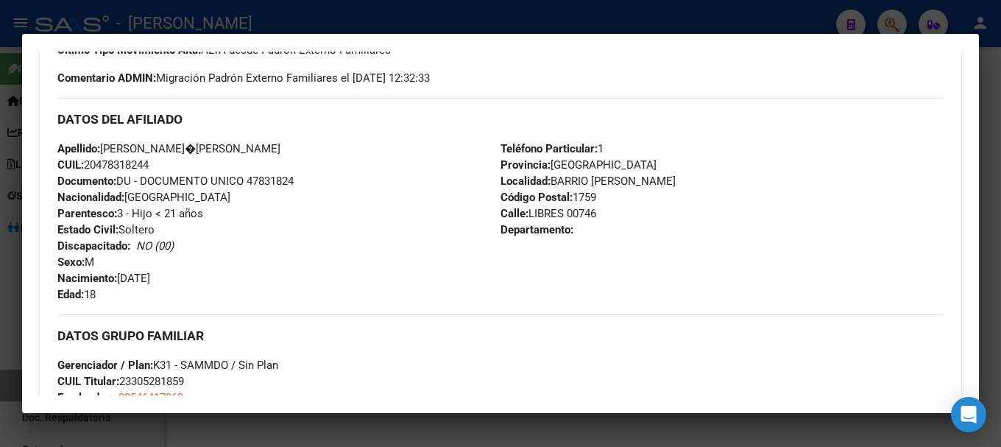
click at [358, 24] on div at bounding box center [500, 223] width 1001 height 447
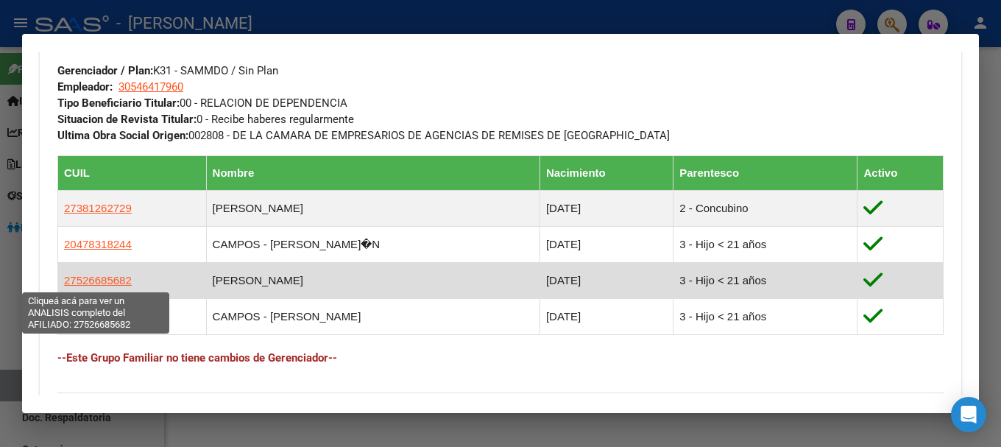
click at [115, 278] on span "27526685682" at bounding box center [98, 280] width 68 height 13
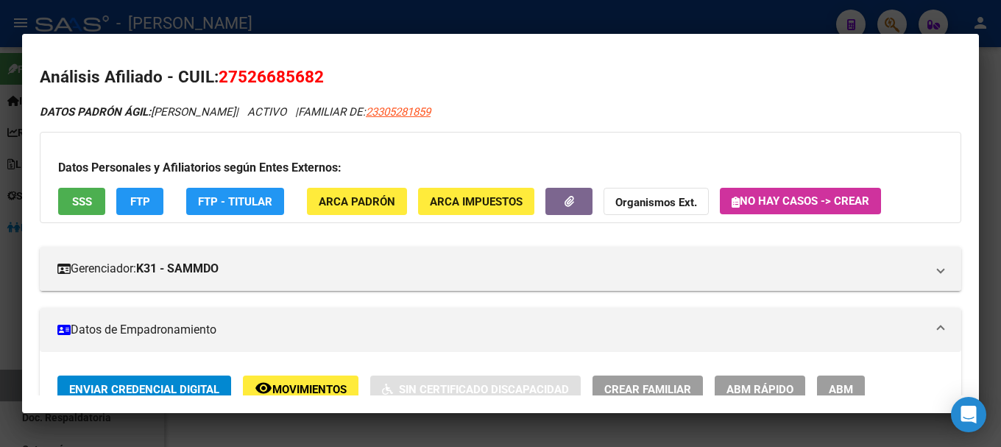
drag, startPoint x: 241, startPoint y: 71, endPoint x: 317, endPoint y: 76, distance: 75.9
click at [317, 76] on span "27526685682" at bounding box center [271, 76] width 105 height 19
drag, startPoint x: 317, startPoint y: 76, endPoint x: 328, endPoint y: 122, distance: 47.8
click at [317, 76] on span "27526685682" at bounding box center [271, 76] width 105 height 19
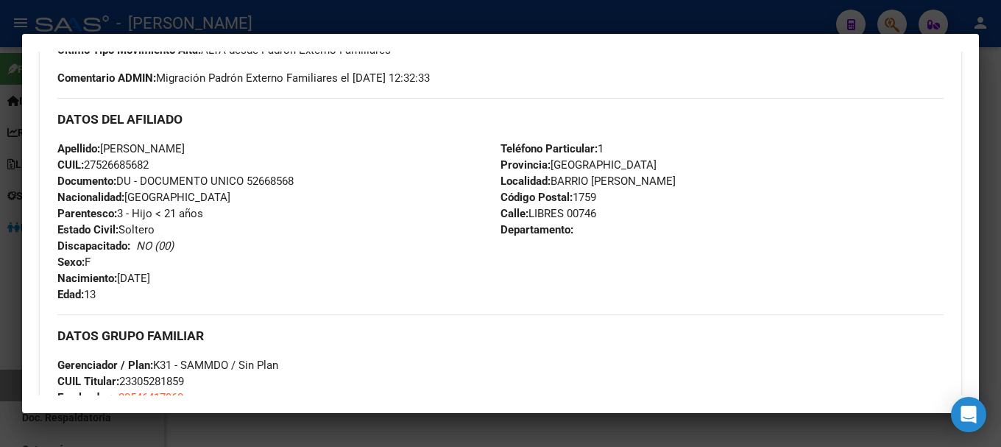
drag, startPoint x: 98, startPoint y: 161, endPoint x: 146, endPoint y: 162, distance: 48.6
click at [146, 162] on span "CUIL: 27526685682" at bounding box center [102, 164] width 91 height 13
click at [270, 13] on div at bounding box center [500, 223] width 1001 height 447
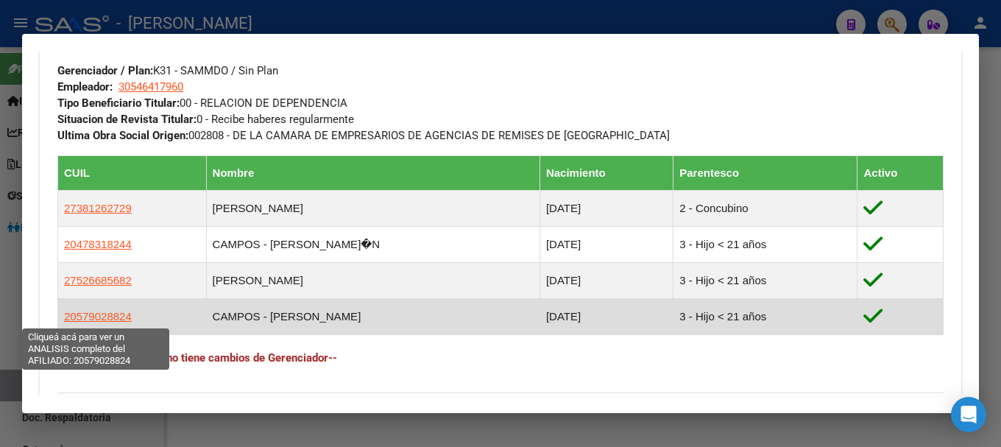
click at [121, 315] on span "20579028824" at bounding box center [98, 316] width 68 height 13
type textarea "20579028824"
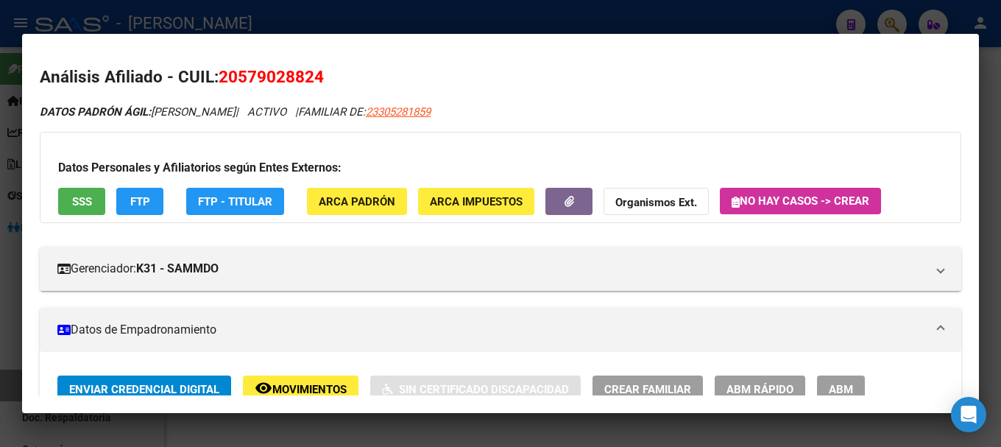
drag, startPoint x: 243, startPoint y: 71, endPoint x: 315, endPoint y: 78, distance: 72.4
click at [315, 78] on span "20579028824" at bounding box center [271, 76] width 105 height 19
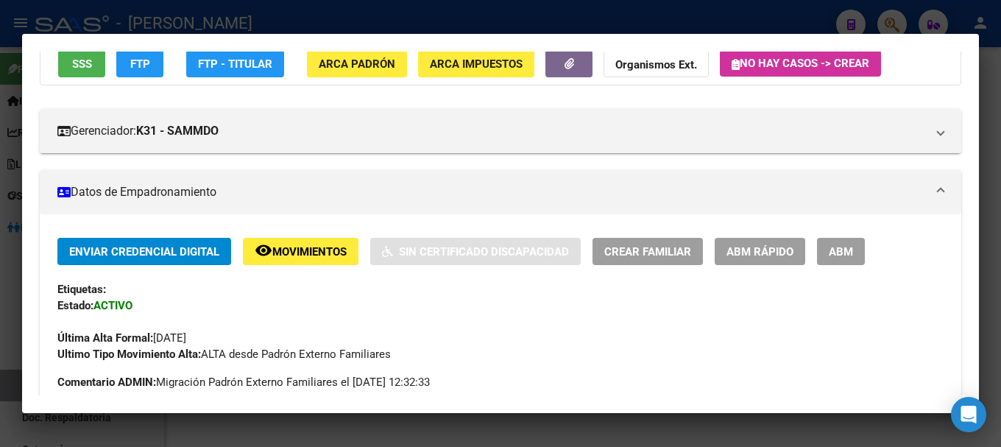
scroll to position [368, 0]
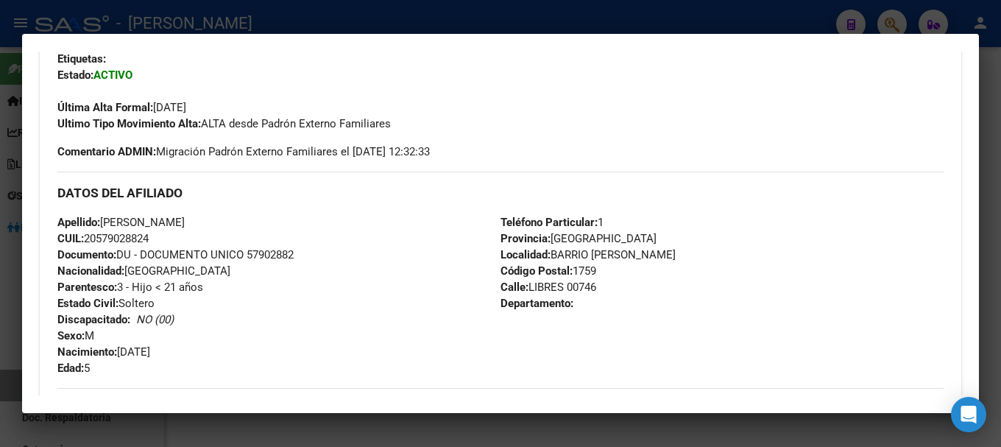
click at [318, 21] on div at bounding box center [500, 223] width 1001 height 447
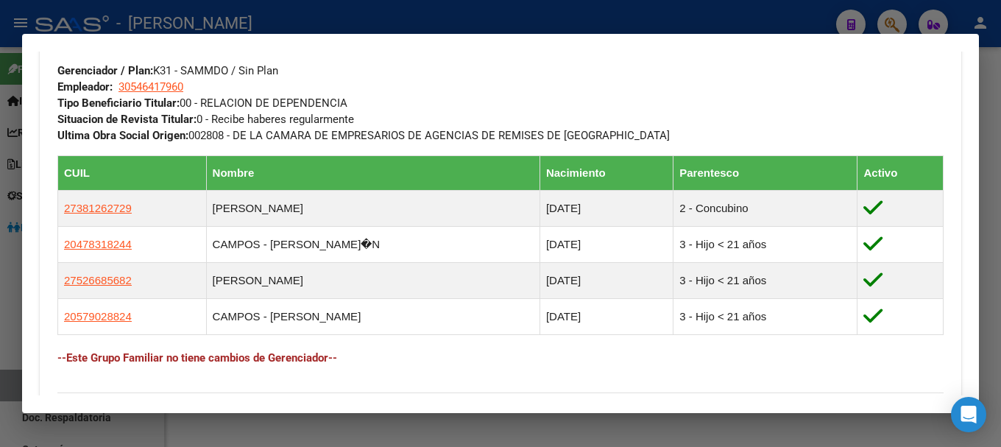
click at [402, 30] on div at bounding box center [500, 223] width 1001 height 447
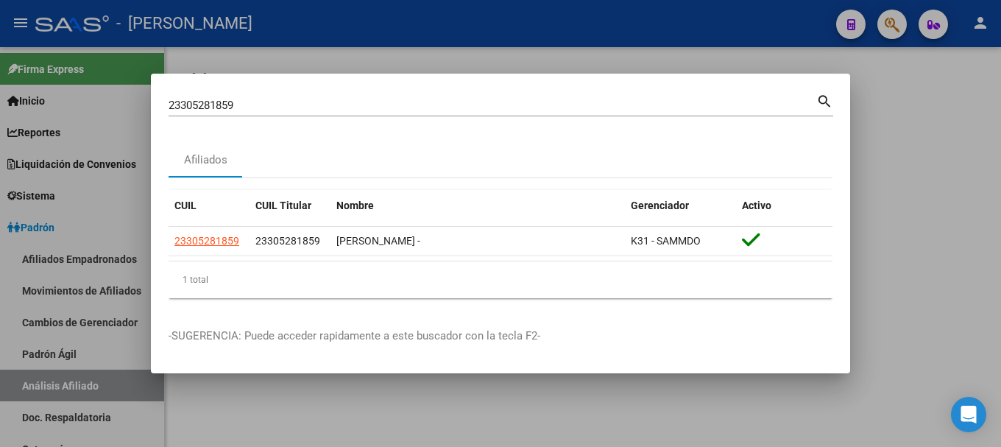
click at [421, 94] on div "23305281859 Buscar (apellido, dni, [PERSON_NAME], [PERSON_NAME], cuit, obra soc…" at bounding box center [493, 105] width 648 height 22
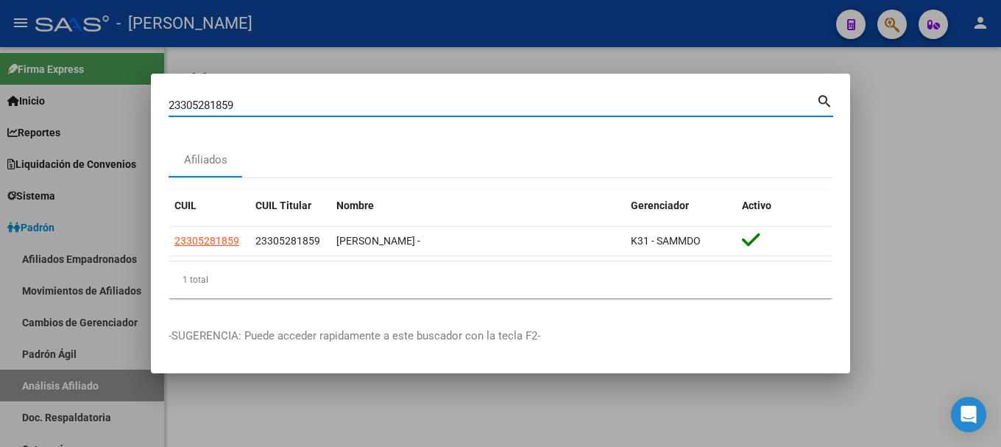
click at [415, 105] on input "23305281859" at bounding box center [493, 105] width 648 height 13
paste input "6007254"
type input "23306007254"
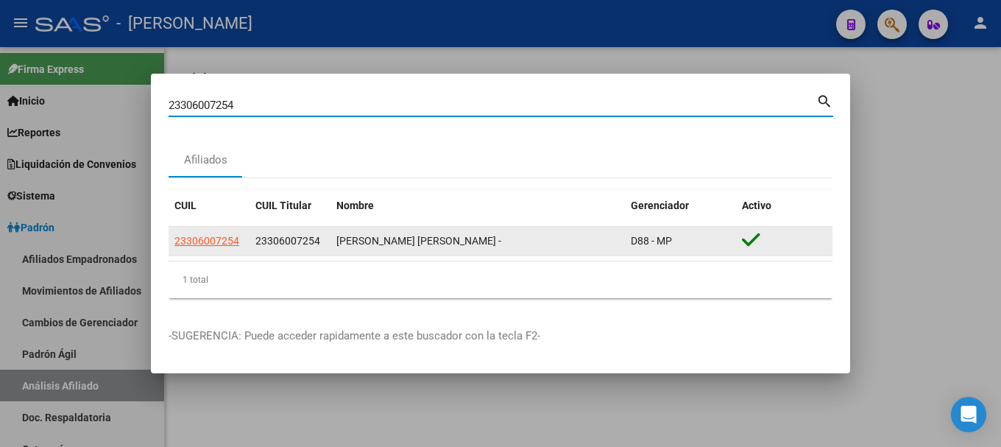
click at [208, 248] on app-link-go-to "23306007254" at bounding box center [206, 241] width 65 height 17
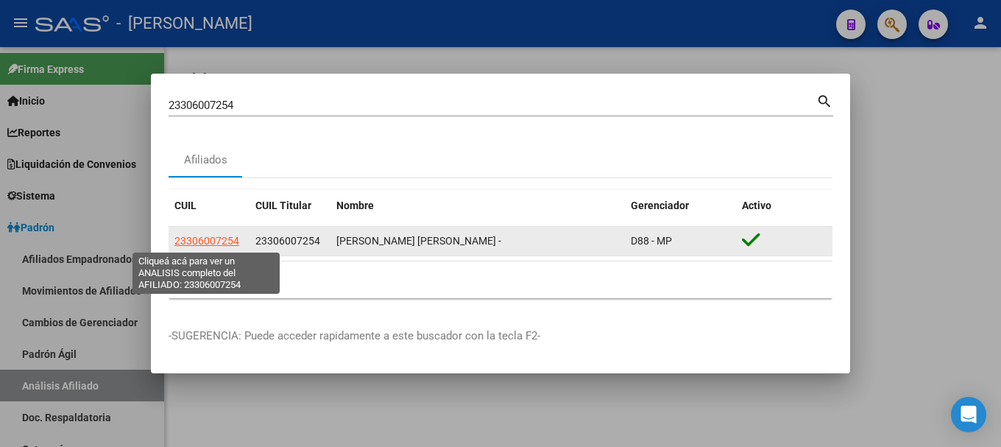
click at [210, 242] on span "23306007254" at bounding box center [206, 241] width 65 height 12
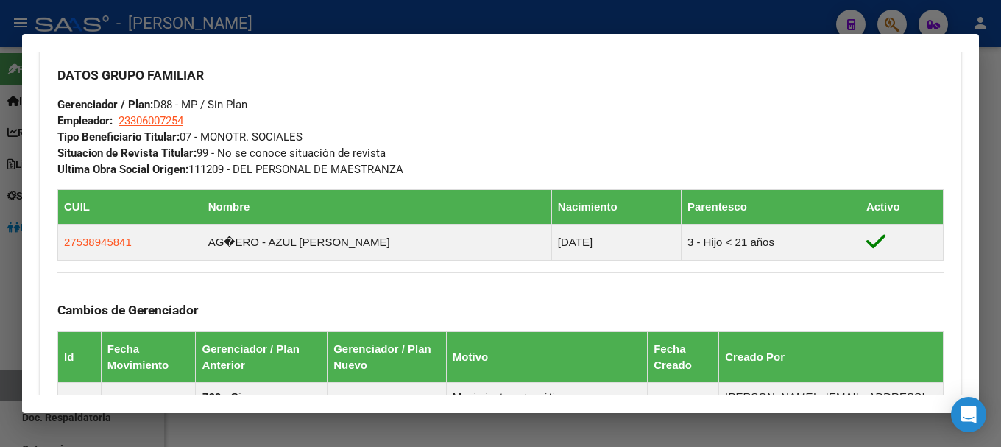
scroll to position [704, 0]
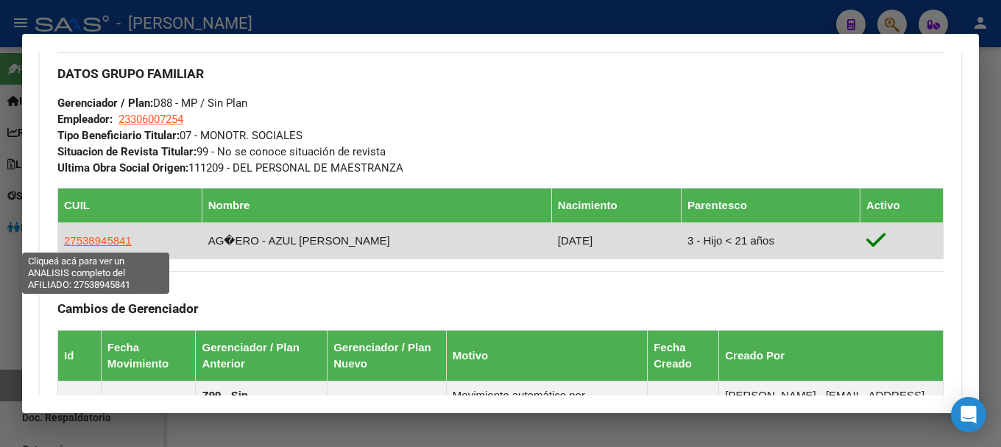
click at [110, 242] on span "27538945841" at bounding box center [98, 240] width 68 height 13
type textarea "27538945841"
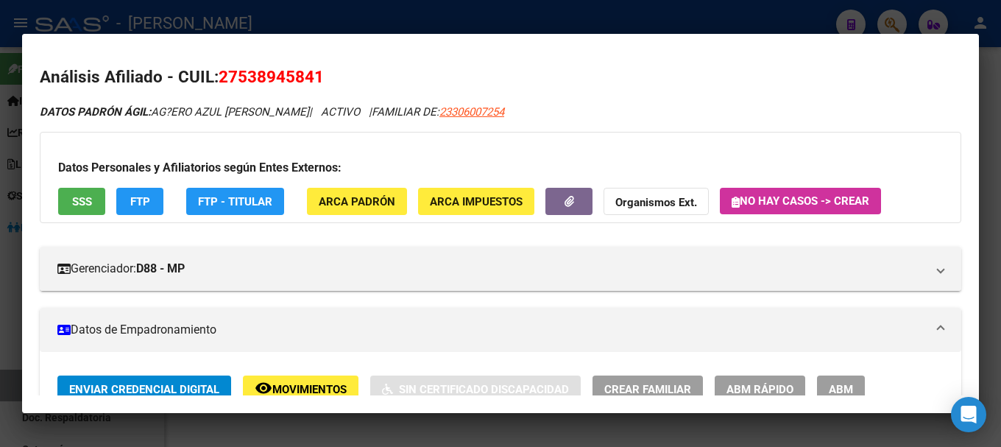
drag, startPoint x: 237, startPoint y: 72, endPoint x: 314, endPoint y: 72, distance: 76.6
click at [314, 72] on span "27538945841" at bounding box center [271, 76] width 105 height 19
click at [267, 4] on div at bounding box center [500, 223] width 1001 height 447
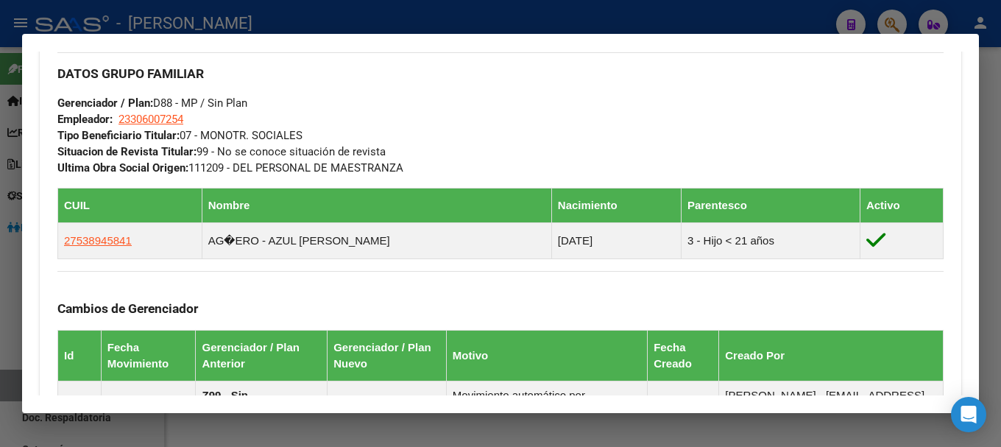
click at [269, 4] on div at bounding box center [500, 223] width 1001 height 447
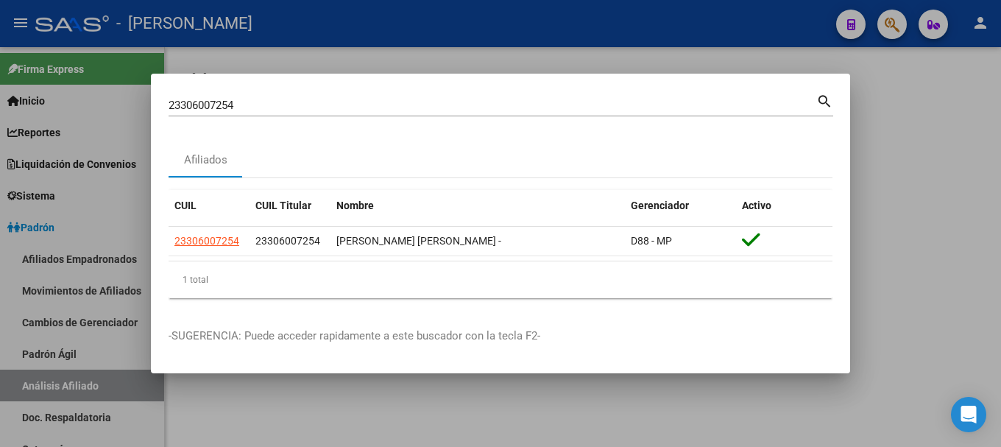
drag, startPoint x: 292, startPoint y: 21, endPoint x: 189, endPoint y: 2, distance: 104.7
click at [291, 21] on div at bounding box center [500, 223] width 1001 height 447
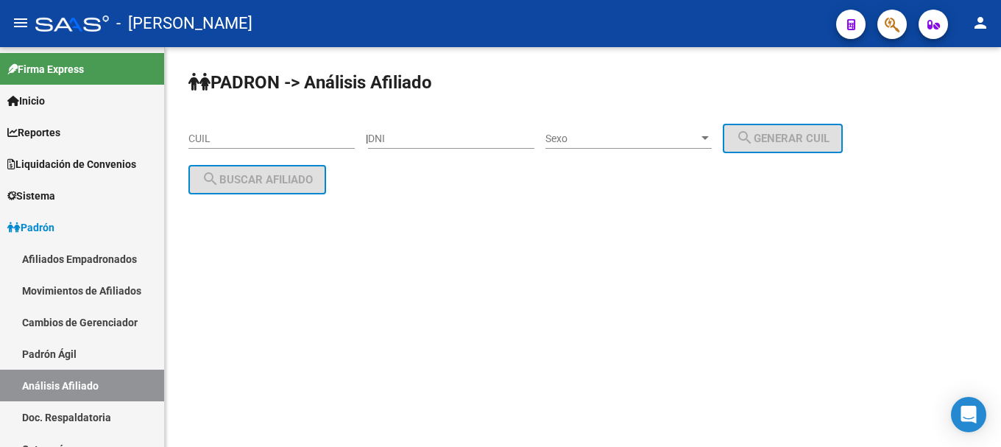
click at [900, 26] on icon "button" at bounding box center [892, 24] width 15 height 17
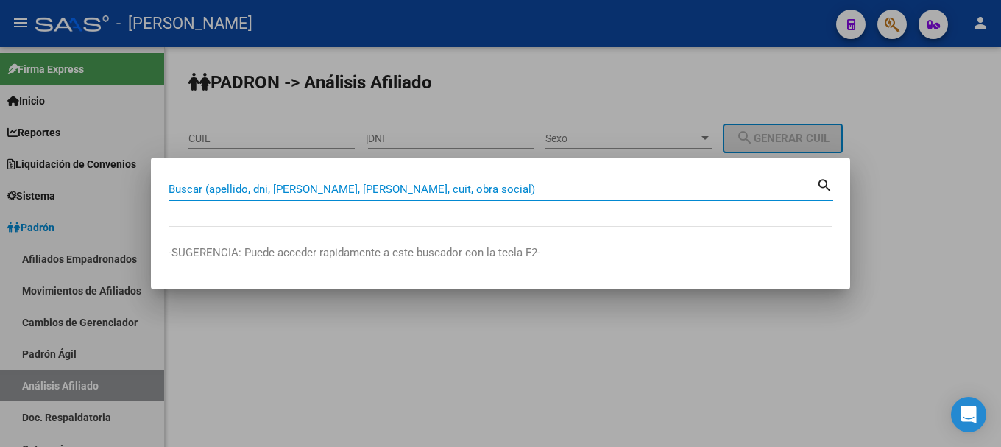
paste input "23308157849"
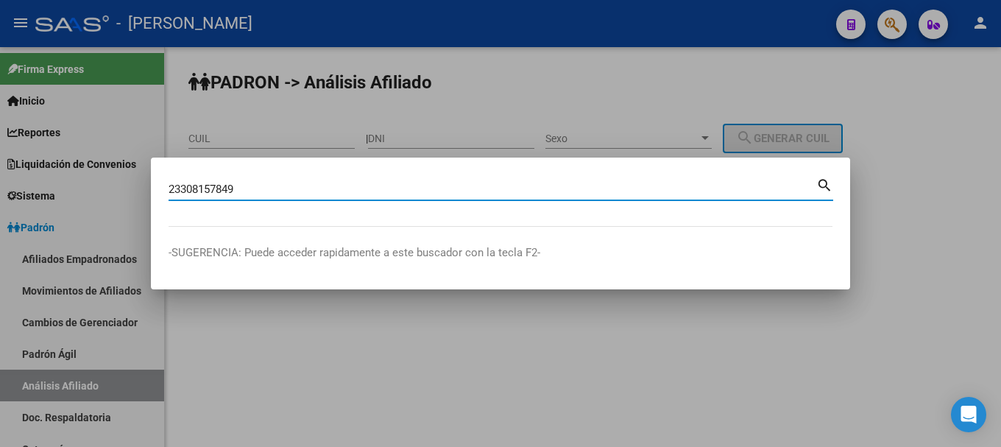
type input "23308157849"
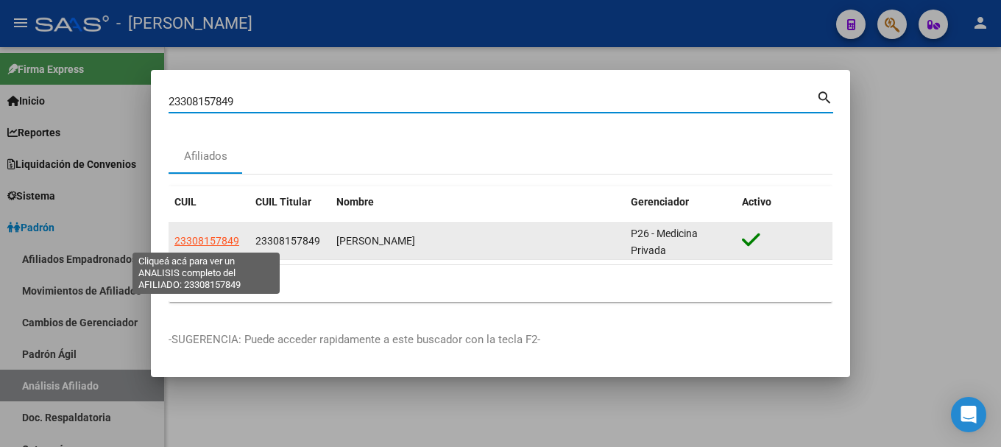
click at [231, 244] on span "23308157849" at bounding box center [206, 241] width 65 height 12
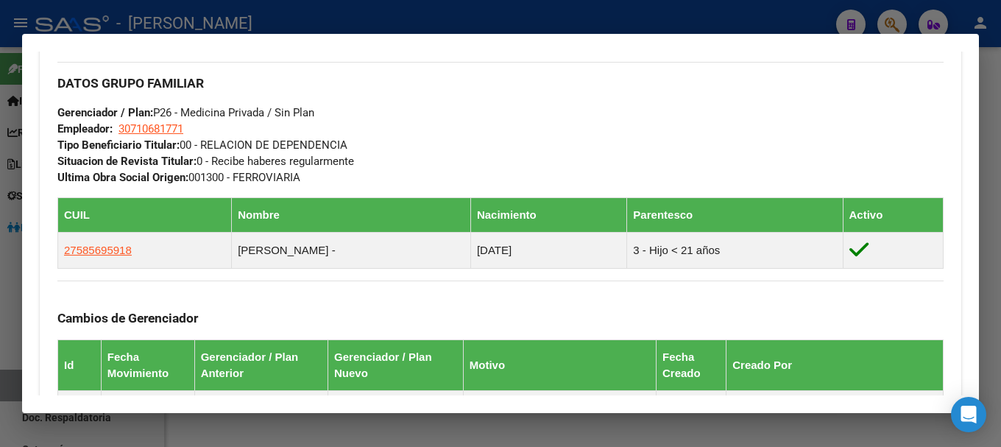
scroll to position [736, 0]
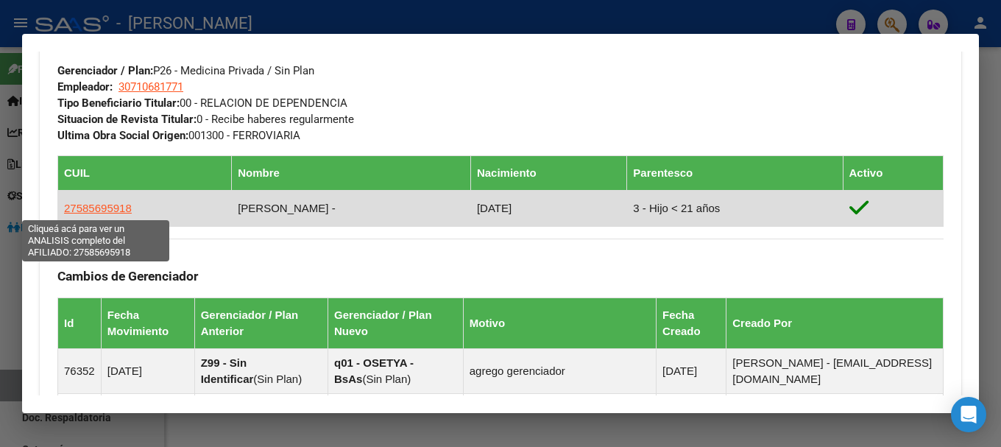
click at [114, 204] on span "27585695918" at bounding box center [98, 208] width 68 height 13
type textarea "27585695918"
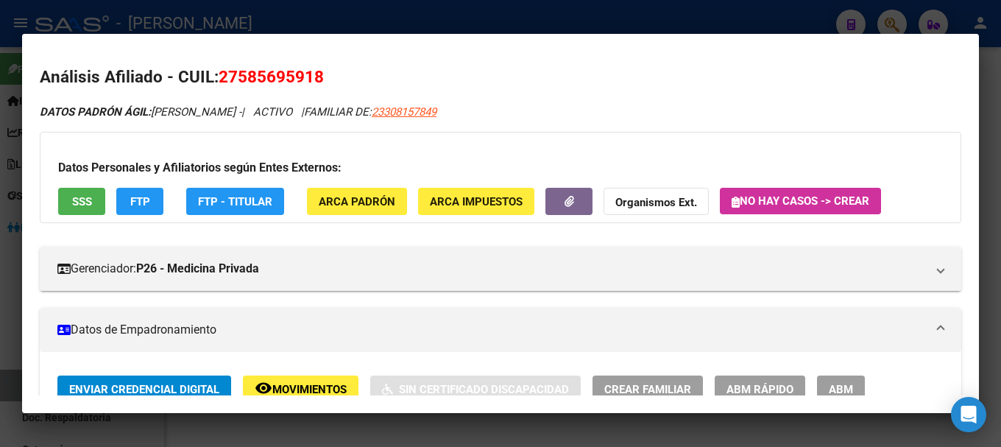
drag, startPoint x: 238, startPoint y: 77, endPoint x: 317, endPoint y: 85, distance: 79.9
click at [317, 85] on span "27585695918" at bounding box center [271, 76] width 105 height 19
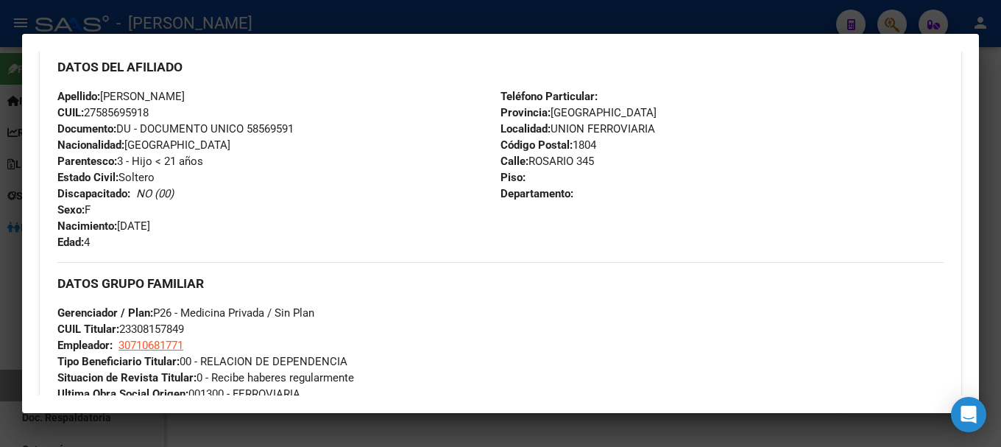
scroll to position [515, 0]
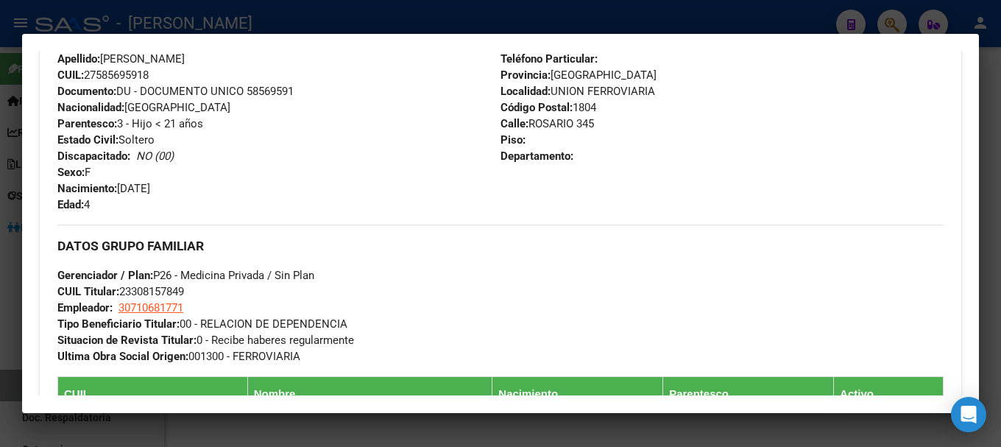
drag, startPoint x: 118, startPoint y: 185, endPoint x: 158, endPoint y: 185, distance: 39.8
click at [142, 185] on span "Nacimiento: [DEMOGRAPHIC_DATA]" at bounding box center [103, 188] width 93 height 13
drag, startPoint x: 158, startPoint y: 185, endPoint x: 172, endPoint y: 188, distance: 14.9
click at [150, 188] on span "Nacimiento: [DEMOGRAPHIC_DATA]" at bounding box center [103, 188] width 93 height 13
drag, startPoint x: 121, startPoint y: 185, endPoint x: 187, endPoint y: 187, distance: 66.3
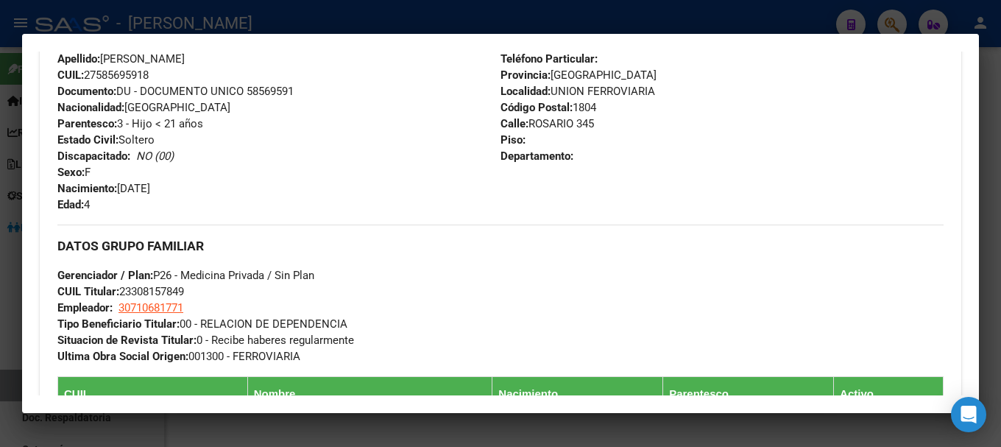
click at [187, 187] on div "Apellido: [PERSON_NAME]: 27585695918 Documento: DU - DOCUMENTO UNICO 58569591 N…" at bounding box center [278, 132] width 443 height 162
click at [325, 14] on div at bounding box center [500, 223] width 1001 height 447
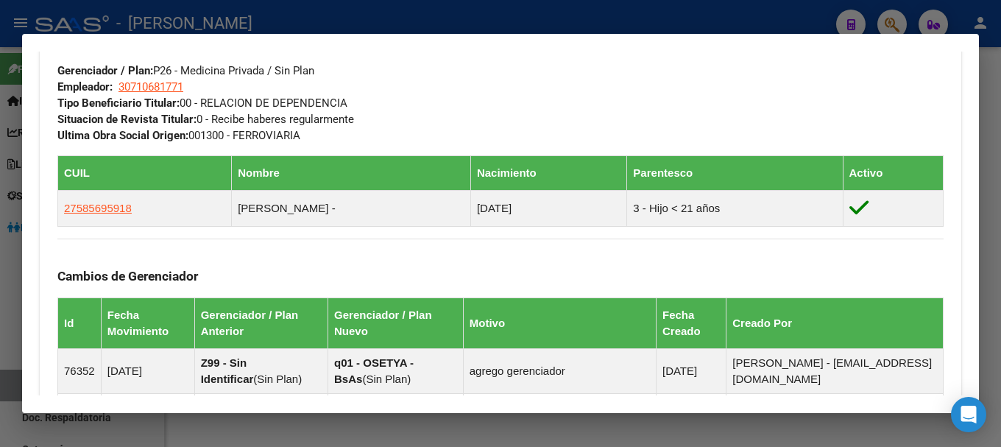
click at [374, 22] on div at bounding box center [500, 223] width 1001 height 447
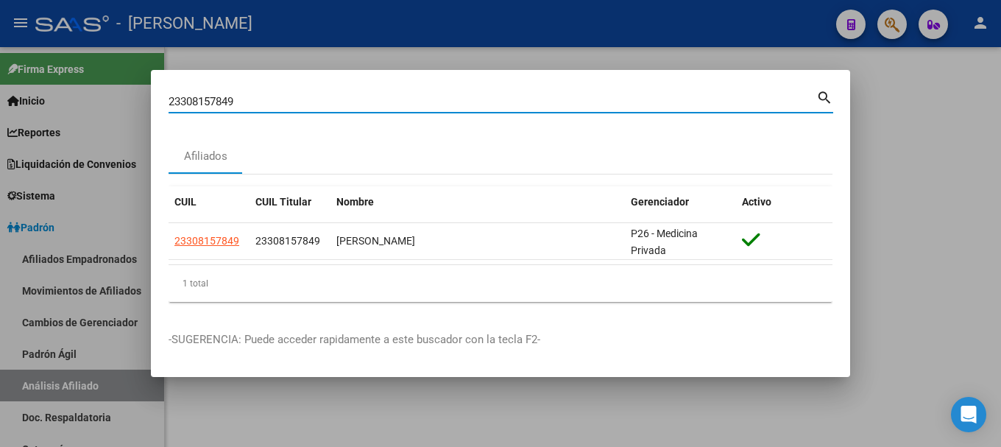
click at [391, 97] on input "23308157849" at bounding box center [493, 101] width 648 height 13
paste input "9040244"
type input "23309040244"
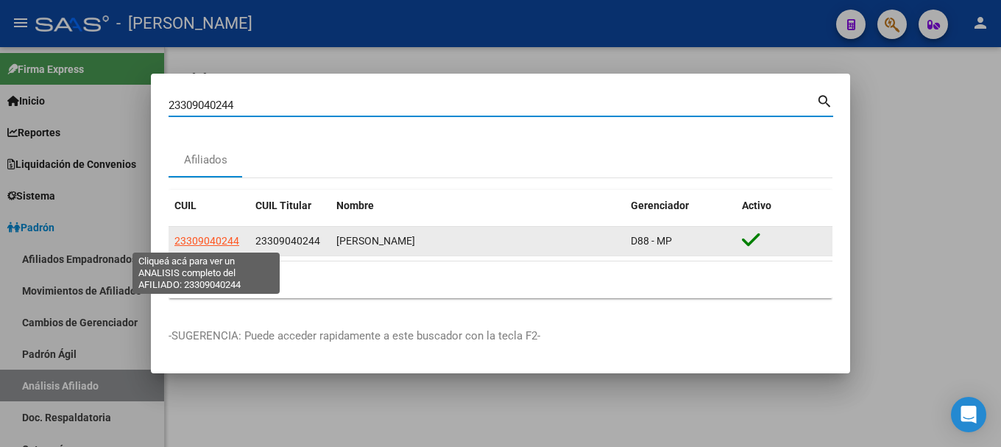
click at [205, 236] on span "23309040244" at bounding box center [206, 241] width 65 height 12
type textarea "23309040244"
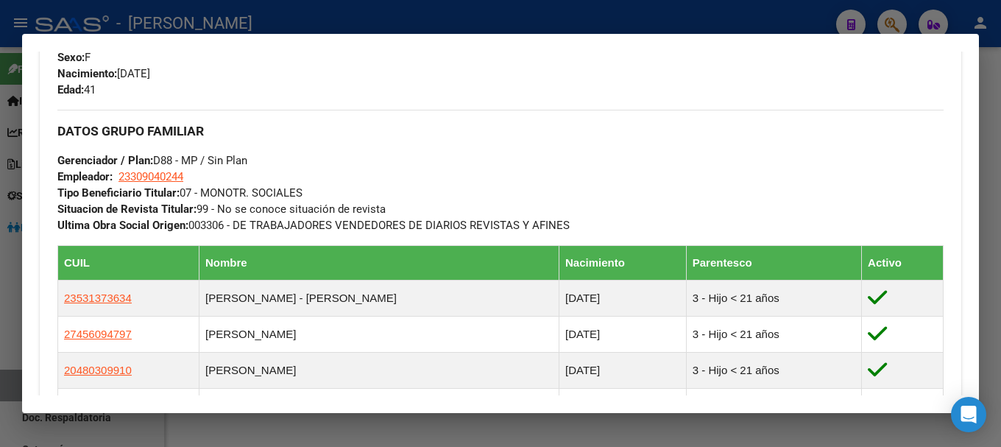
scroll to position [736, 0]
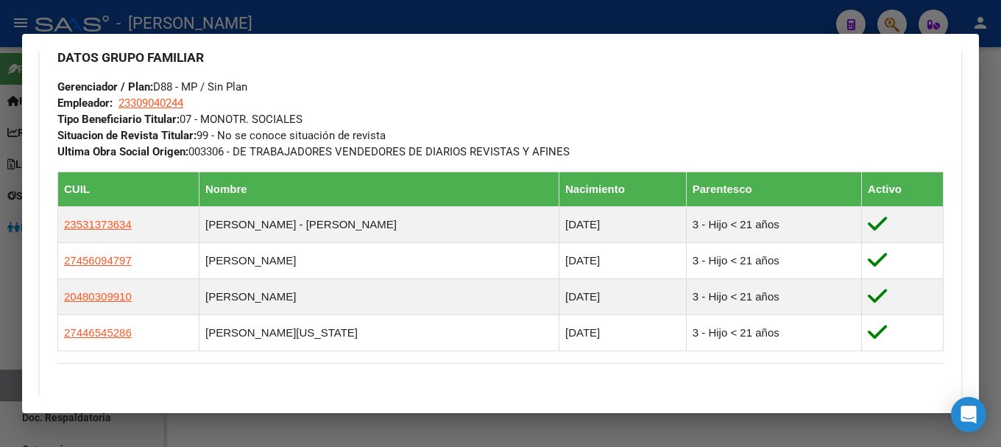
click at [317, 13] on div at bounding box center [500, 223] width 1001 height 447
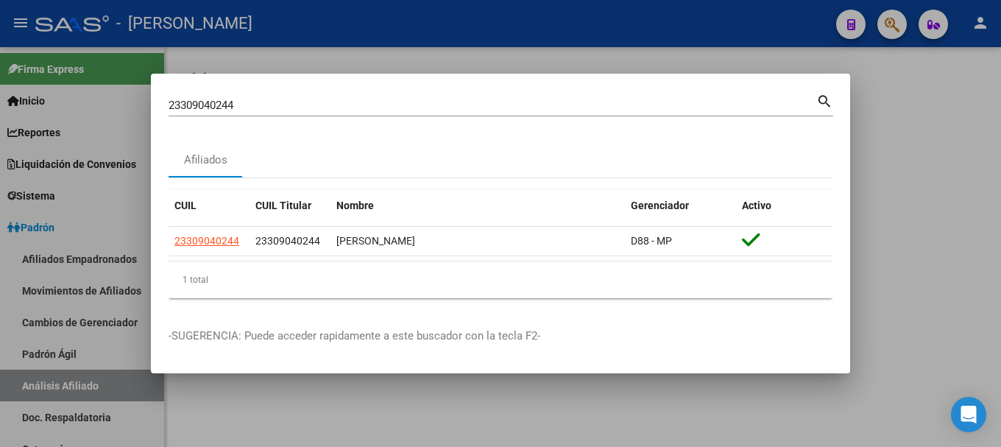
click at [363, 105] on input "23309040244" at bounding box center [493, 105] width 648 height 13
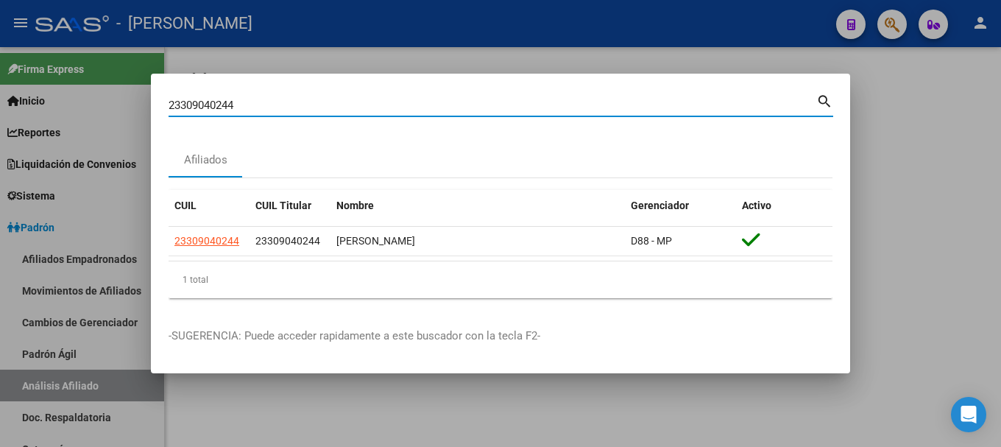
click at [363, 105] on input "23309040244" at bounding box center [493, 105] width 648 height 13
paste input "1046486"
type input "23310464864"
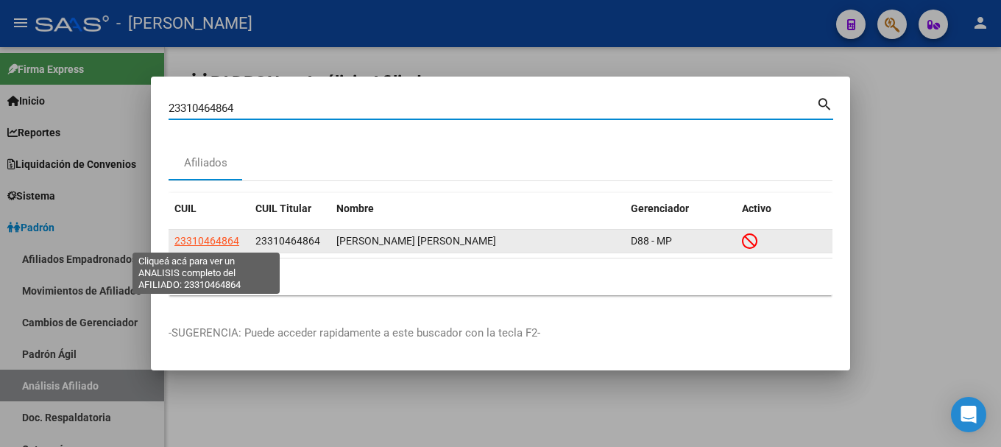
click at [210, 238] on span "23310464864" at bounding box center [206, 241] width 65 height 12
type textarea "23310464864"
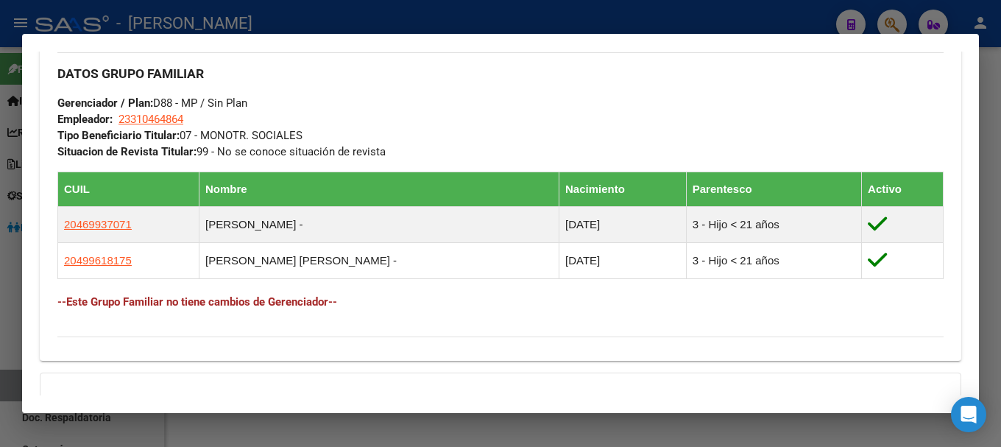
click at [225, 22] on div at bounding box center [500, 223] width 1001 height 447
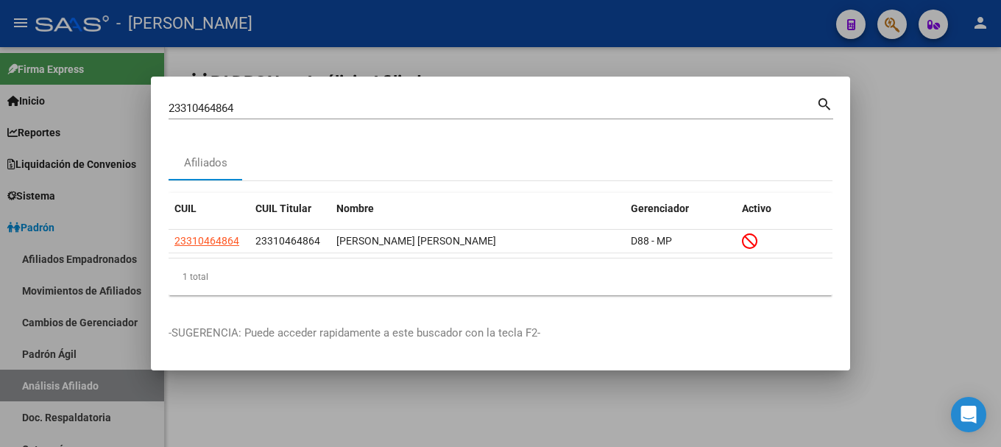
click at [331, 107] on input "23310464864" at bounding box center [493, 108] width 648 height 13
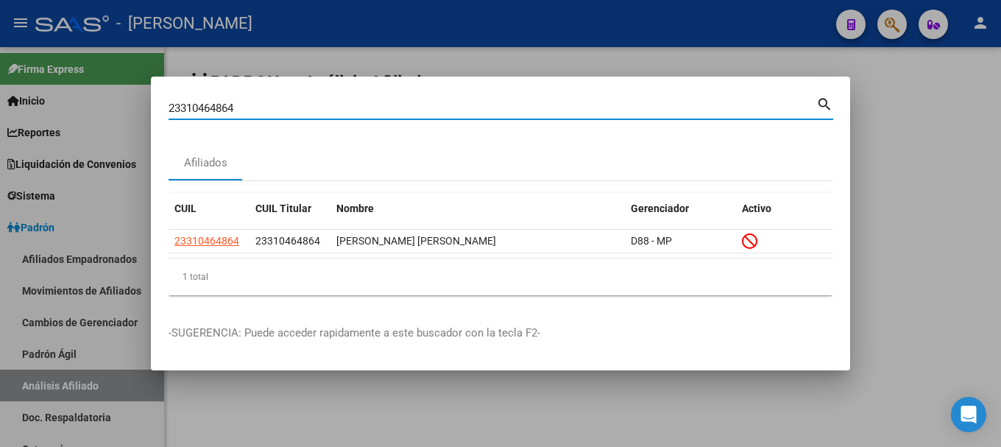
click at [331, 107] on input "23310464864" at bounding box center [493, 108] width 648 height 13
paste input "4418859"
type input "23314418859"
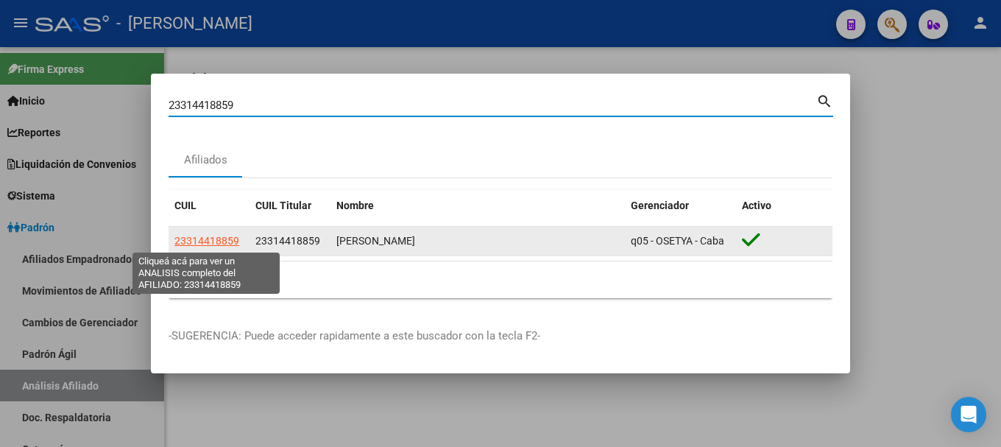
click at [221, 236] on span "23314418859" at bounding box center [206, 241] width 65 height 12
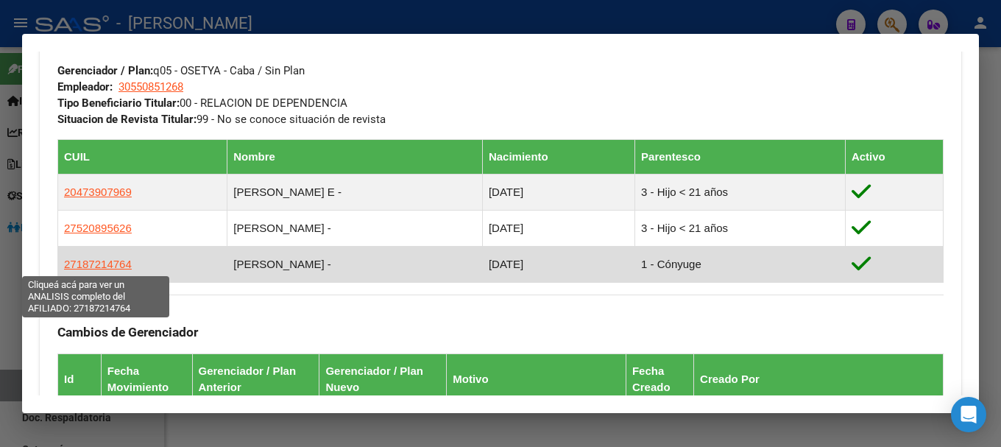
click at [111, 267] on span "27187214764" at bounding box center [98, 264] width 68 height 13
type textarea "27187214764"
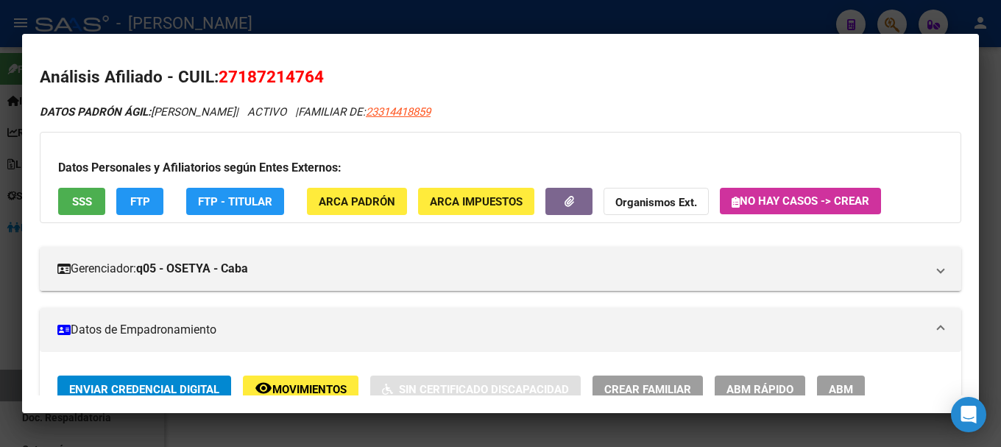
drag, startPoint x: 236, startPoint y: 78, endPoint x: 313, endPoint y: 79, distance: 76.6
click at [313, 79] on span "27187214764" at bounding box center [271, 76] width 105 height 19
click at [420, 22] on div at bounding box center [500, 223] width 1001 height 447
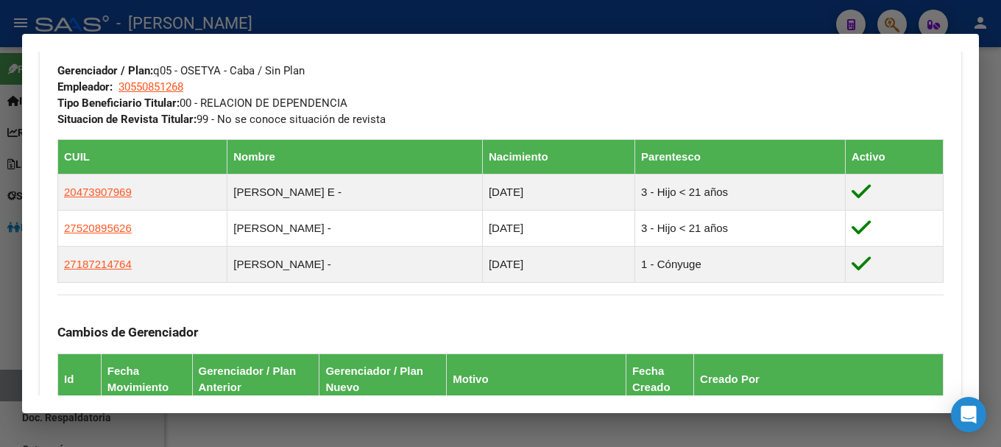
click at [470, 15] on div at bounding box center [500, 223] width 1001 height 447
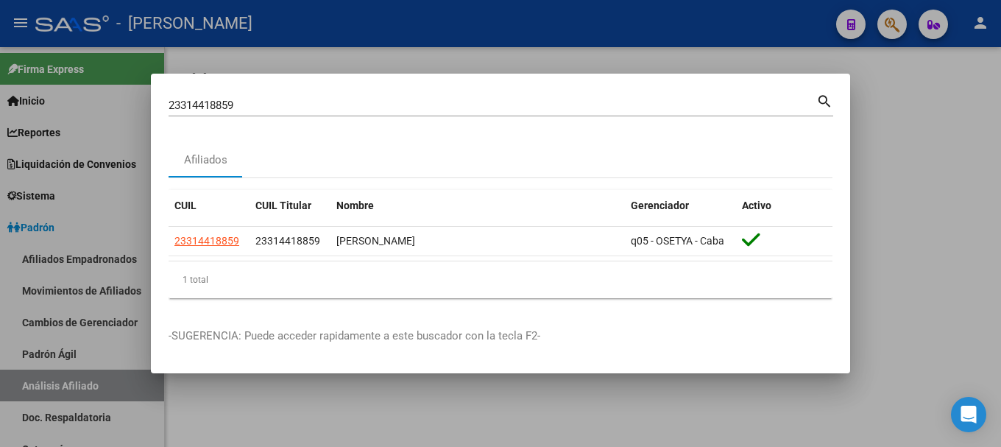
click at [437, 107] on input "23314418859" at bounding box center [493, 105] width 648 height 13
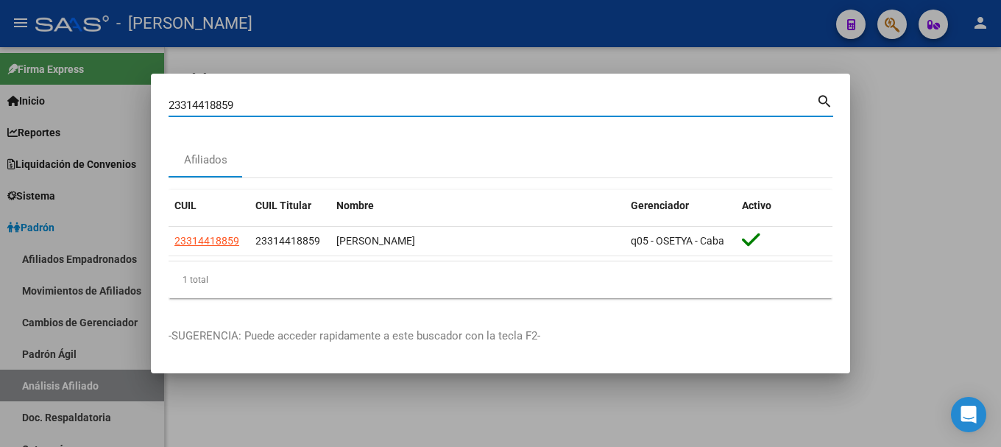
click at [437, 107] on input "23314418859" at bounding box center [493, 105] width 648 height 13
paste input "78399"
type input "23314783999"
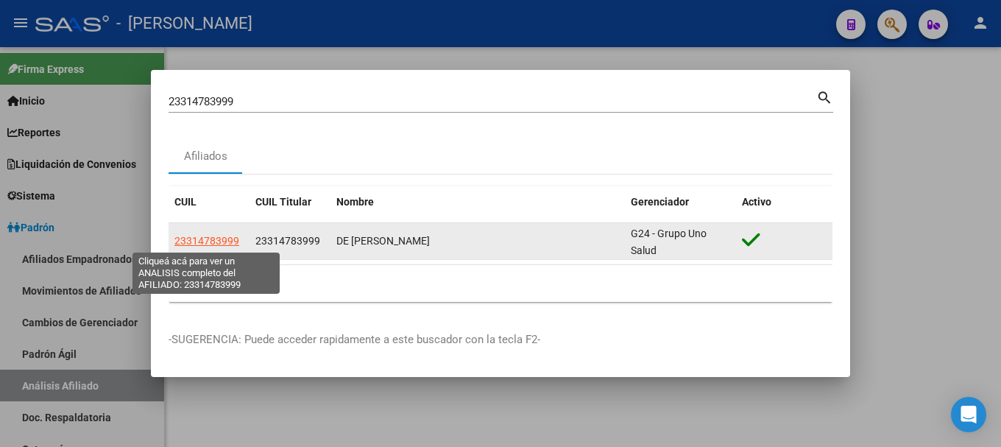
click at [222, 241] on span "23314783999" at bounding box center [206, 241] width 65 height 12
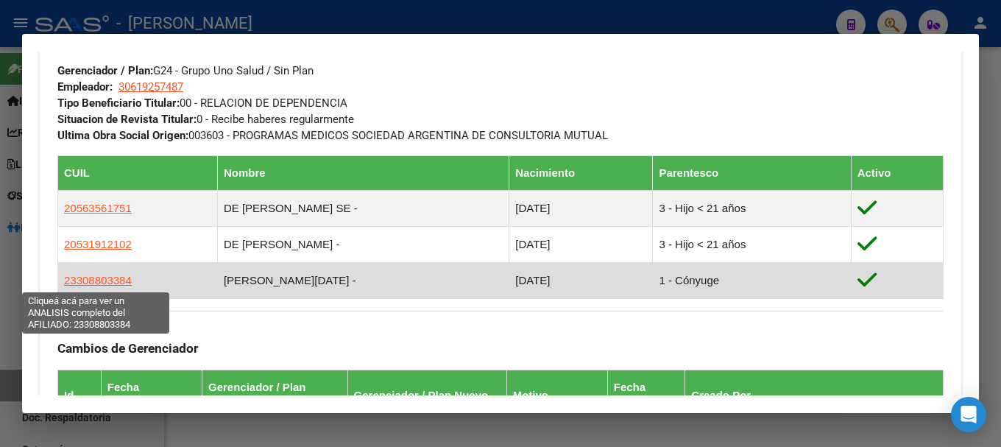
click at [113, 279] on span "23308803384" at bounding box center [98, 280] width 68 height 13
type textarea "23308803384"
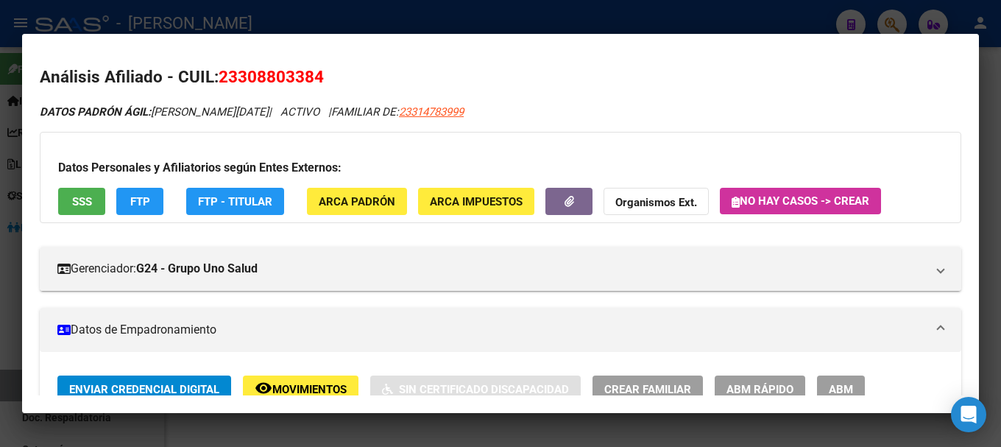
drag, startPoint x: 238, startPoint y: 80, endPoint x: 317, endPoint y: 73, distance: 79.1
click at [317, 73] on span "23308803384" at bounding box center [271, 76] width 105 height 19
click at [334, 26] on div at bounding box center [500, 223] width 1001 height 447
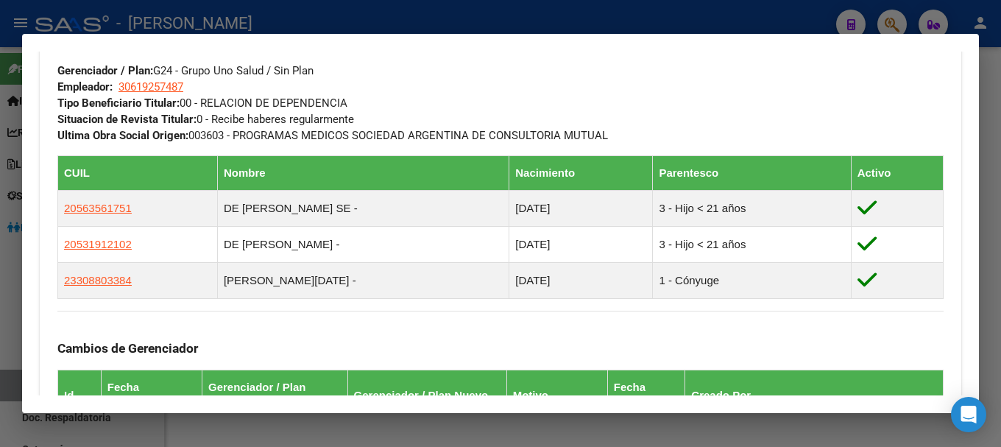
click at [377, 24] on div at bounding box center [500, 223] width 1001 height 447
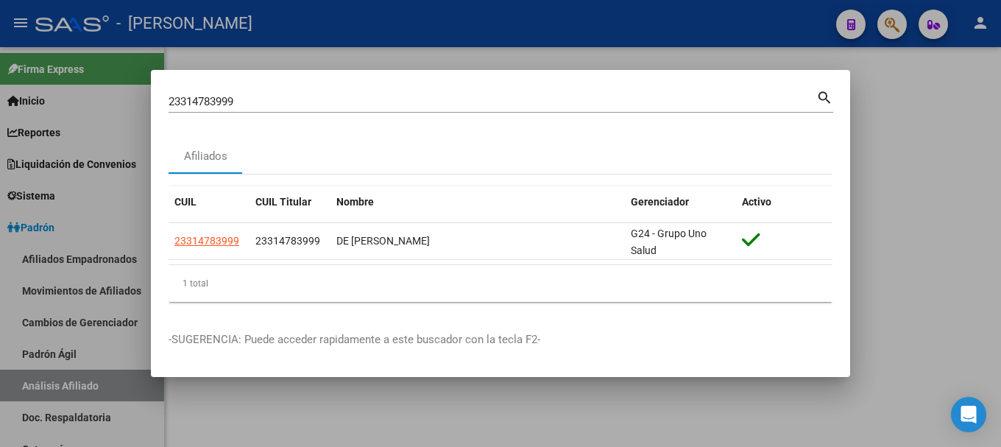
click at [361, 108] on input "23314783999" at bounding box center [493, 101] width 648 height 13
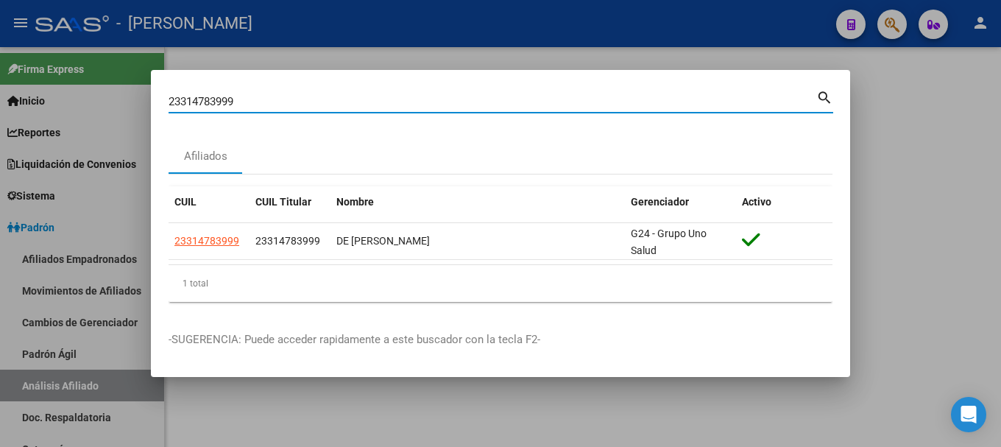
click at [361, 108] on input "23314783999" at bounding box center [493, 101] width 648 height 13
paste input "934954"
type input "23314934954"
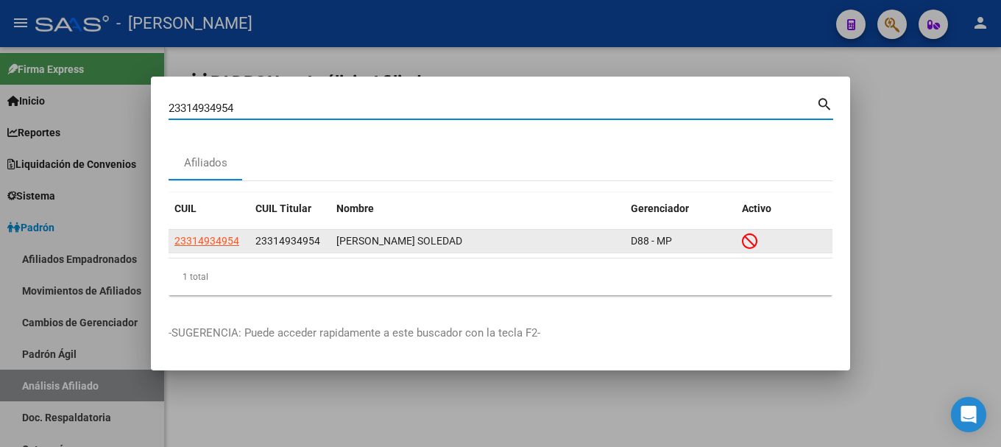
click at [216, 233] on app-link-go-to "23314934954" at bounding box center [206, 241] width 65 height 17
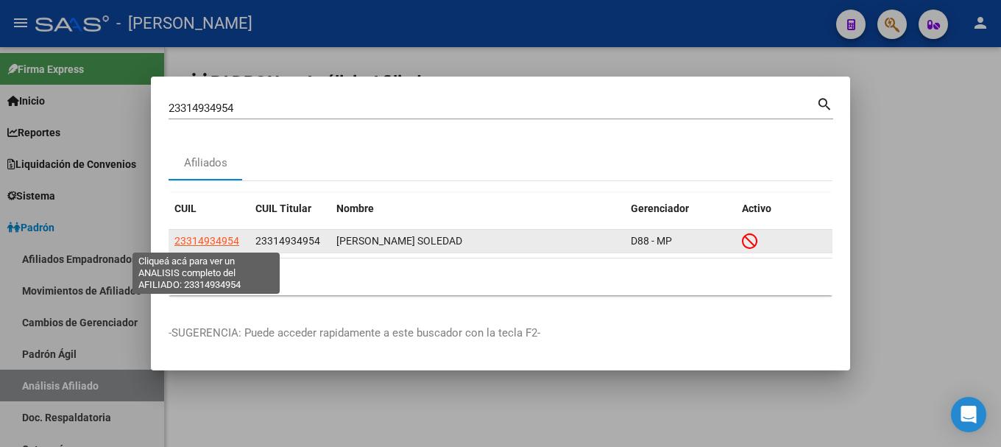
click at [217, 239] on span "23314934954" at bounding box center [206, 241] width 65 height 12
type textarea "23314934954"
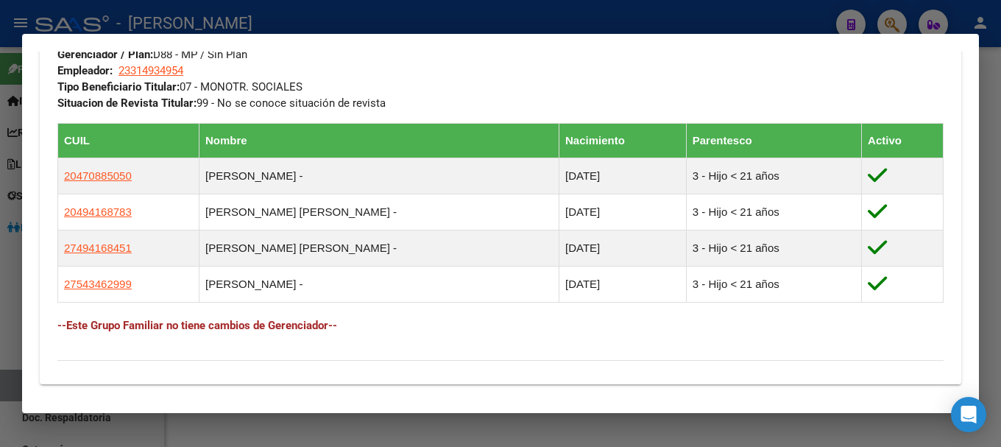
scroll to position [810, 0]
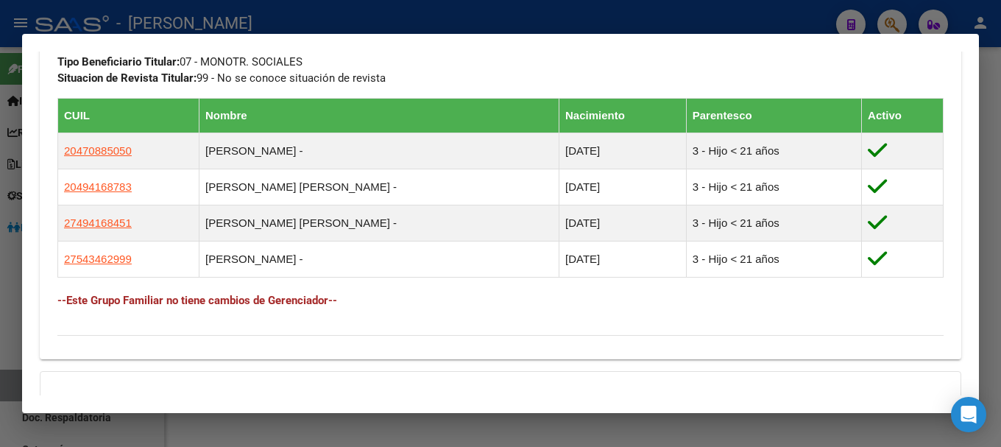
click at [417, 15] on div at bounding box center [500, 223] width 1001 height 447
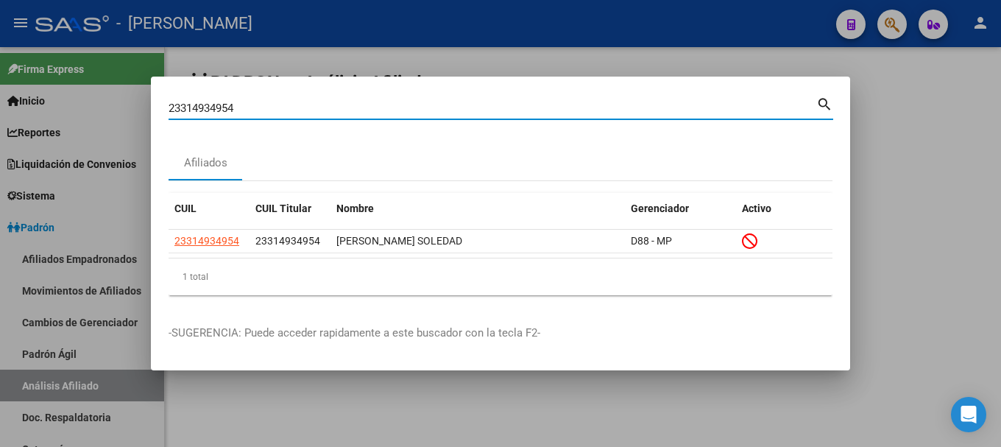
click at [364, 103] on input "23314934954" at bounding box center [493, 108] width 648 height 13
paste input "5023939"
type input "23315023939"
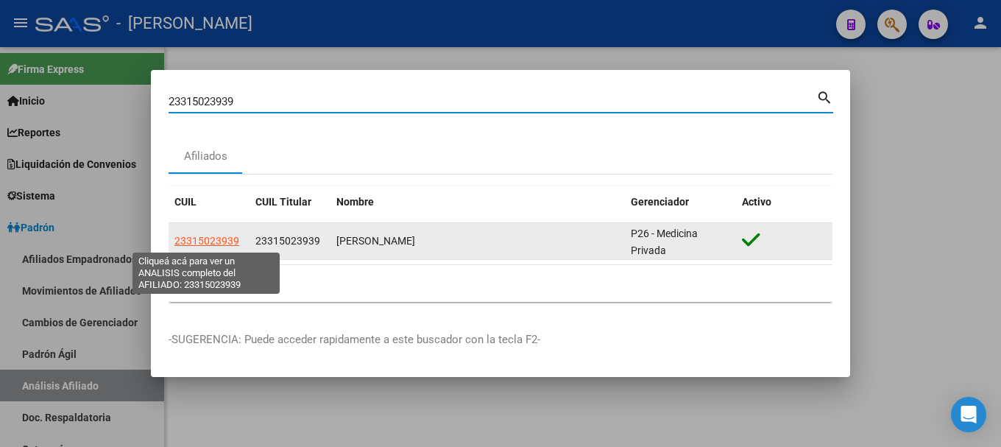
click at [227, 240] on span "23315023939" at bounding box center [206, 241] width 65 height 12
type textarea "23315023939"
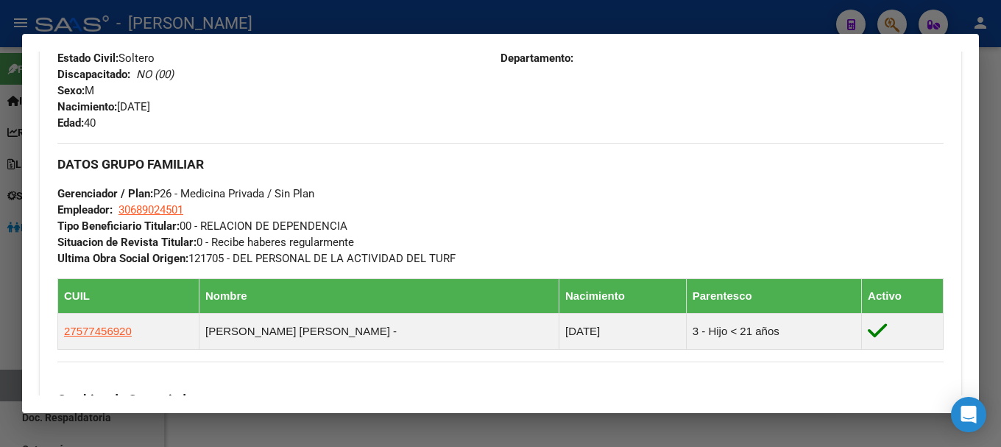
scroll to position [662, 0]
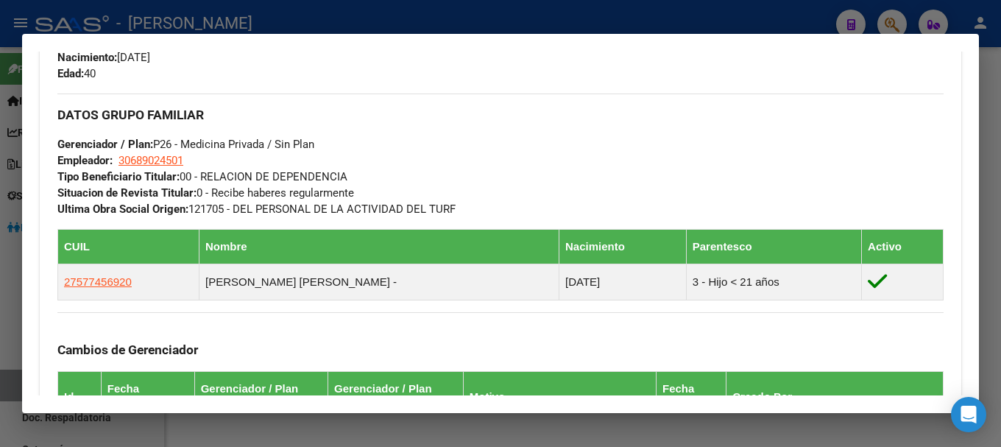
click at [314, 29] on div at bounding box center [500, 223] width 1001 height 447
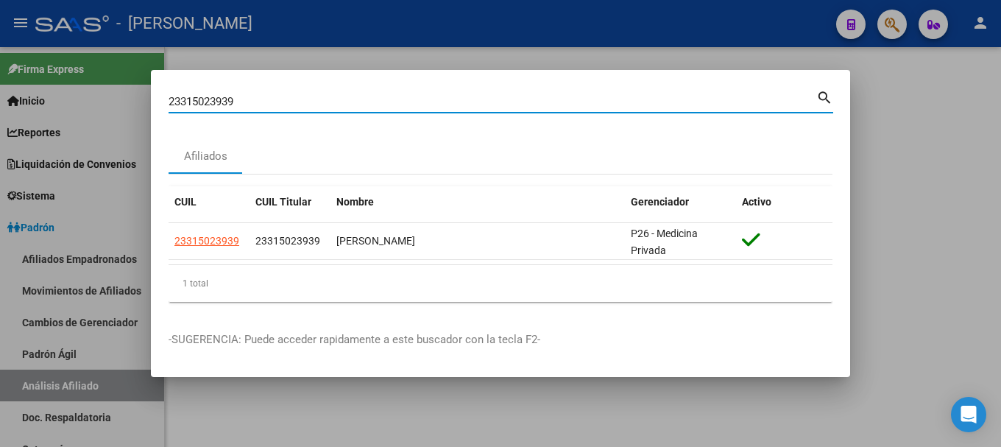
click at [353, 105] on input "23315023939" at bounding box center [493, 101] width 648 height 13
paste input "234204"
type input "23315234204"
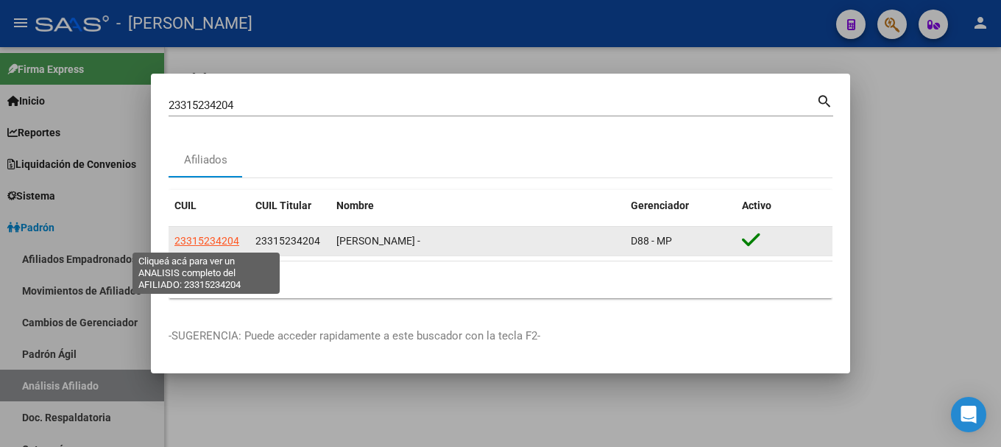
click at [233, 240] on span "23315234204" at bounding box center [206, 241] width 65 height 12
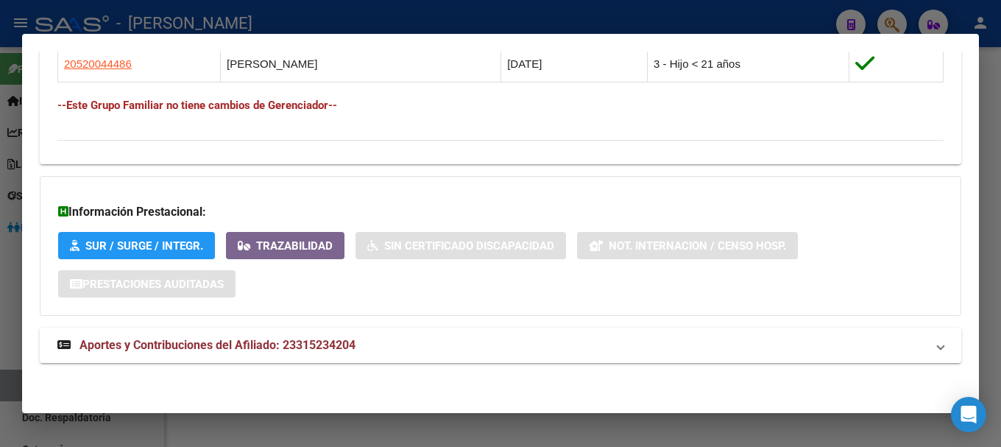
click at [407, 346] on mat-panel-title "Aportes y Contribuciones del Afiliado: 23315234204" at bounding box center [491, 345] width 869 height 18
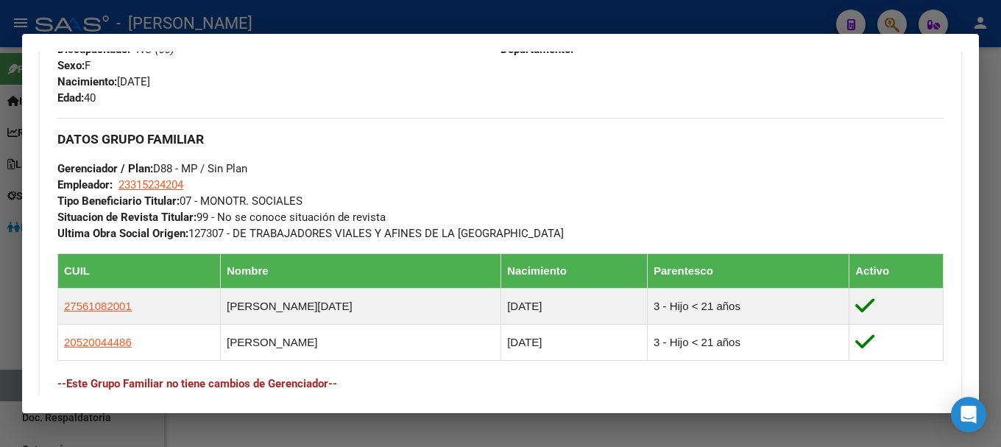
scroll to position [635, 0]
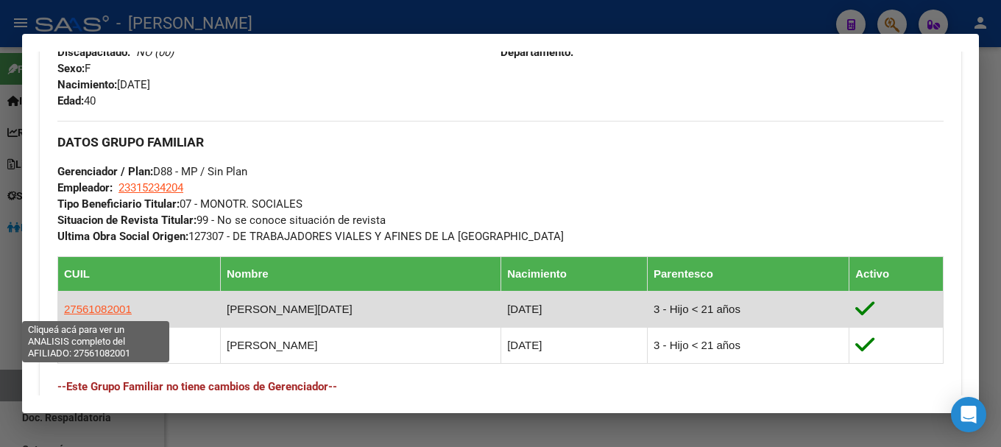
click at [92, 306] on span "27561082001" at bounding box center [98, 309] width 68 height 13
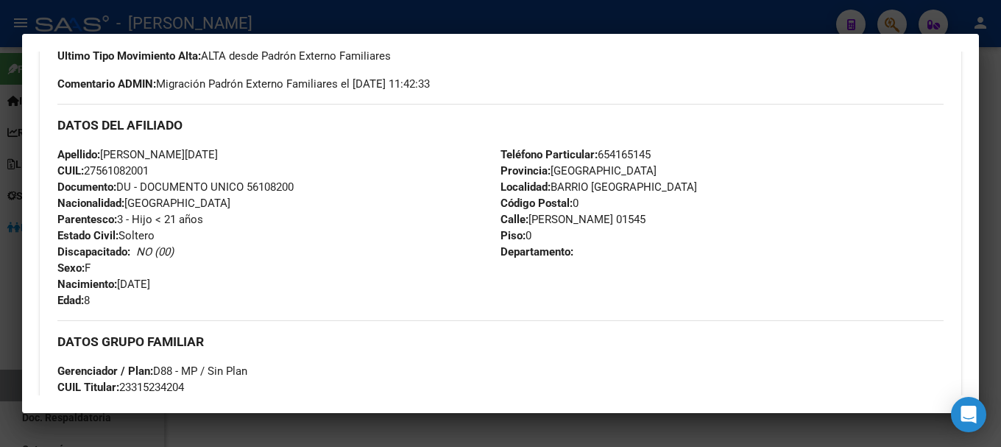
scroll to position [442, 0]
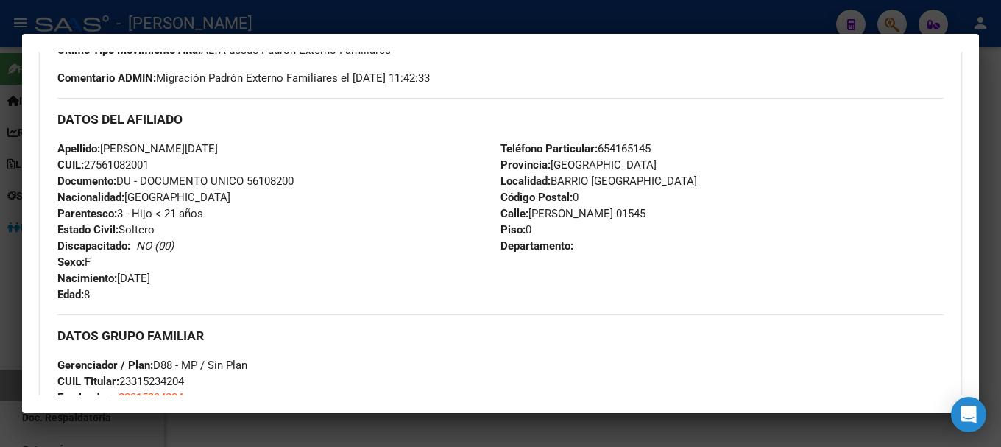
drag, startPoint x: 99, startPoint y: 160, endPoint x: 149, endPoint y: 162, distance: 50.8
click at [149, 162] on span "CUIL: 27561082001" at bounding box center [102, 164] width 91 height 13
click at [277, 7] on div at bounding box center [500, 223] width 1001 height 447
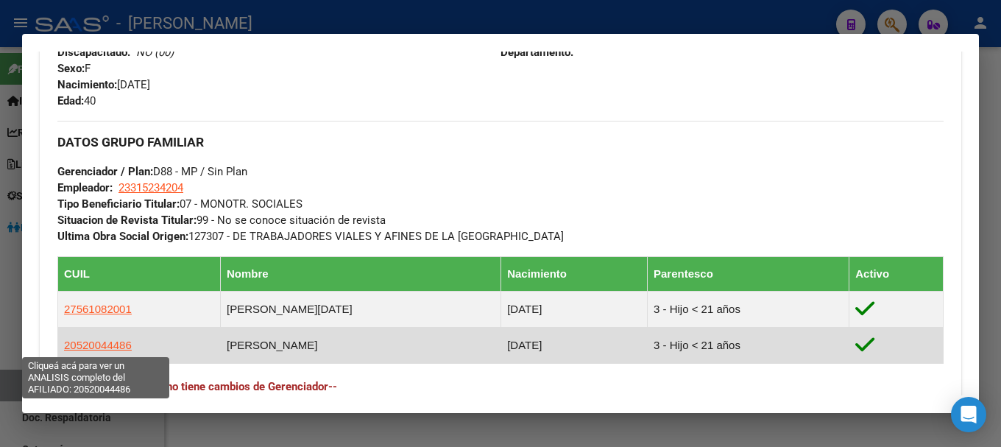
click at [100, 342] on span "20520044486" at bounding box center [98, 345] width 68 height 13
type textarea "20520044486"
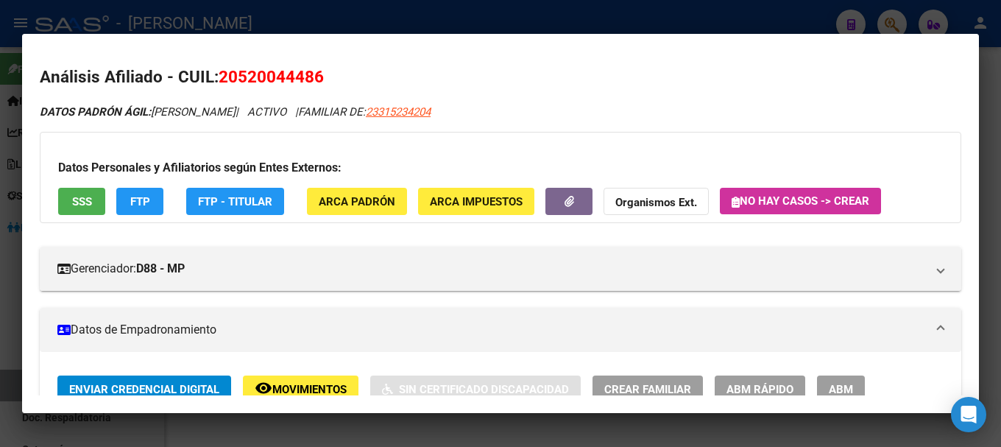
drag, startPoint x: 236, startPoint y: 73, endPoint x: 314, endPoint y: 69, distance: 78.1
click at [314, 69] on span "20520044486" at bounding box center [271, 76] width 105 height 19
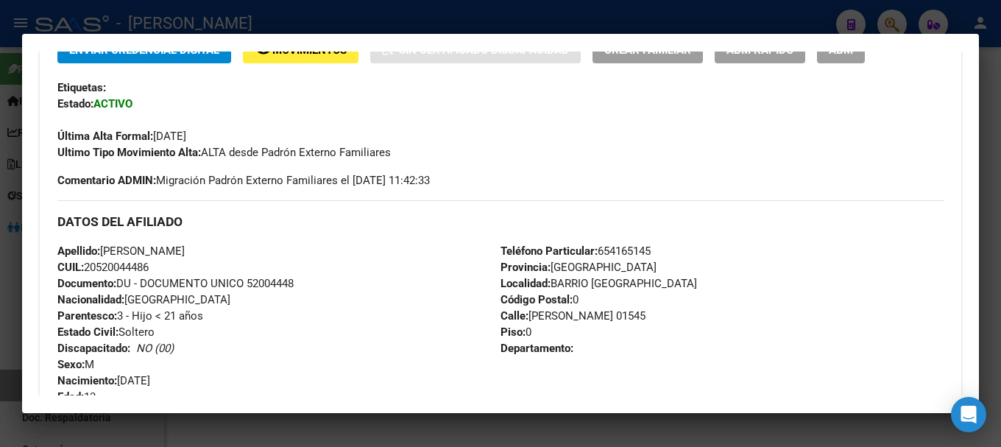
scroll to position [368, 0]
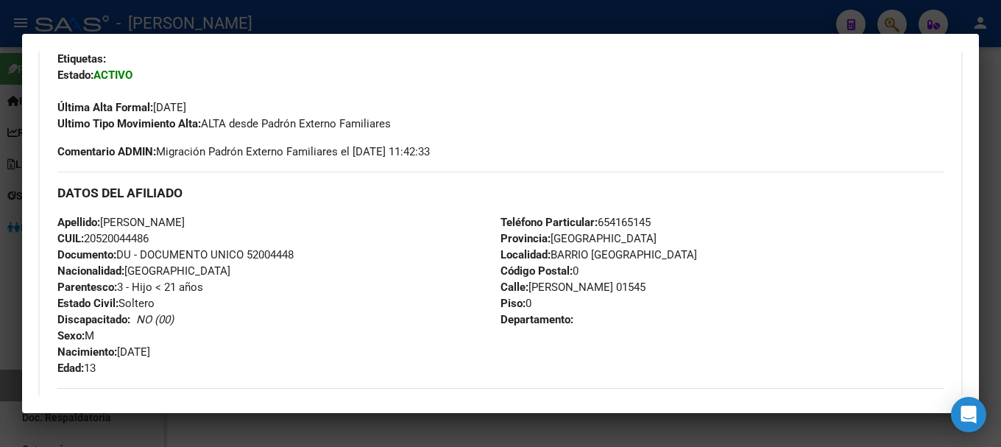
click at [339, 22] on div at bounding box center [500, 223] width 1001 height 447
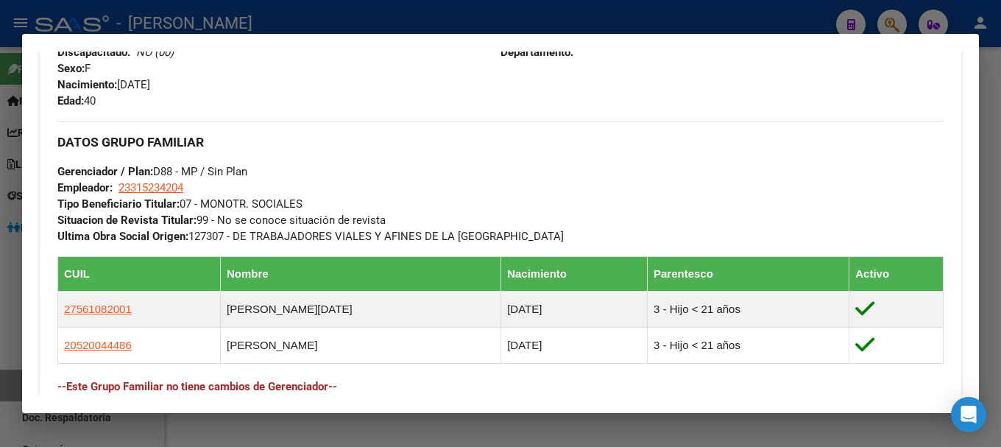
click at [372, 17] on div at bounding box center [500, 223] width 1001 height 447
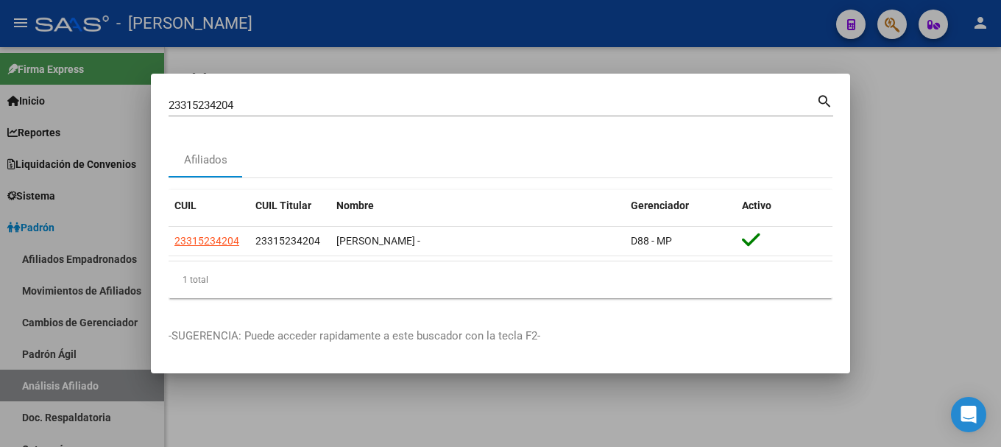
click at [353, 113] on div "23315234204 Buscar (apellido, dni, [PERSON_NAME], [PERSON_NAME], cuit, obra soc…" at bounding box center [493, 105] width 648 height 22
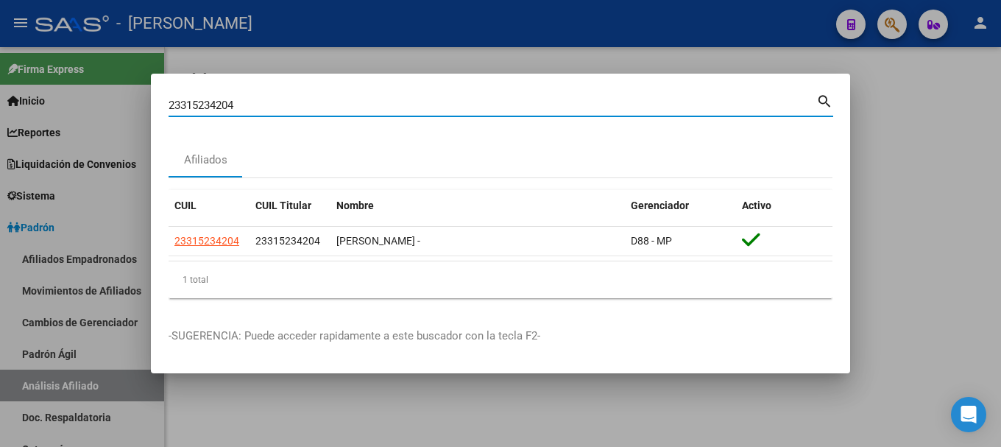
click at [353, 105] on input "23315234204" at bounding box center [493, 105] width 648 height 13
click at [353, 104] on input "23315234204" at bounding box center [493, 105] width 648 height 13
paste input "763678"
type input "23317636784"
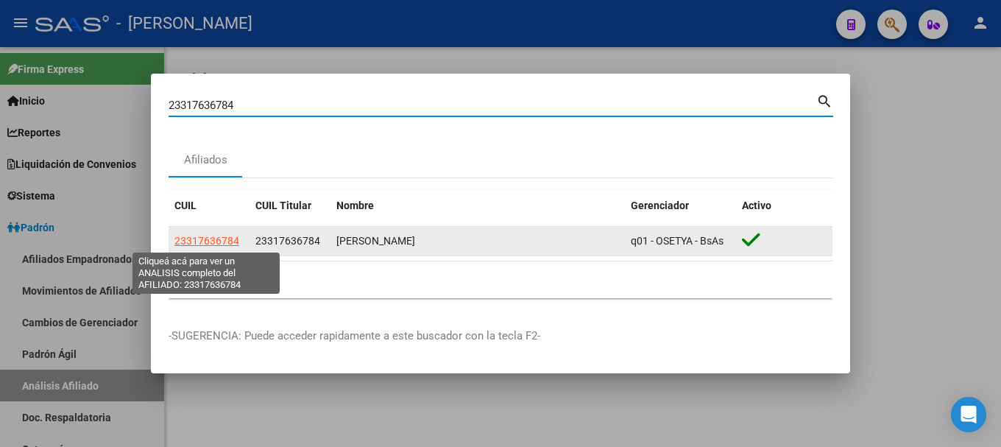
click at [228, 240] on span "23317636784" at bounding box center [206, 241] width 65 height 12
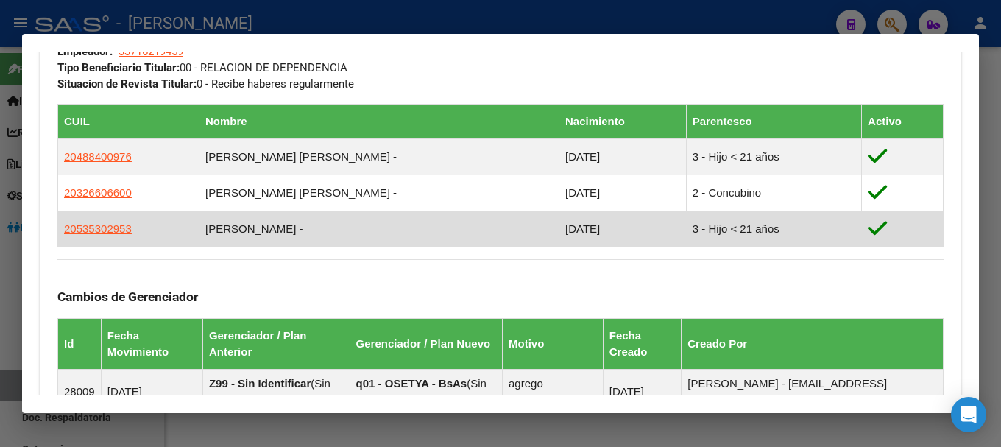
scroll to position [777, 0]
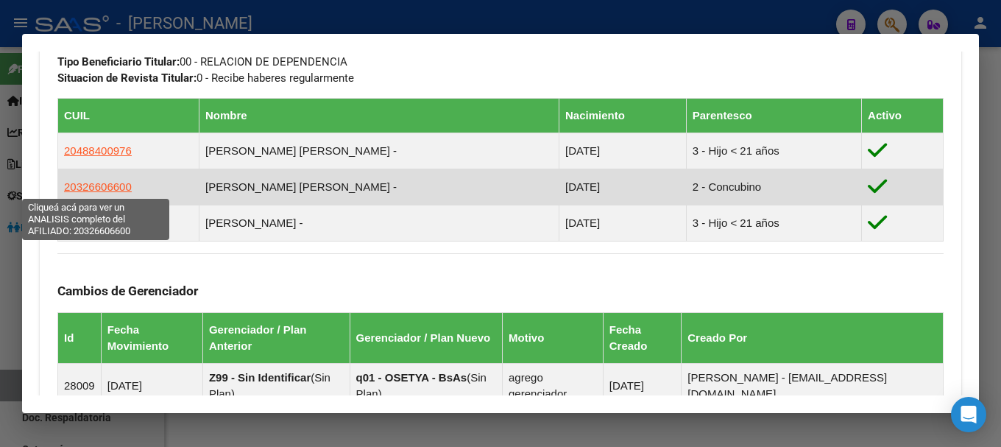
click at [95, 183] on span "20326606600" at bounding box center [98, 186] width 68 height 13
type textarea "20326606600"
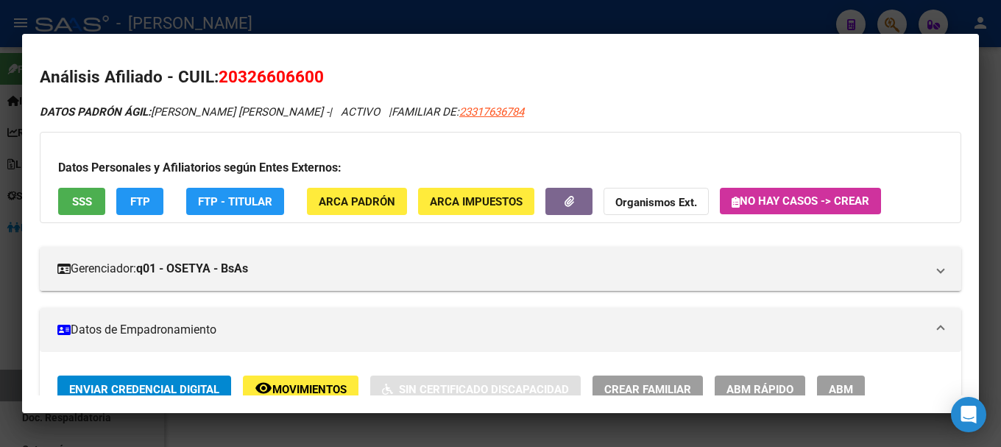
drag, startPoint x: 238, startPoint y: 76, endPoint x: 315, endPoint y: 78, distance: 76.6
click at [315, 78] on span "20326606600" at bounding box center [271, 76] width 105 height 19
click at [378, 4] on div at bounding box center [500, 223] width 1001 height 447
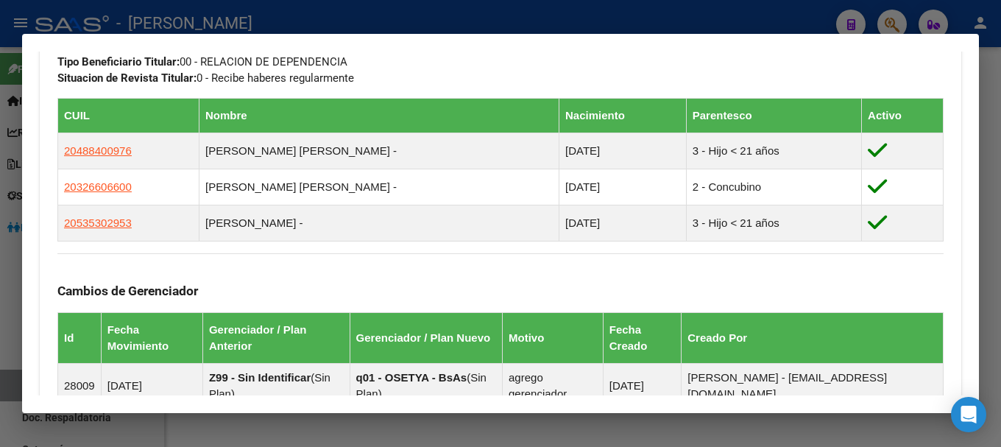
click at [421, 7] on div at bounding box center [500, 223] width 1001 height 447
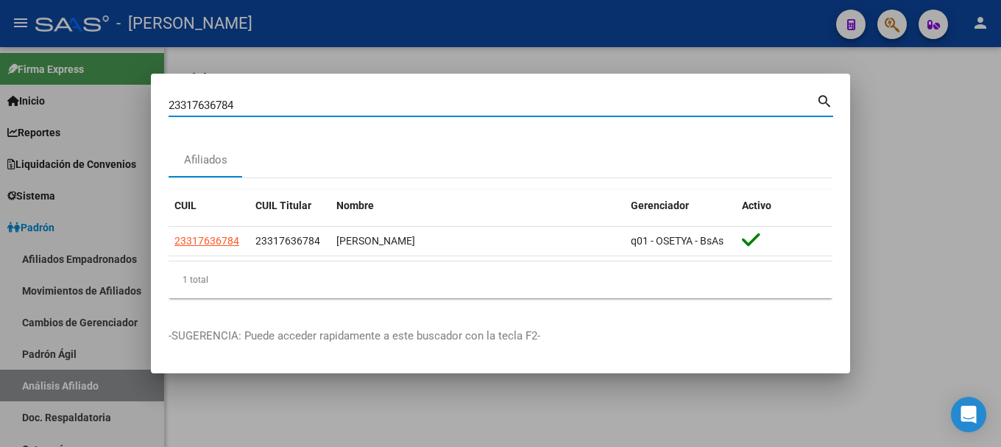
click at [369, 107] on input "23317636784" at bounding box center [493, 105] width 648 height 13
paste input "8129959"
type input "23318129959"
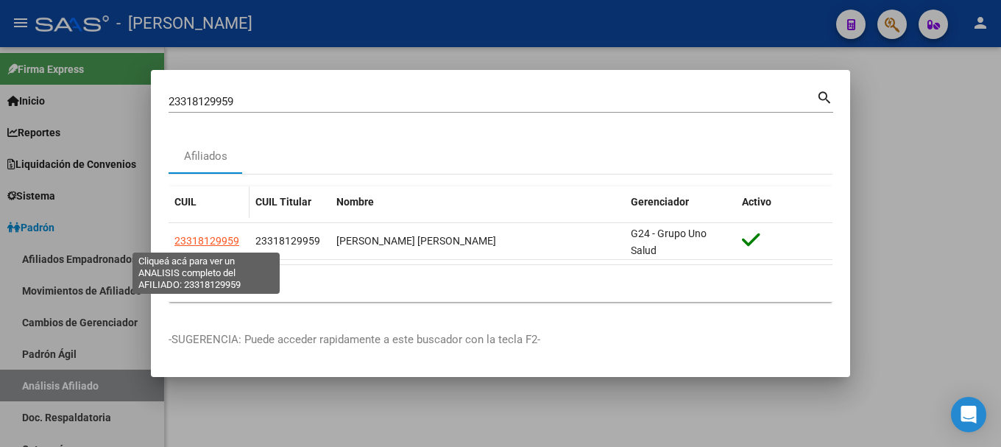
click at [212, 239] on span "23318129959" at bounding box center [206, 241] width 65 height 12
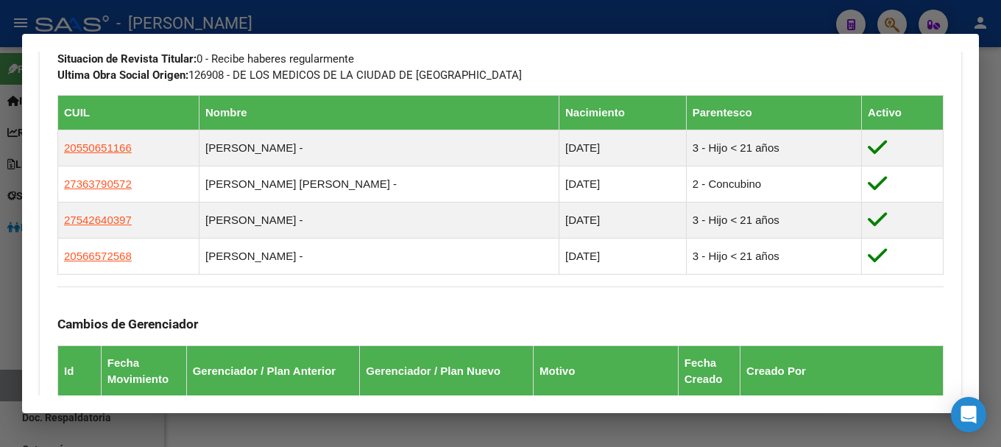
scroll to position [810, 0]
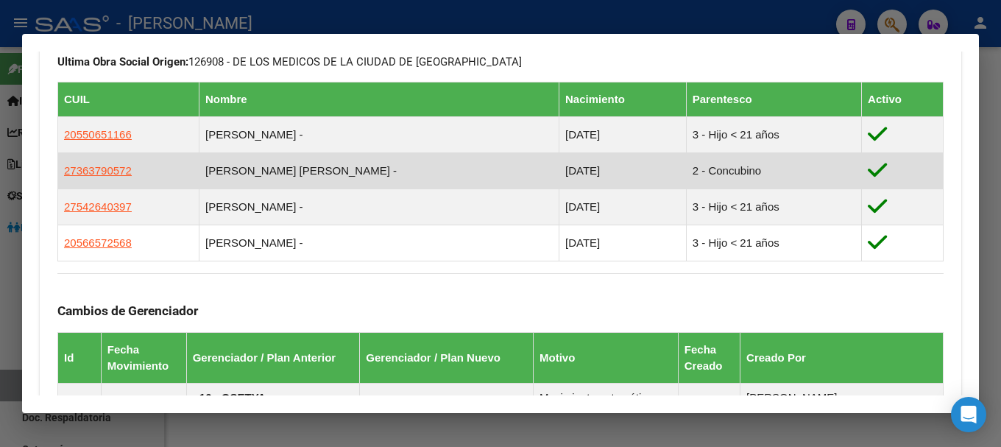
click at [119, 177] on app-link-go-to "27363790572" at bounding box center [98, 171] width 68 height 16
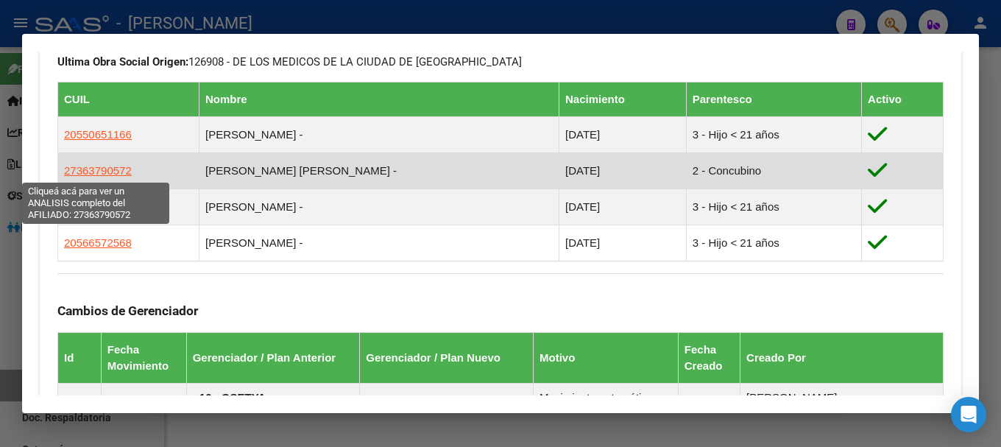
click at [119, 171] on span "27363790572" at bounding box center [98, 170] width 68 height 13
type textarea "27363790572"
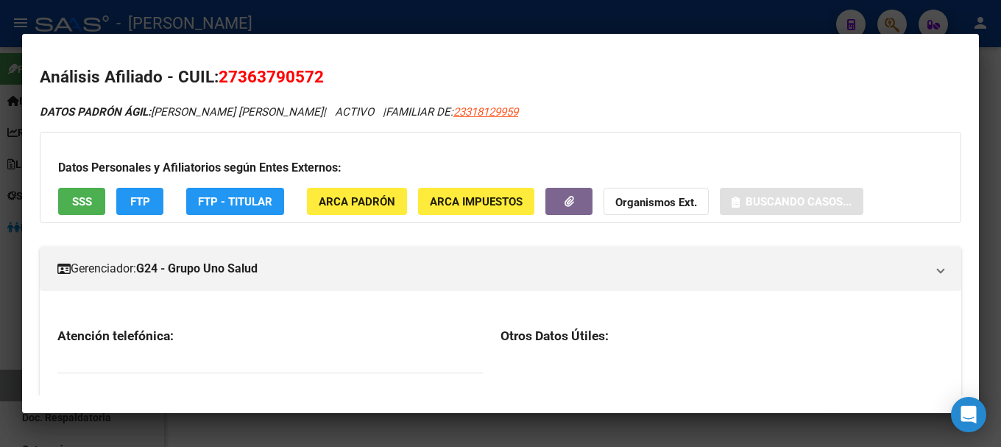
drag, startPoint x: 241, startPoint y: 75, endPoint x: 278, endPoint y: 75, distance: 36.8
click at [266, 75] on span "27363790572" at bounding box center [271, 76] width 105 height 19
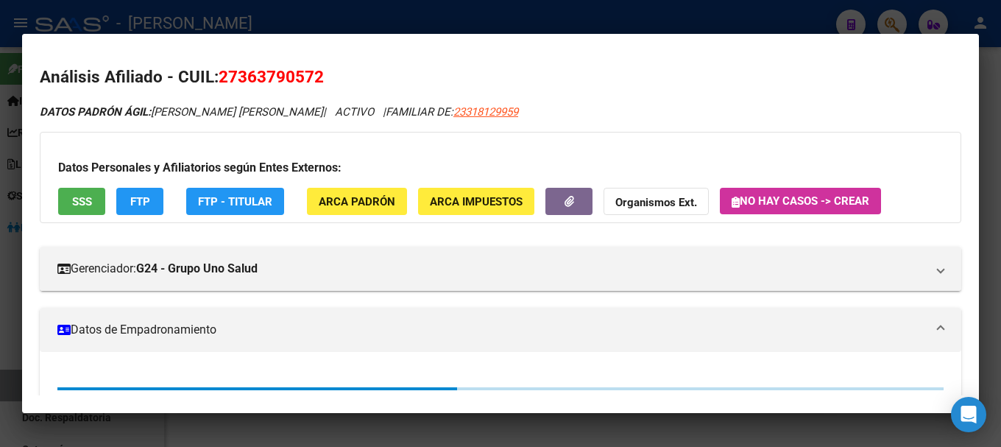
drag, startPoint x: 305, startPoint y: 79, endPoint x: 315, endPoint y: 79, distance: 9.6
click at [315, 79] on span "27363790572" at bounding box center [271, 76] width 105 height 19
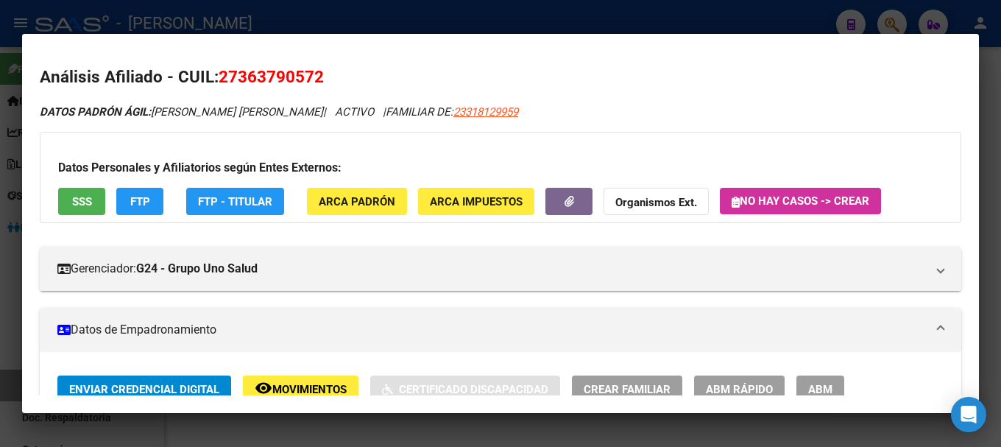
click at [315, 79] on span "27363790572" at bounding box center [271, 76] width 105 height 19
drag, startPoint x: 242, startPoint y: 76, endPoint x: 314, endPoint y: 78, distance: 71.4
click at [314, 78] on span "27363790572" at bounding box center [271, 76] width 105 height 19
click at [311, 24] on div at bounding box center [500, 223] width 1001 height 447
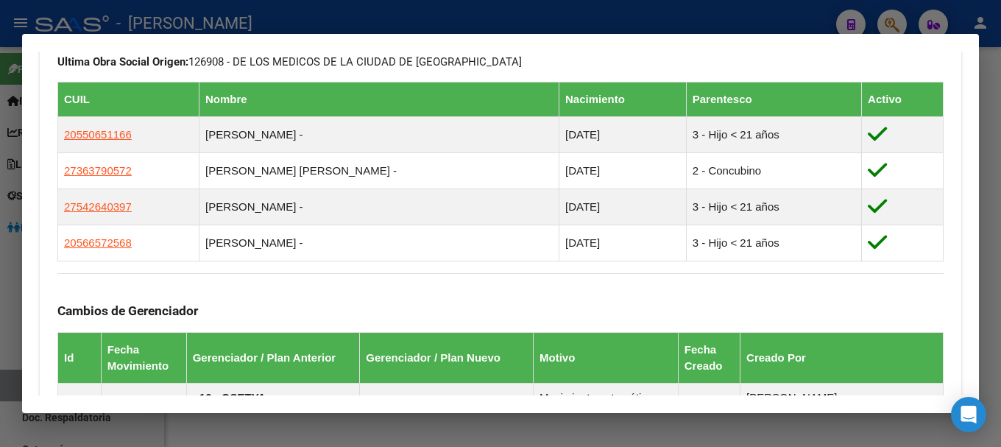
click at [381, 24] on div at bounding box center [500, 223] width 1001 height 447
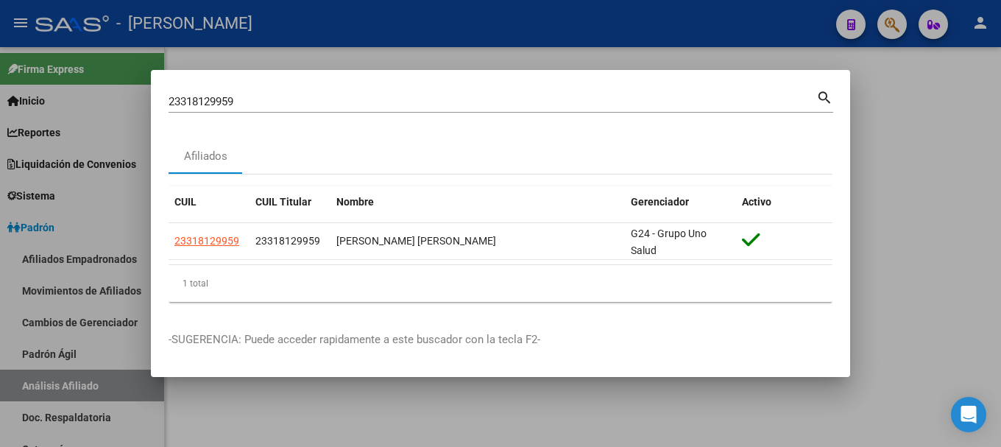
click at [379, 99] on input "23318129959" at bounding box center [493, 101] width 648 height 13
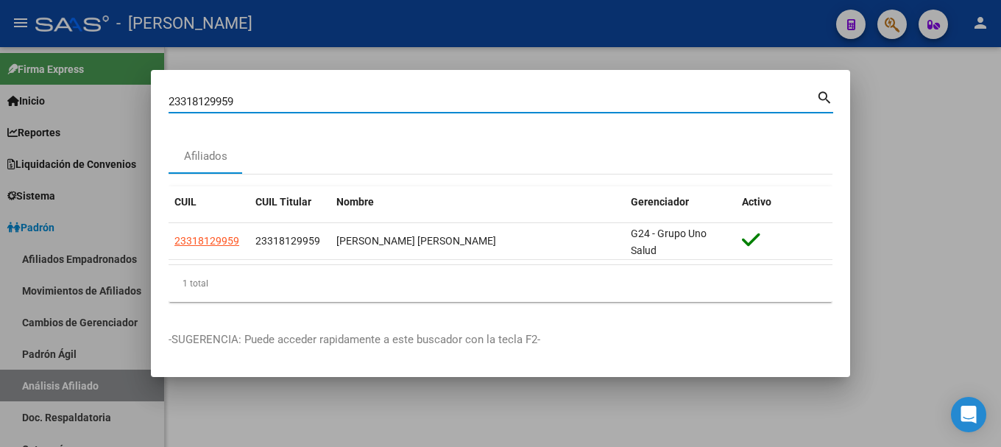
click at [379, 99] on input "23318129959" at bounding box center [493, 101] width 648 height 13
paste input "9120114"
type input "23319120114"
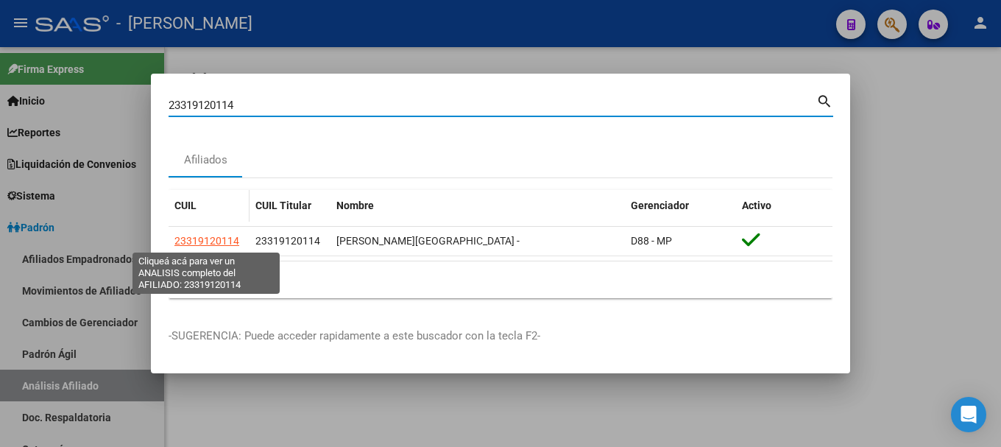
click at [188, 241] on span "23319120114" at bounding box center [206, 241] width 65 height 12
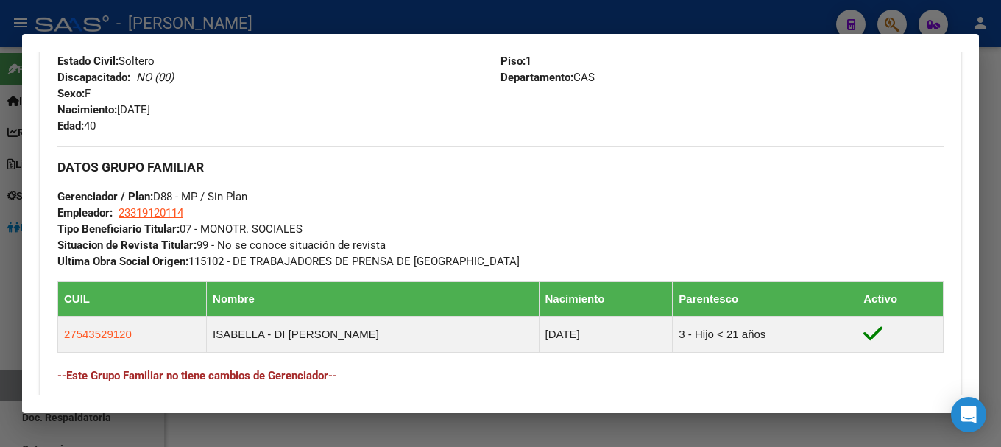
scroll to position [629, 0]
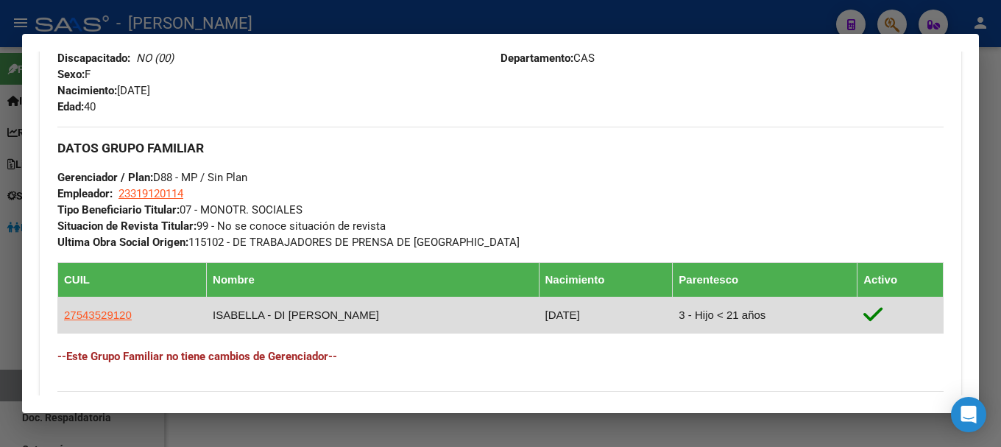
click at [88, 321] on app-link-go-to "27543529120" at bounding box center [98, 315] width 68 height 16
click at [91, 307] on app-link-go-to "27543529120" at bounding box center [98, 315] width 68 height 16
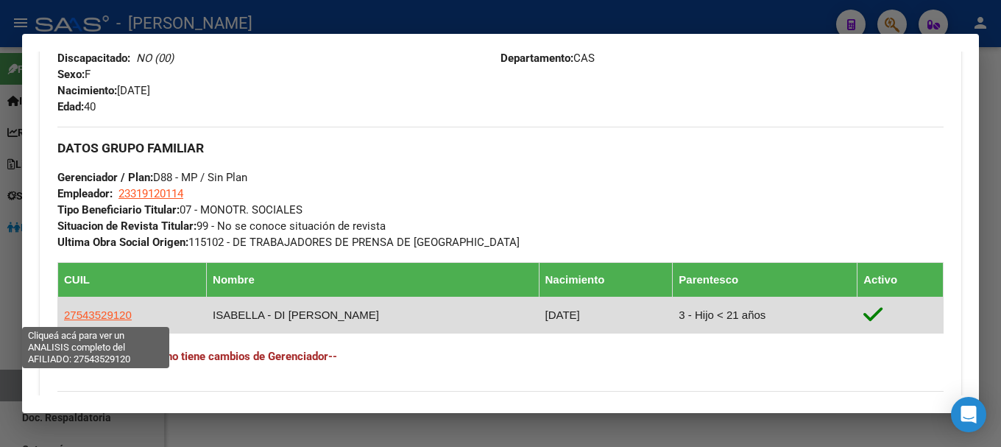
click at [113, 319] on span "27543529120" at bounding box center [98, 314] width 68 height 13
type textarea "27543529120"
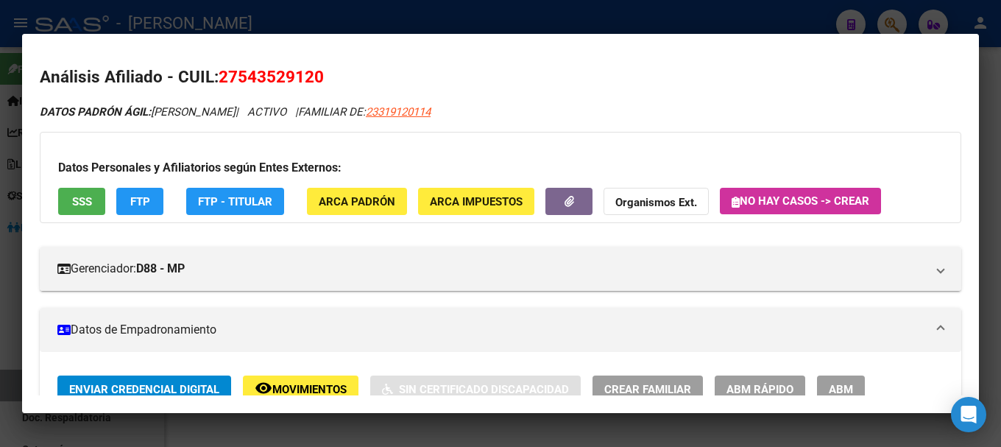
drag, startPoint x: 241, startPoint y: 75, endPoint x: 317, endPoint y: 76, distance: 75.8
click at [317, 76] on span "27543529120" at bounding box center [271, 76] width 105 height 19
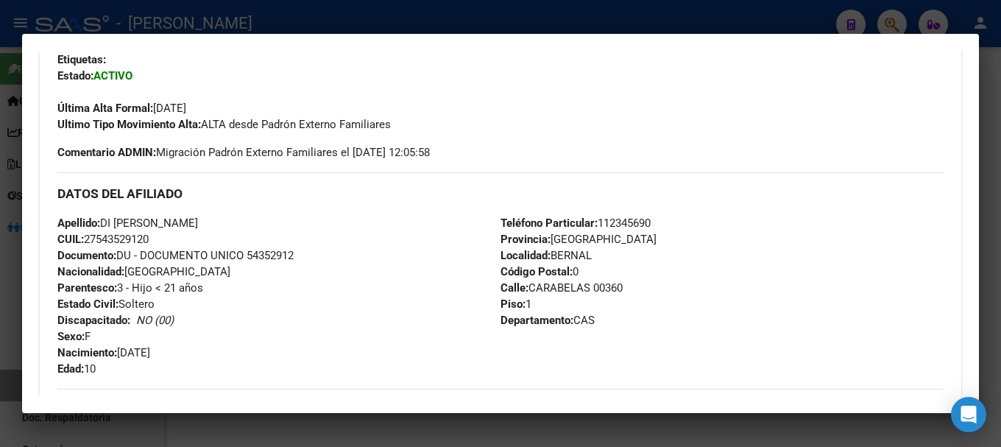
scroll to position [442, 0]
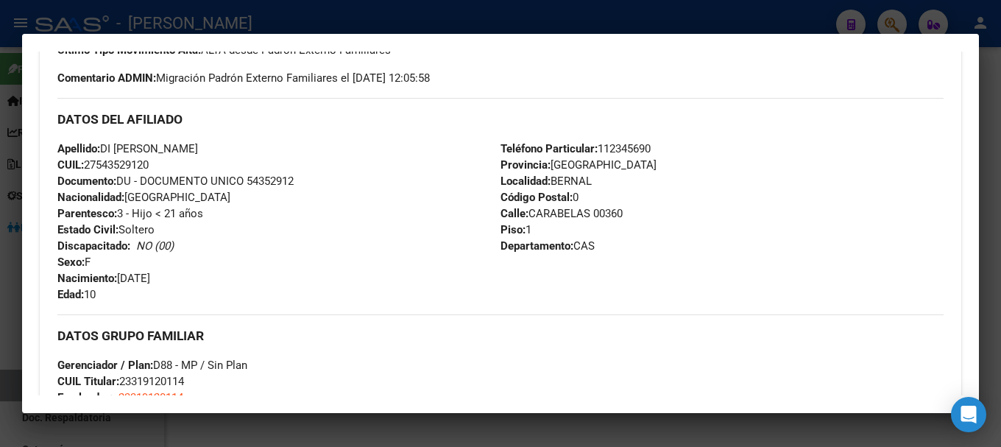
click at [317, 24] on div at bounding box center [500, 223] width 1001 height 447
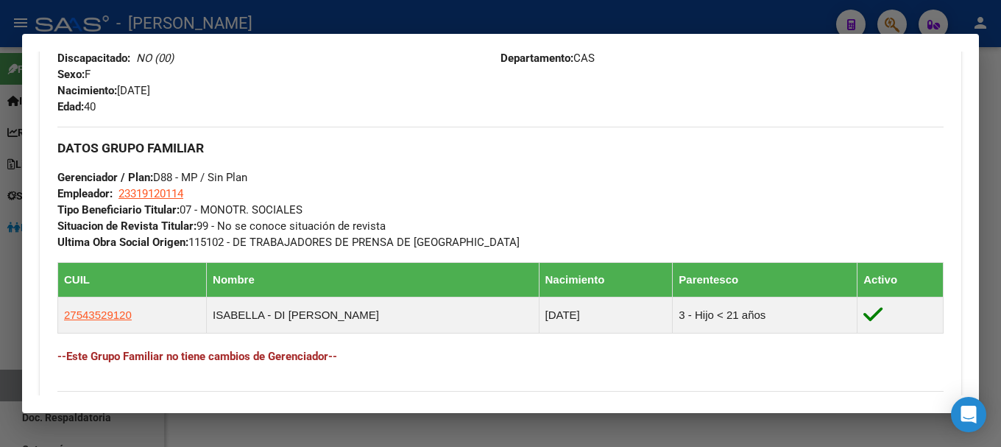
click at [383, 18] on div at bounding box center [500, 223] width 1001 height 447
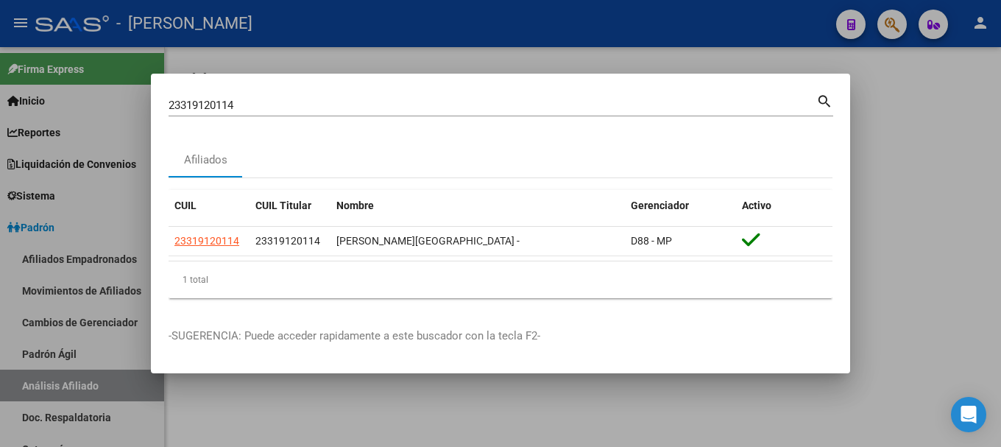
click at [397, 108] on input "23319120114" at bounding box center [493, 105] width 648 height 13
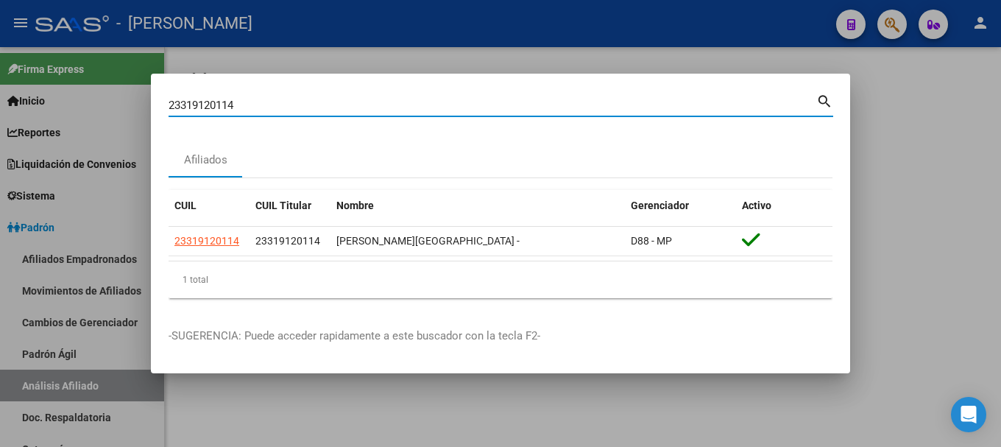
paste input "23320918499"
click at [397, 108] on input "2331912011423320918499" at bounding box center [493, 105] width 648 height 13
paste input
type input "23320918499"
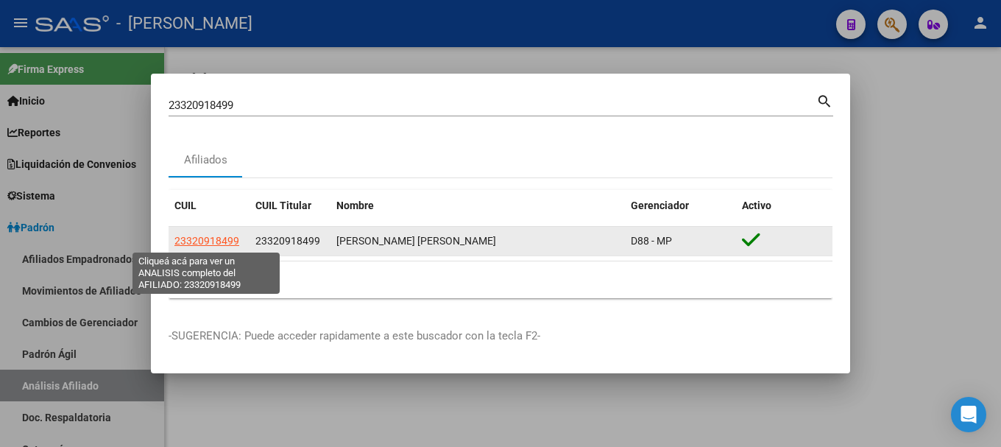
click at [213, 242] on span "23320918499" at bounding box center [206, 241] width 65 height 12
type textarea "23320918499"
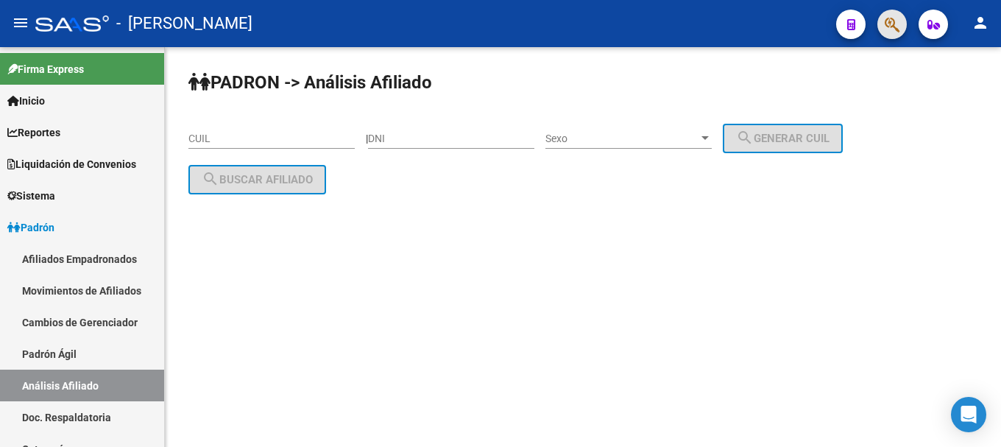
click at [886, 21] on icon "button" at bounding box center [892, 24] width 15 height 17
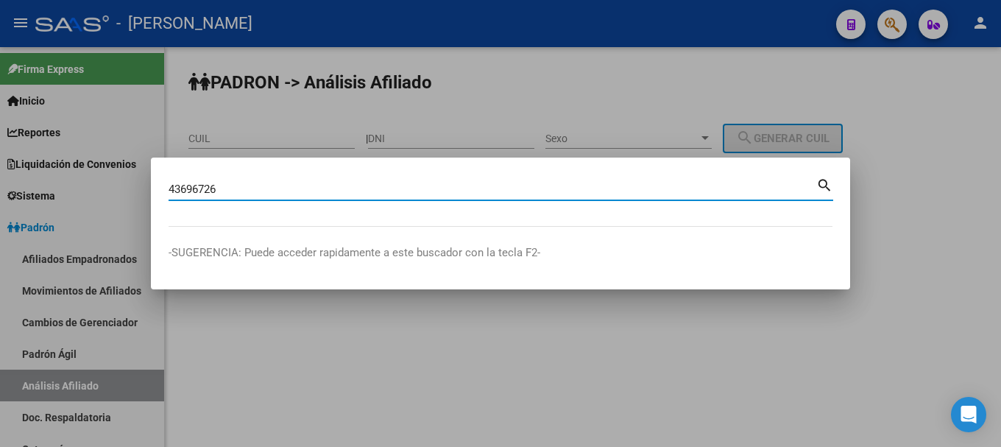
type input "43696726"
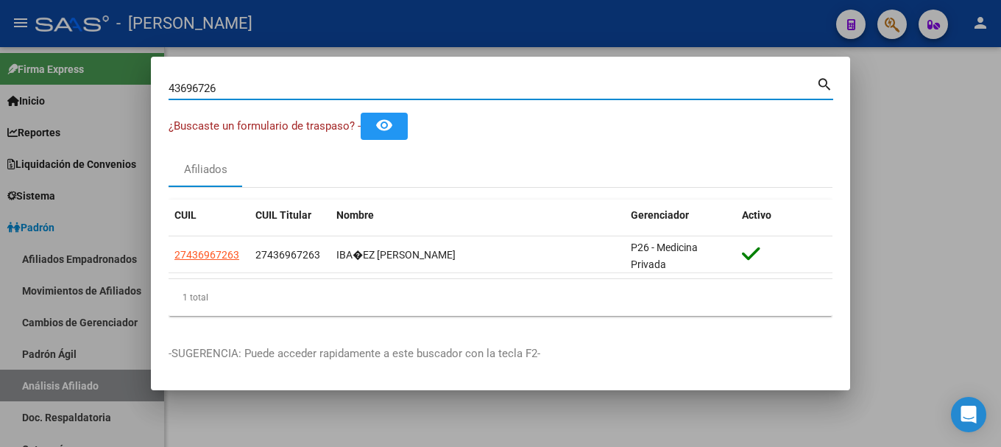
click at [414, 37] on div at bounding box center [500, 223] width 1001 height 447
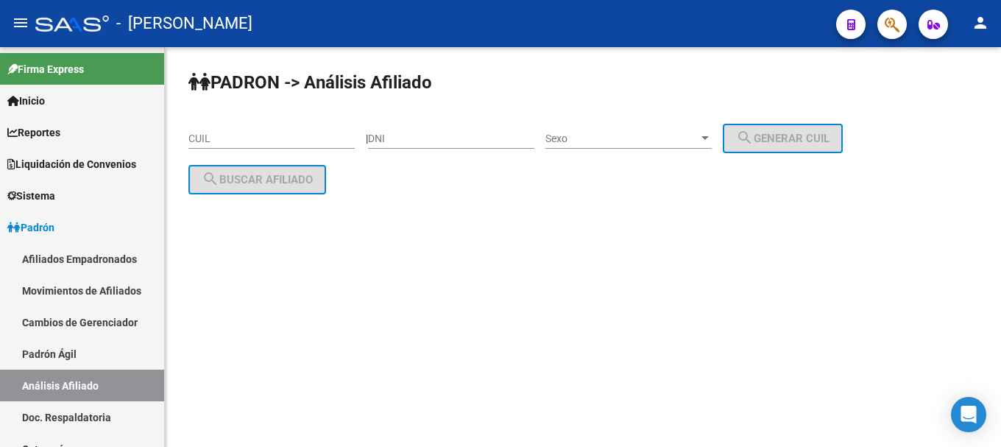
click at [883, 22] on button "button" at bounding box center [891, 24] width 29 height 29
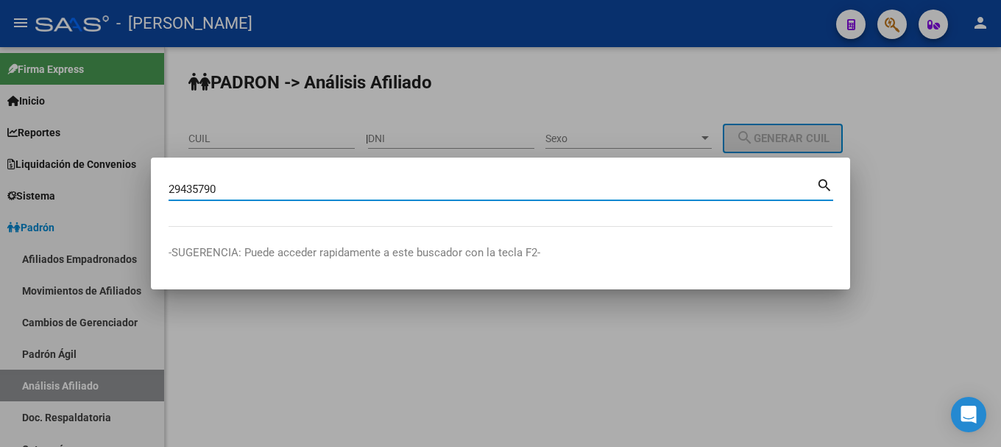
type input "29435790"
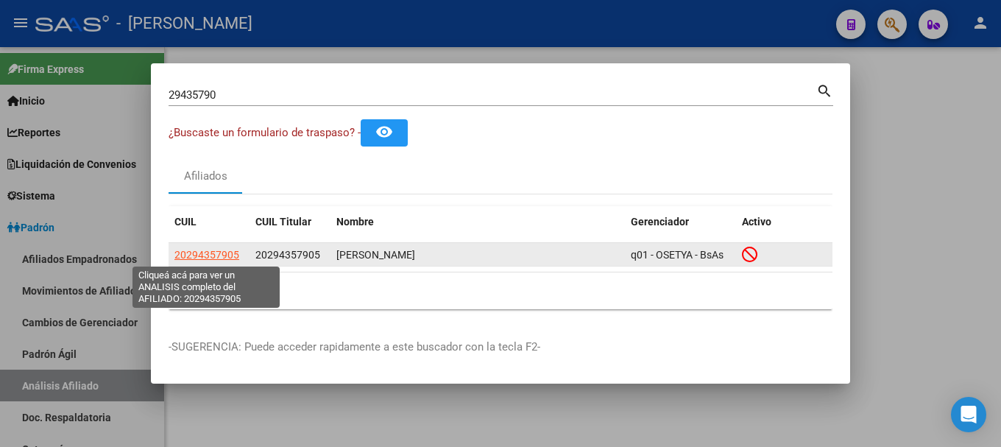
click at [222, 257] on span "20294357905" at bounding box center [206, 255] width 65 height 12
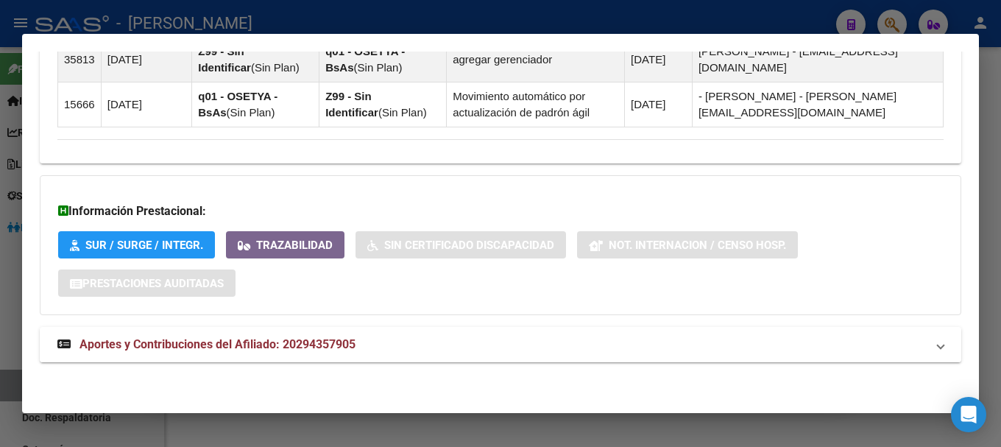
click at [398, 349] on mat-panel-title "Aportes y Contribuciones del Afiliado: 20294357905" at bounding box center [491, 345] width 869 height 18
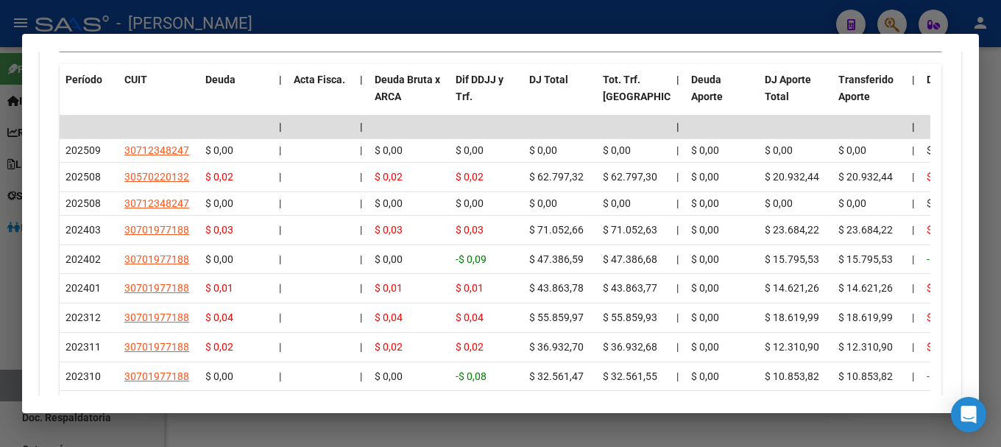
scroll to position [1650, 0]
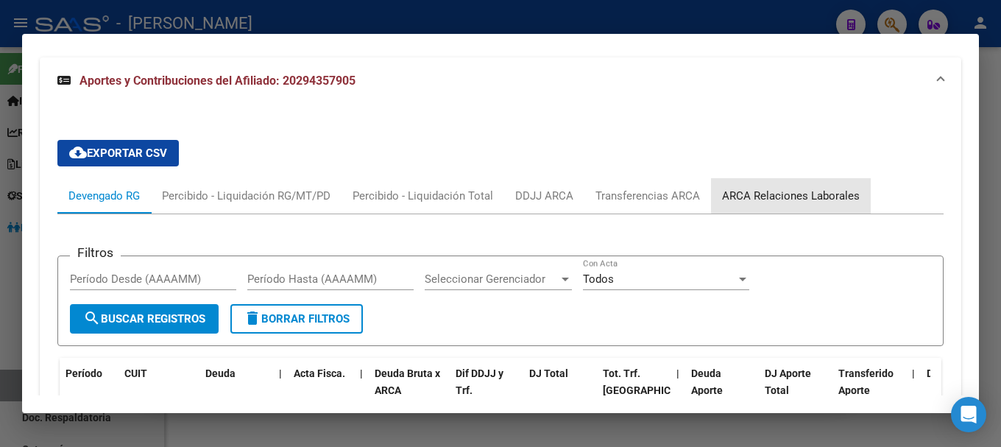
click at [824, 183] on div "ARCA Relaciones Laborales" at bounding box center [791, 195] width 160 height 35
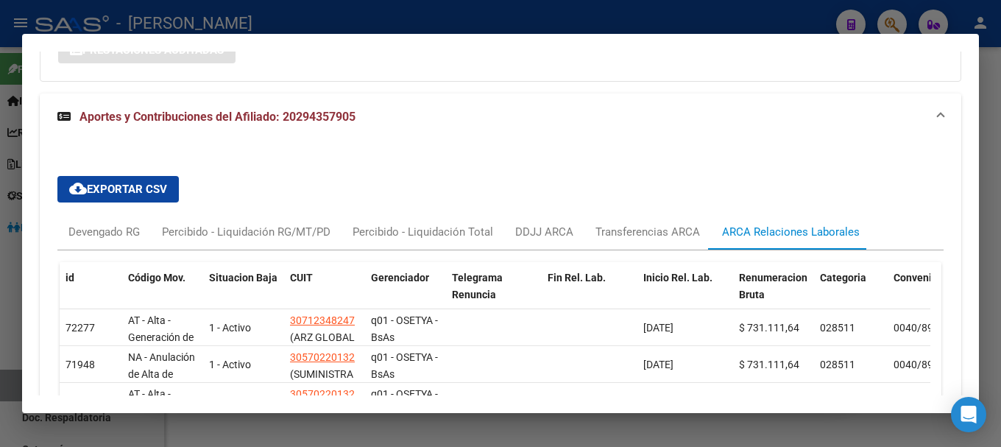
scroll to position [1356, 0]
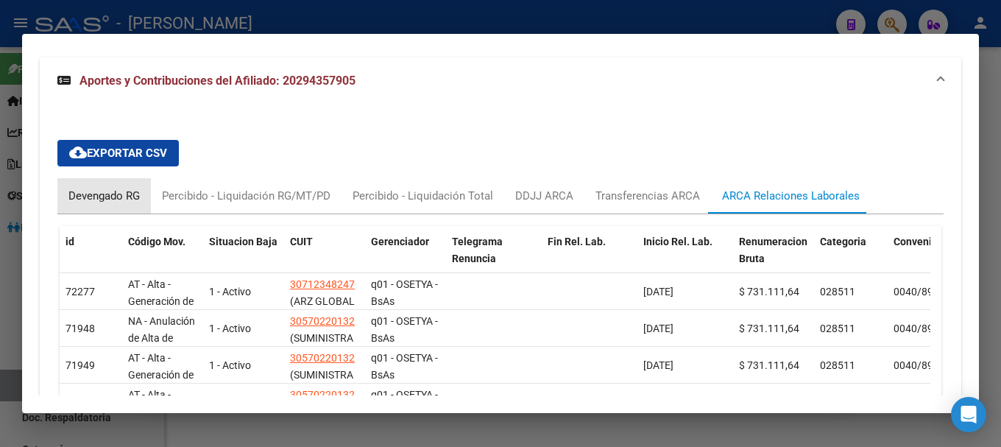
click at [91, 189] on div "Devengado RG" at bounding box center [103, 196] width 71 height 16
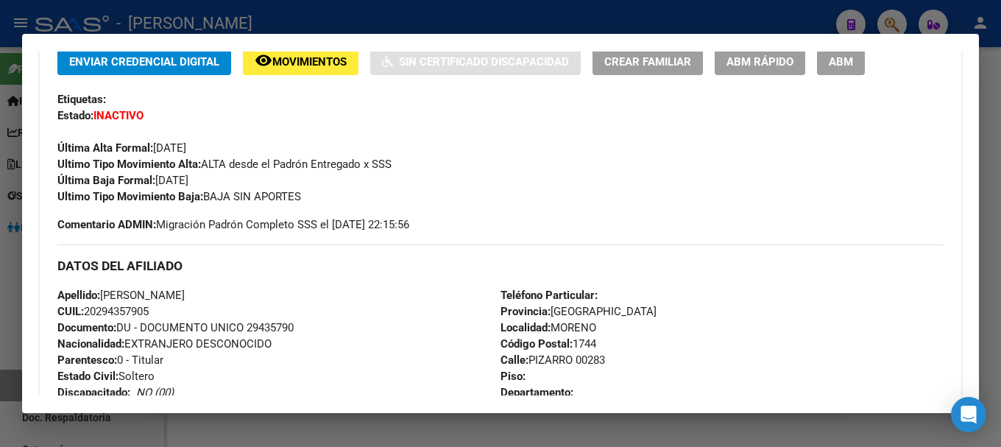
scroll to position [325, 0]
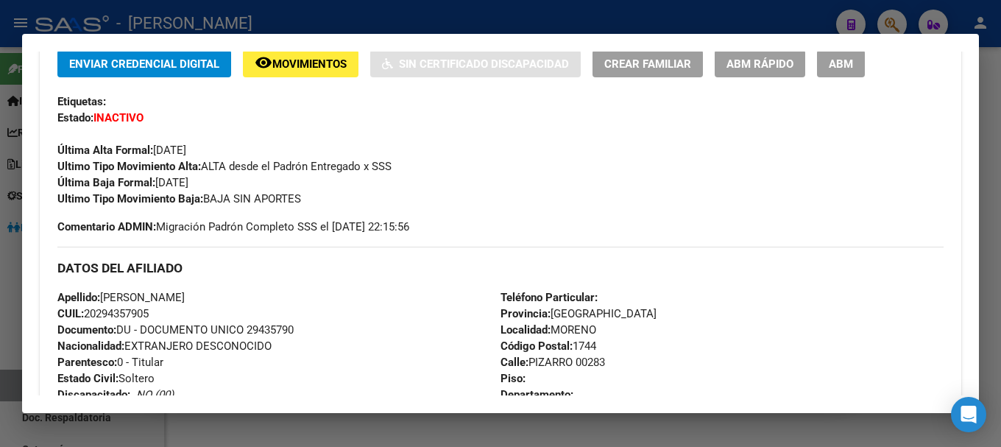
click at [120, 307] on span "CUIL: 20294357905" at bounding box center [102, 313] width 91 height 13
copy span "20294357905"
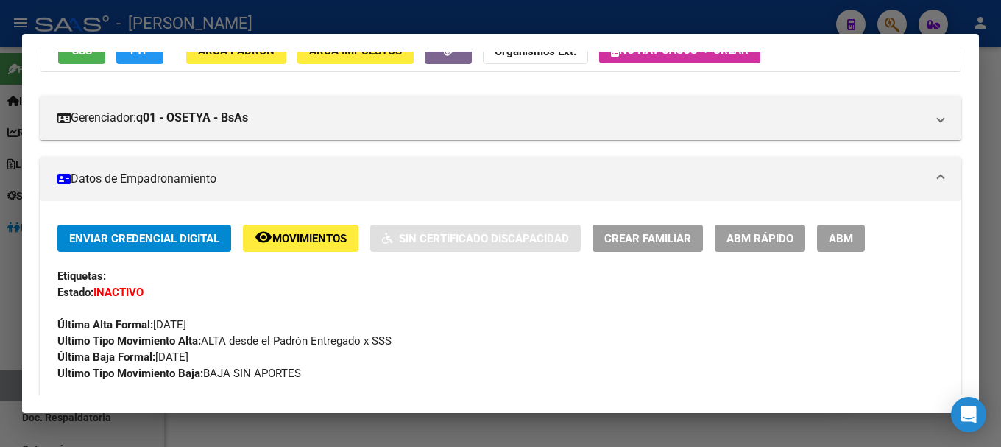
scroll to position [0, 0]
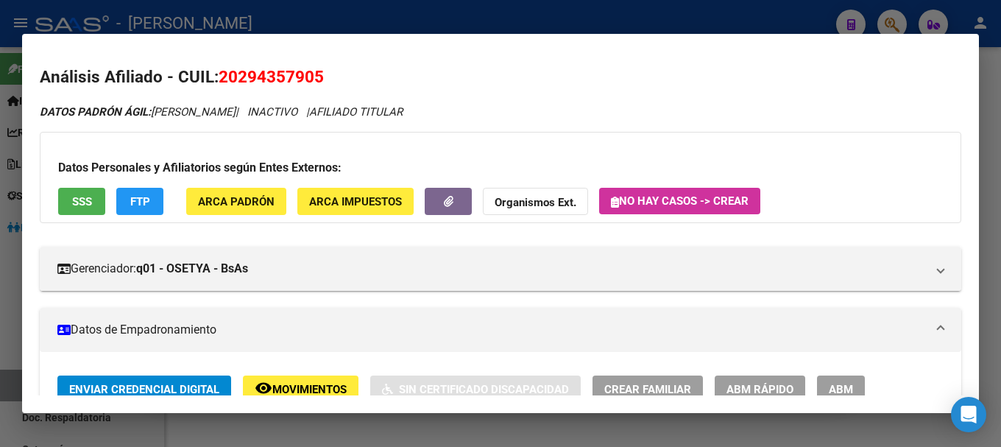
click at [272, 77] on span "20294357905" at bounding box center [271, 76] width 105 height 19
copy span "20294357905"
click at [551, 11] on div at bounding box center [500, 223] width 1001 height 447
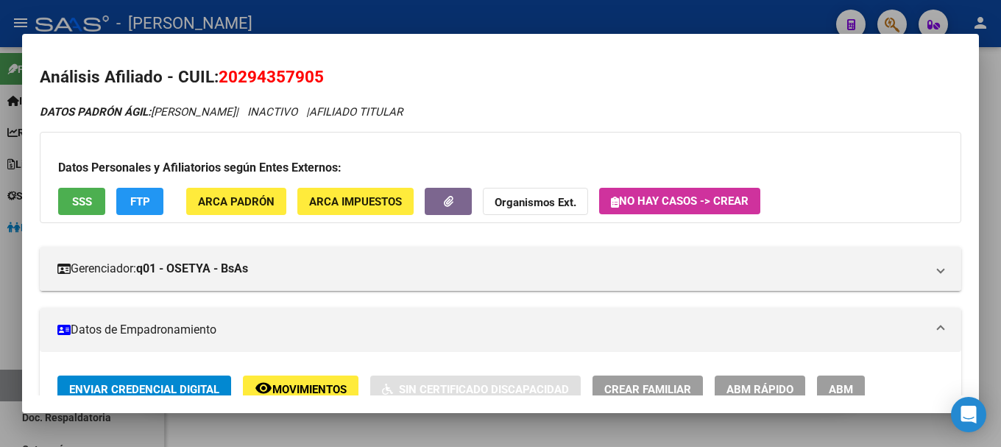
click at [551, 11] on div at bounding box center [500, 223] width 1001 height 447
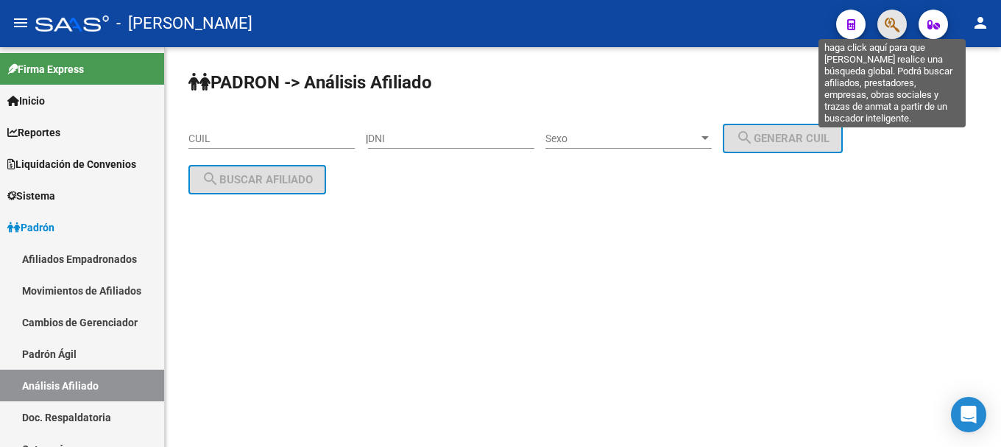
click at [889, 26] on icon "button" at bounding box center [892, 24] width 15 height 17
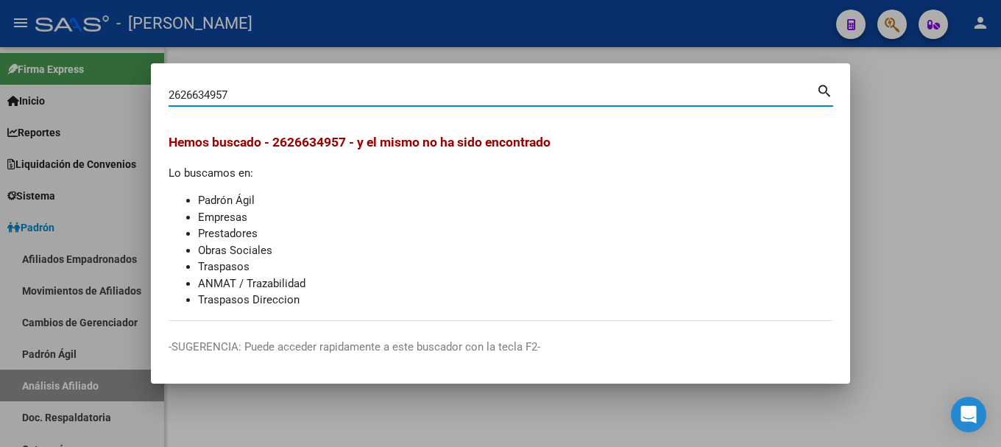
click at [183, 90] on input "2626634957" at bounding box center [493, 94] width 648 height 13
type input "26634957"
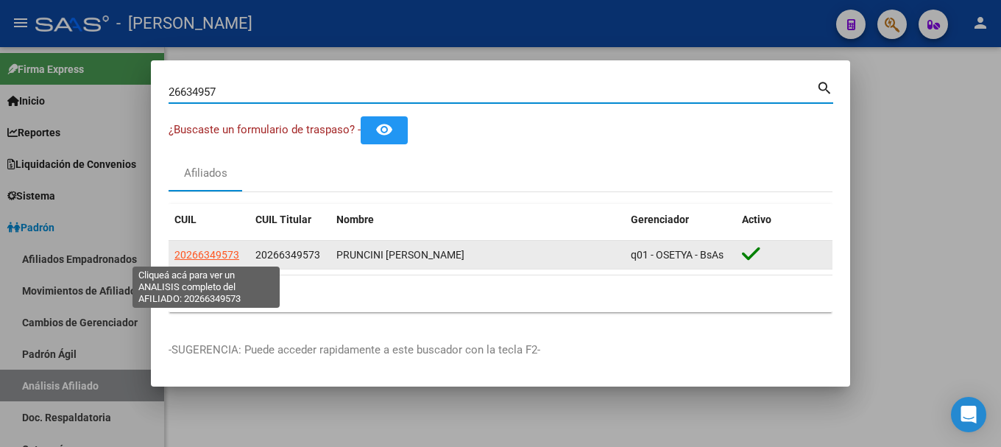
click at [185, 259] on span "20266349573" at bounding box center [206, 255] width 65 height 12
type textarea "20266349573"
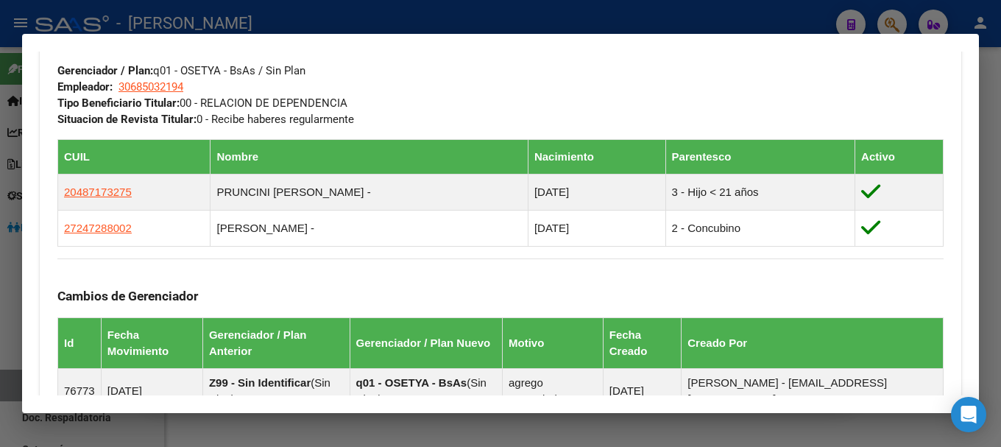
scroll to position [1022, 0]
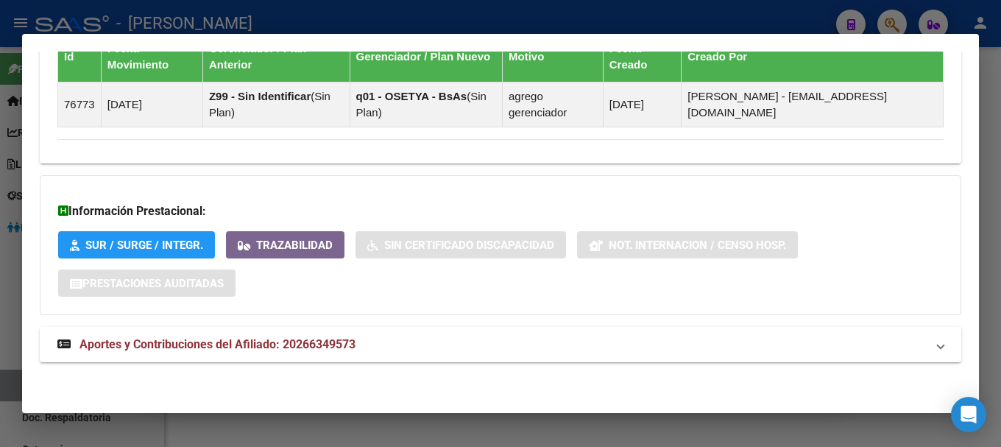
click at [403, 341] on mat-panel-title "Aportes y Contribuciones del Afiliado: 20266349573" at bounding box center [491, 345] width 869 height 18
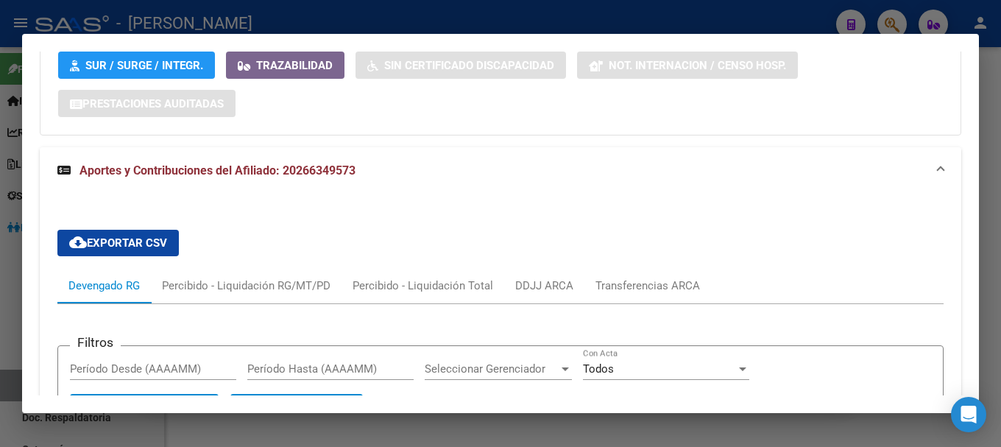
click at [406, 169] on mat-panel-title "Aportes y Contribuciones del Afiliado: 20266349573" at bounding box center [491, 171] width 869 height 18
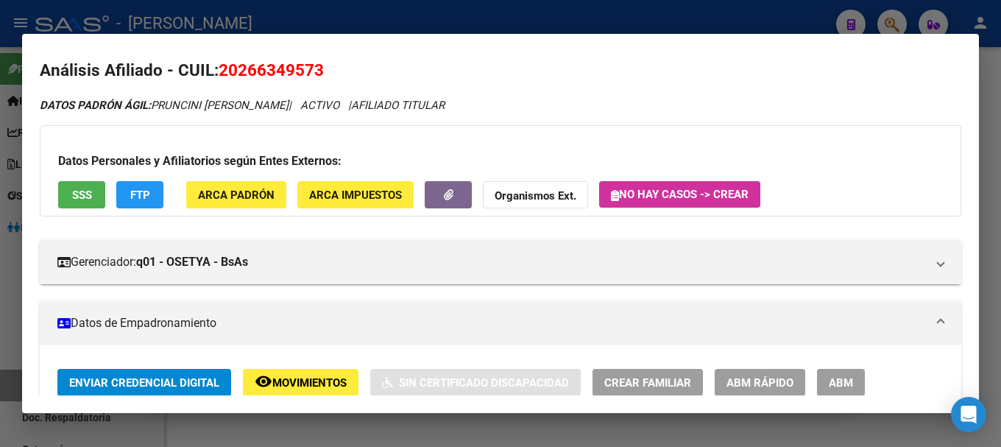
scroll to position [0, 0]
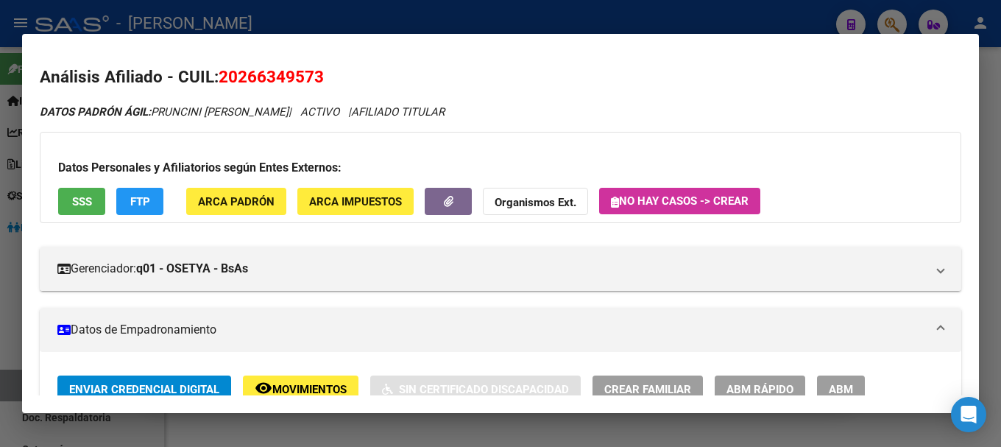
click at [282, 73] on span "20266349573" at bounding box center [271, 76] width 105 height 19
copy span "20266349573"
click at [590, 30] on div at bounding box center [500, 223] width 1001 height 447
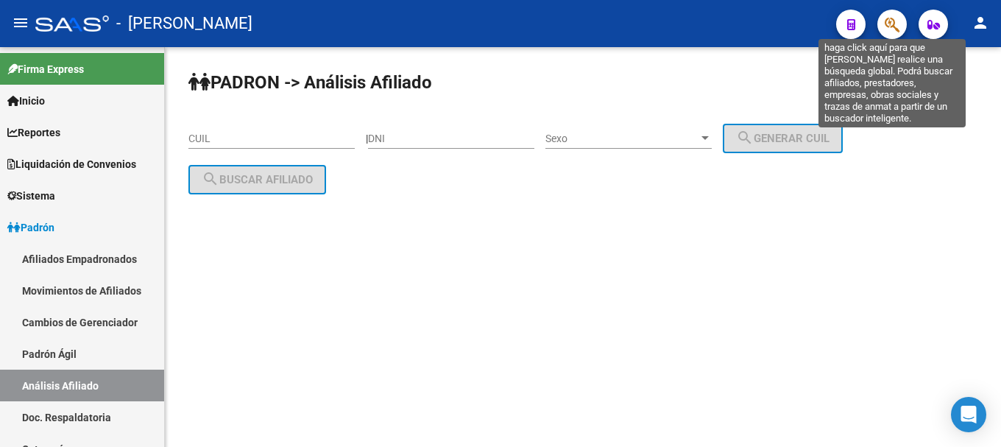
click at [894, 24] on icon "button" at bounding box center [892, 24] width 15 height 17
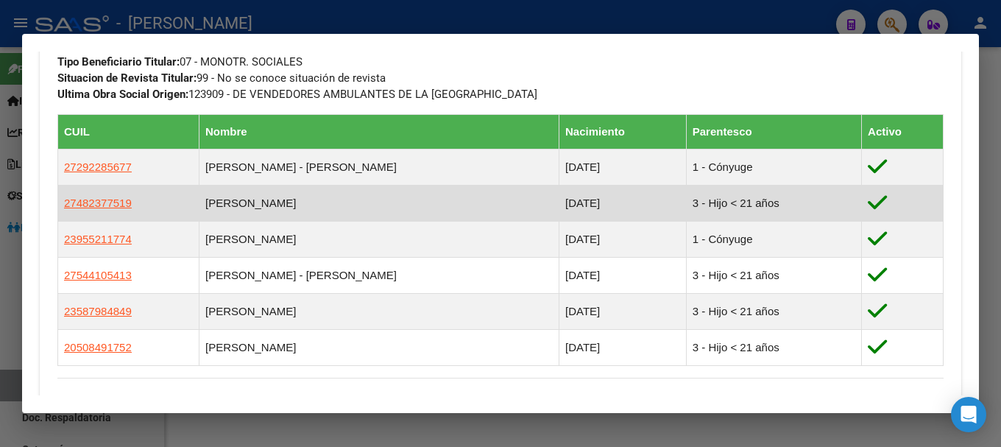
scroll to position [851, 0]
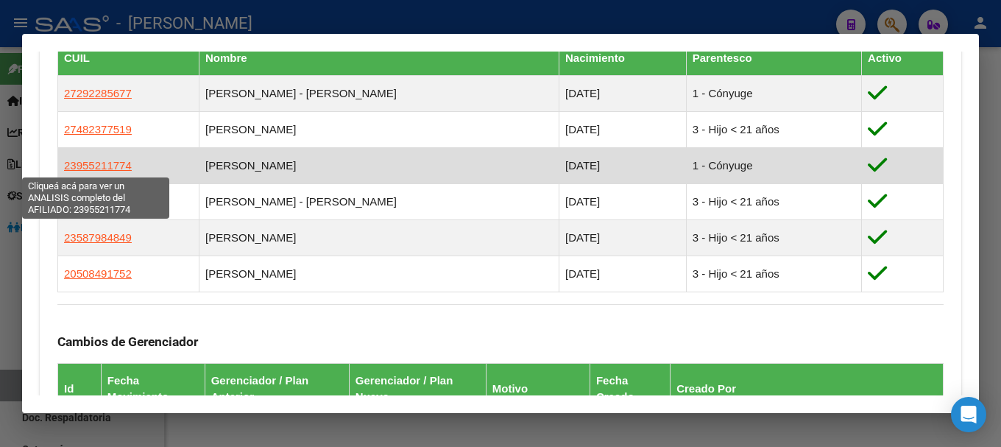
click at [124, 163] on span "23955211774" at bounding box center [98, 165] width 68 height 13
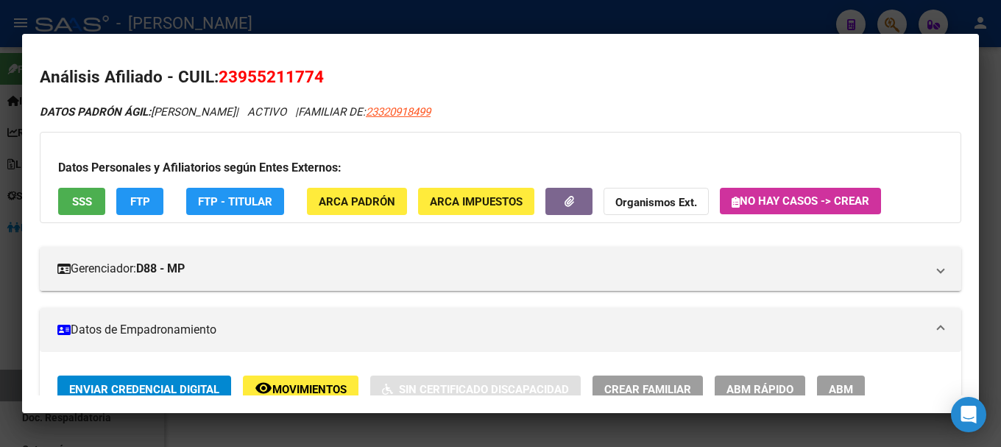
copy span "95521177"
drag, startPoint x: 241, startPoint y: 75, endPoint x: 318, endPoint y: 71, distance: 77.4
click at [318, 71] on span "23955211774" at bounding box center [271, 76] width 105 height 19
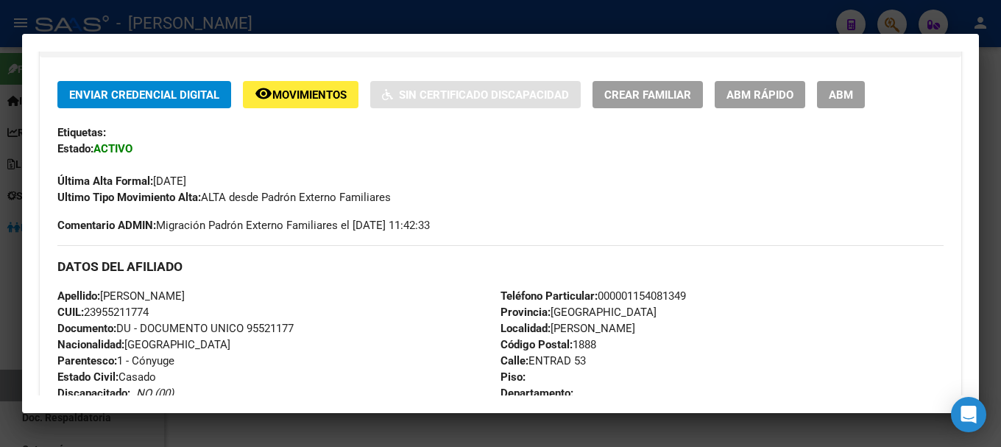
scroll to position [442, 0]
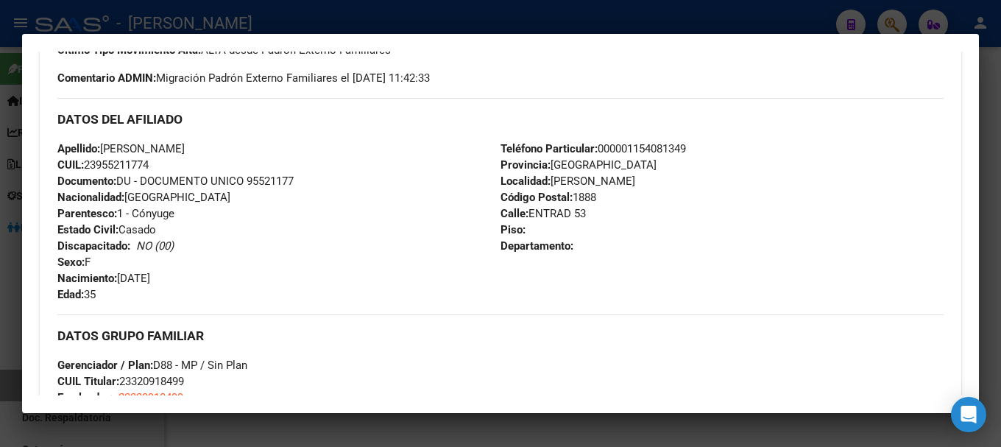
drag, startPoint x: 122, startPoint y: 275, endPoint x: 195, endPoint y: 275, distance: 72.9
click at [195, 275] on div "Apellido: ZUNILDA BORDON ANZOATEGUI CUIL: 23955211774 Documento: DU - DOCUMENTO…" at bounding box center [278, 222] width 443 height 162
copy span "29/05/1990"
click at [300, 15] on div at bounding box center [500, 223] width 1001 height 447
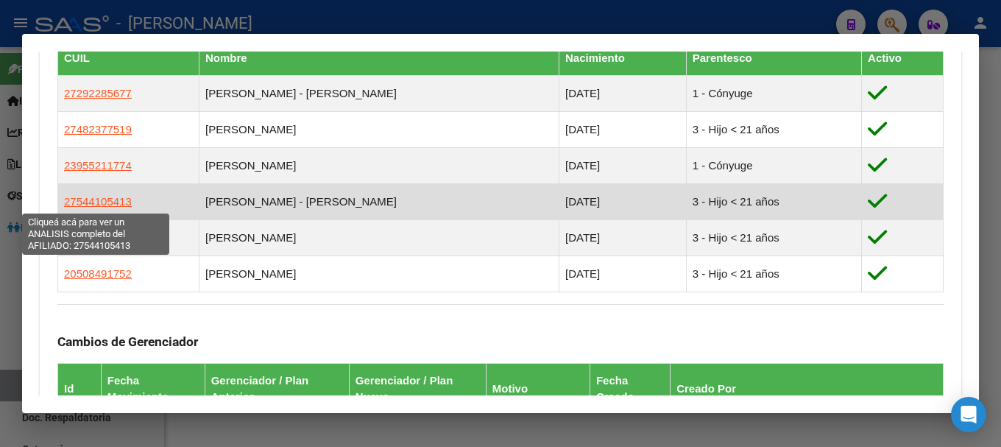
click at [111, 204] on span "27544105413" at bounding box center [98, 201] width 68 height 13
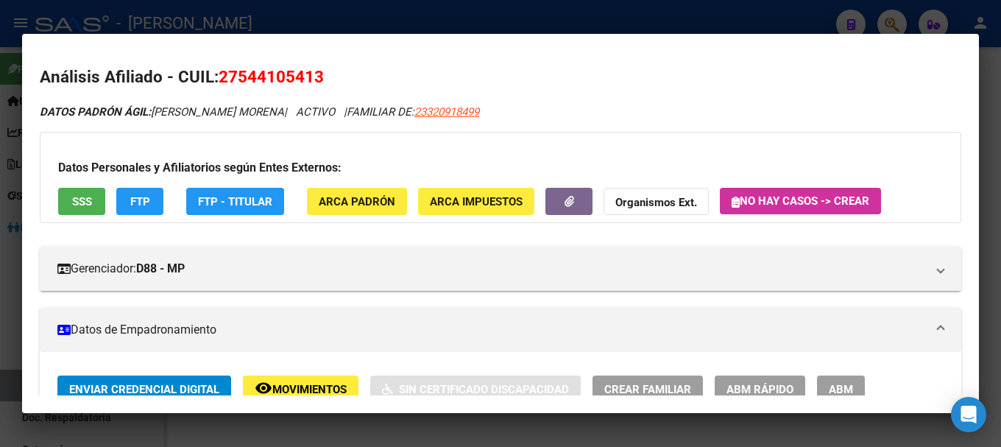
copy span "54410541"
drag, startPoint x: 240, startPoint y: 74, endPoint x: 336, endPoint y: 155, distance: 125.9
click at [315, 79] on span "27544105413" at bounding box center [271, 76] width 105 height 19
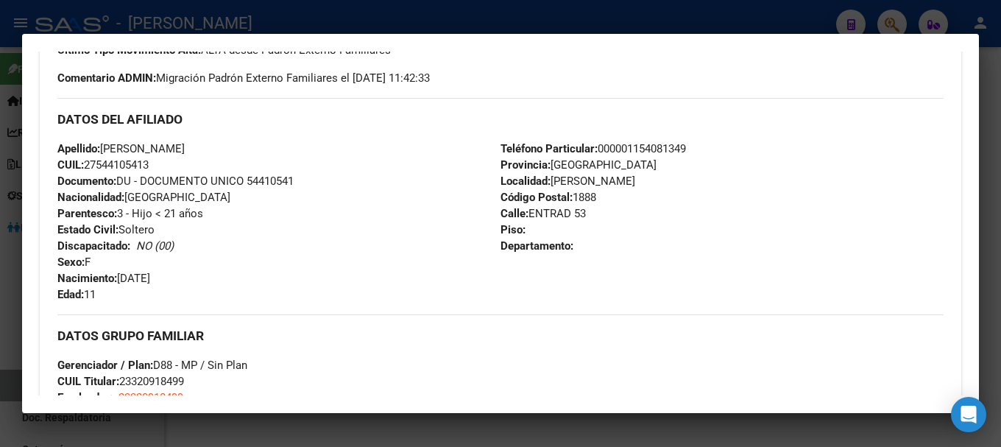
click at [349, 5] on div at bounding box center [500, 223] width 1001 height 447
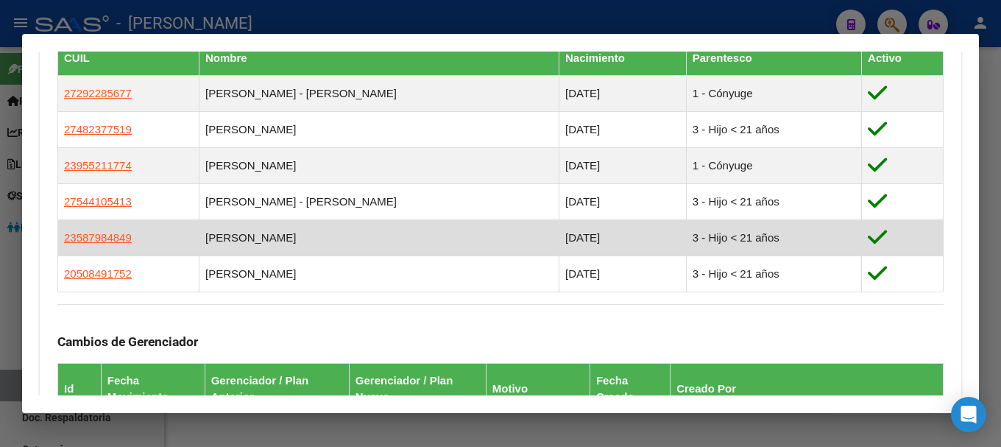
click at [110, 230] on app-link-go-to "23587984849" at bounding box center [98, 238] width 68 height 16
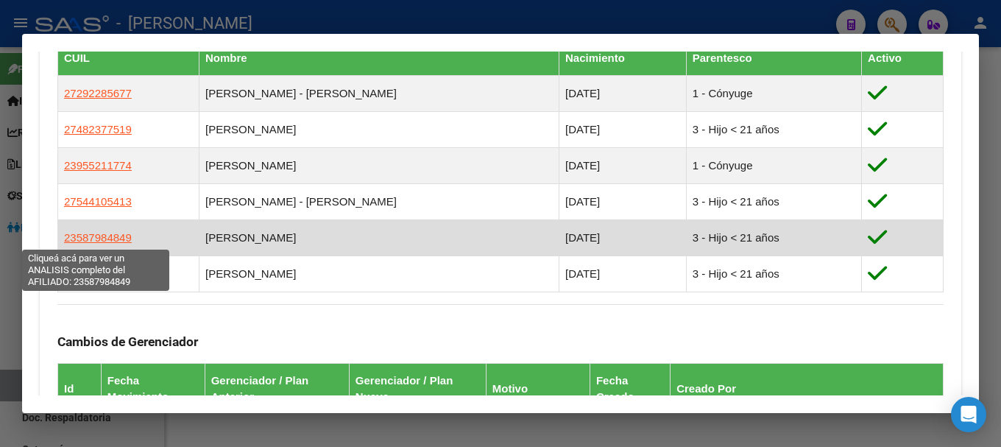
click at [109, 232] on span "23587984849" at bounding box center [98, 237] width 68 height 13
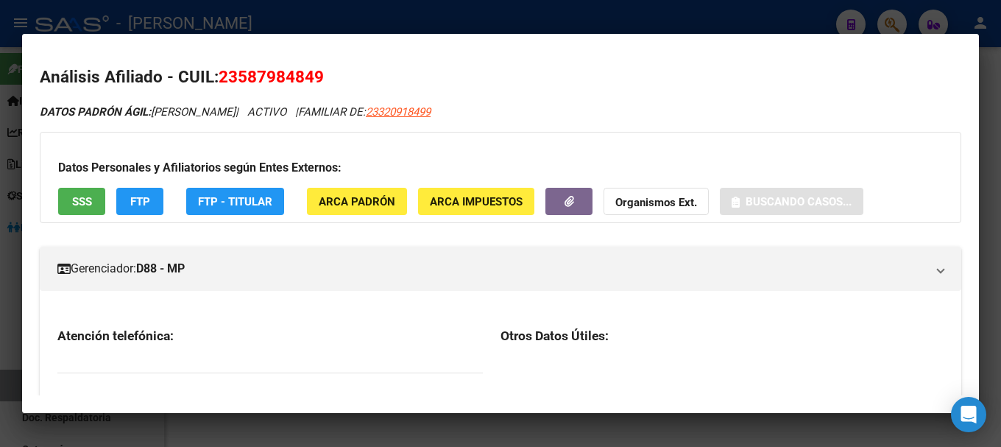
drag, startPoint x: 241, startPoint y: 76, endPoint x: 279, endPoint y: 76, distance: 37.5
click at [256, 76] on span "23587984849" at bounding box center [271, 76] width 105 height 19
click at [275, 76] on span "23587984849" at bounding box center [271, 76] width 105 height 19
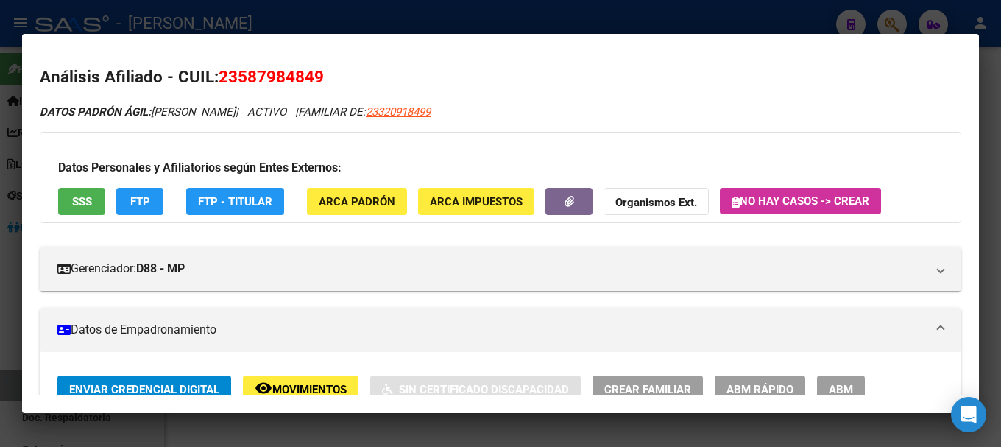
click at [300, 76] on span "23587984849" at bounding box center [271, 76] width 105 height 19
drag, startPoint x: 242, startPoint y: 76, endPoint x: 313, endPoint y: 76, distance: 70.7
click at [313, 76] on span "23587984849" at bounding box center [271, 76] width 105 height 19
copy span "58798484"
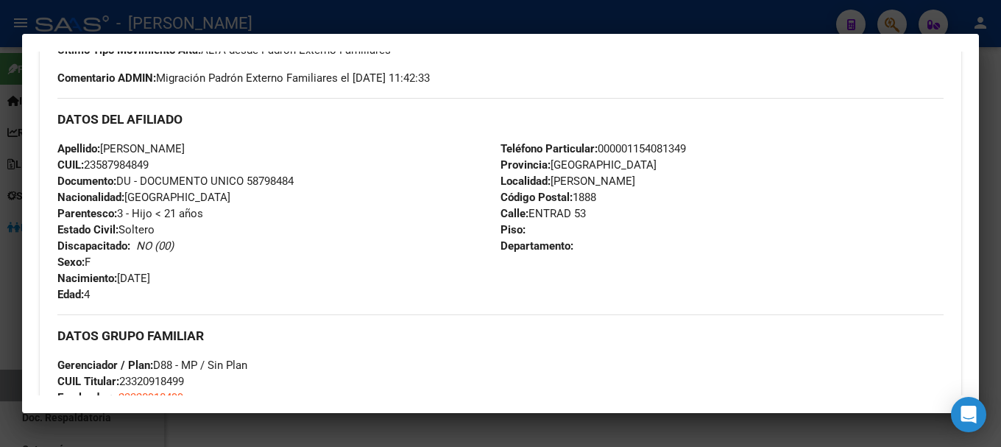
click at [285, 18] on div at bounding box center [500, 223] width 1001 height 447
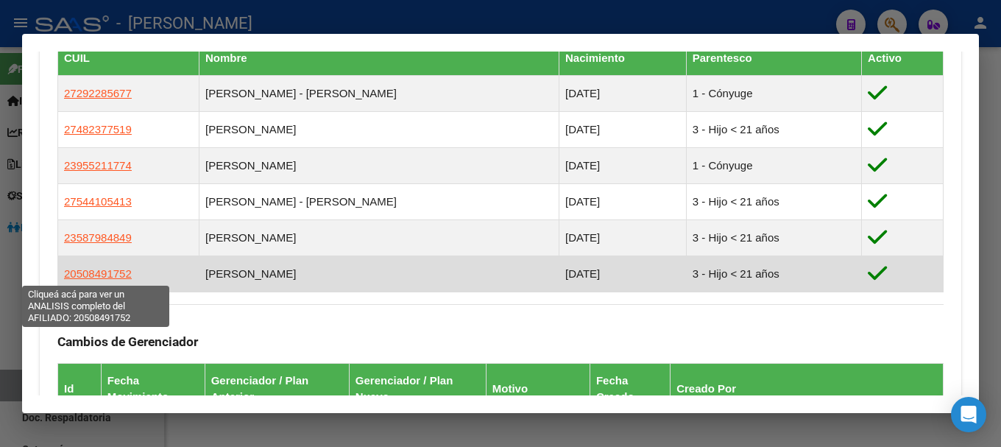
click at [112, 280] on app-link-go-to "20508491752" at bounding box center [98, 274] width 68 height 16
click at [118, 279] on span "20508491752" at bounding box center [98, 273] width 68 height 13
type textarea "20508491752"
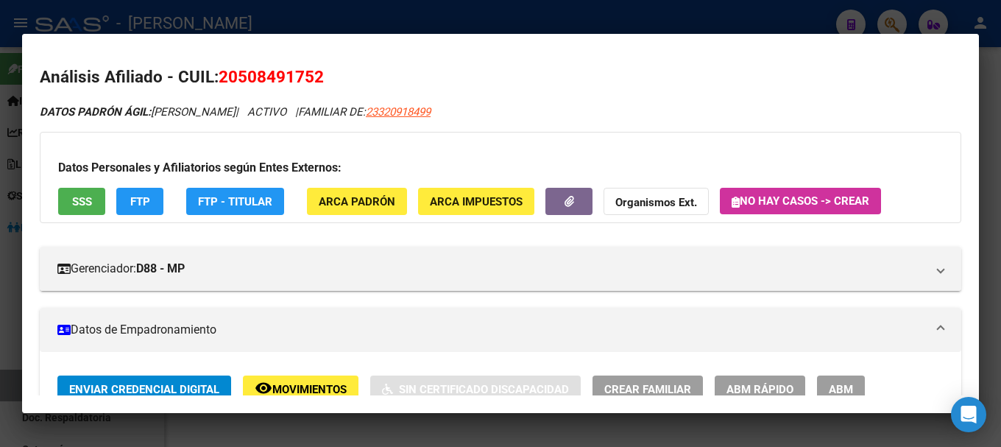
drag, startPoint x: 240, startPoint y: 74, endPoint x: 313, endPoint y: 73, distance: 72.9
click at [313, 73] on span "20508491752" at bounding box center [271, 76] width 105 height 19
copy span "50849175"
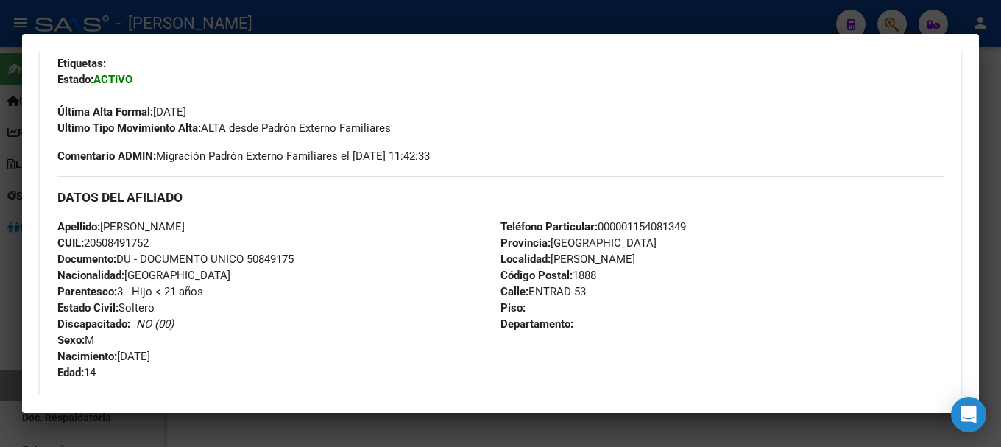
scroll to position [368, 0]
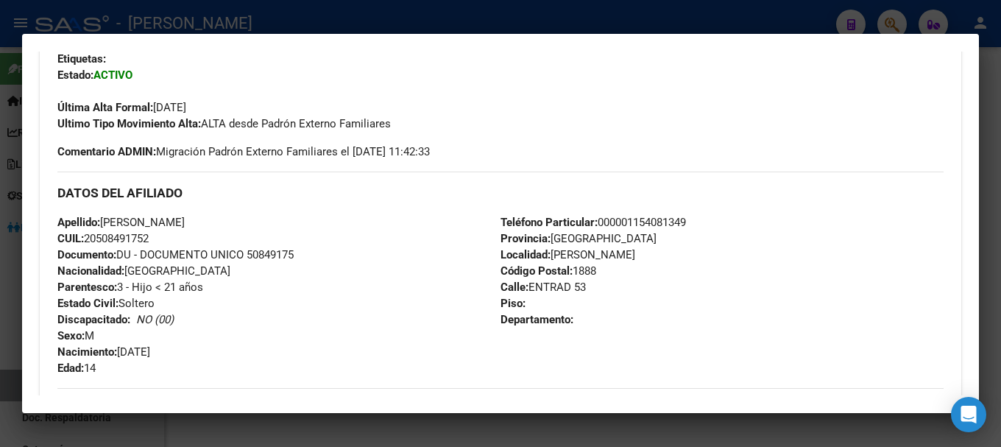
click at [292, 26] on div at bounding box center [500, 223] width 1001 height 447
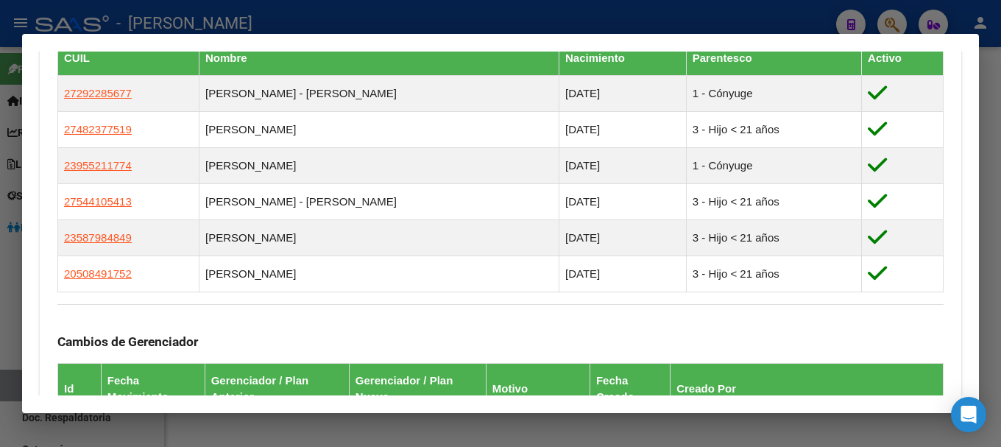
click at [357, 29] on div at bounding box center [500, 223] width 1001 height 447
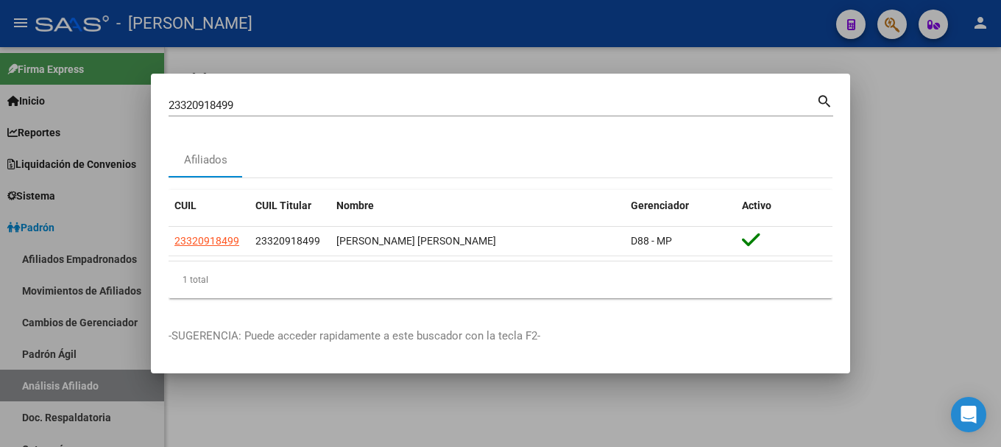
click at [358, 99] on input "23320918499" at bounding box center [493, 105] width 648 height 13
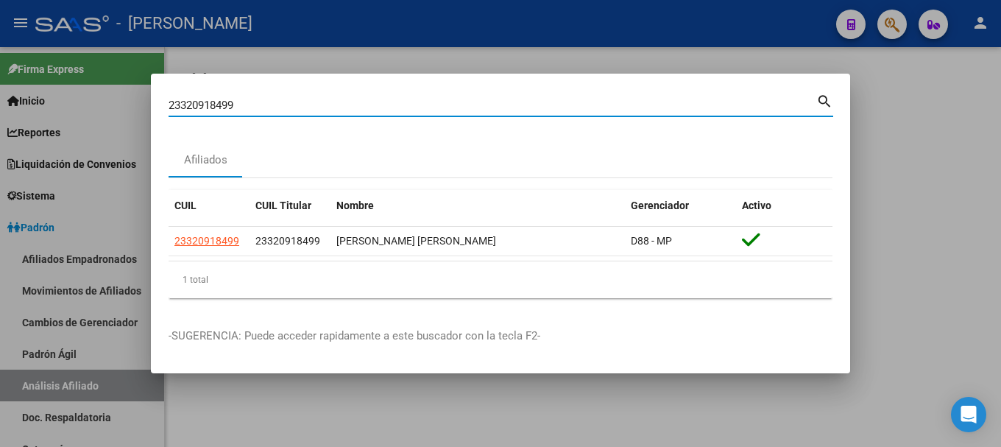
click at [358, 99] on input "23320918499" at bounding box center [493, 105] width 648 height 13
paste input "152455"
type input "23321524559"
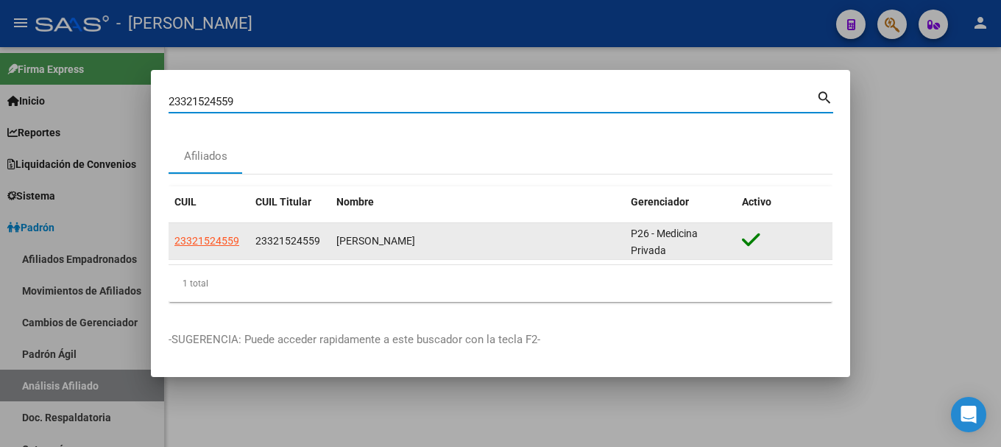
click at [221, 249] on app-link-go-to "23321524559" at bounding box center [206, 241] width 65 height 17
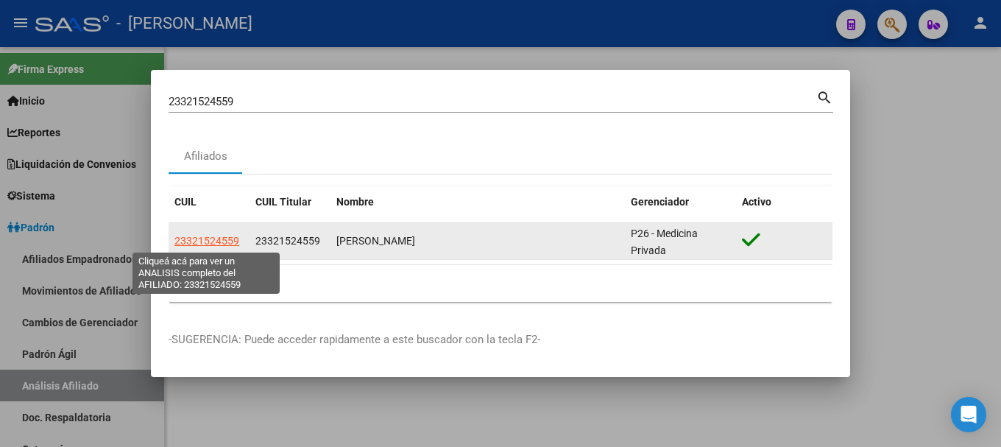
click at [221, 243] on span "23321524559" at bounding box center [206, 241] width 65 height 12
copy span "23321524559"
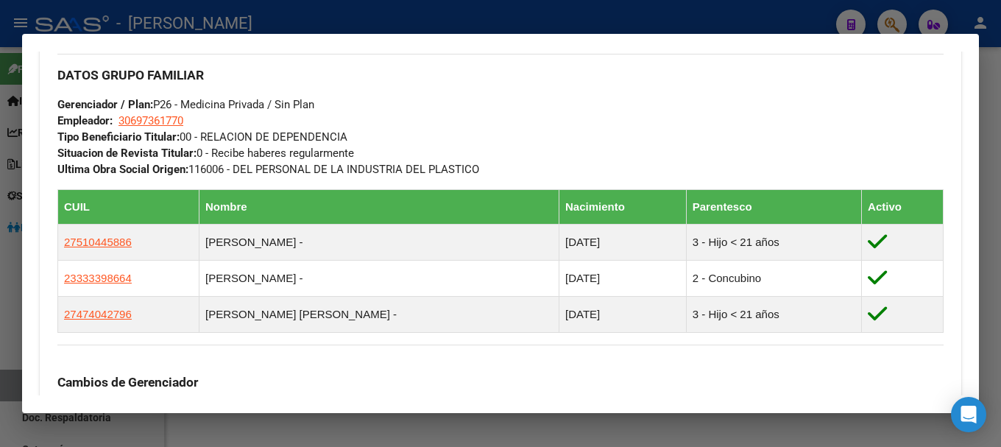
scroll to position [704, 0]
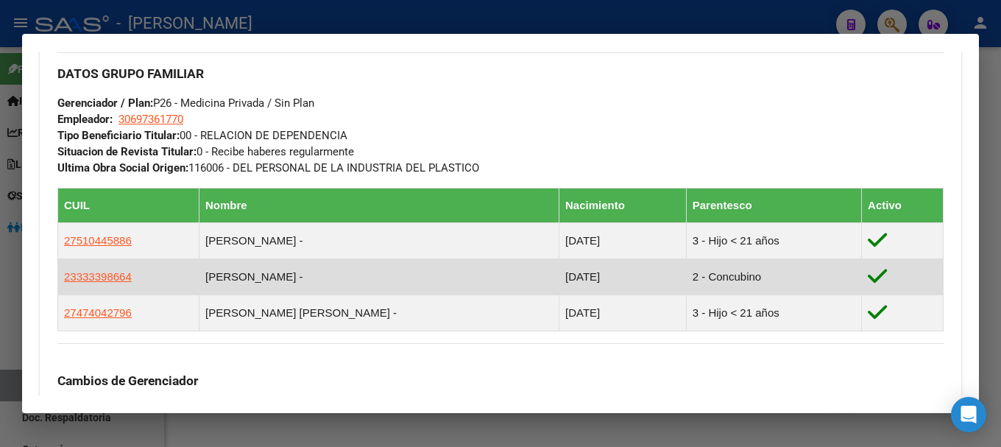
click at [118, 277] on span "23333398664" at bounding box center [98, 276] width 68 height 13
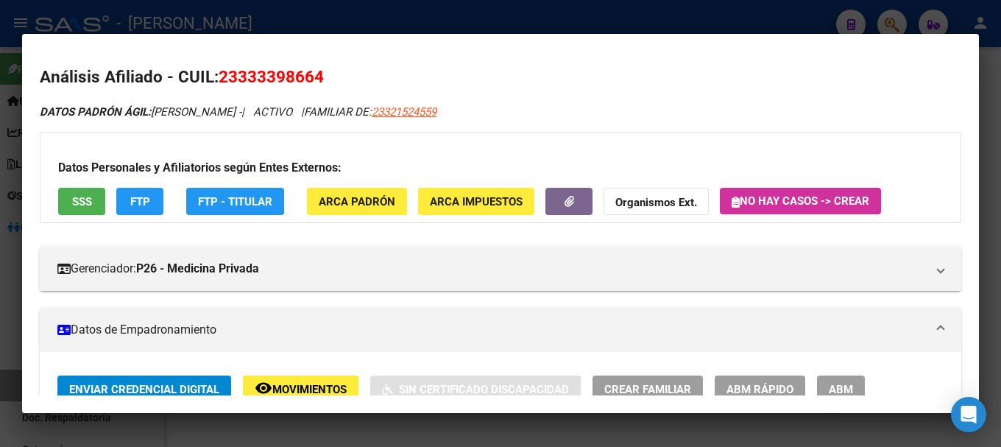
copy span "33339866"
drag, startPoint x: 238, startPoint y: 75, endPoint x: 312, endPoint y: 71, distance: 74.4
click at [312, 71] on span "23333398664" at bounding box center [271, 76] width 105 height 19
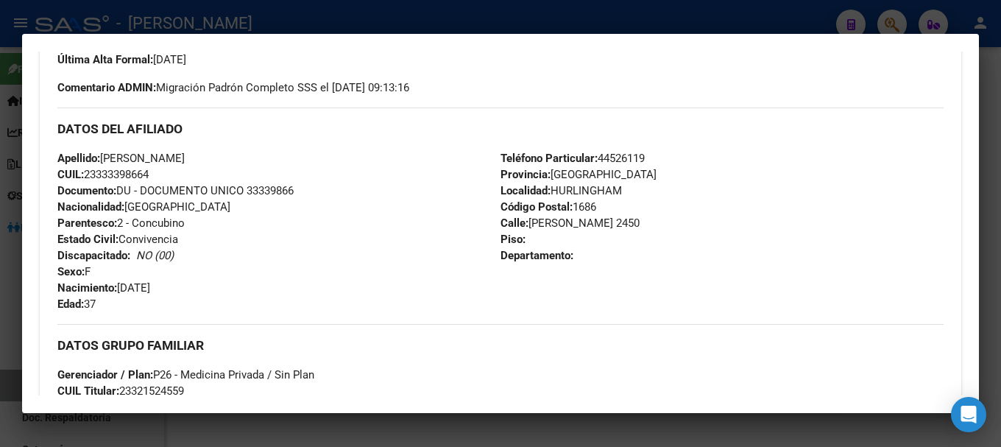
scroll to position [442, 0]
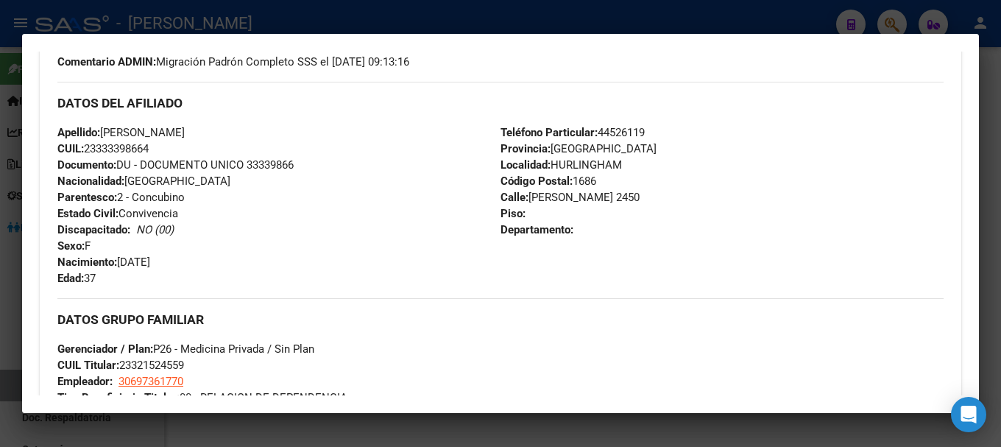
drag, startPoint x: 121, startPoint y: 261, endPoint x: 176, endPoint y: 261, distance: 55.2
click at [150, 261] on span "Nacimiento: 07/12/1987" at bounding box center [103, 261] width 93 height 13
copy span "07/12/1987"
click at [243, 9] on div at bounding box center [500, 223] width 1001 height 447
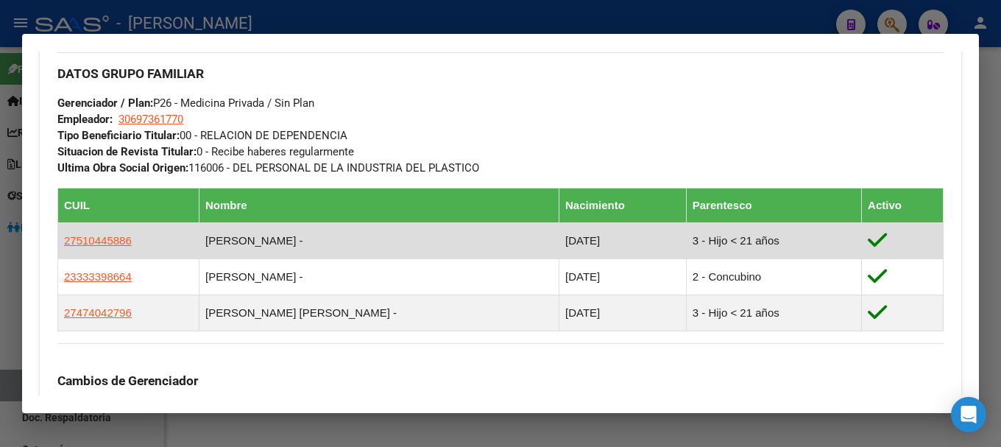
click at [108, 252] on td "27510445886" at bounding box center [128, 240] width 141 height 36
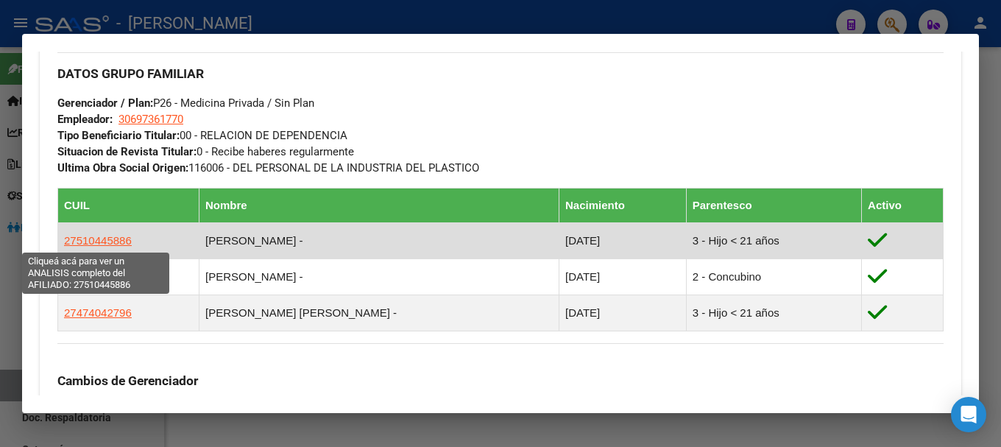
click at [108, 244] on span "27510445886" at bounding box center [98, 240] width 68 height 13
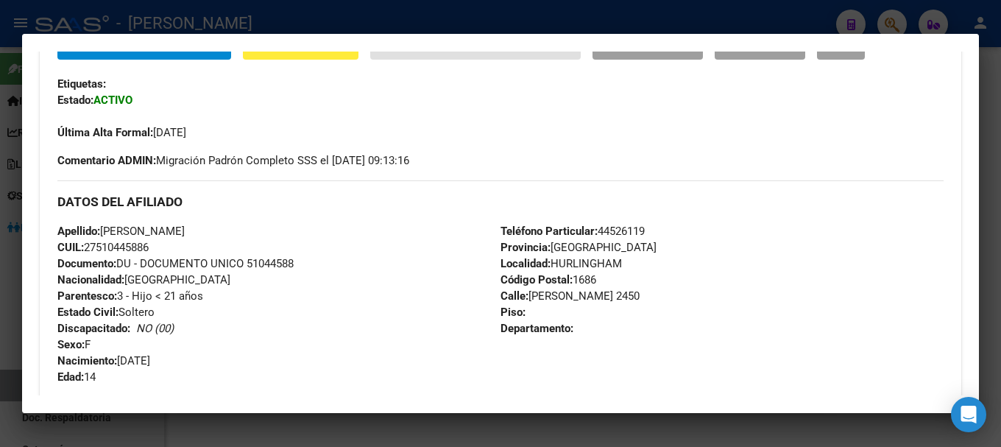
scroll to position [368, 0]
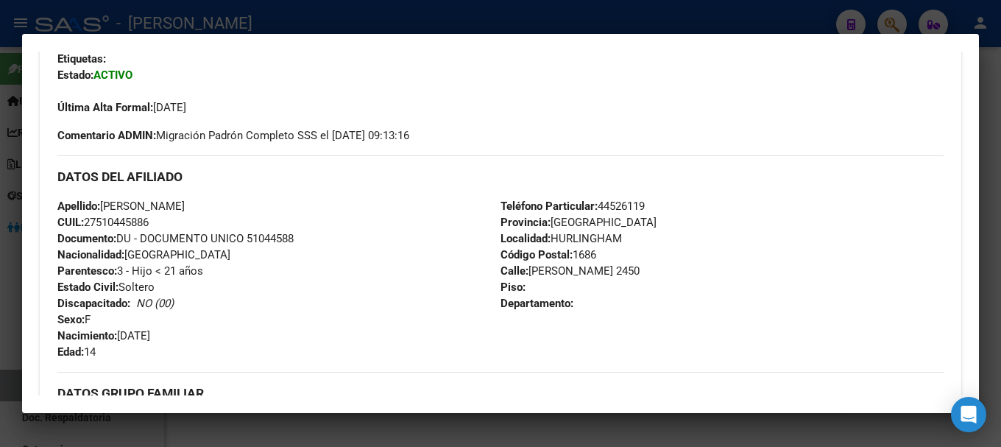
drag, startPoint x: 101, startPoint y: 219, endPoint x: 127, endPoint y: 219, distance: 26.5
click at [107, 219] on span "CUIL: 27510445886" at bounding box center [102, 222] width 91 height 13
drag, startPoint x: 127, startPoint y: 219, endPoint x: 137, endPoint y: 219, distance: 9.6
click at [137, 219] on span "CUIL: 27510445886" at bounding box center [102, 222] width 91 height 13
copy span "51044588"
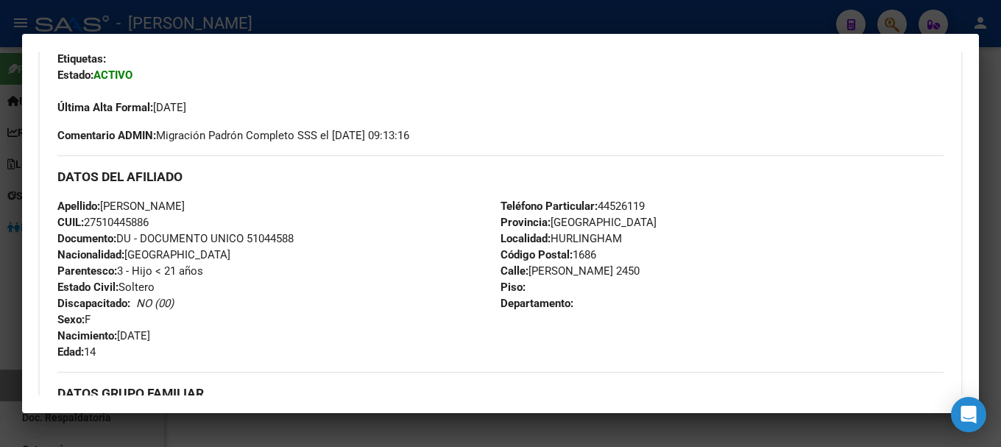
drag, startPoint x: 99, startPoint y: 219, endPoint x: 149, endPoint y: 219, distance: 49.3
click at [149, 219] on span "CUIL: 27510445886" at bounding box center [102, 222] width 91 height 13
copy span "51044588"
click at [311, 15] on div at bounding box center [500, 223] width 1001 height 447
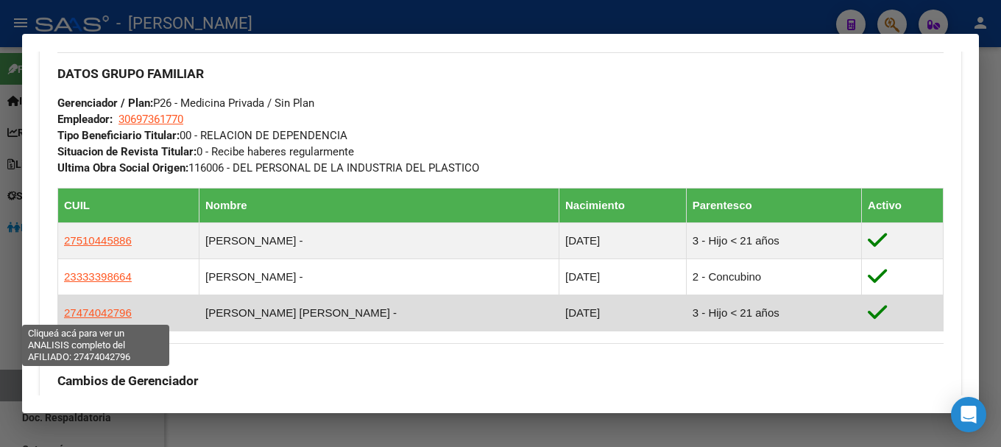
click at [99, 313] on span "27474042796" at bounding box center [98, 312] width 68 height 13
type textarea "27474042796"
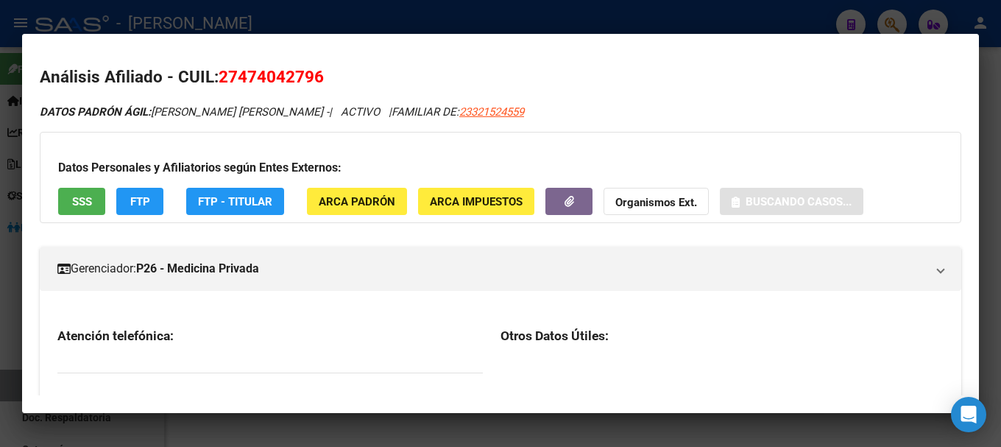
drag, startPoint x: 238, startPoint y: 73, endPoint x: 298, endPoint y: 73, distance: 59.6
click at [286, 73] on span "27474042796" at bounding box center [271, 76] width 105 height 19
click at [293, 73] on span "27474042796" at bounding box center [271, 76] width 105 height 19
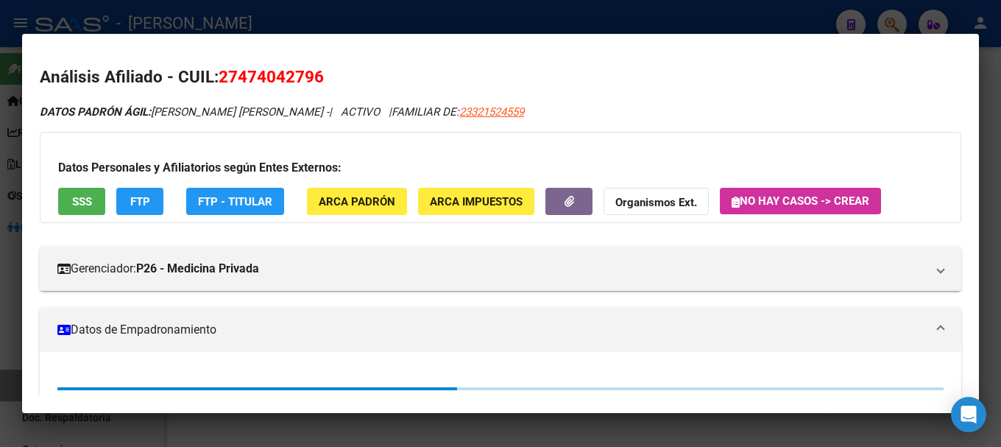
click at [314, 73] on span "27474042796" at bounding box center [271, 76] width 105 height 19
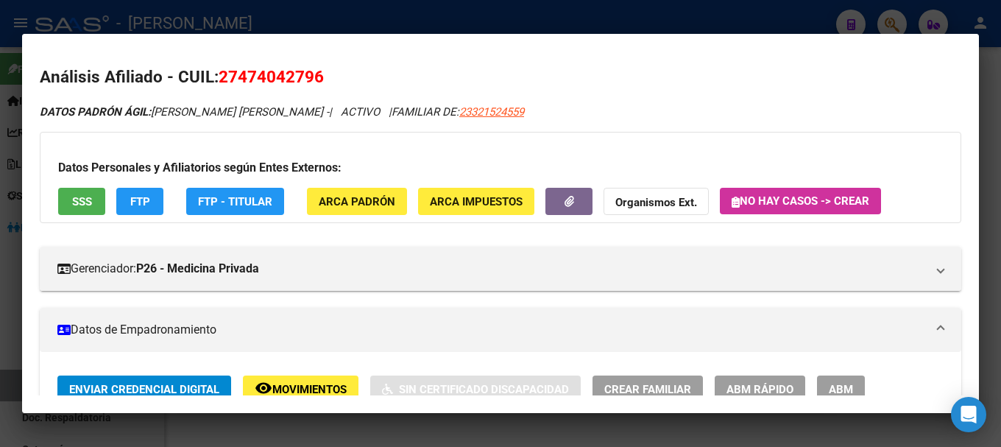
click at [317, 73] on span "27474042796" at bounding box center [271, 76] width 105 height 19
drag, startPoint x: 241, startPoint y: 75, endPoint x: 311, endPoint y: 74, distance: 69.2
click at [311, 74] on span "27474042796" at bounding box center [271, 76] width 105 height 19
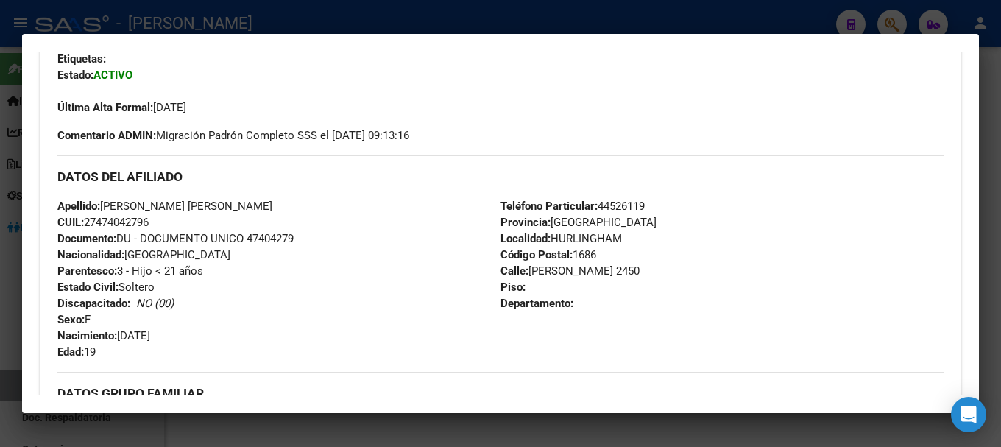
click at [339, 18] on div at bounding box center [500, 223] width 1001 height 447
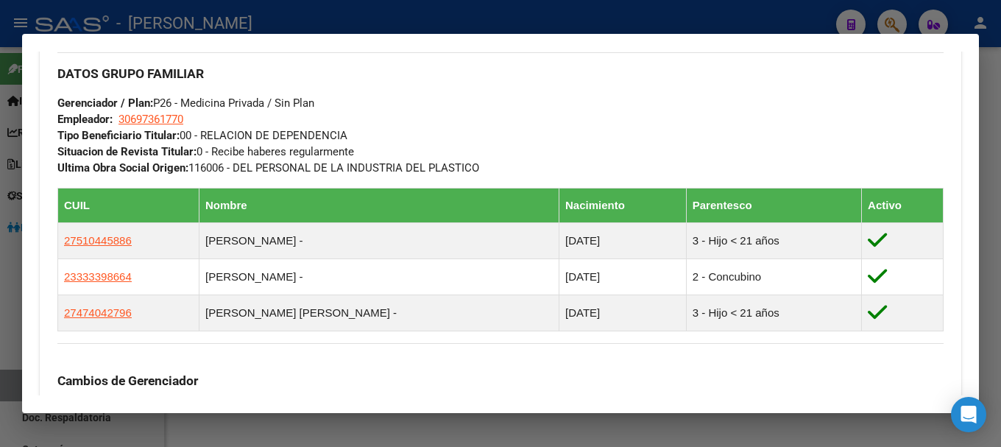
click at [404, 28] on div at bounding box center [500, 223] width 1001 height 447
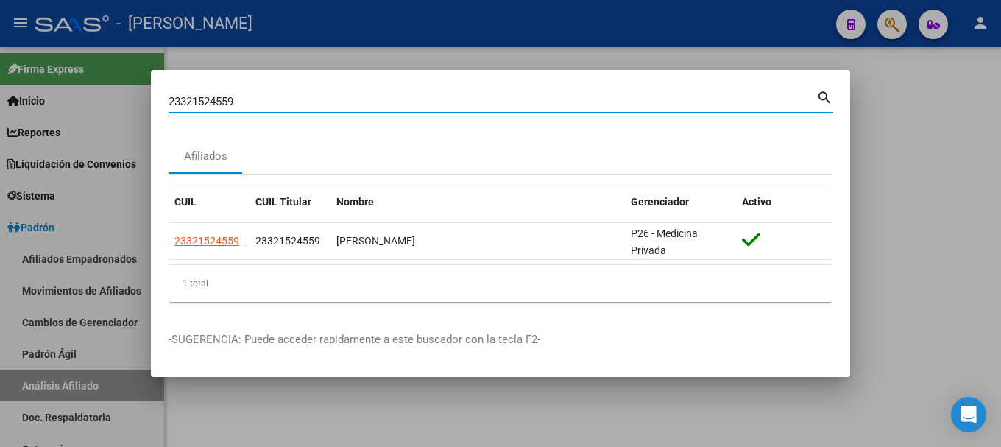
click at [440, 105] on input "23321524559" at bounding box center [493, 101] width 648 height 13
paste input "368"
type input "23321536859"
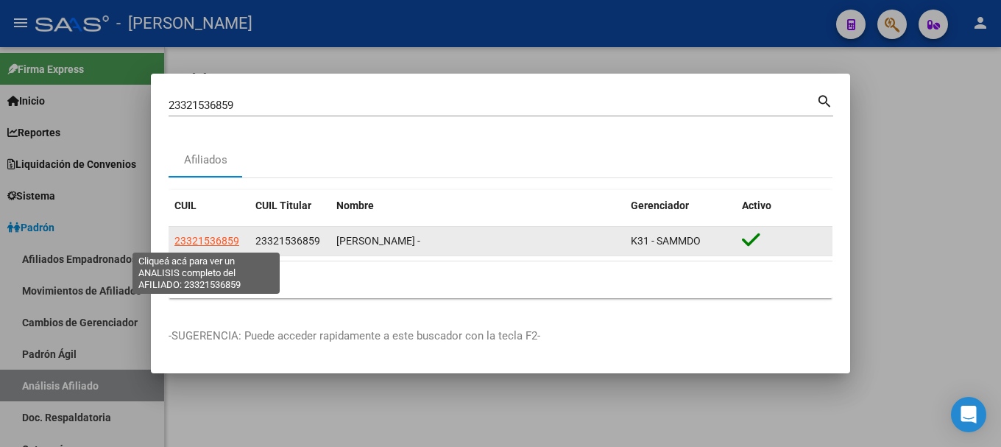
click at [202, 240] on span "23321536859" at bounding box center [206, 241] width 65 height 12
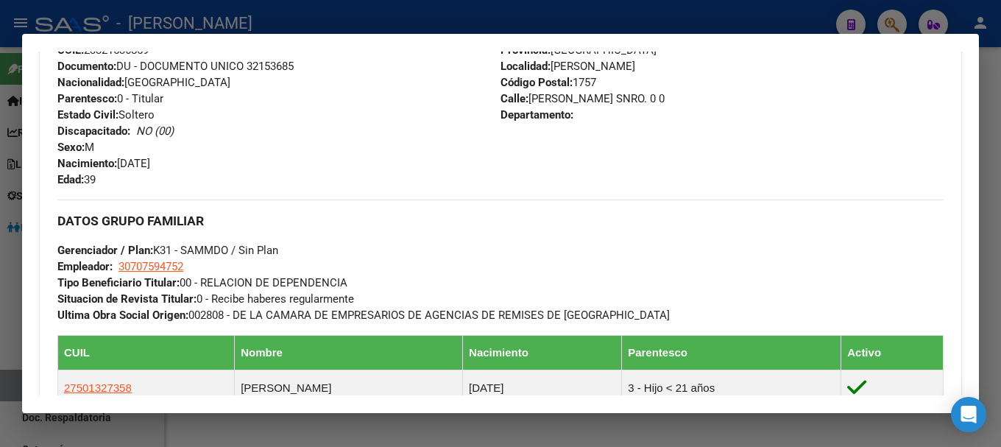
scroll to position [704, 0]
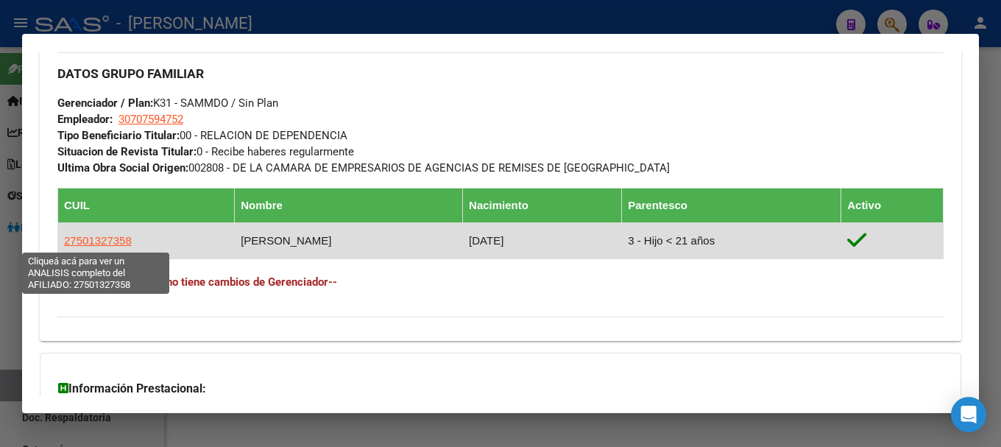
click at [105, 243] on span "27501327358" at bounding box center [98, 240] width 68 height 13
type textarea "27501327358"
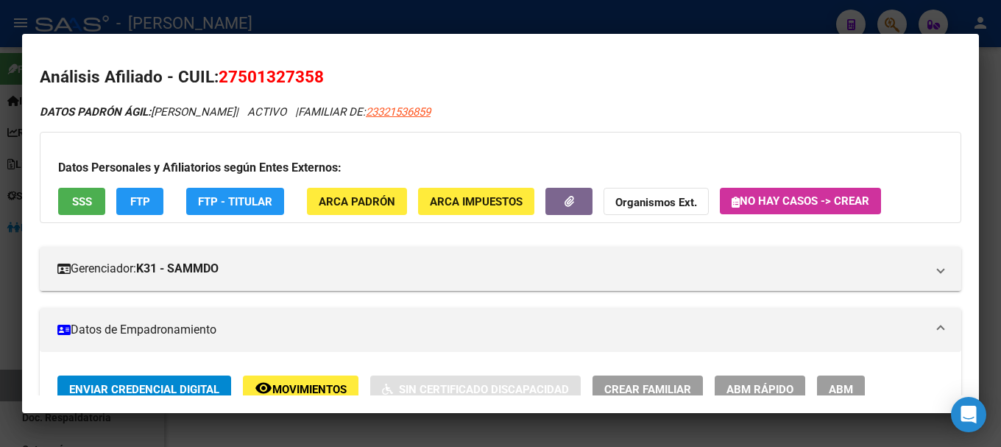
drag, startPoint x: 243, startPoint y: 74, endPoint x: 314, endPoint y: 72, distance: 70.7
click at [314, 72] on span "27501327358" at bounding box center [271, 76] width 105 height 19
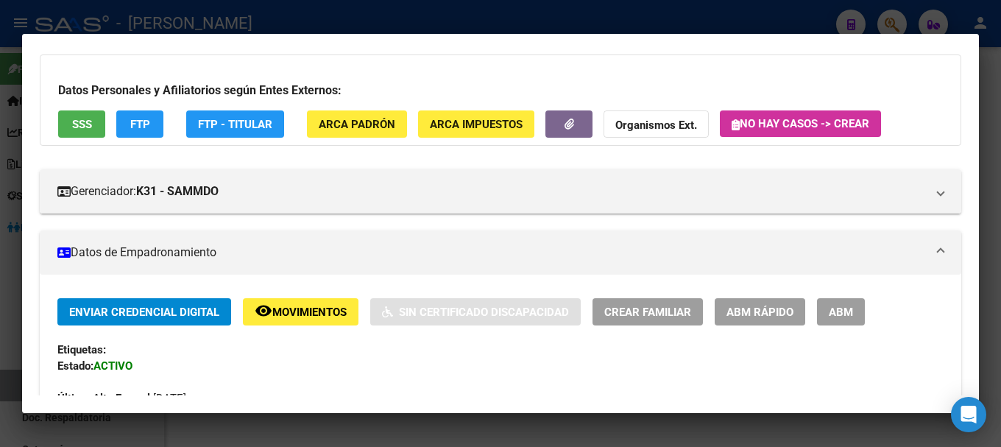
scroll to position [368, 0]
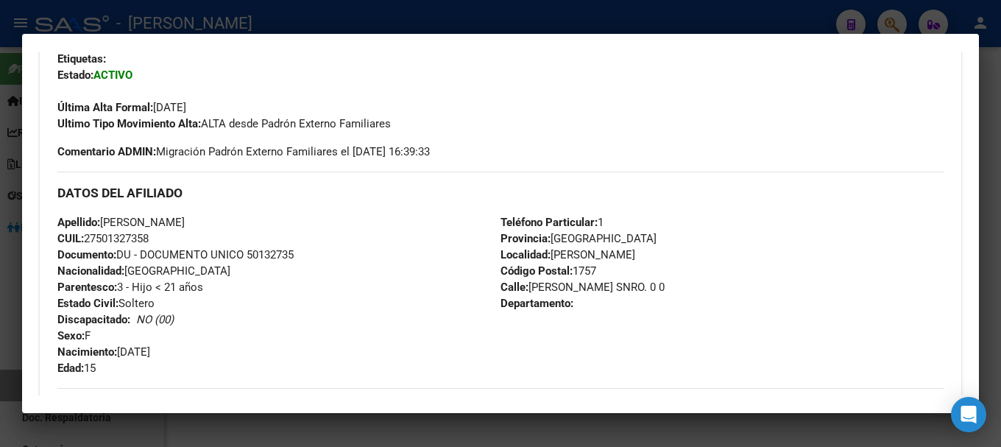
click at [335, 32] on div at bounding box center [500, 223] width 1001 height 447
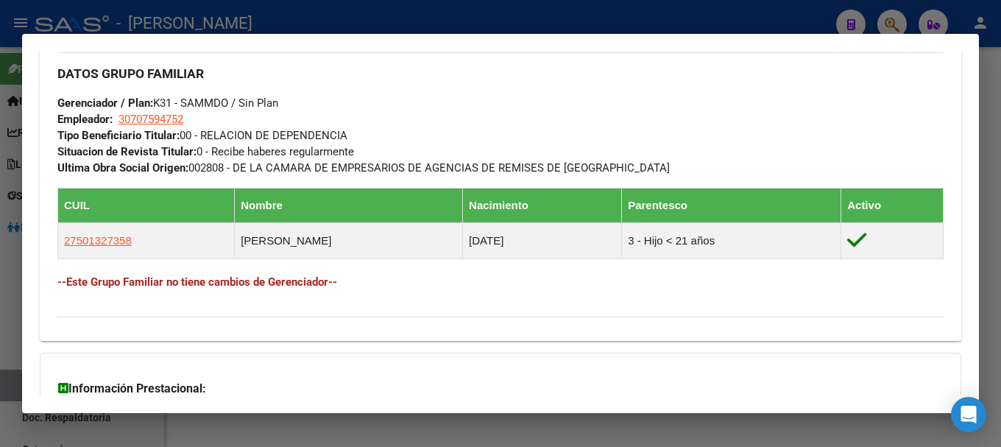
drag, startPoint x: 434, startPoint y: 18, endPoint x: 437, endPoint y: 68, distance: 49.5
click at [434, 18] on div at bounding box center [500, 223] width 1001 height 447
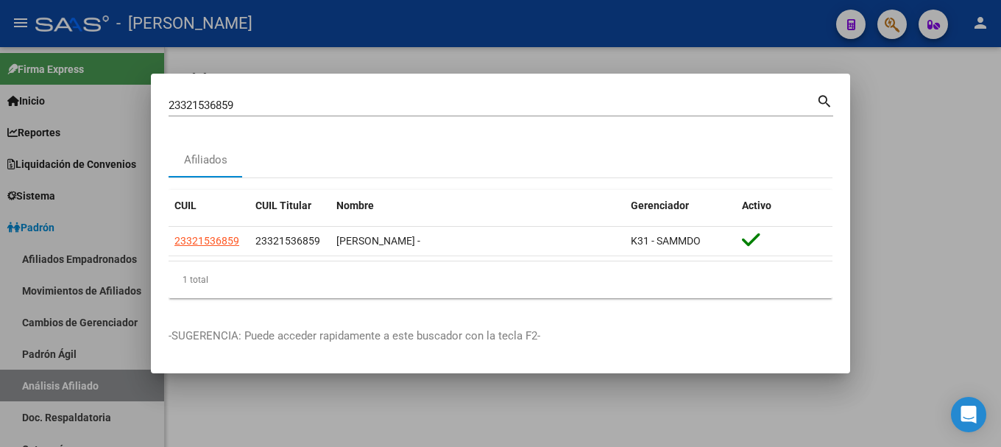
click at [450, 110] on input "23321536859" at bounding box center [493, 105] width 648 height 13
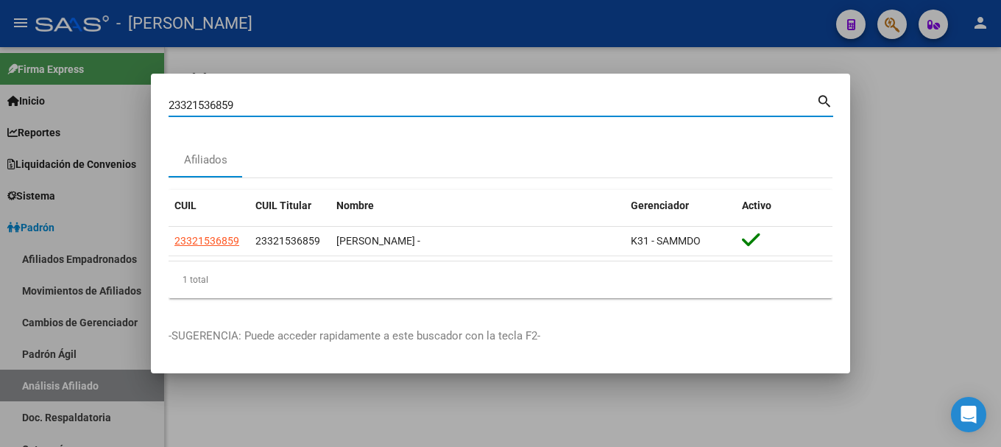
click at [450, 110] on input "23321536859" at bounding box center [493, 105] width 648 height 13
paste input "61172"
type input "23321611729"
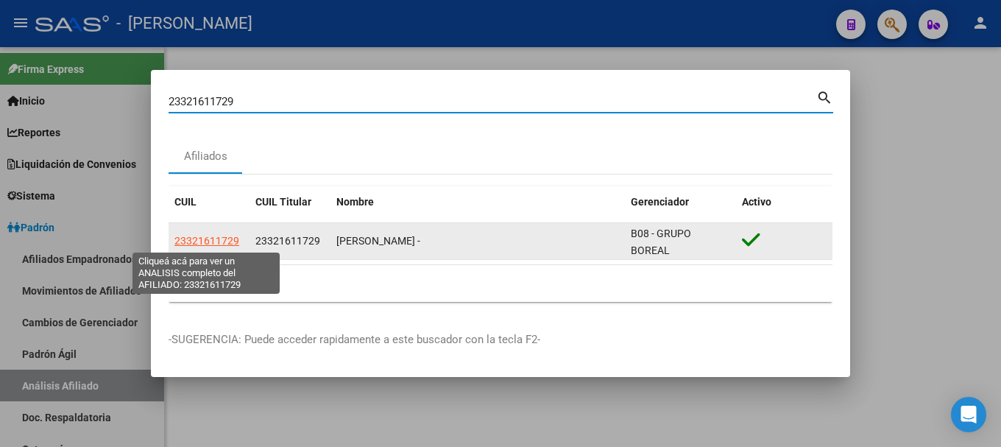
click at [205, 236] on span "23321611729" at bounding box center [206, 241] width 65 height 12
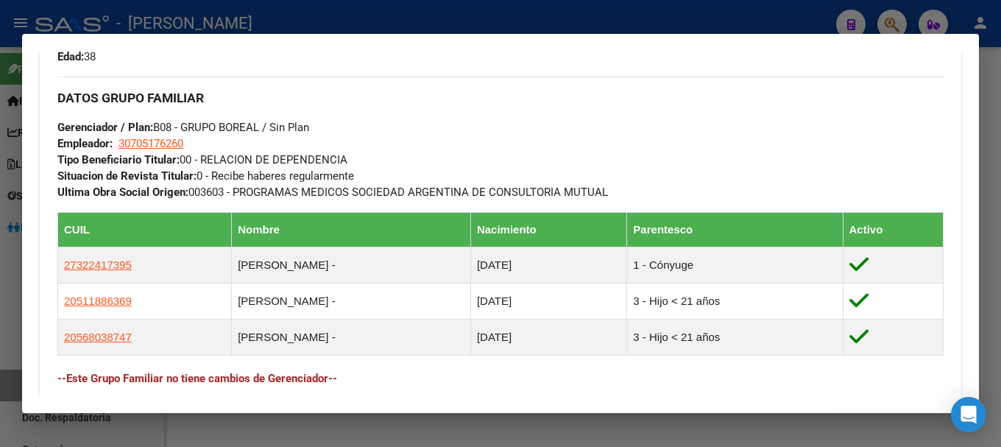
scroll to position [736, 0]
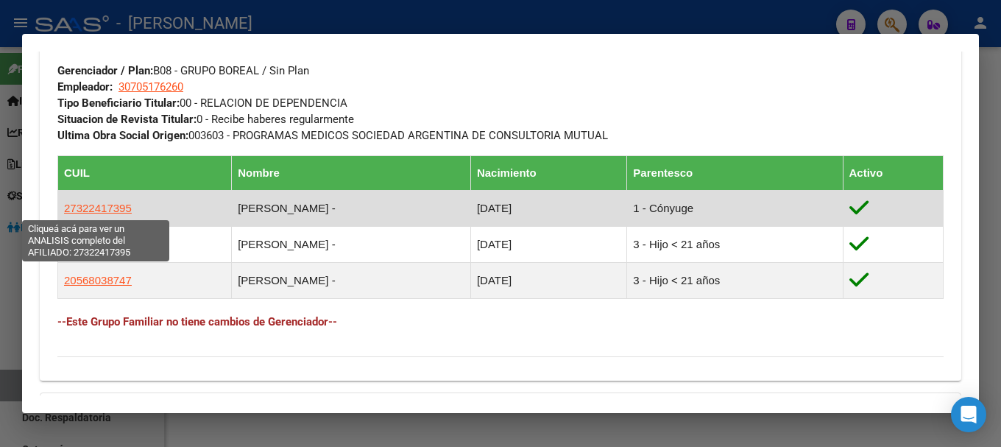
click at [84, 204] on span "27322417395" at bounding box center [98, 208] width 68 height 13
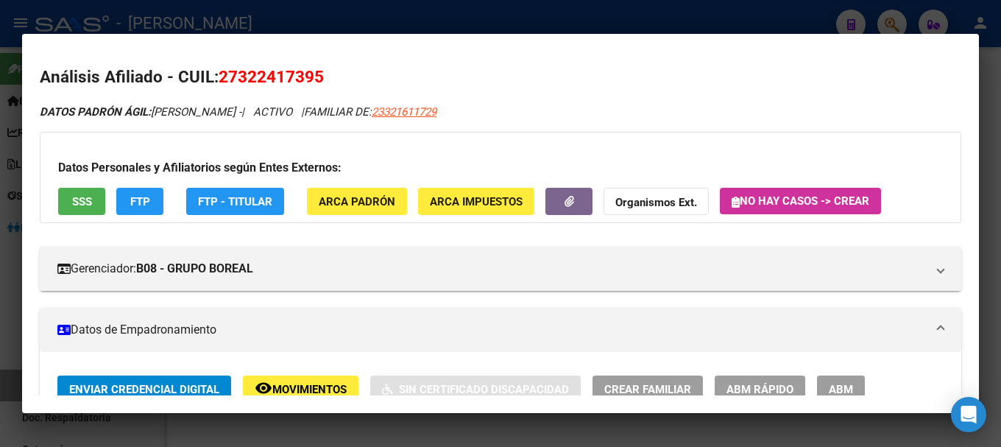
drag, startPoint x: 238, startPoint y: 78, endPoint x: 319, endPoint y: 75, distance: 81.0
click at [319, 75] on span "27322417395" at bounding box center [271, 76] width 105 height 19
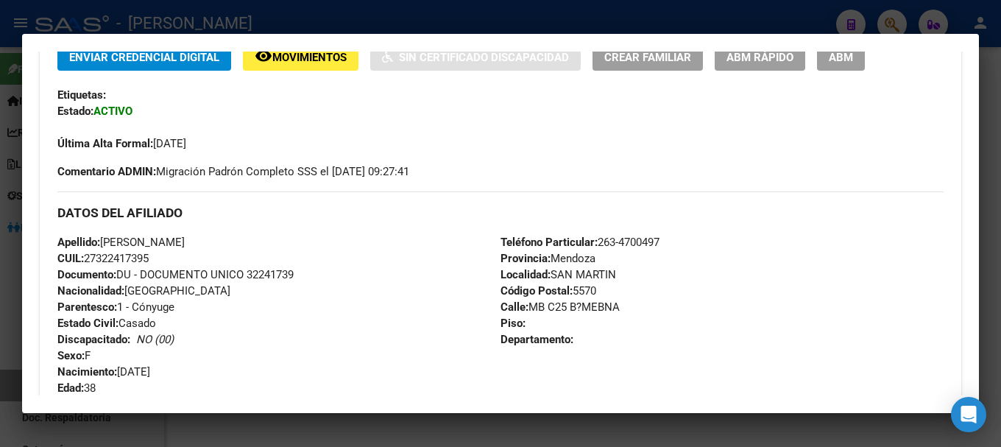
scroll to position [368, 0]
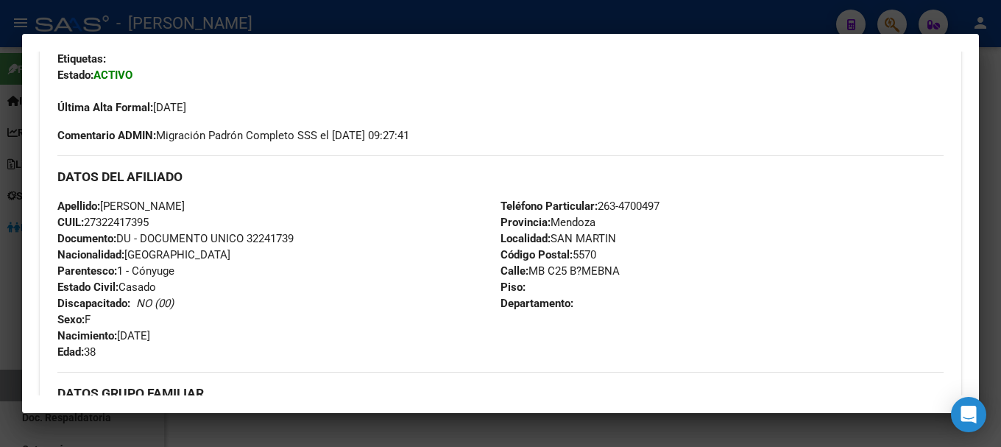
drag, startPoint x: 122, startPoint y: 335, endPoint x: 178, endPoint y: 336, distance: 55.9
click at [150, 336] on span "Nacimiento: 26/04/1987" at bounding box center [103, 335] width 93 height 13
click at [325, 16] on div at bounding box center [500, 223] width 1001 height 447
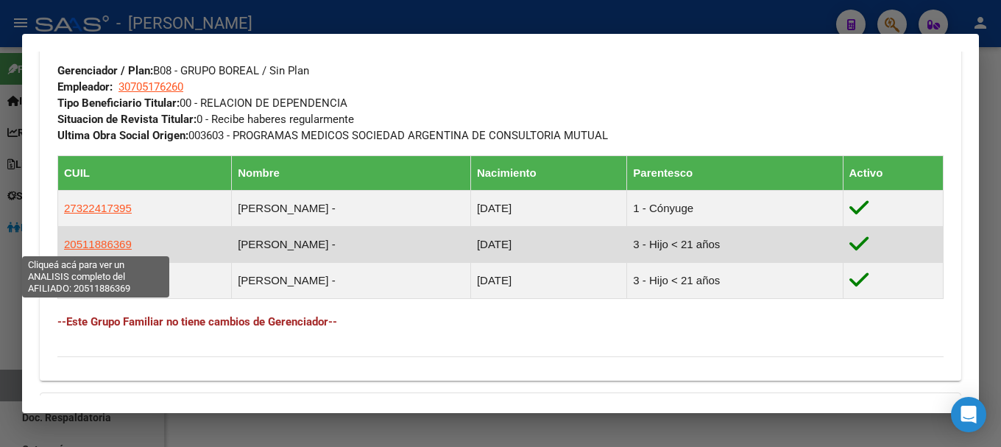
click at [107, 250] on span "20511886369" at bounding box center [98, 244] width 68 height 13
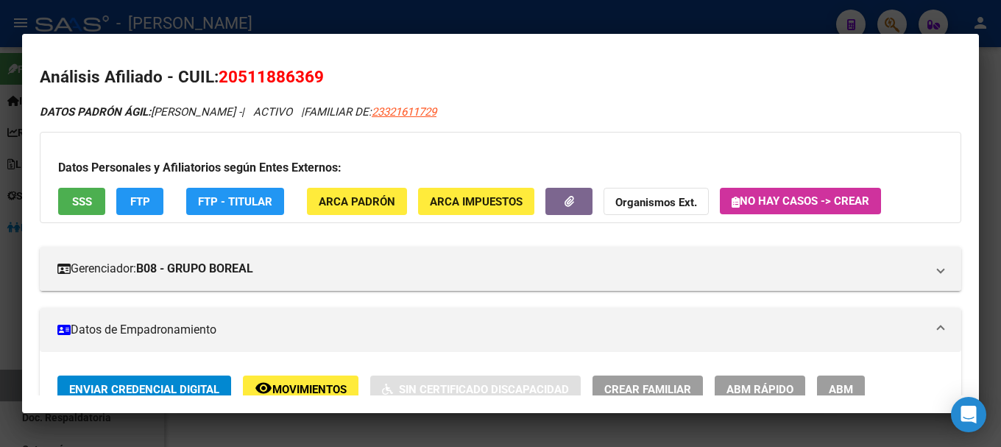
drag, startPoint x: 235, startPoint y: 77, endPoint x: 313, endPoint y: 81, distance: 78.2
click at [313, 81] on span "20511886369" at bounding box center [271, 76] width 105 height 19
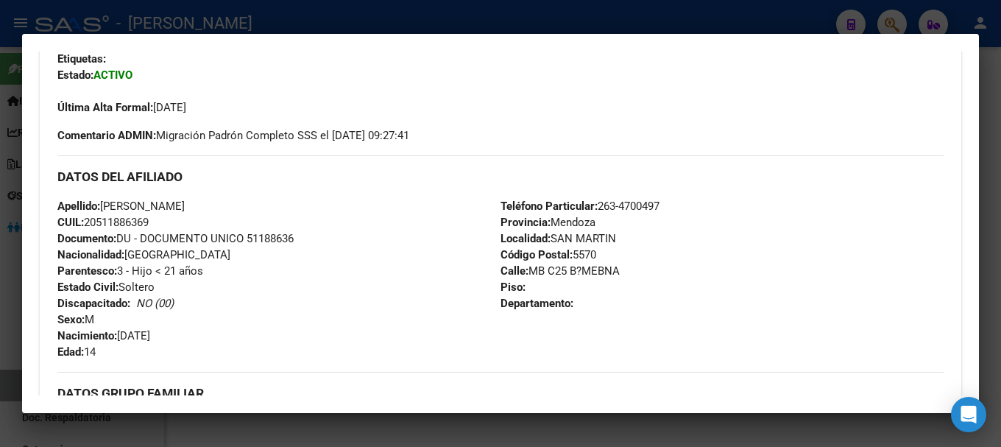
click at [326, 13] on div at bounding box center [500, 223] width 1001 height 447
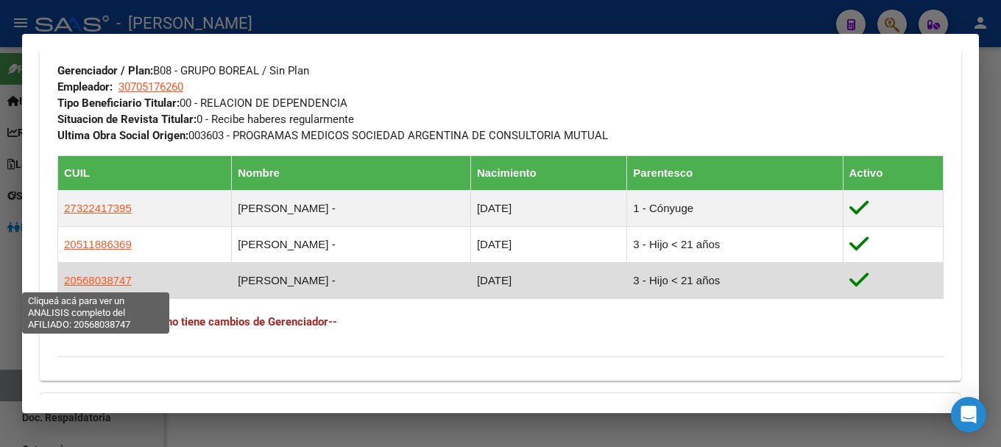
click at [107, 275] on span "20568038747" at bounding box center [98, 280] width 68 height 13
type textarea "20568038747"
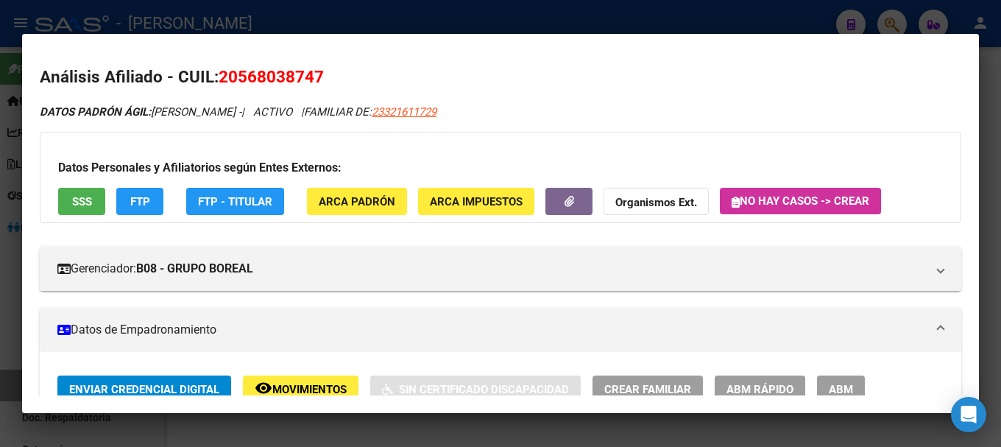
drag, startPoint x: 237, startPoint y: 74, endPoint x: 315, endPoint y: 73, distance: 78.0
click at [315, 73] on span "20568038747" at bounding box center [271, 76] width 105 height 19
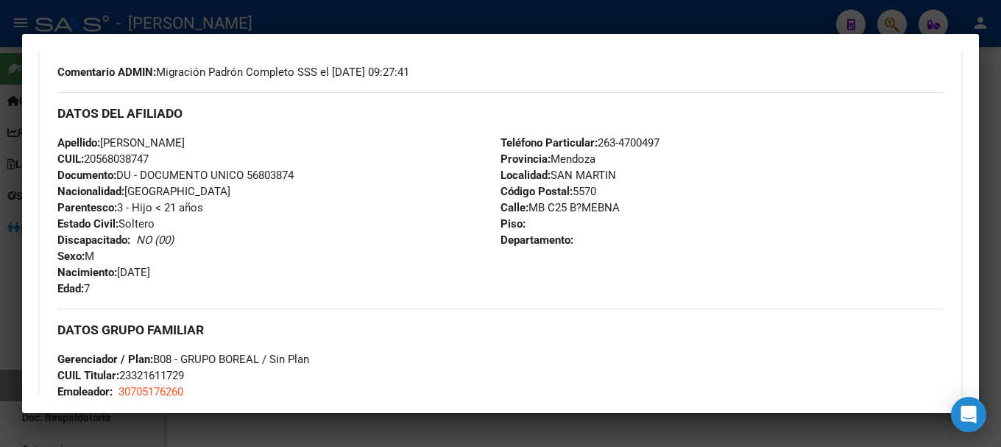
scroll to position [442, 0]
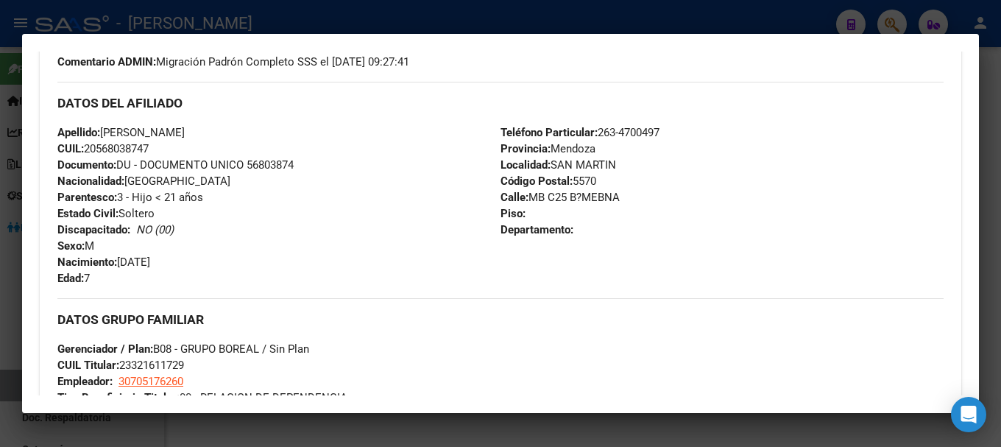
click at [305, 21] on div at bounding box center [500, 223] width 1001 height 447
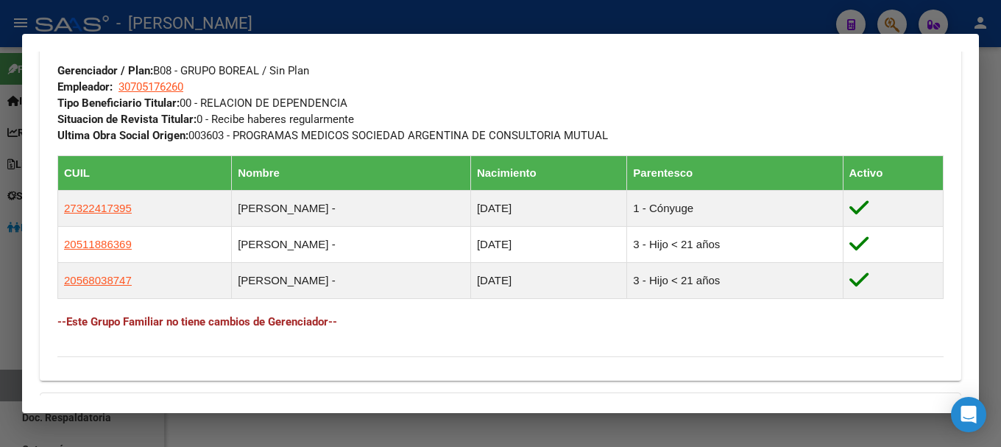
click at [393, 28] on div at bounding box center [500, 223] width 1001 height 447
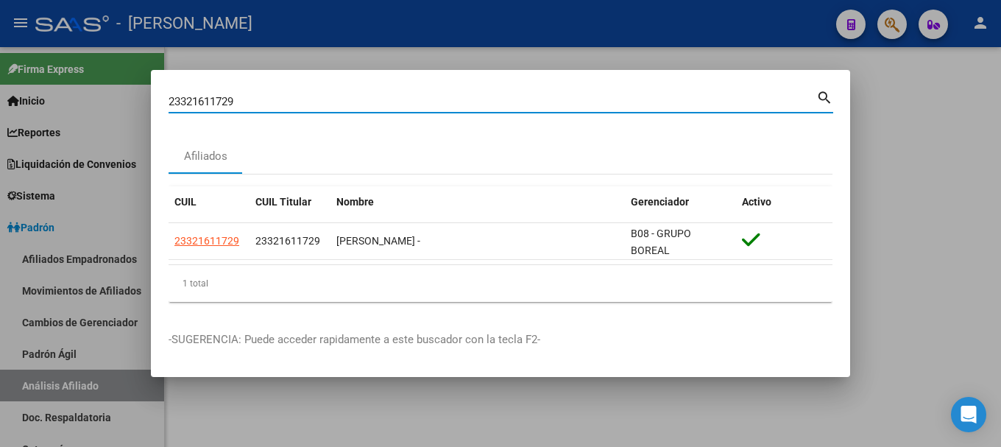
click at [393, 105] on input "23321611729" at bounding box center [493, 101] width 648 height 13
paste input "3104174"
type input "23323104174"
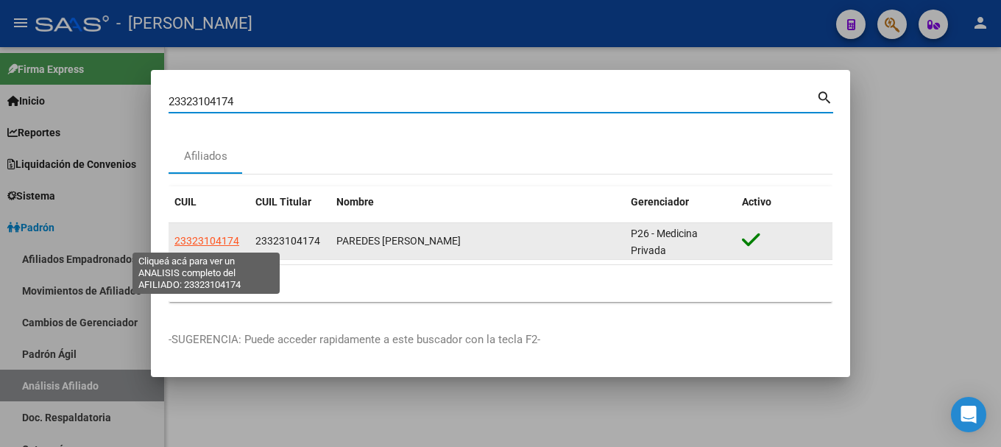
click at [227, 241] on span "23323104174" at bounding box center [206, 241] width 65 height 12
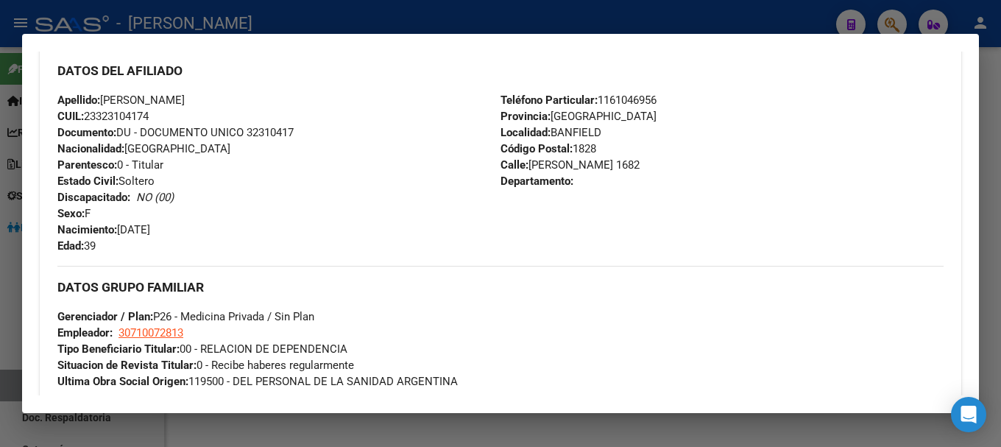
scroll to position [662, 0]
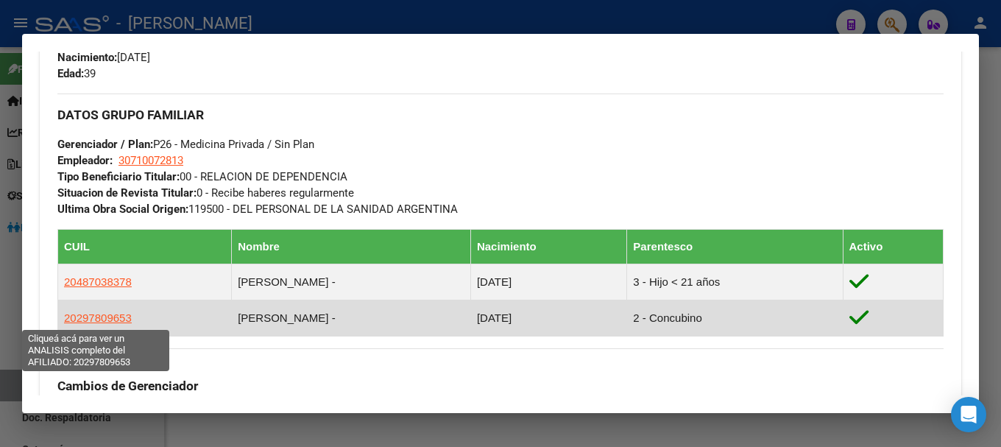
click at [77, 317] on span "20297809653" at bounding box center [98, 317] width 68 height 13
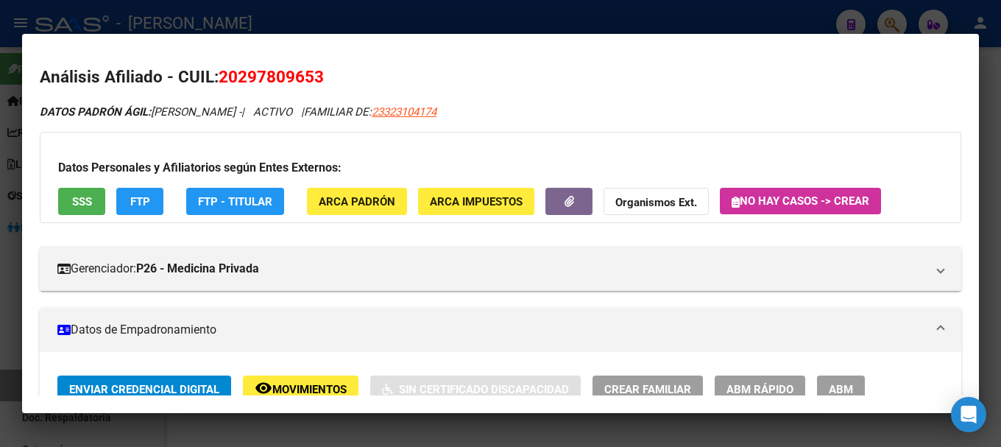
drag, startPoint x: 238, startPoint y: 78, endPoint x: 317, endPoint y: 73, distance: 78.2
click at [317, 73] on span "20297809653" at bounding box center [271, 76] width 105 height 19
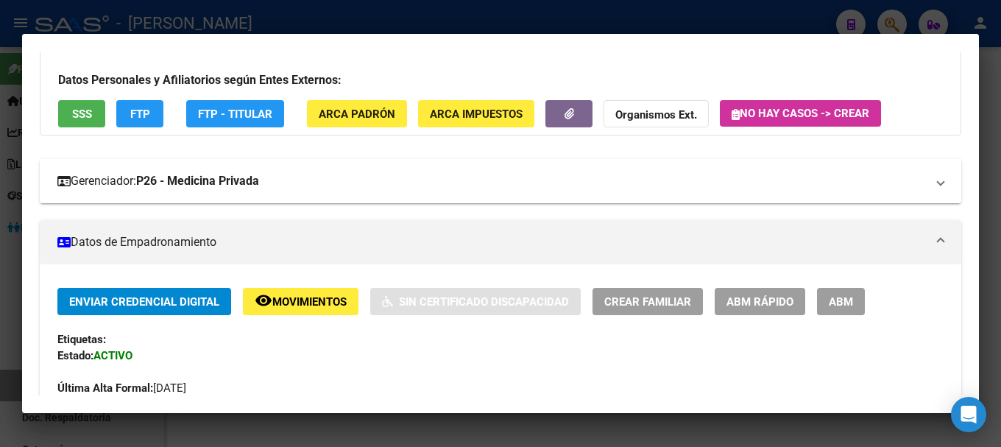
scroll to position [368, 0]
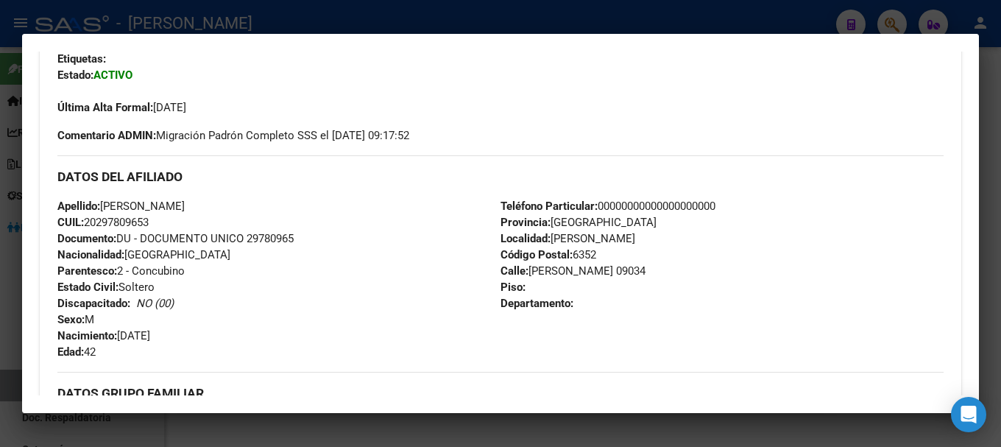
click at [362, 25] on div at bounding box center [500, 223] width 1001 height 447
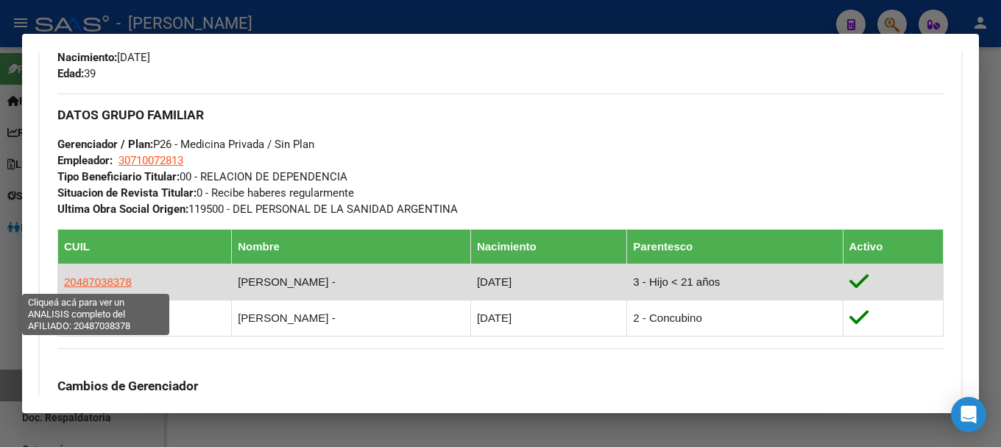
click at [103, 278] on span "20487038378" at bounding box center [98, 281] width 68 height 13
type textarea "20487038378"
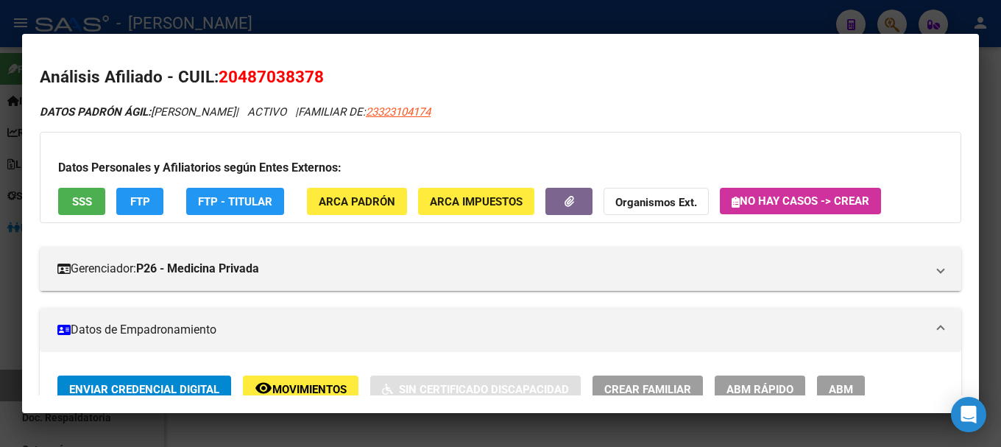
drag, startPoint x: 237, startPoint y: 78, endPoint x: 312, endPoint y: 81, distance: 75.1
click at [312, 81] on span "20487038378" at bounding box center [271, 76] width 105 height 19
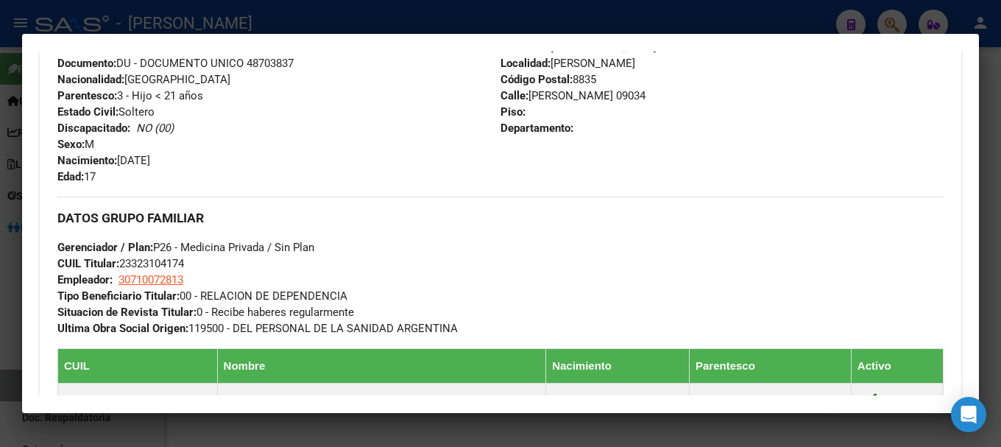
scroll to position [515, 0]
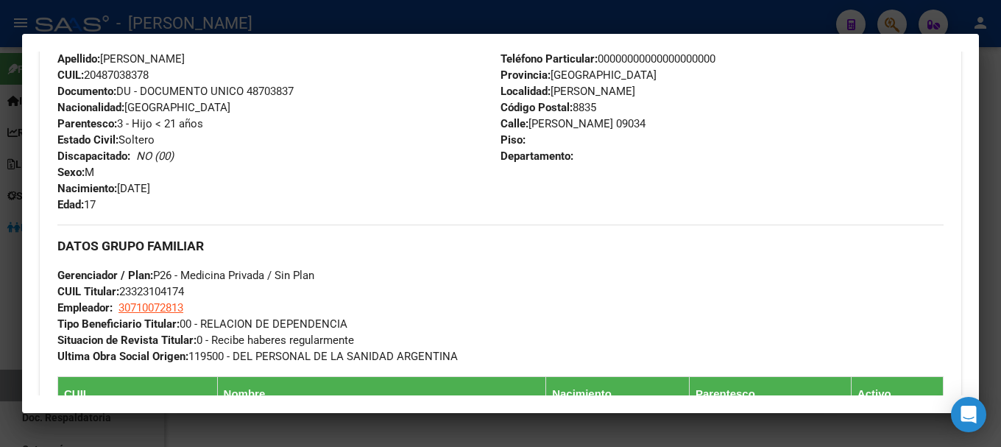
click at [280, 19] on div at bounding box center [500, 223] width 1001 height 447
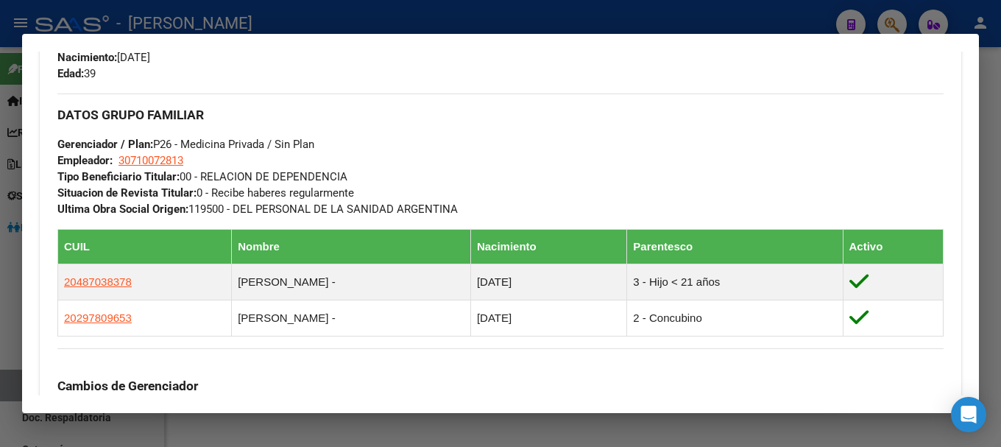
click at [177, 18] on div at bounding box center [500, 223] width 1001 height 447
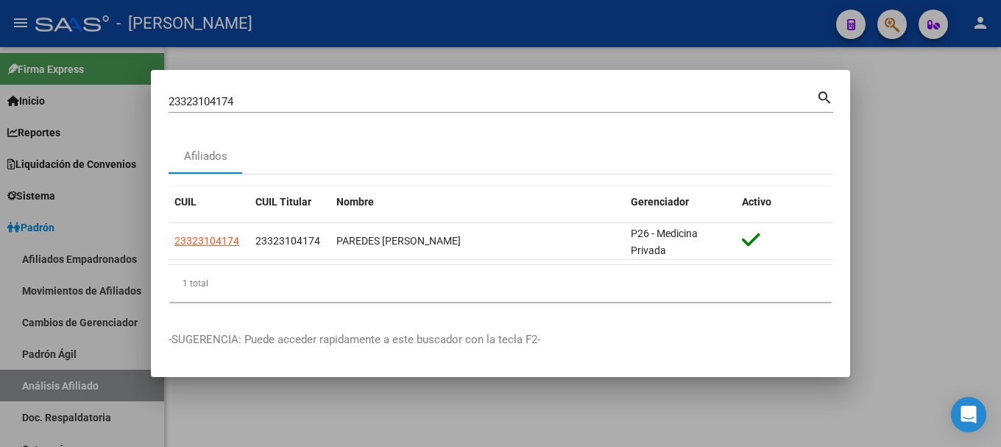
click at [327, 95] on input "23323104174" at bounding box center [493, 101] width 648 height 13
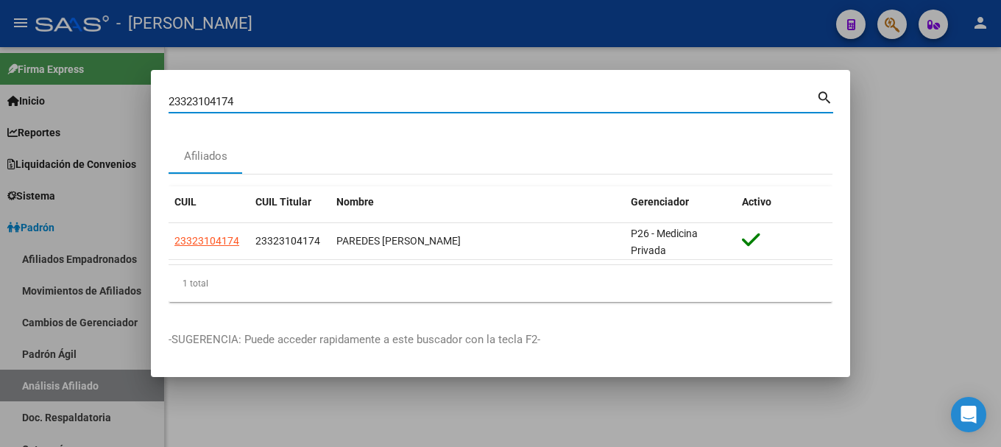
click at [327, 95] on input "23323104174" at bounding box center [493, 101] width 648 height 13
paste input "439249"
type input "23323439249"
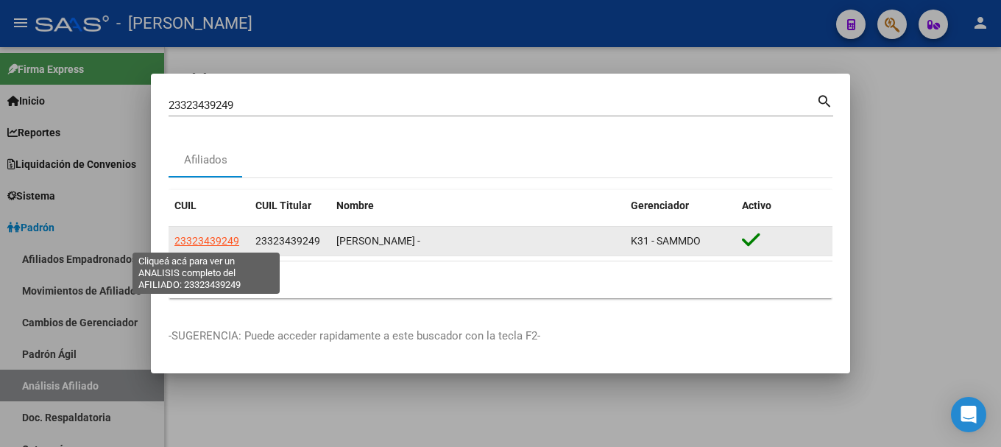
click at [197, 241] on span "23323439249" at bounding box center [206, 241] width 65 height 12
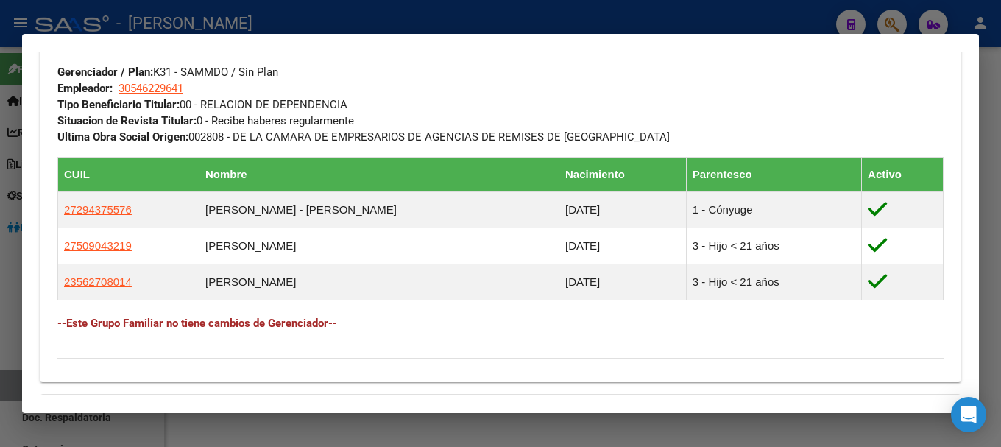
scroll to position [736, 0]
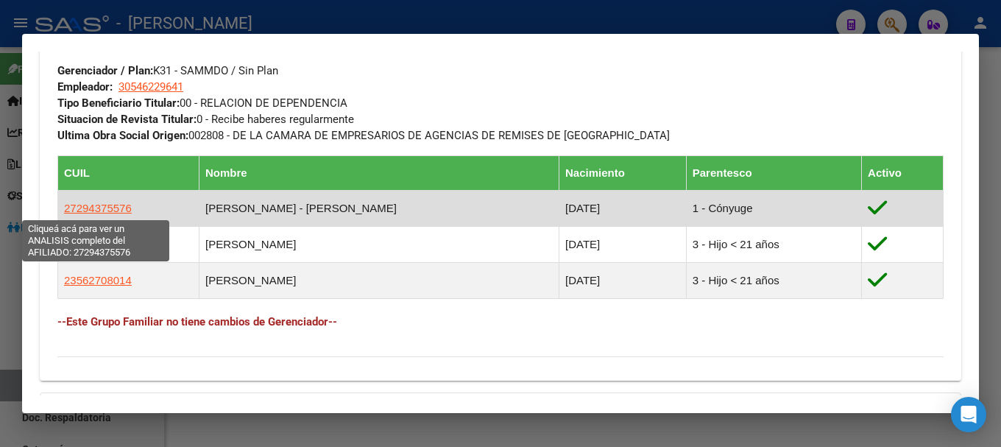
click at [113, 211] on span "27294375576" at bounding box center [98, 208] width 68 height 13
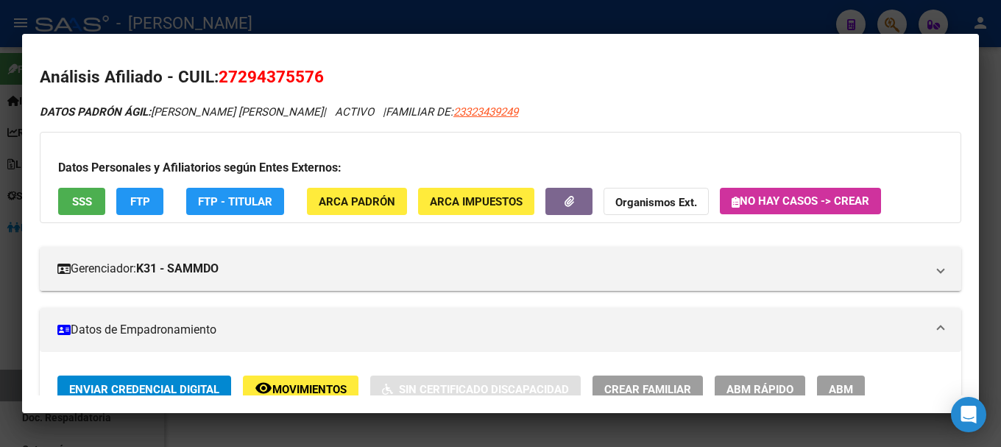
drag, startPoint x: 243, startPoint y: 74, endPoint x: 314, endPoint y: 75, distance: 70.7
click at [314, 75] on span "27294375576" at bounding box center [271, 76] width 105 height 19
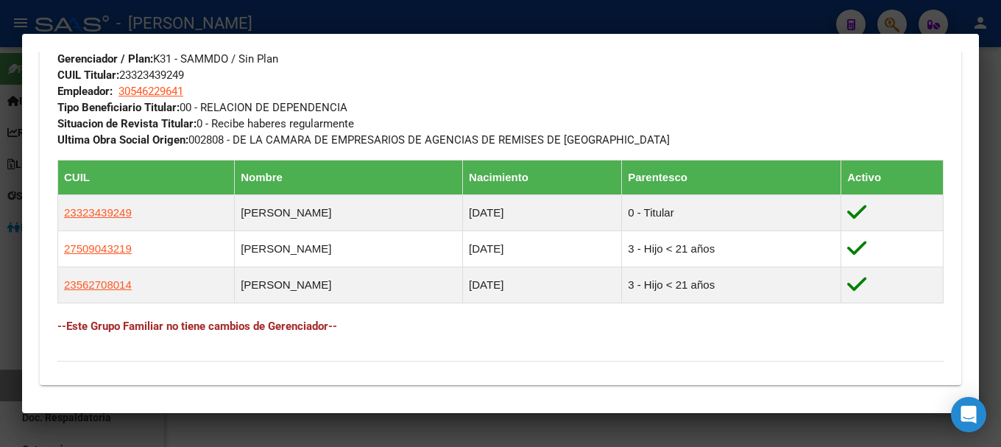
click at [298, 6] on div at bounding box center [500, 223] width 1001 height 447
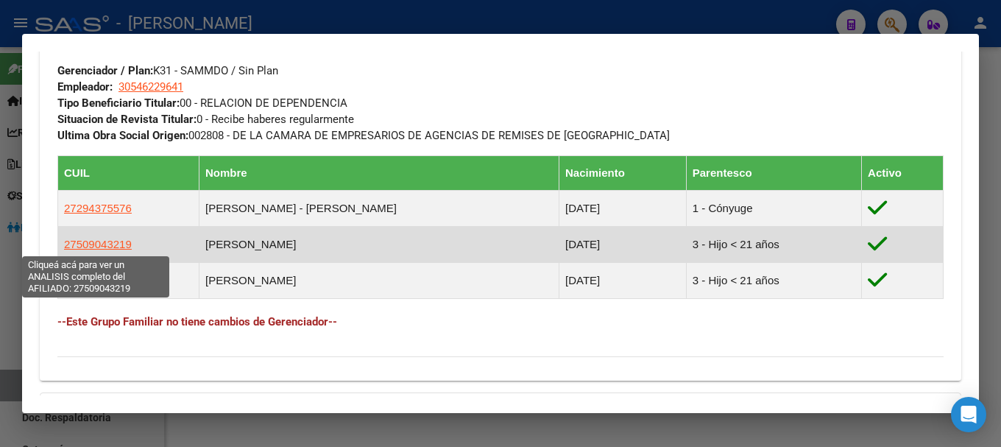
click at [105, 239] on span "27509043219" at bounding box center [98, 244] width 68 height 13
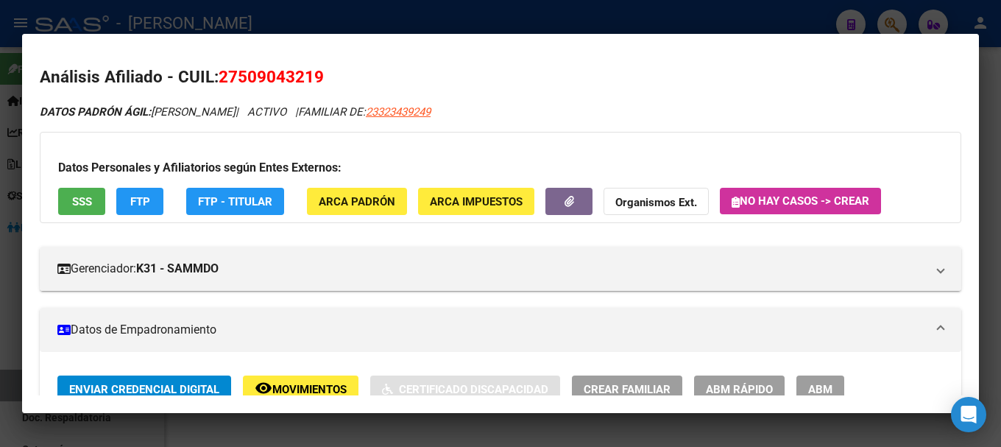
drag, startPoint x: 284, startPoint y: 75, endPoint x: 312, endPoint y: 80, distance: 28.4
click at [312, 80] on span "27509043219" at bounding box center [271, 76] width 105 height 19
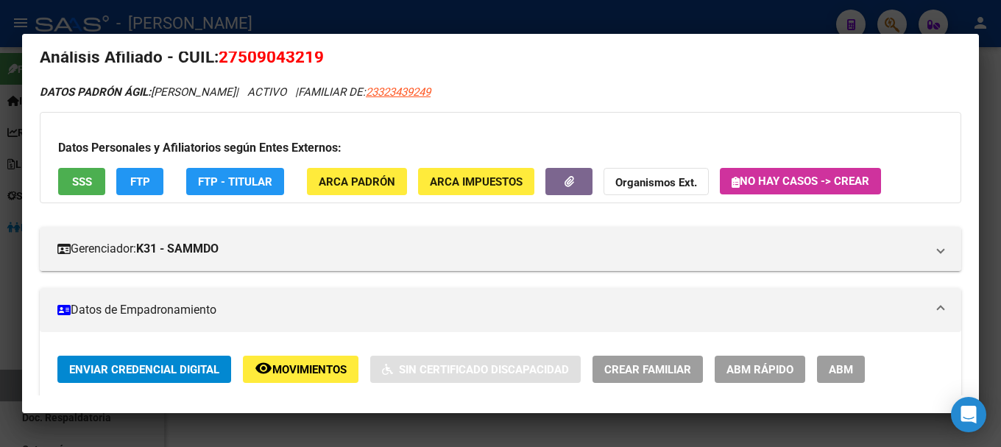
scroll to position [0, 0]
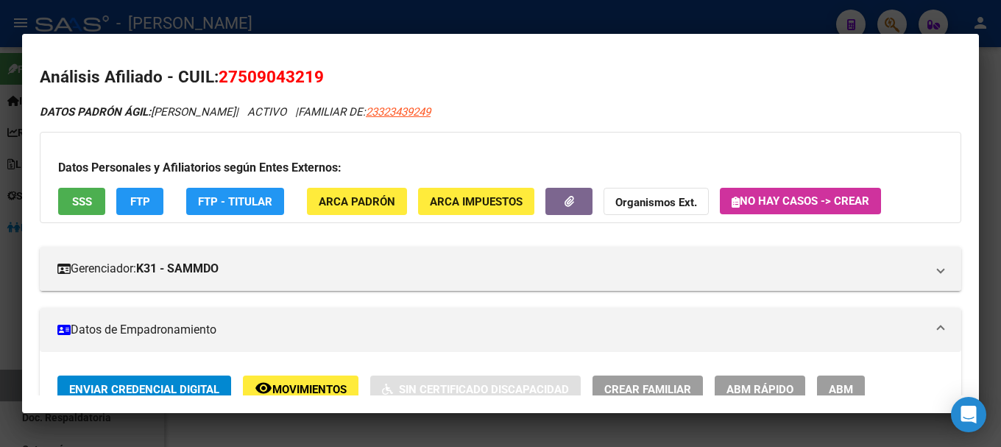
drag, startPoint x: 238, startPoint y: 74, endPoint x: 315, endPoint y: 74, distance: 76.6
click at [315, 74] on span "27509043219" at bounding box center [271, 76] width 105 height 19
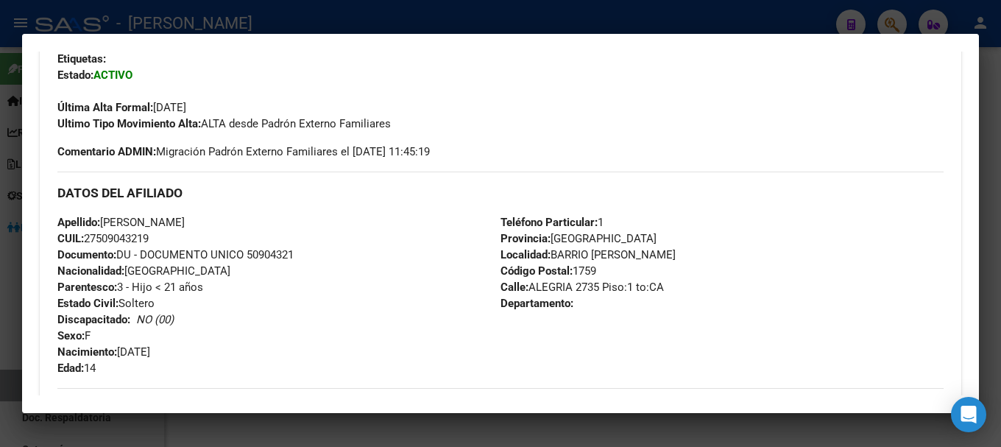
click at [325, 21] on div at bounding box center [500, 223] width 1001 height 447
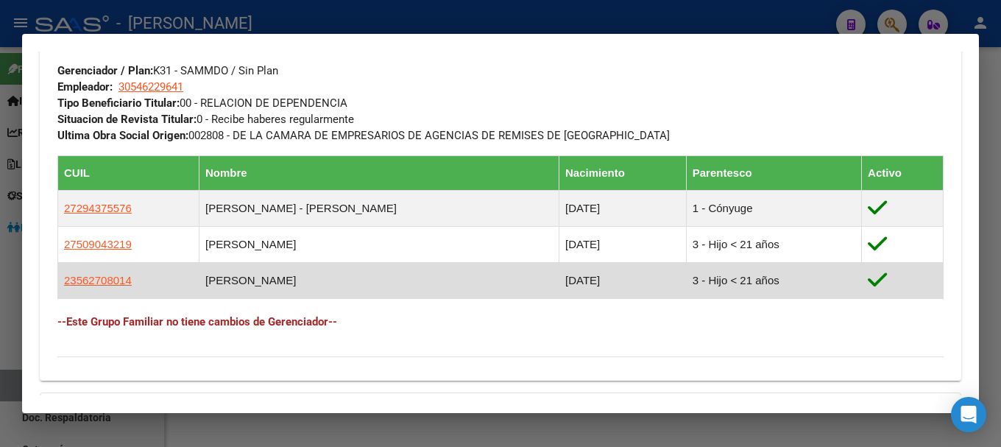
click at [101, 287] on app-link-go-to "23562708014" at bounding box center [98, 280] width 68 height 16
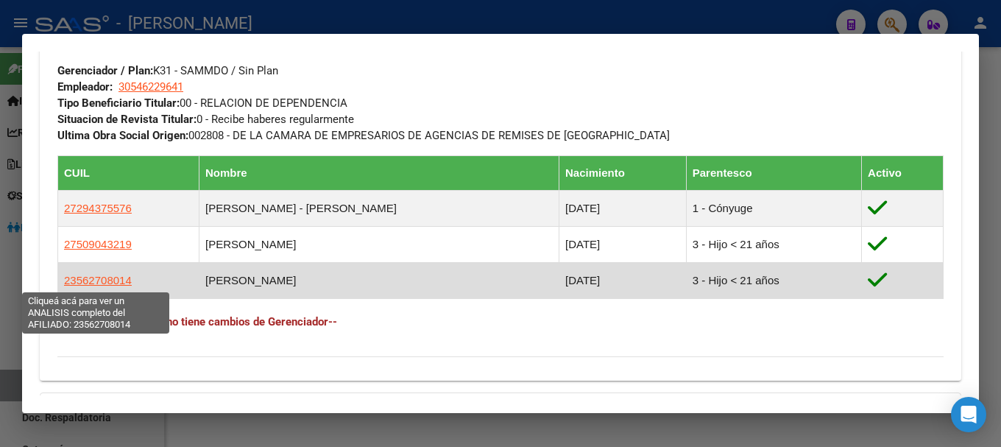
click at [105, 278] on span "23562708014" at bounding box center [98, 280] width 68 height 13
type textarea "23562708014"
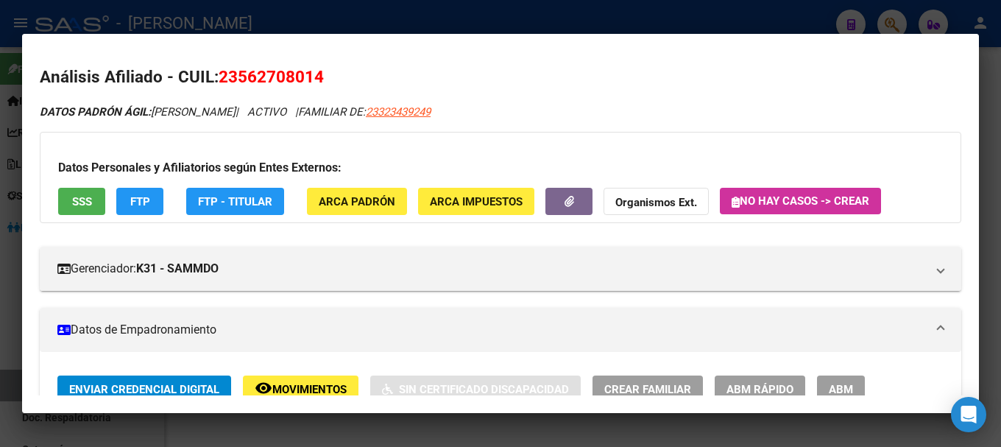
drag, startPoint x: 244, startPoint y: 82, endPoint x: 315, endPoint y: 79, distance: 71.5
click at [315, 79] on span "23562708014" at bounding box center [271, 76] width 105 height 19
drag, startPoint x: 241, startPoint y: 72, endPoint x: 315, endPoint y: 72, distance: 73.6
click at [315, 72] on span "23562708014" at bounding box center [271, 76] width 105 height 19
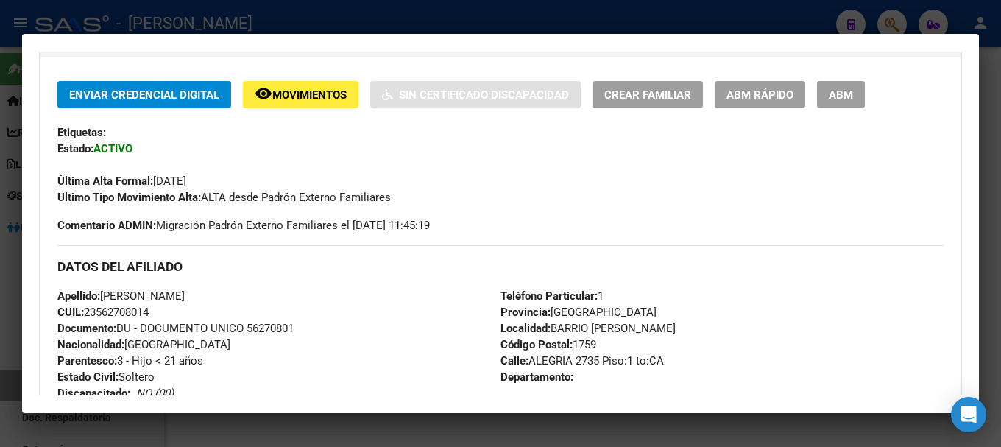
scroll to position [442, 0]
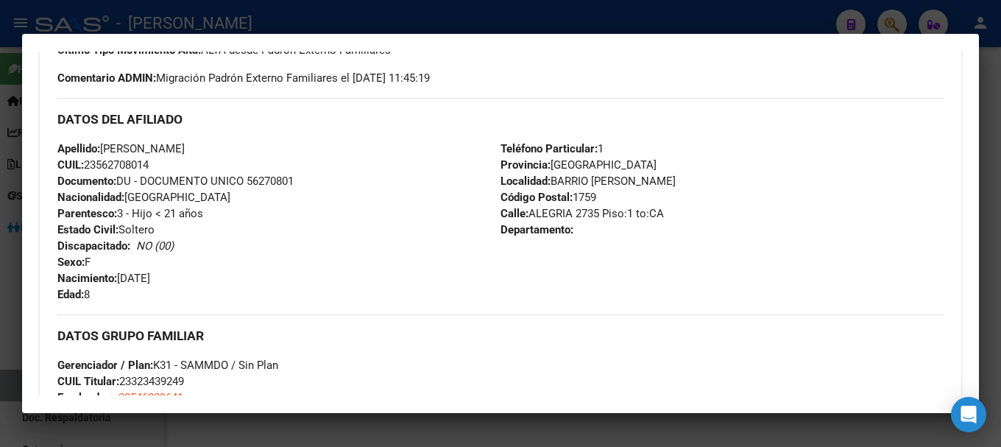
drag, startPoint x: 122, startPoint y: 279, endPoint x: 238, endPoint y: 276, distance: 116.3
click at [238, 276] on div "Apellido: JHANNA FRANCESCA GRAMAJO CUIL: 23562708014 Documento: DU - DOCUMENTO …" at bounding box center [278, 222] width 443 height 162
click at [258, 22] on div at bounding box center [500, 223] width 1001 height 447
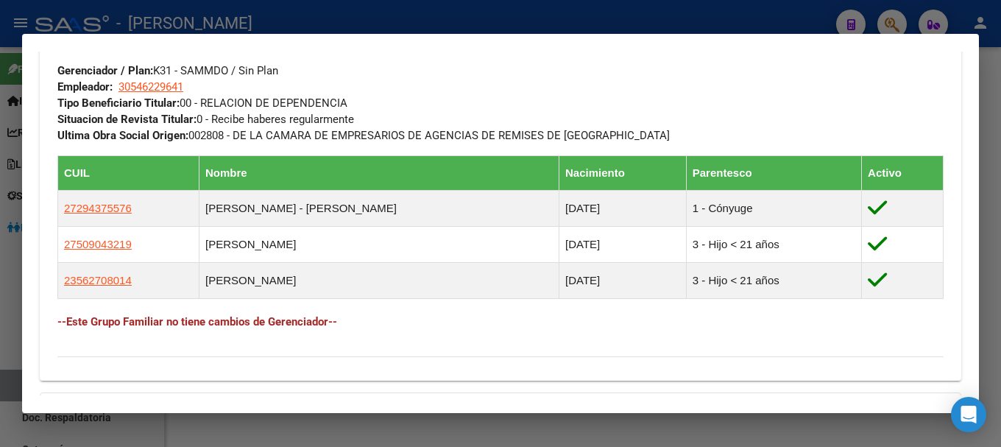
click at [353, 24] on div at bounding box center [500, 223] width 1001 height 447
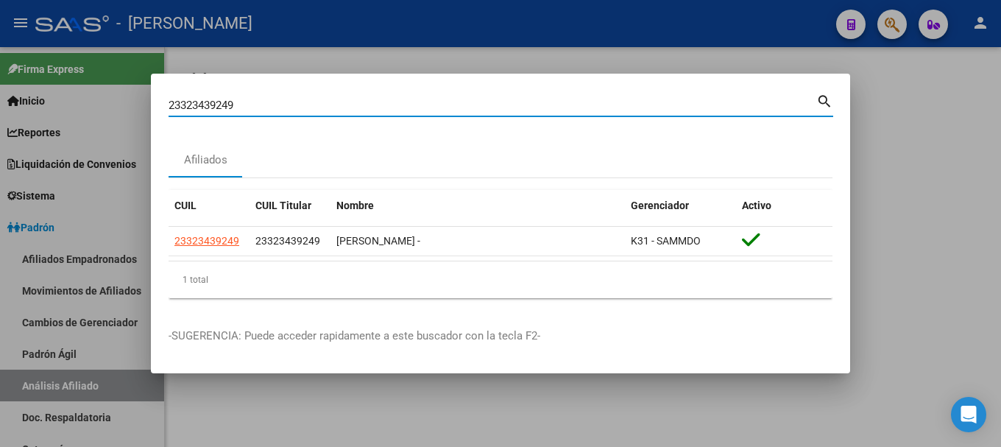
click at [330, 99] on input "23323439249" at bounding box center [493, 105] width 648 height 13
paste input "7181114"
type input "23327181114"
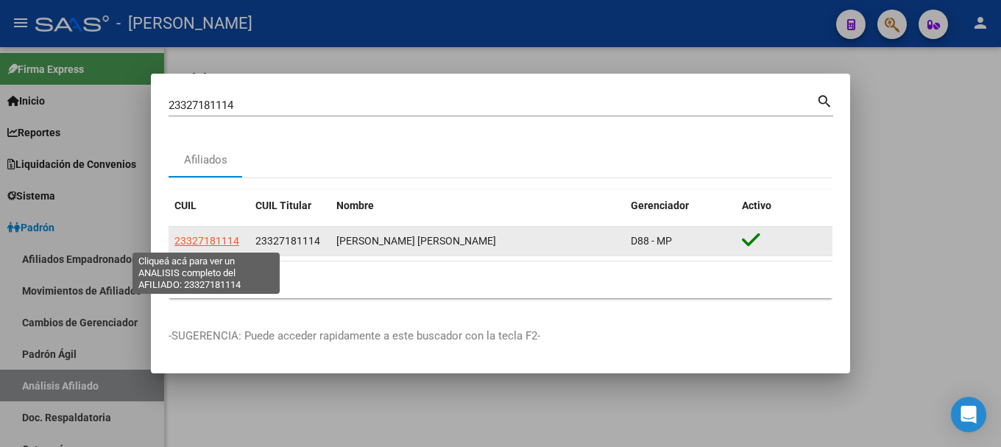
click at [202, 238] on span "23327181114" at bounding box center [206, 241] width 65 height 12
type textarea "23327181114"
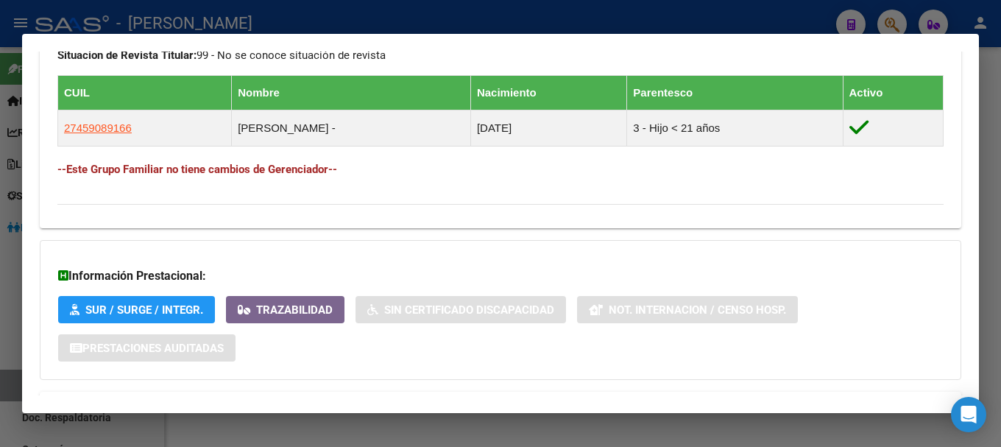
scroll to position [880, 0]
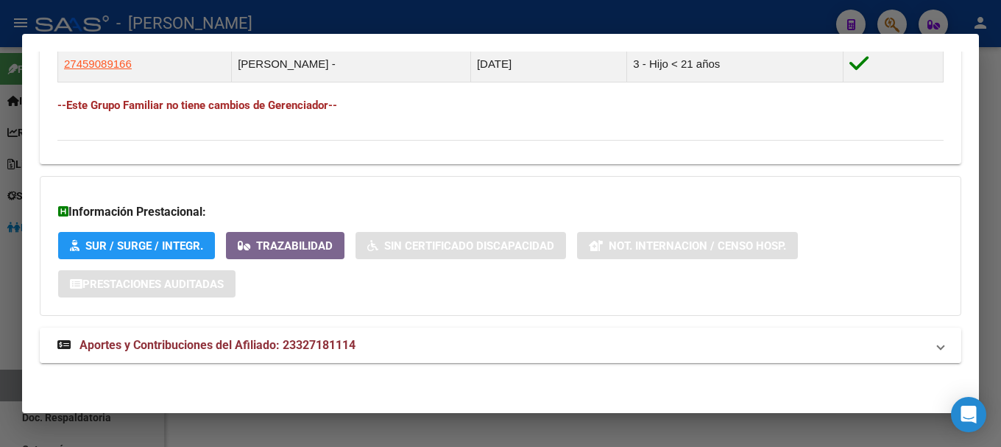
click at [362, 346] on mat-panel-title "Aportes y Contribuciones del Afiliado: 23327181114" at bounding box center [491, 345] width 869 height 18
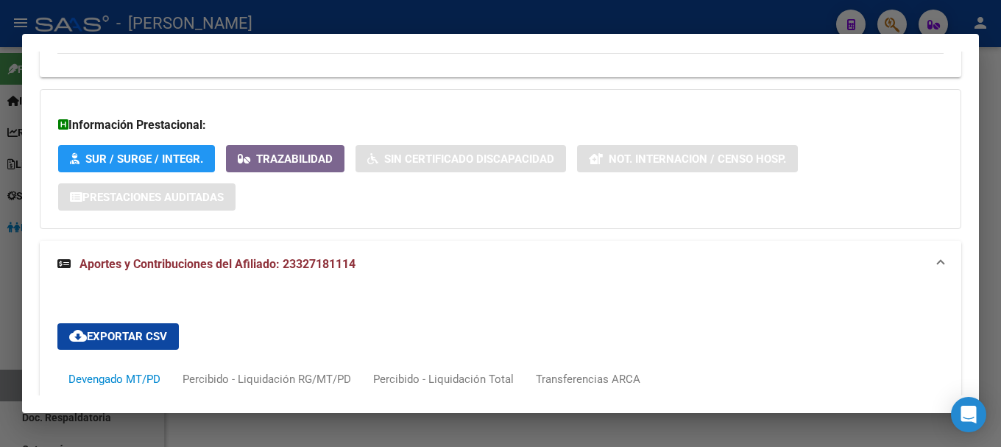
scroll to position [1262, 0]
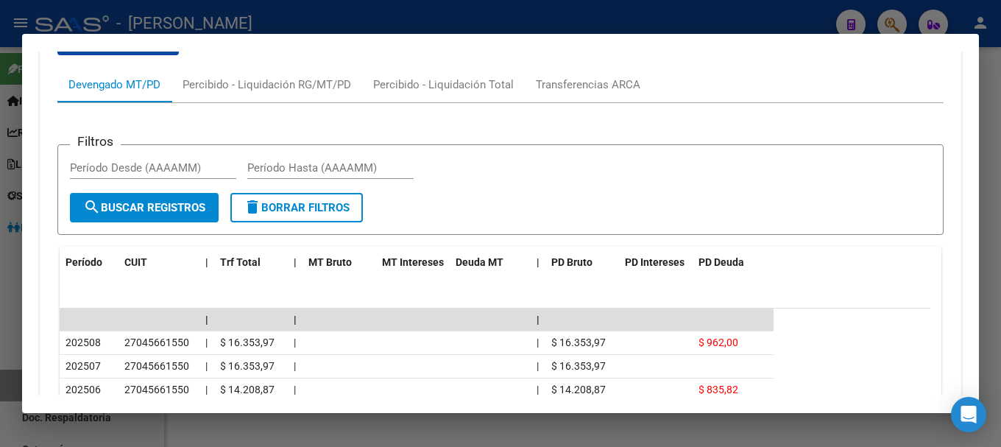
click at [345, 7] on div at bounding box center [500, 223] width 1001 height 447
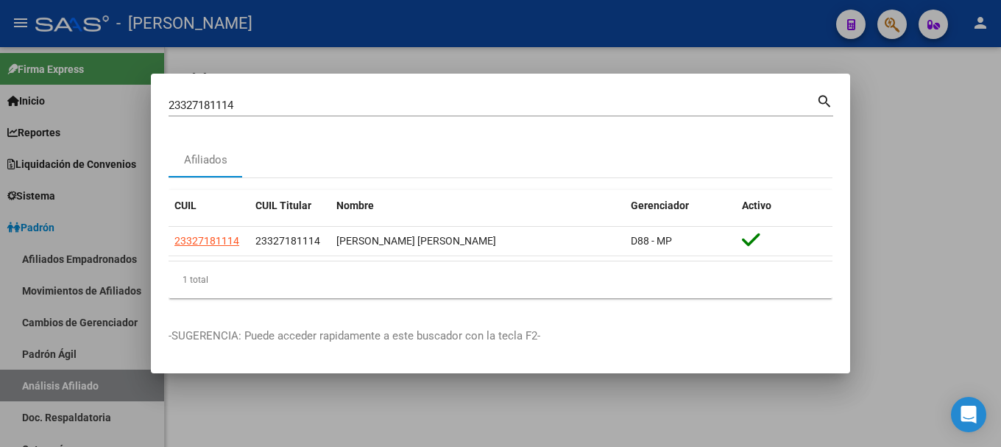
click at [354, 114] on div "23327181114 Buscar (apellido, dni, cuil, nro traspaso, cuit, obra social)" at bounding box center [493, 105] width 648 height 22
click at [354, 112] on div "23327181114 Buscar (apellido, dni, cuil, nro traspaso, cuit, obra social)" at bounding box center [493, 105] width 648 height 22
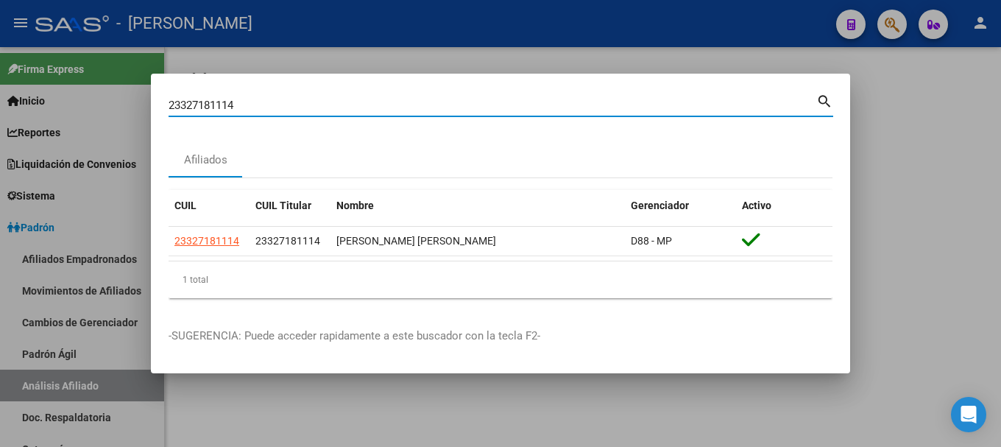
click at [354, 107] on input "23327181114" at bounding box center [493, 105] width 648 height 13
paste input "21610"
type input "23327216104"
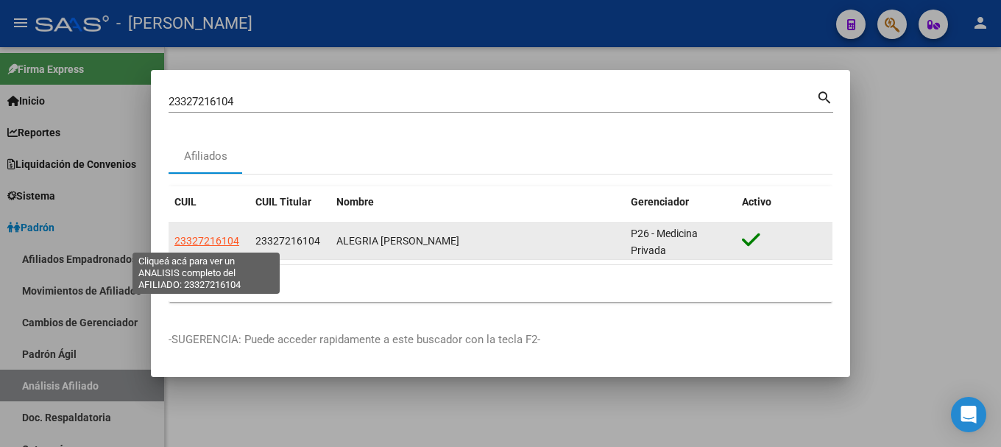
click at [205, 239] on span "23327216104" at bounding box center [206, 241] width 65 height 12
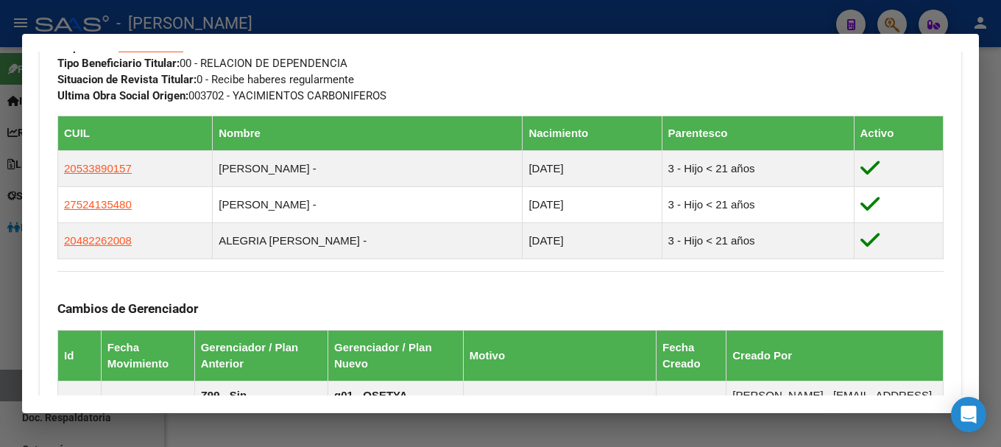
scroll to position [777, 0]
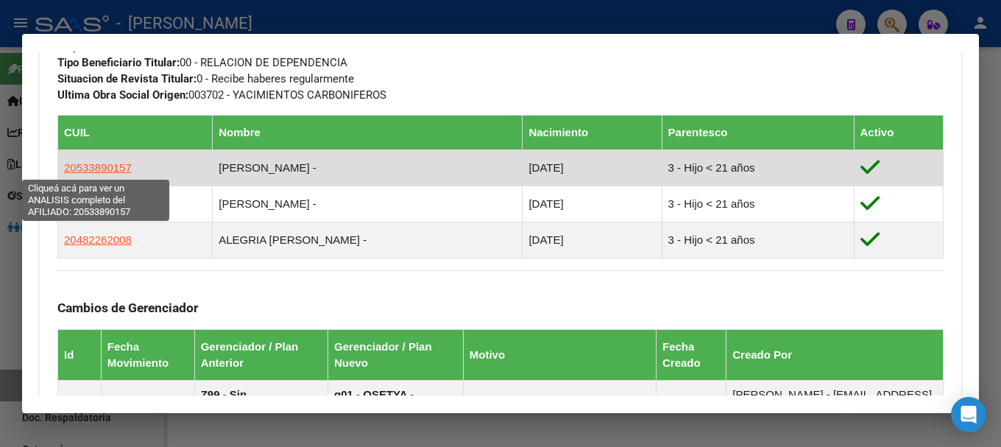
click at [96, 168] on span "20533890157" at bounding box center [98, 167] width 68 height 13
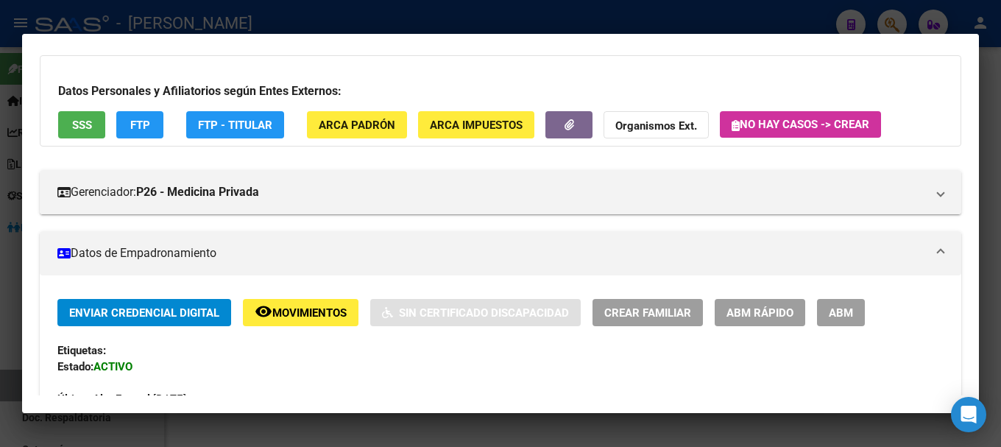
scroll to position [0, 0]
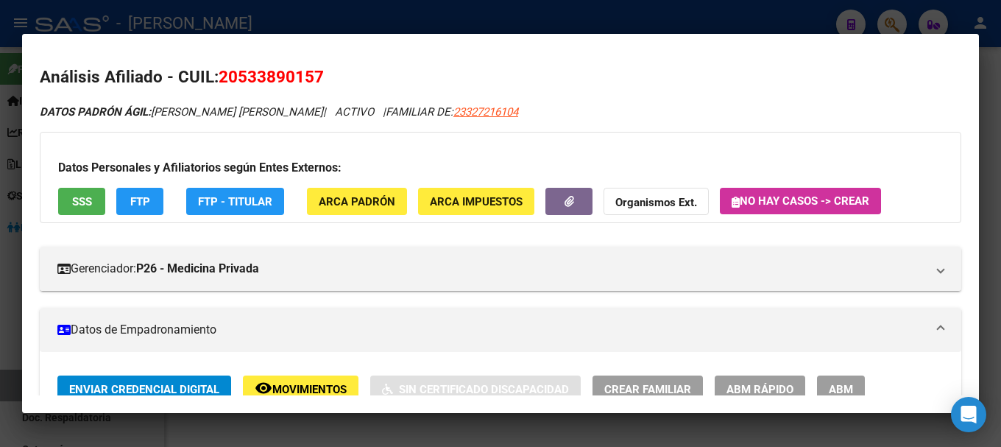
click at [241, 72] on span "20533890157" at bounding box center [271, 76] width 105 height 19
drag, startPoint x: 281, startPoint y: 72, endPoint x: 318, endPoint y: 76, distance: 37.0
click at [318, 76] on span "20533890157" at bounding box center [271, 76] width 105 height 19
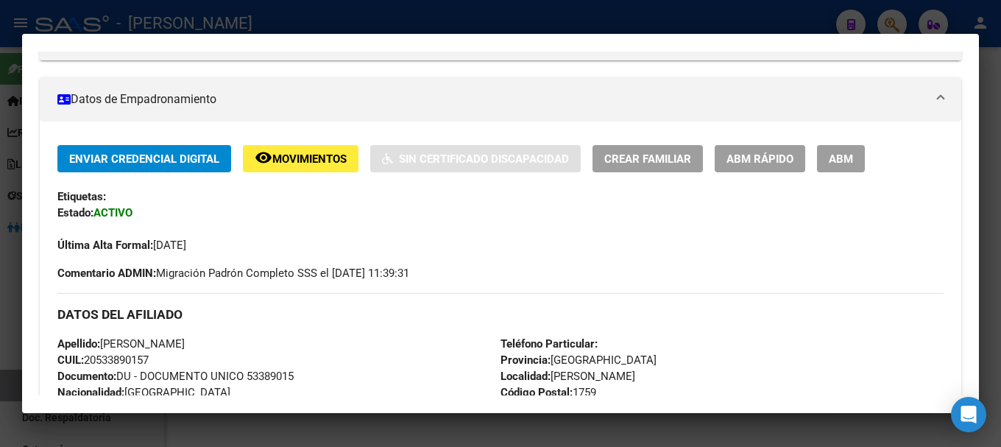
scroll to position [368, 0]
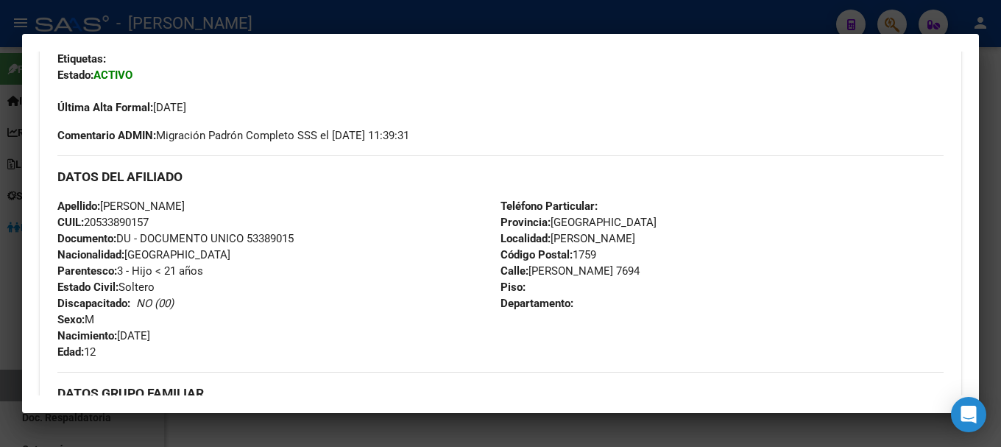
click at [142, 204] on span "Apellido: SILVA JAVIER BAUTISTA" at bounding box center [120, 205] width 127 height 13
drag, startPoint x: 135, startPoint y: 204, endPoint x: 252, endPoint y: 203, distance: 117.0
click at [252, 203] on div "Apellido: SILVA JAVIER BAUTISTA CUIL: 20533890157 Documento: DU - DOCUMENTO UNI…" at bounding box center [278, 279] width 443 height 162
drag, startPoint x: 119, startPoint y: 335, endPoint x: 190, endPoint y: 335, distance: 70.7
click at [190, 335] on div "Apellido: SILVA JAVIER BAUTISTA CUIL: 20533890157 Documento: DU - DOCUMENTO UNI…" at bounding box center [278, 279] width 443 height 162
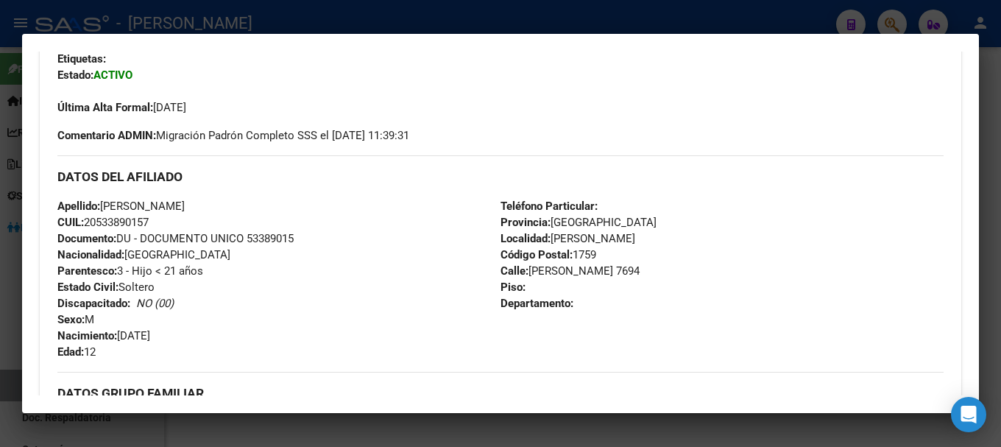
click at [238, 23] on div at bounding box center [500, 223] width 1001 height 447
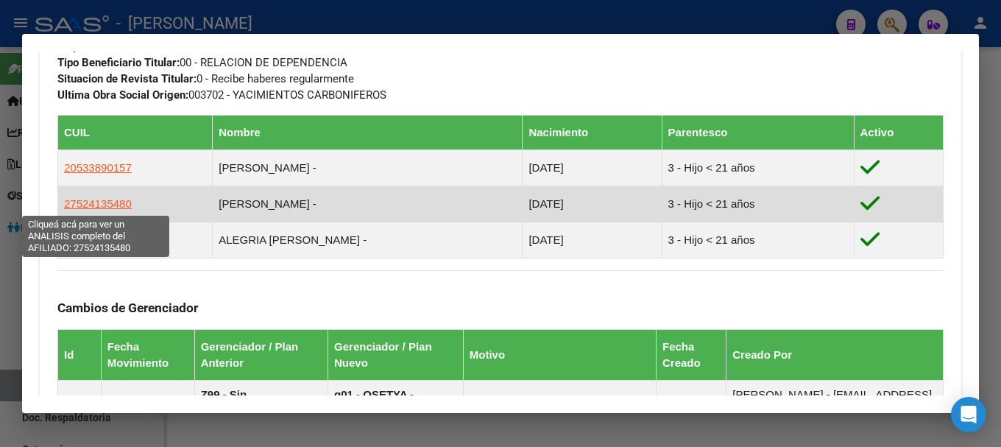
click at [118, 197] on span "27524135480" at bounding box center [98, 203] width 68 height 13
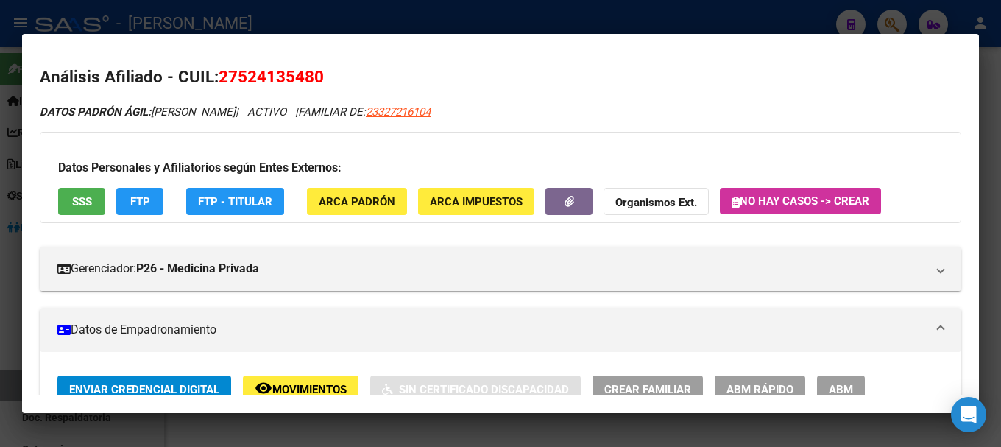
drag, startPoint x: 234, startPoint y: 77, endPoint x: 315, endPoint y: 77, distance: 81.0
click at [315, 77] on span "27524135480" at bounding box center [271, 76] width 105 height 19
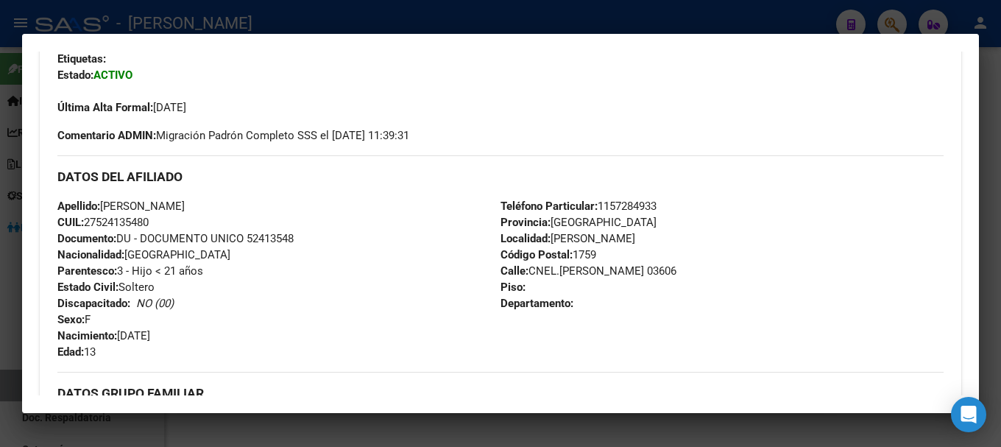
click at [276, 22] on div at bounding box center [500, 223] width 1001 height 447
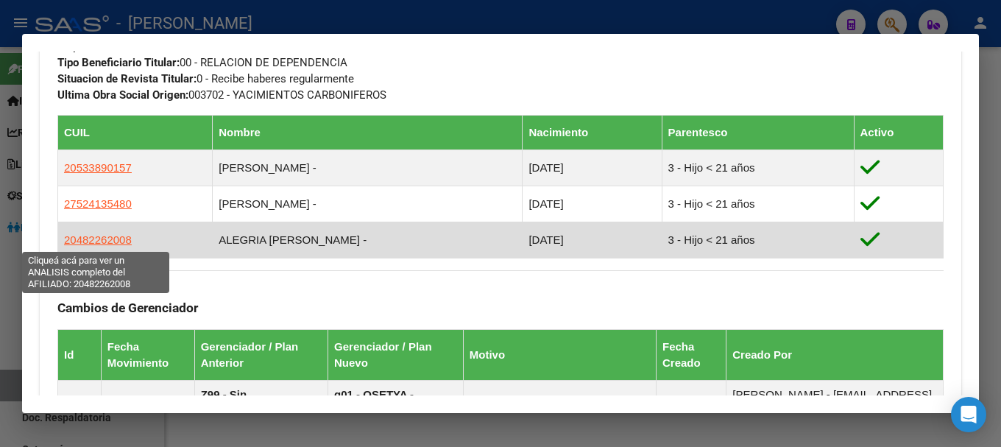
click at [106, 238] on span "20482262008" at bounding box center [98, 239] width 68 height 13
type textarea "20482262008"
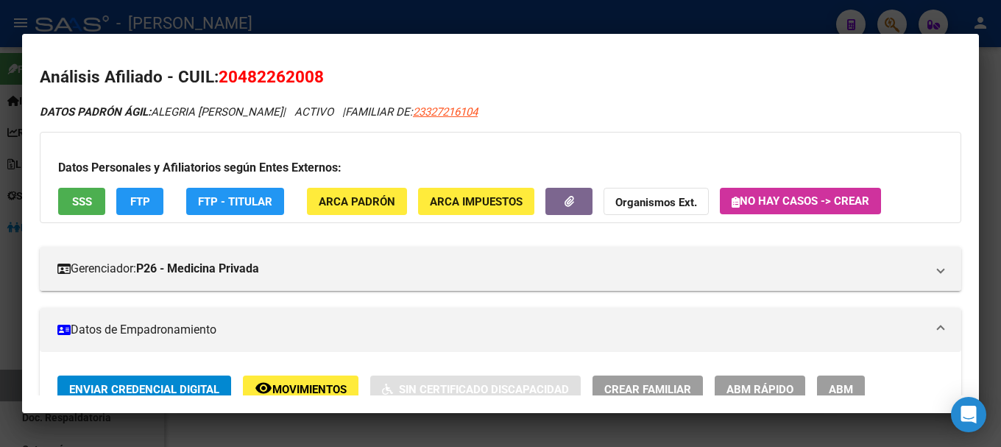
drag, startPoint x: 242, startPoint y: 76, endPoint x: 312, endPoint y: 76, distance: 69.9
click at [312, 76] on span "20482262008" at bounding box center [271, 76] width 105 height 19
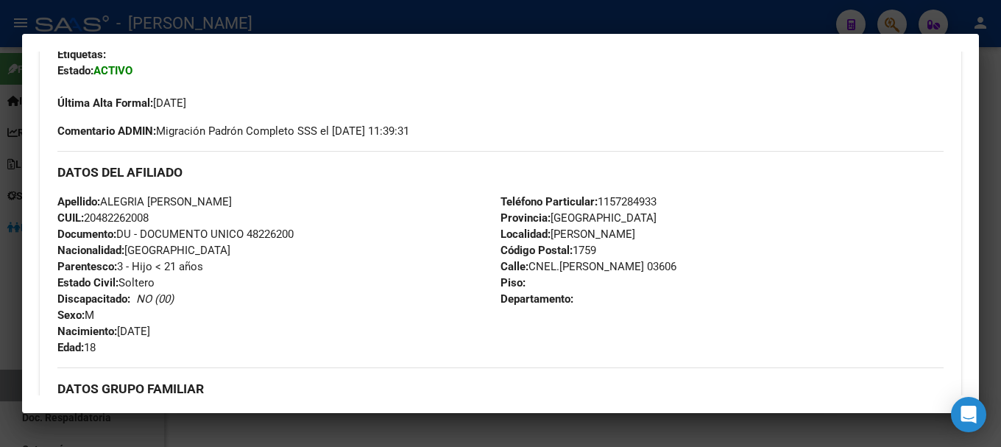
scroll to position [442, 0]
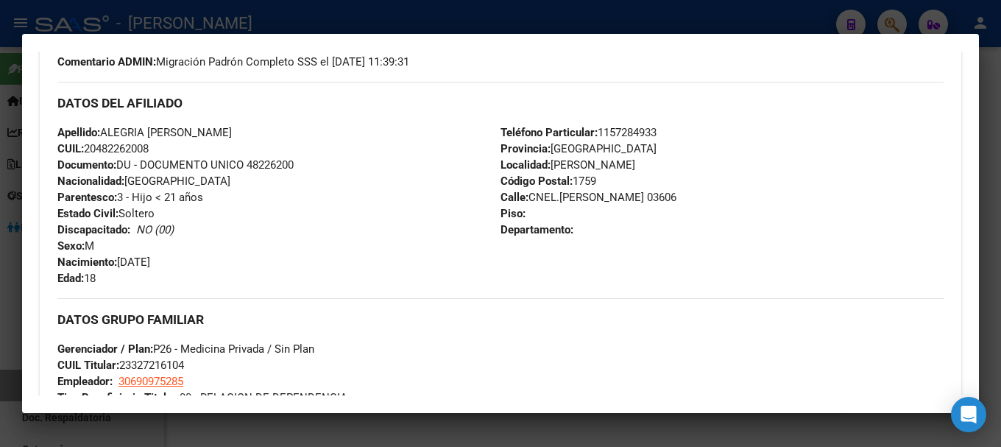
drag, startPoint x: 121, startPoint y: 261, endPoint x: 191, endPoint y: 266, distance: 70.9
click at [191, 266] on div "Apellido: ALEGRIA NICOLAS BENJAMIN CUIL: 20482262008 Documento: DU - DOCUMENTO …" at bounding box center [278, 205] width 443 height 162
click at [307, 18] on div at bounding box center [500, 223] width 1001 height 447
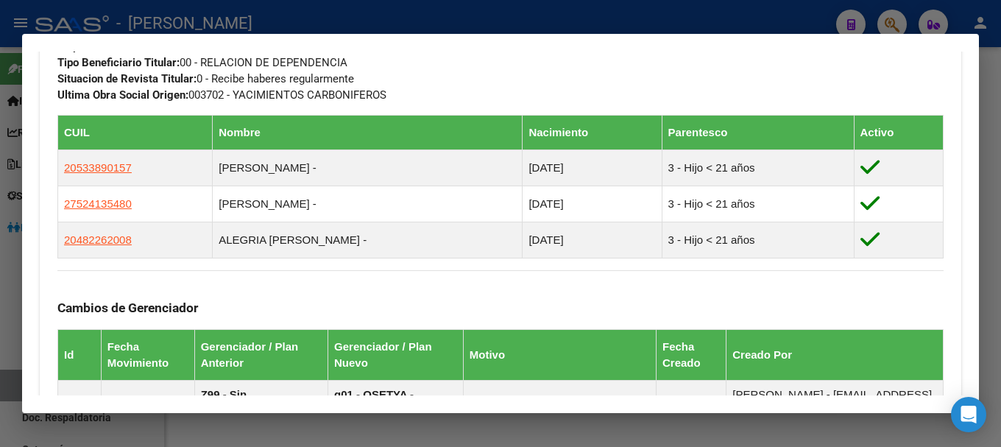
click at [409, 24] on div at bounding box center [500, 223] width 1001 height 447
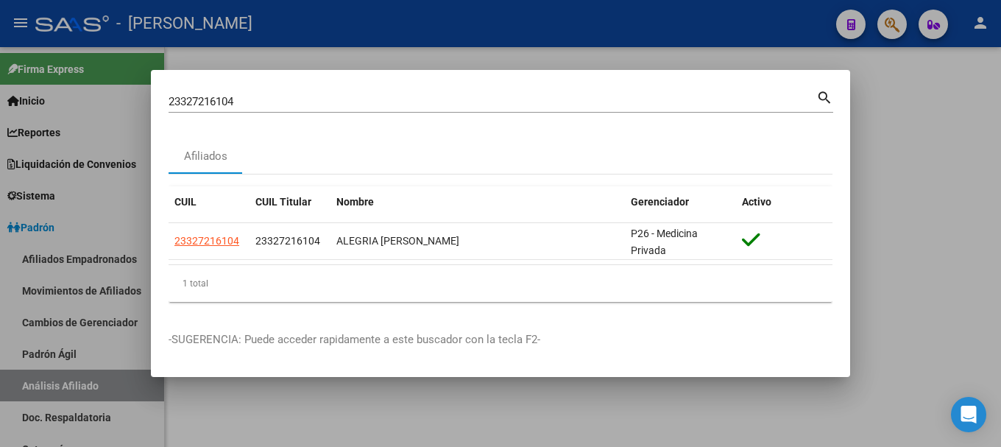
click at [403, 110] on div "23327216104 Buscar (apellido, dni, cuil, nro traspaso, cuit, obra social)" at bounding box center [493, 102] width 648 height 22
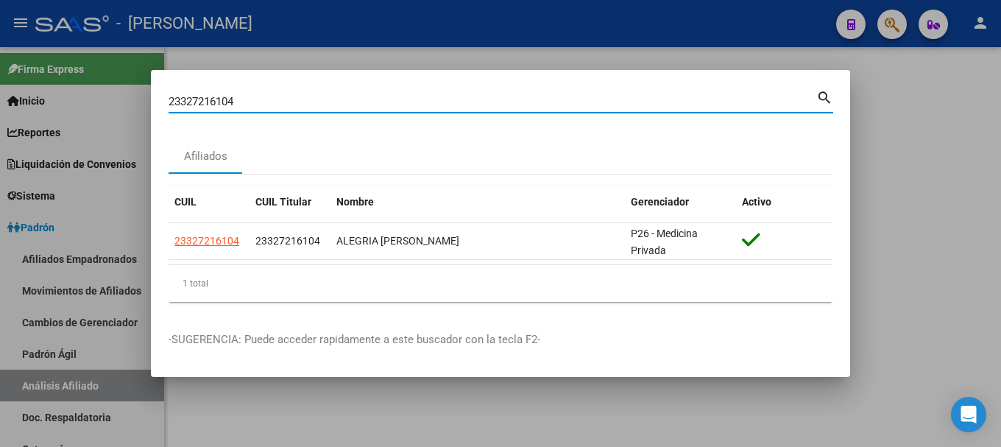
click at [403, 102] on input "23327216104" at bounding box center [493, 101] width 648 height 13
paste input "8404699"
type input "23328404699"
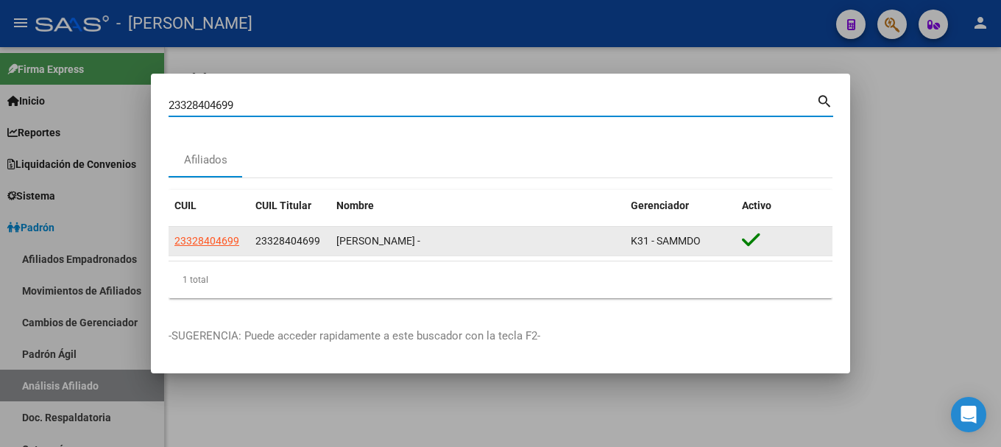
click at [202, 241] on span "23328404699" at bounding box center [206, 241] width 65 height 12
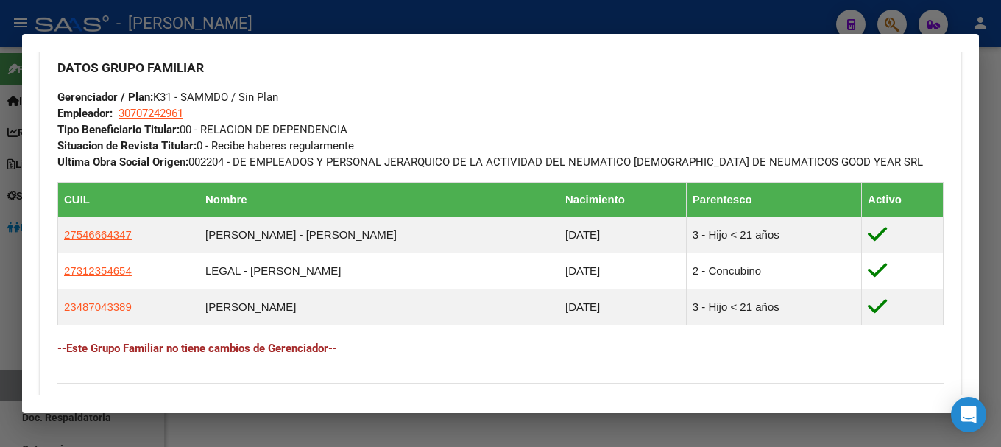
scroll to position [736, 0]
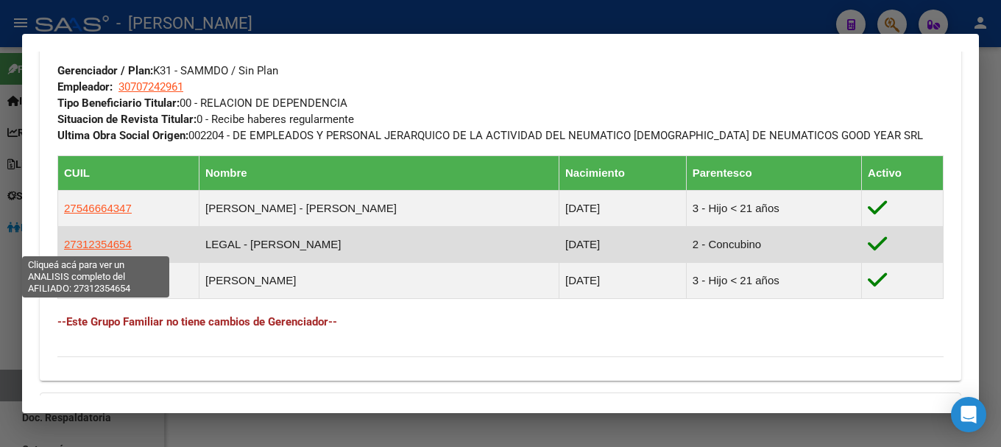
click at [93, 244] on span "27312354654" at bounding box center [98, 244] width 68 height 13
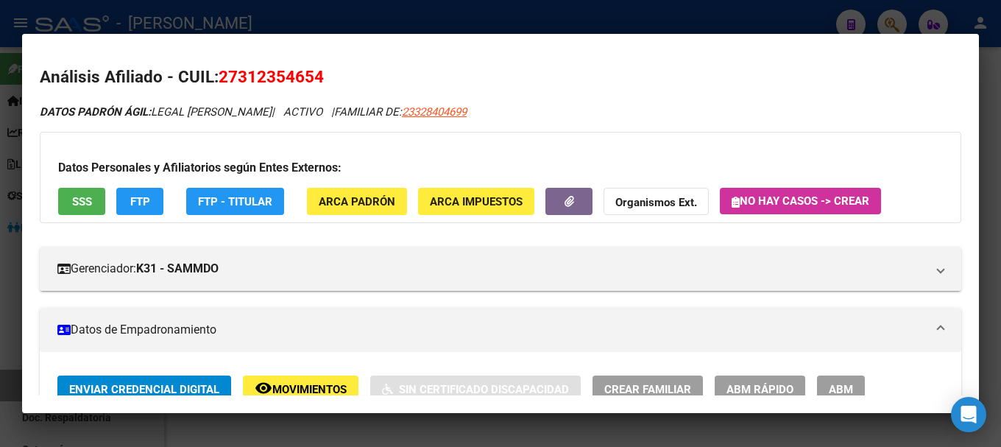
drag, startPoint x: 241, startPoint y: 76, endPoint x: 317, endPoint y: 75, distance: 75.8
click at [317, 75] on span "27312354654" at bounding box center [271, 76] width 105 height 19
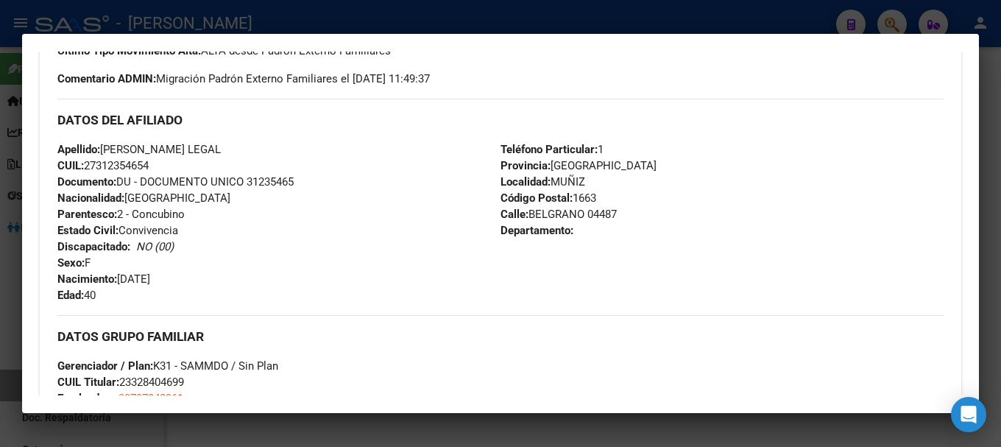
scroll to position [442, 0]
drag, startPoint x: 122, startPoint y: 276, endPoint x: 180, endPoint y: 276, distance: 57.4
click at [180, 276] on div "Apellido: ALICIA LORENA LEGAL CUIL: 27312354654 Documento: DU - DOCUMENTO UNICO…" at bounding box center [278, 222] width 443 height 162
click at [322, 8] on div at bounding box center [500, 223] width 1001 height 447
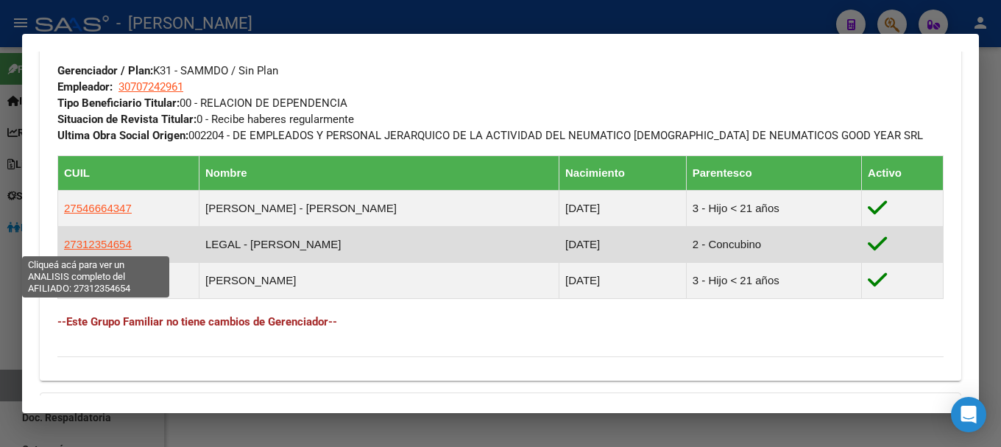
click at [110, 240] on span "27312354654" at bounding box center [98, 244] width 68 height 13
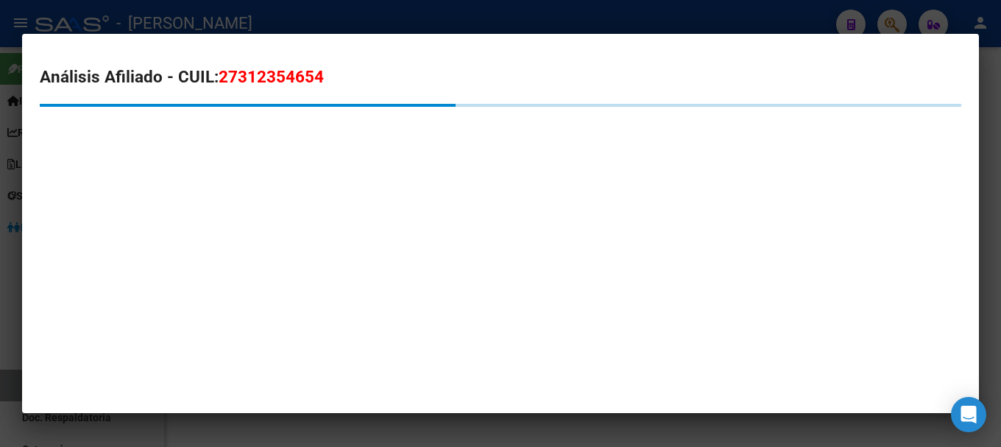
click at [226, 9] on div at bounding box center [500, 223] width 1001 height 447
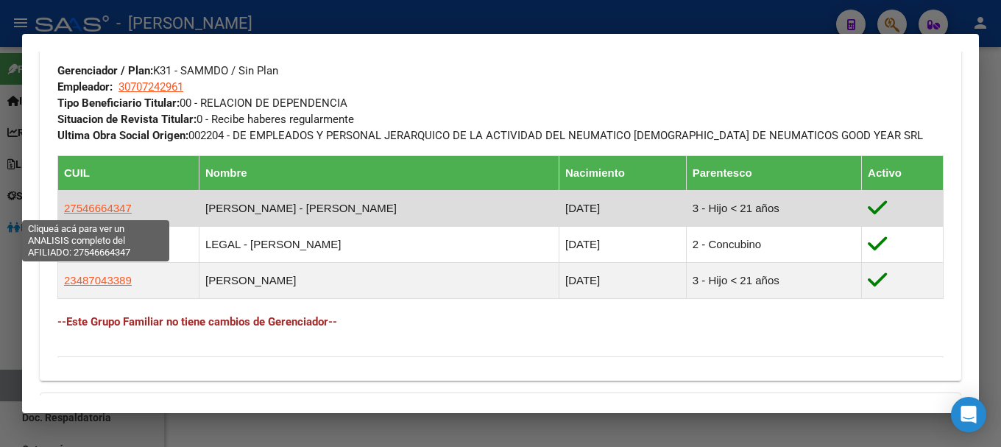
click at [110, 207] on span "27546664347" at bounding box center [98, 208] width 68 height 13
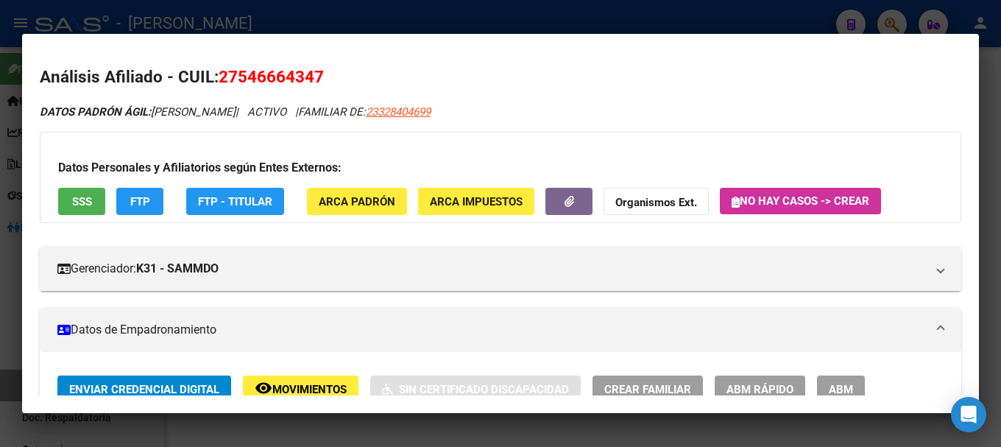
drag, startPoint x: 236, startPoint y: 74, endPoint x: 314, endPoint y: 71, distance: 78.1
click at [314, 71] on span "27546664347" at bounding box center [271, 76] width 105 height 19
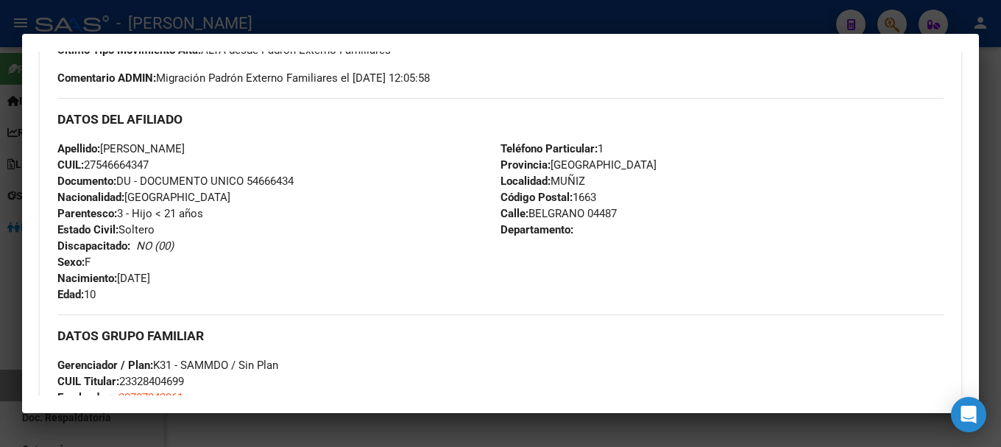
drag, startPoint x: 122, startPoint y: 277, endPoint x: 191, endPoint y: 274, distance: 68.5
click at [191, 274] on div "Apellido: XIOMARA BELEN MARTINEZ CUIL: 27546664347 Documento: DU - DOCUMENTO UN…" at bounding box center [278, 222] width 443 height 162
click at [263, 16] on div at bounding box center [500, 223] width 1001 height 447
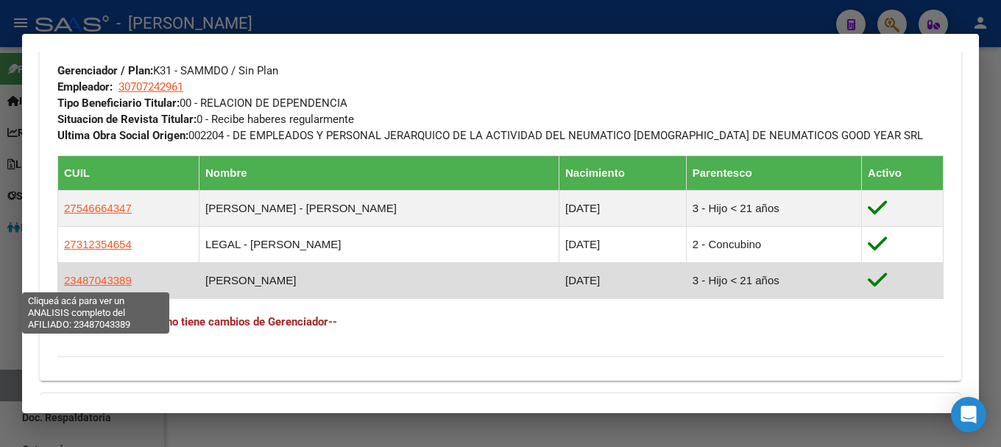
click at [94, 279] on span "23487043389" at bounding box center [98, 280] width 68 height 13
type textarea "23487043389"
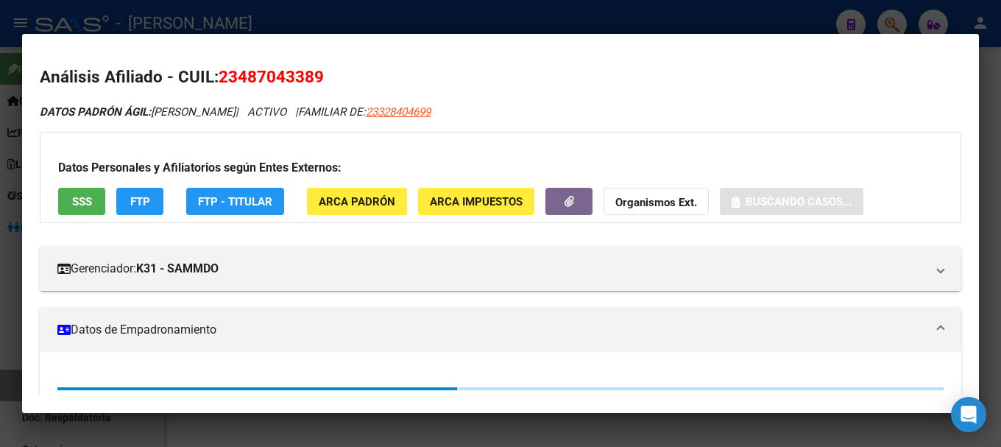
drag, startPoint x: 244, startPoint y: 74, endPoint x: 311, endPoint y: 77, distance: 67.1
click at [311, 77] on span "23487043389" at bounding box center [271, 76] width 105 height 19
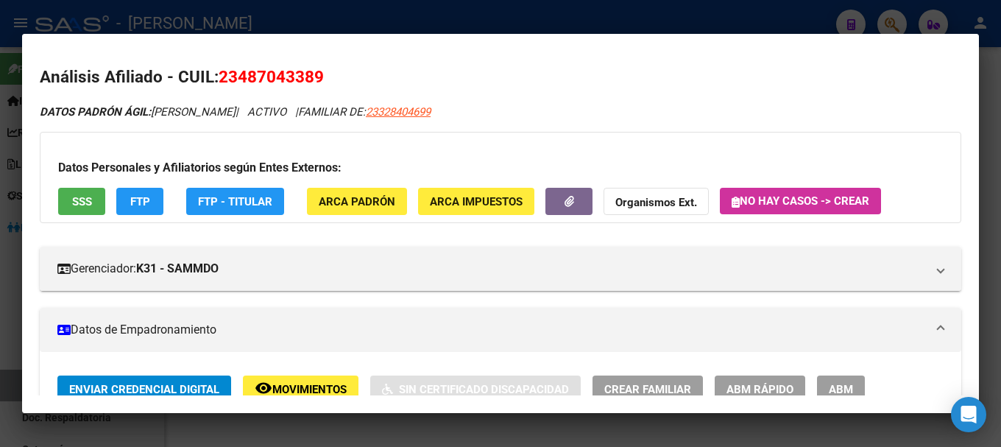
drag, startPoint x: 240, startPoint y: 77, endPoint x: 314, endPoint y: 77, distance: 74.3
click at [314, 77] on span "23487043389" at bounding box center [271, 76] width 105 height 19
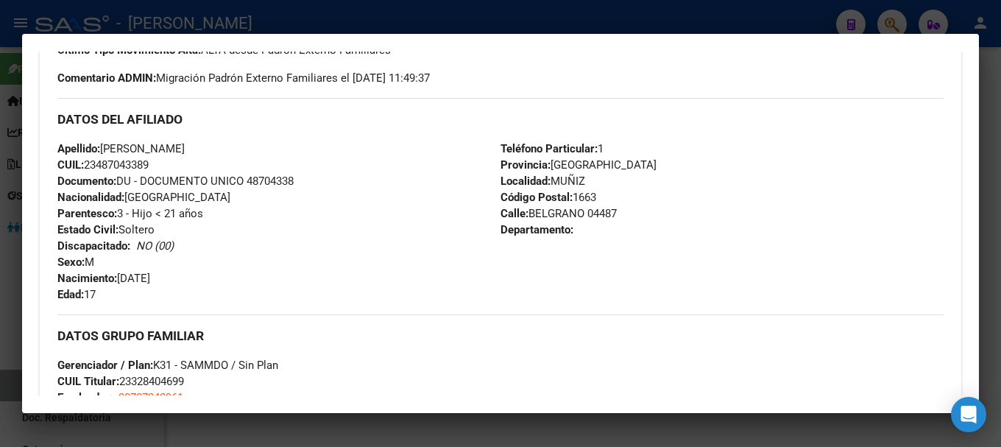
drag, startPoint x: 120, startPoint y: 280, endPoint x: 191, endPoint y: 280, distance: 71.4
click at [191, 280] on div "Apellido: DYLAN LEONEL MARTINEZ CUIL: 23487043389 Documento: DU - DOCUMENTO UNI…" at bounding box center [278, 222] width 443 height 162
click at [269, 14] on div at bounding box center [500, 223] width 1001 height 447
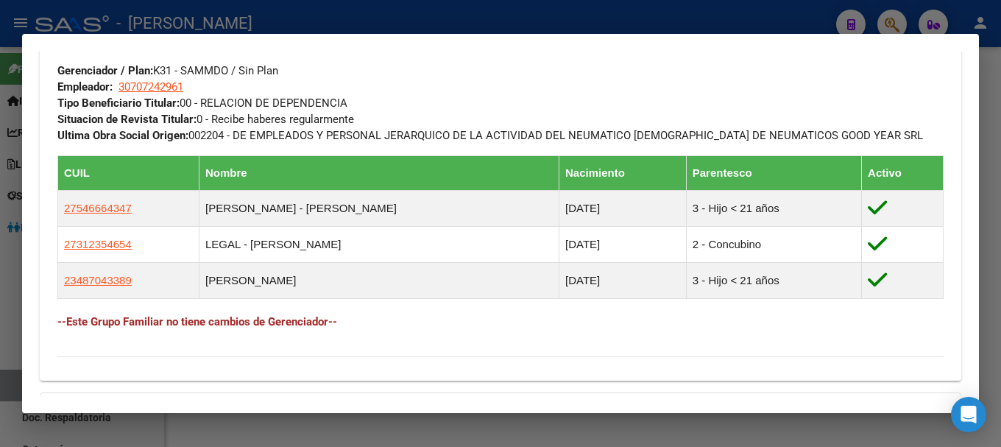
click at [339, 18] on div at bounding box center [500, 223] width 1001 height 447
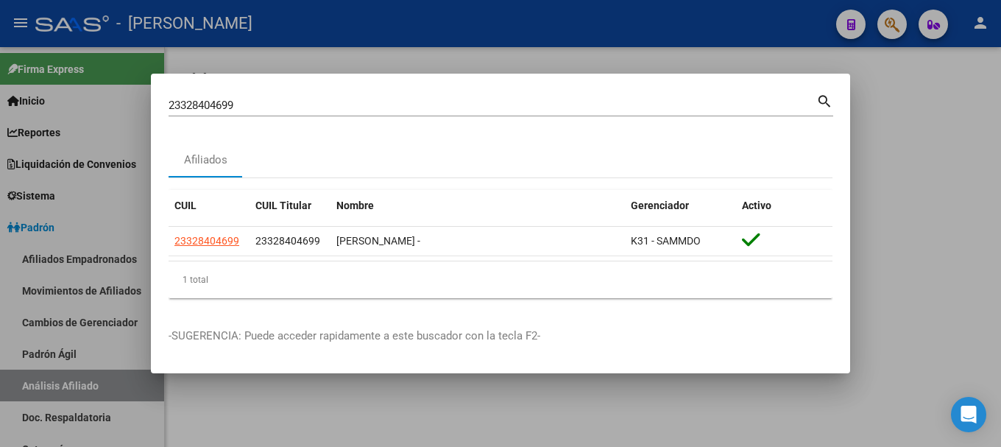
click at [343, 99] on input "23328404699" at bounding box center [493, 105] width 648 height 13
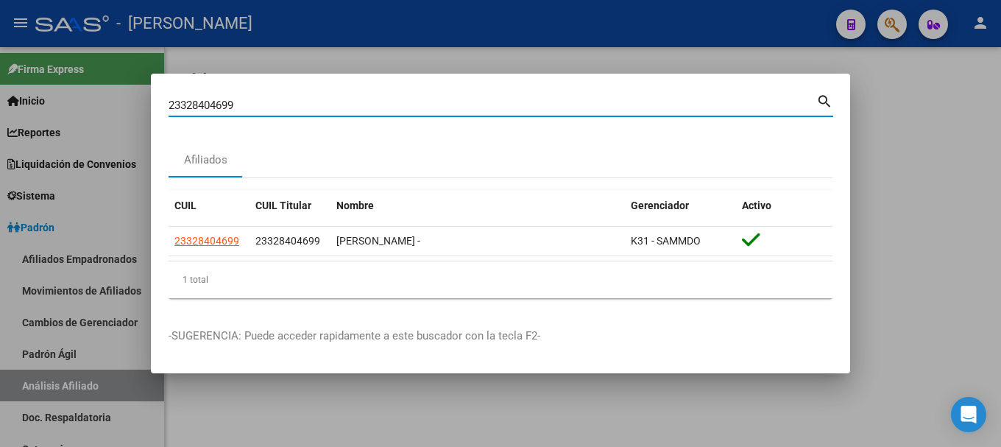
click at [343, 99] on input "23328404699" at bounding box center [493, 105] width 648 height 13
paste input "3116117"
type input "23331161179"
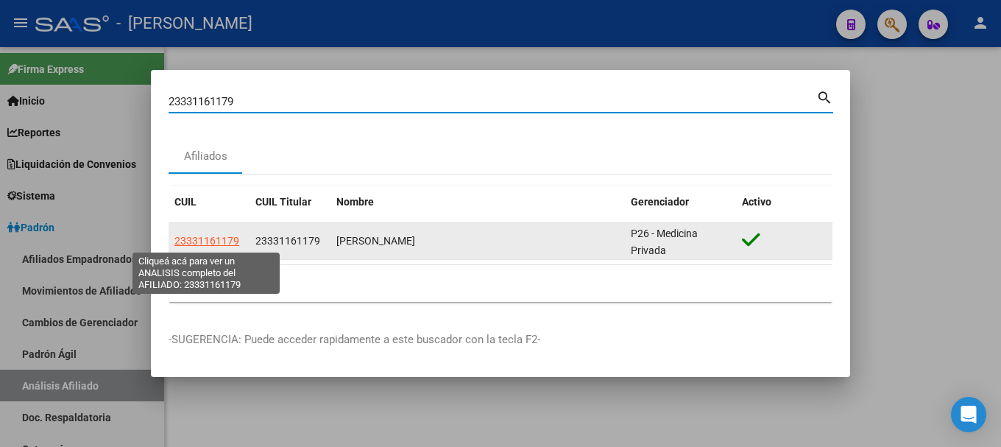
click at [216, 244] on span "23331161179" at bounding box center [206, 241] width 65 height 12
type textarea "23331161179"
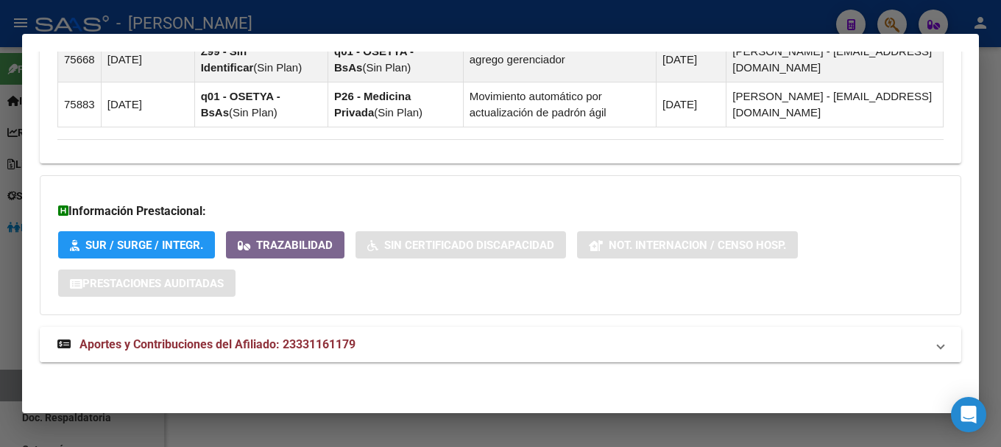
click at [372, 345] on mat-panel-title "Aportes y Contribuciones del Afiliado: 23331161179" at bounding box center [491, 345] width 869 height 18
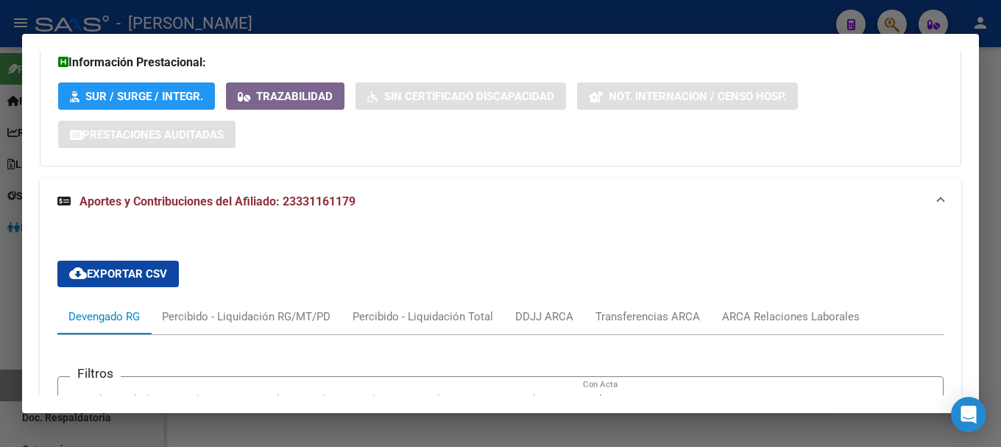
scroll to position [1453, 0]
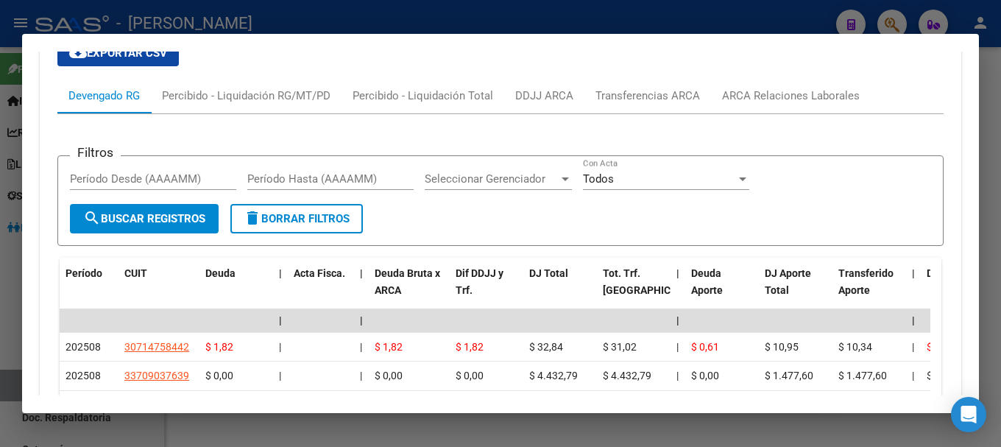
click at [794, 68] on div "cloud_download Exportar CSV Devengado RG Percibido - Liquidación RG/MT/PD Perci…" at bounding box center [500, 236] width 886 height 417
click at [777, 109] on div "ARCA Relaciones Laborales" at bounding box center [791, 95] width 160 height 35
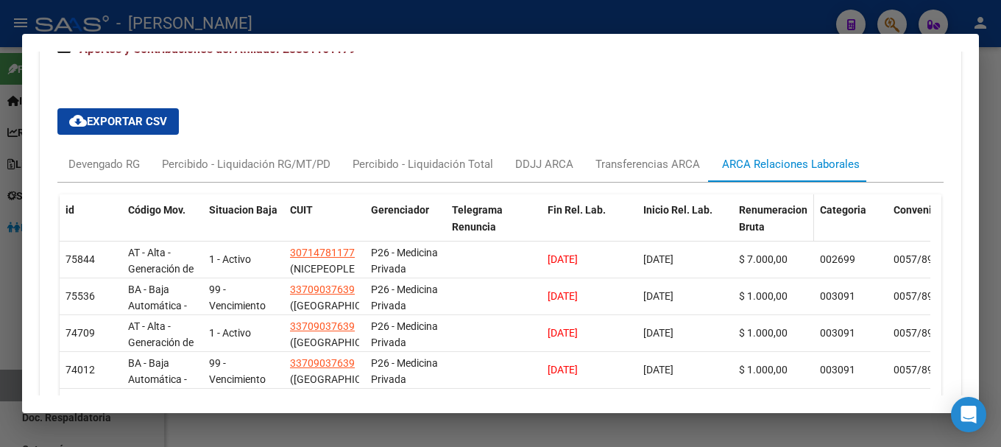
scroll to position [1458, 0]
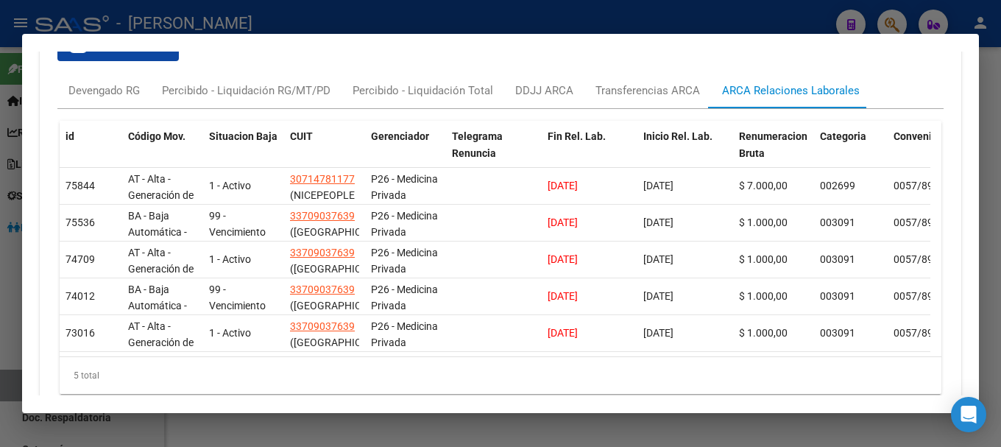
click at [425, 4] on div at bounding box center [500, 223] width 1001 height 447
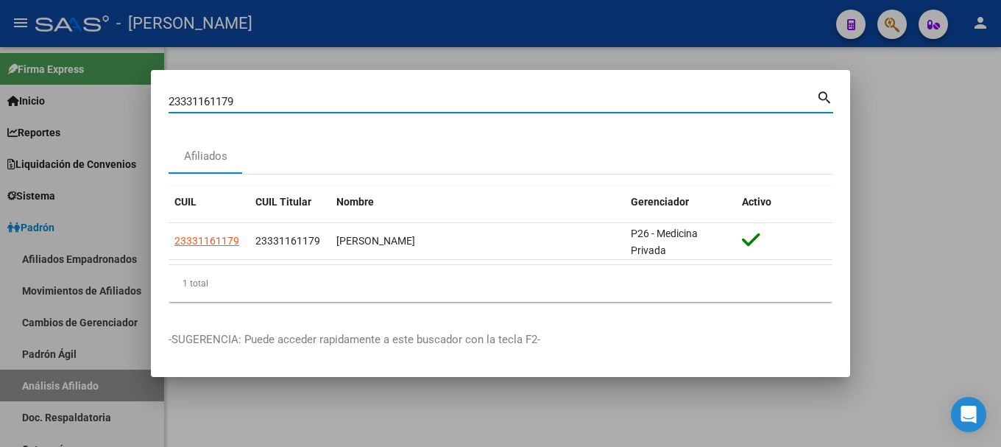
click at [444, 101] on input "23331161179" at bounding box center [493, 101] width 648 height 13
paste input "363282"
type input "23333632829"
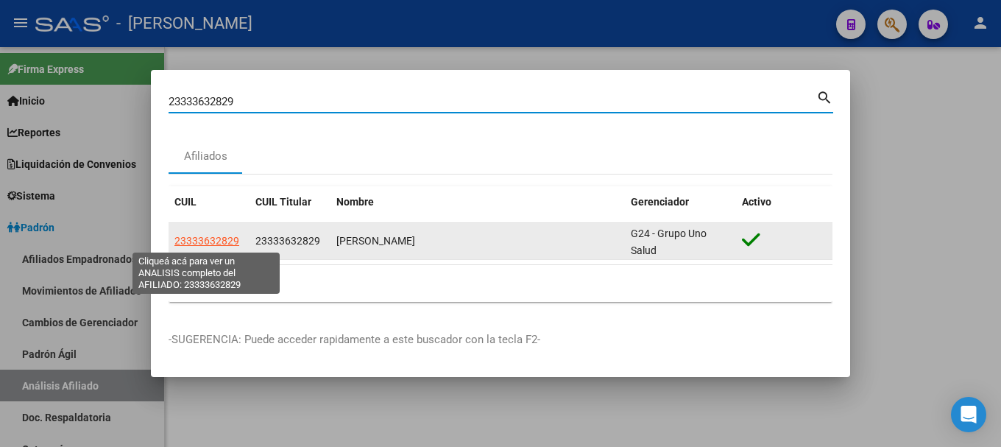
click at [202, 239] on span "23333632829" at bounding box center [206, 241] width 65 height 12
type textarea "23333632829"
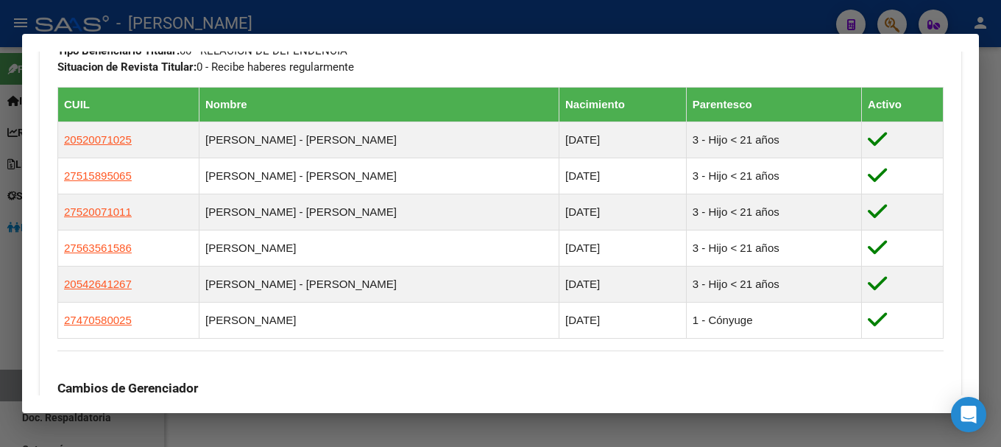
scroll to position [777, 0]
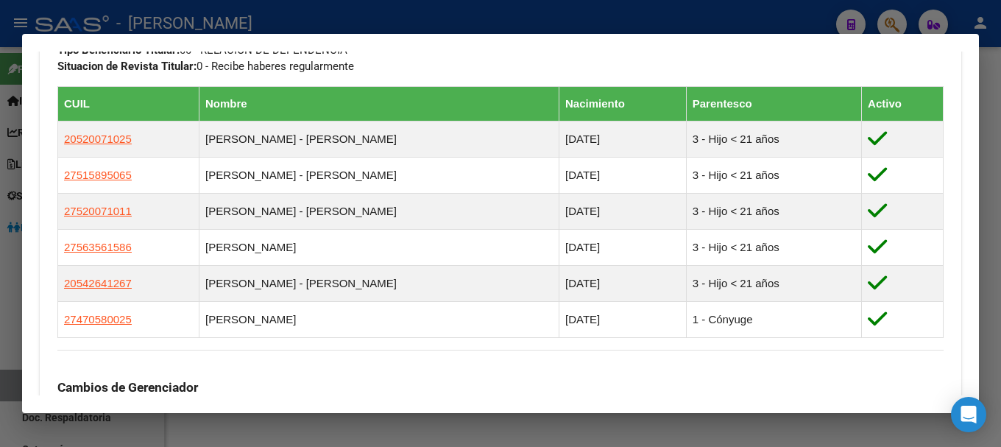
click at [353, 16] on div at bounding box center [500, 223] width 1001 height 447
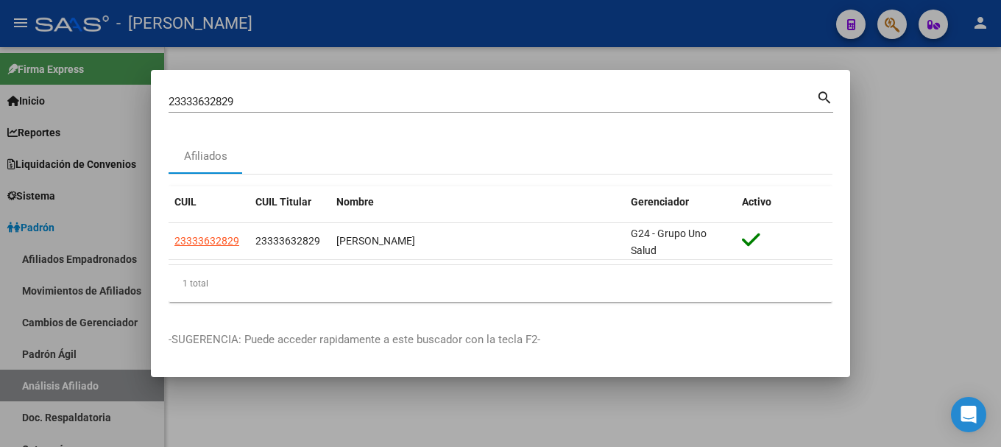
click at [375, 103] on input "23333632829" at bounding box center [493, 101] width 648 height 13
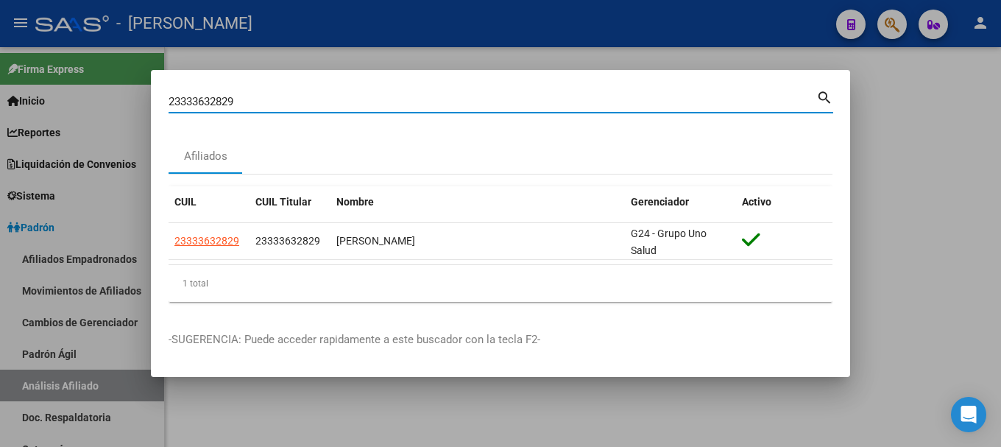
click at [375, 103] on input "23333632829" at bounding box center [493, 101] width 648 height 13
paste input "515416"
type input "23335154169"
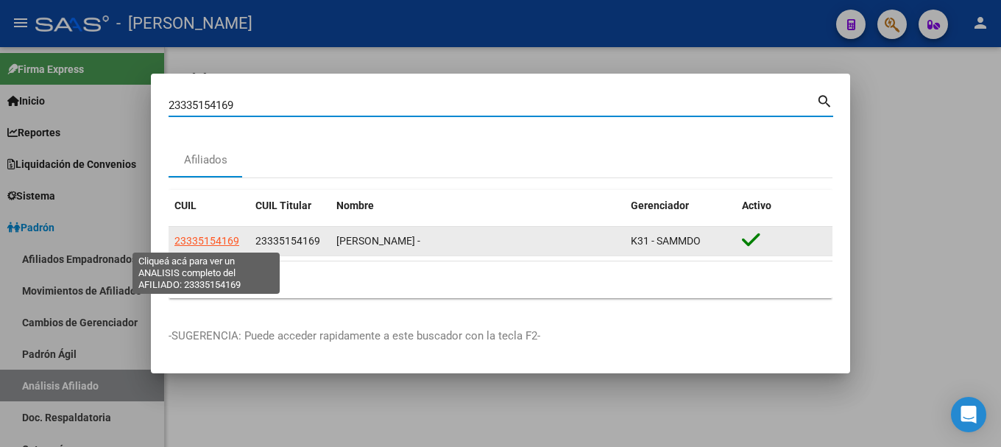
click at [231, 237] on span "23335154169" at bounding box center [206, 241] width 65 height 12
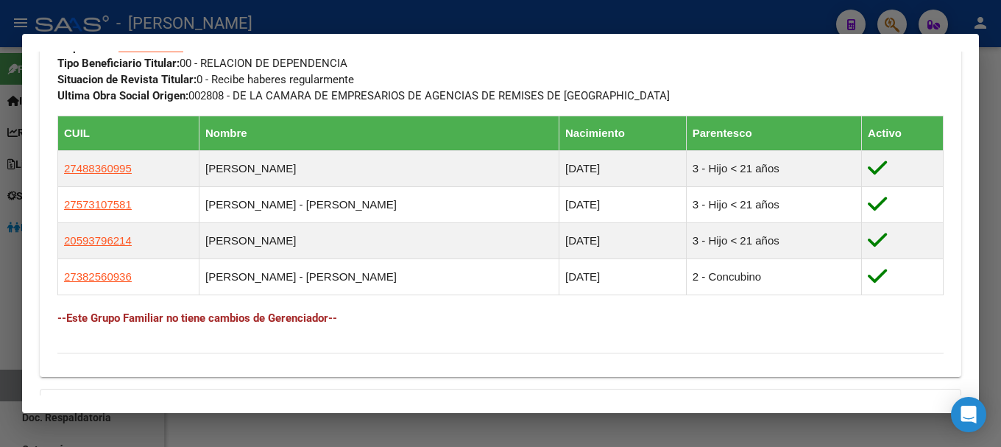
scroll to position [777, 0]
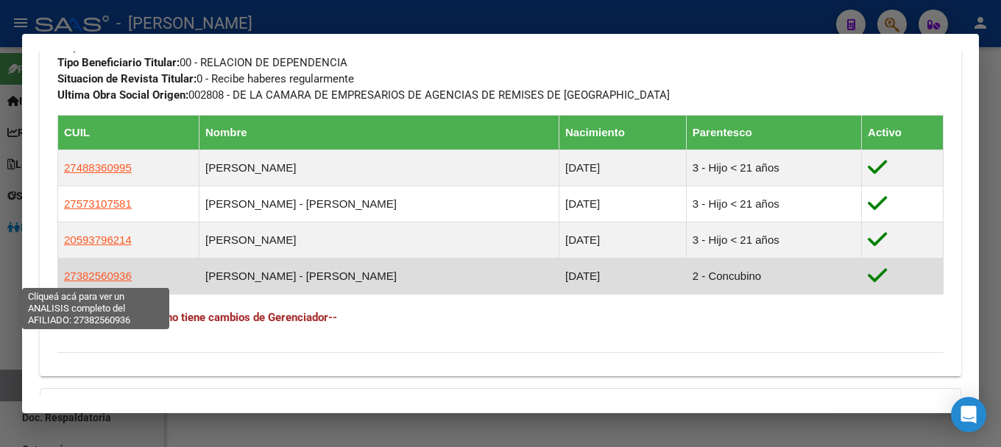
click at [113, 275] on span "27382560936" at bounding box center [98, 275] width 68 height 13
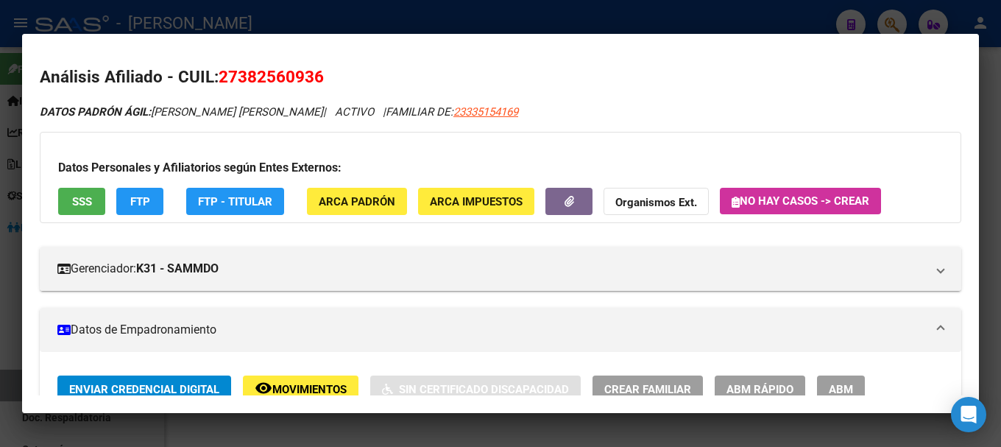
drag, startPoint x: 236, startPoint y: 79, endPoint x: 312, endPoint y: 80, distance: 76.6
click at [312, 80] on span "27382560936" at bounding box center [271, 76] width 105 height 19
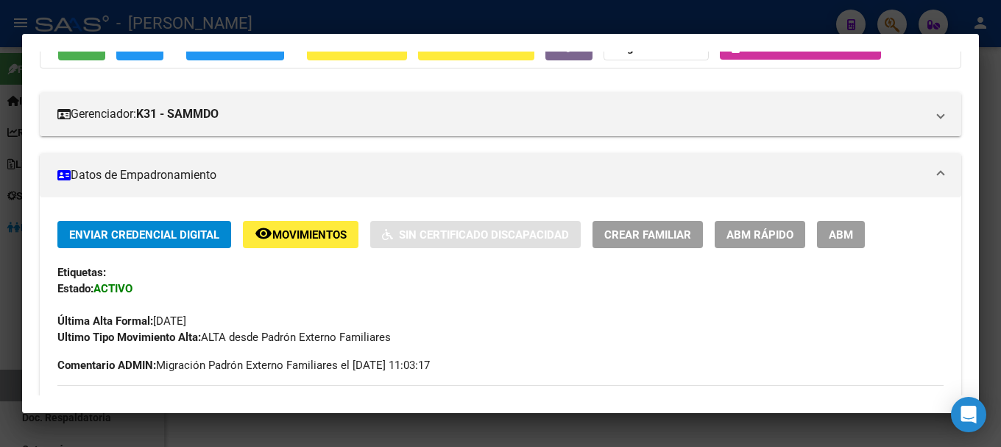
scroll to position [442, 0]
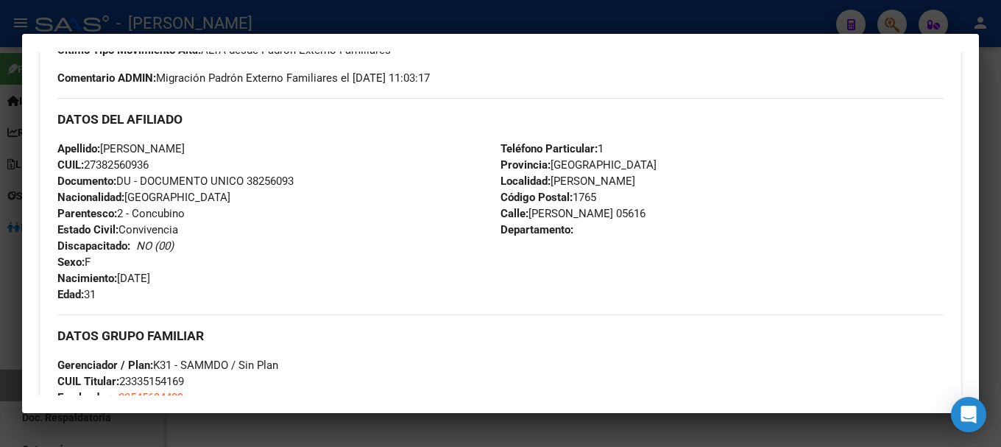
drag, startPoint x: 121, startPoint y: 273, endPoint x: 177, endPoint y: 273, distance: 55.9
click at [150, 273] on span "Nacimiento: 11/03/1994" at bounding box center [103, 278] width 93 height 13
click at [280, 27] on div at bounding box center [500, 223] width 1001 height 447
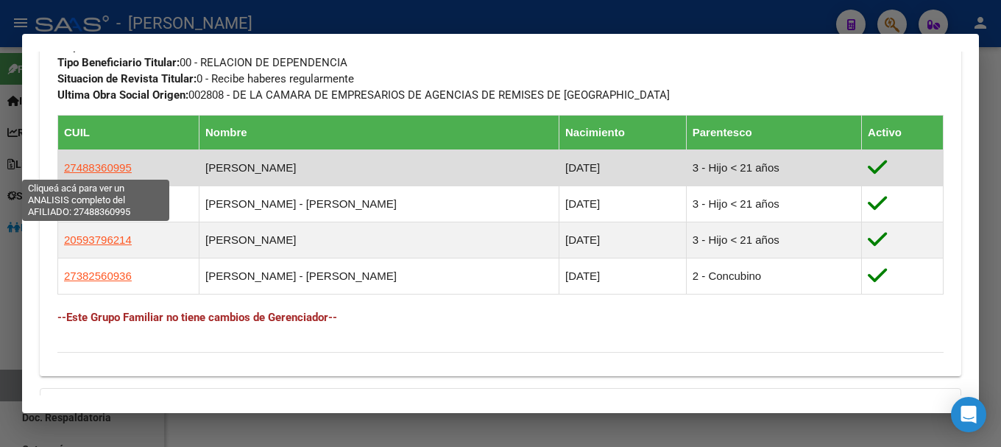
click at [100, 167] on span "27488360995" at bounding box center [98, 167] width 68 height 13
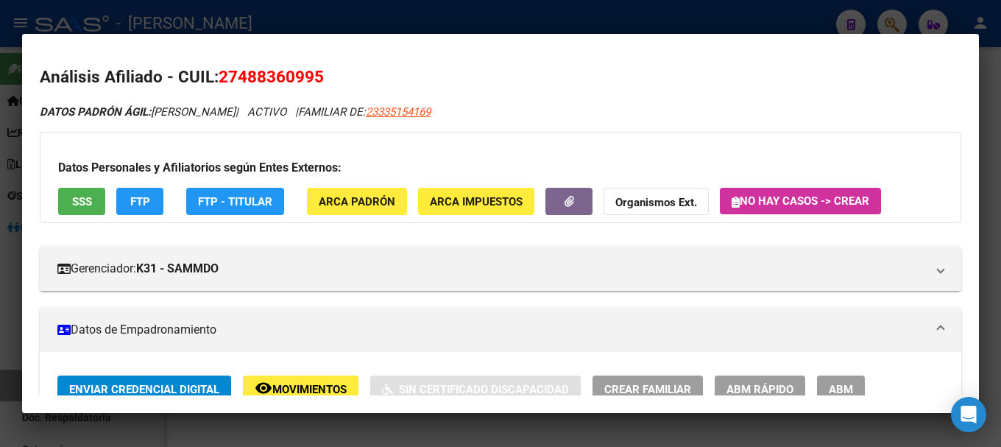
drag, startPoint x: 239, startPoint y: 74, endPoint x: 312, endPoint y: 77, distance: 72.9
click at [312, 77] on span "27488360995" at bounding box center [271, 76] width 105 height 19
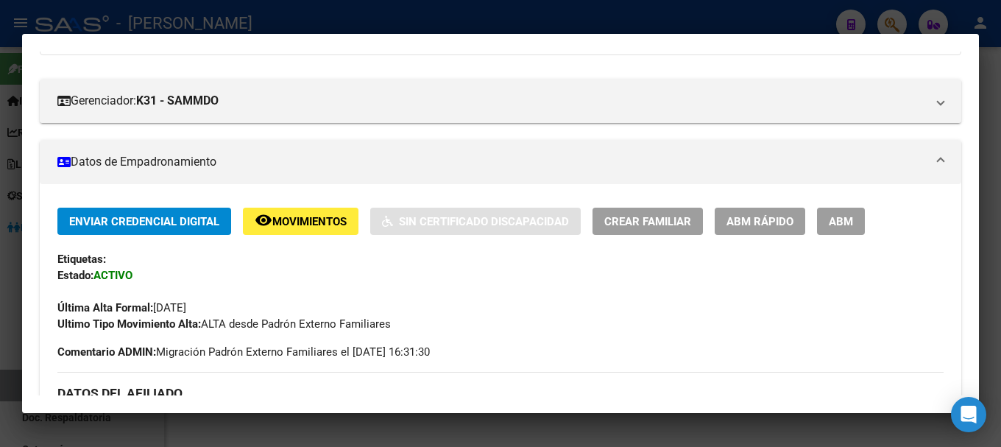
scroll to position [515, 0]
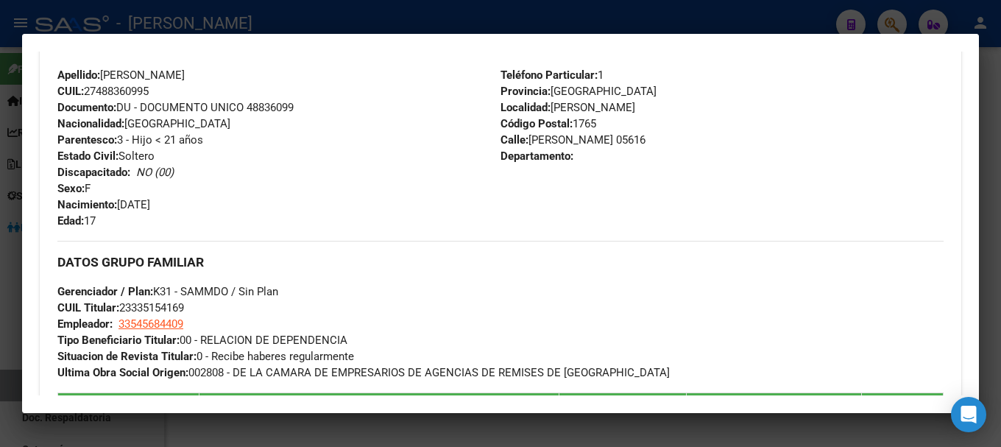
click at [127, 203] on span "Nacimiento: 14/06/2008" at bounding box center [103, 204] width 93 height 13
drag, startPoint x: 123, startPoint y: 201, endPoint x: 203, endPoint y: 203, distance: 80.3
click at [203, 203] on div "Apellido: ABRIL EUGENIA CLAVERO CUIL: 27488360995 Documento: DU - DOCUMENTO UNI…" at bounding box center [278, 148] width 443 height 162
click at [300, 7] on div at bounding box center [500, 223] width 1001 height 447
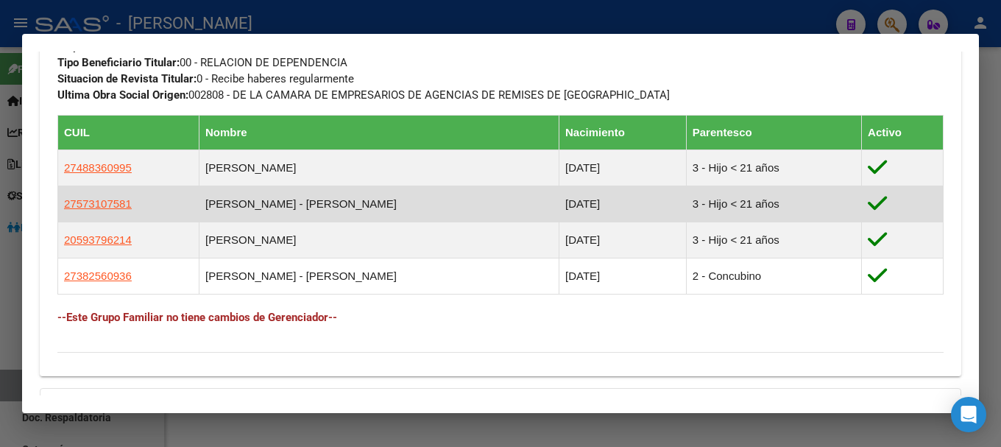
click at [94, 211] on app-link-go-to "27573107581" at bounding box center [98, 204] width 68 height 16
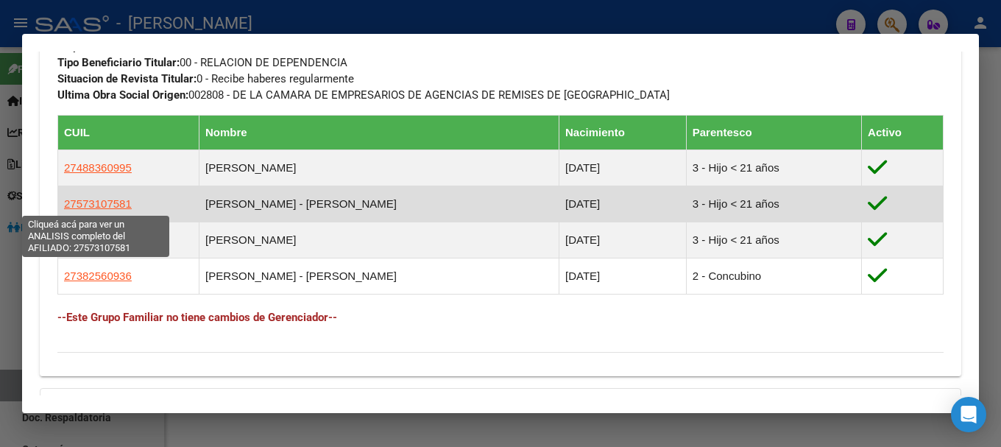
click at [107, 203] on span "27573107581" at bounding box center [98, 203] width 68 height 13
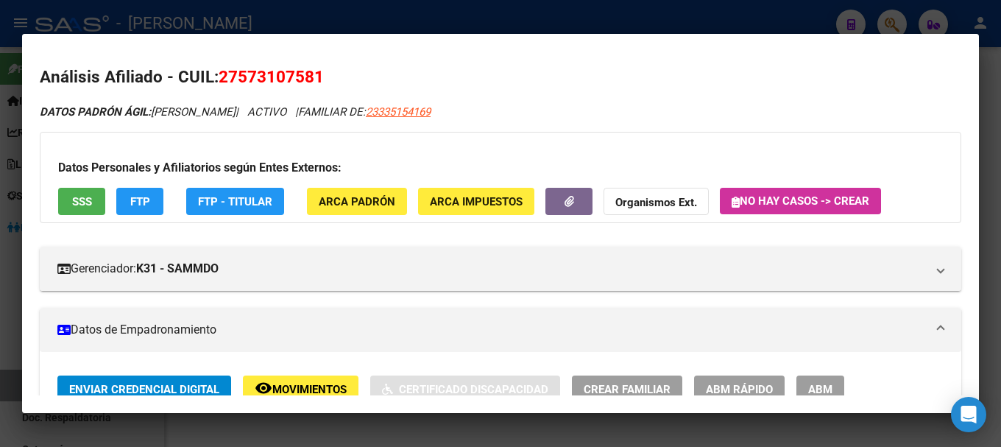
drag, startPoint x: 239, startPoint y: 71, endPoint x: 289, endPoint y: 79, distance: 50.6
click at [289, 79] on span "27573107581" at bounding box center [271, 76] width 105 height 19
click at [301, 79] on span "27573107581" at bounding box center [271, 76] width 105 height 19
click at [261, 79] on span "27573107581" at bounding box center [271, 76] width 105 height 19
drag, startPoint x: 242, startPoint y: 74, endPoint x: 314, endPoint y: 77, distance: 72.2
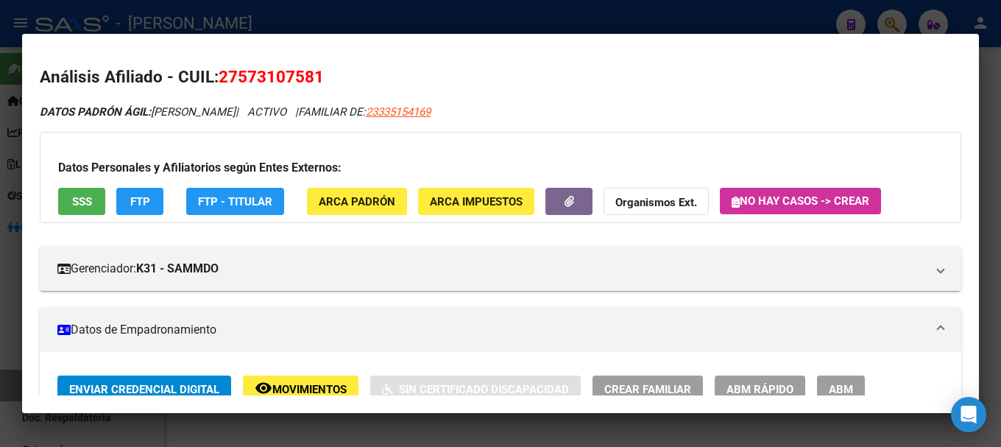
click at [314, 77] on span "27573107581" at bounding box center [271, 76] width 105 height 19
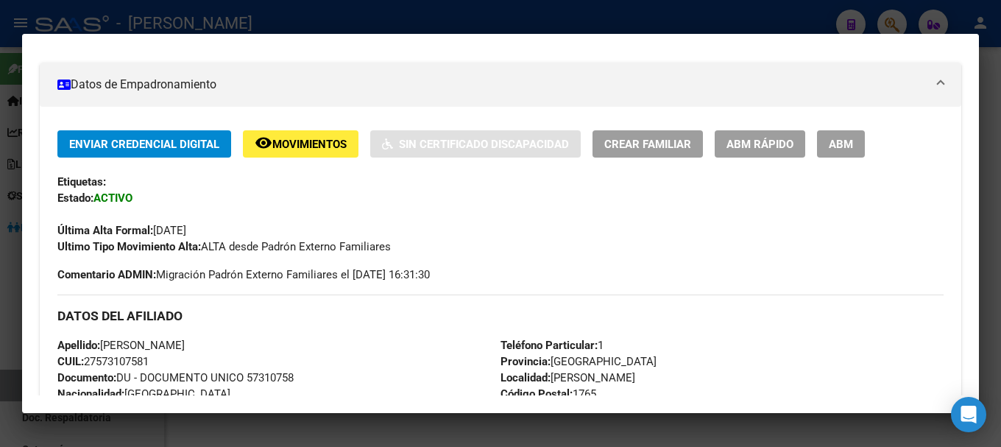
scroll to position [442, 0]
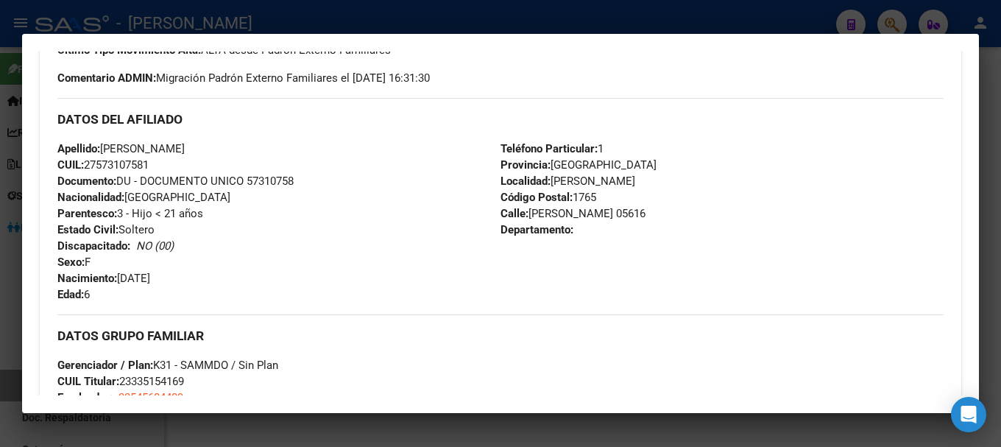
drag, startPoint x: 121, startPoint y: 275, endPoint x: 191, endPoint y: 278, distance: 70.0
click at [191, 278] on div "Apellido: MERLINA CLAVERO CUIL: 27573107581 Documento: DU - DOCUMENTO UNICO 573…" at bounding box center [278, 222] width 443 height 162
click at [373, 15] on div at bounding box center [500, 223] width 1001 height 447
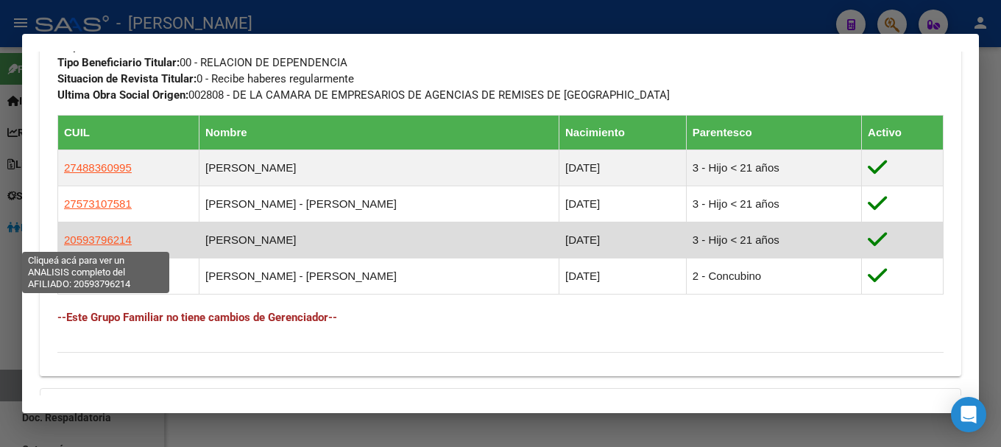
click at [85, 244] on span "20593796214" at bounding box center [98, 239] width 68 height 13
type textarea "20593796214"
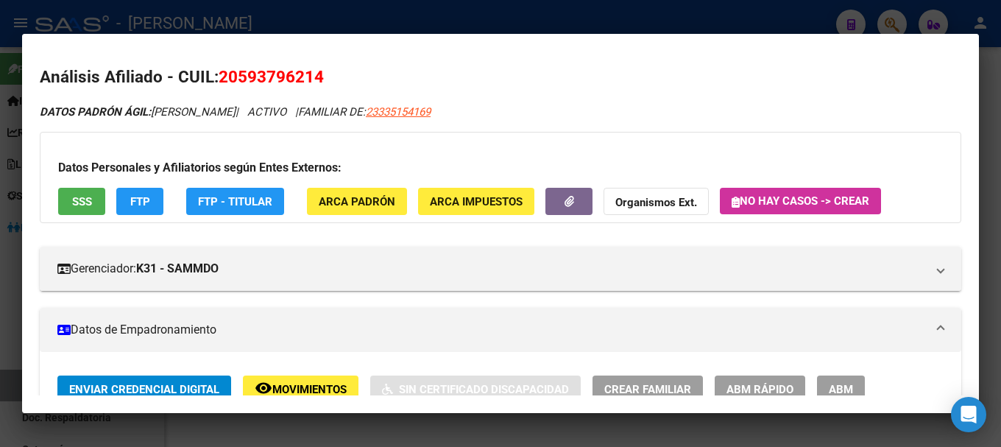
drag, startPoint x: 236, startPoint y: 76, endPoint x: 314, endPoint y: 77, distance: 78.0
click at [314, 77] on span "20593796214" at bounding box center [271, 76] width 105 height 19
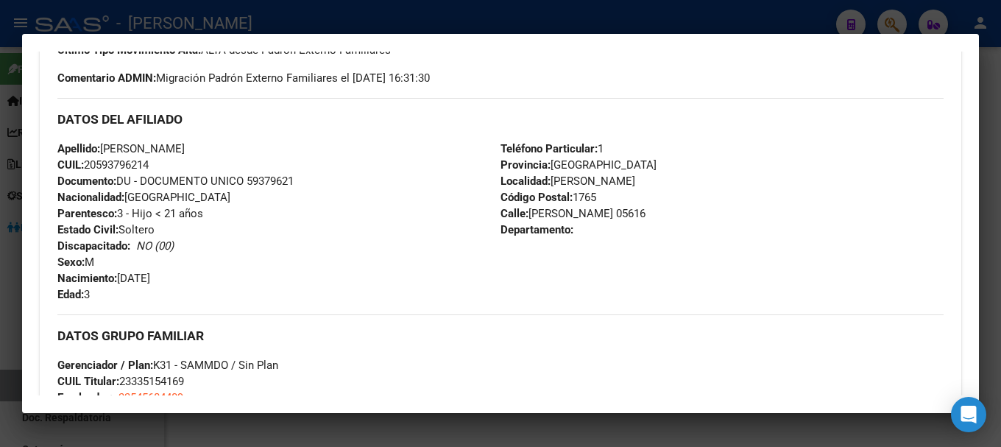
drag, startPoint x: 122, startPoint y: 278, endPoint x: 193, endPoint y: 275, distance: 70.7
click at [193, 275] on div "Apellido: RAMIRO ARIEL CLAVERO CUIL: 20593796214 Documento: DU - DOCUMENTO UNIC…" at bounding box center [278, 222] width 443 height 162
click at [255, 7] on div at bounding box center [500, 223] width 1001 height 447
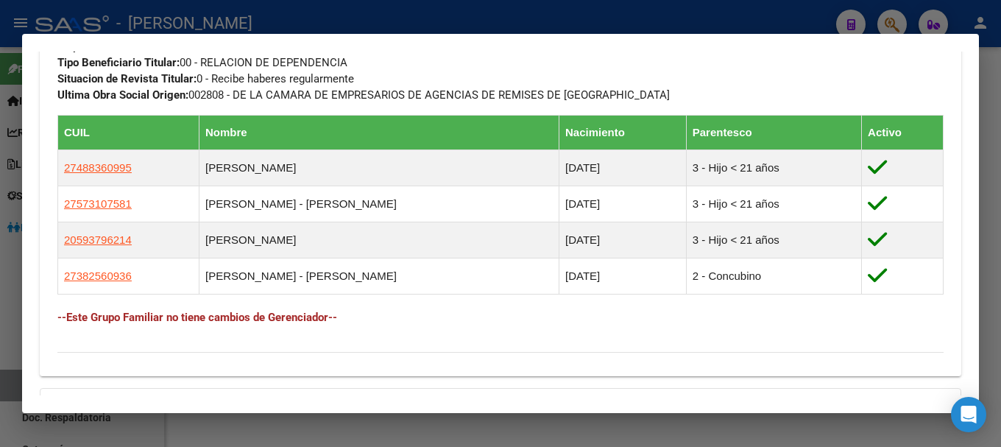
click at [321, 14] on div at bounding box center [500, 223] width 1001 height 447
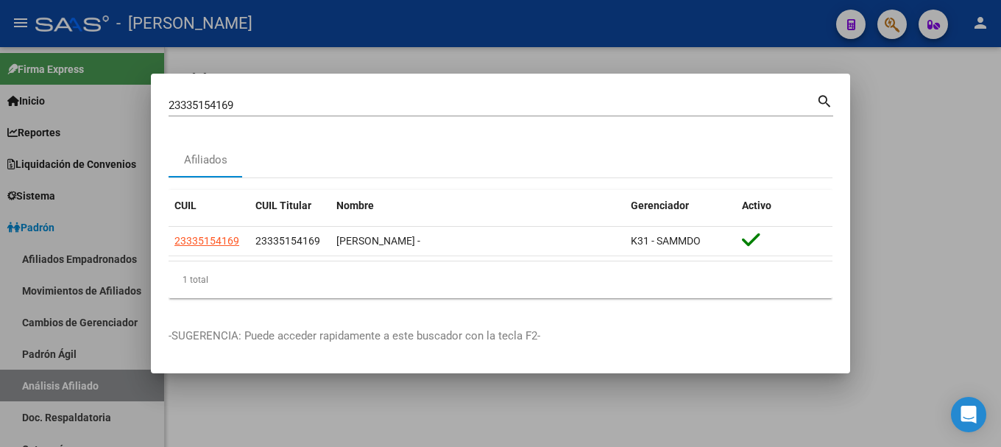
click at [341, 107] on input "23335154169" at bounding box center [493, 105] width 648 height 13
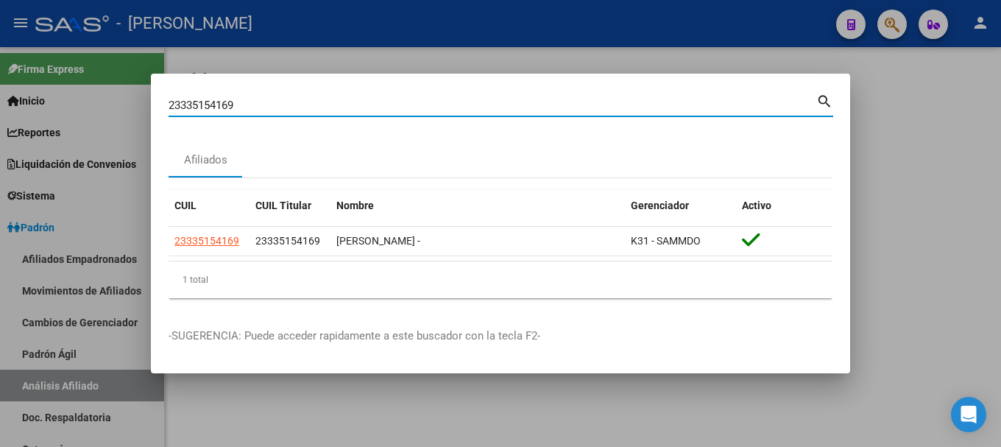
click at [341, 107] on input "23335154169" at bounding box center [493, 105] width 648 height 13
paste input "51154"
type input "23335511549"
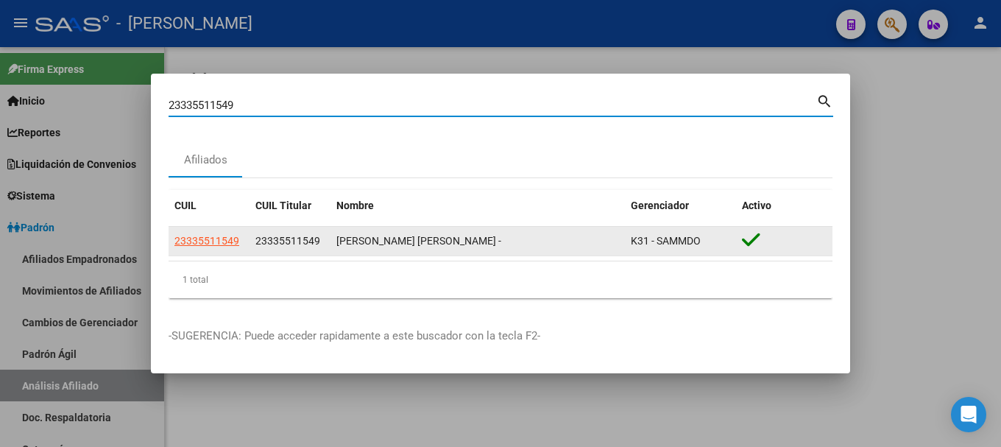
click at [217, 236] on span "23335511549" at bounding box center [206, 241] width 65 height 12
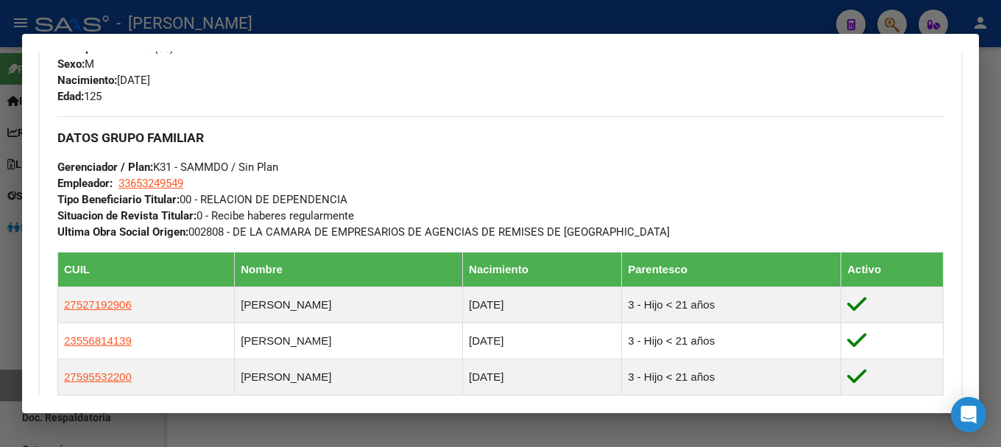
scroll to position [736, 0]
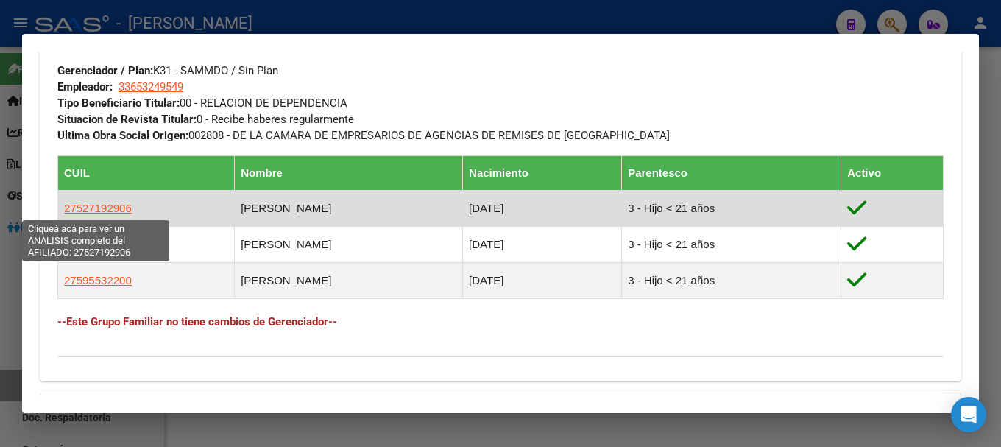
click at [99, 205] on span "27527192906" at bounding box center [98, 208] width 68 height 13
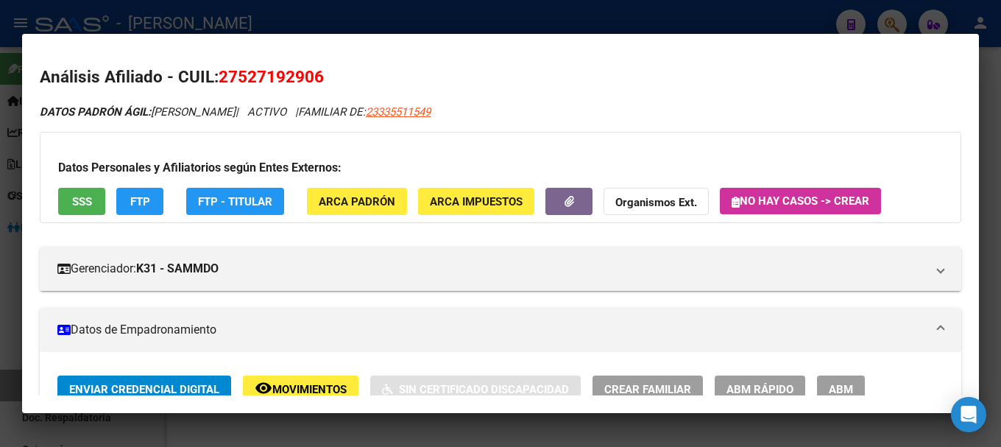
drag, startPoint x: 239, startPoint y: 74, endPoint x: 313, endPoint y: 80, distance: 73.9
click at [313, 80] on span "27527192906" at bounding box center [271, 76] width 105 height 19
click at [360, 18] on div at bounding box center [500, 223] width 1001 height 447
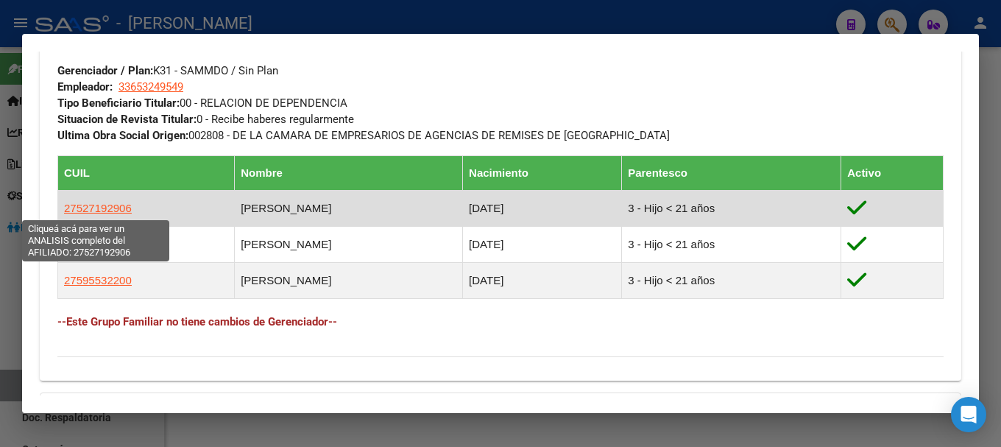
click at [119, 204] on span "27527192906" at bounding box center [98, 208] width 68 height 13
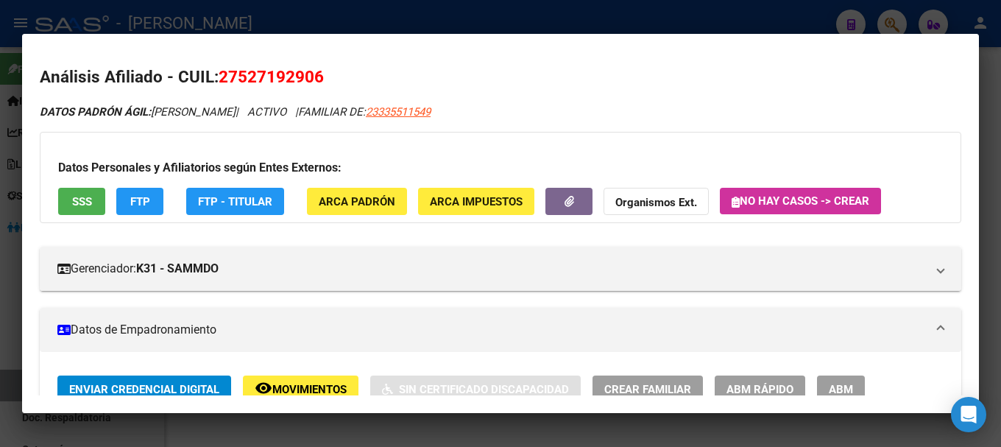
drag, startPoint x: 241, startPoint y: 74, endPoint x: 311, endPoint y: 76, distance: 70.7
click at [311, 76] on span "27527192906" at bounding box center [271, 76] width 105 height 19
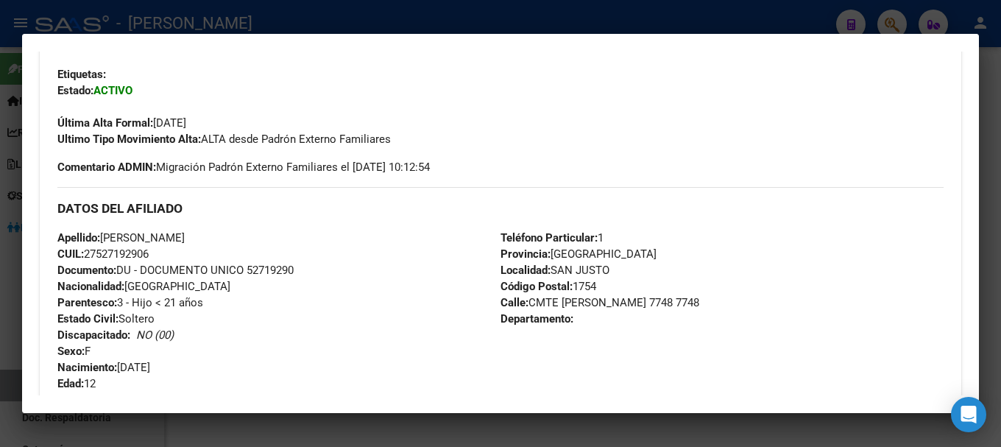
scroll to position [368, 0]
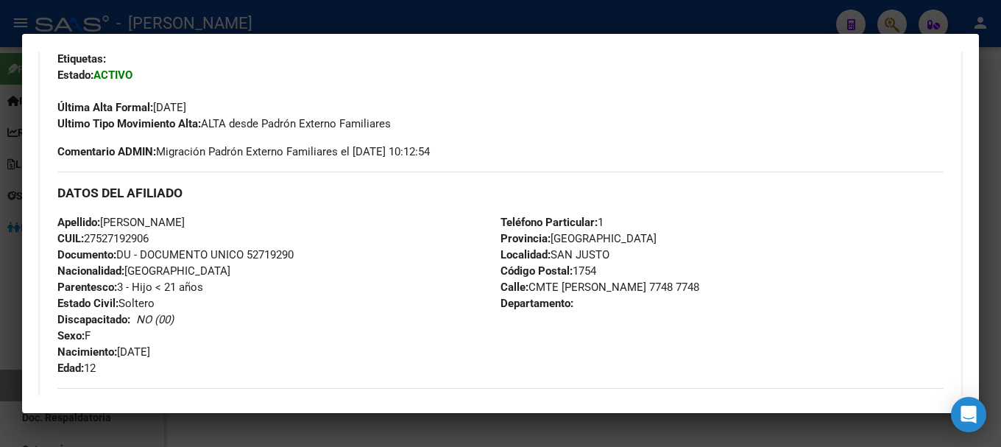
drag, startPoint x: 120, startPoint y: 350, endPoint x: 194, endPoint y: 344, distance: 74.5
click at [194, 344] on div "Apellido: MORENA ANTONELLA GALEANO CUIL: 27527192906 Documento: DU - DOCUMENTO …" at bounding box center [278, 295] width 443 height 162
drag, startPoint x: 308, startPoint y: 27, endPoint x: 316, endPoint y: 69, distance: 42.7
click at [308, 26] on div at bounding box center [500, 223] width 1001 height 447
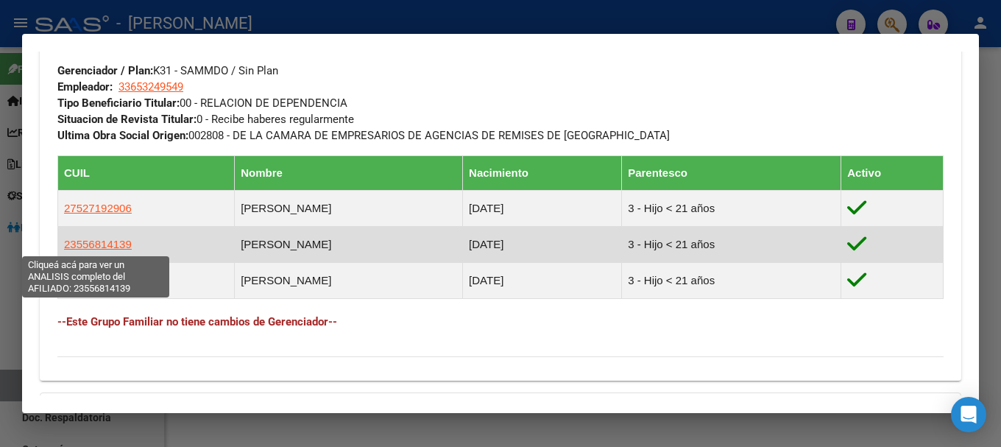
click at [91, 242] on span "23556814139" at bounding box center [98, 244] width 68 height 13
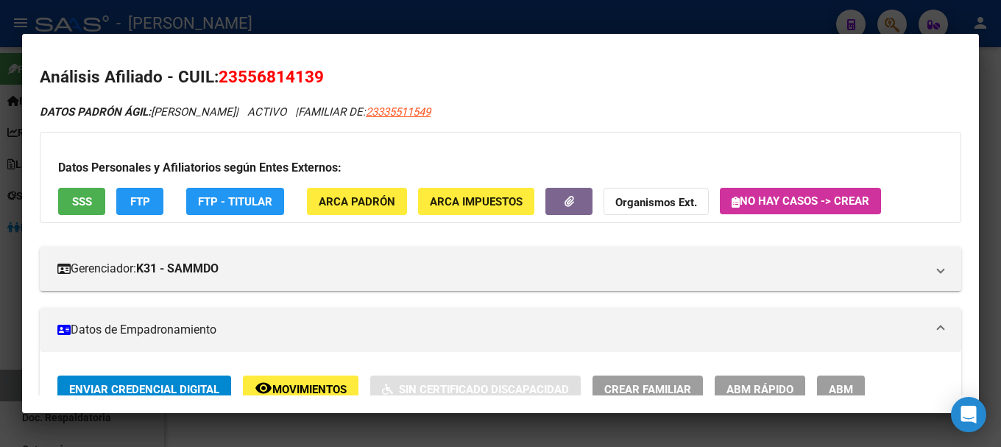
drag, startPoint x: 239, startPoint y: 74, endPoint x: 275, endPoint y: 69, distance: 35.7
click at [315, 80] on span "23556814139" at bounding box center [271, 76] width 105 height 19
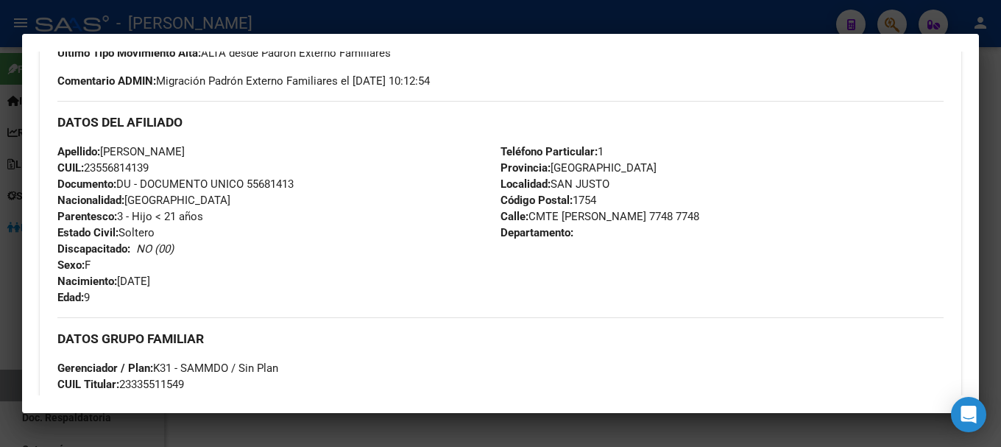
scroll to position [442, 0]
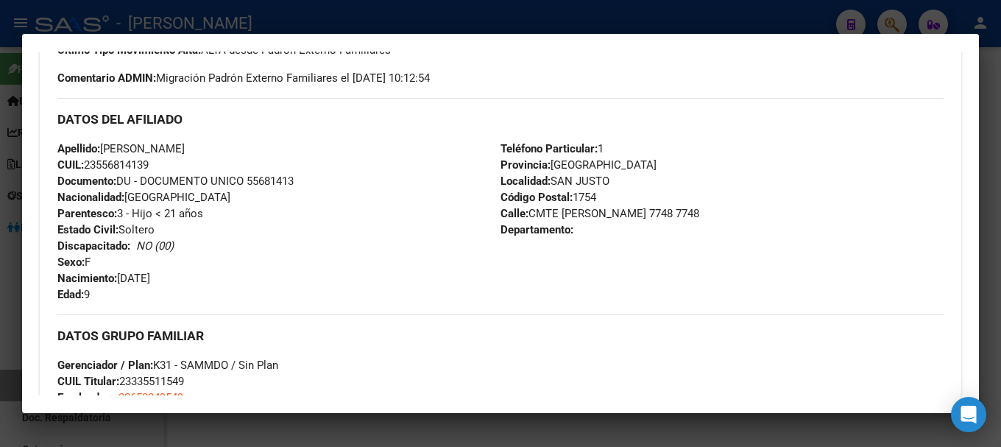
drag, startPoint x: 123, startPoint y: 278, endPoint x: 179, endPoint y: 278, distance: 55.9
click at [179, 278] on div "Apellido: BAUTISTA ADRIAN GALEANO CUIL: 23556814139 Documento: DU - DOCUMENTO U…" at bounding box center [278, 222] width 443 height 162
click at [267, 18] on div at bounding box center [500, 223] width 1001 height 447
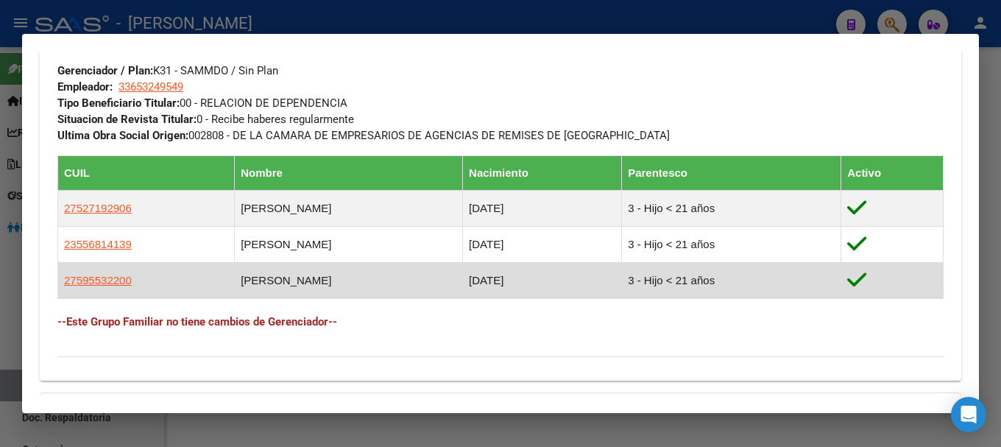
click at [83, 286] on app-link-go-to "27595532200" at bounding box center [98, 280] width 68 height 16
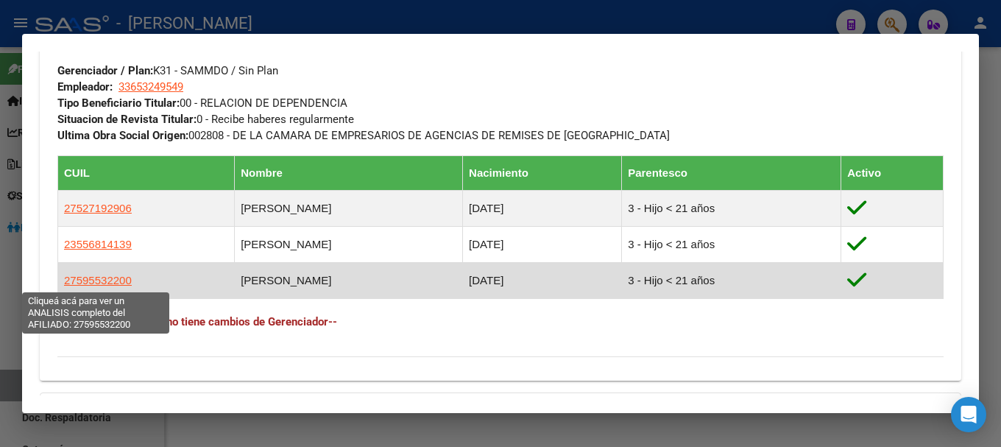
click at [84, 279] on span "27595532200" at bounding box center [98, 280] width 68 height 13
type textarea "27595532200"
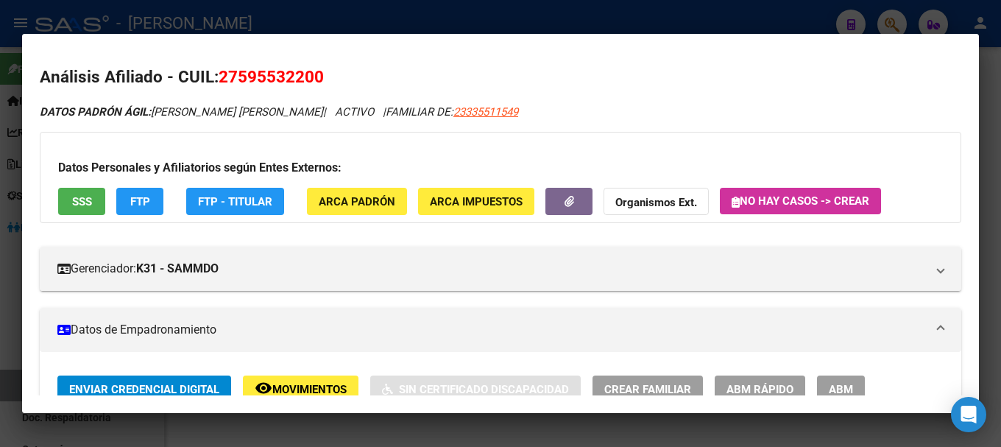
drag, startPoint x: 241, startPoint y: 76, endPoint x: 314, endPoint y: 78, distance: 72.2
click at [314, 78] on span "27595532200" at bounding box center [271, 76] width 105 height 19
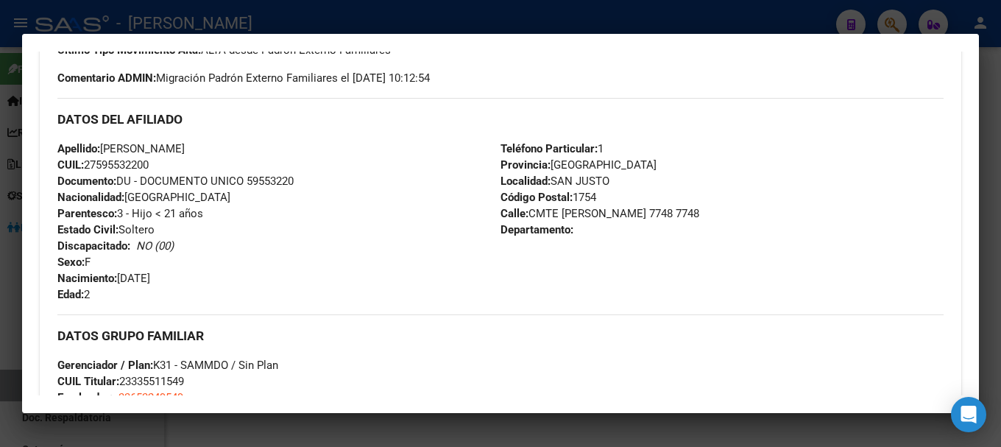
drag, startPoint x: 132, startPoint y: 276, endPoint x: 236, endPoint y: 270, distance: 104.0
click at [236, 270] on div "Apellido: EMMA VALENTINA GALEANO CUIL: 27595532200 Documento: DU - DOCUMENTO UN…" at bounding box center [278, 222] width 443 height 162
click at [308, 32] on div at bounding box center [500, 223] width 1001 height 447
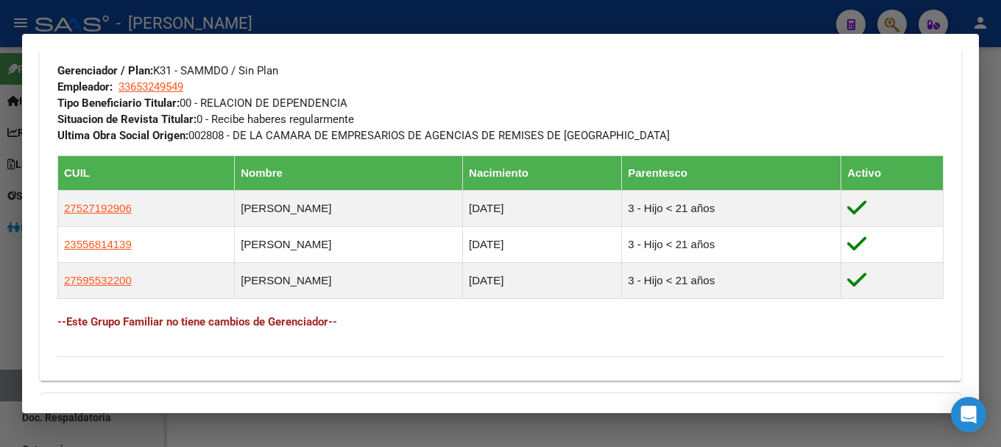
click at [322, 19] on div at bounding box center [500, 223] width 1001 height 447
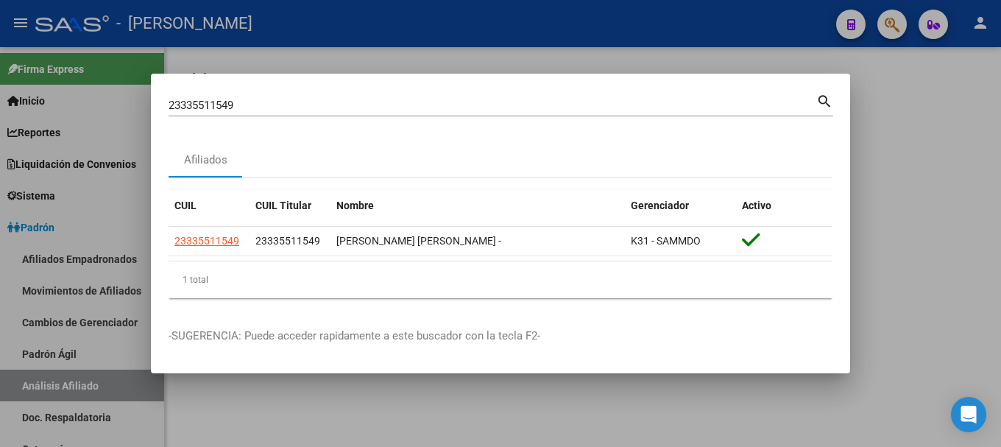
click at [347, 99] on input "23335511549" at bounding box center [493, 105] width 648 height 13
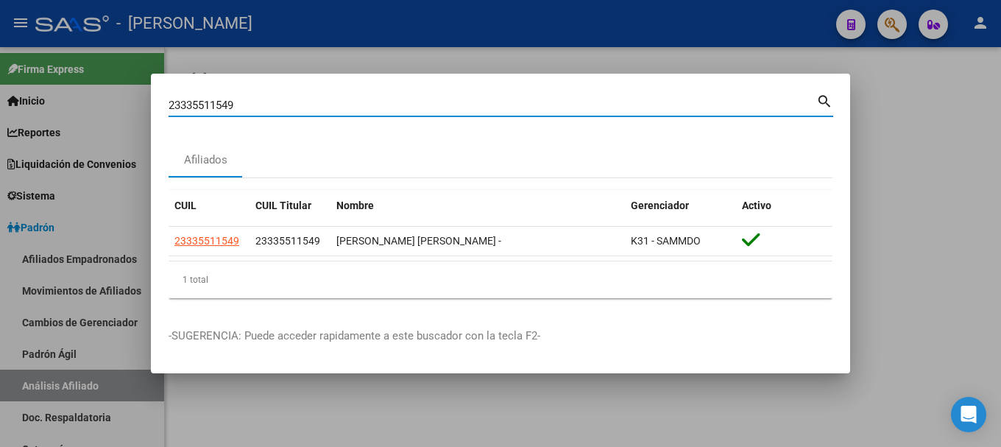
click at [347, 105] on input "23335511549" at bounding box center [493, 105] width 648 height 13
paste input "96630"
type input "23335966309"
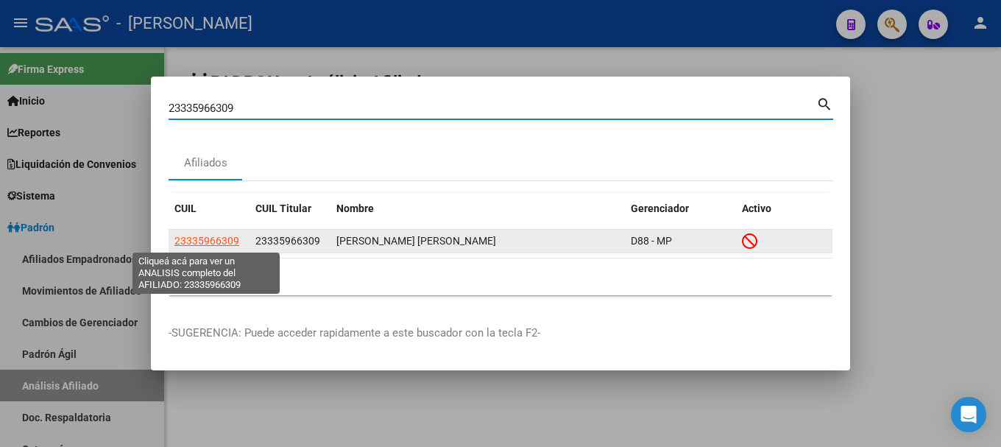
click at [194, 238] on span "23335966309" at bounding box center [206, 241] width 65 height 12
type textarea "23335966309"
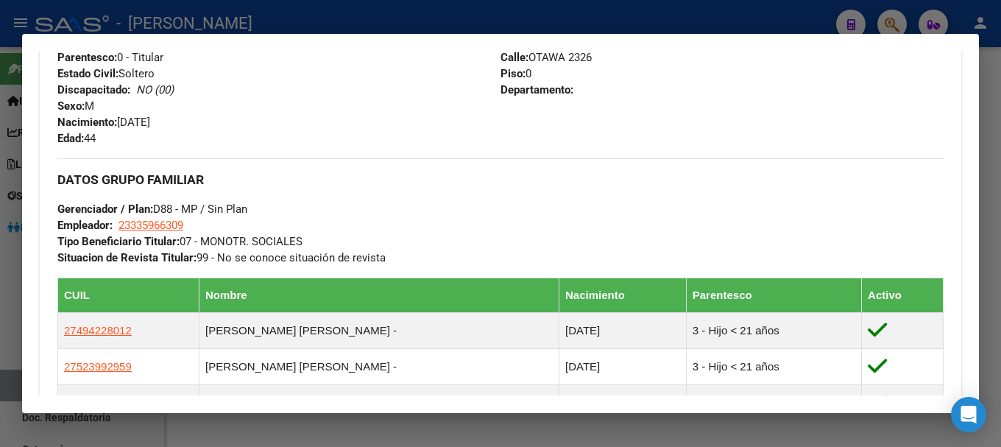
scroll to position [777, 0]
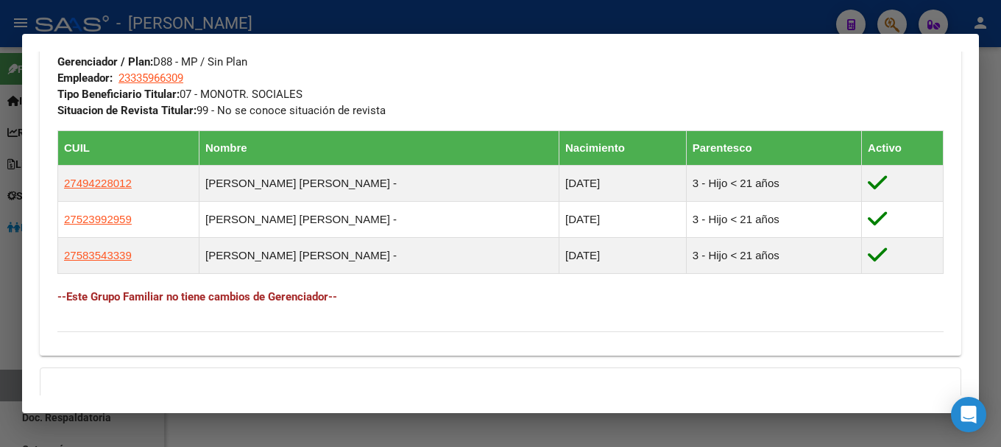
click at [275, 12] on div at bounding box center [500, 223] width 1001 height 447
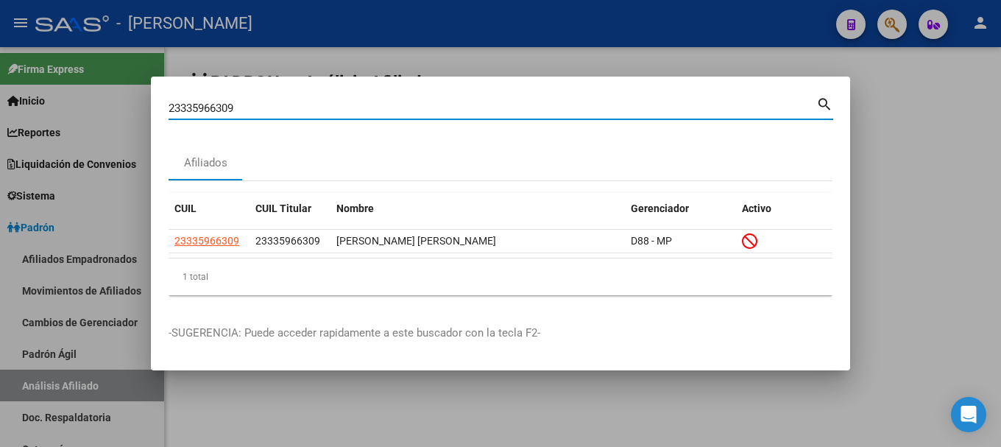
click at [386, 107] on input "23335966309" at bounding box center [493, 108] width 648 height 13
paste input "7601804"
type input "23337601804"
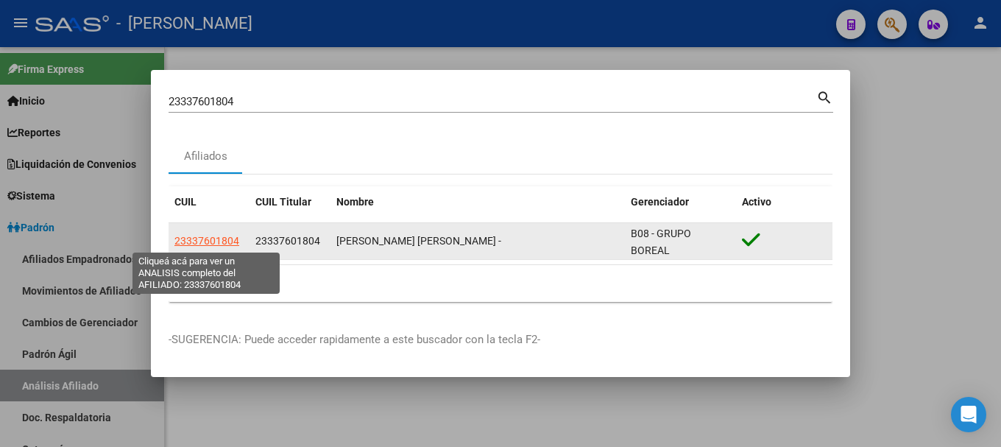
click at [188, 241] on span "23337601804" at bounding box center [206, 241] width 65 height 12
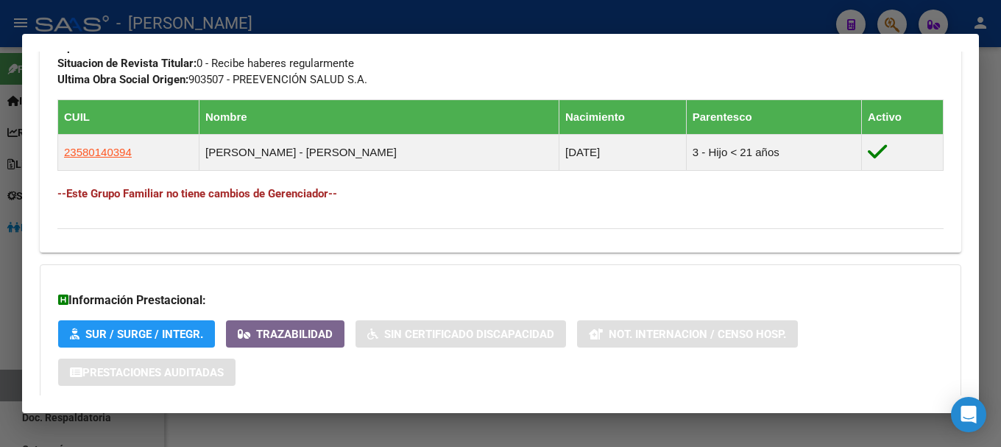
scroll to position [660, 0]
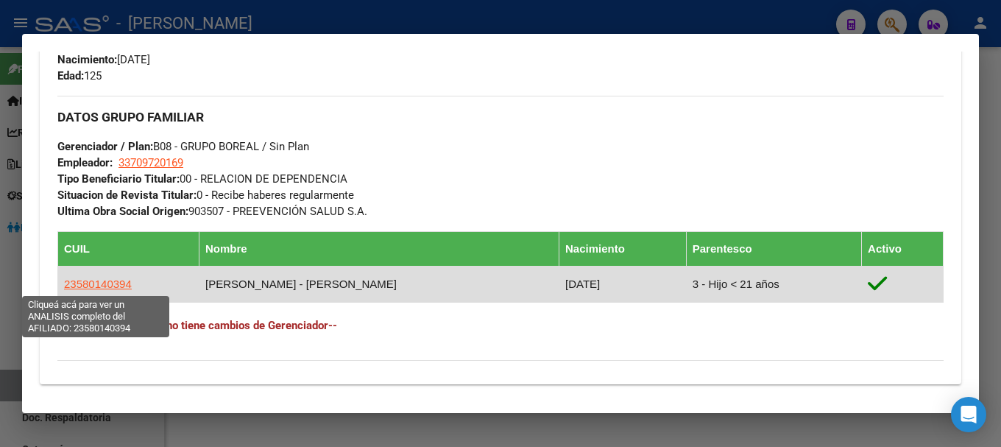
click at [112, 283] on span "23580140394" at bounding box center [98, 284] width 68 height 13
type textarea "23580140394"
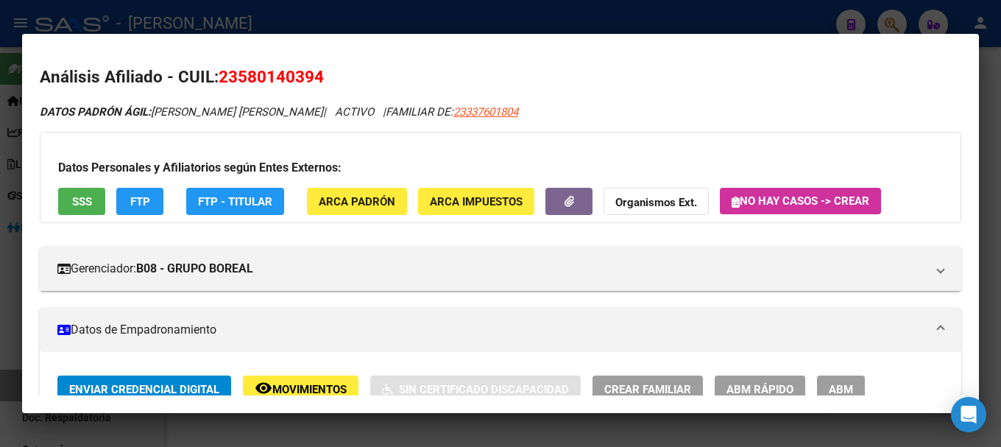
drag, startPoint x: 237, startPoint y: 77, endPoint x: 311, endPoint y: 76, distance: 74.4
click at [311, 76] on span "23580140394" at bounding box center [271, 76] width 105 height 19
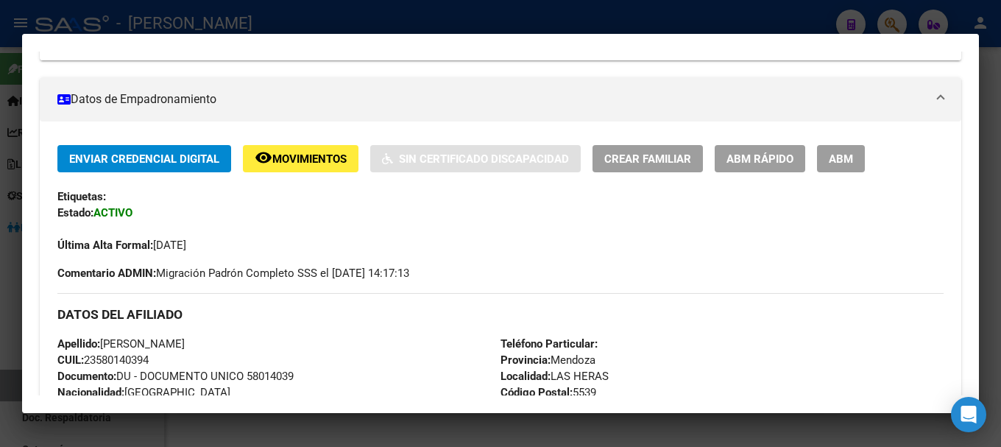
scroll to position [368, 0]
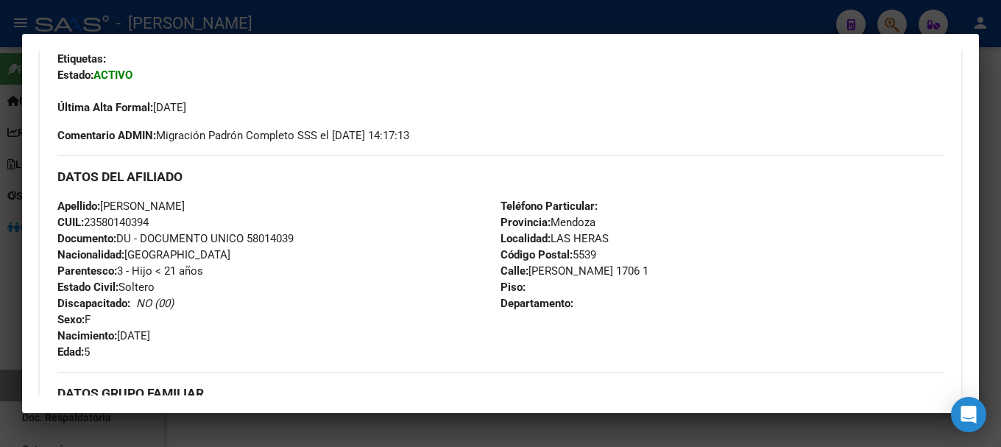
drag, startPoint x: 188, startPoint y: 204, endPoint x: 296, endPoint y: 202, distance: 108.2
click at [296, 202] on div "Apellido: SASHA MAXINE NICOLAS SULIA CUIL: 23580140394 Documento: DU - DOCUMENT…" at bounding box center [278, 279] width 443 height 162
drag, startPoint x: 107, startPoint y: 202, endPoint x: 182, endPoint y: 202, distance: 75.1
click at [182, 202] on span "Apellido: SASHA MAXINE NICOLAS SULIA" at bounding box center [120, 205] width 127 height 13
drag, startPoint x: 121, startPoint y: 337, endPoint x: 209, endPoint y: 334, distance: 88.4
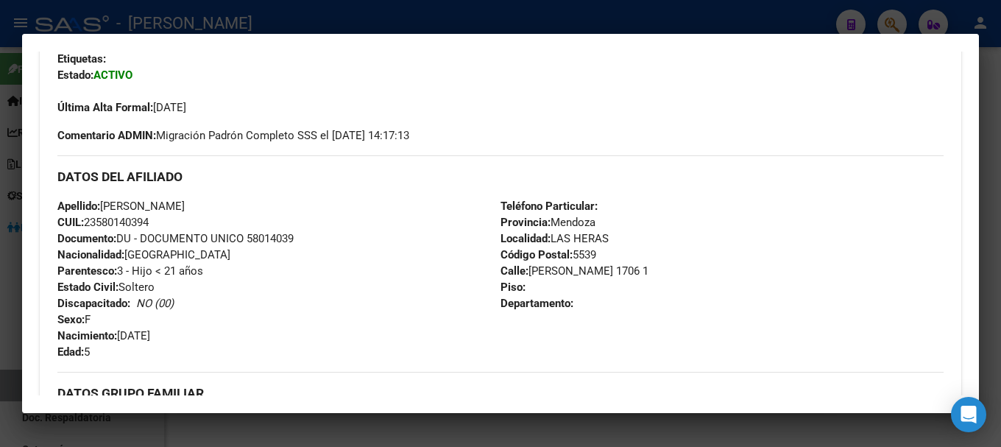
click at [209, 334] on div "Apellido: SASHA MAXINE NICOLAS SULIA CUIL: 23580140394 Documento: DU - DOCUMENT…" at bounding box center [278, 279] width 443 height 162
